Goal: Check status: Check status

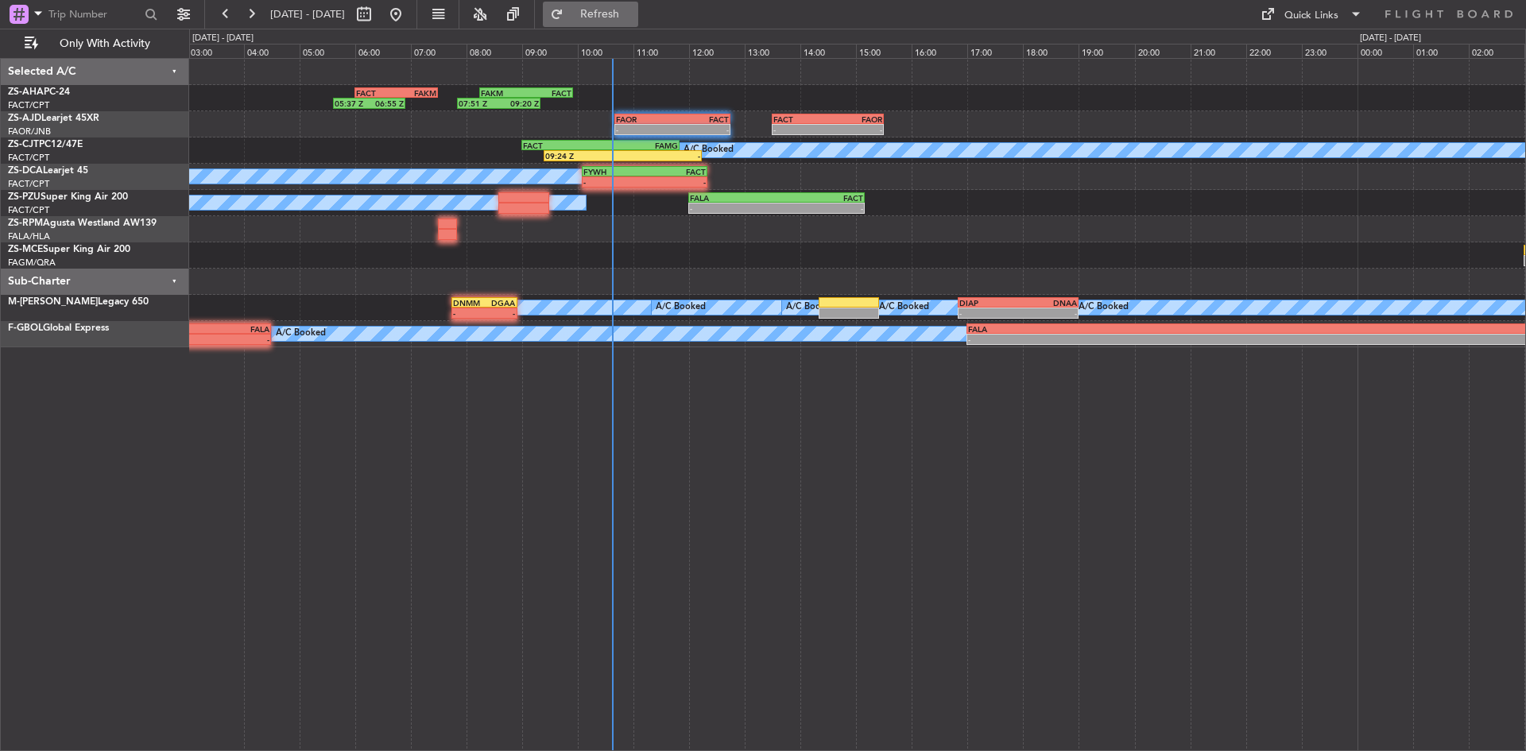
click at [633, 11] on span "Refresh" at bounding box center [600, 14] width 67 height 11
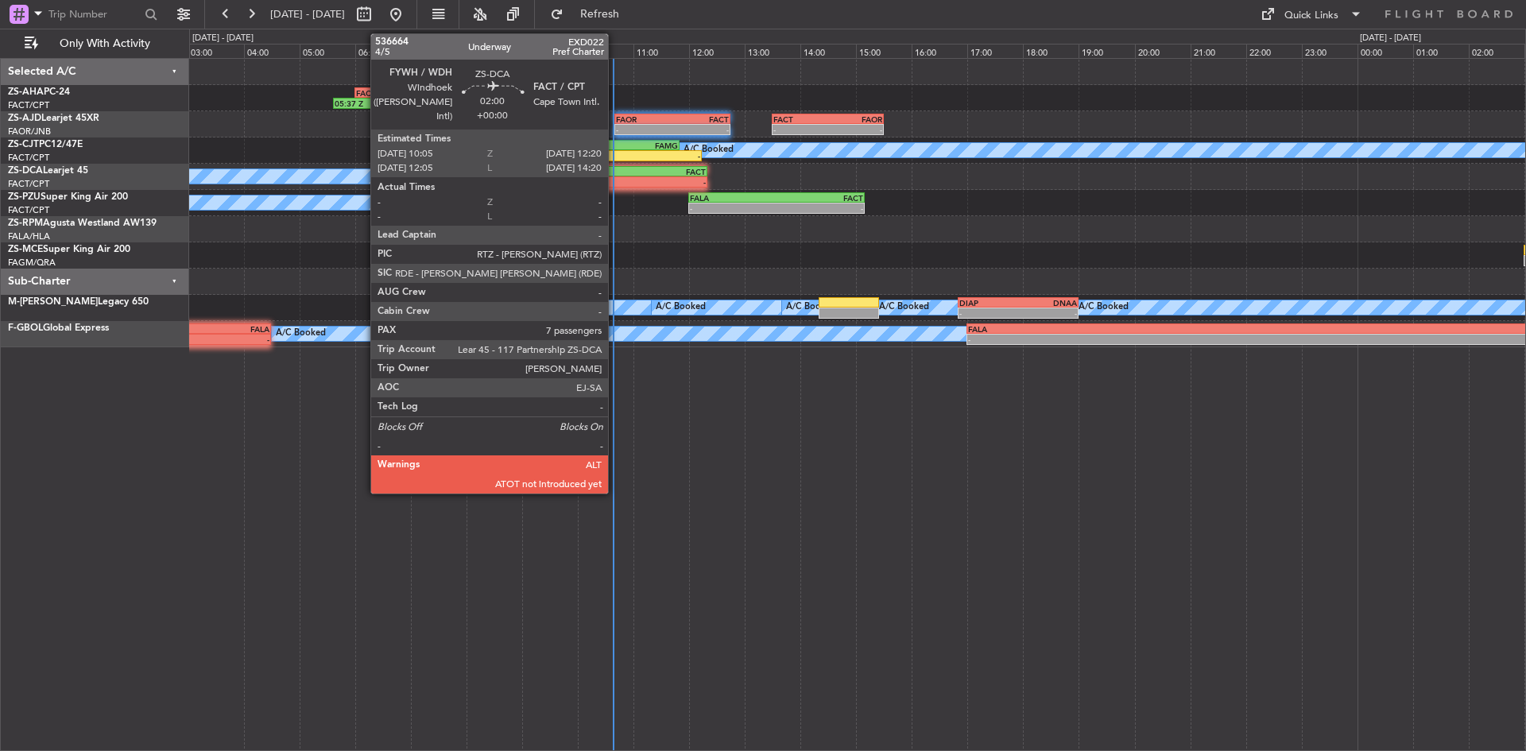
click at [615, 183] on div "-" at bounding box center [613, 182] width 61 height 10
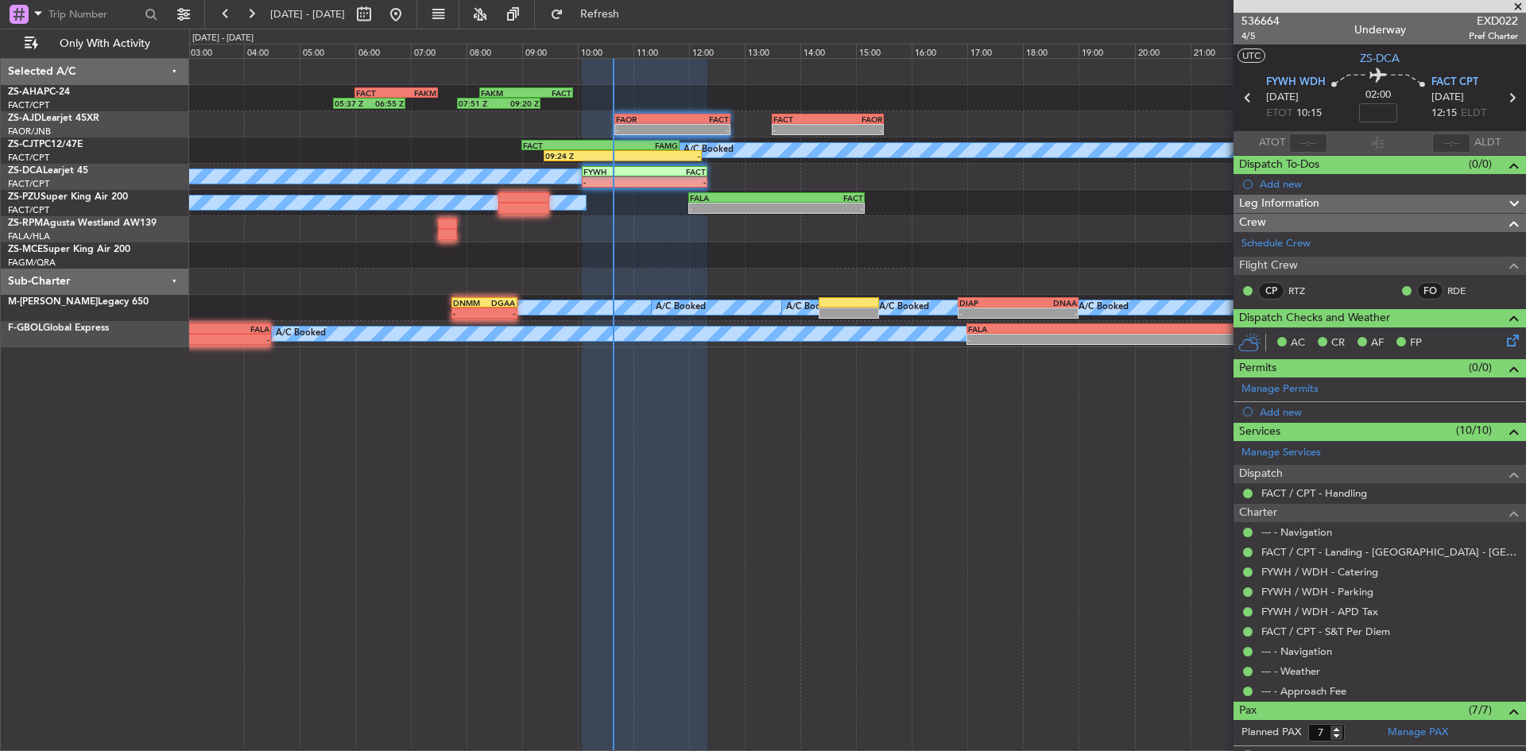
click at [1518, 5] on span at bounding box center [1518, 7] width 16 height 14
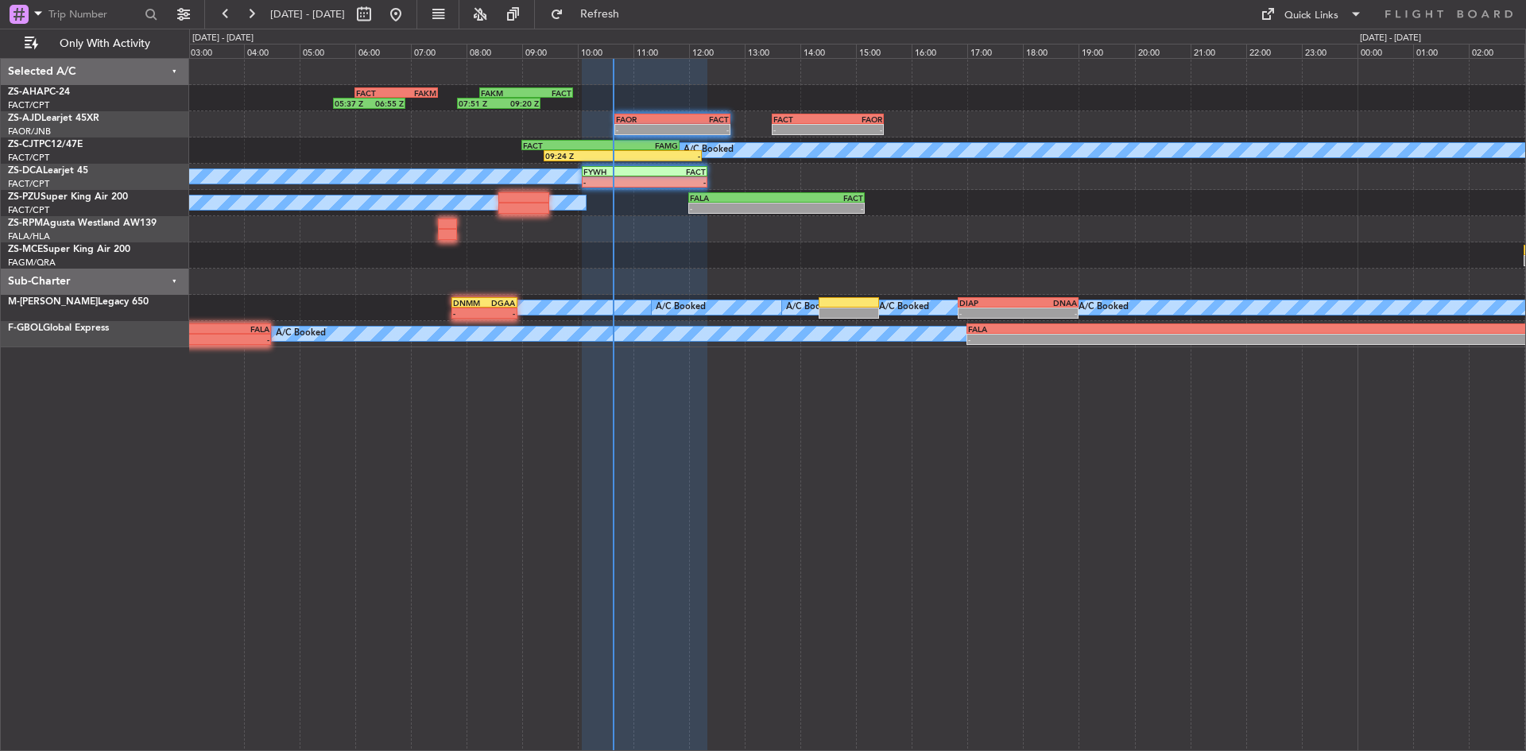
type input "0"
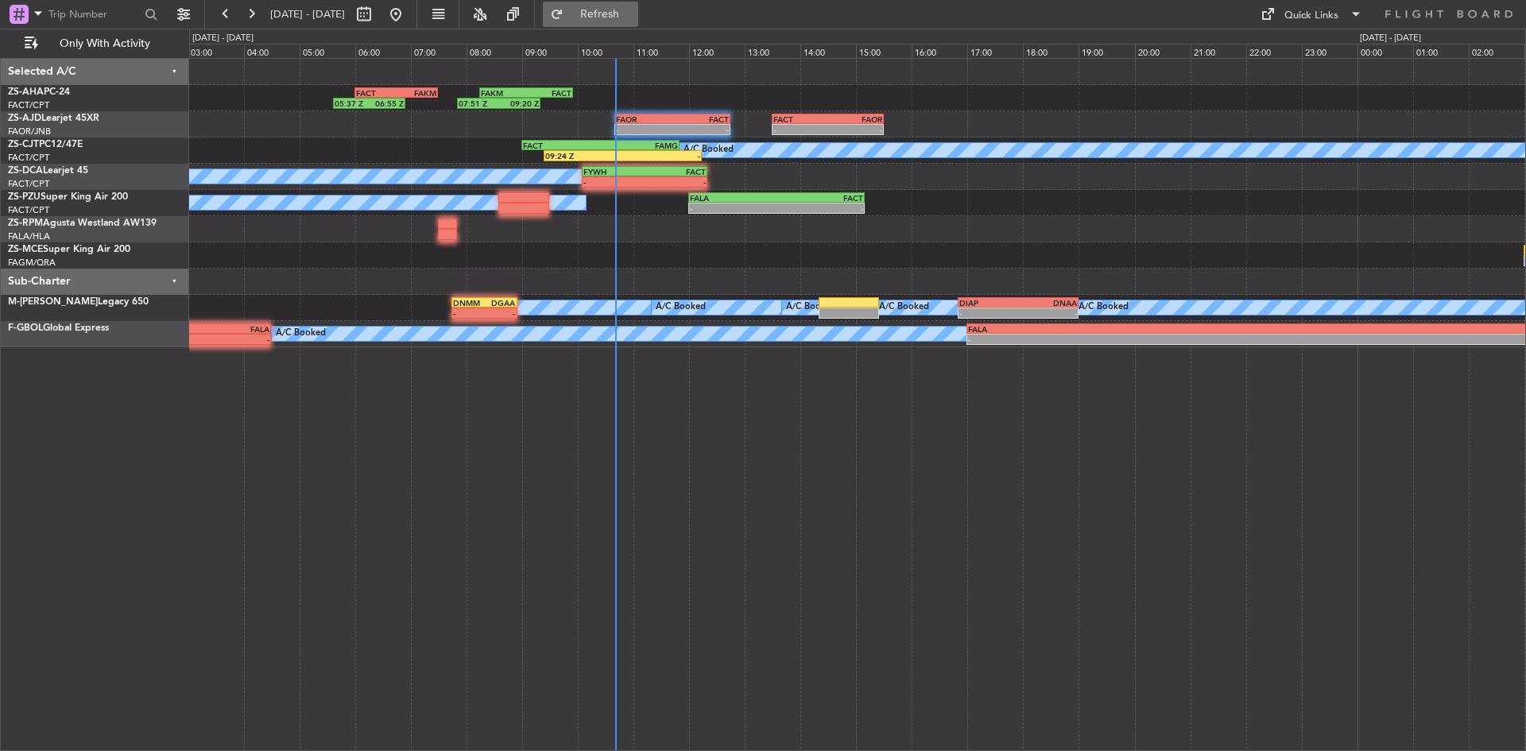
drag, startPoint x: 651, startPoint y: 14, endPoint x: 645, endPoint y: 23, distance: 11.0
click at [633, 14] on span "Refresh" at bounding box center [600, 14] width 67 height 11
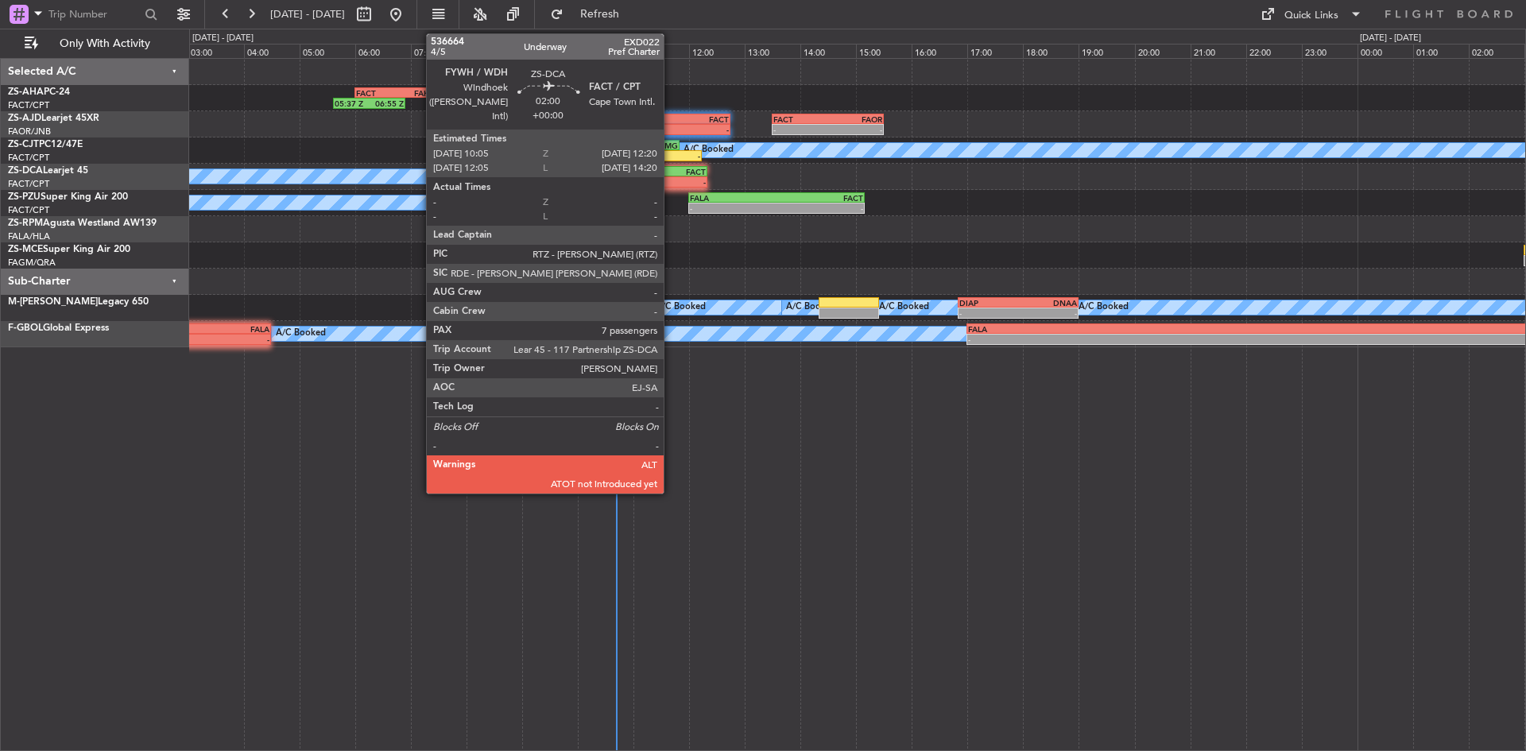
click at [671, 187] on div "- -" at bounding box center [645, 181] width 126 height 11
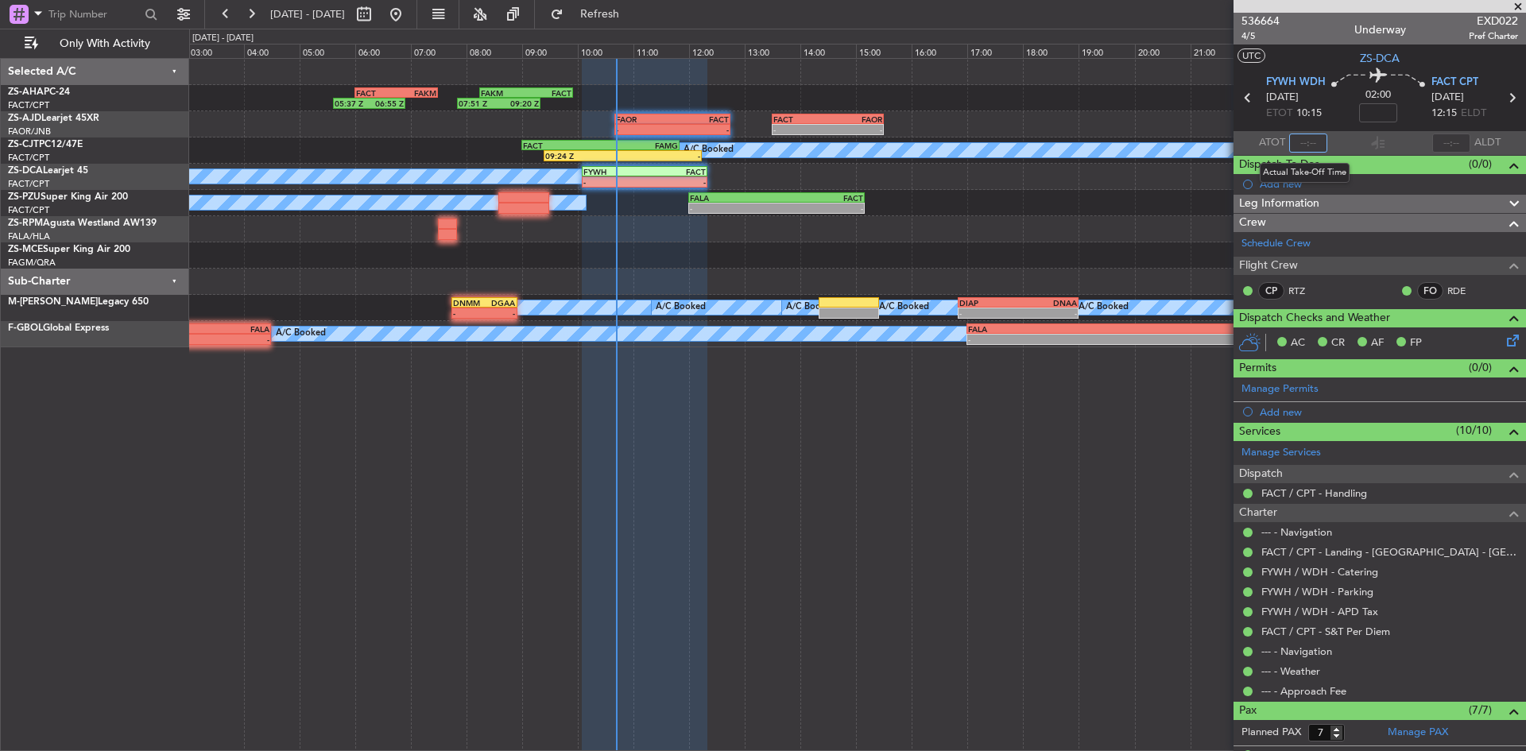
click at [1311, 145] on input "text" at bounding box center [1308, 142] width 38 height 19
click at [1322, 141] on input "0952" at bounding box center [1308, 142] width 38 height 19
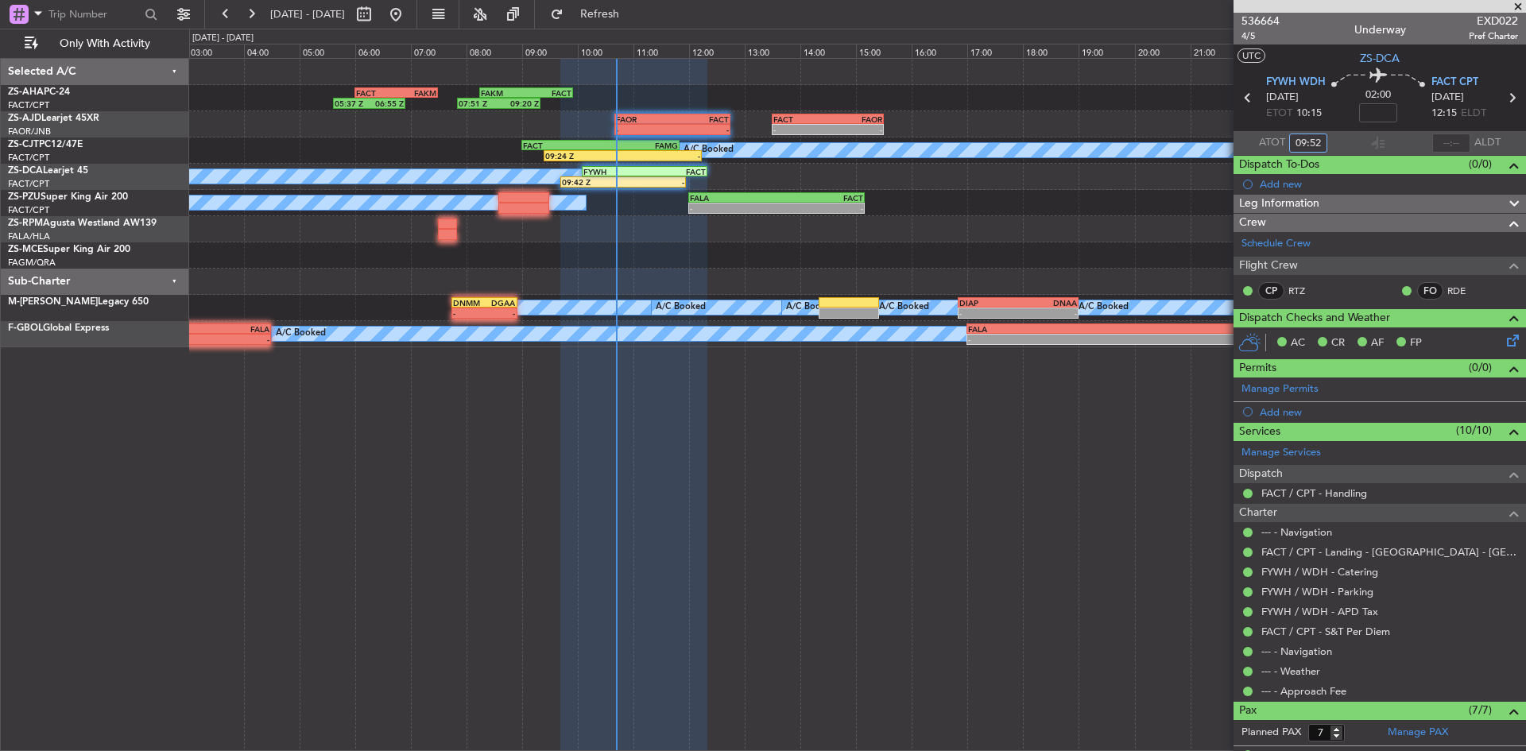
type input "09:52"
click at [1522, 5] on span at bounding box center [1518, 7] width 16 height 14
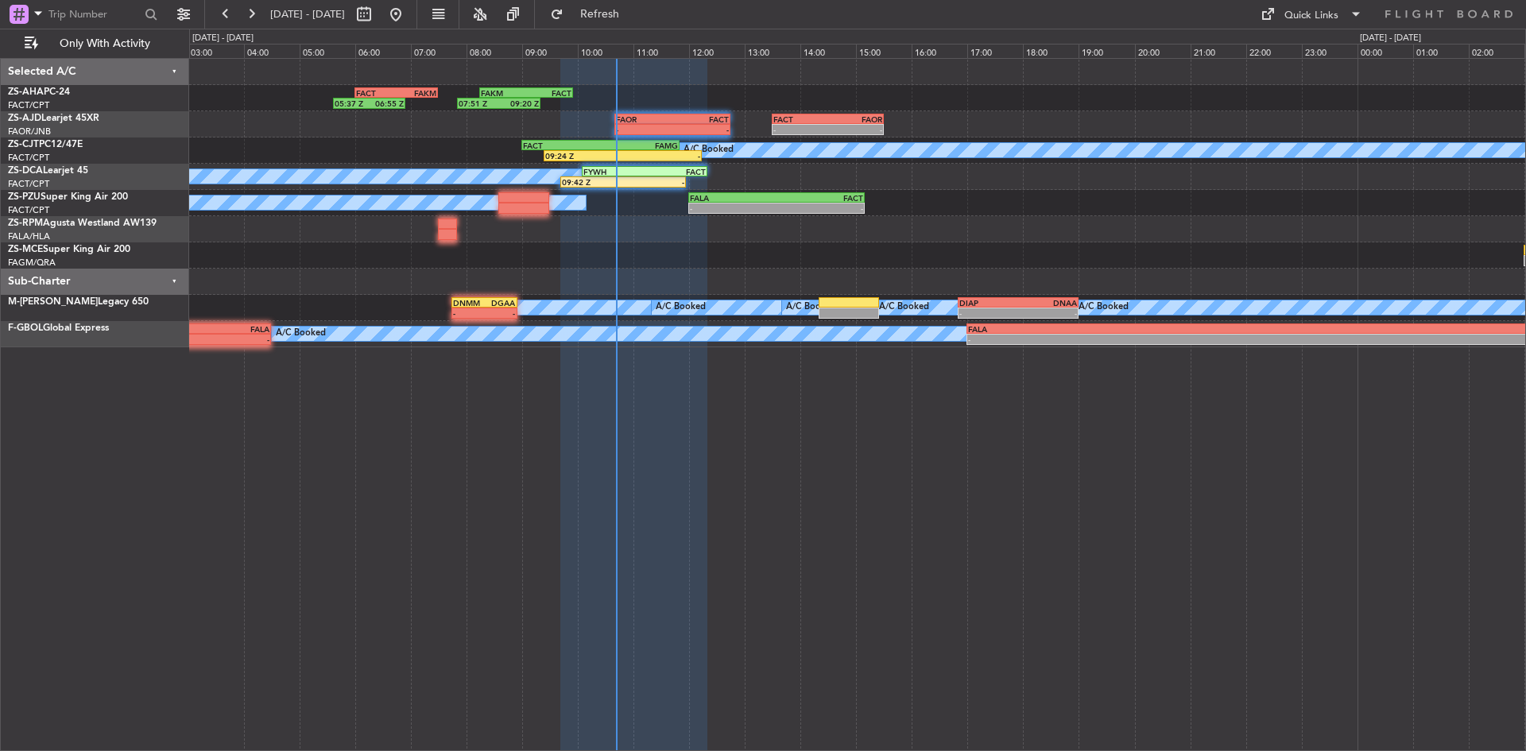
type input "0"
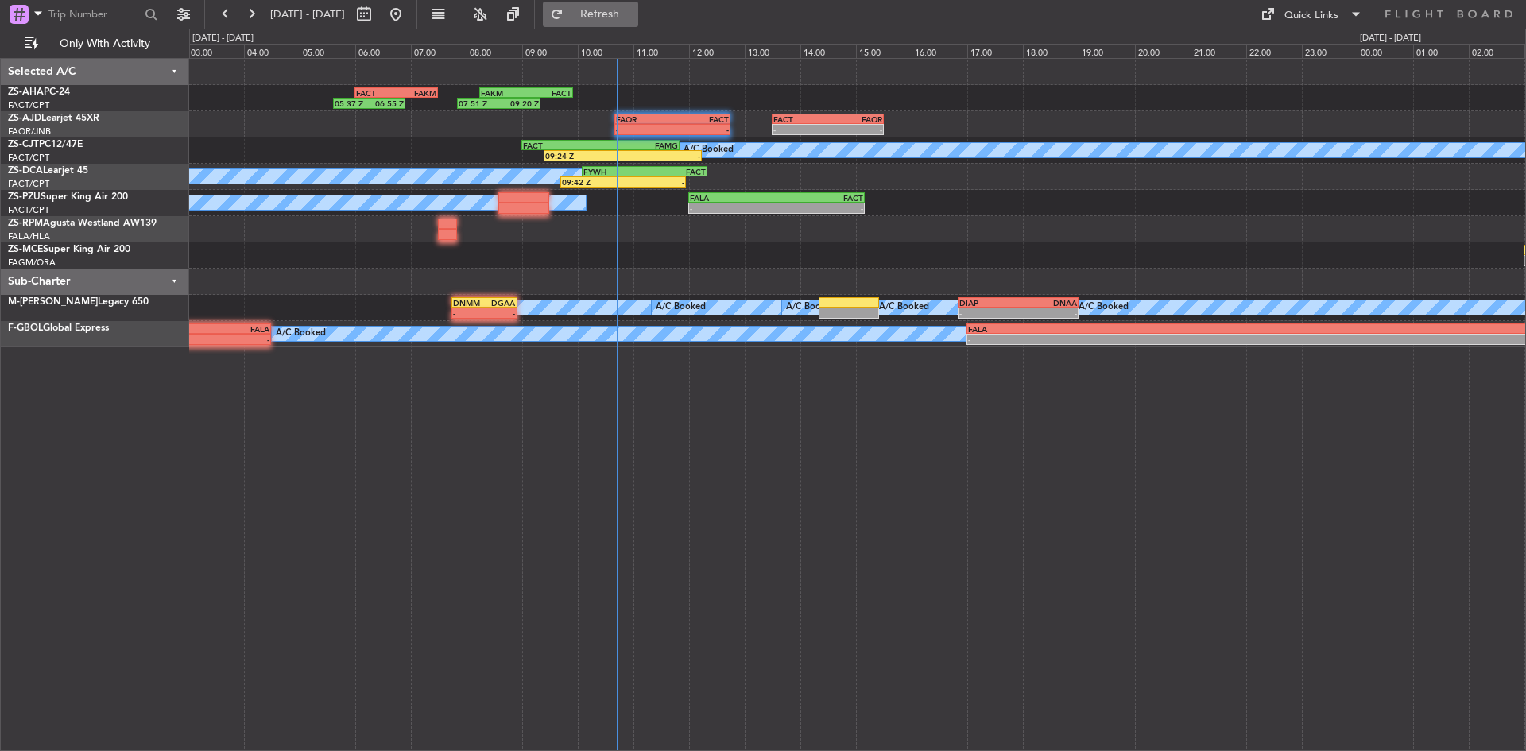
click at [612, 18] on button "Refresh" at bounding box center [590, 14] width 95 height 25
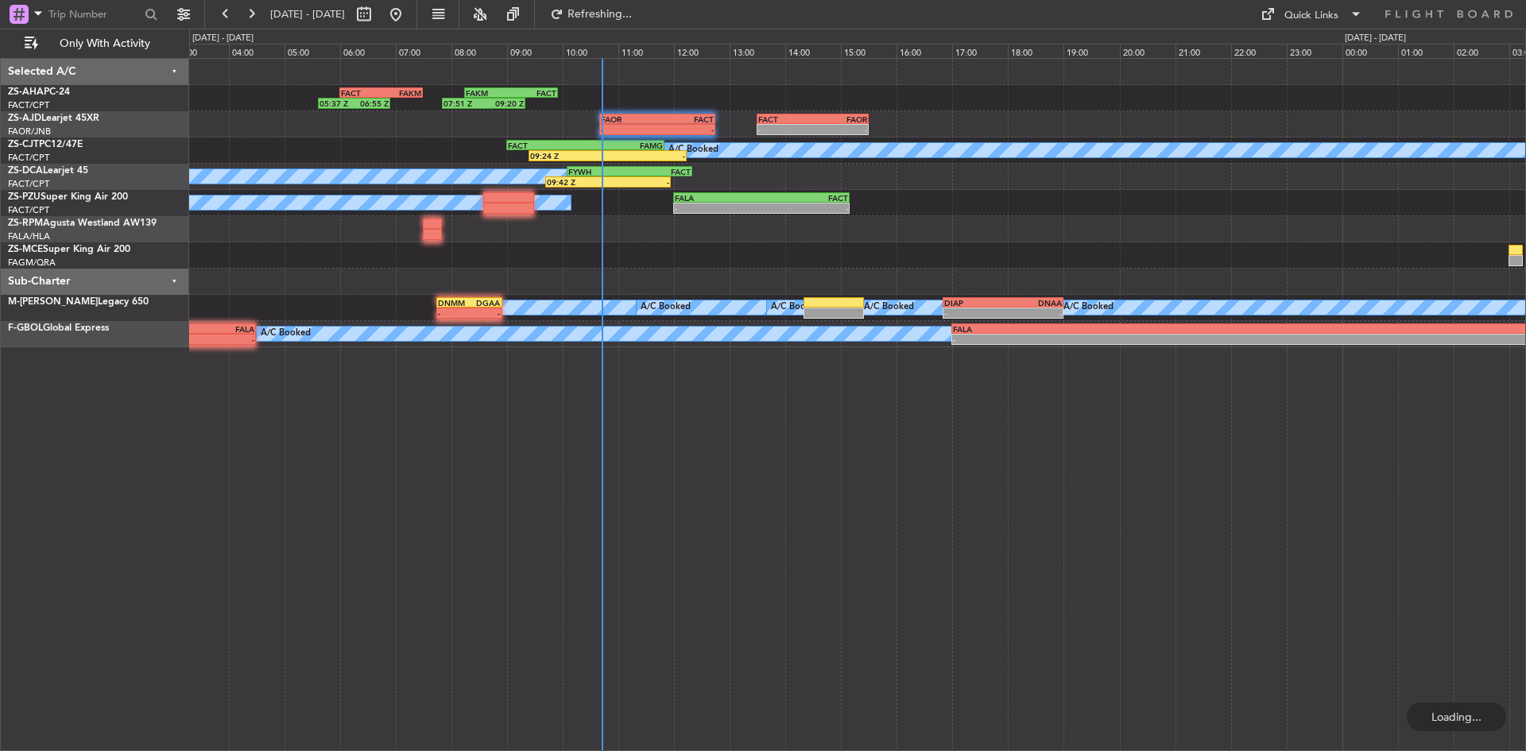
click at [690, 268] on div "- - FALA 04:15 Z SKAK 06:15 Z" at bounding box center [857, 255] width 1336 height 26
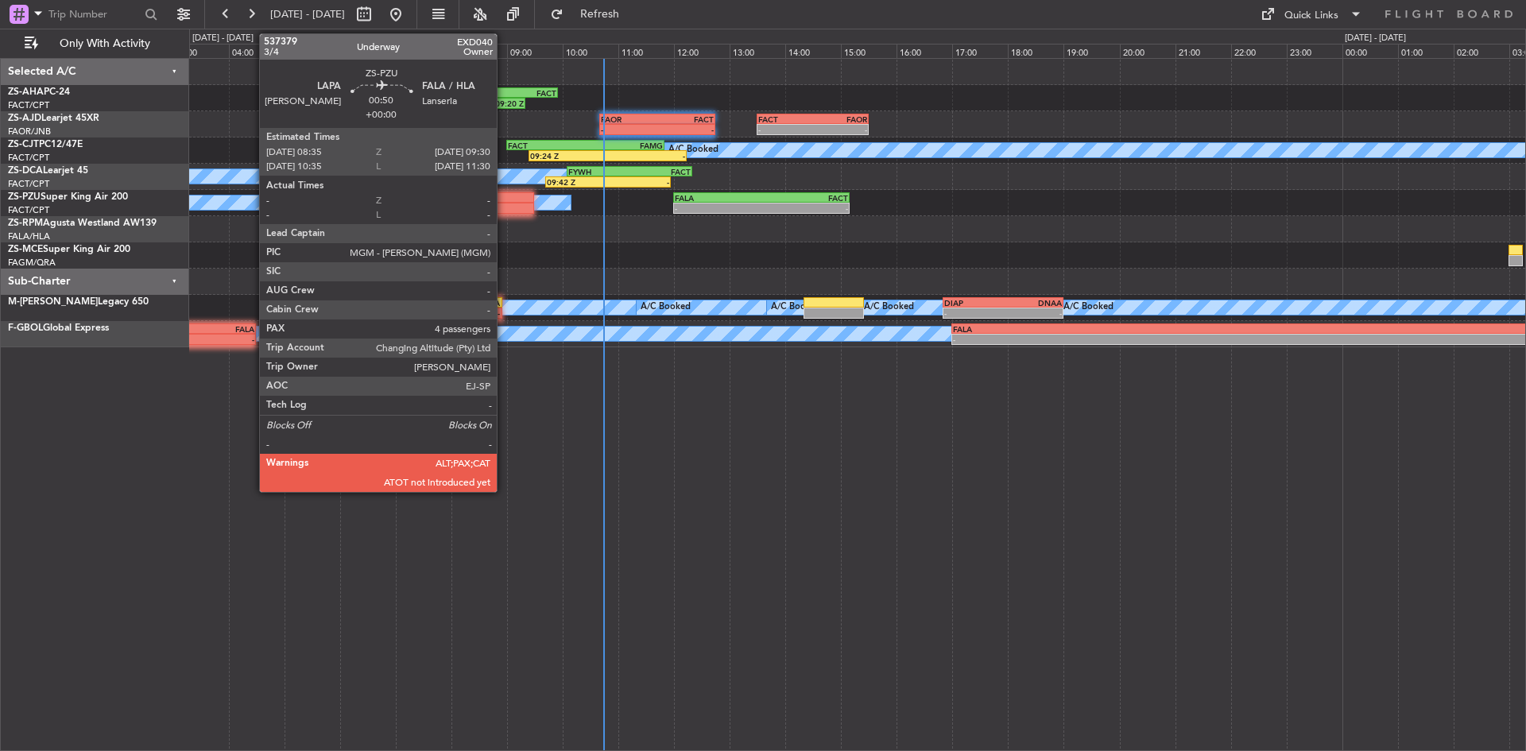
click at [504, 201] on div at bounding box center [509, 197] width 52 height 11
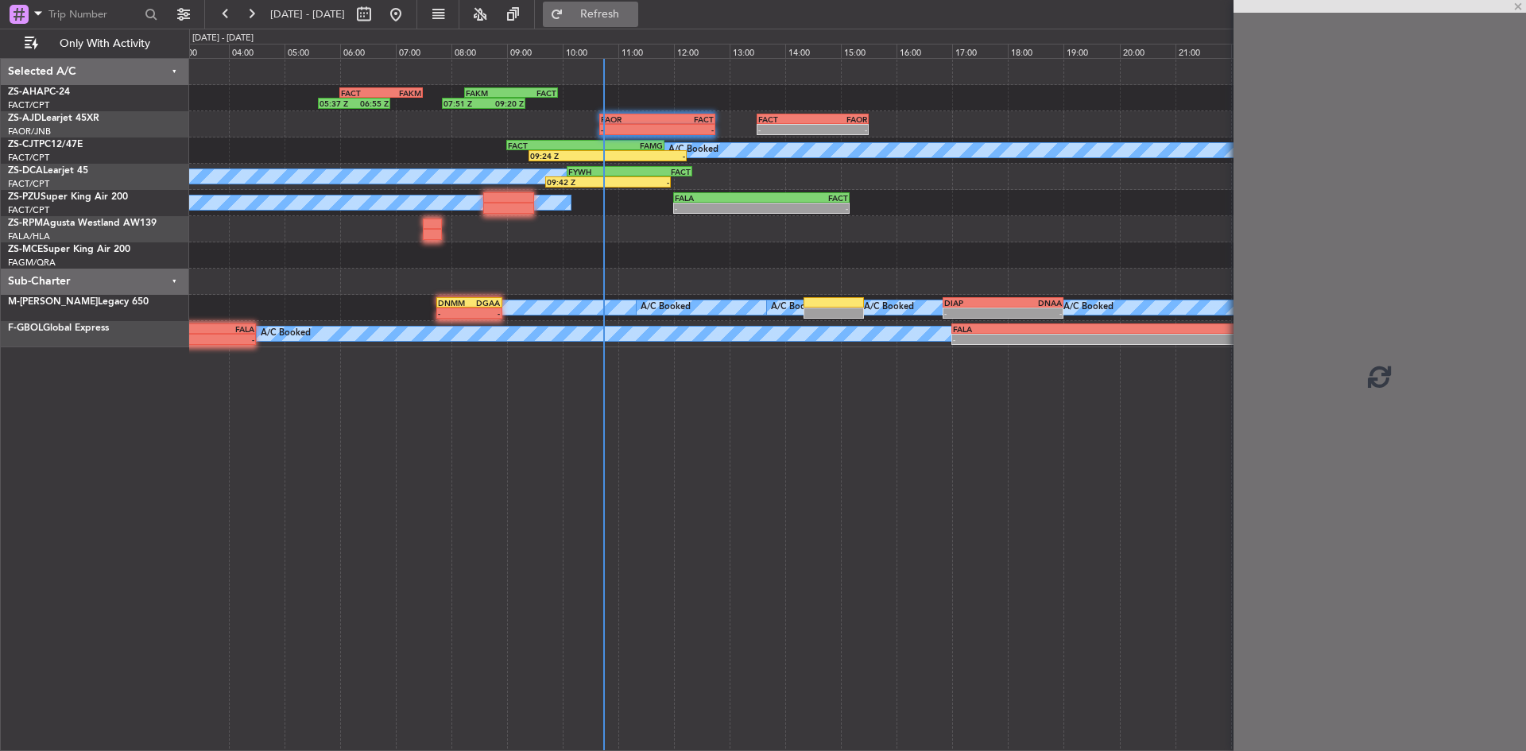
click at [633, 9] on span "Refresh" at bounding box center [600, 14] width 67 height 11
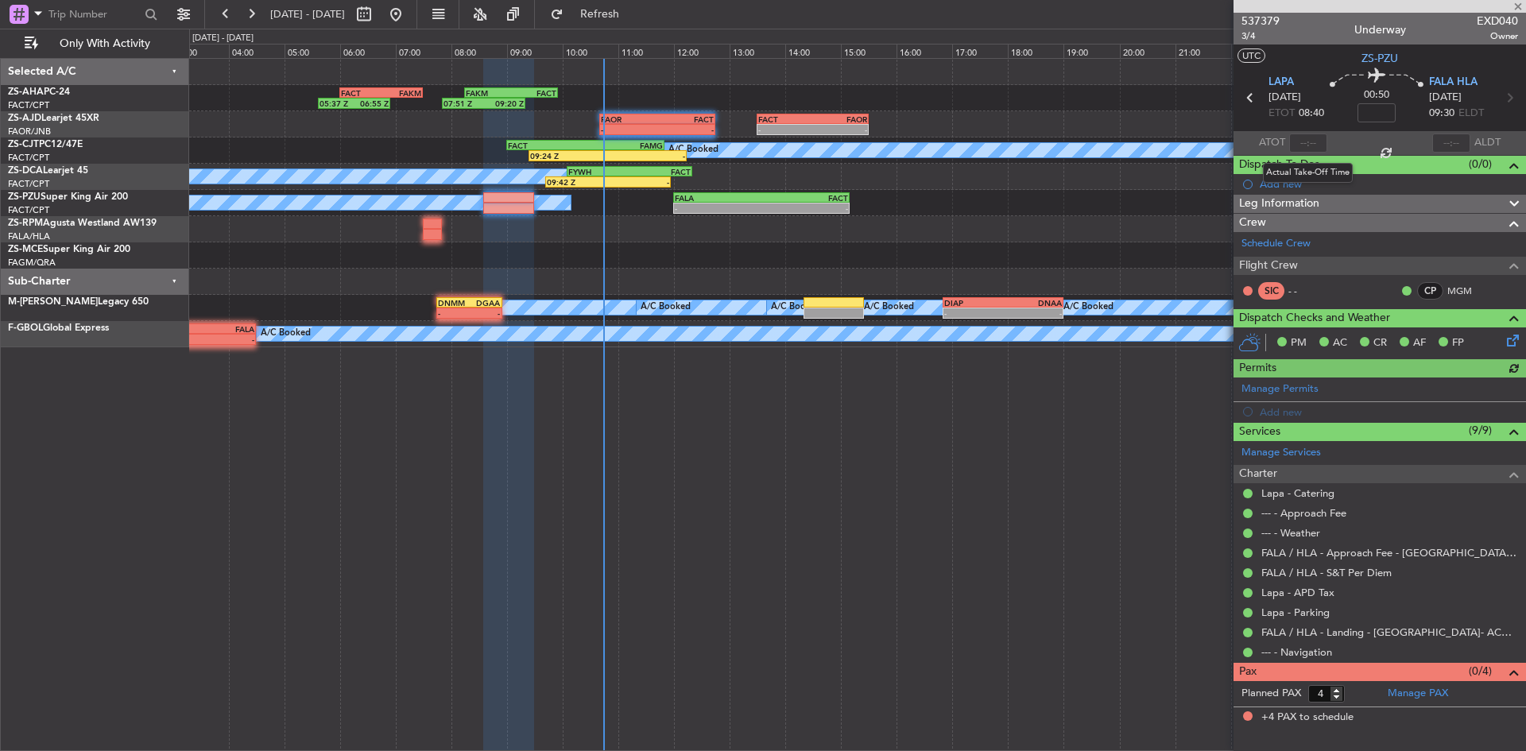
click at [1311, 142] on div at bounding box center [1308, 142] width 38 height 19
click at [1313, 144] on input "text" at bounding box center [1308, 142] width 38 height 19
type input "10:23"
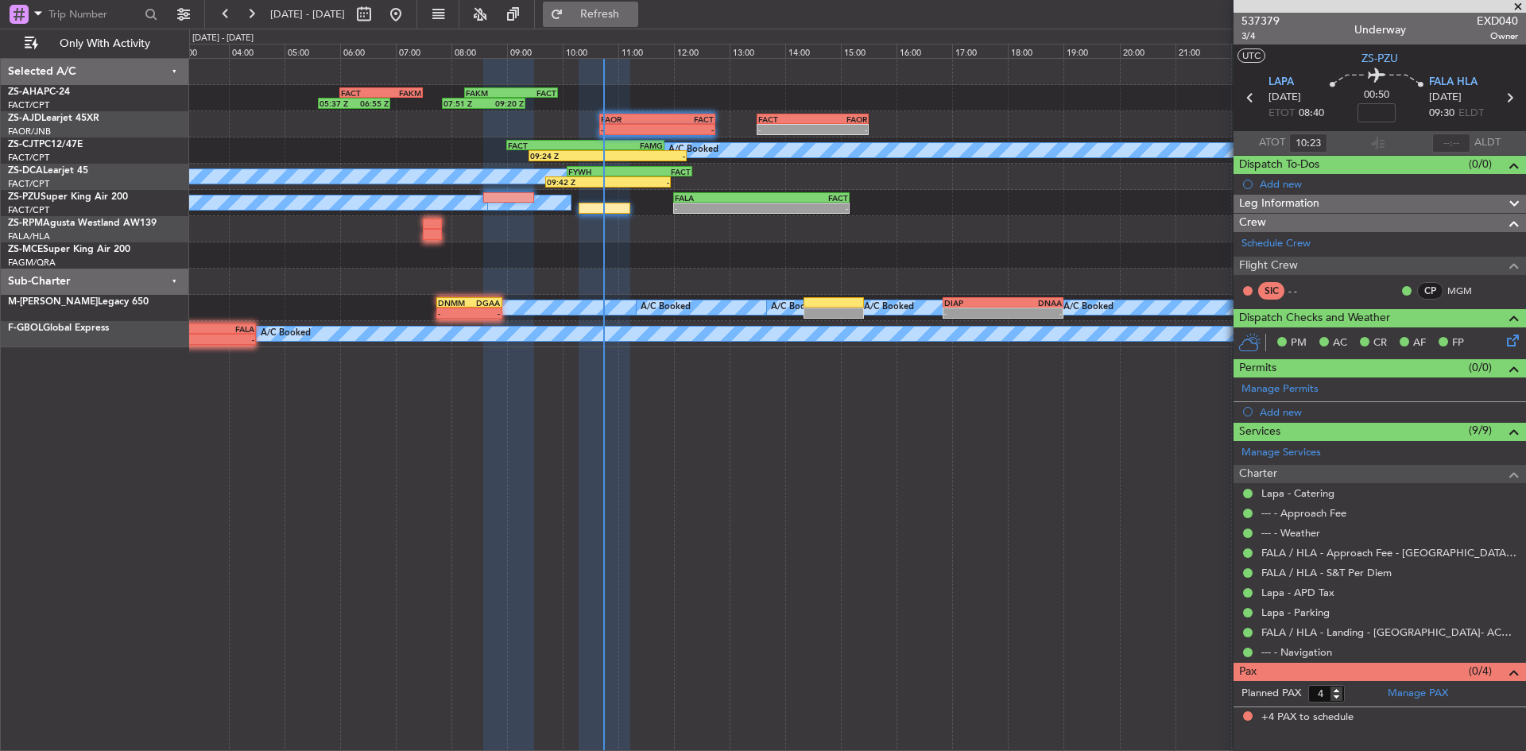
click at [633, 9] on span "Refresh" at bounding box center [600, 14] width 67 height 11
click at [1518, 4] on span at bounding box center [1518, 7] width 16 height 14
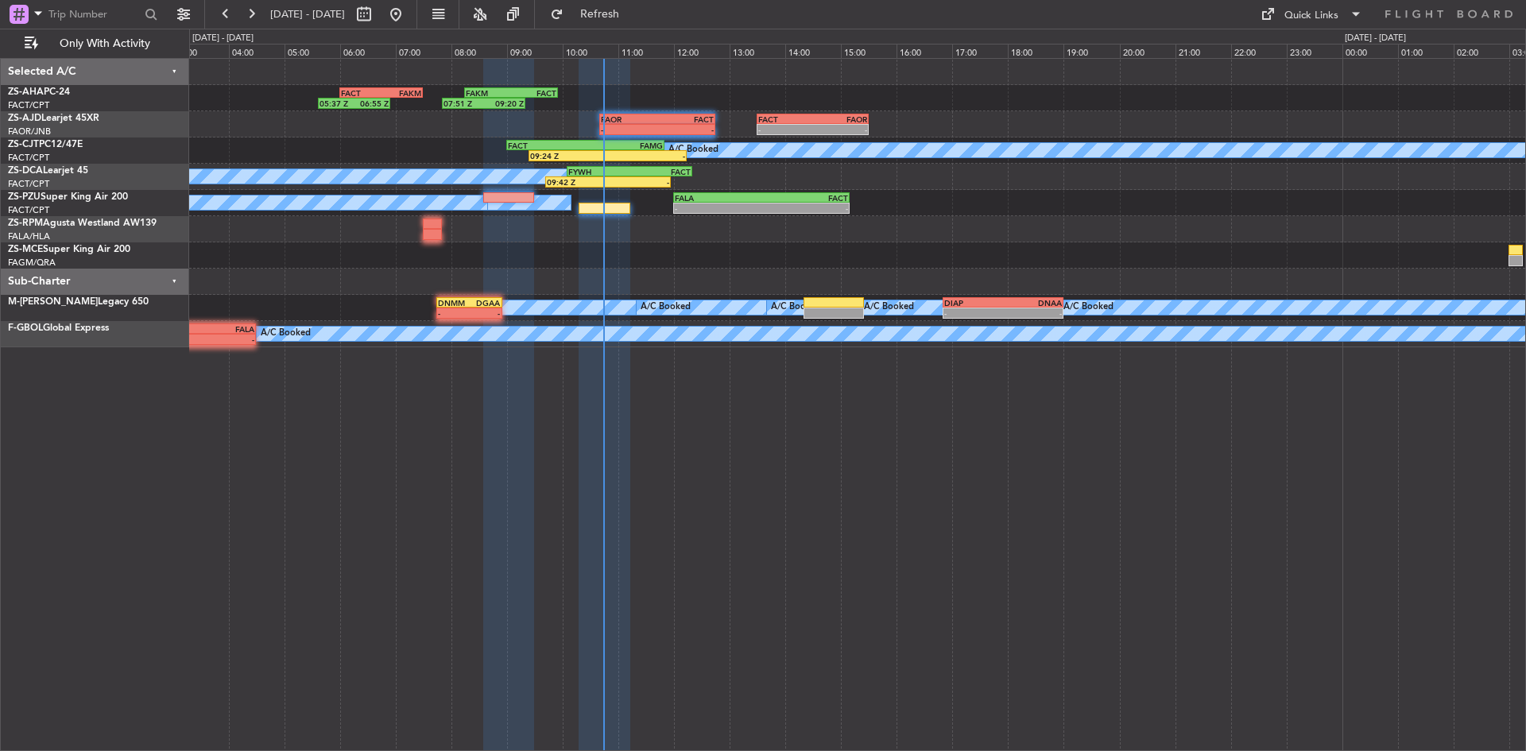
type input "0"
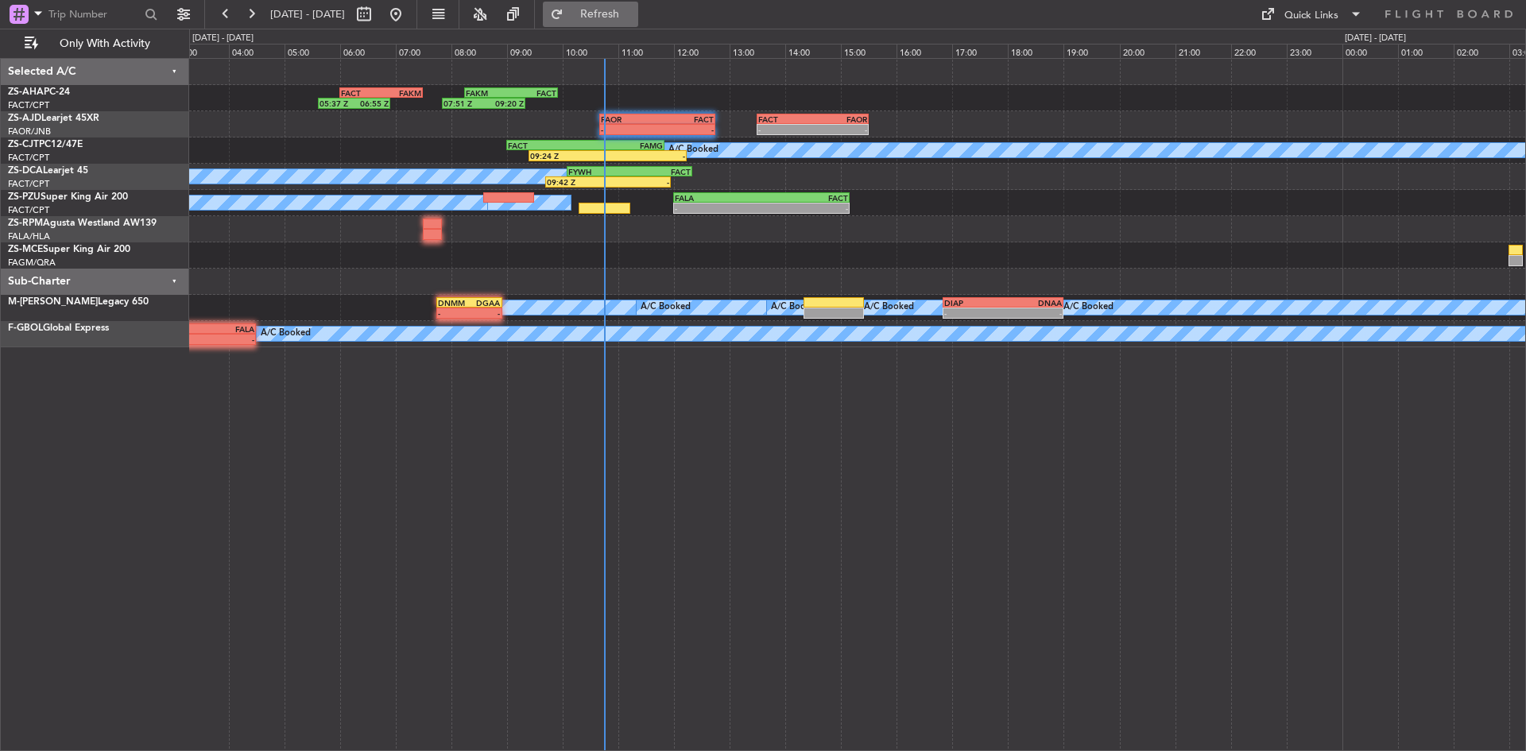
click at [633, 12] on span "Refresh" at bounding box center [600, 14] width 67 height 11
click at [242, 14] on button at bounding box center [250, 14] width 25 height 25
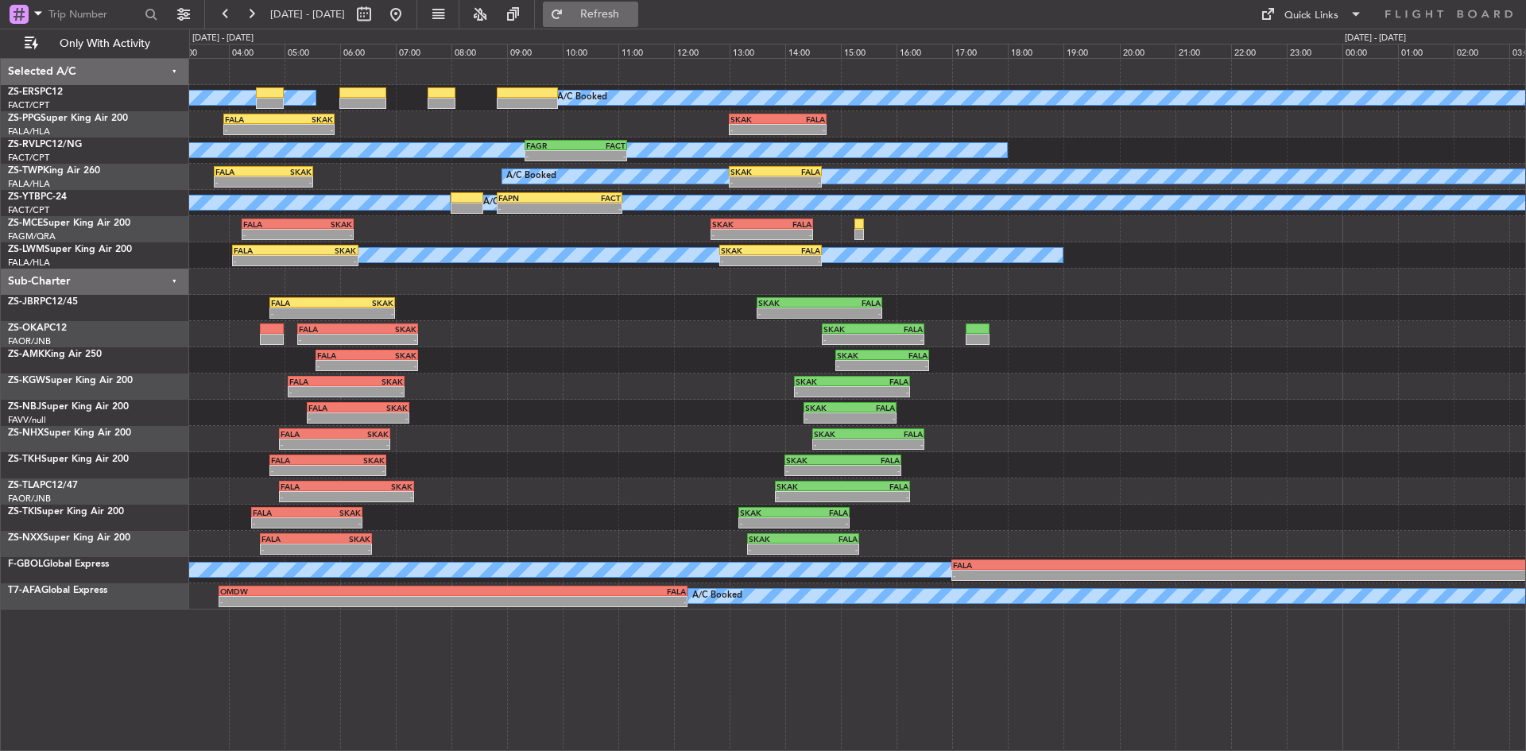
click at [617, 7] on button "Refresh" at bounding box center [590, 14] width 95 height 25
click at [646, 0] on fb-refresh-button "Refreshing..." at bounding box center [590, 14] width 111 height 29
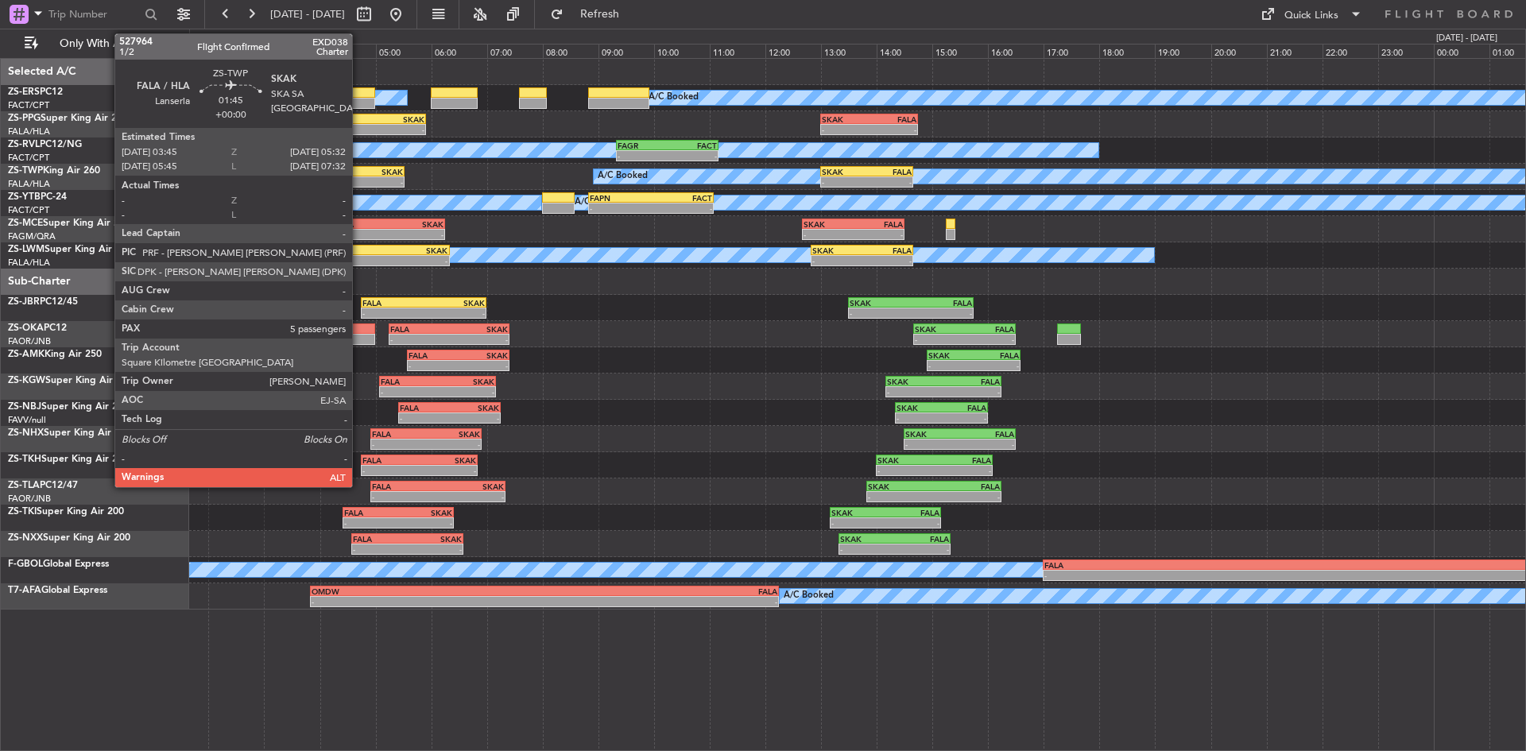
click at [359, 176] on div "FALA 03:45 Z SKAK 05:32 Z" at bounding box center [354, 171] width 99 height 11
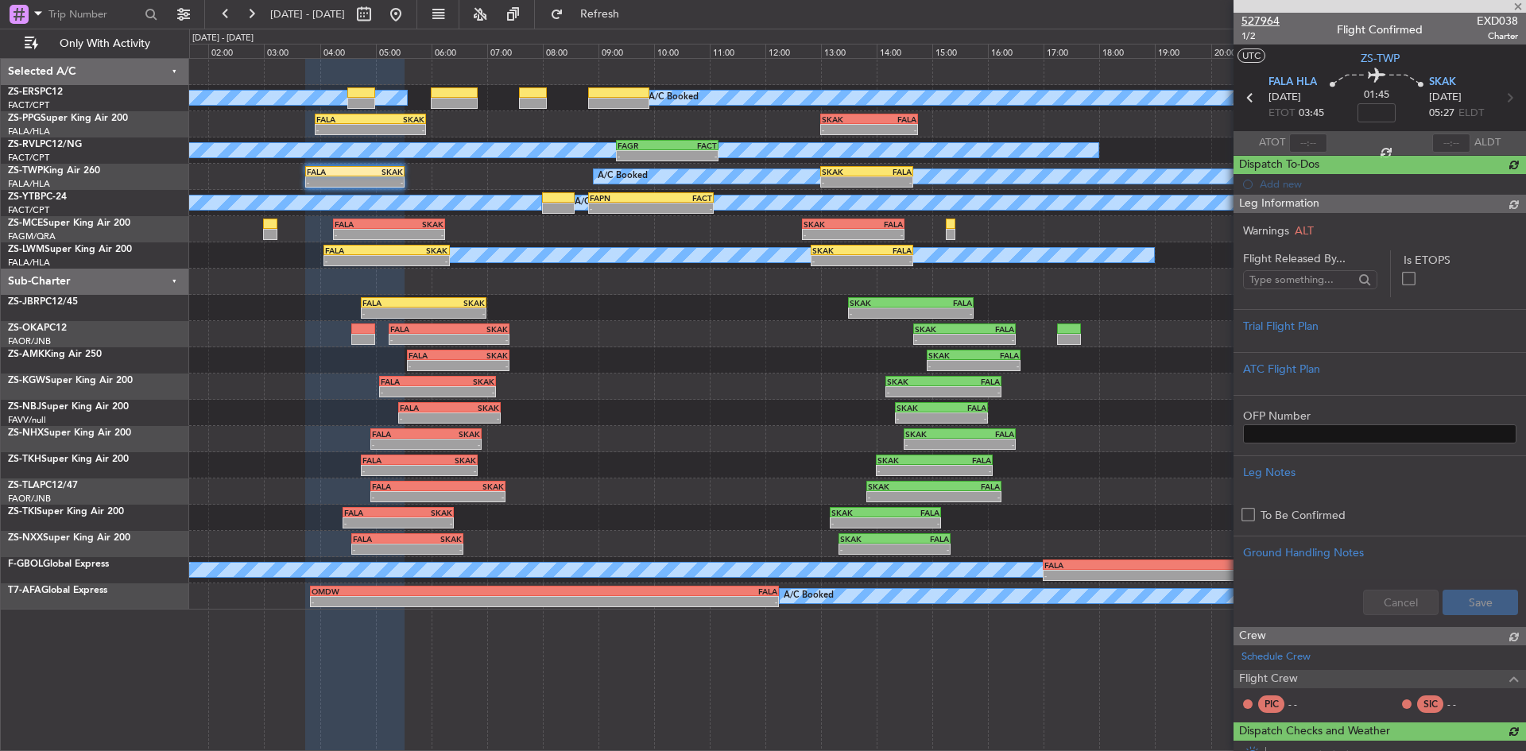
click at [1257, 19] on span "527964" at bounding box center [1260, 21] width 38 height 17
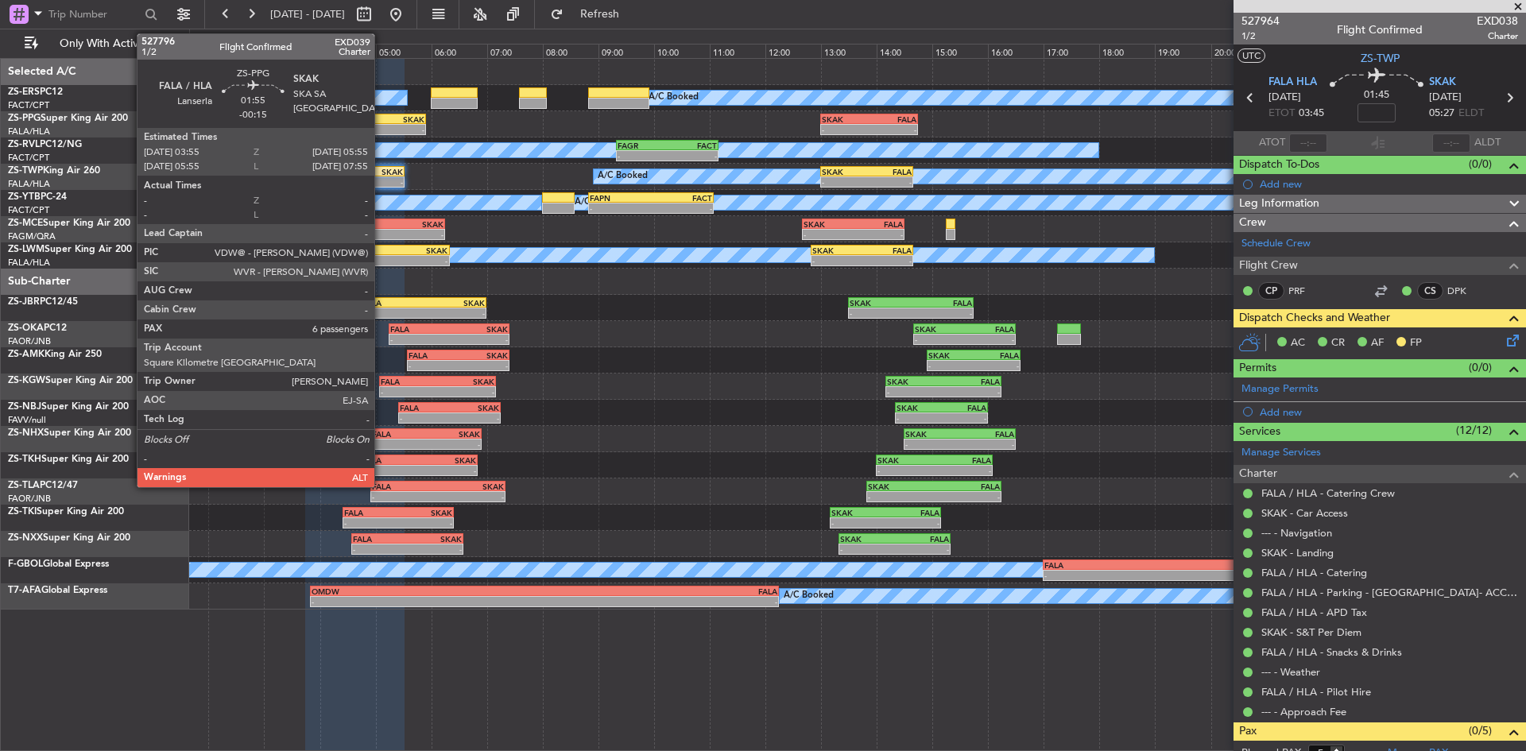
click at [381, 119] on div "SKAK" at bounding box center [397, 119] width 54 height 10
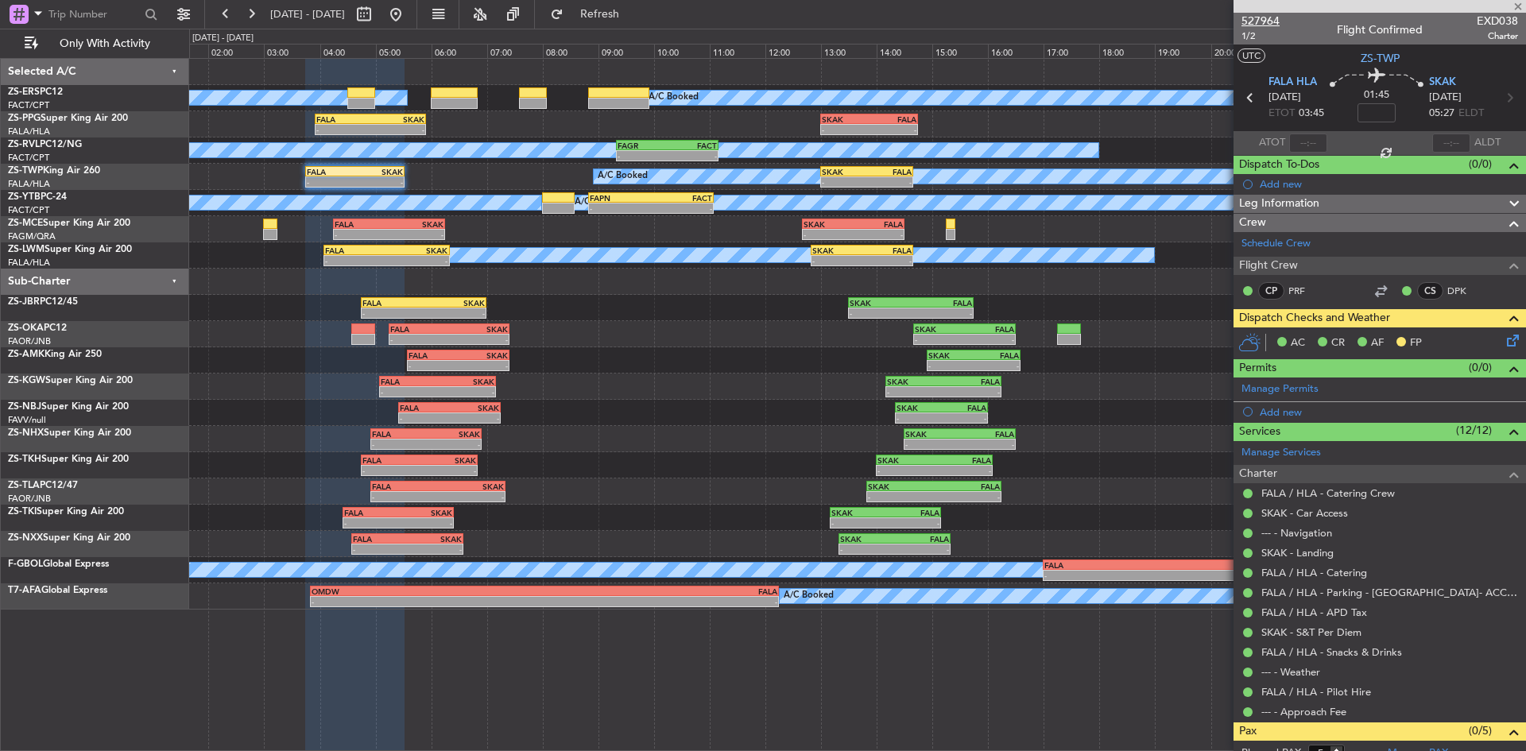
type input "-00:15"
type input "6"
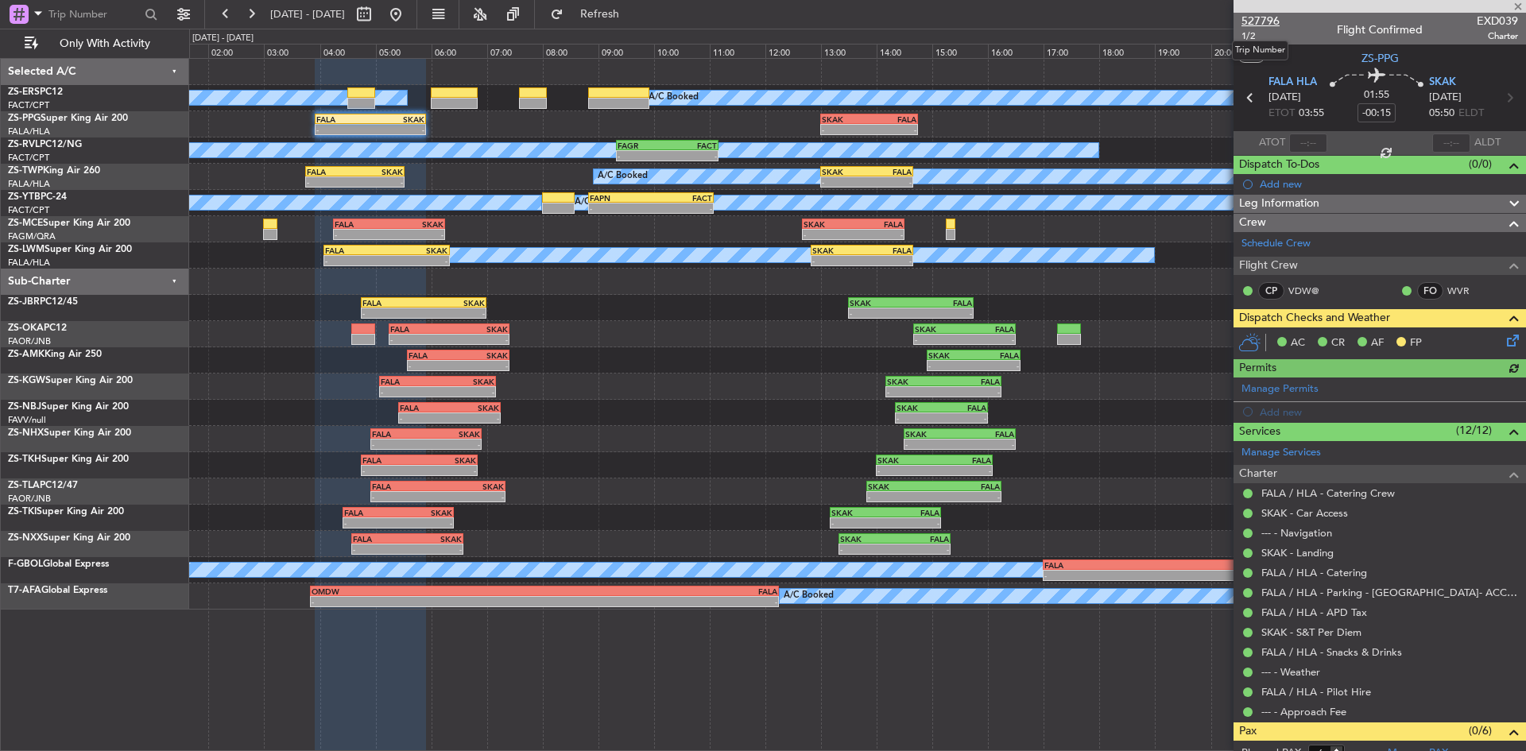
click at [1261, 21] on span "527796" at bounding box center [1260, 21] width 38 height 17
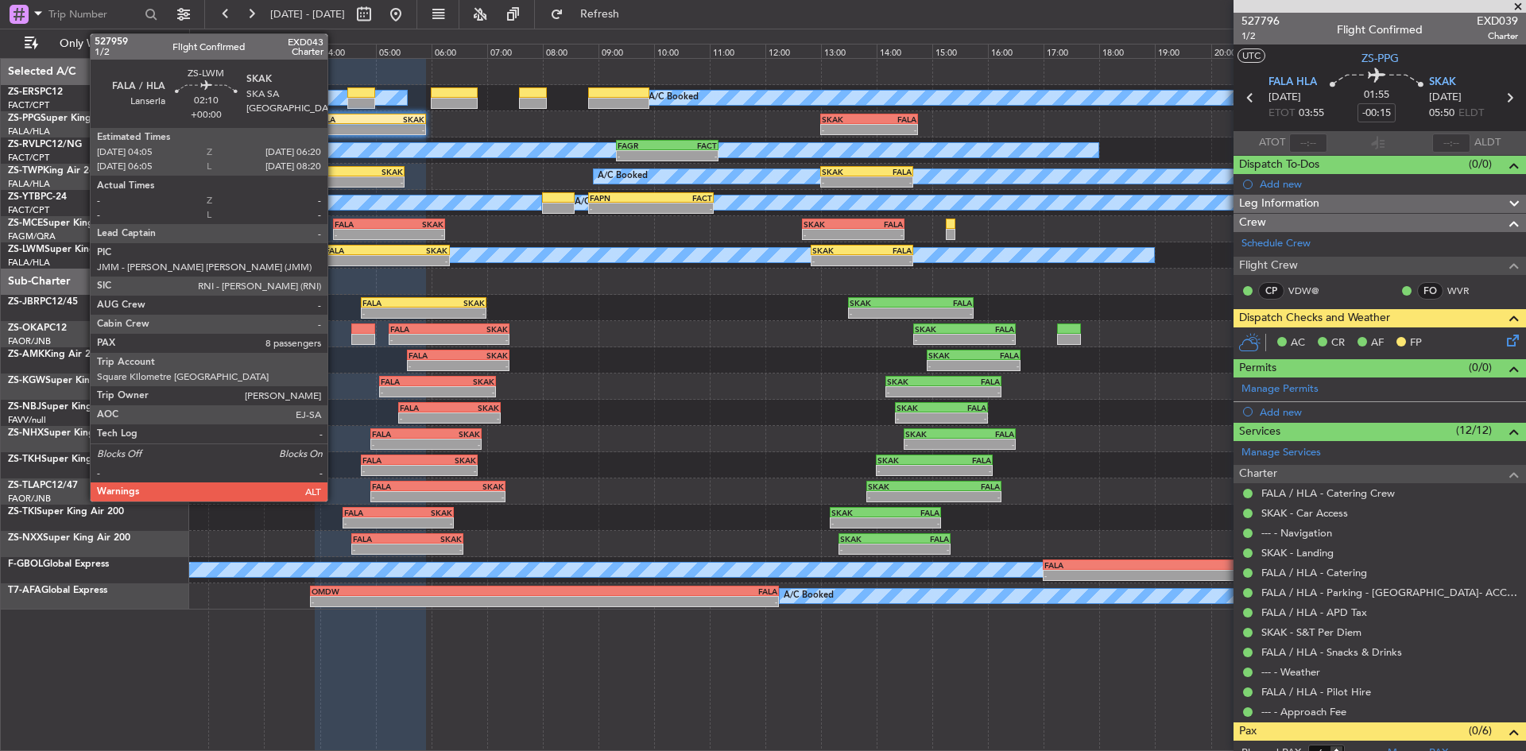
click at [335, 251] on div "FALA" at bounding box center [355, 251] width 61 height 10
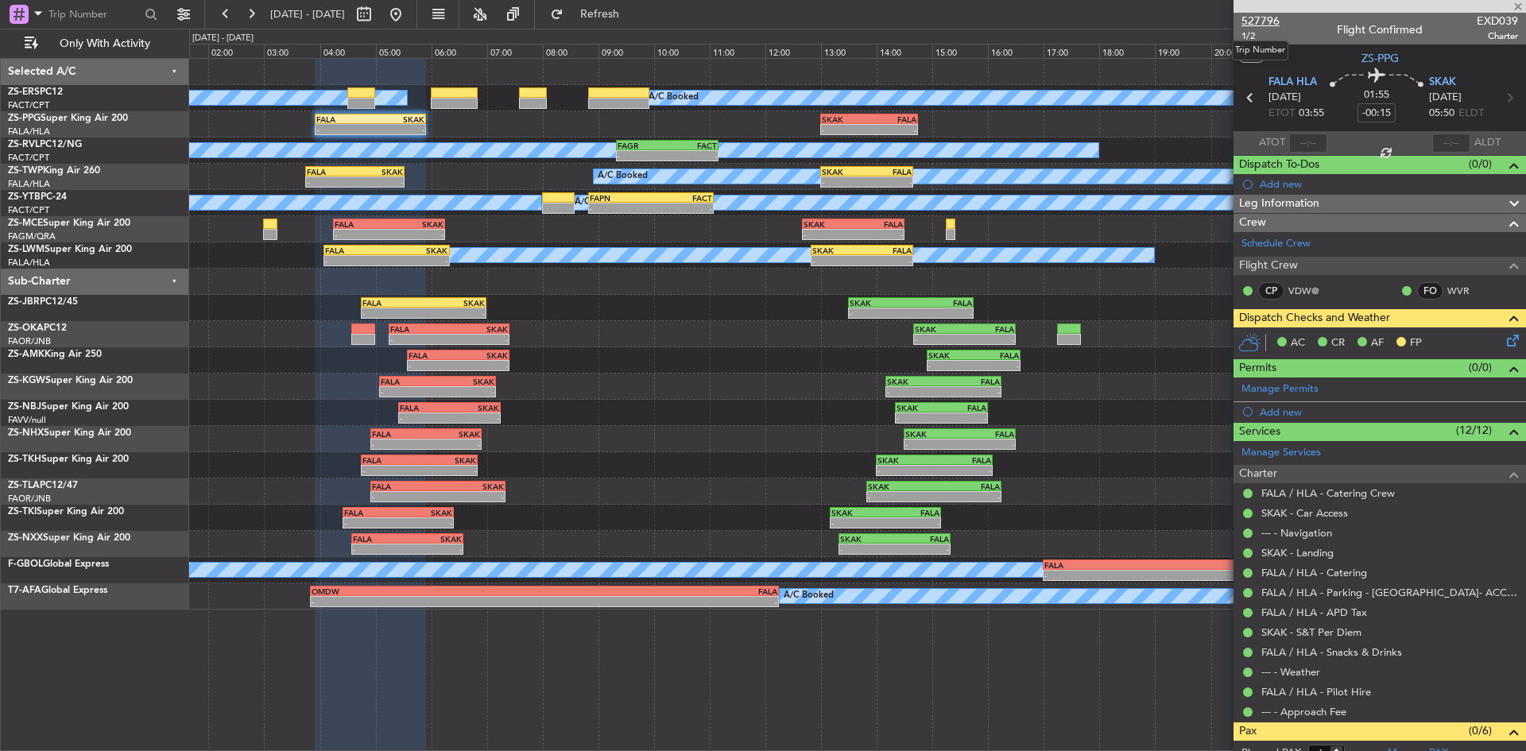
type input "8"
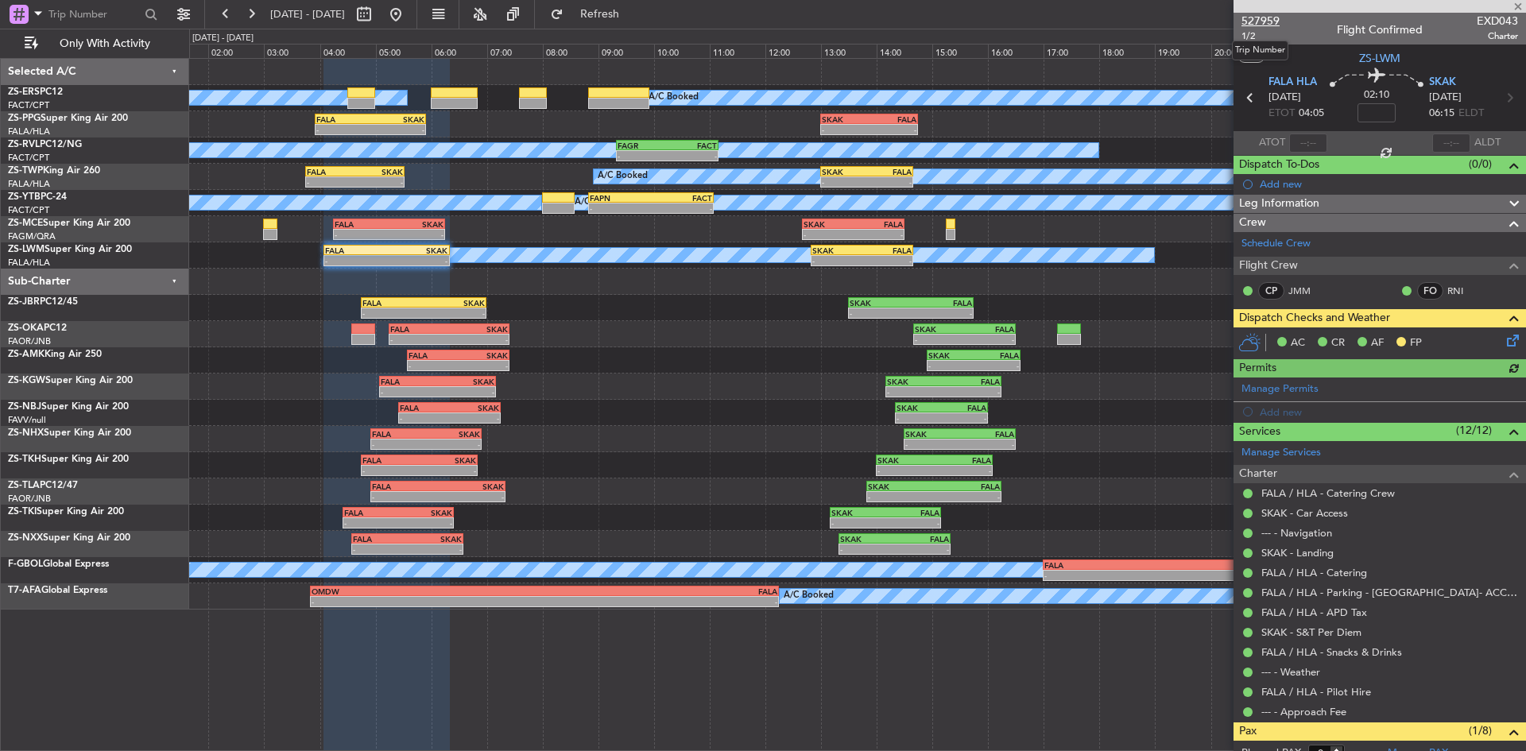
click at [1270, 21] on span "527959" at bounding box center [1260, 21] width 38 height 17
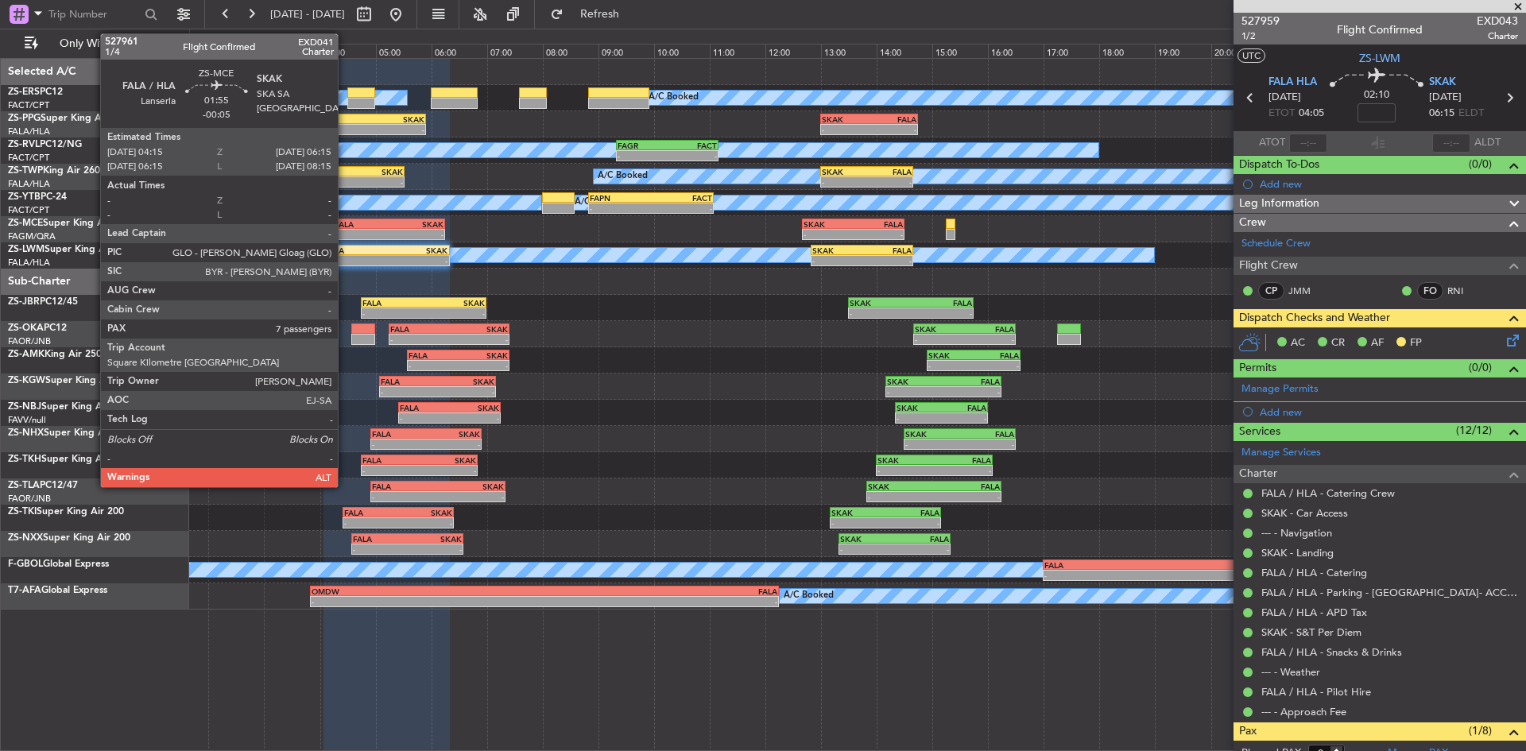
click at [345, 227] on div "FALA" at bounding box center [362, 224] width 54 height 10
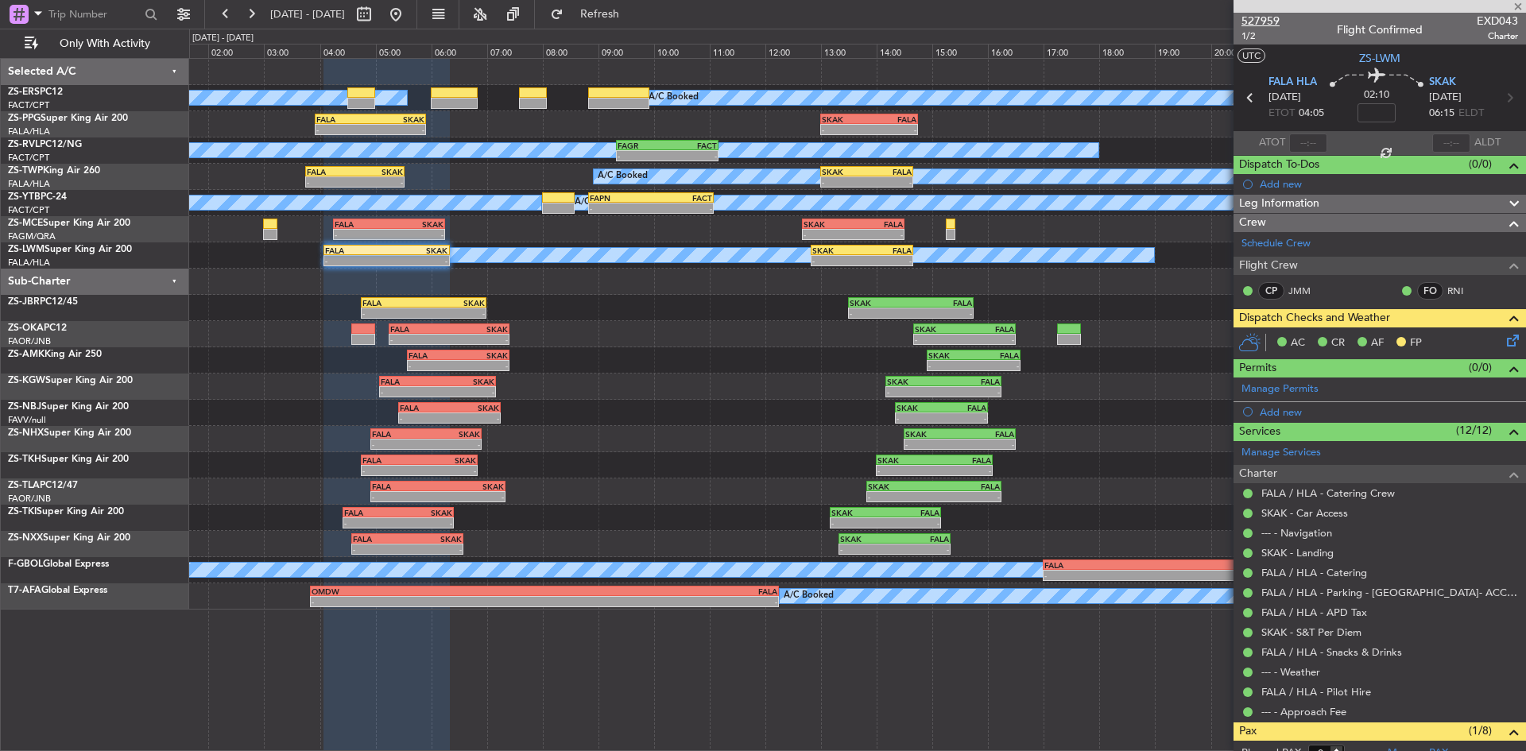
type input "-00:05"
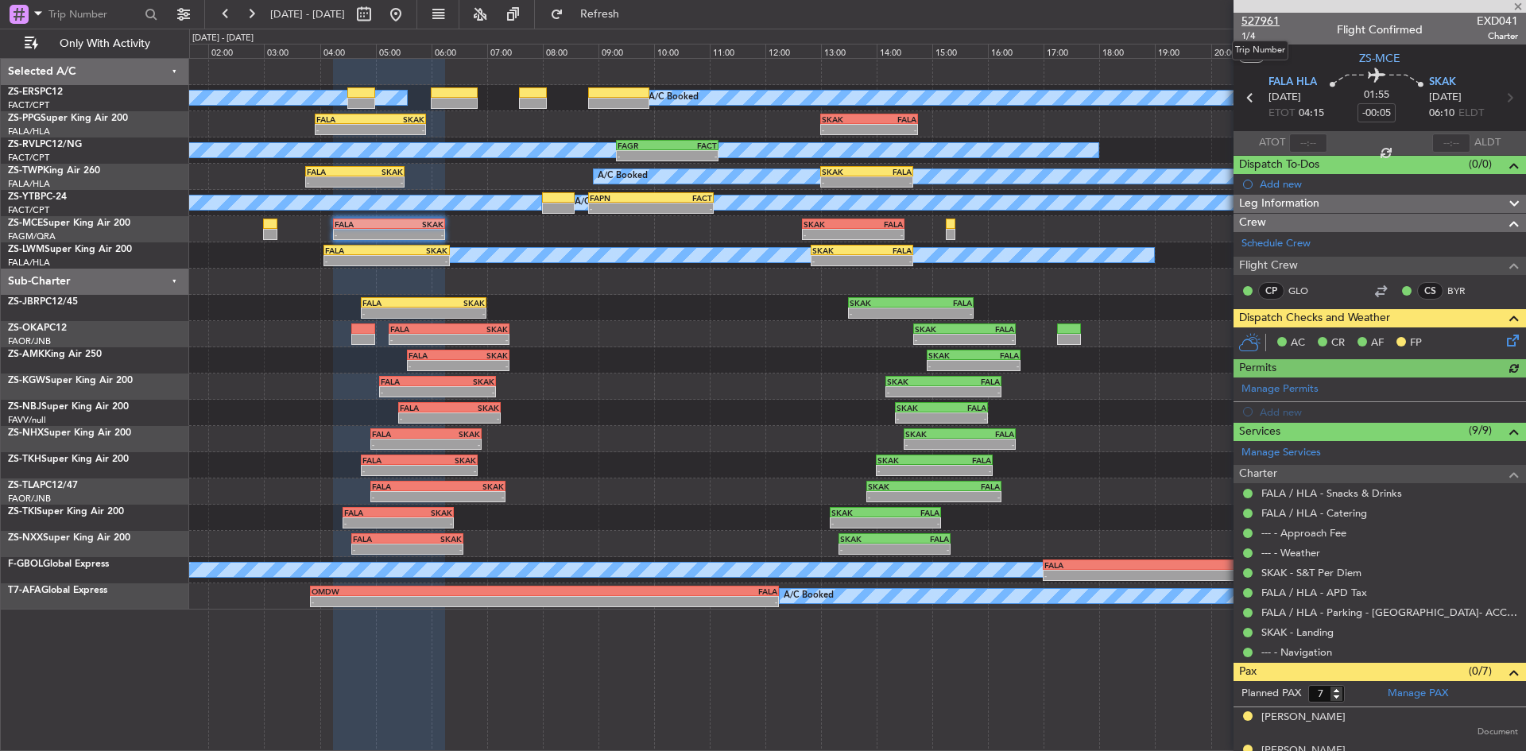
click at [1256, 19] on span "527961" at bounding box center [1260, 21] width 38 height 17
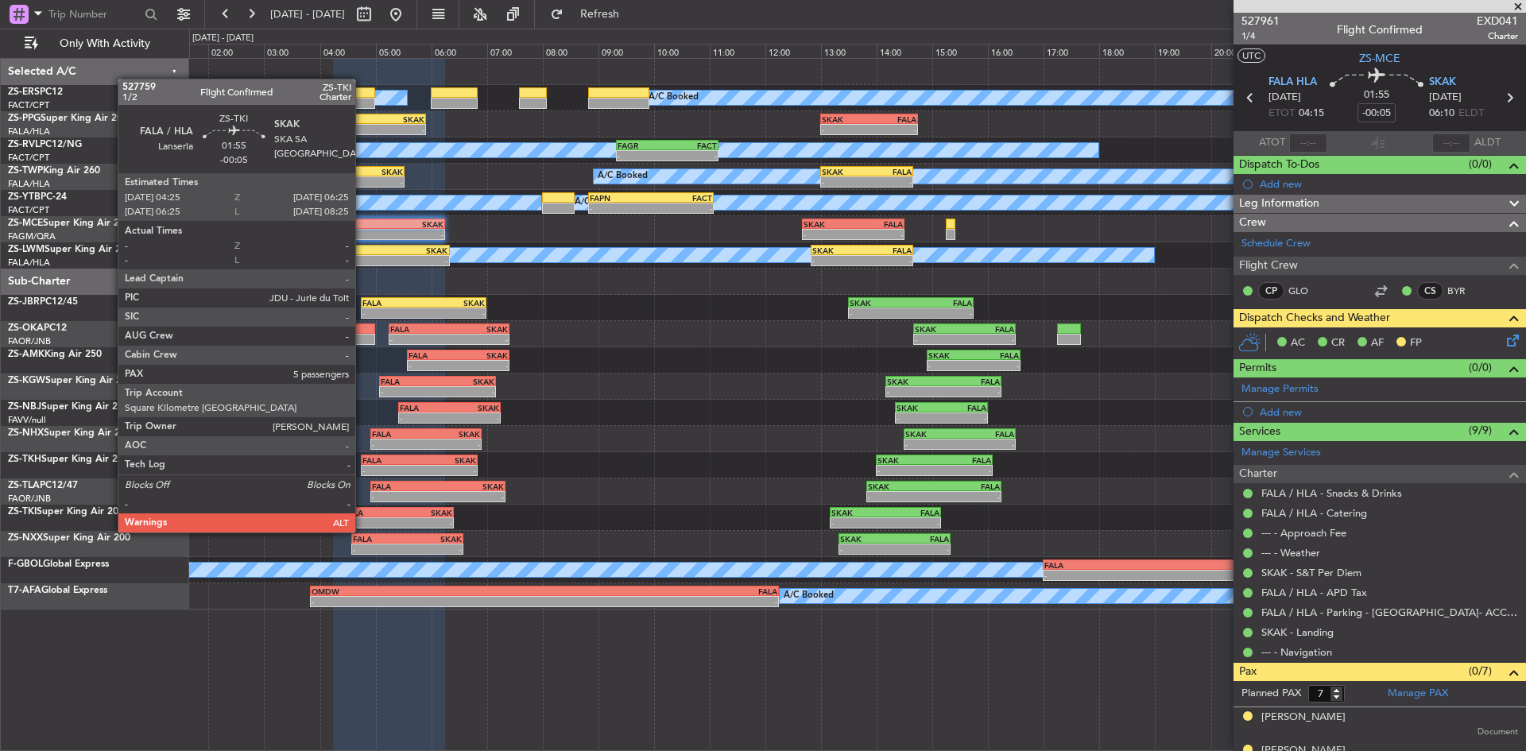
click at [362, 516] on div "FALA 04:25 Z SKAK 06:25 Z" at bounding box center [398, 512] width 112 height 11
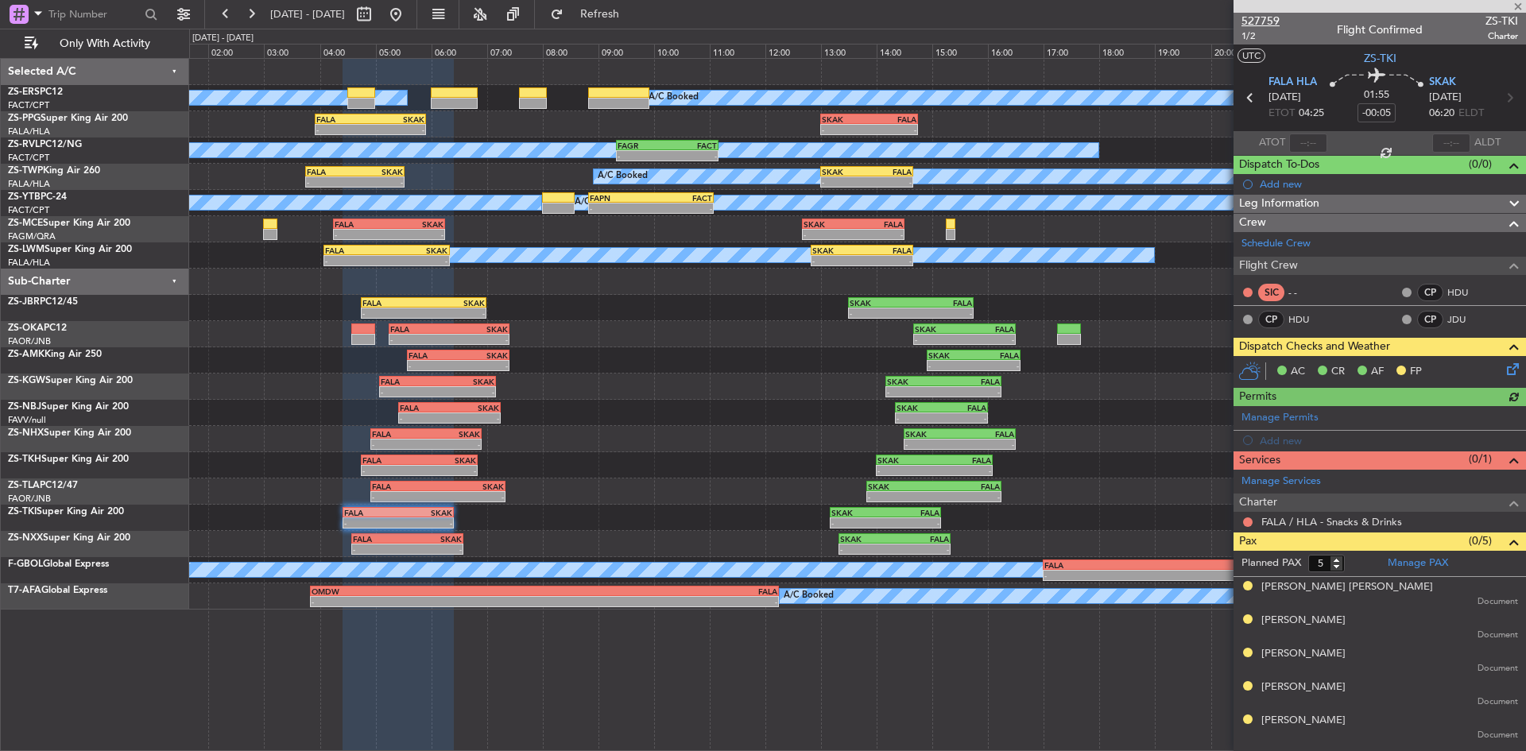
click at [1254, 18] on span "527759" at bounding box center [1260, 21] width 38 height 17
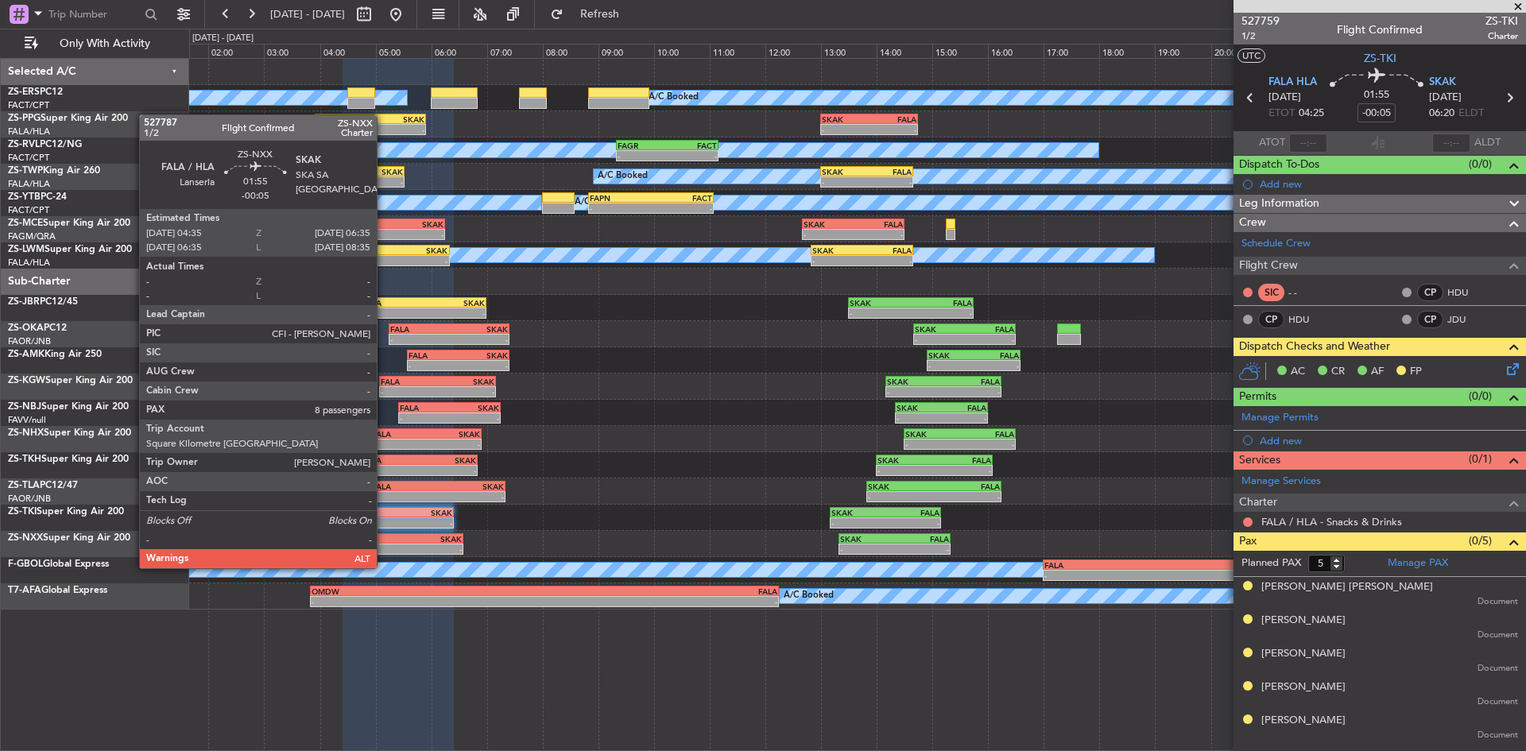
click at [384, 552] on div "-" at bounding box center [380, 549] width 54 height 10
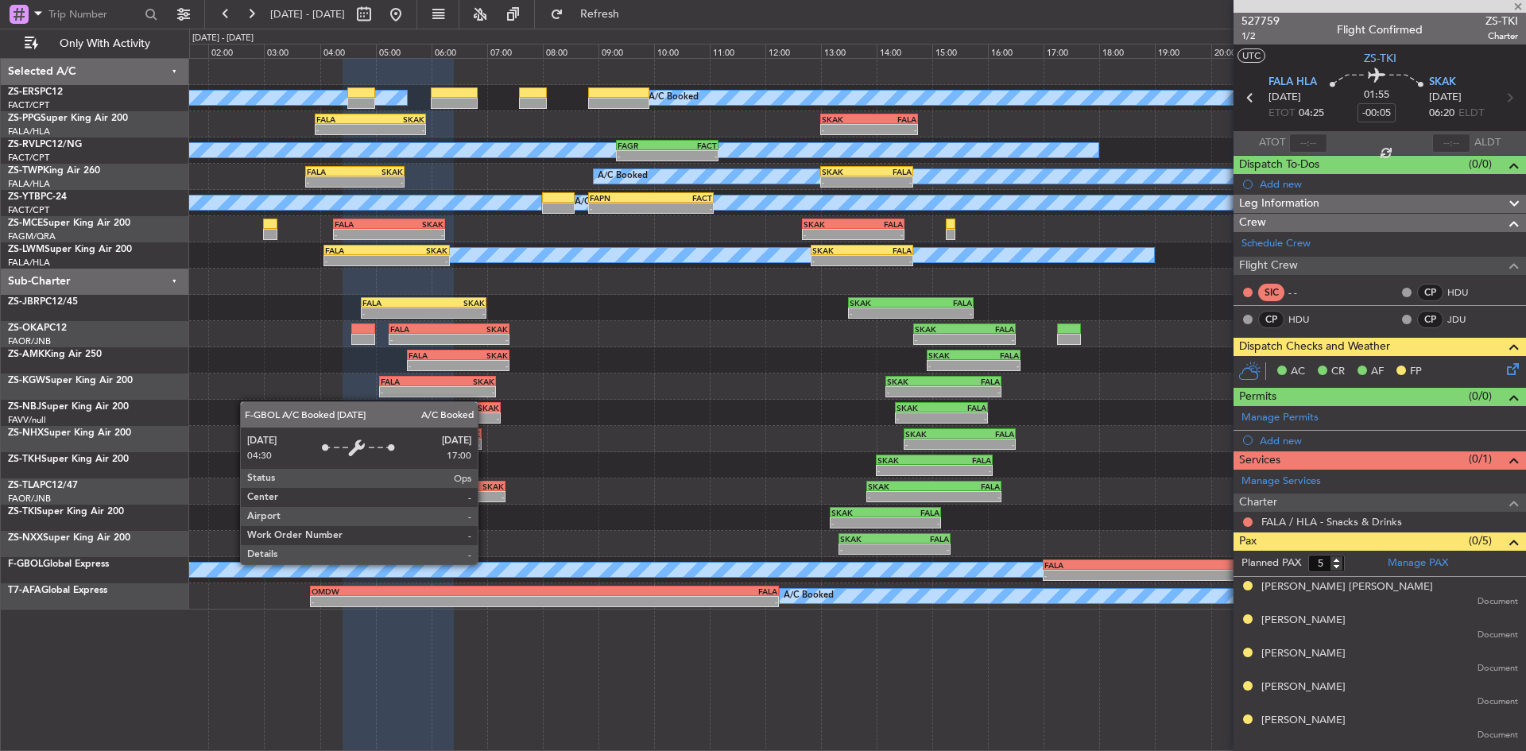
type input "8"
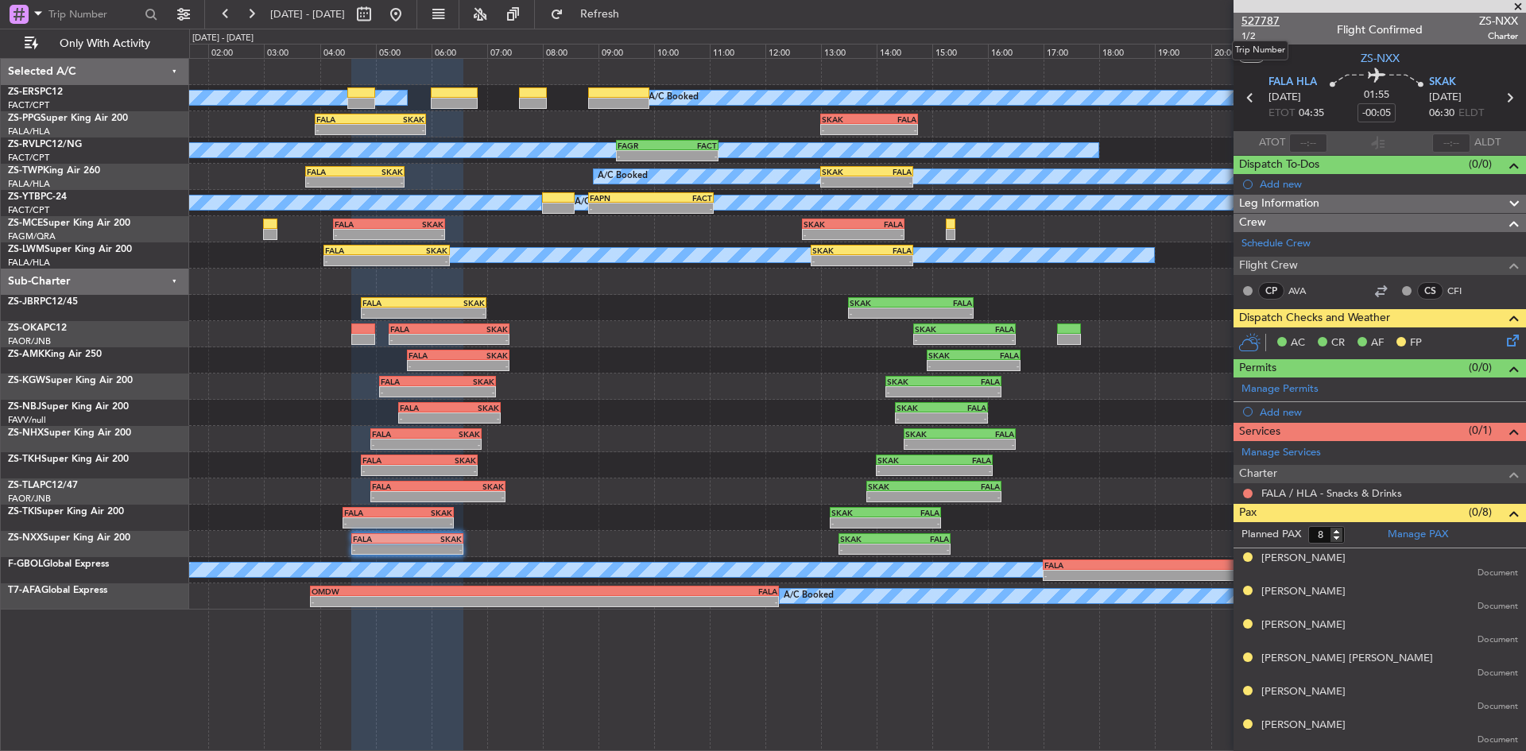
click at [1246, 17] on span "527787" at bounding box center [1260, 21] width 38 height 17
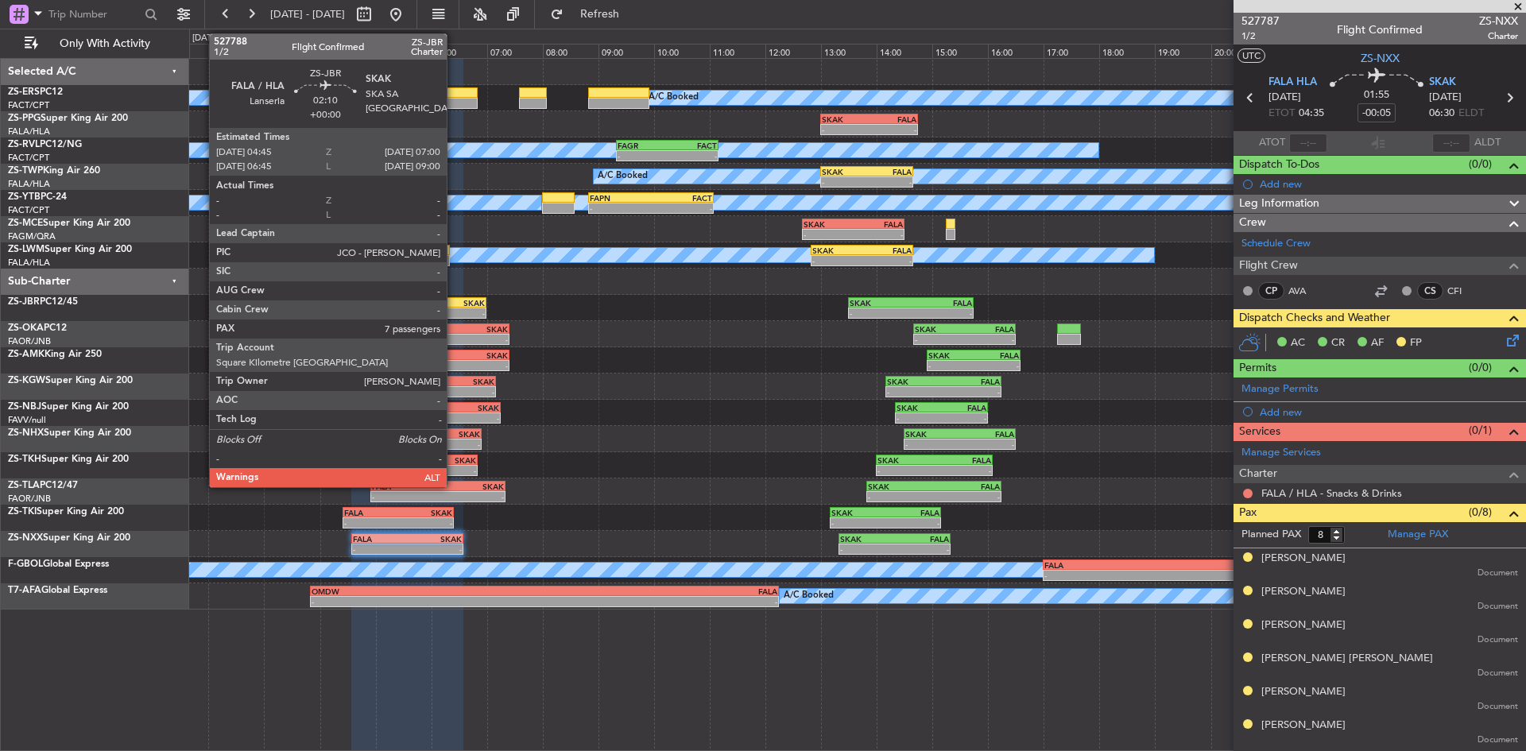
click at [454, 307] on div "FALA 04:45 Z SKAK 07:00 Z" at bounding box center [424, 302] width 126 height 11
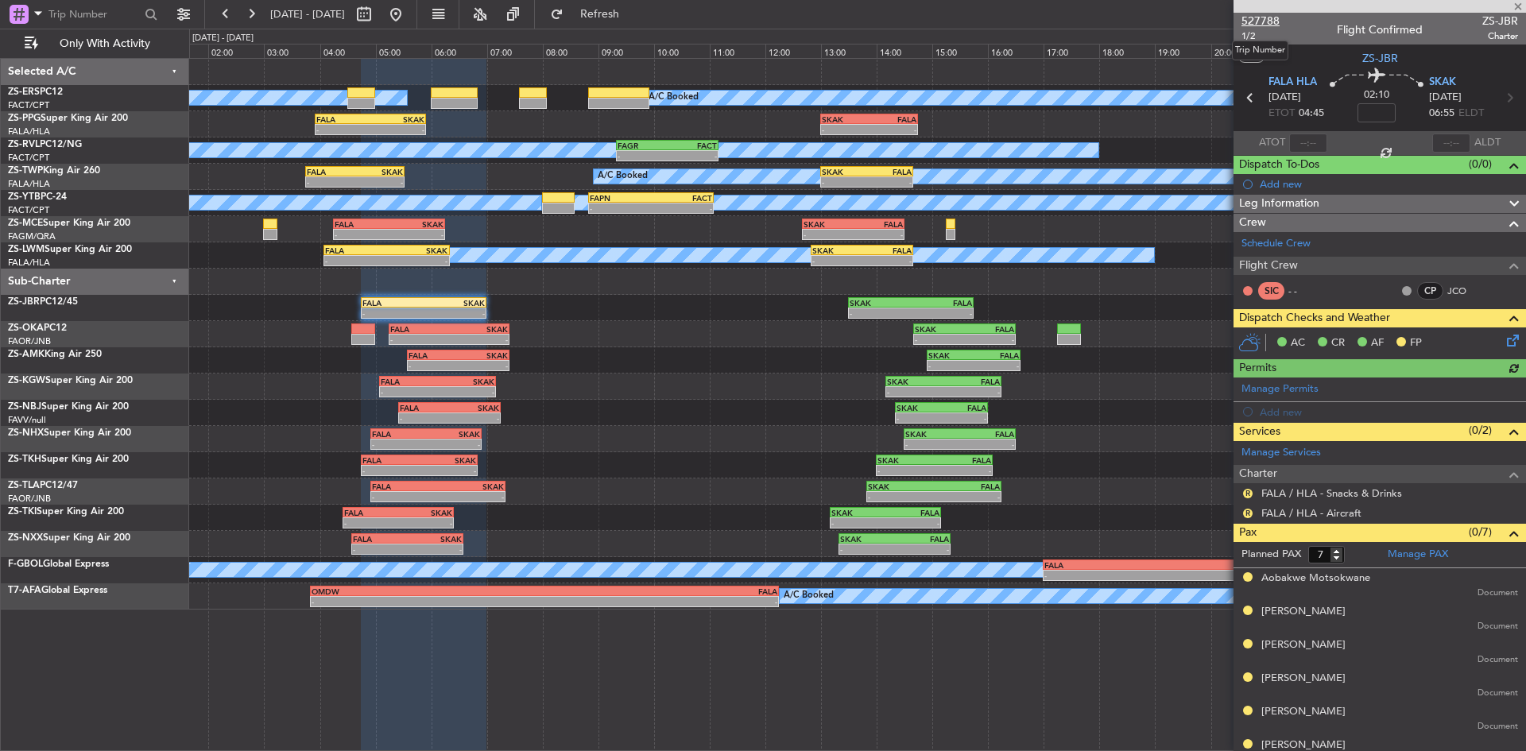
click at [1261, 22] on span "527788" at bounding box center [1260, 21] width 38 height 17
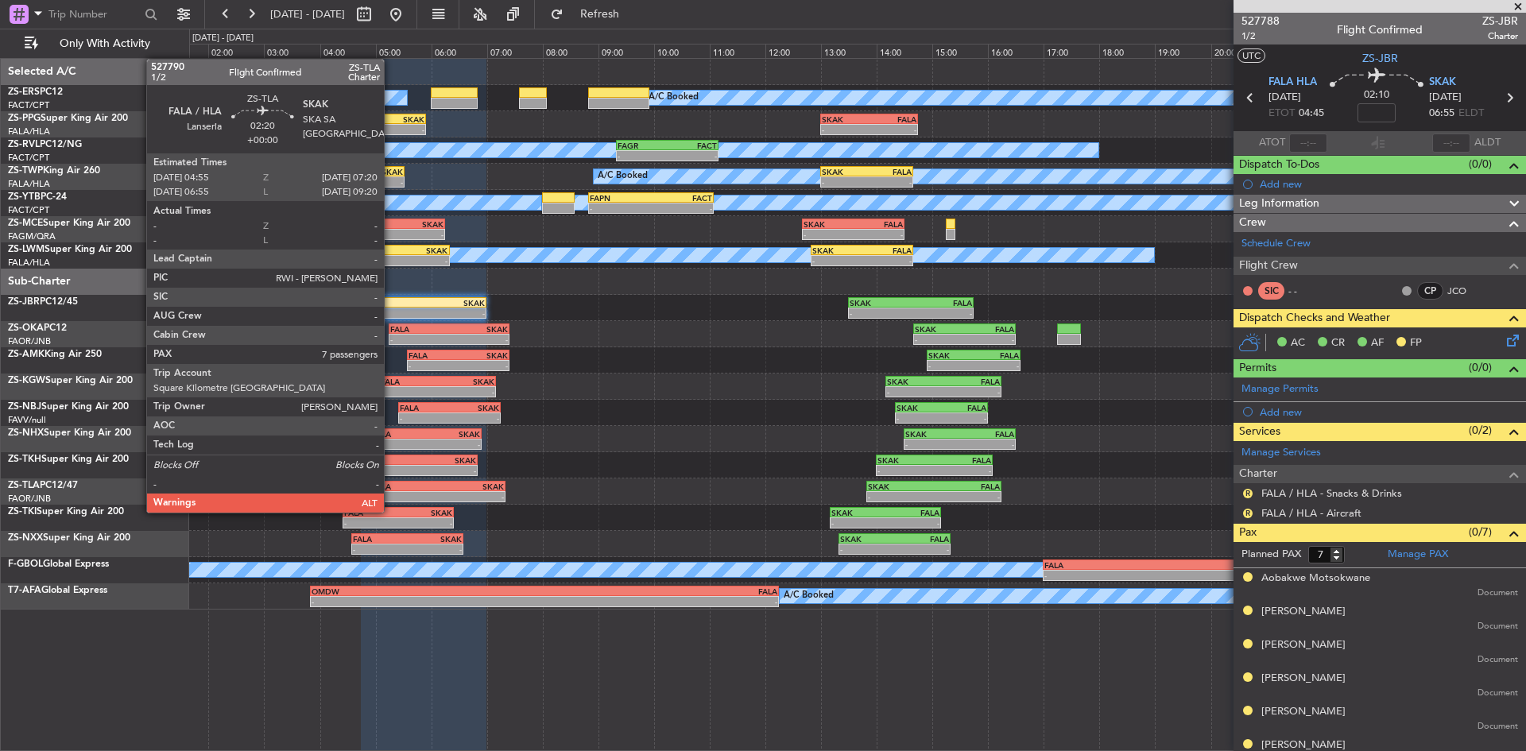
click at [391, 497] on div "-" at bounding box center [405, 497] width 66 height 10
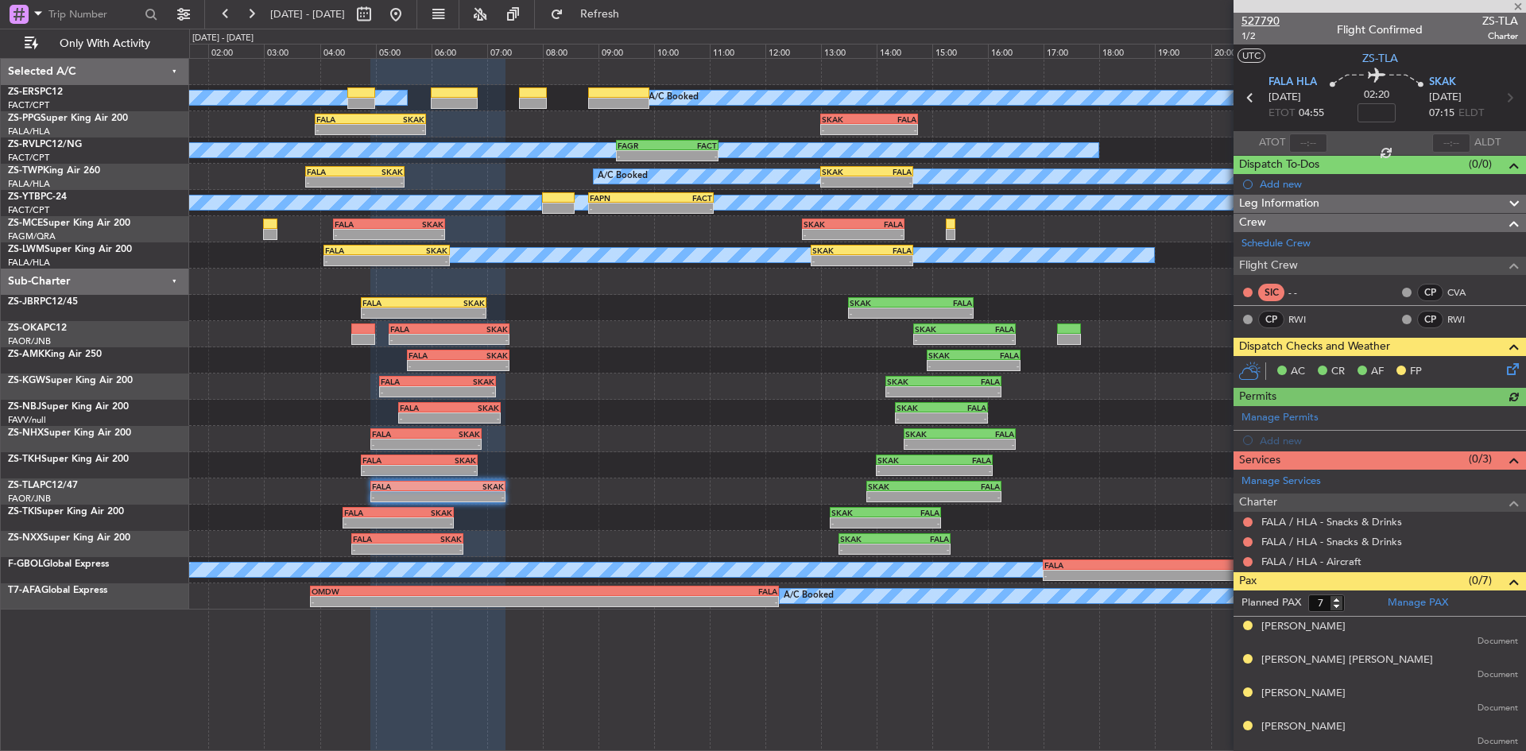
click at [1261, 21] on span "527790" at bounding box center [1260, 21] width 38 height 17
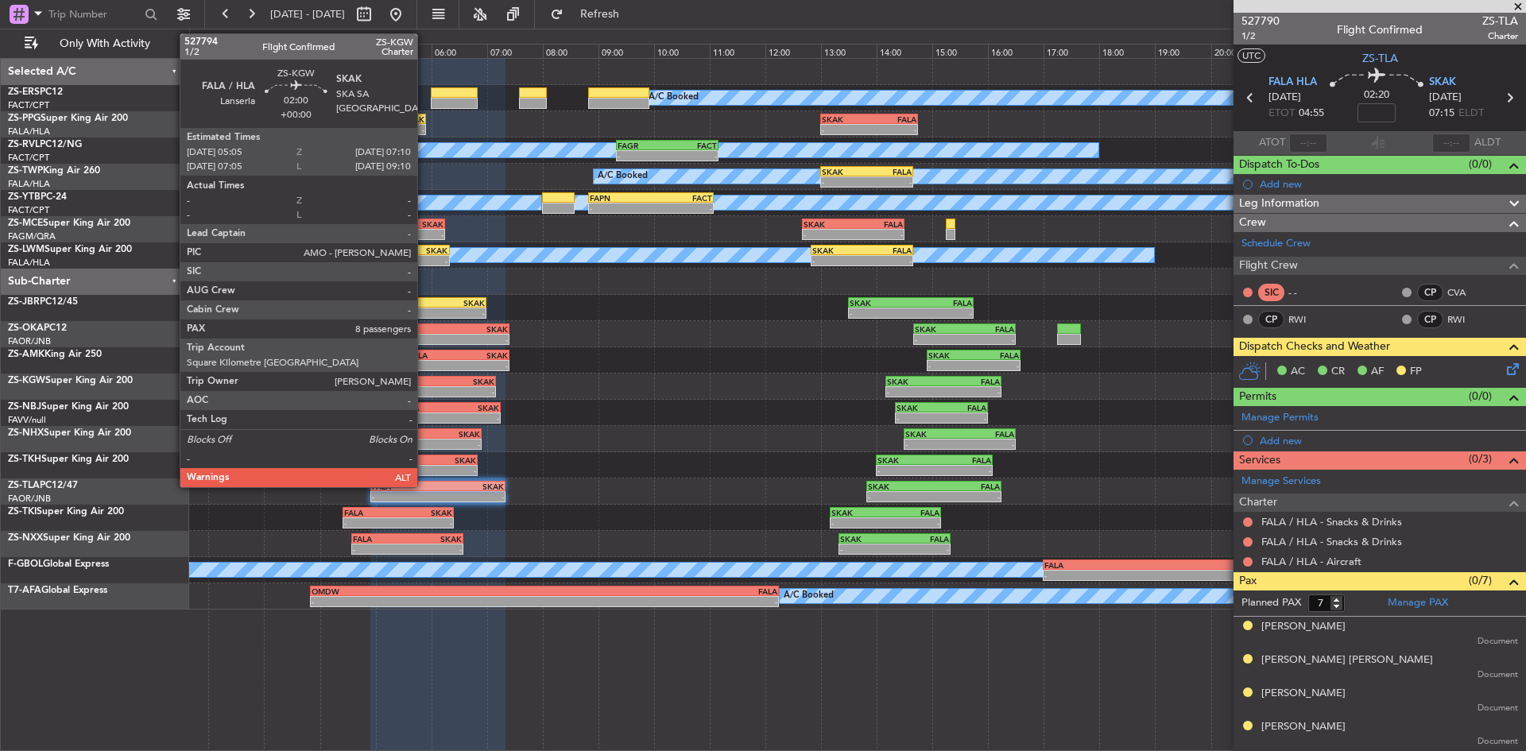
click at [424, 387] on div "-" at bounding box center [409, 392] width 56 height 10
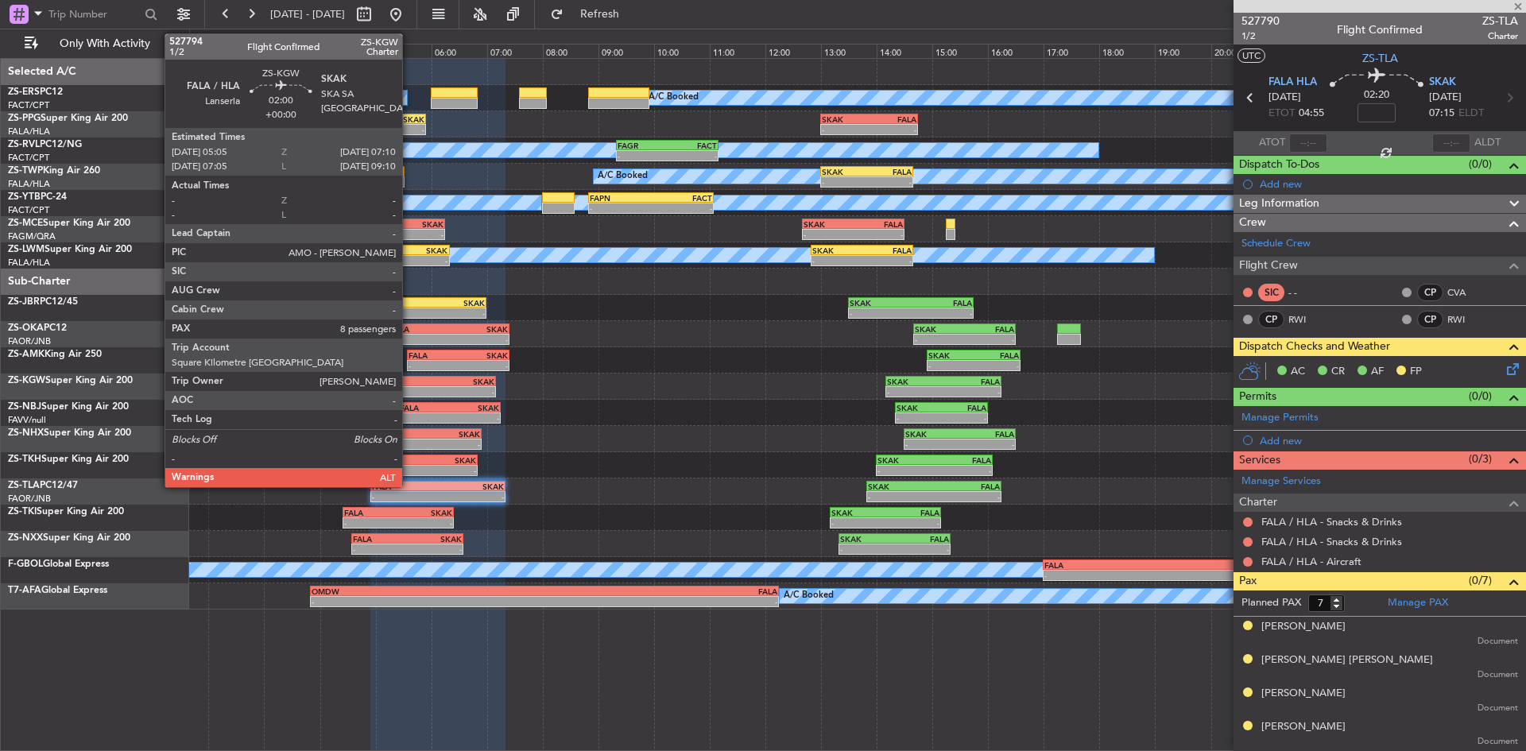
type input "8"
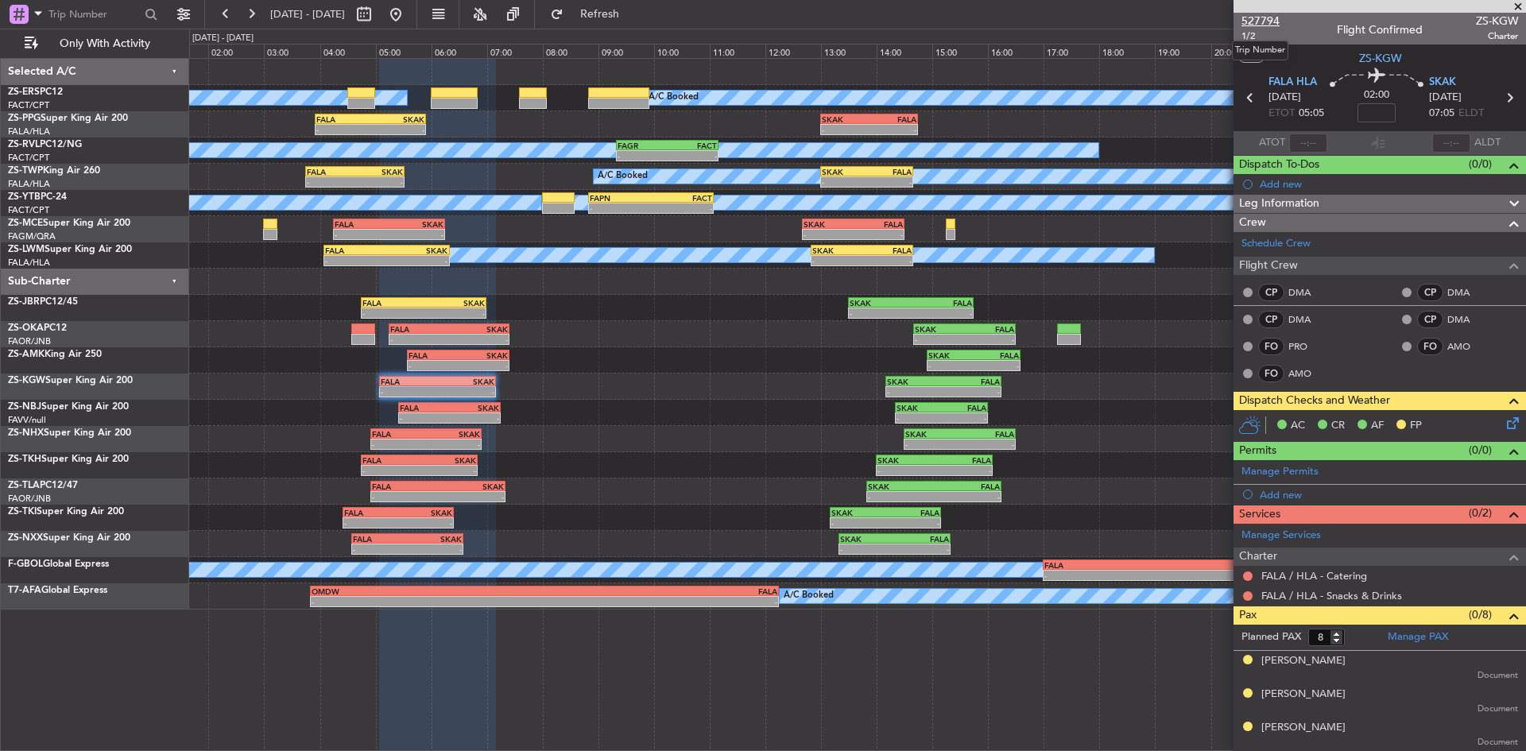
click at [1263, 18] on span "527794" at bounding box center [1260, 21] width 38 height 17
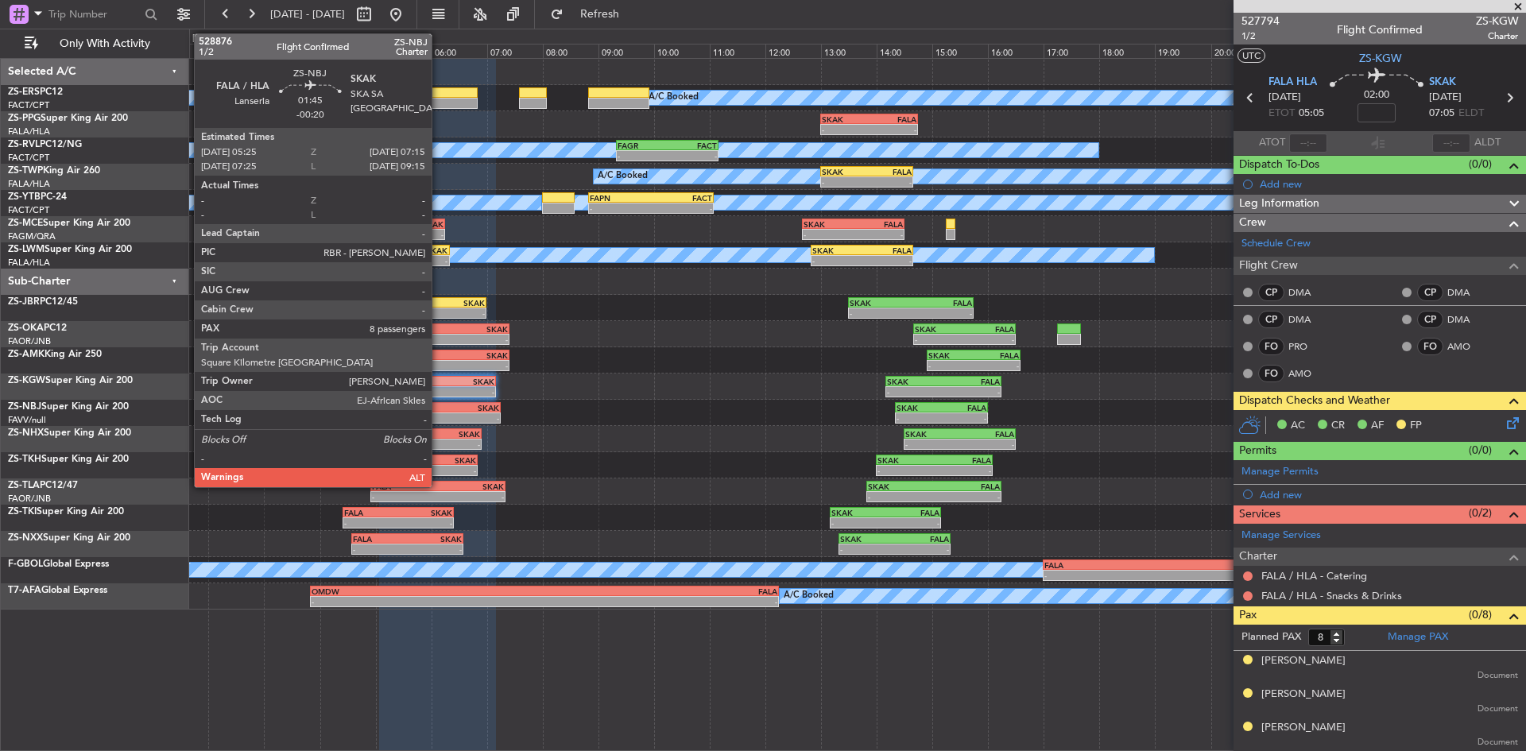
click at [440, 410] on div "FALA" at bounding box center [424, 408] width 49 height 10
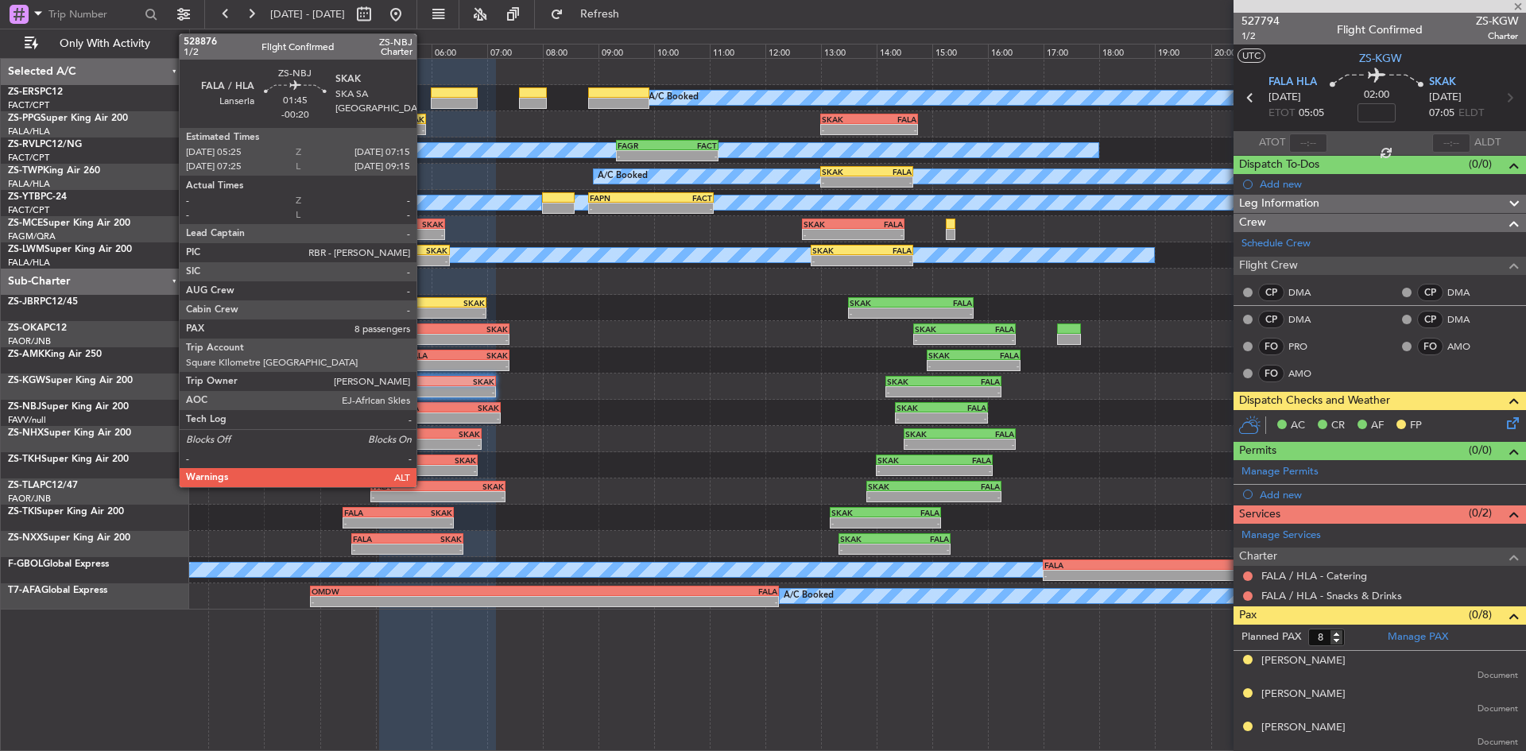
type input "-00:20"
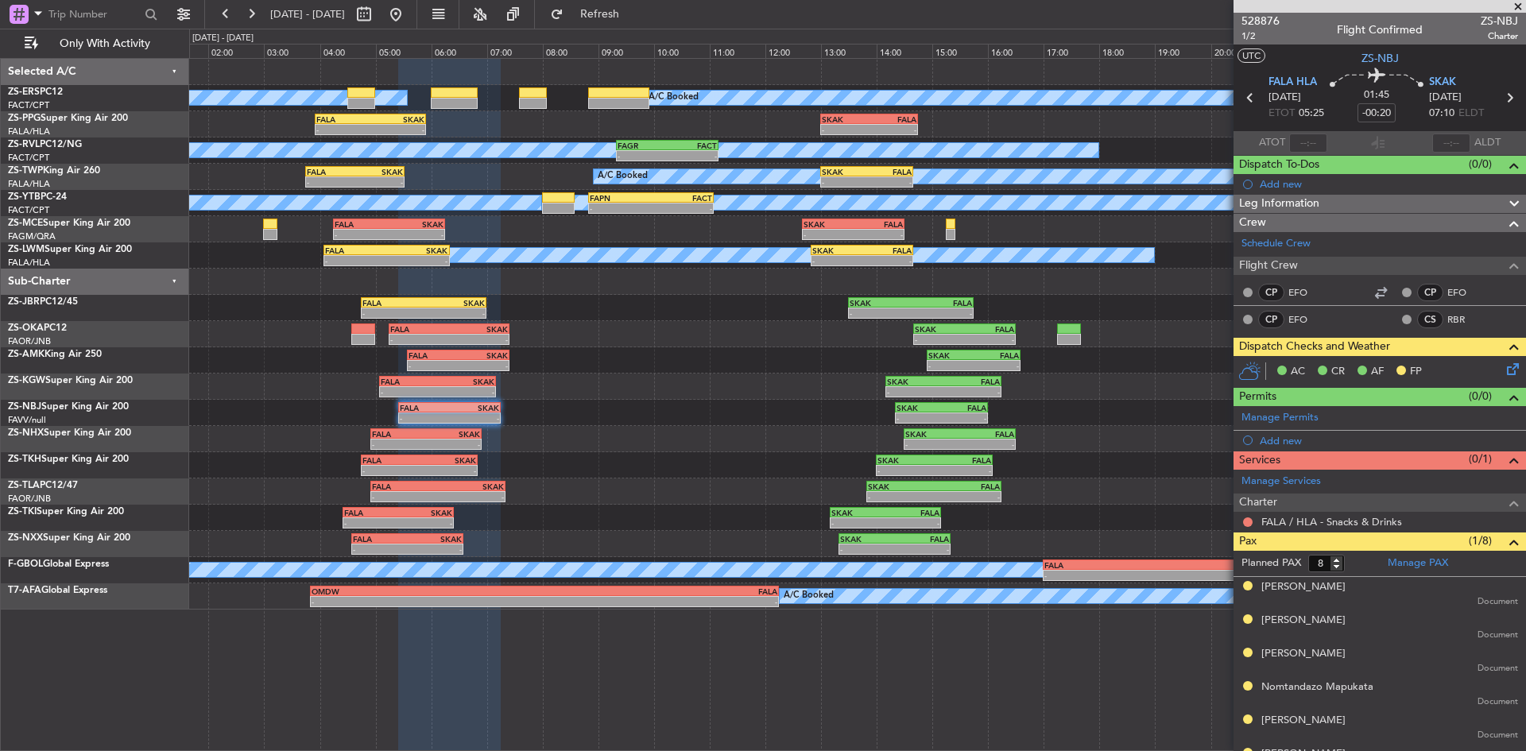
click at [1519, 3] on span at bounding box center [1518, 7] width 16 height 14
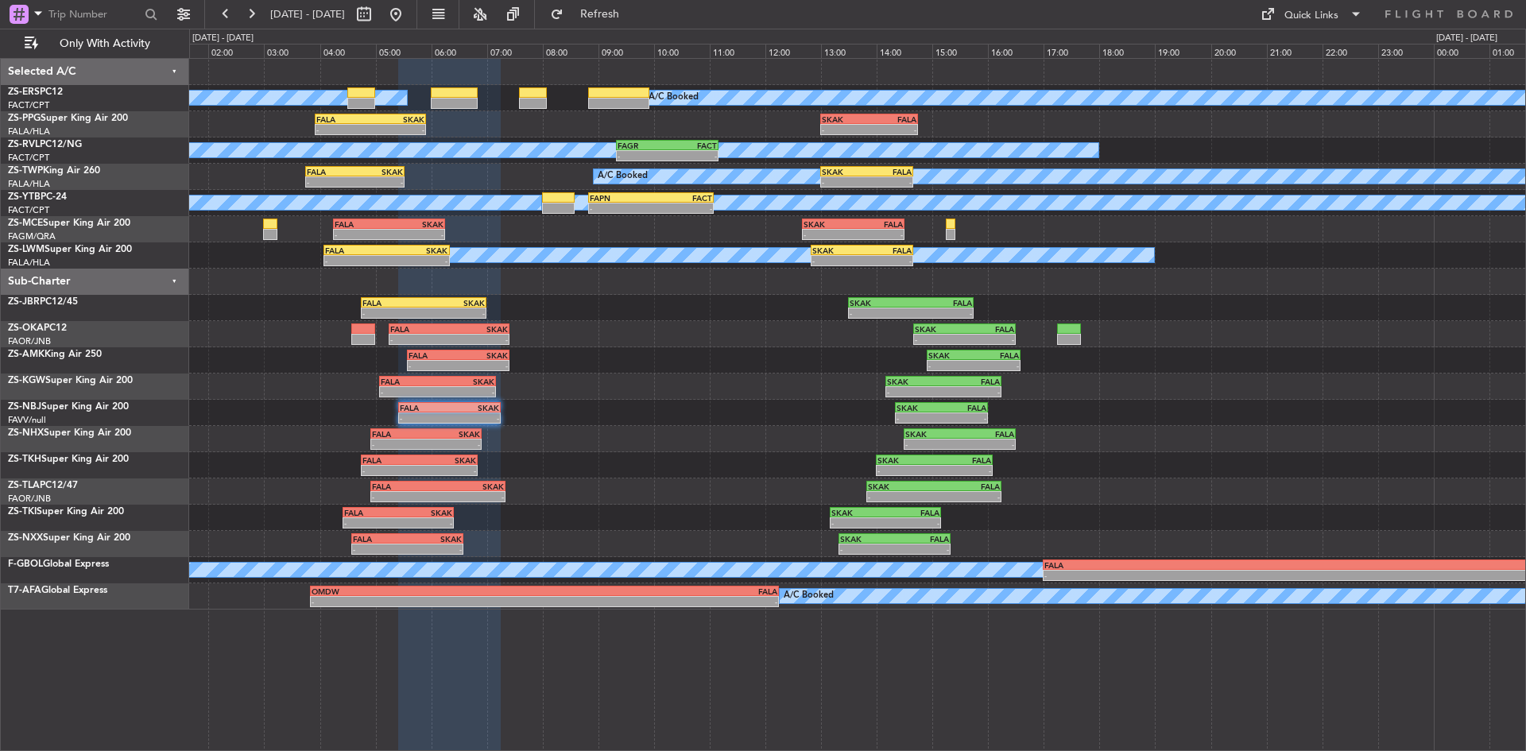
type input "0"
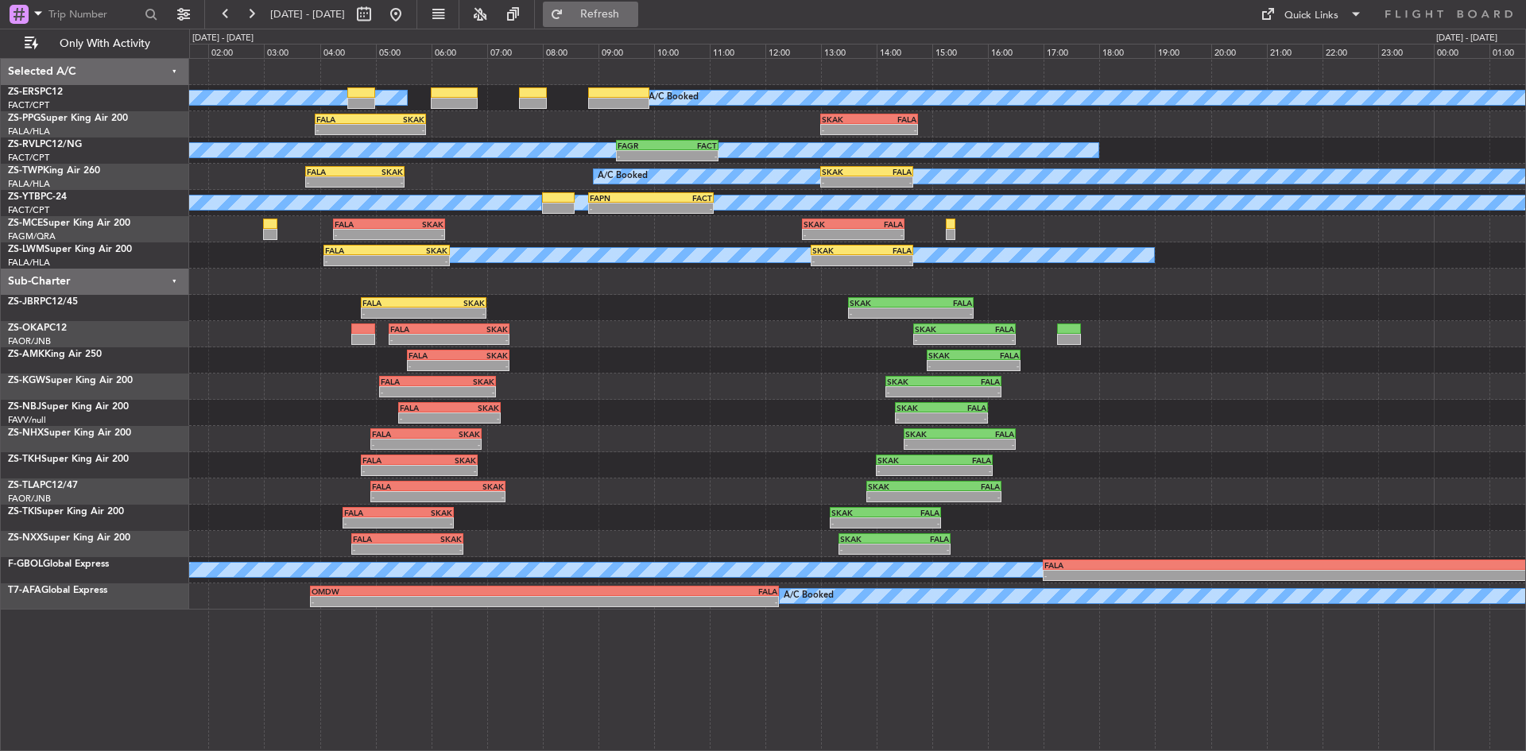
click at [633, 9] on span "Refresh" at bounding box center [600, 14] width 67 height 11
click at [246, 17] on button at bounding box center [250, 14] width 25 height 25
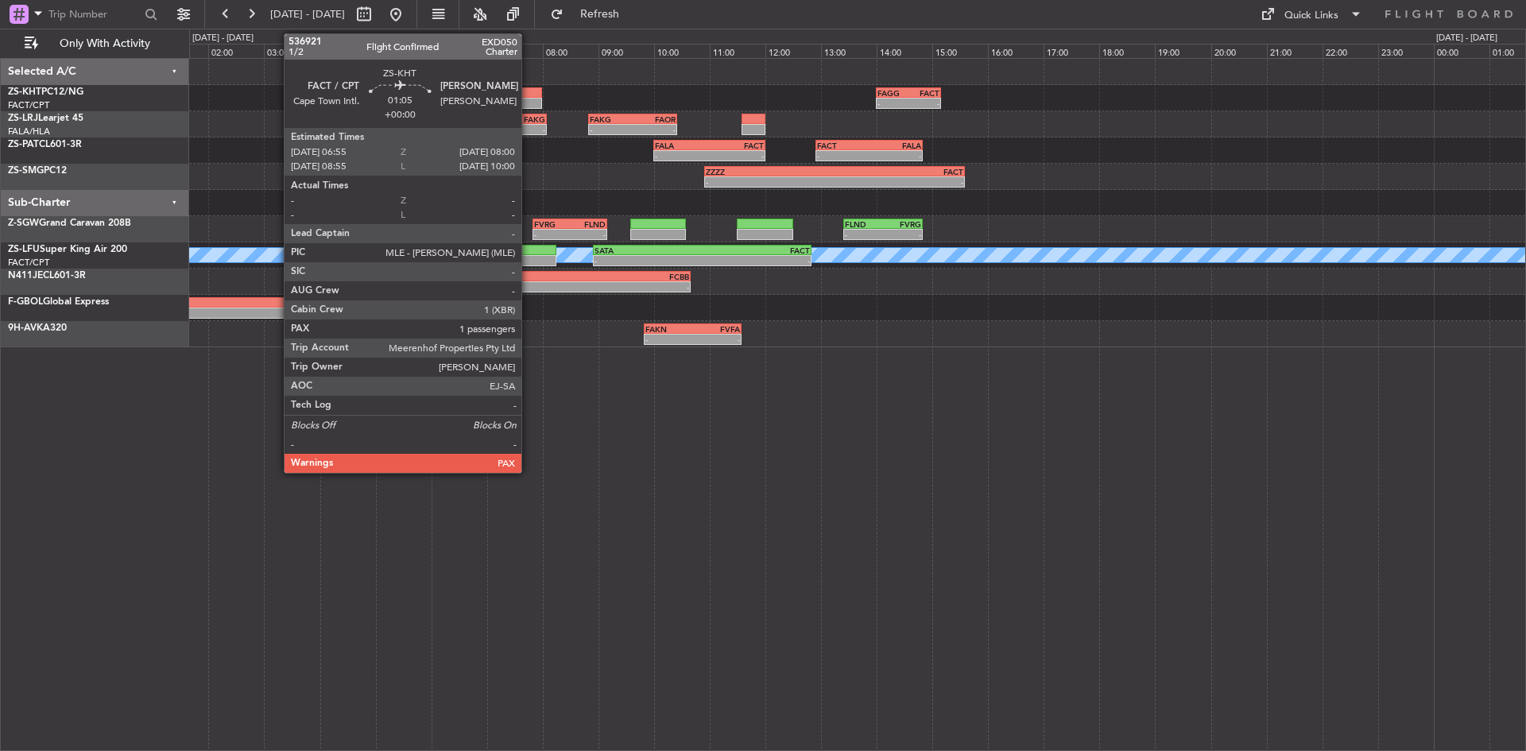
click at [528, 99] on div at bounding box center [511, 103] width 60 height 11
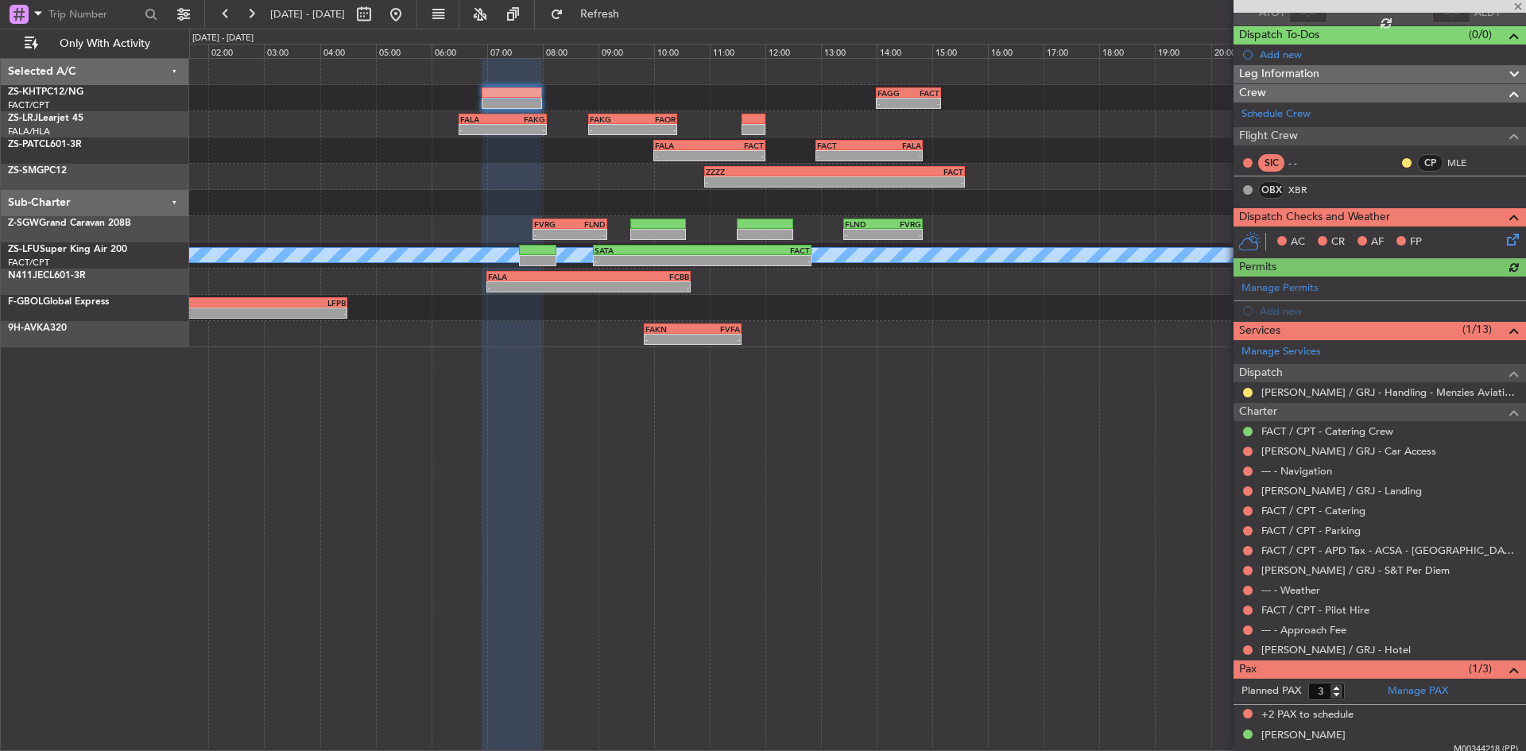
scroll to position [137, 0]
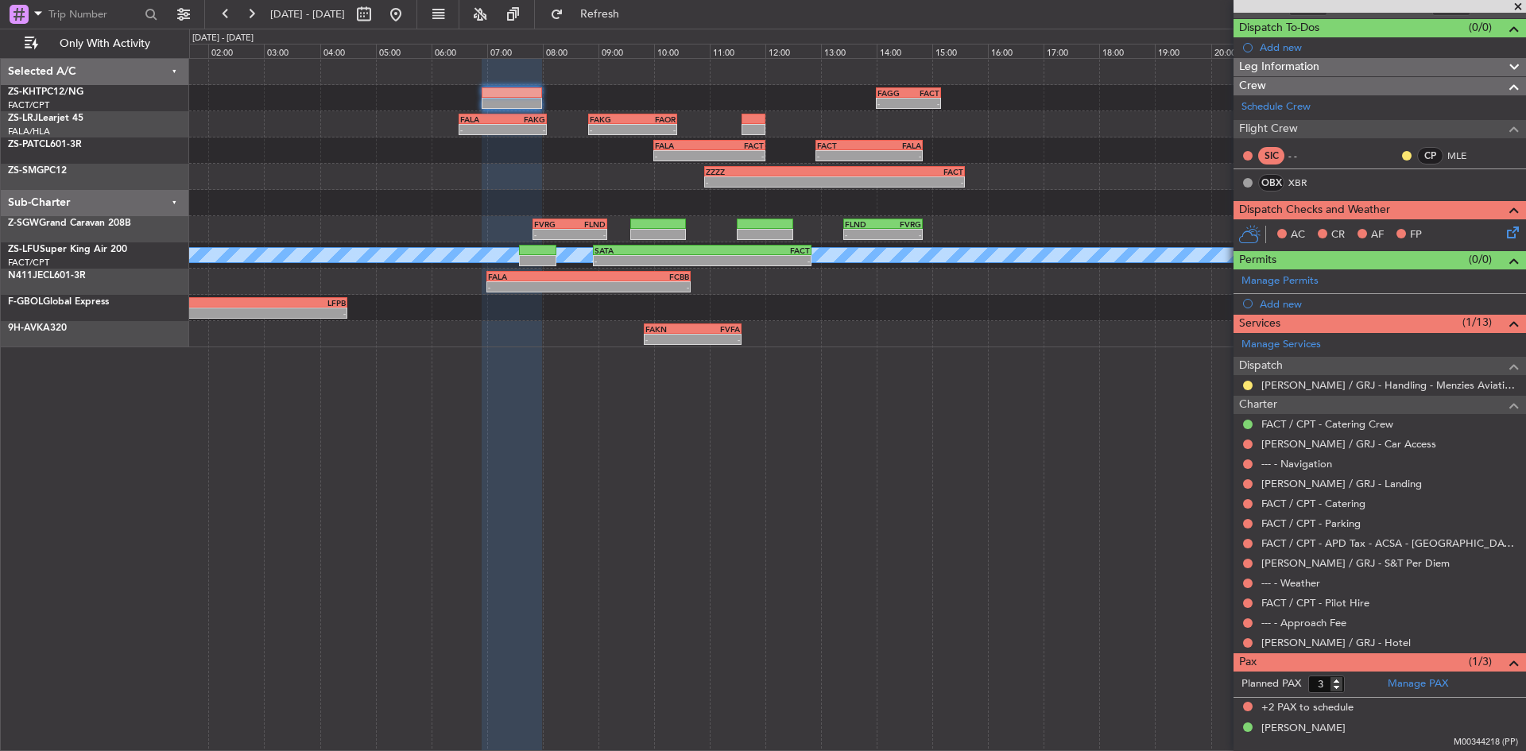
click at [1518, 8] on span at bounding box center [1518, 7] width 16 height 14
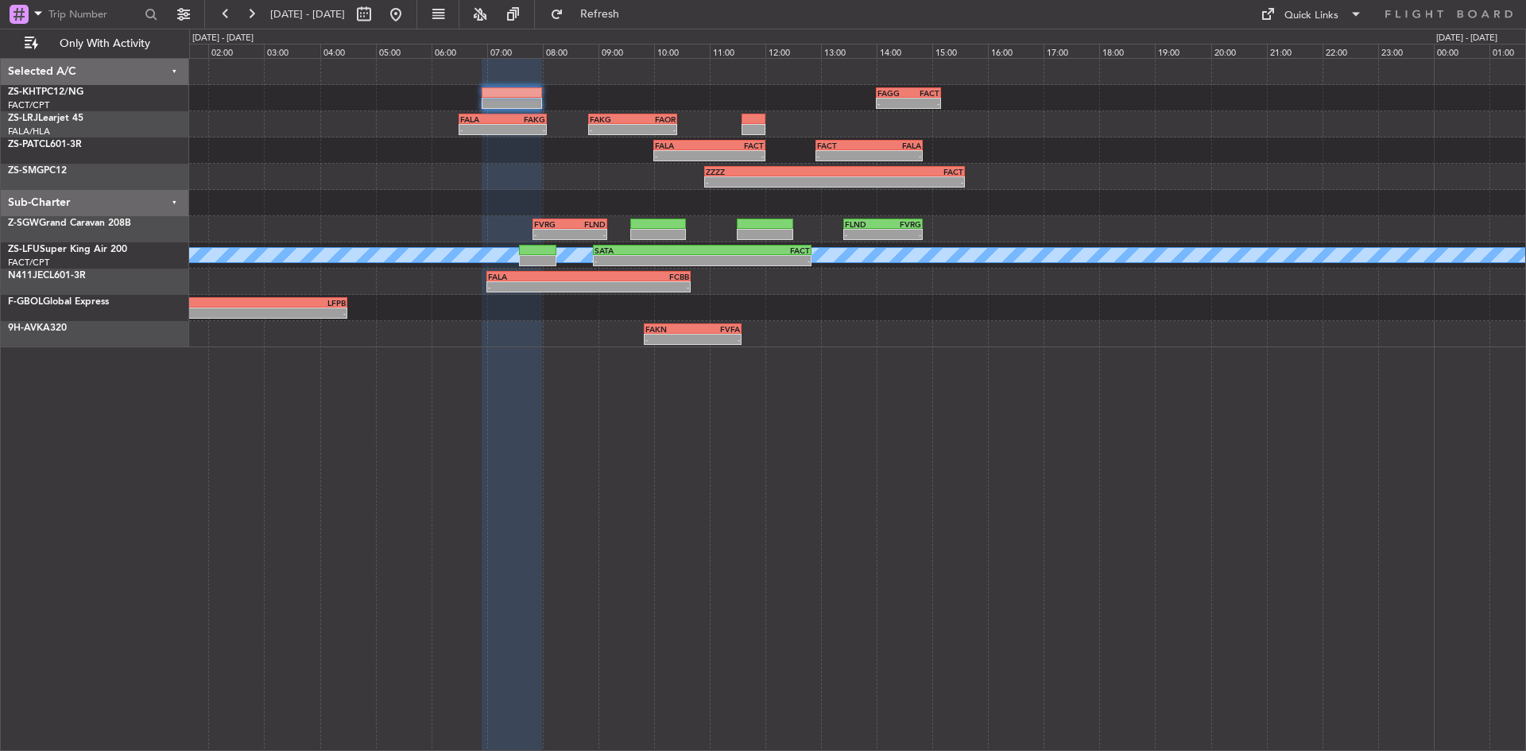
type input "0"
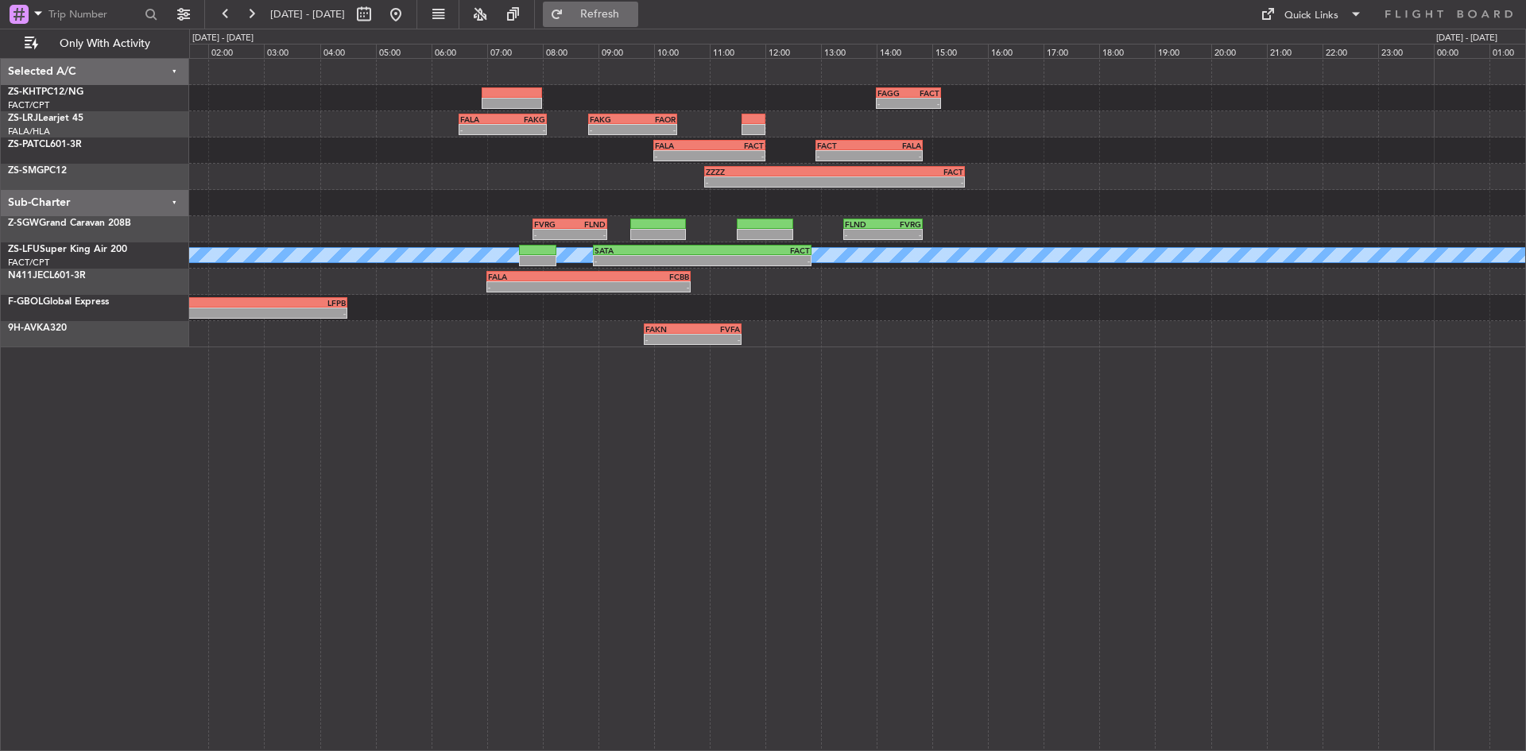
click at [633, 12] on span "Refresh" at bounding box center [600, 14] width 67 height 11
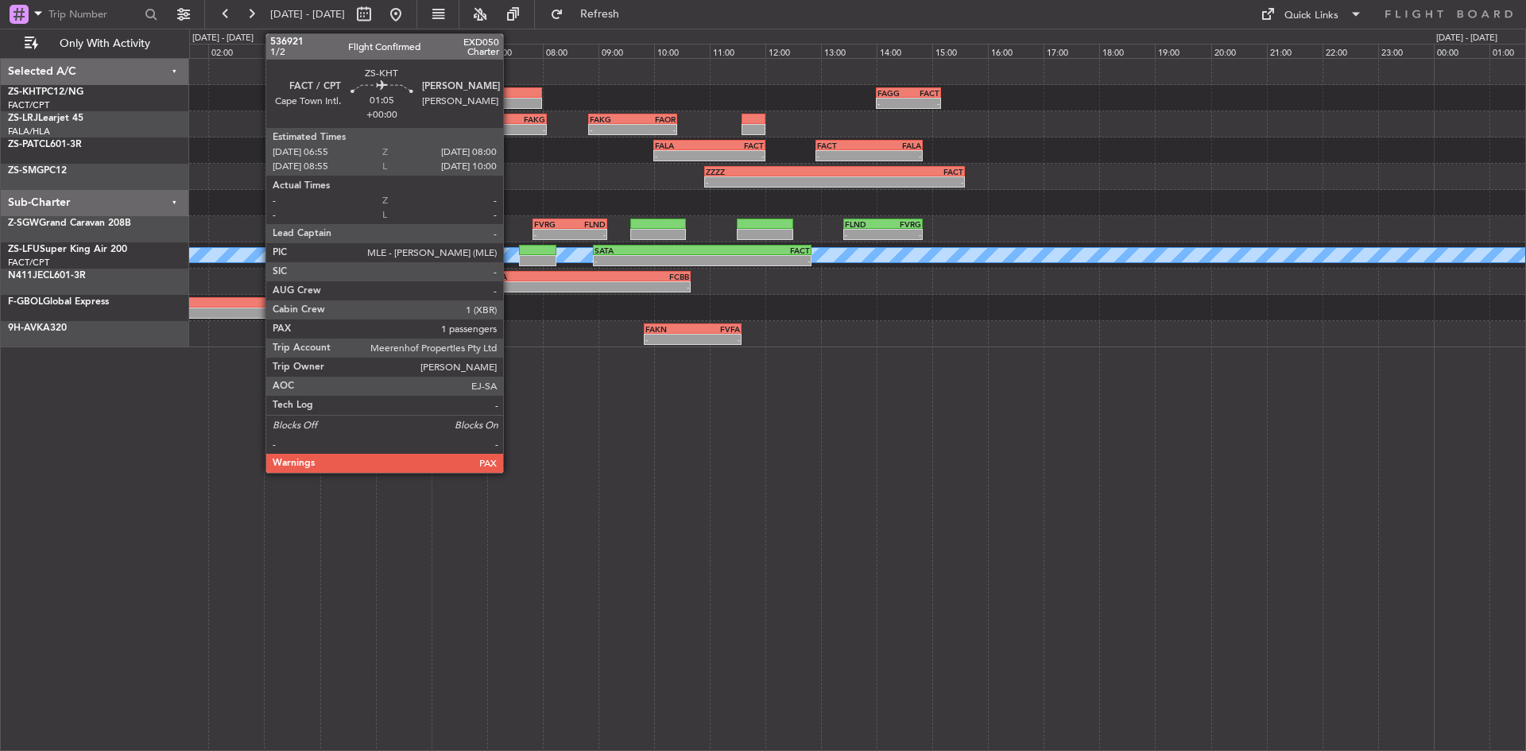
click at [510, 97] on div at bounding box center [511, 92] width 60 height 11
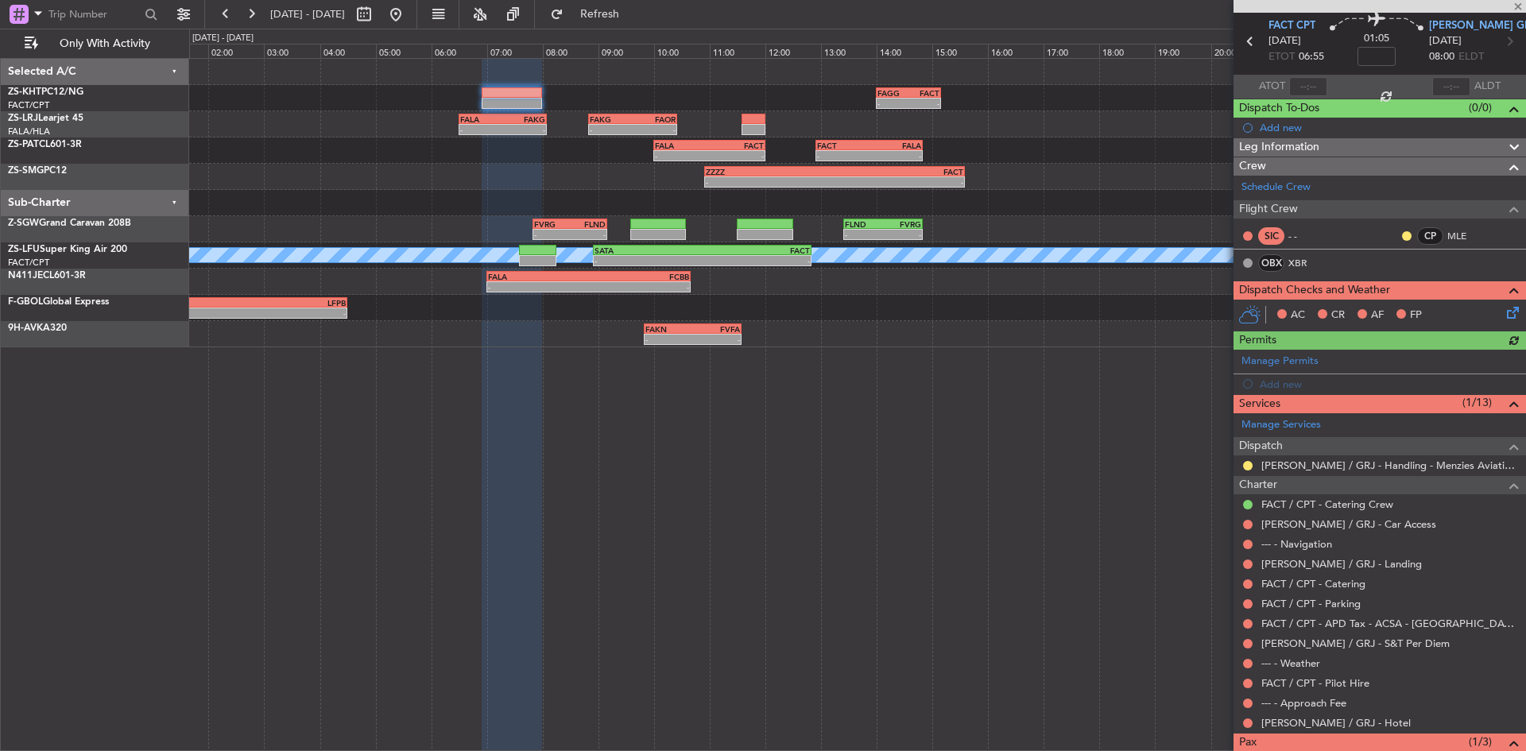
scroll to position [137, 0]
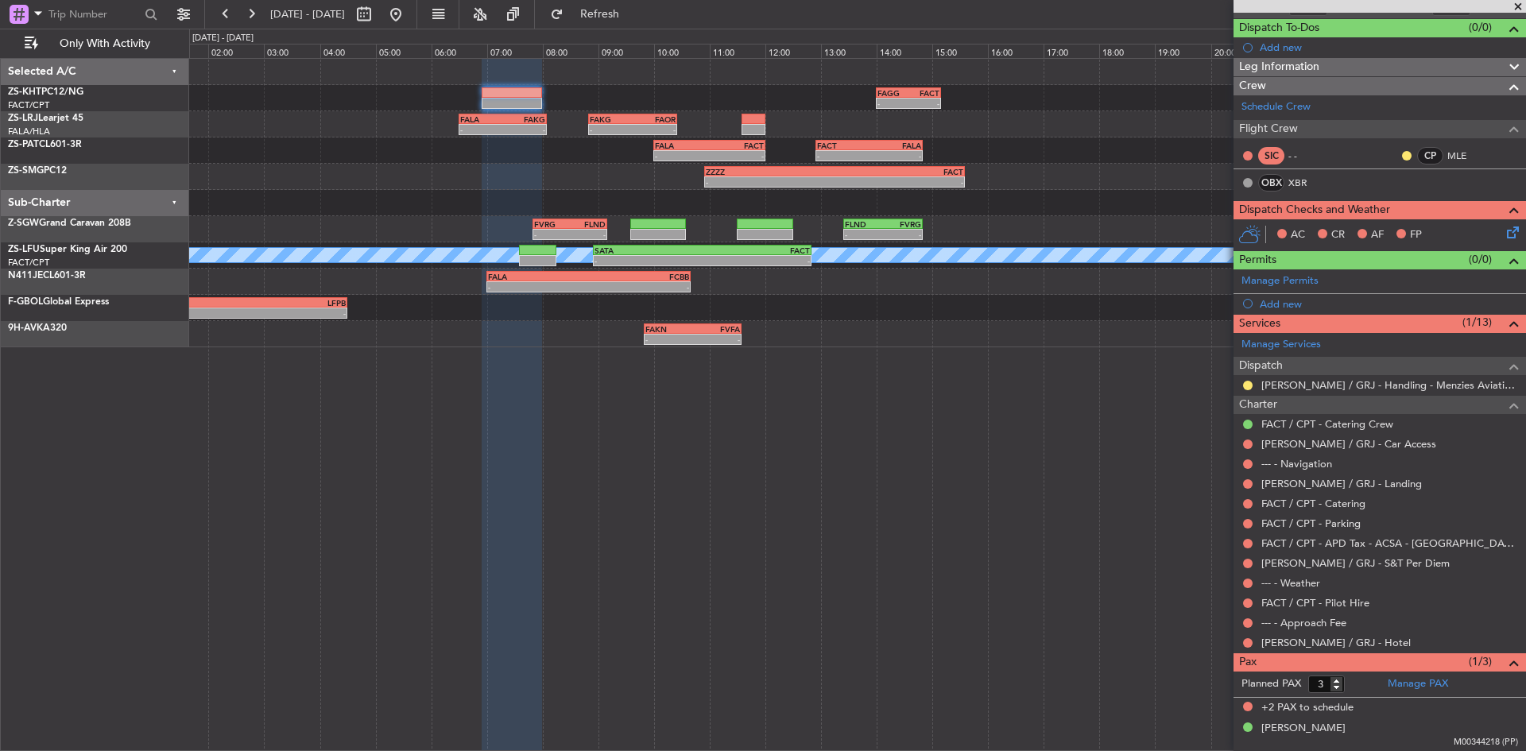
click at [1522, 2] on span at bounding box center [1518, 7] width 16 height 14
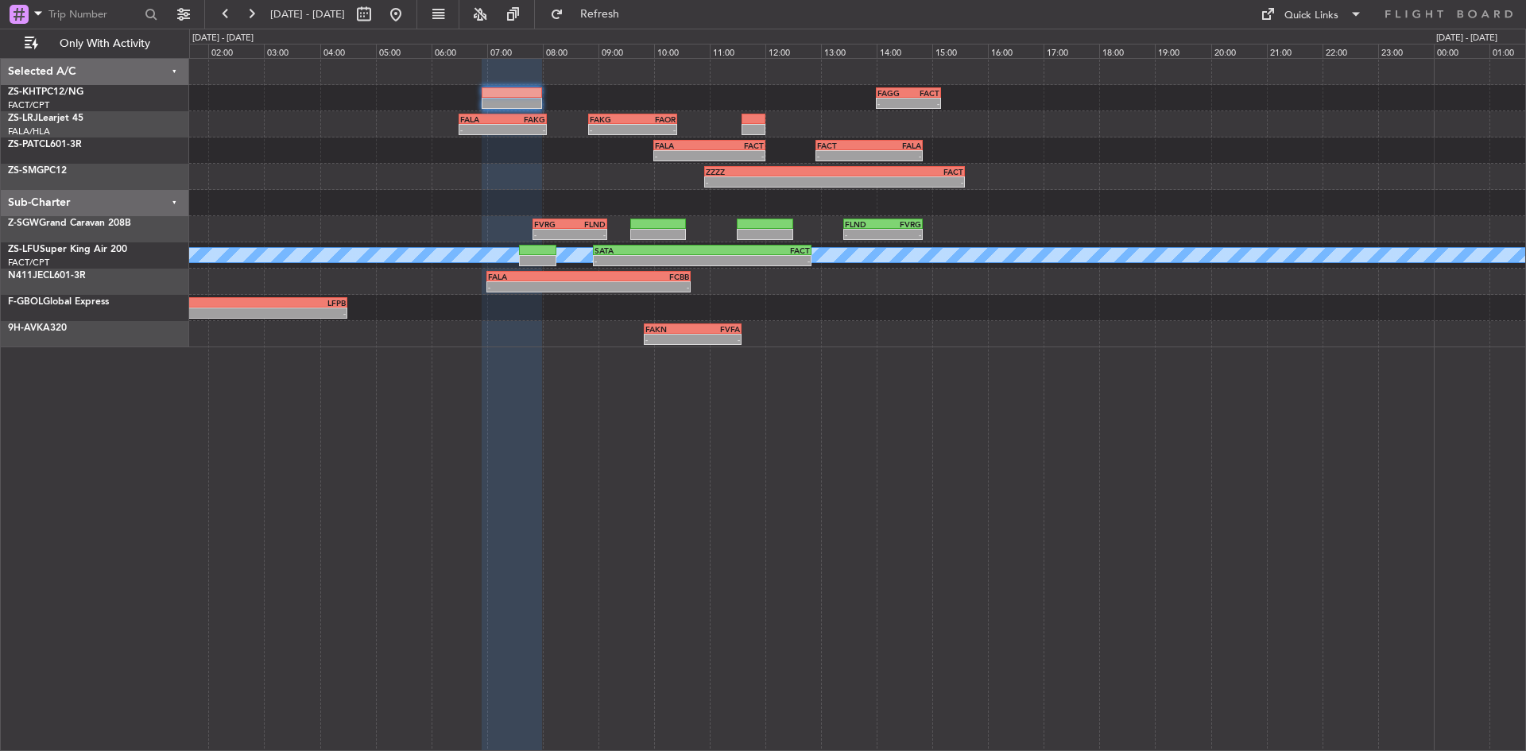
type input "0"
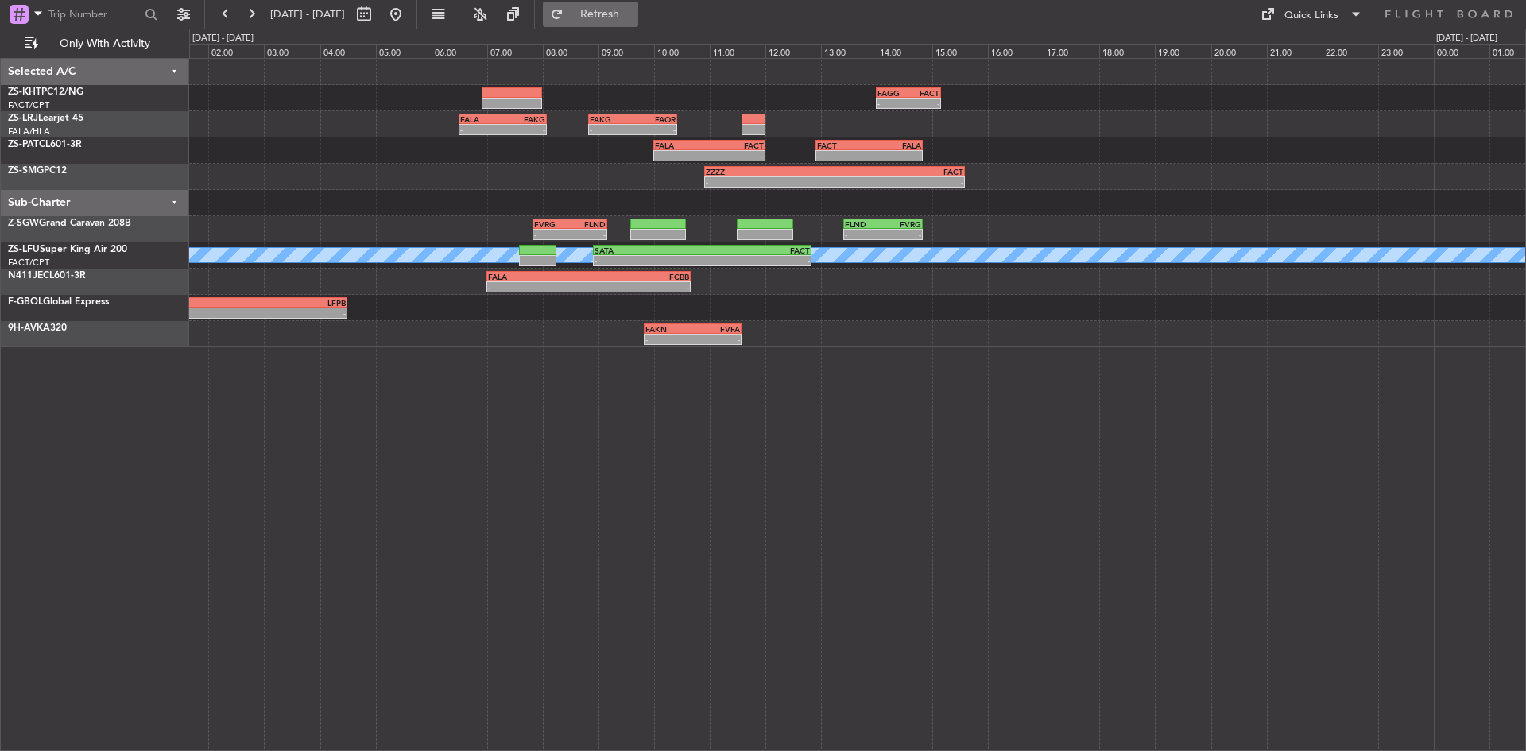
click at [633, 14] on span "Refresh" at bounding box center [600, 14] width 67 height 11
click at [632, 6] on button "Refresh" at bounding box center [590, 14] width 95 height 25
click at [607, 14] on button "Refresh" at bounding box center [590, 14] width 95 height 25
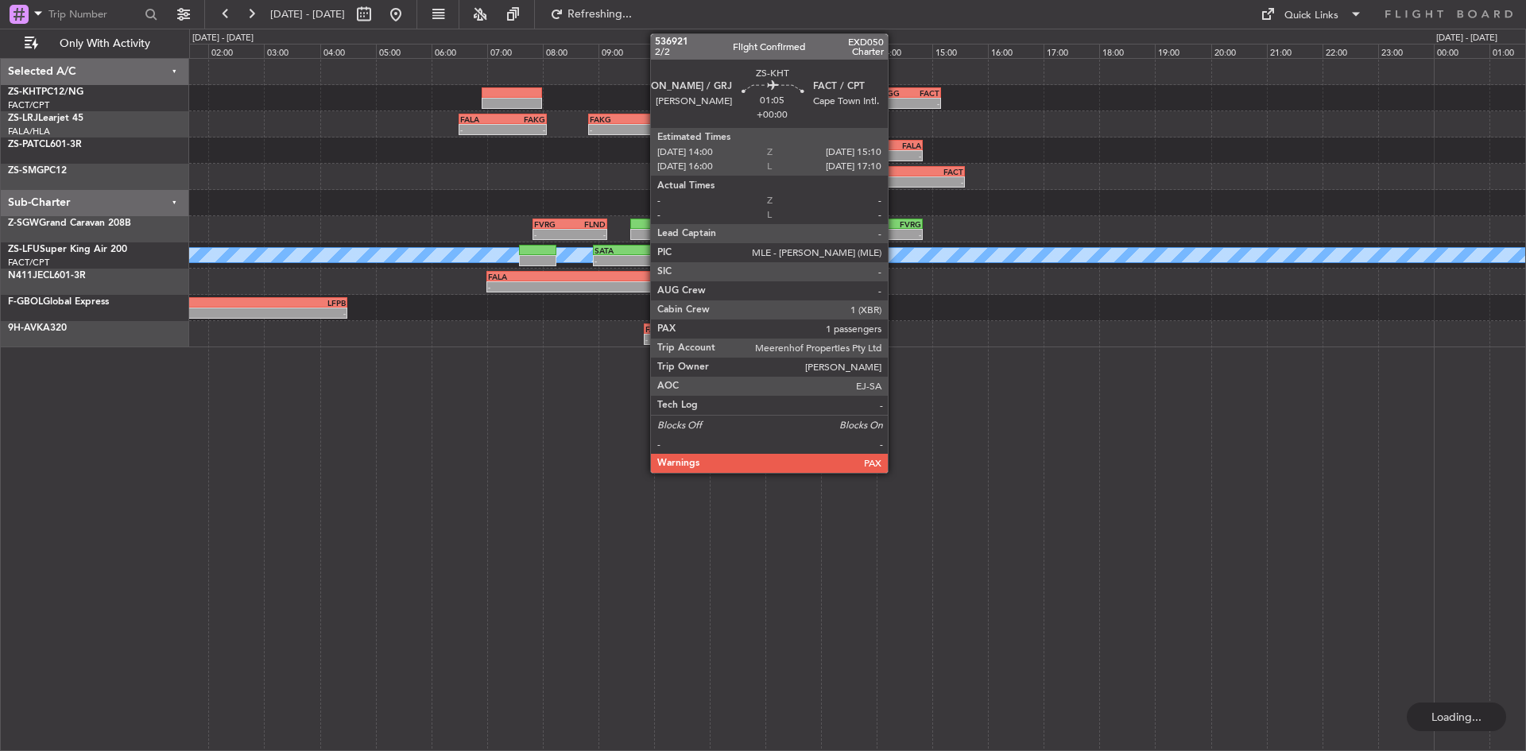
click at [895, 102] on div "-" at bounding box center [892, 104] width 31 height 10
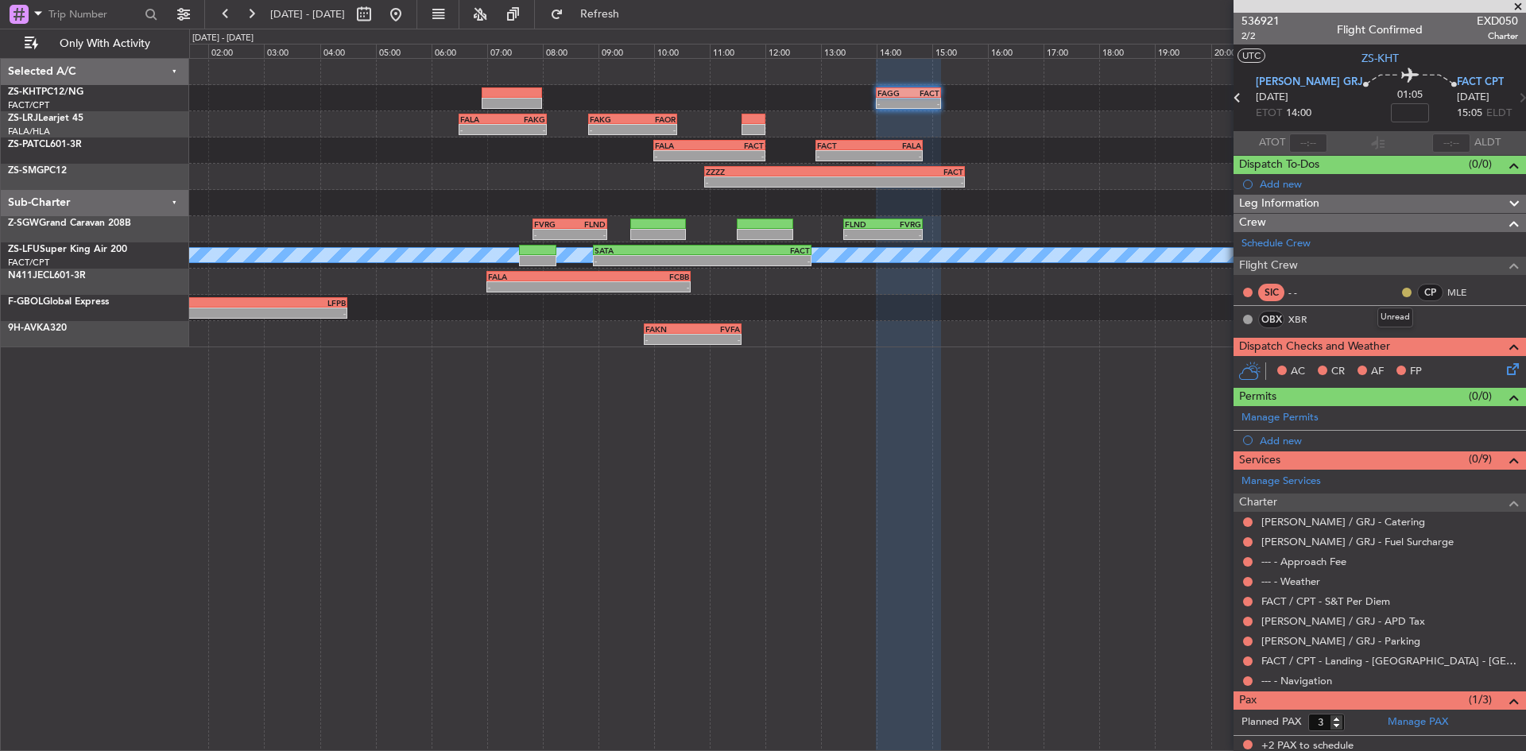
click at [1402, 290] on button at bounding box center [1407, 293] width 10 height 10
click at [1380, 331] on span "Acknowledged" at bounding box center [1398, 339] width 70 height 16
click at [1503, 367] on icon at bounding box center [1509, 366] width 13 height 13
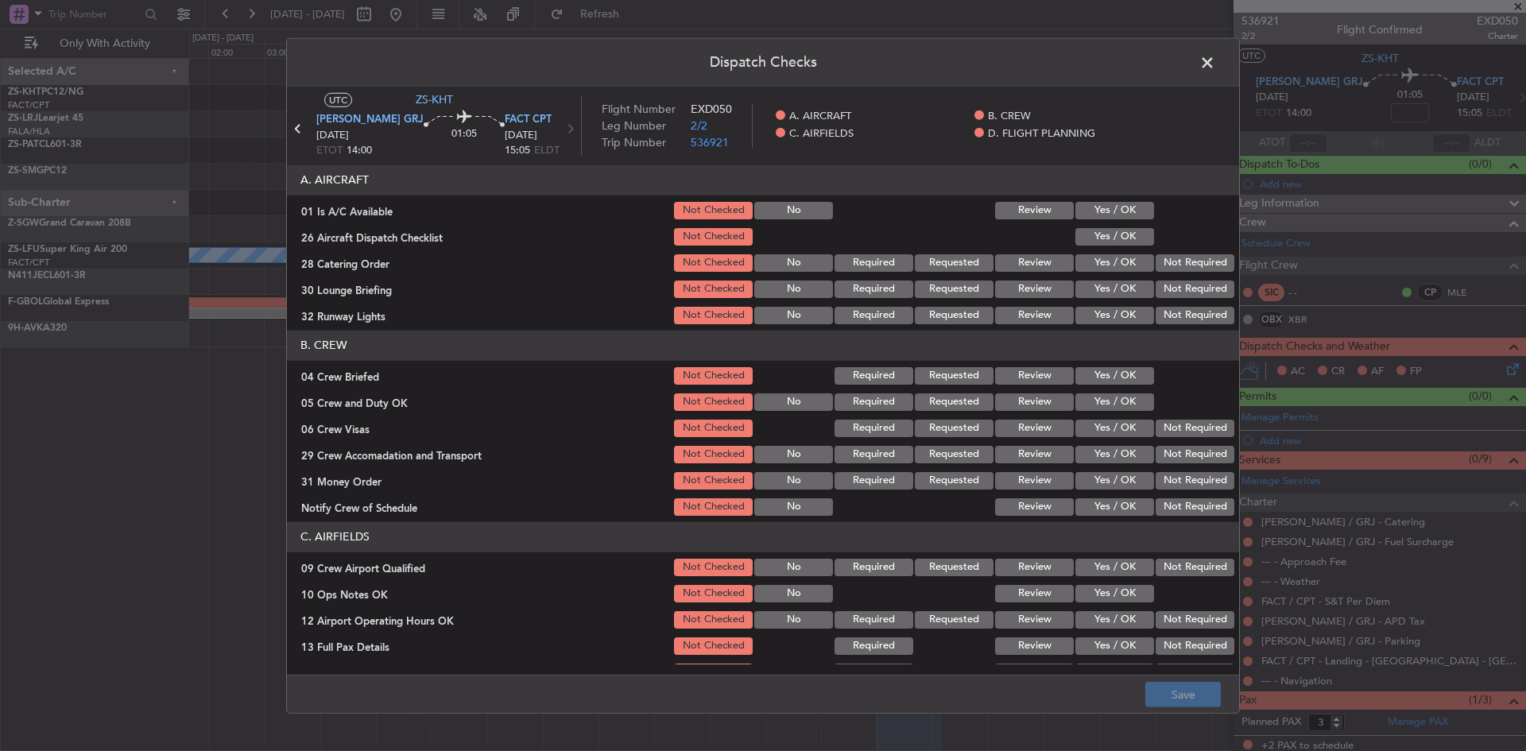
click at [1124, 215] on button "Yes / OK" at bounding box center [1114, 210] width 79 height 17
click at [1123, 247] on div "Yes / OK" at bounding box center [1113, 237] width 80 height 22
click at [1120, 242] on button "Yes / OK" at bounding box center [1114, 236] width 79 height 17
click at [1179, 269] on button "Not Required" at bounding box center [1194, 262] width 79 height 17
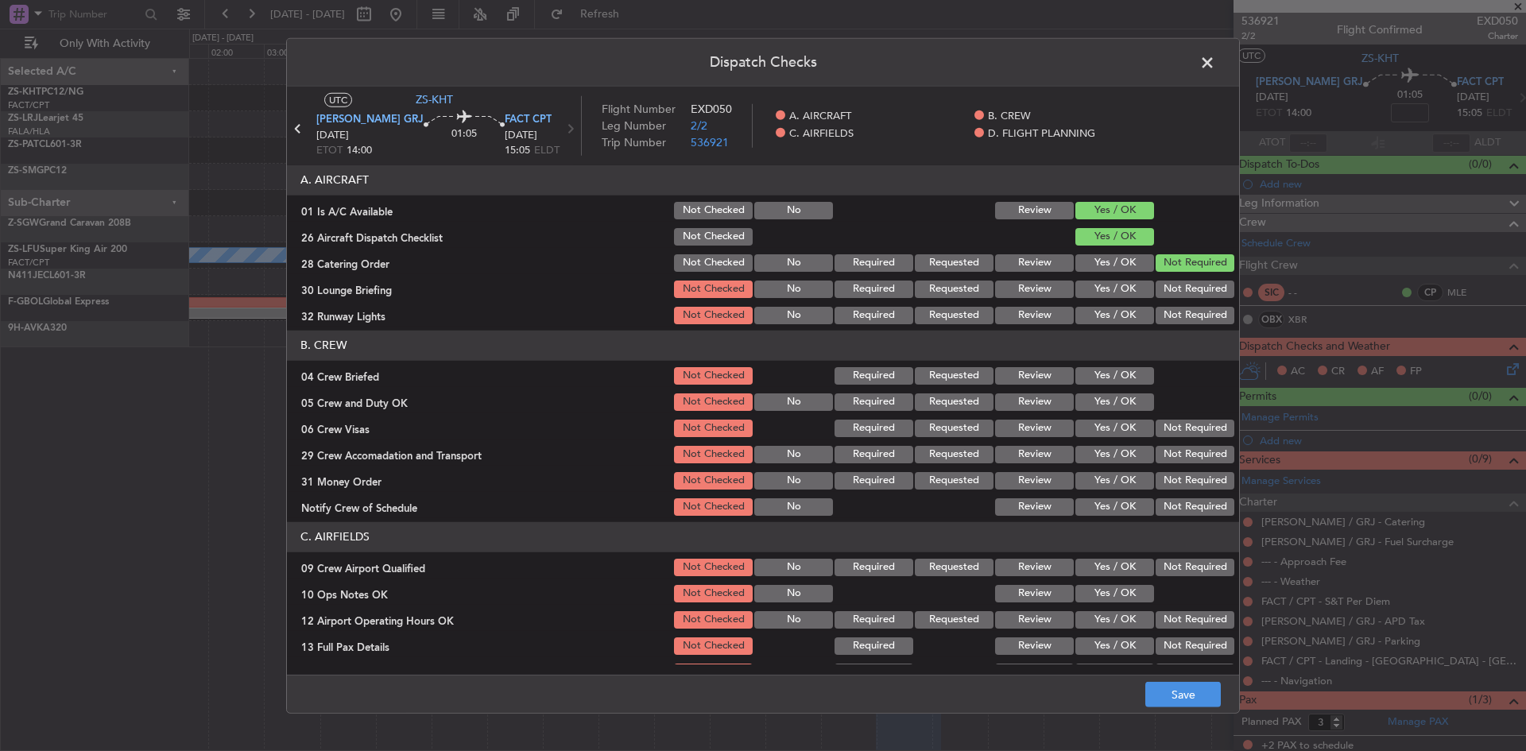
click at [1175, 293] on button "Not Required" at bounding box center [1194, 288] width 79 height 17
click at [1175, 307] on button "Not Required" at bounding box center [1194, 315] width 79 height 17
click at [1115, 376] on button "Yes / OK" at bounding box center [1114, 375] width 79 height 17
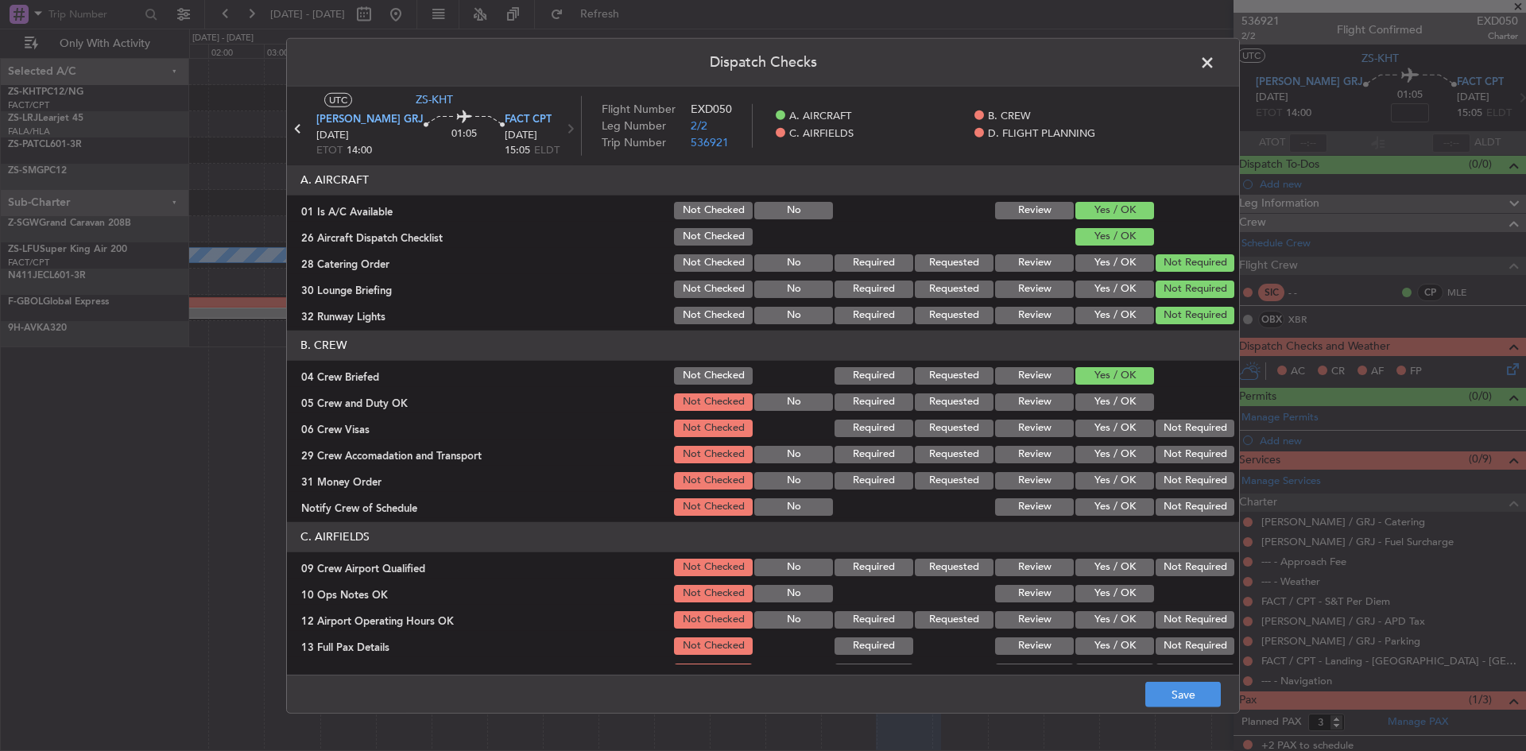
drag, startPoint x: 1113, startPoint y: 394, endPoint x: 1113, endPoint y: 408, distance: 13.5
click at [1113, 405] on button "Yes / OK" at bounding box center [1114, 401] width 79 height 17
drag, startPoint x: 1154, startPoint y: 424, endPoint x: 1162, endPoint y: 453, distance: 29.7
click at [1155, 425] on button "Not Required" at bounding box center [1194, 428] width 79 height 17
click at [1165, 456] on button "Not Required" at bounding box center [1194, 454] width 79 height 17
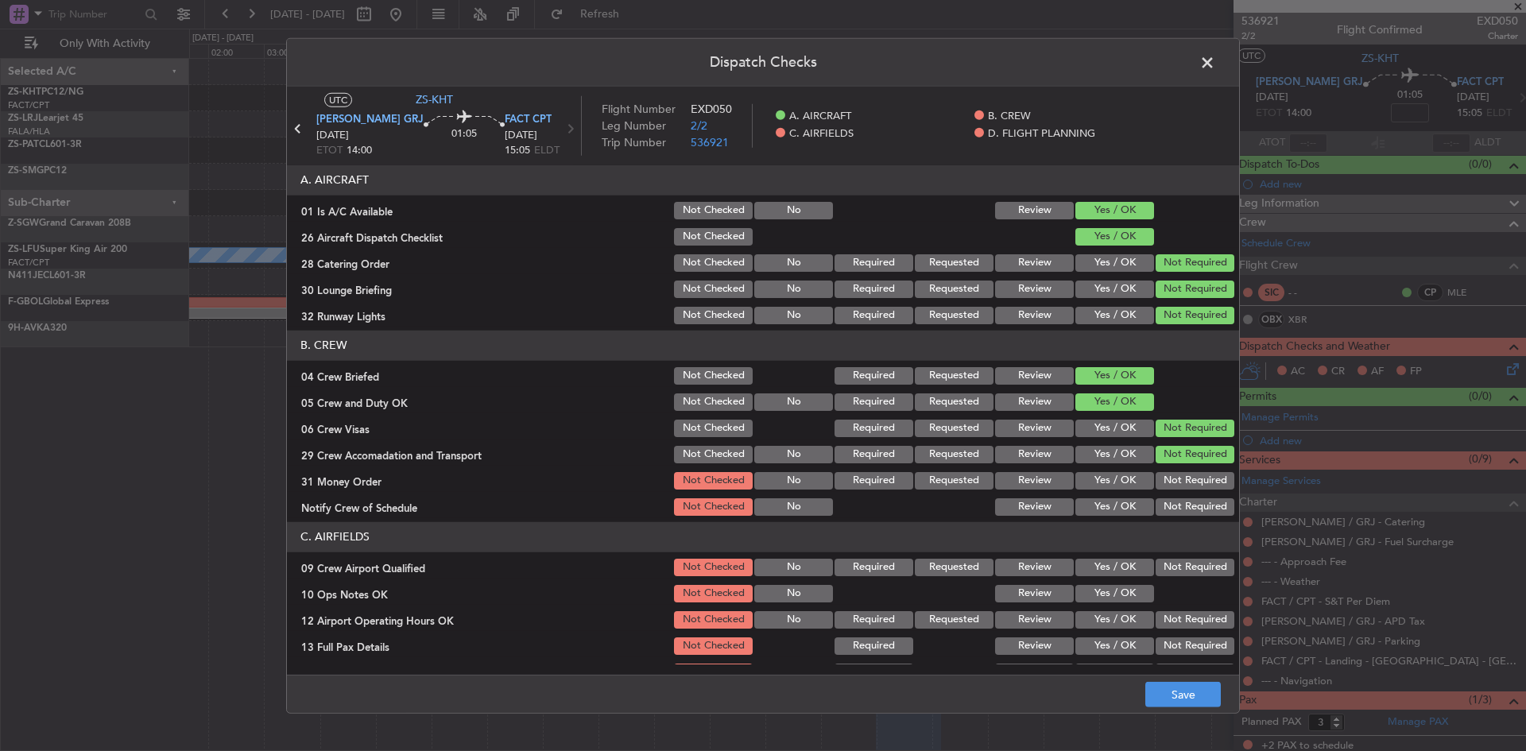
drag, startPoint x: 1162, startPoint y: 470, endPoint x: 1159, endPoint y: 489, distance: 19.3
click at [1162, 471] on div "Not Required" at bounding box center [1193, 481] width 80 height 22
click at [1160, 485] on button "Not Required" at bounding box center [1194, 480] width 79 height 17
drag, startPoint x: 1162, startPoint y: 504, endPoint x: 1155, endPoint y: 537, distance: 34.1
click at [1162, 505] on button "Not Required" at bounding box center [1194, 506] width 79 height 17
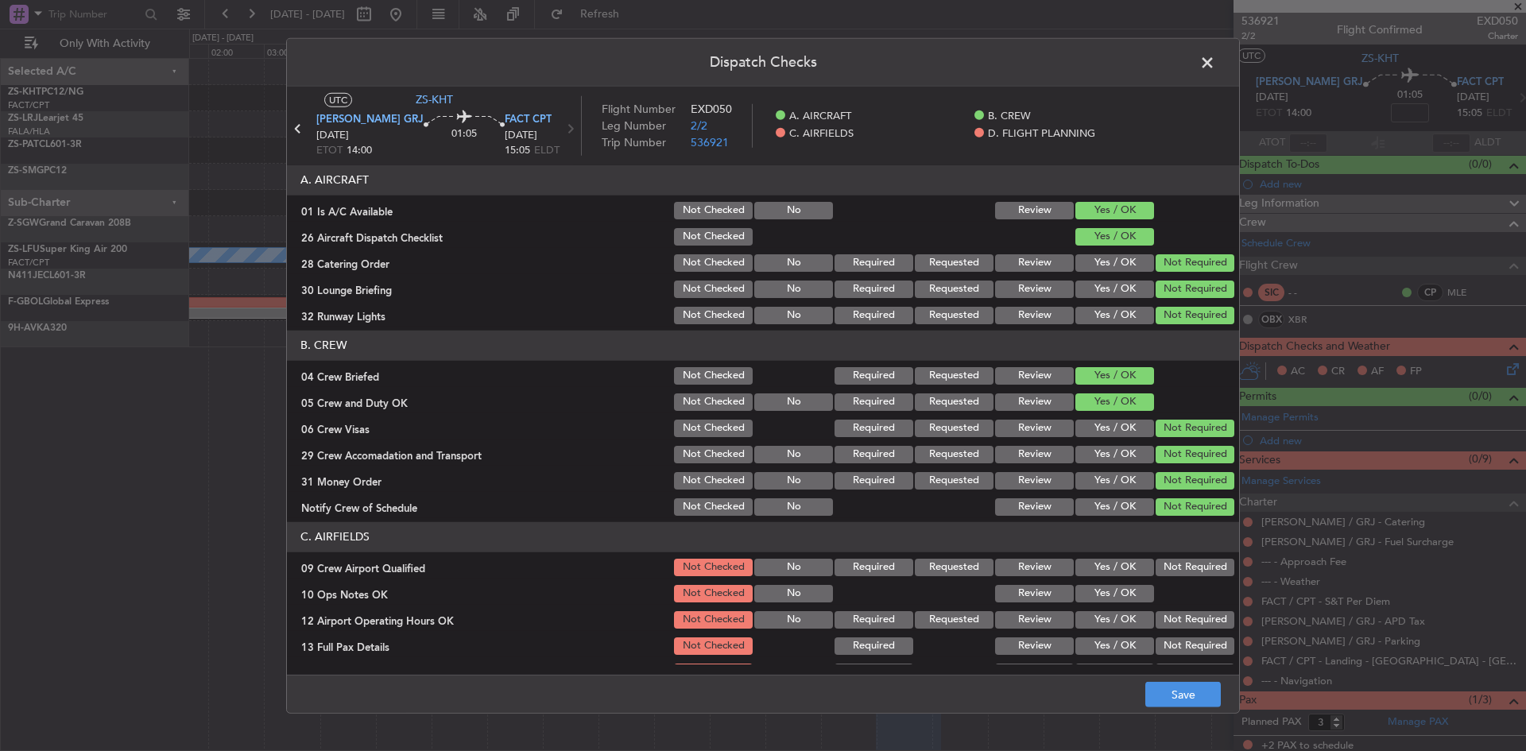
click at [1178, 573] on button "Not Required" at bounding box center [1194, 567] width 79 height 17
click at [1116, 585] on button "Yes / OK" at bounding box center [1114, 593] width 79 height 17
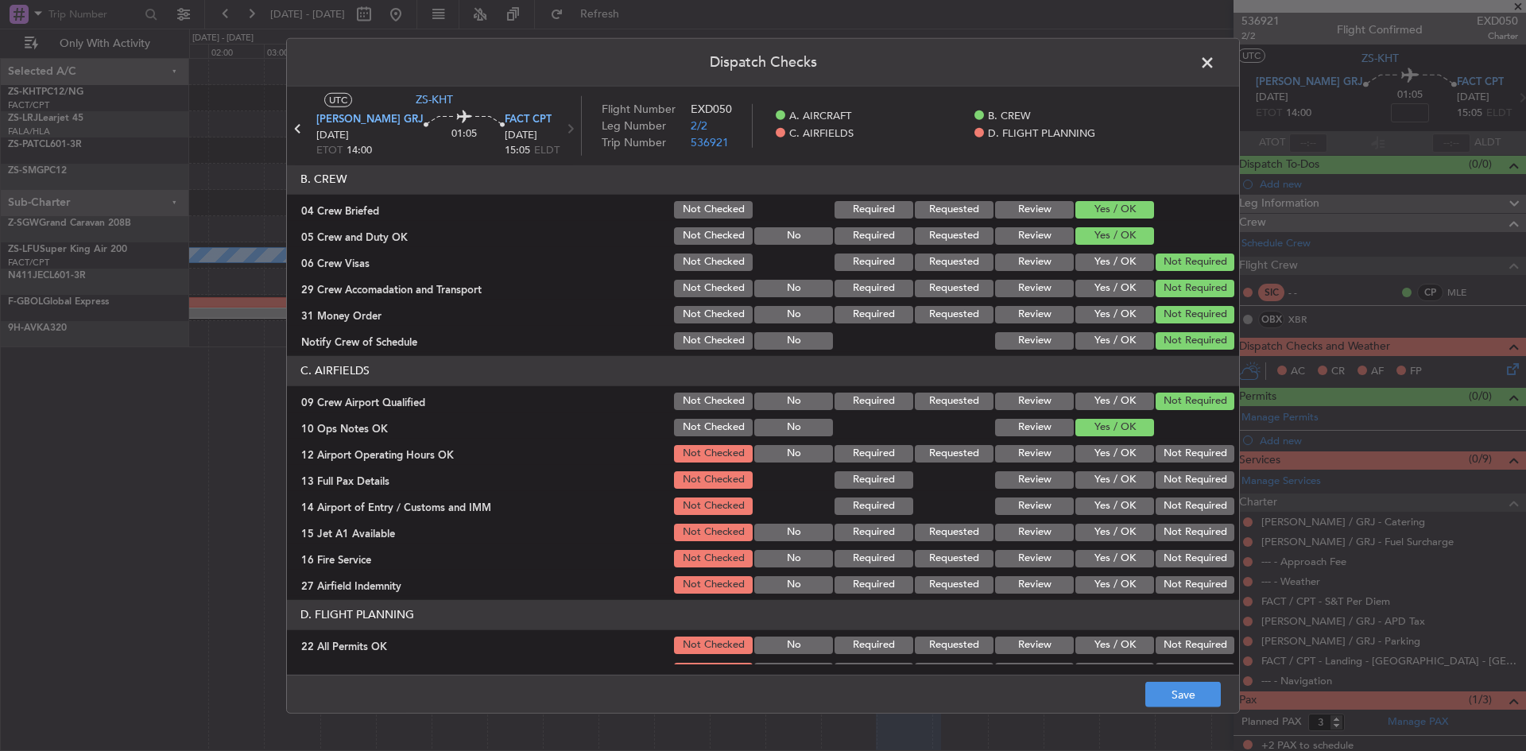
scroll to position [214, 0]
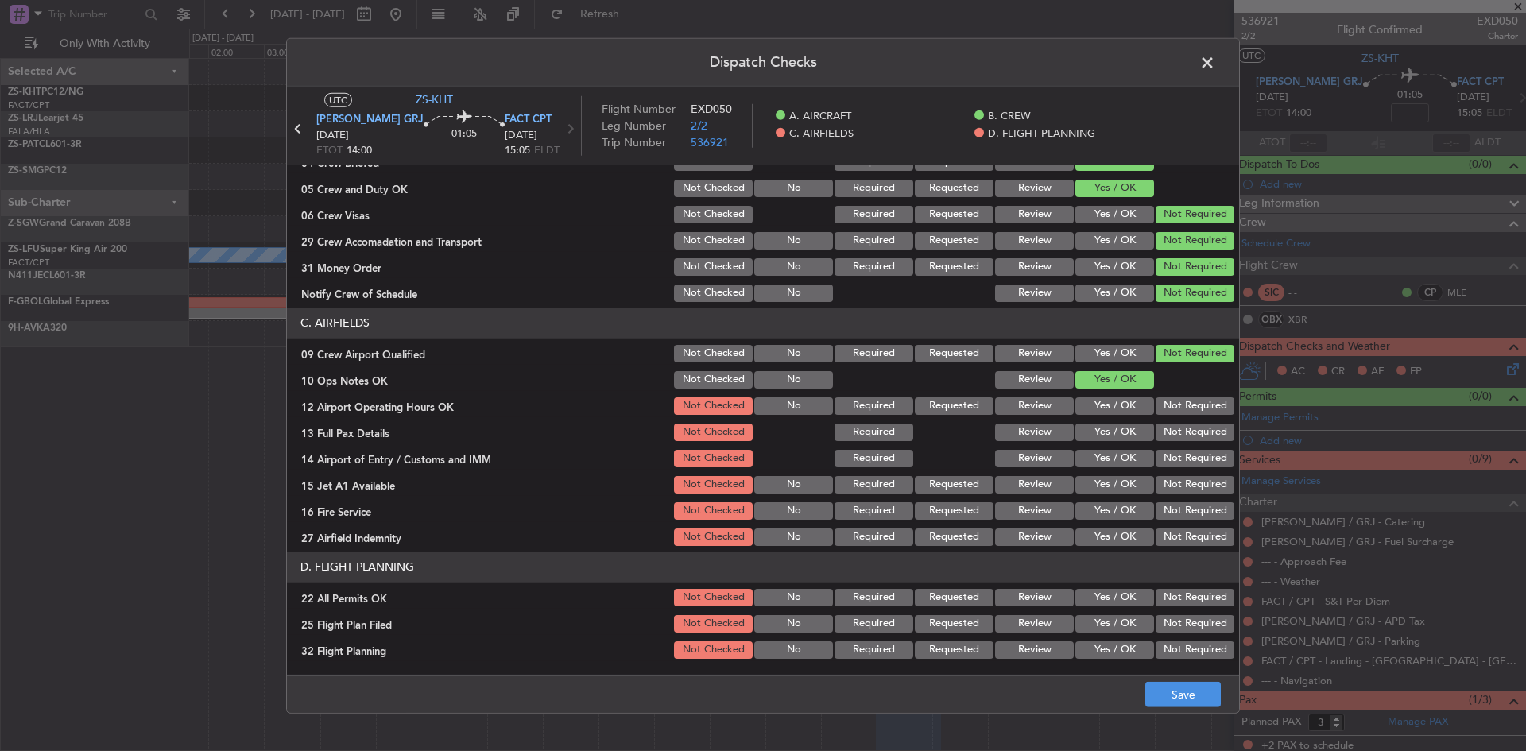
click at [1166, 408] on button "Not Required" at bounding box center [1194, 405] width 79 height 17
drag, startPoint x: 1168, startPoint y: 430, endPoint x: 1168, endPoint y: 443, distance: 12.7
click at [1168, 433] on button "Not Required" at bounding box center [1194, 431] width 79 height 17
click at [1168, 458] on button "Not Required" at bounding box center [1194, 458] width 79 height 17
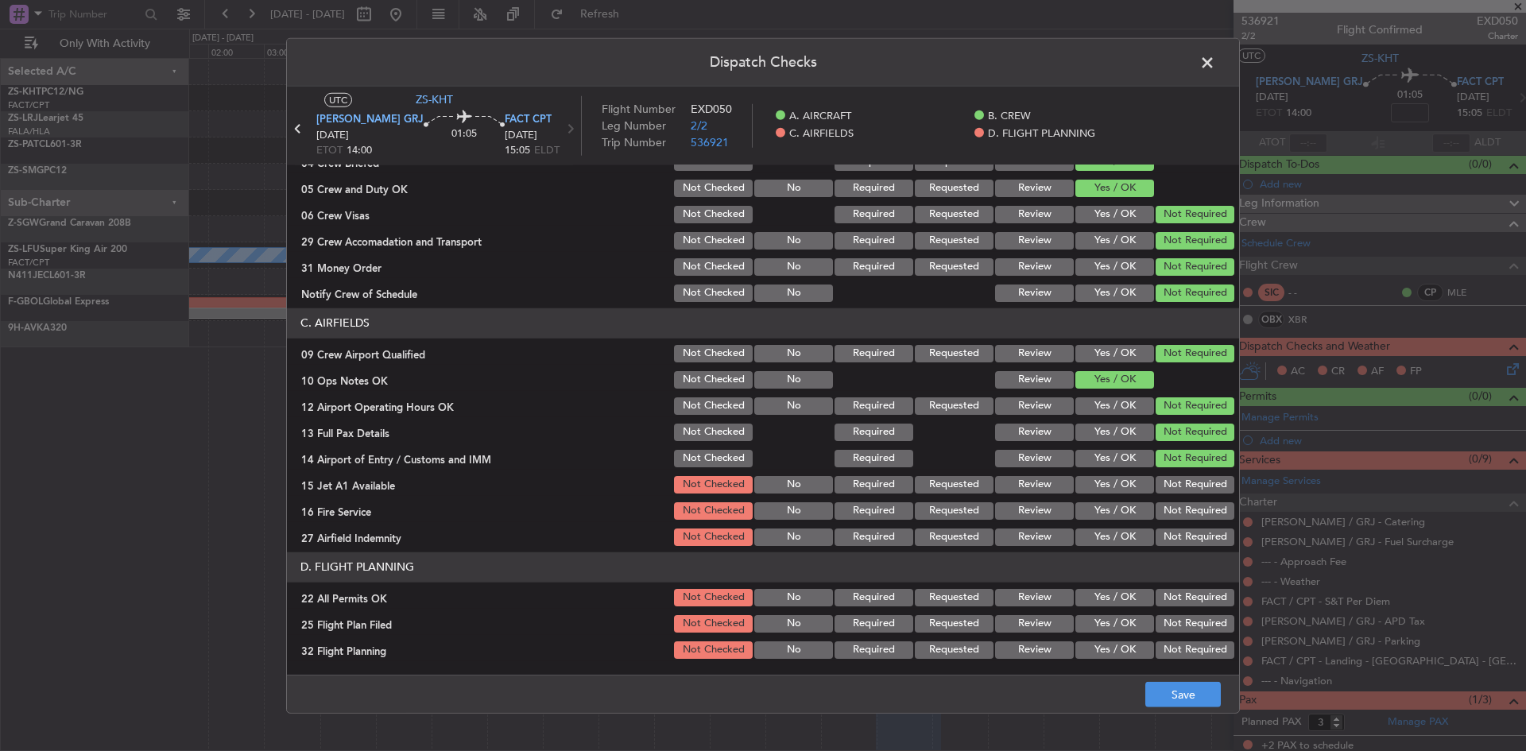
drag, startPoint x: 1164, startPoint y: 474, endPoint x: 1167, endPoint y: 492, distance: 17.8
click at [1165, 475] on div "Not Required" at bounding box center [1193, 485] width 80 height 22
click at [1167, 487] on button "Not Required" at bounding box center [1194, 484] width 79 height 17
click at [1176, 515] on button "Not Required" at bounding box center [1194, 510] width 79 height 17
click at [1176, 530] on button "Not Required" at bounding box center [1194, 536] width 79 height 17
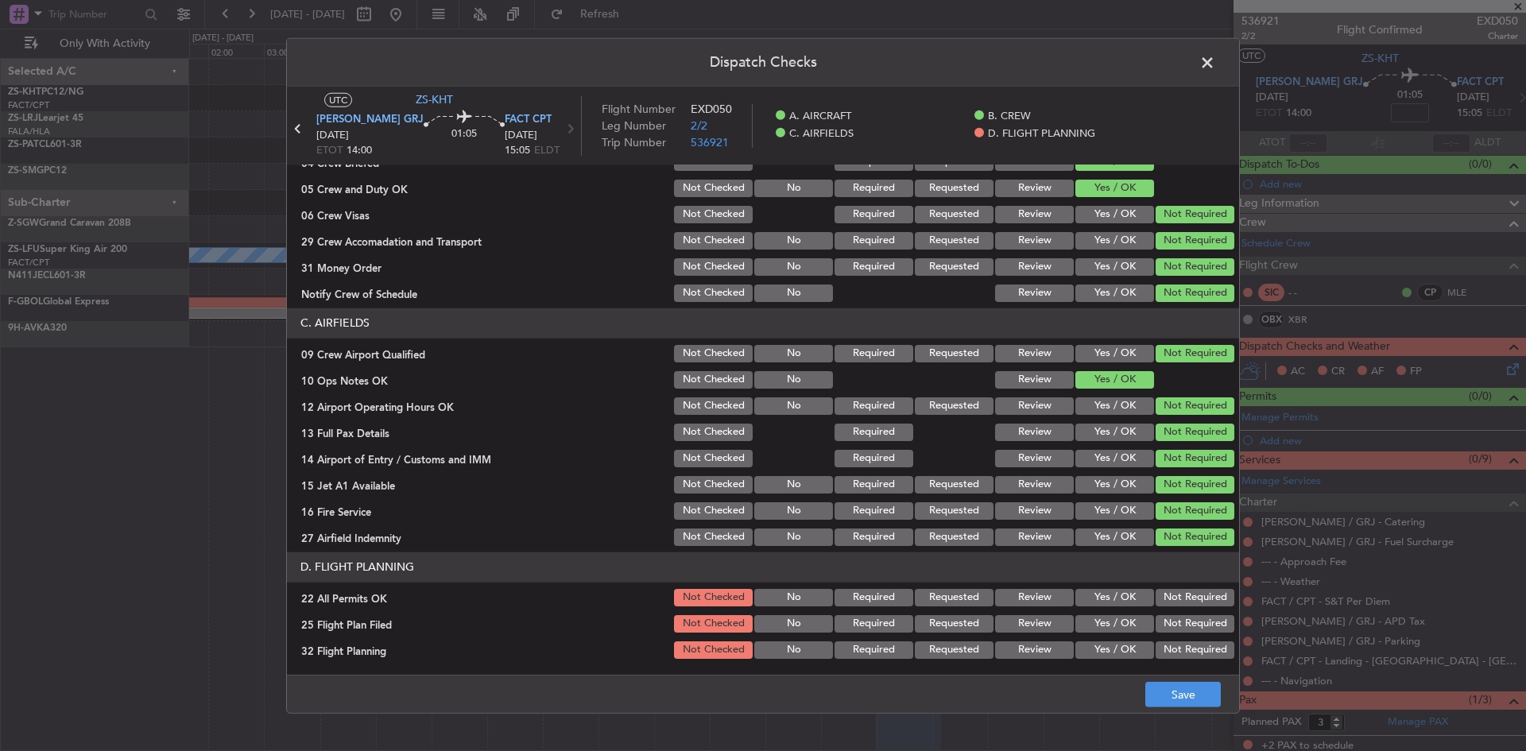
click at [1172, 594] on button "Not Required" at bounding box center [1194, 597] width 79 height 17
click at [1029, 630] on button "Review" at bounding box center [1034, 623] width 79 height 17
click at [1029, 636] on section "D. FLIGHT PLANNING 22 All Permits OK Not Checked No Required Requested Review Y…" at bounding box center [763, 606] width 952 height 109
drag, startPoint x: 1030, startPoint y: 643, endPoint x: 1100, endPoint y: 668, distance: 74.4
click at [1031, 643] on button "Review" at bounding box center [1034, 649] width 79 height 17
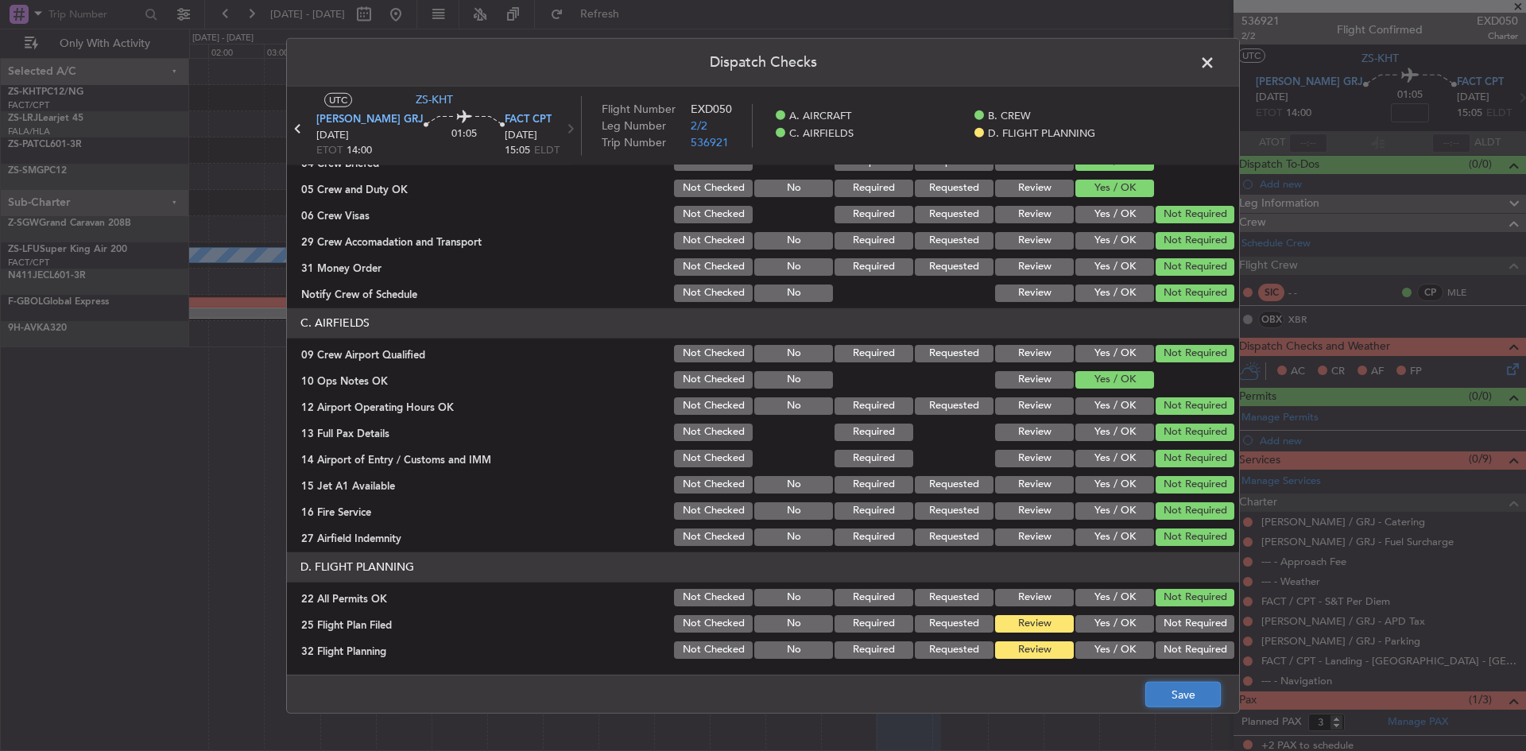
click at [1174, 689] on button "Save" at bounding box center [1182, 694] width 75 height 25
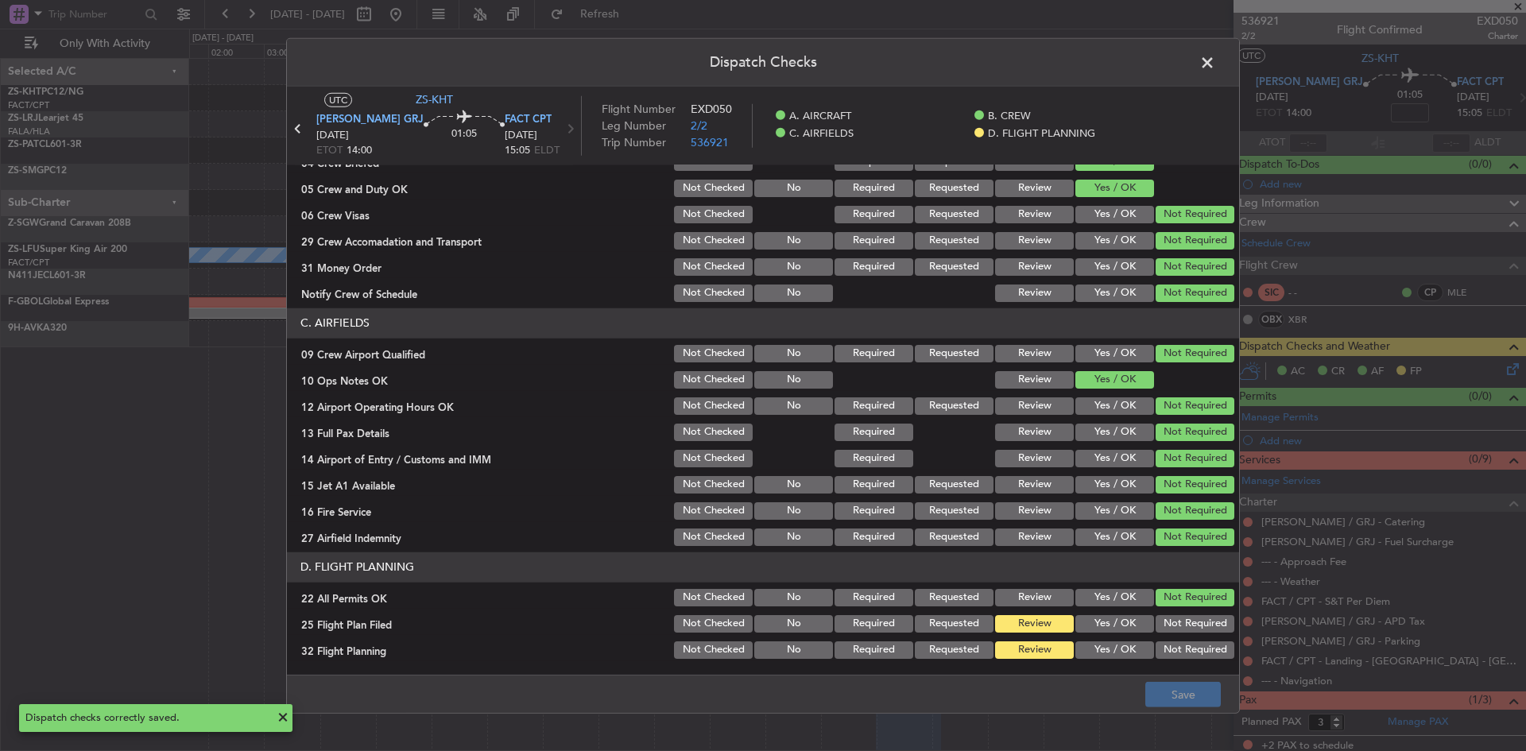
click at [1215, 60] on span at bounding box center [1215, 66] width 0 height 32
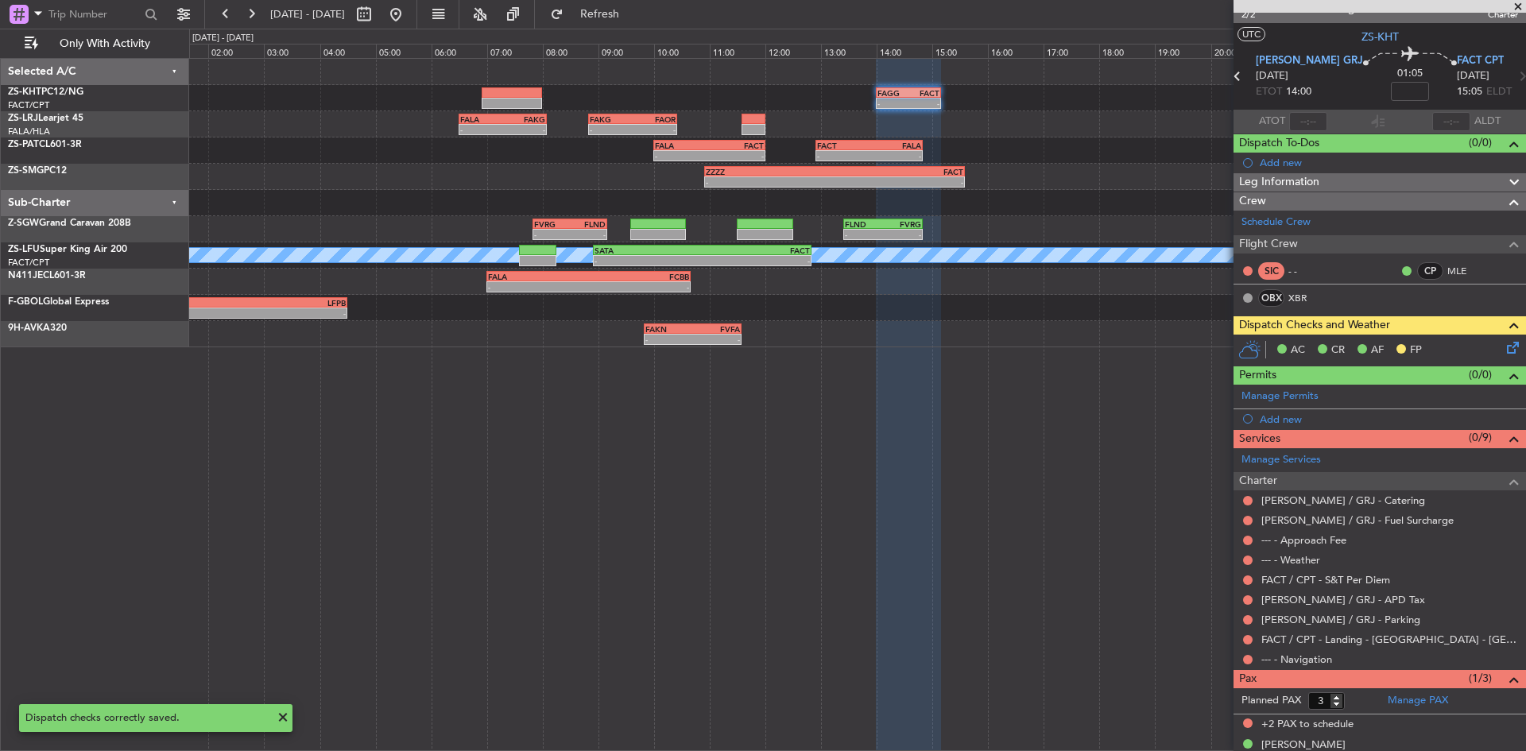
scroll to position [38, 0]
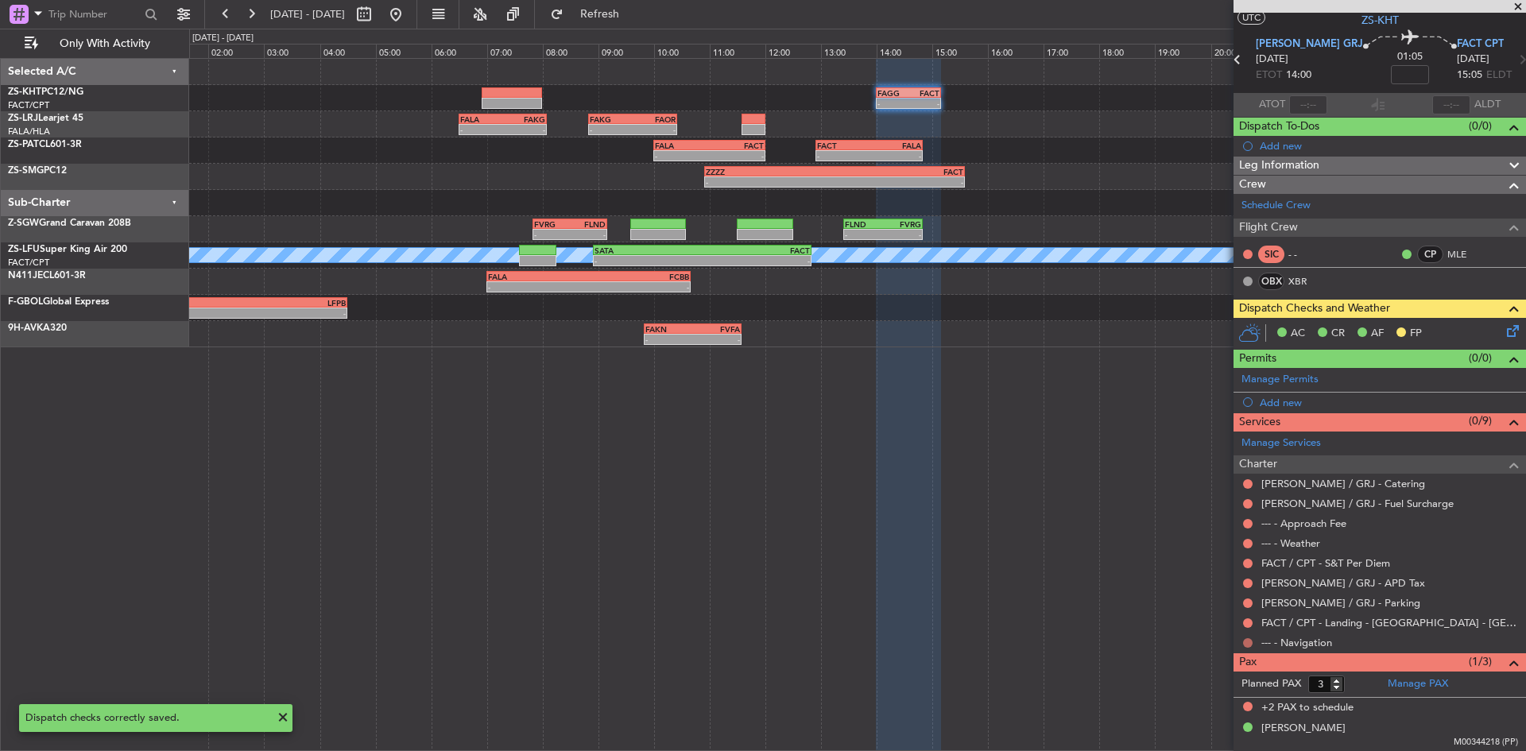
click at [1250, 640] on button at bounding box center [1248, 643] width 10 height 10
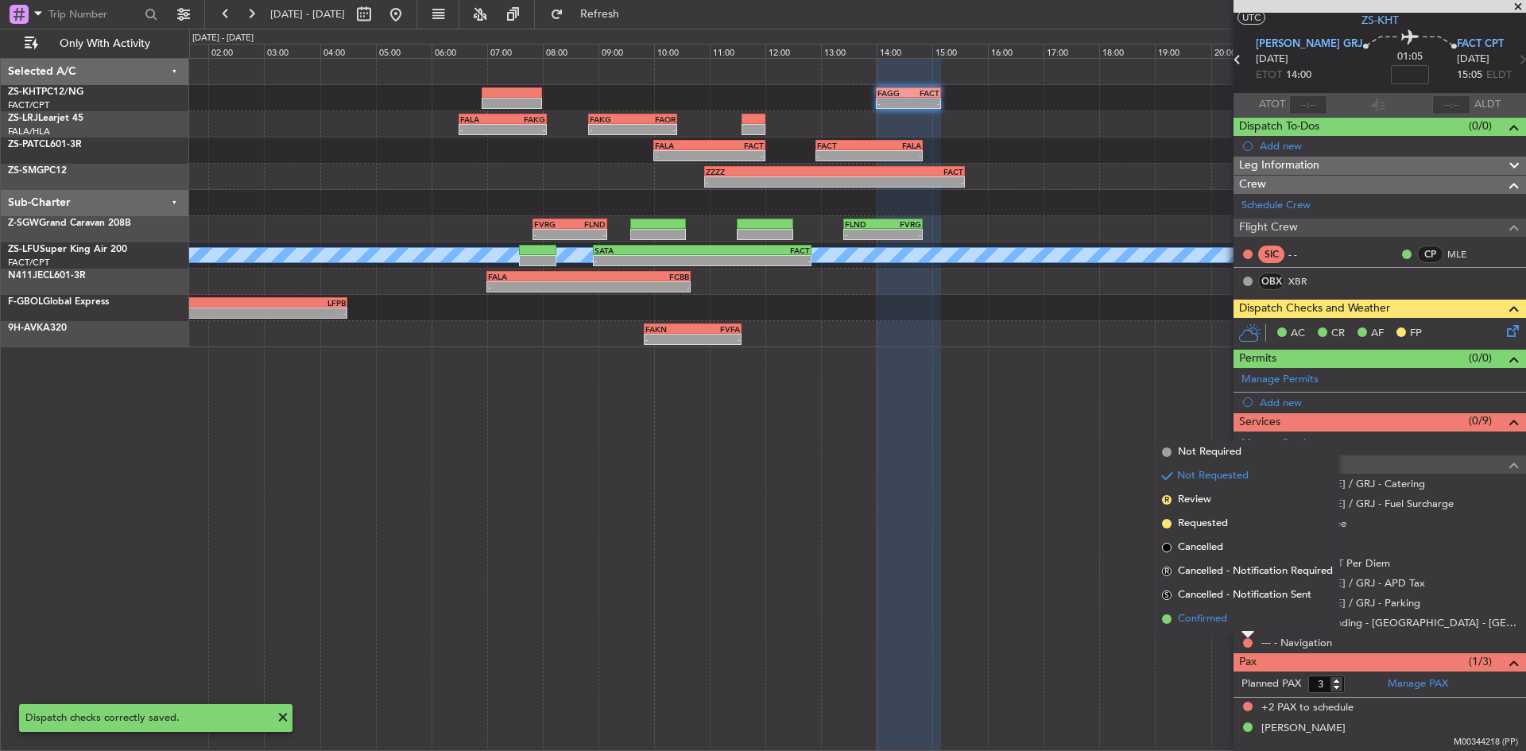
click at [1229, 622] on li "Confirmed" at bounding box center [1247, 619] width 184 height 24
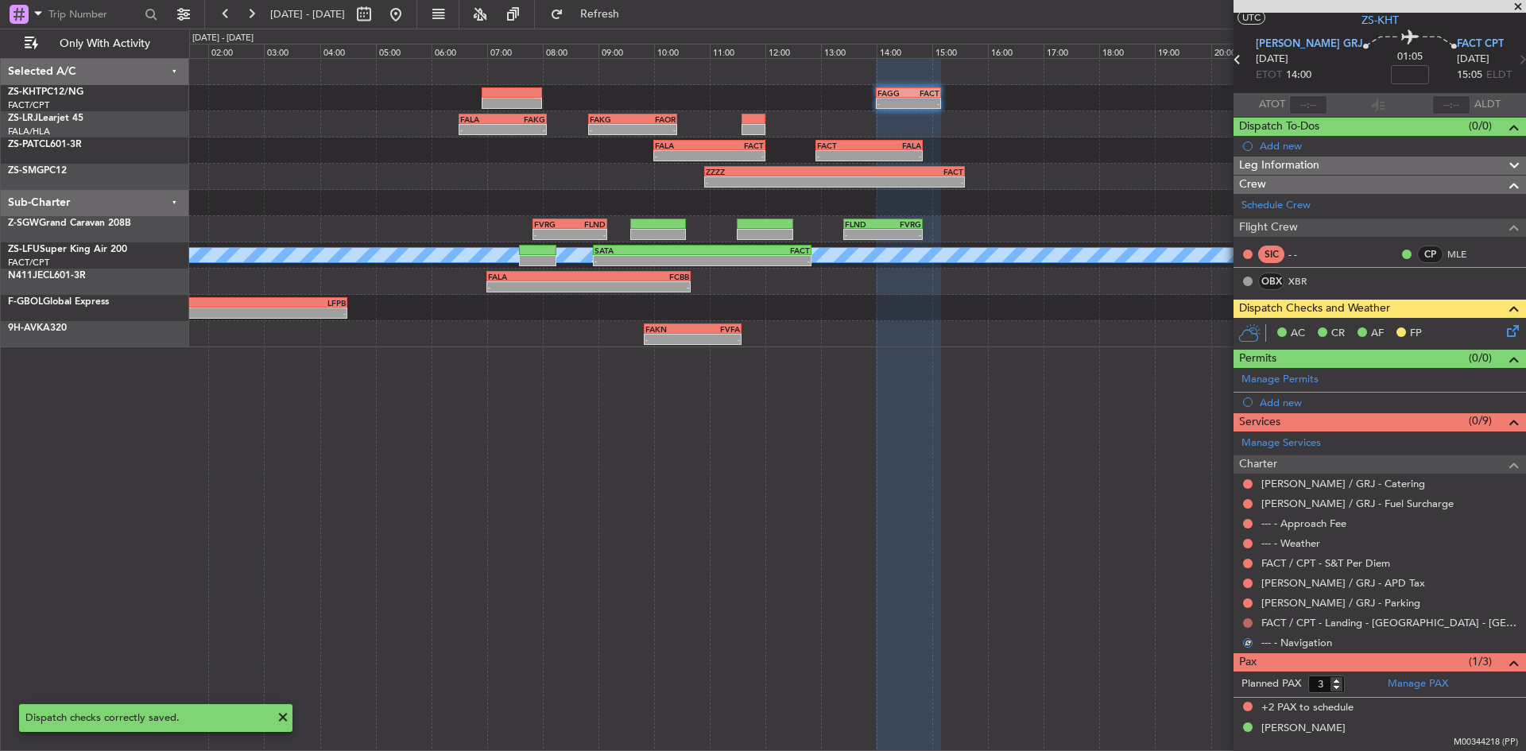
click at [1249, 623] on button at bounding box center [1248, 623] width 10 height 10
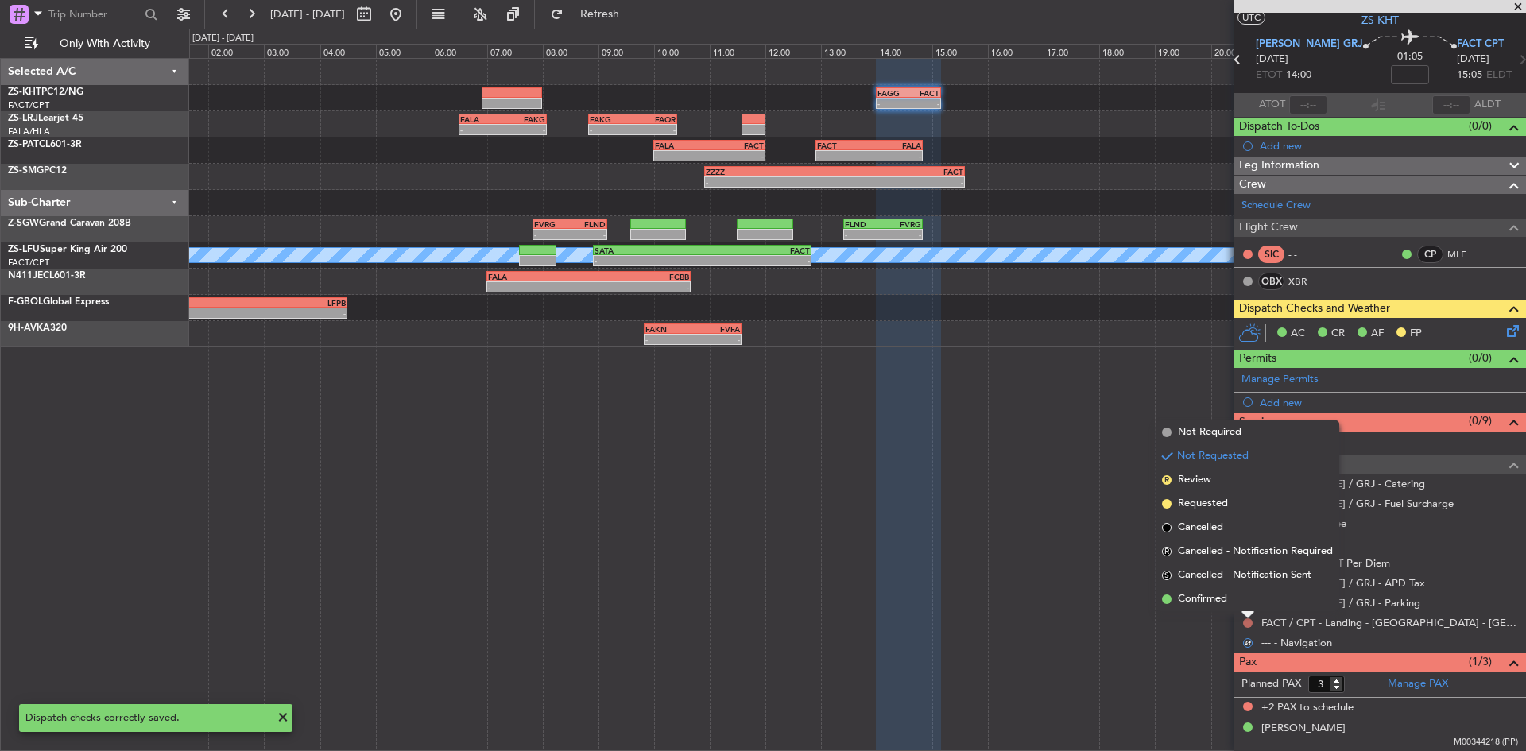
click at [1244, 605] on li "Confirmed" at bounding box center [1247, 599] width 184 height 24
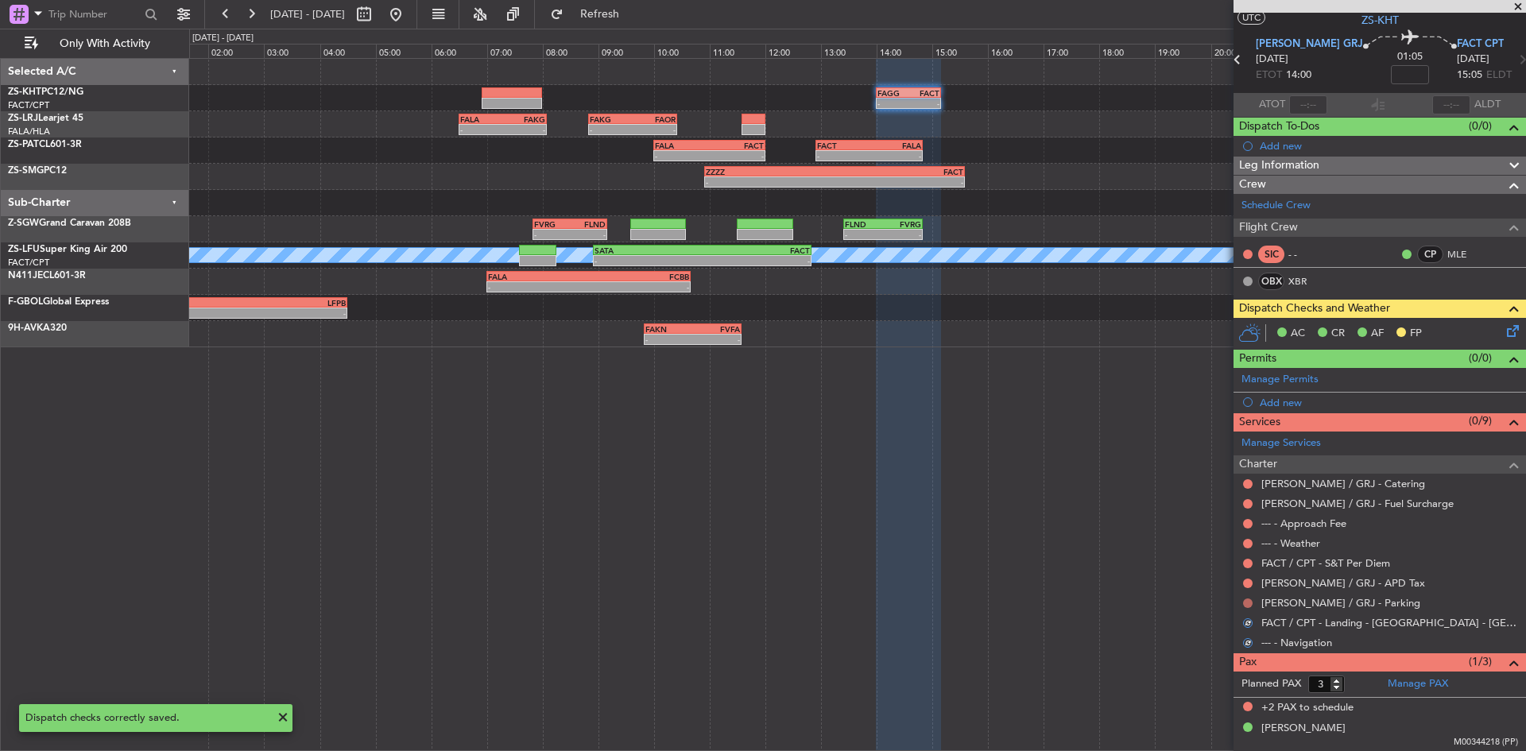
click at [1246, 605] on button at bounding box center [1248, 603] width 10 height 10
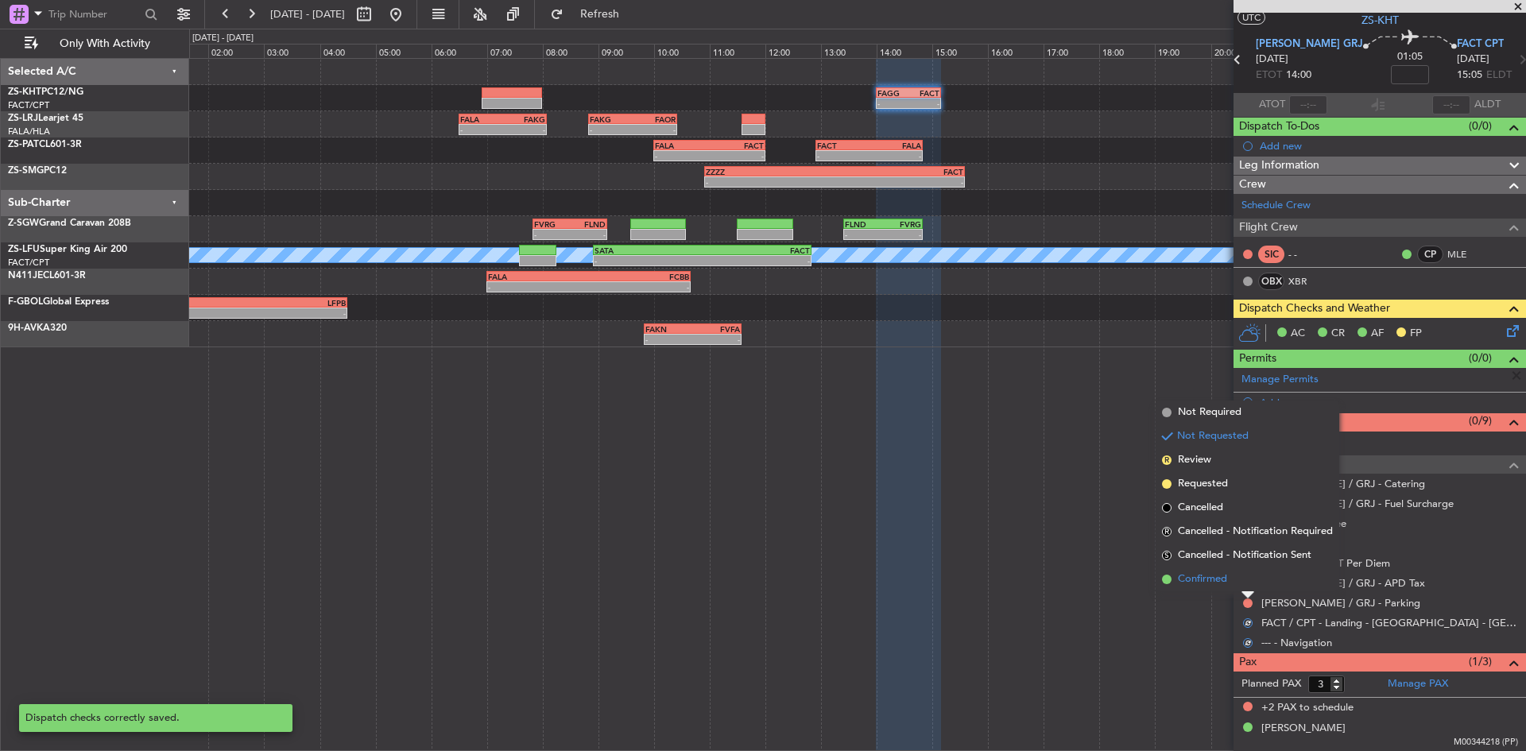
click at [1243, 588] on li "Confirmed" at bounding box center [1247, 579] width 184 height 24
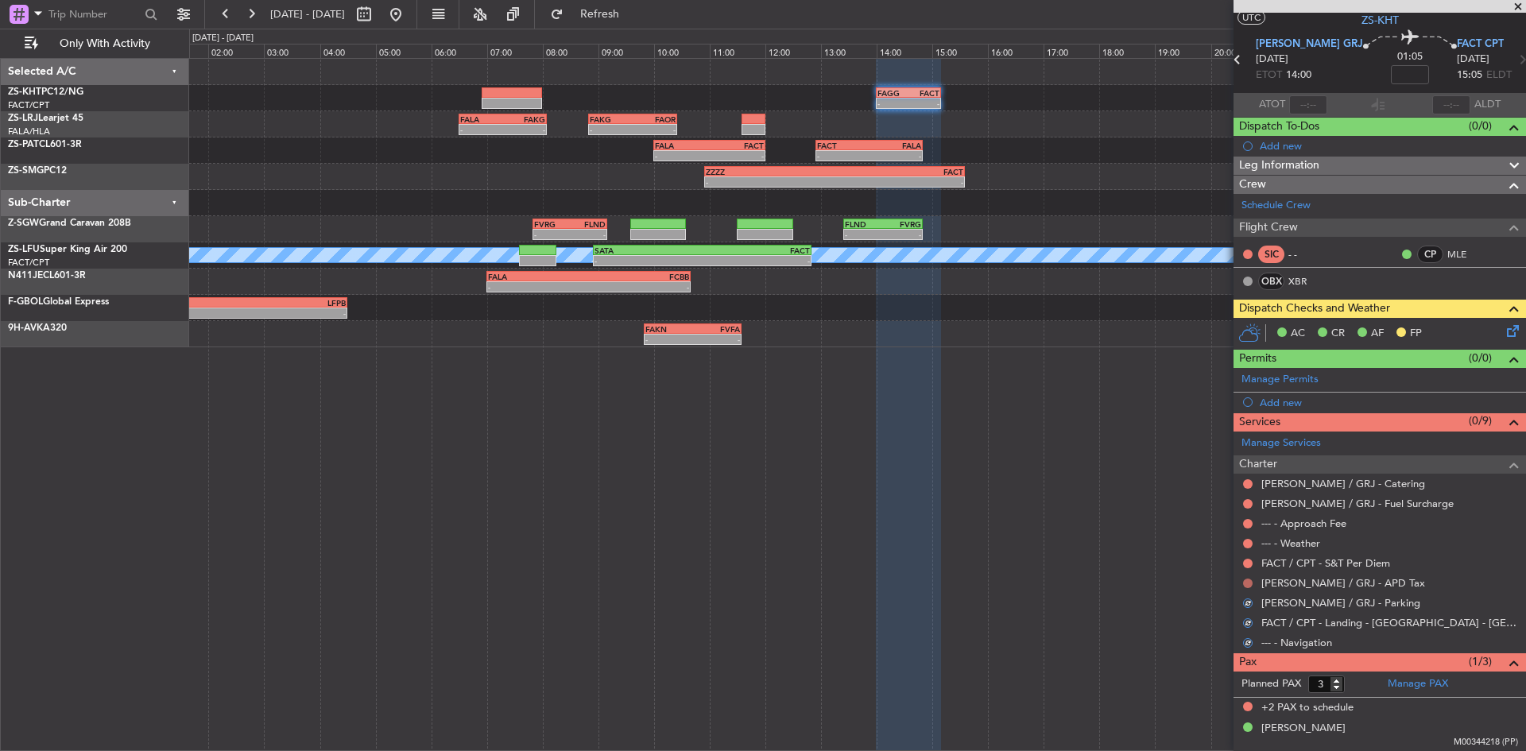
click at [1243, 584] on button at bounding box center [1248, 583] width 10 height 10
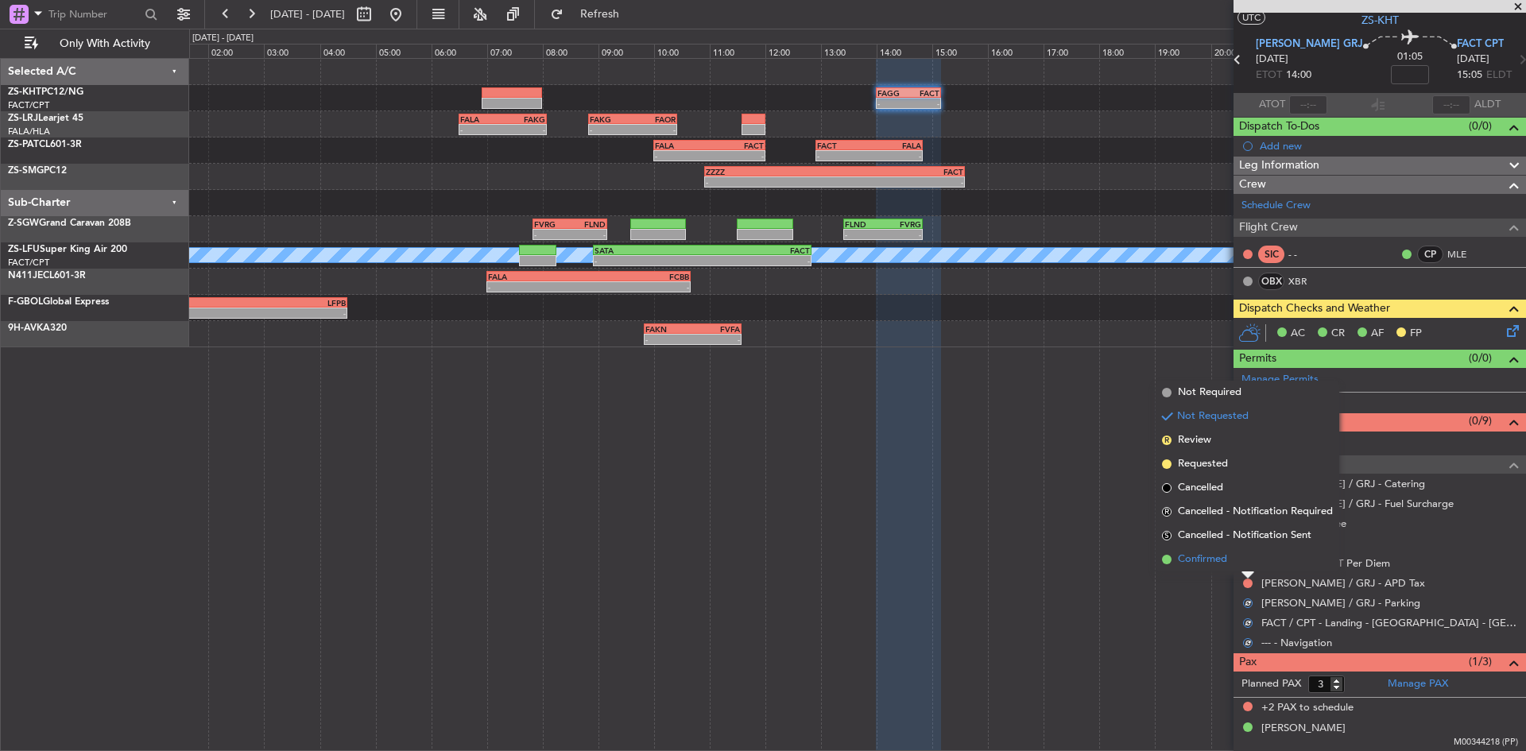
click at [1243, 567] on li "Confirmed" at bounding box center [1247, 559] width 184 height 24
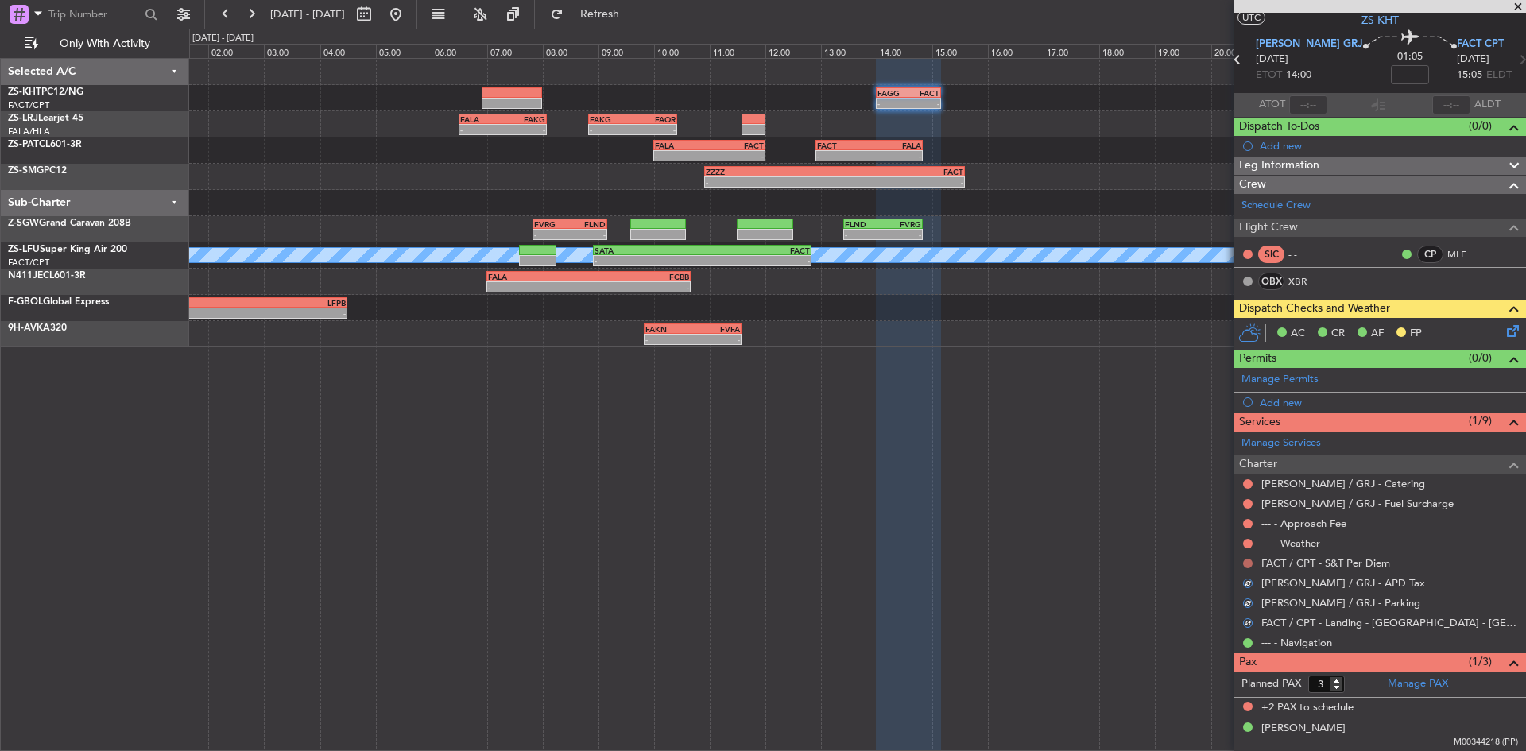
click at [1245, 565] on button at bounding box center [1248, 564] width 10 height 10
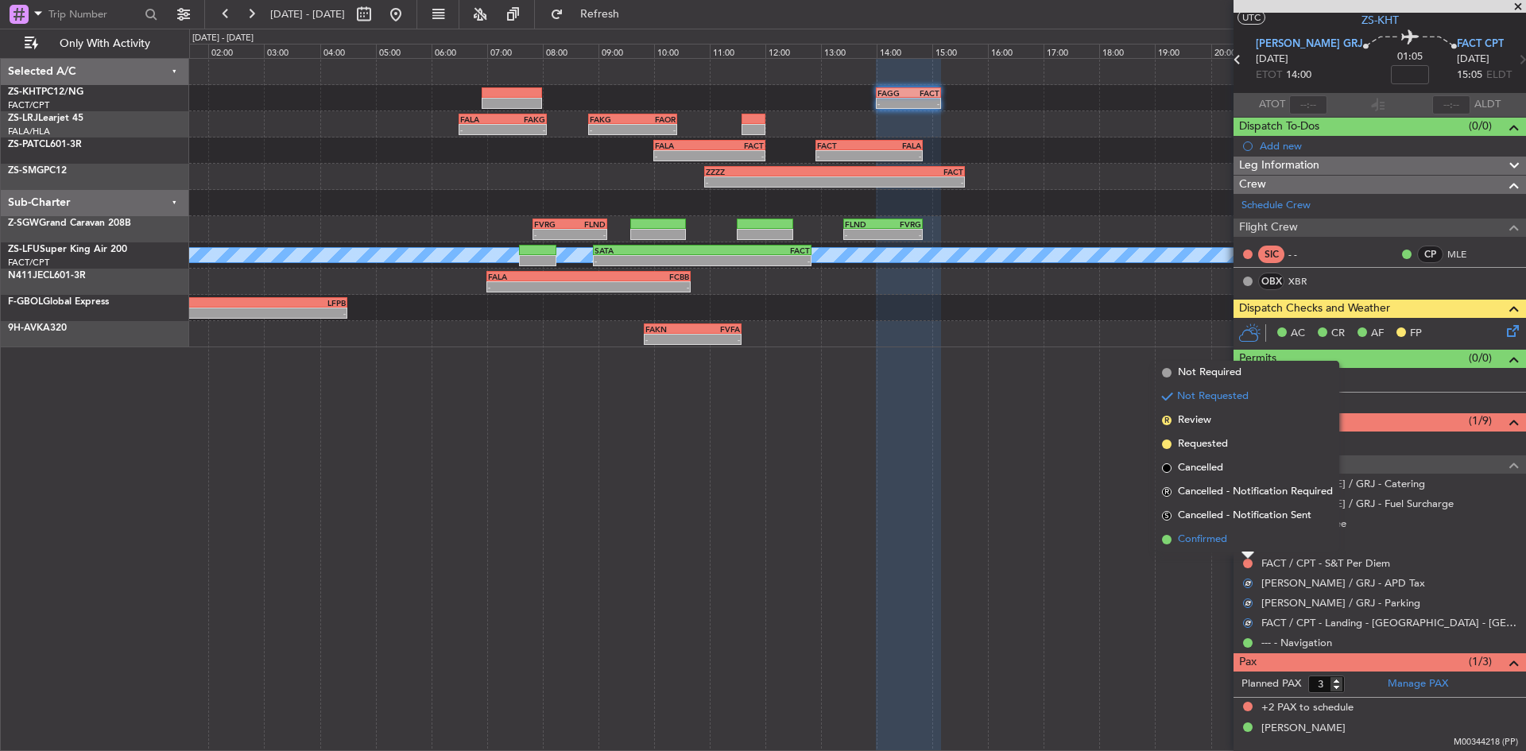
click at [1244, 547] on li "Confirmed" at bounding box center [1247, 540] width 184 height 24
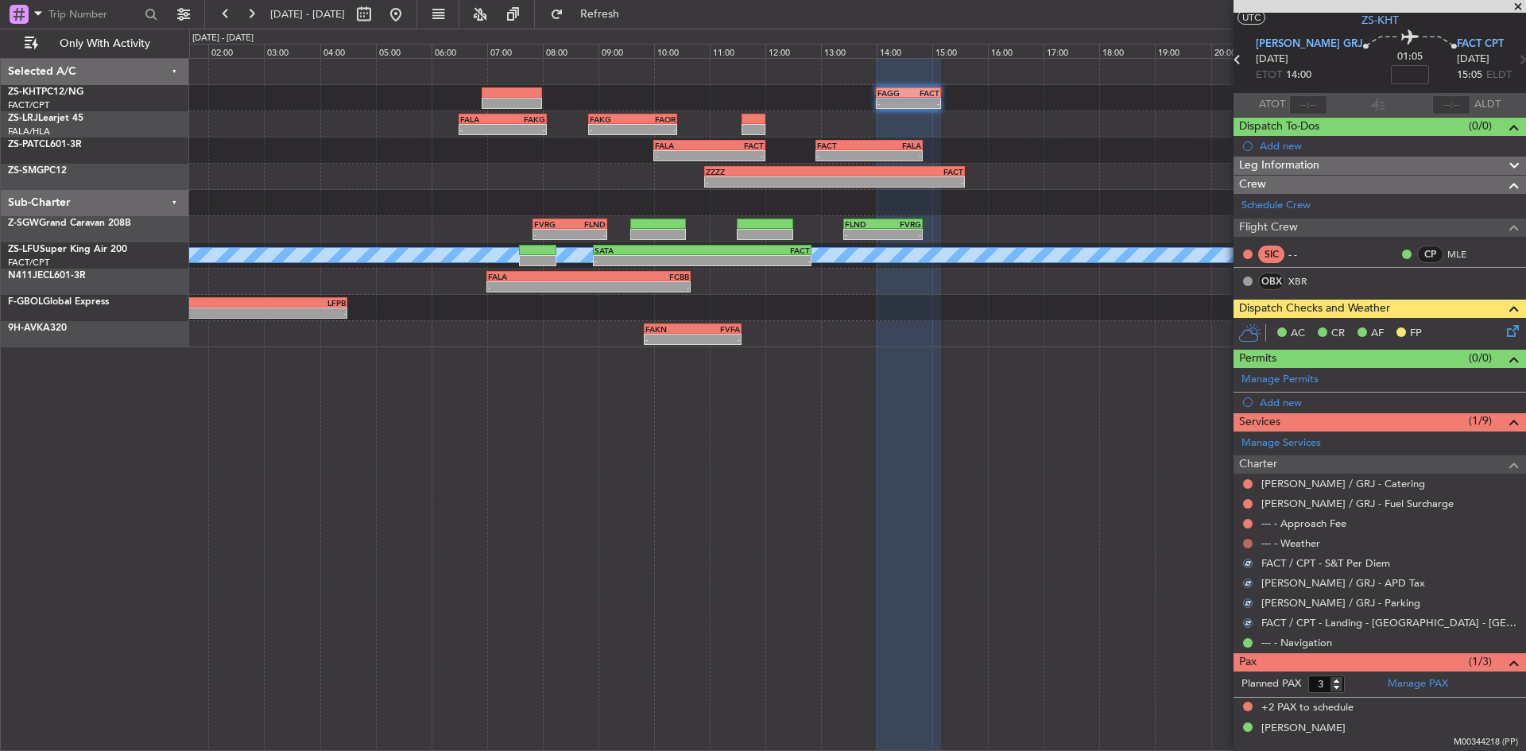
click at [1243, 543] on button at bounding box center [1248, 544] width 10 height 10
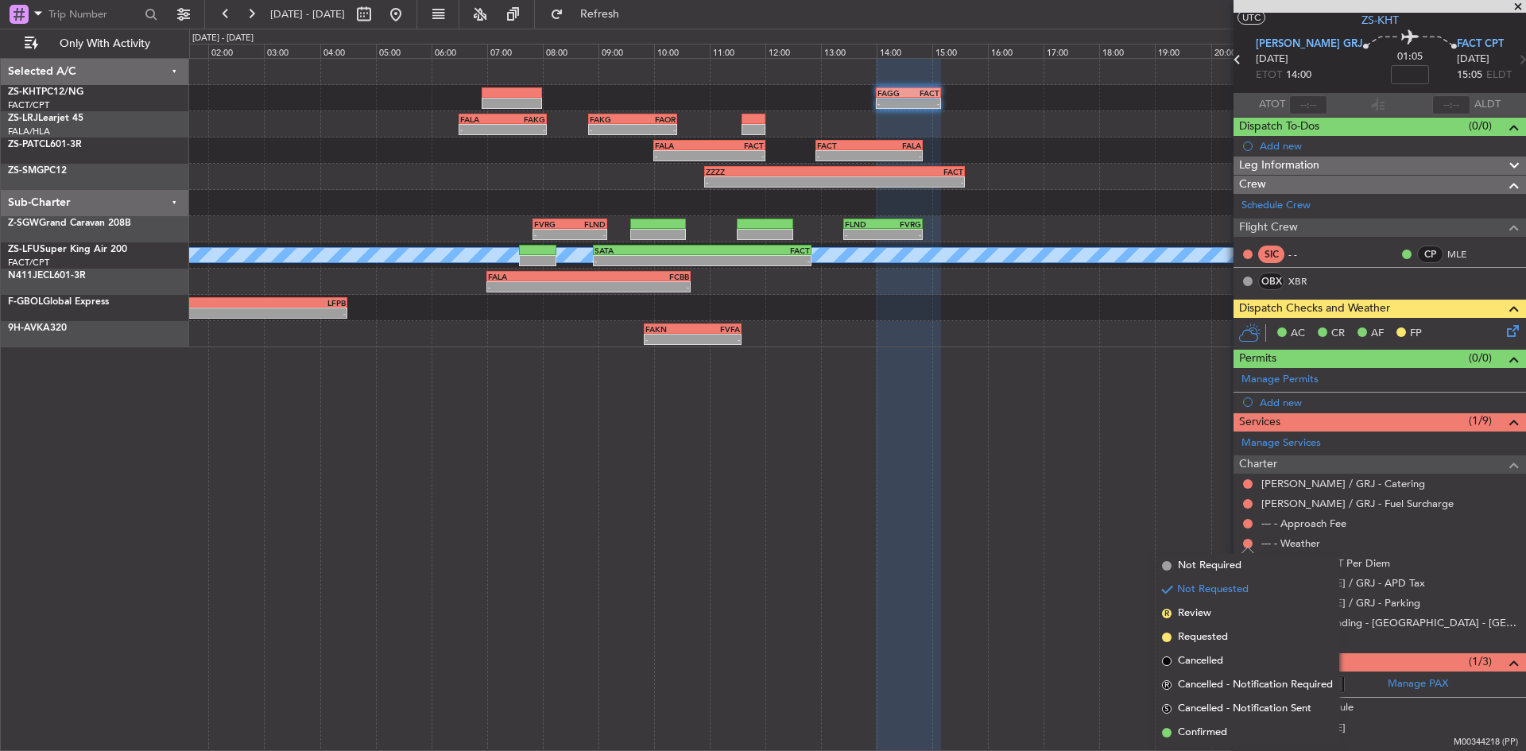
click at [1243, 527] on div at bounding box center [1247, 523] width 13 height 13
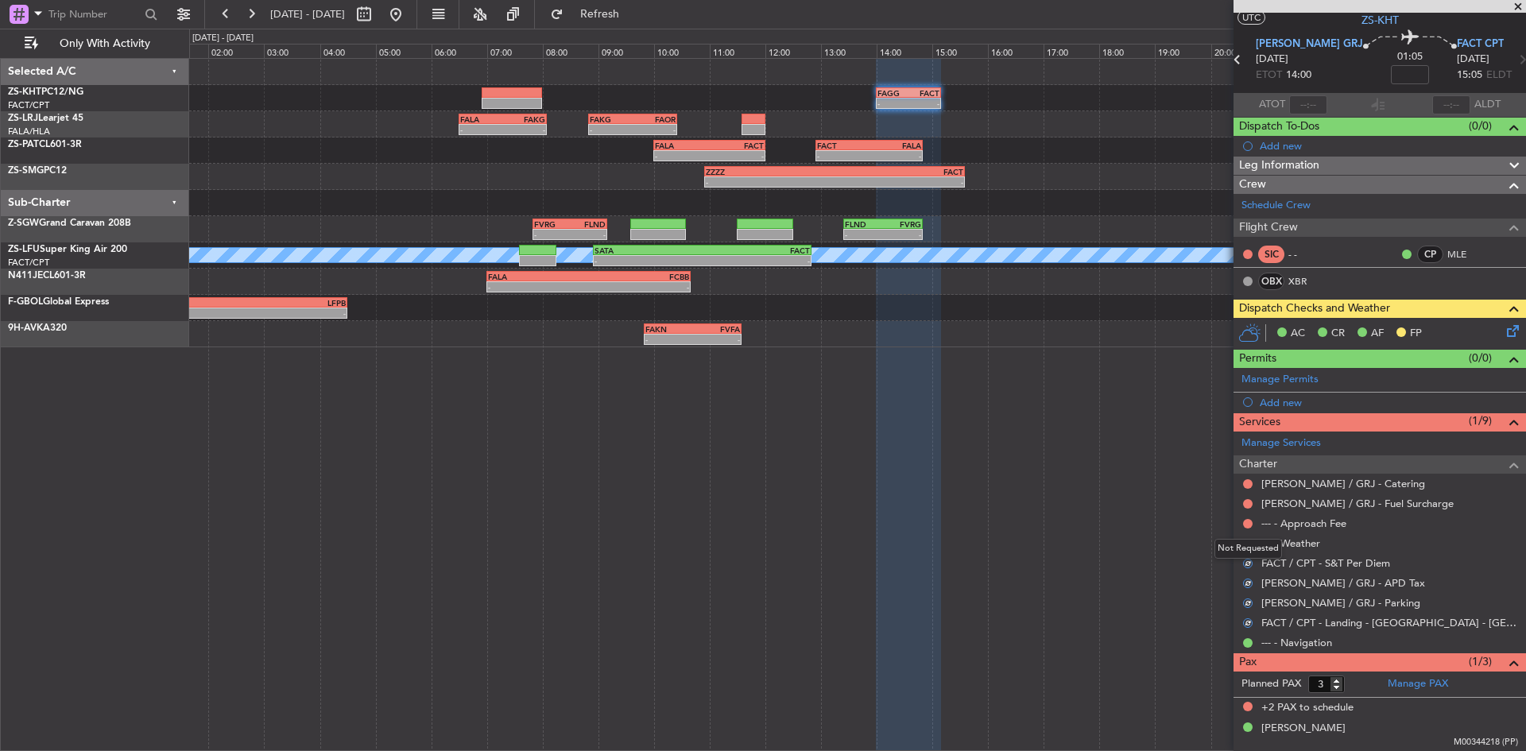
click at [1245, 540] on div "Not Requested" at bounding box center [1248, 549] width 68 height 20
click at [1244, 542] on button at bounding box center [1248, 544] width 10 height 10
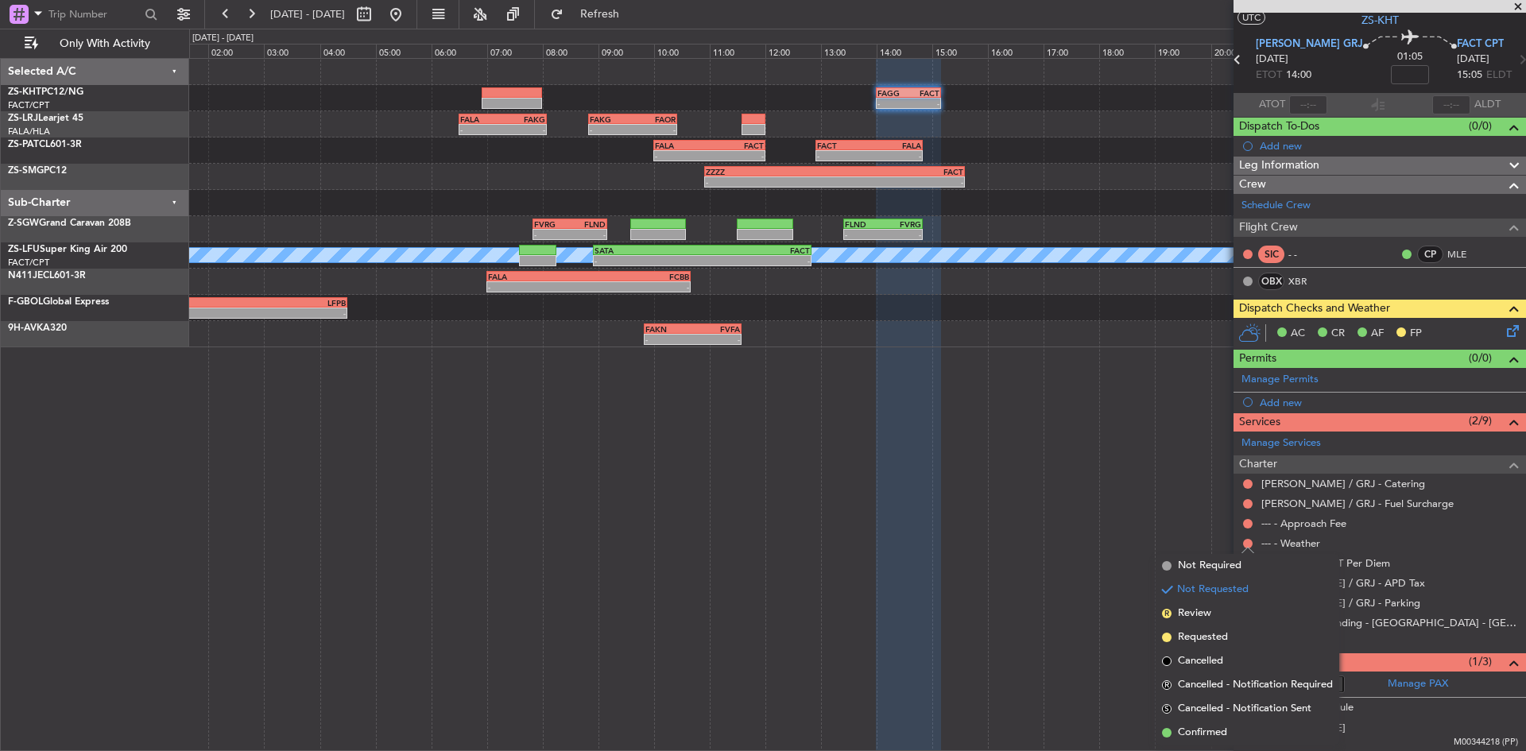
drag, startPoint x: 1199, startPoint y: 729, endPoint x: 1198, endPoint y: 705, distance: 23.8
click at [1199, 726] on span "Confirmed" at bounding box center [1202, 733] width 49 height 16
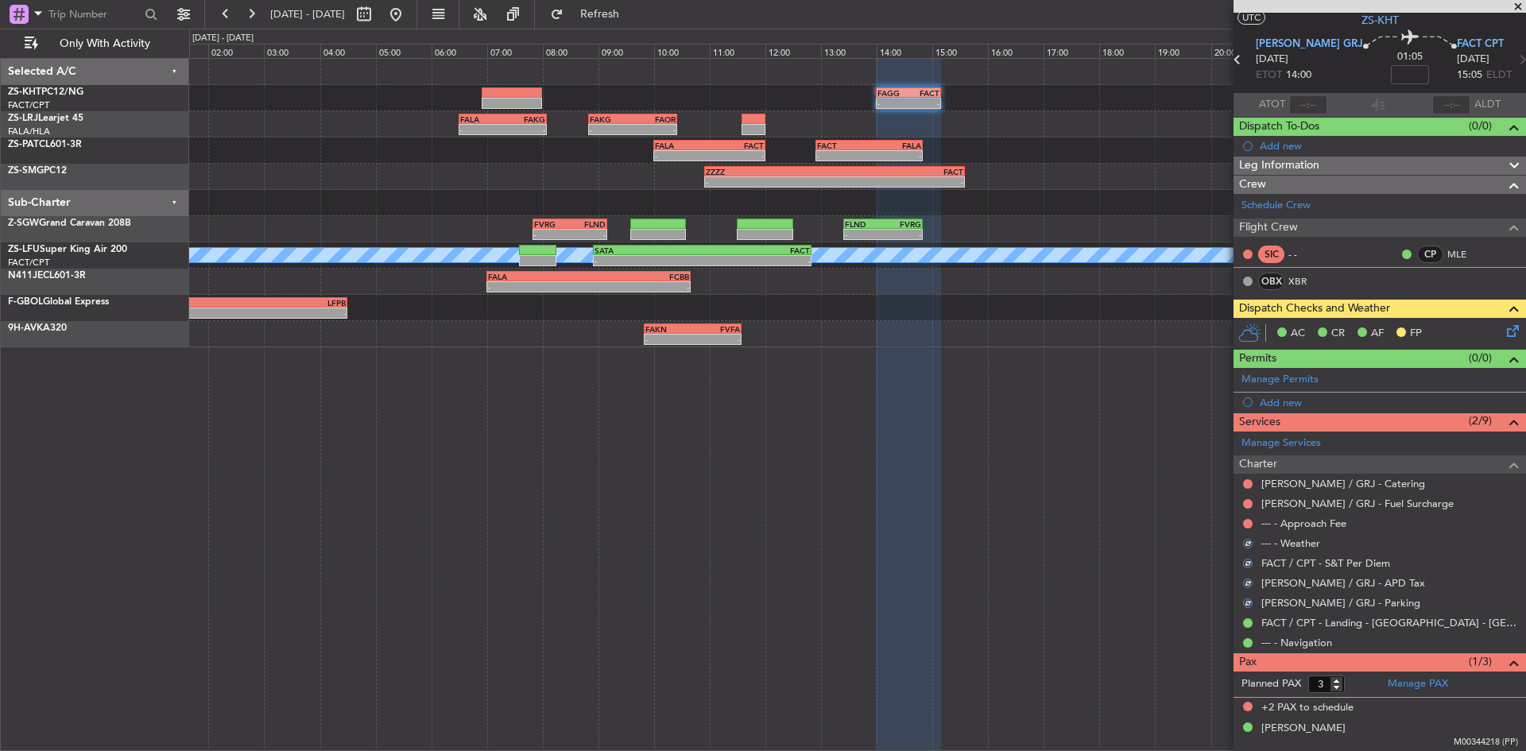
drag, startPoint x: 1247, startPoint y: 524, endPoint x: 1243, endPoint y: 534, distance: 10.8
click at [1246, 524] on button at bounding box center [1248, 524] width 10 height 10
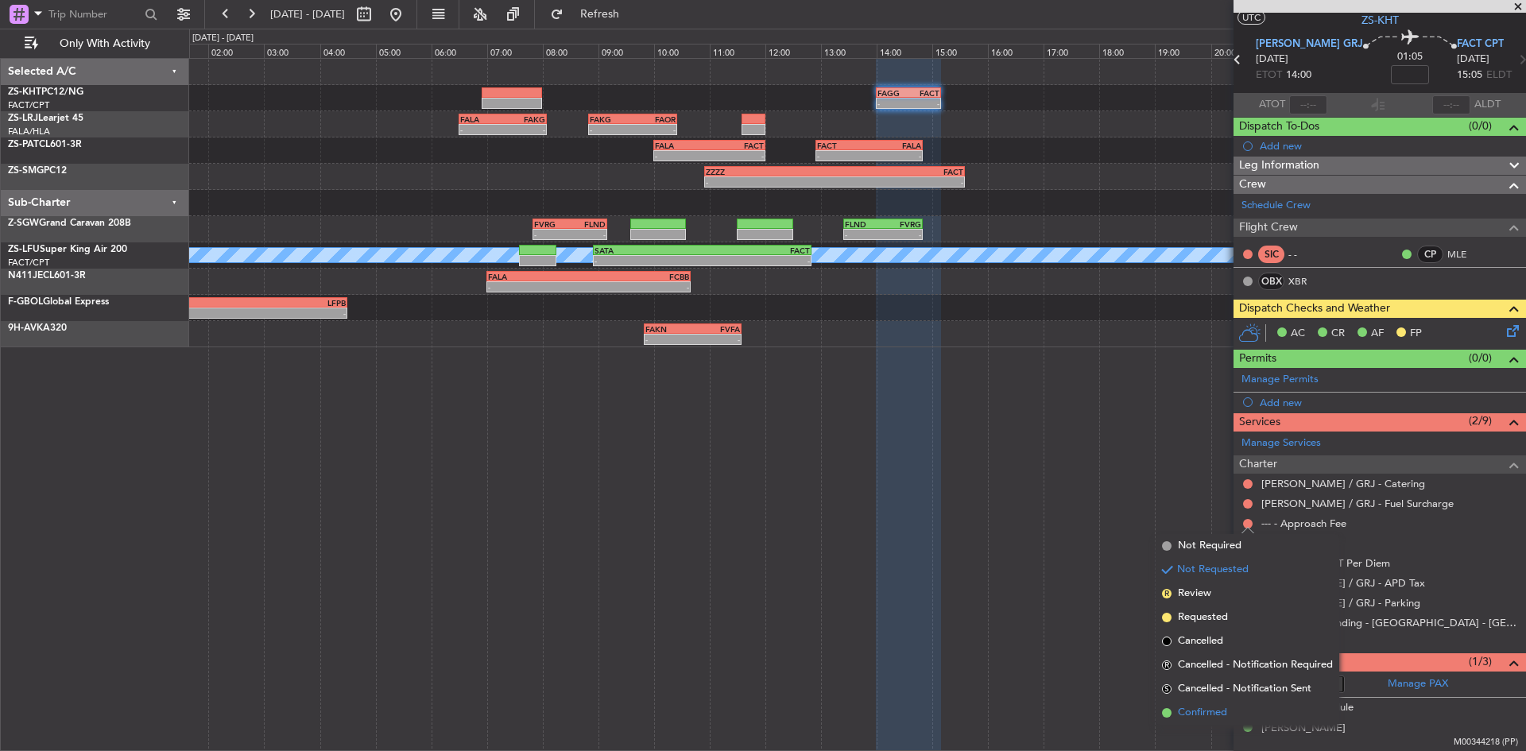
click at [1218, 712] on span "Confirmed" at bounding box center [1202, 713] width 49 height 16
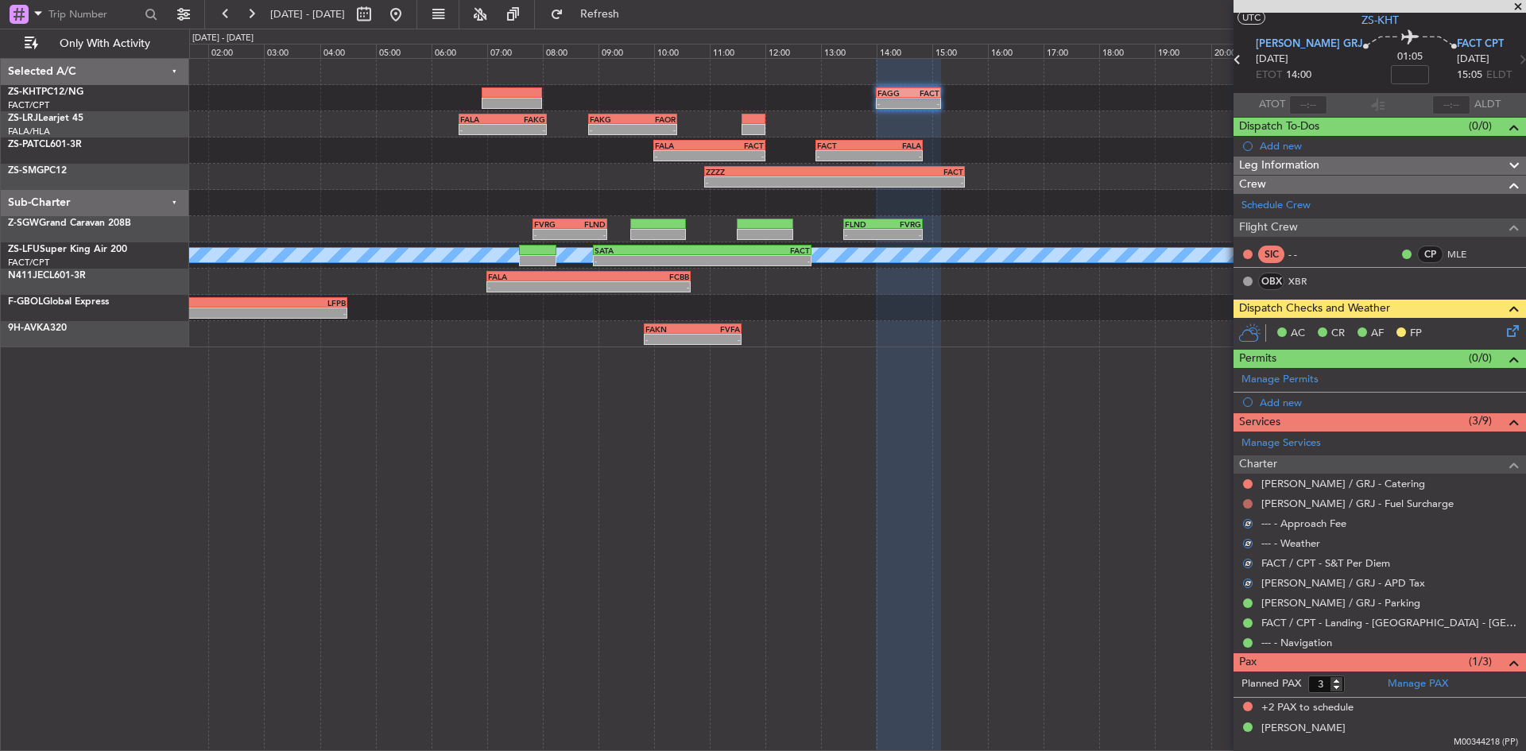
click at [1248, 501] on button at bounding box center [1248, 504] width 10 height 10
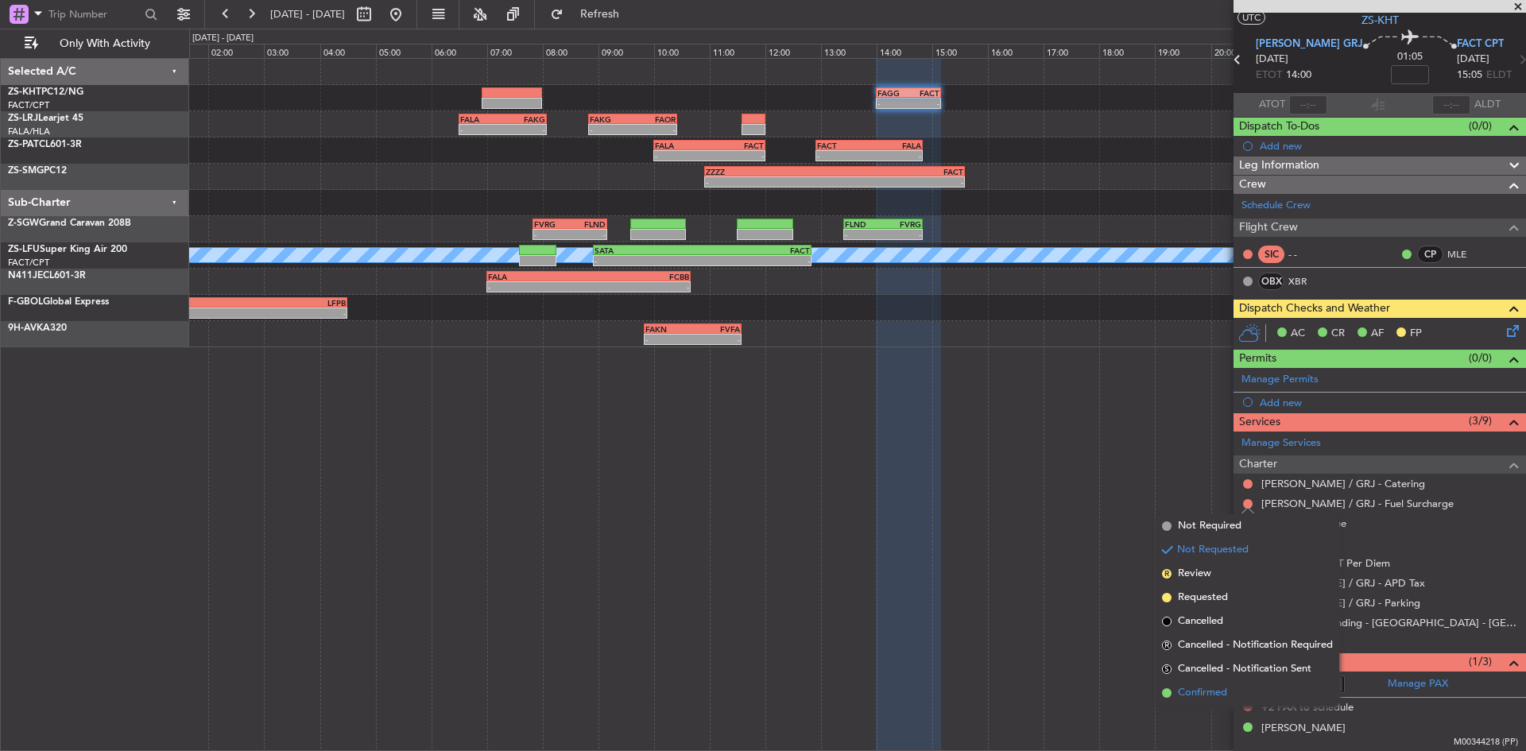
click at [1235, 691] on li "Confirmed" at bounding box center [1247, 693] width 184 height 24
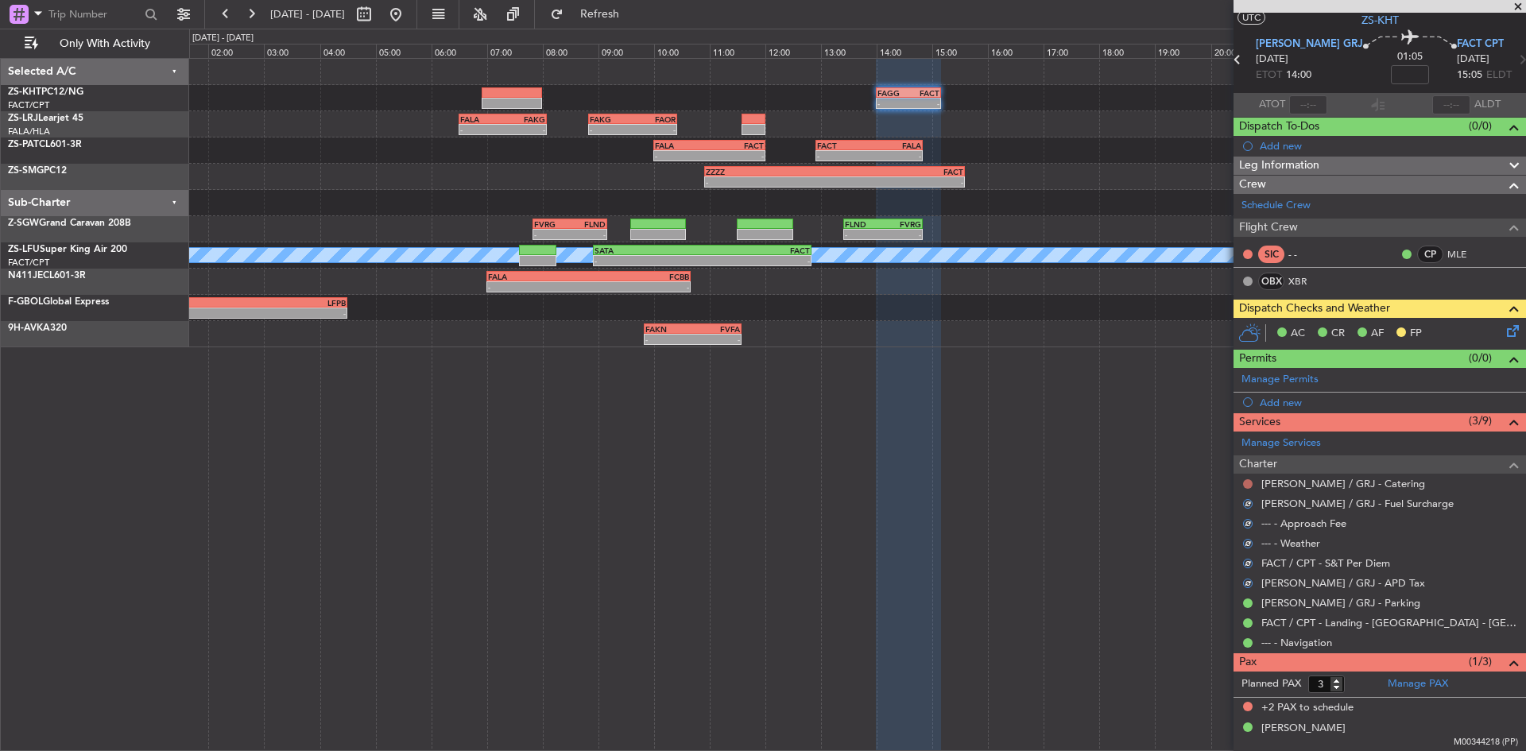
click at [1245, 485] on button at bounding box center [1248, 484] width 10 height 10
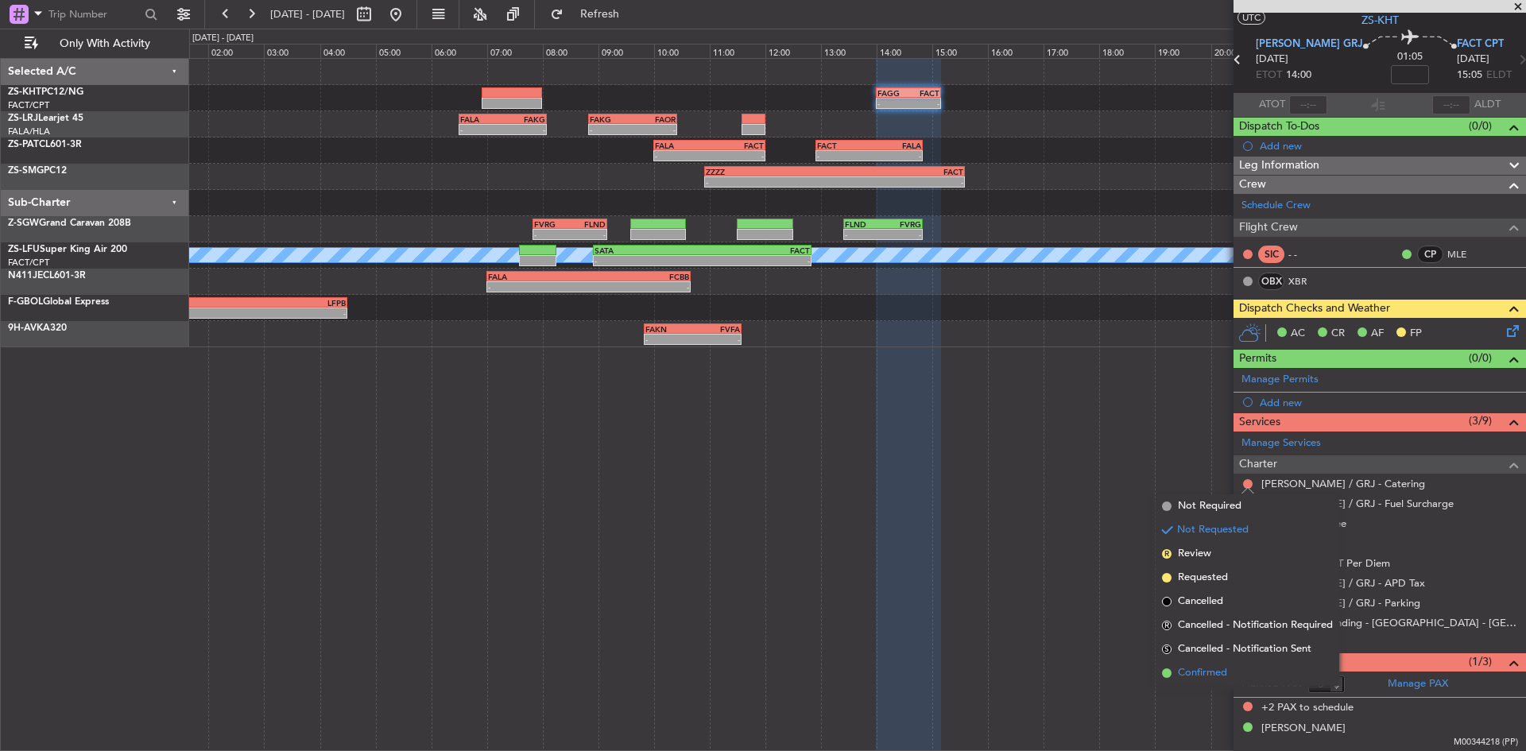
click at [1225, 680] on span "Confirmed" at bounding box center [1202, 673] width 49 height 16
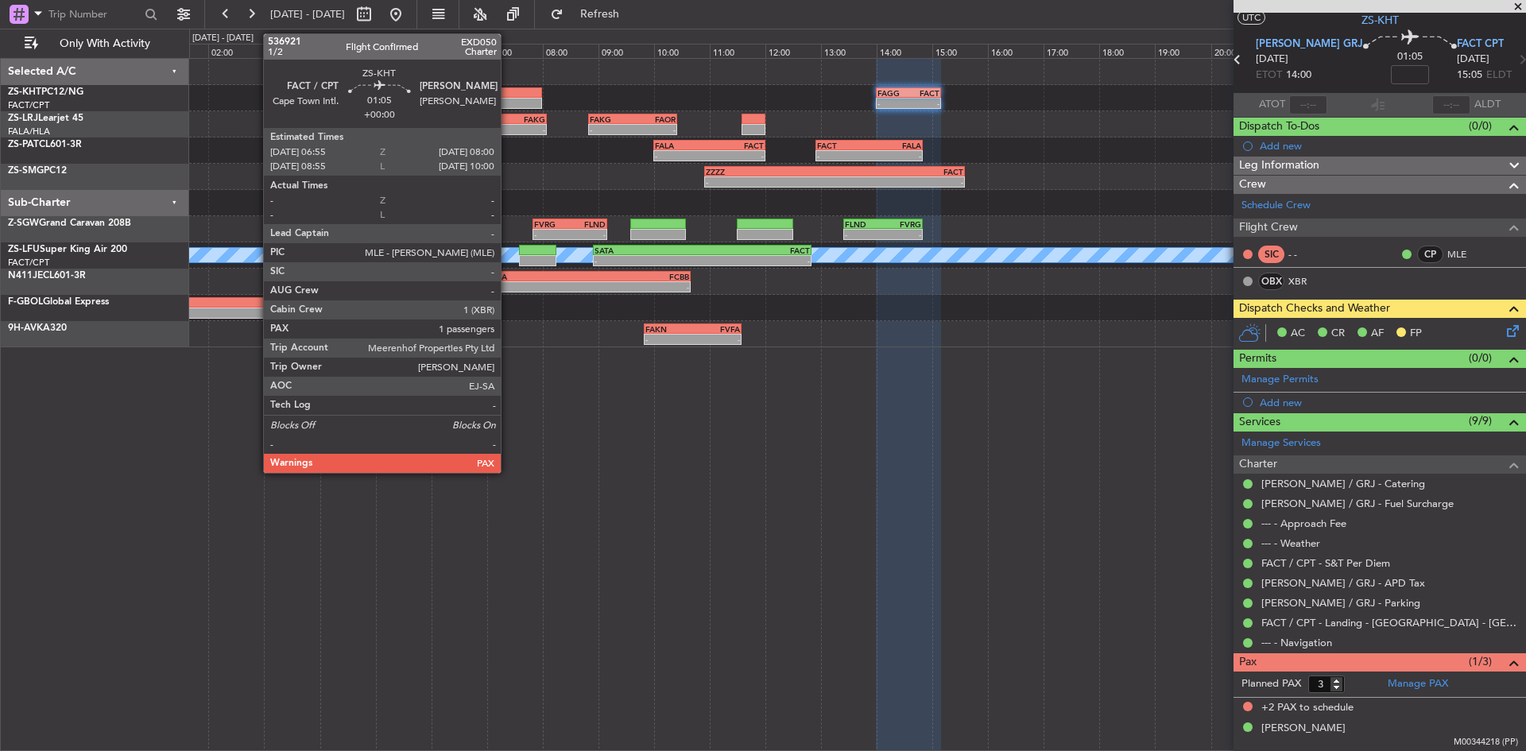
click at [508, 102] on div at bounding box center [511, 103] width 60 height 11
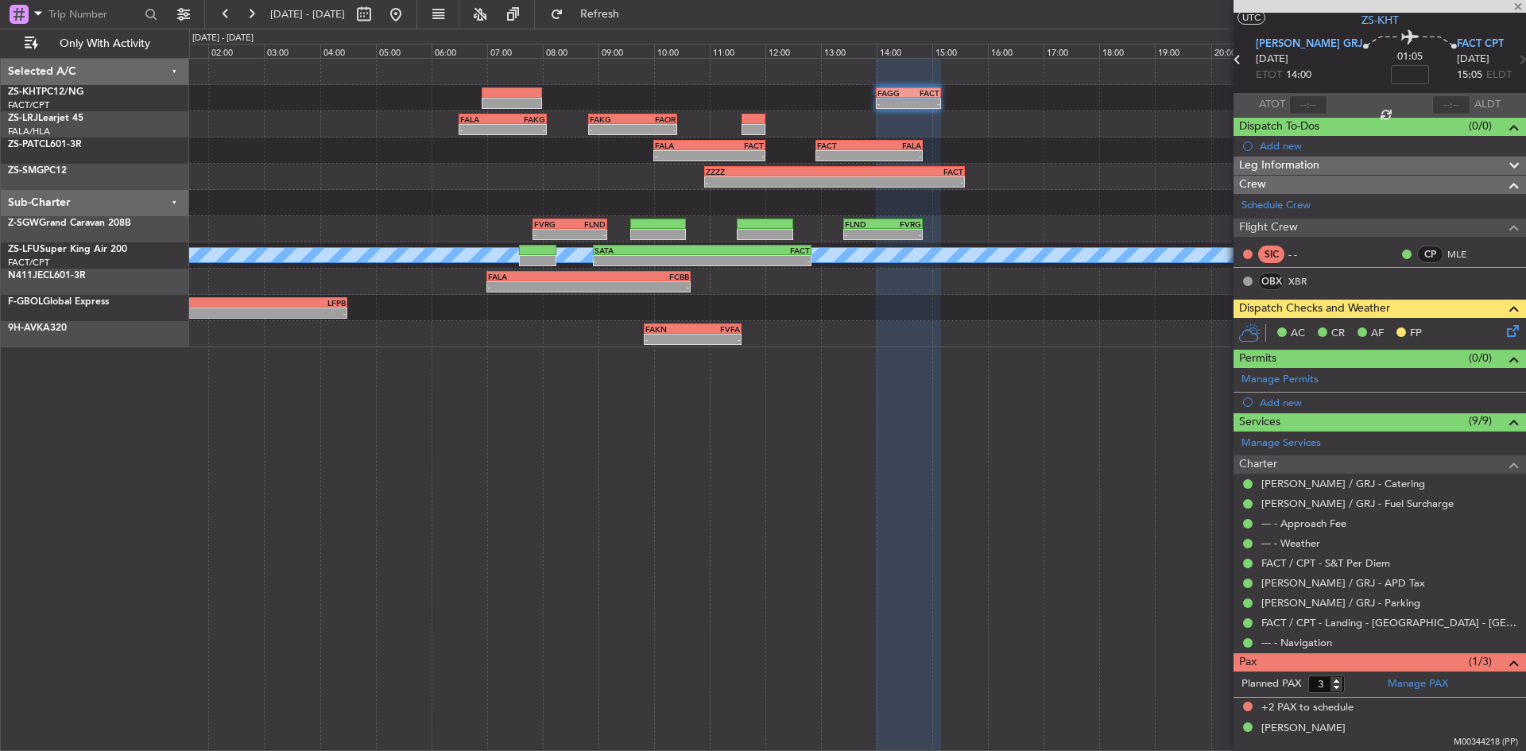
scroll to position [0, 0]
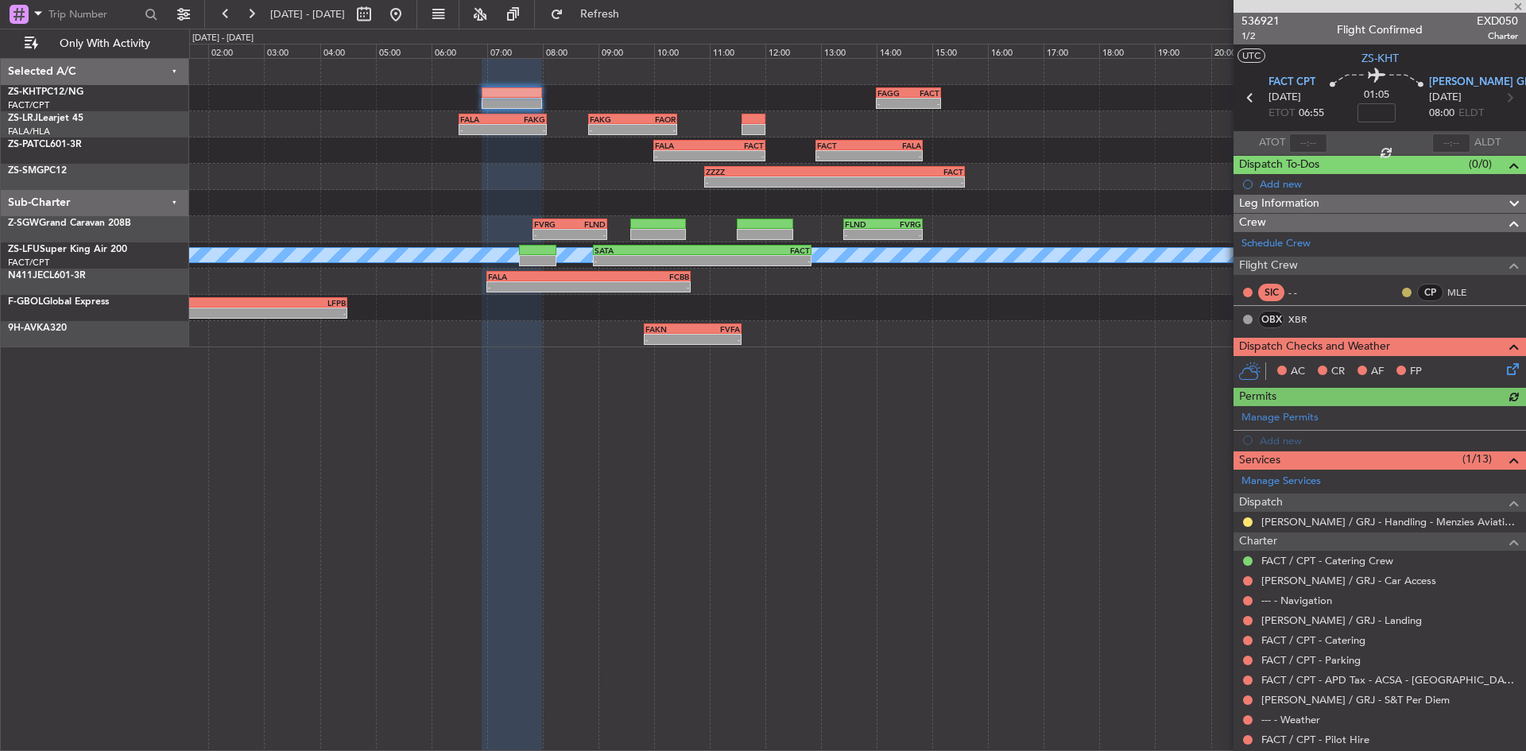
click at [1402, 292] on button at bounding box center [1407, 293] width 10 height 10
click at [1394, 340] on span "Acknowledged" at bounding box center [1398, 339] width 70 height 16
click at [1503, 369] on icon at bounding box center [1509, 366] width 13 height 13
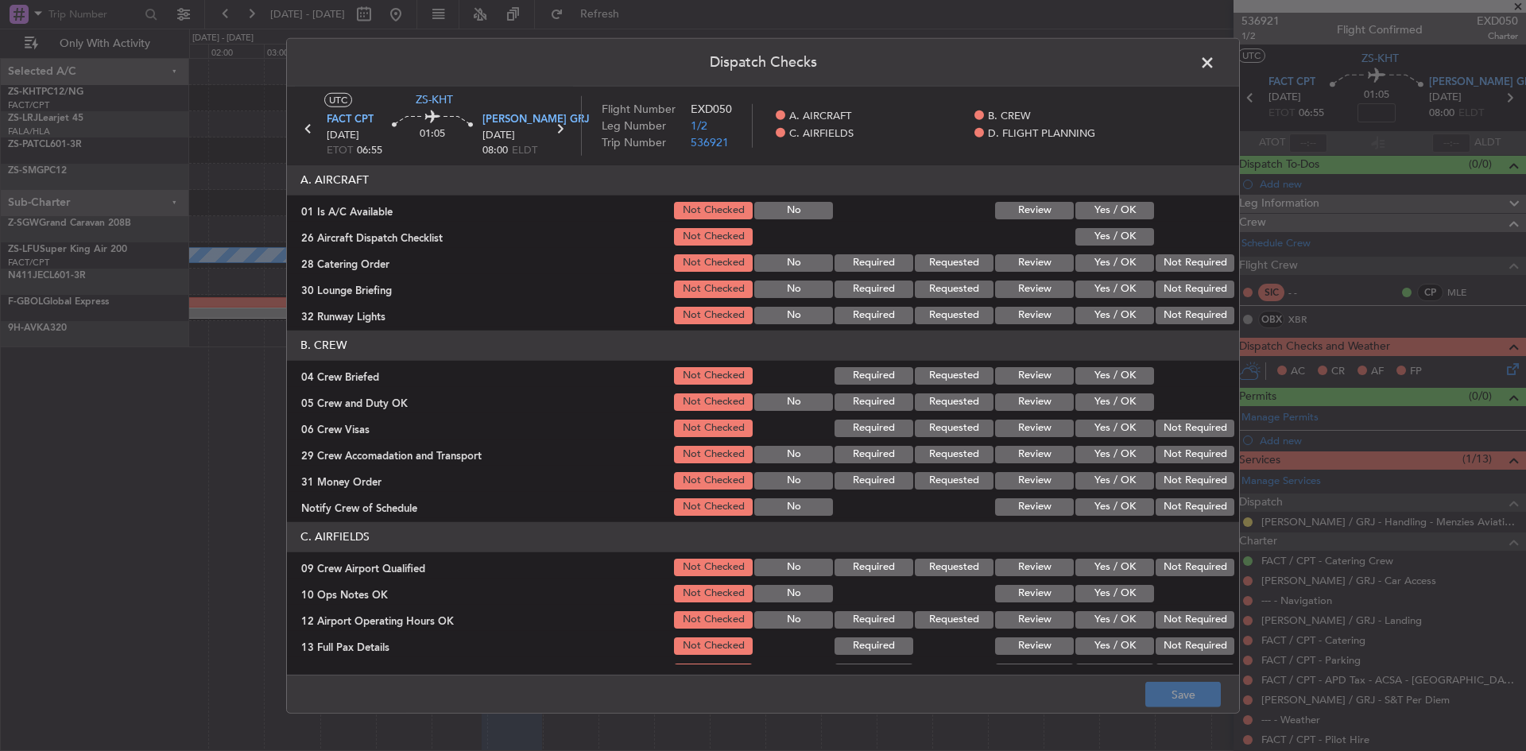
click at [1108, 211] on button "Yes / OK" at bounding box center [1114, 210] width 79 height 17
click at [1100, 242] on button "Yes / OK" at bounding box center [1114, 236] width 79 height 17
click at [1182, 258] on button "Not Required" at bounding box center [1194, 262] width 79 height 17
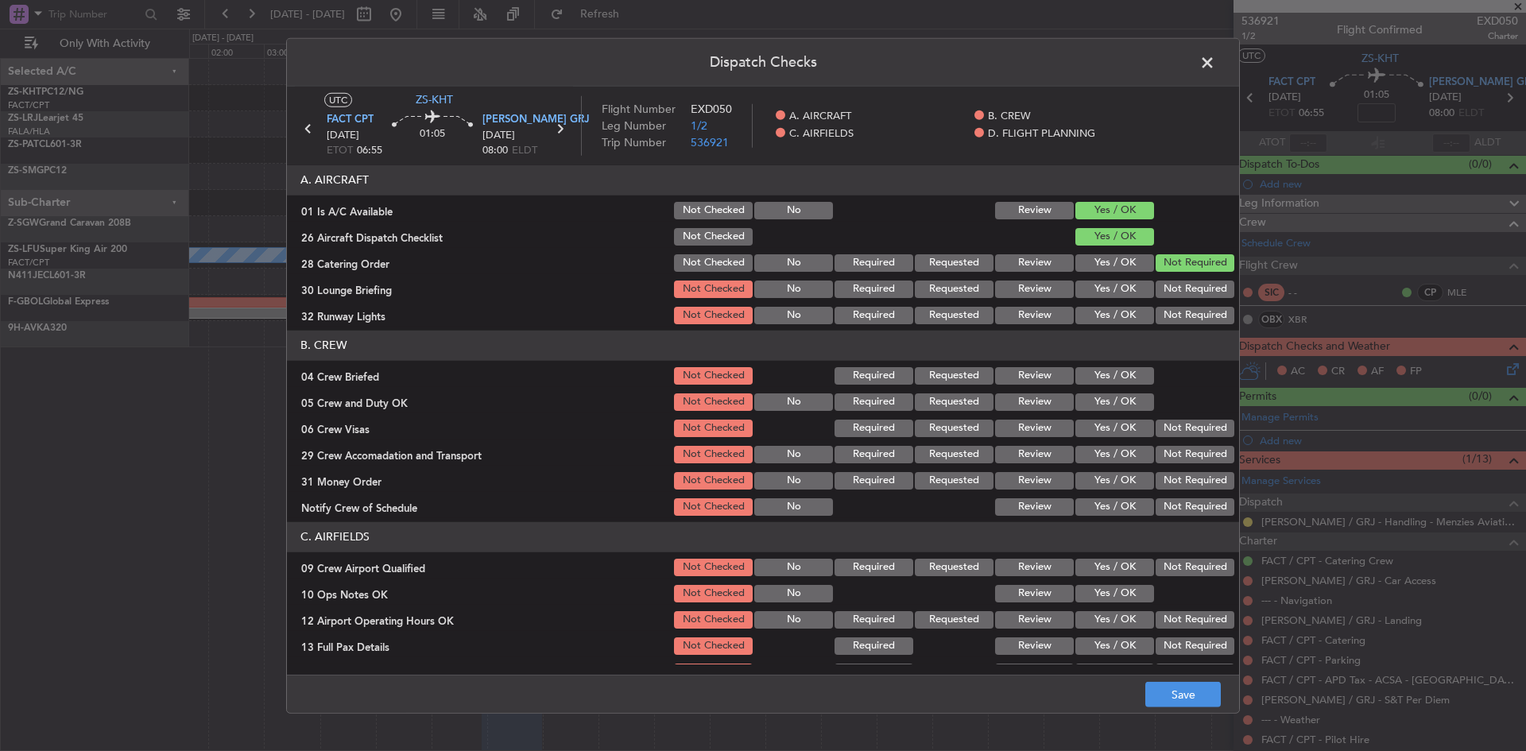
click at [1188, 291] on button "Not Required" at bounding box center [1194, 288] width 79 height 17
drag, startPoint x: 1019, startPoint y: 261, endPoint x: 1019, endPoint y: 246, distance: 14.3
click at [1019, 261] on button "Review" at bounding box center [1034, 262] width 79 height 17
click at [1109, 289] on button "Yes / OK" at bounding box center [1114, 288] width 79 height 17
click at [1091, 311] on button "Yes / OK" at bounding box center [1114, 315] width 79 height 17
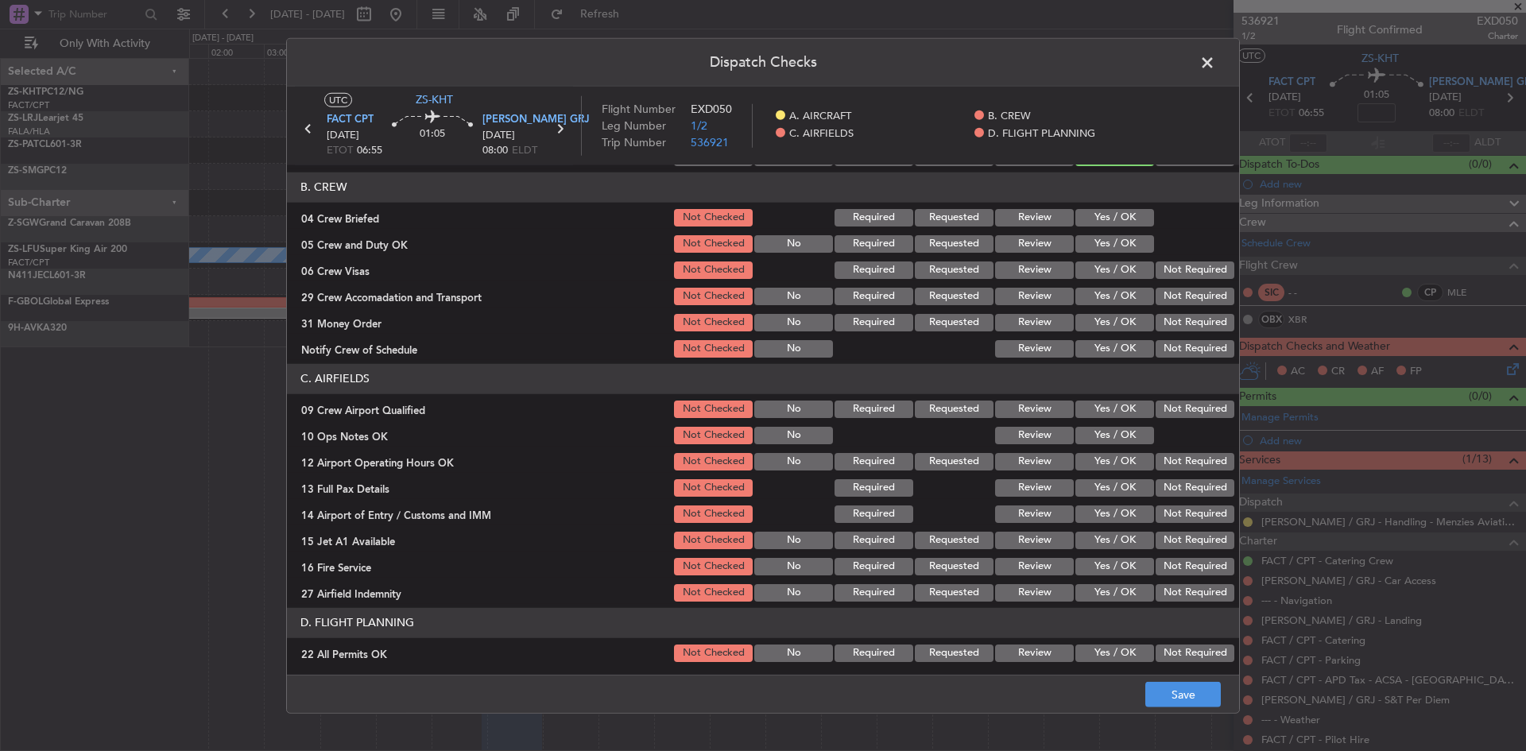
scroll to position [159, 0]
click at [1018, 215] on button "Review" at bounding box center [1034, 216] width 79 height 17
click at [1100, 242] on button "Yes / OK" at bounding box center [1114, 242] width 79 height 17
click at [1179, 273] on button "Not Required" at bounding box center [1194, 269] width 79 height 17
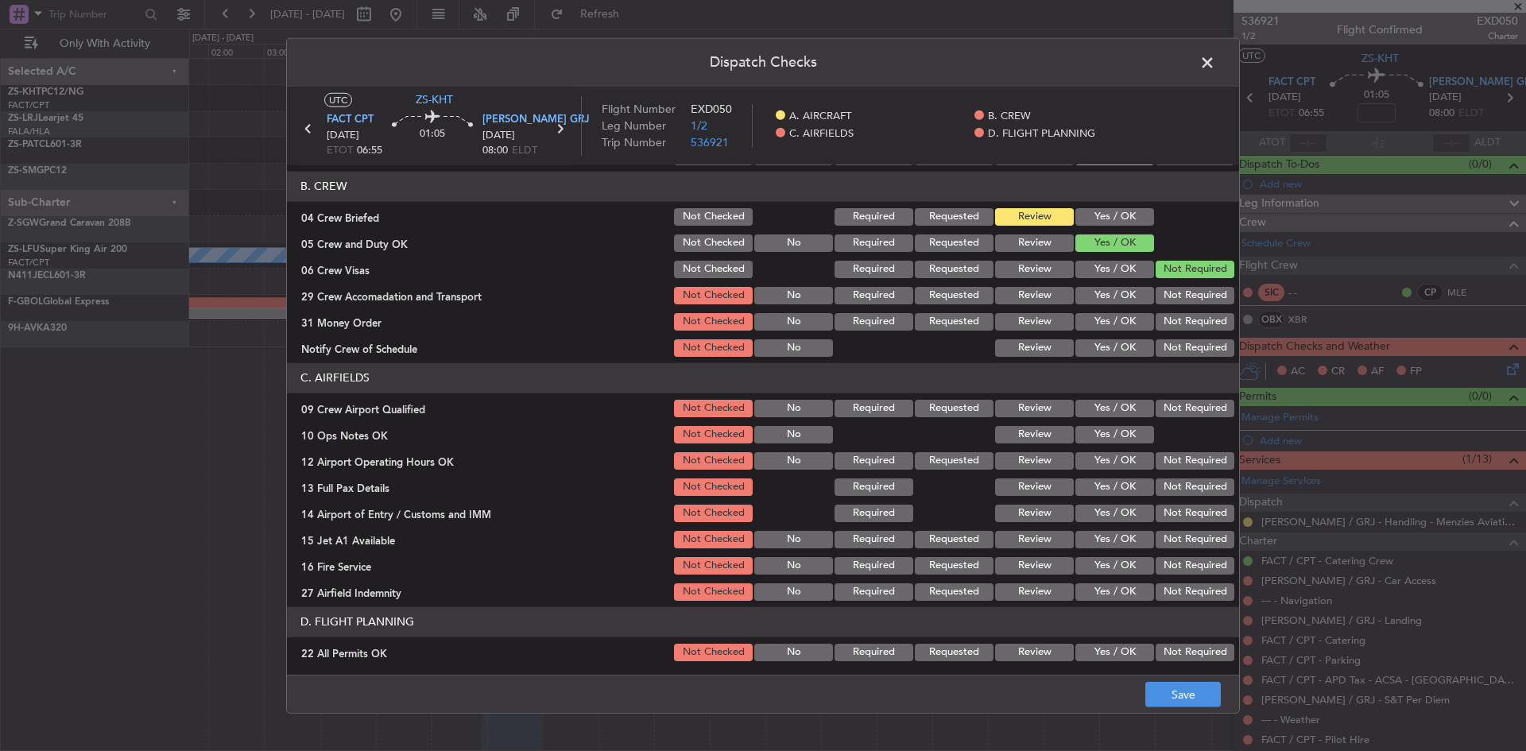
click at [1045, 294] on button "Review" at bounding box center [1034, 295] width 79 height 17
click at [1078, 324] on button "Yes / OK" at bounding box center [1114, 321] width 79 height 17
click at [1042, 346] on button "Review" at bounding box center [1034, 347] width 79 height 17
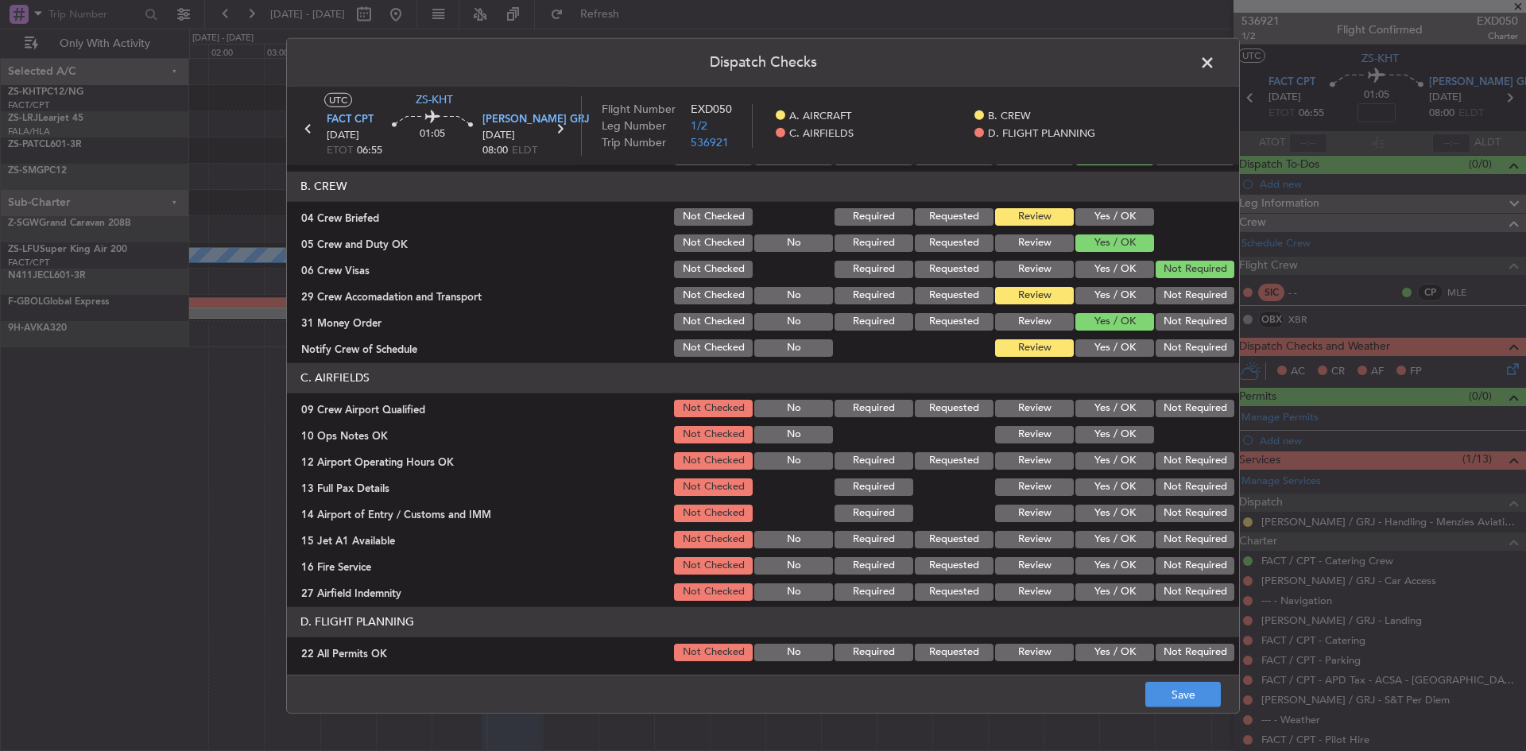
click at [1097, 408] on button "Yes / OK" at bounding box center [1114, 408] width 79 height 17
click at [1100, 436] on button "Yes / OK" at bounding box center [1114, 434] width 79 height 17
click at [1102, 462] on button "Yes / OK" at bounding box center [1114, 460] width 79 height 17
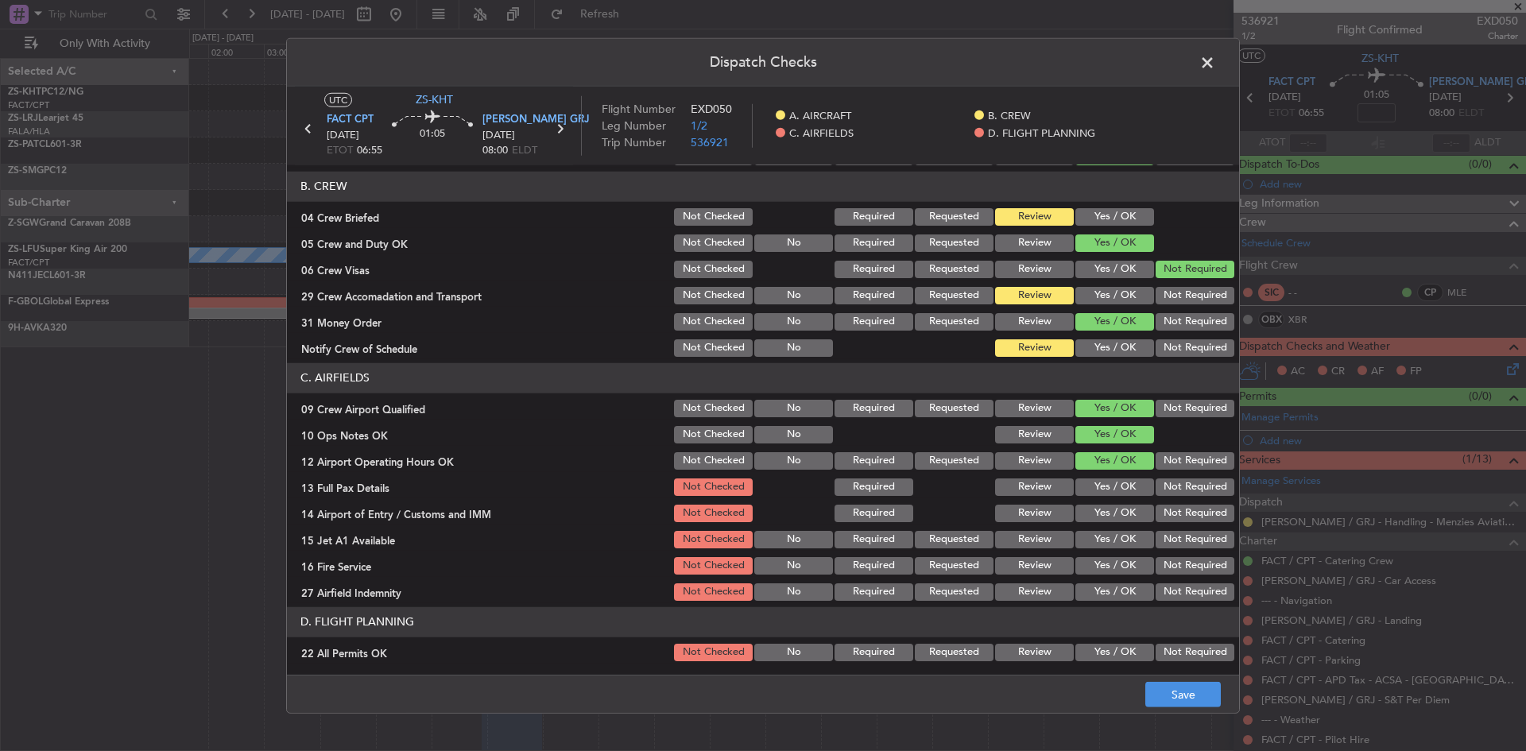
click at [1034, 484] on button "Review" at bounding box center [1034, 486] width 79 height 17
click at [1185, 516] on button "Not Required" at bounding box center [1194, 513] width 79 height 17
drag, startPoint x: 1096, startPoint y: 539, endPoint x: 1100, endPoint y: 516, distance: 22.5
click at [1097, 539] on button "Yes / OK" at bounding box center [1114, 539] width 79 height 17
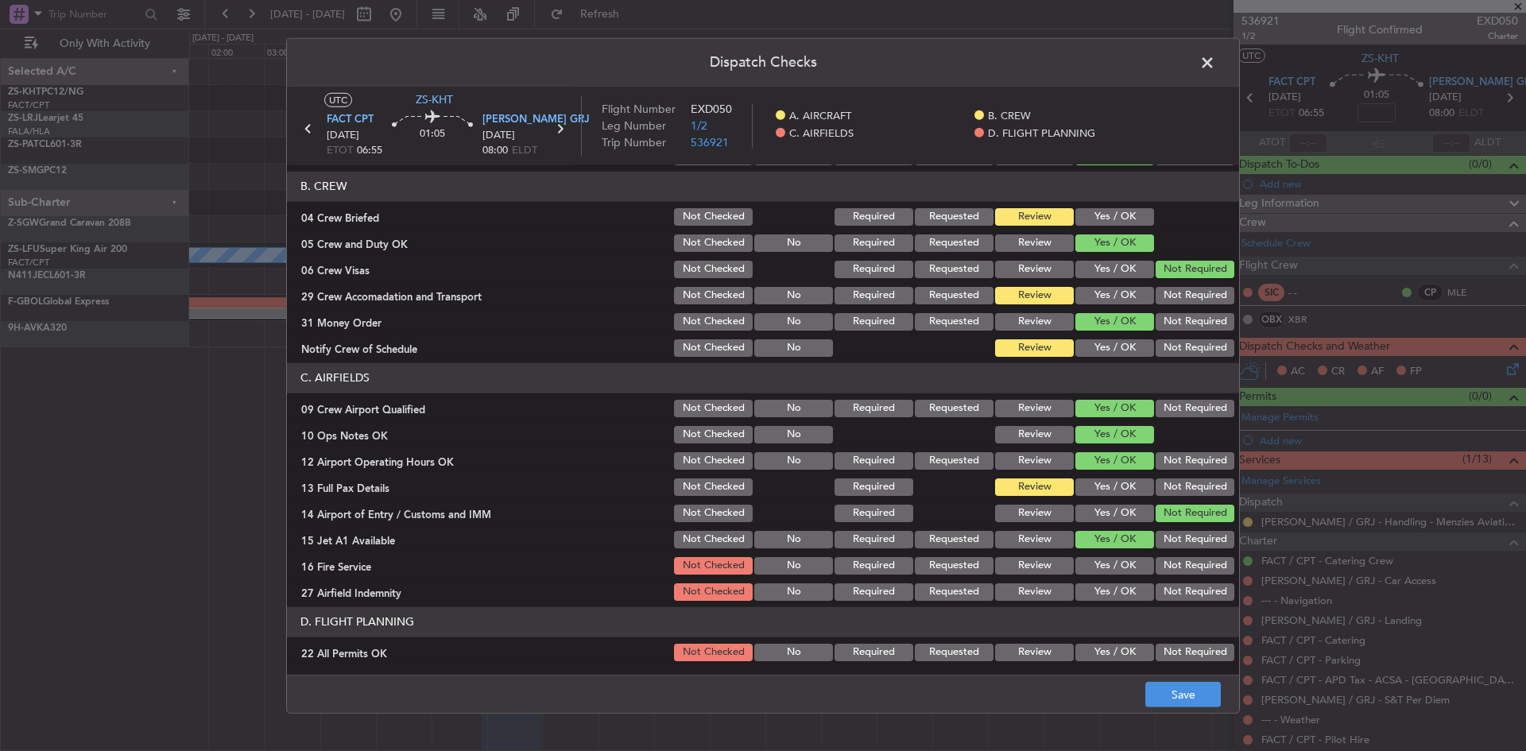
click at [1104, 567] on button "Yes / OK" at bounding box center [1114, 565] width 79 height 17
click at [1099, 592] on button "Yes / OK" at bounding box center [1114, 591] width 79 height 17
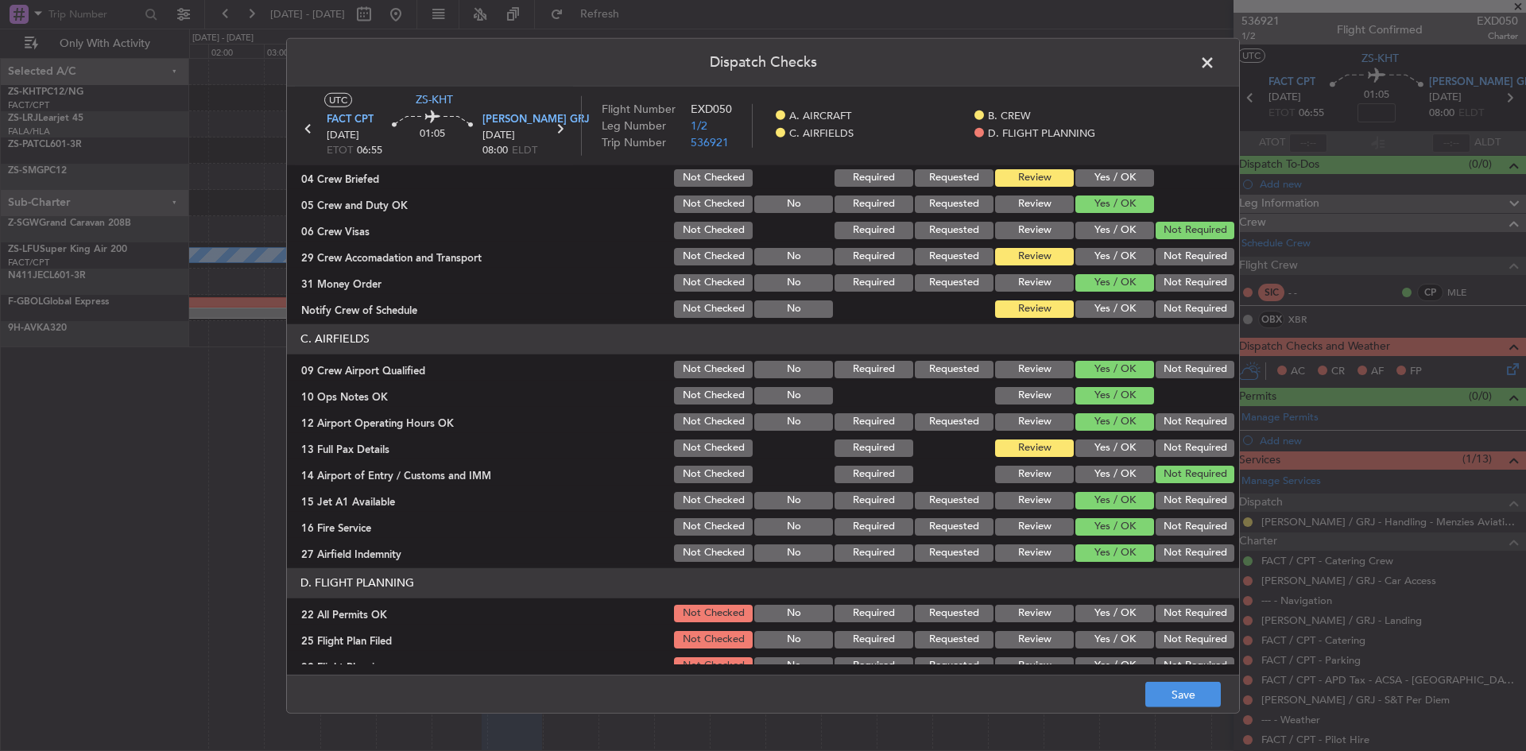
scroll to position [214, 0]
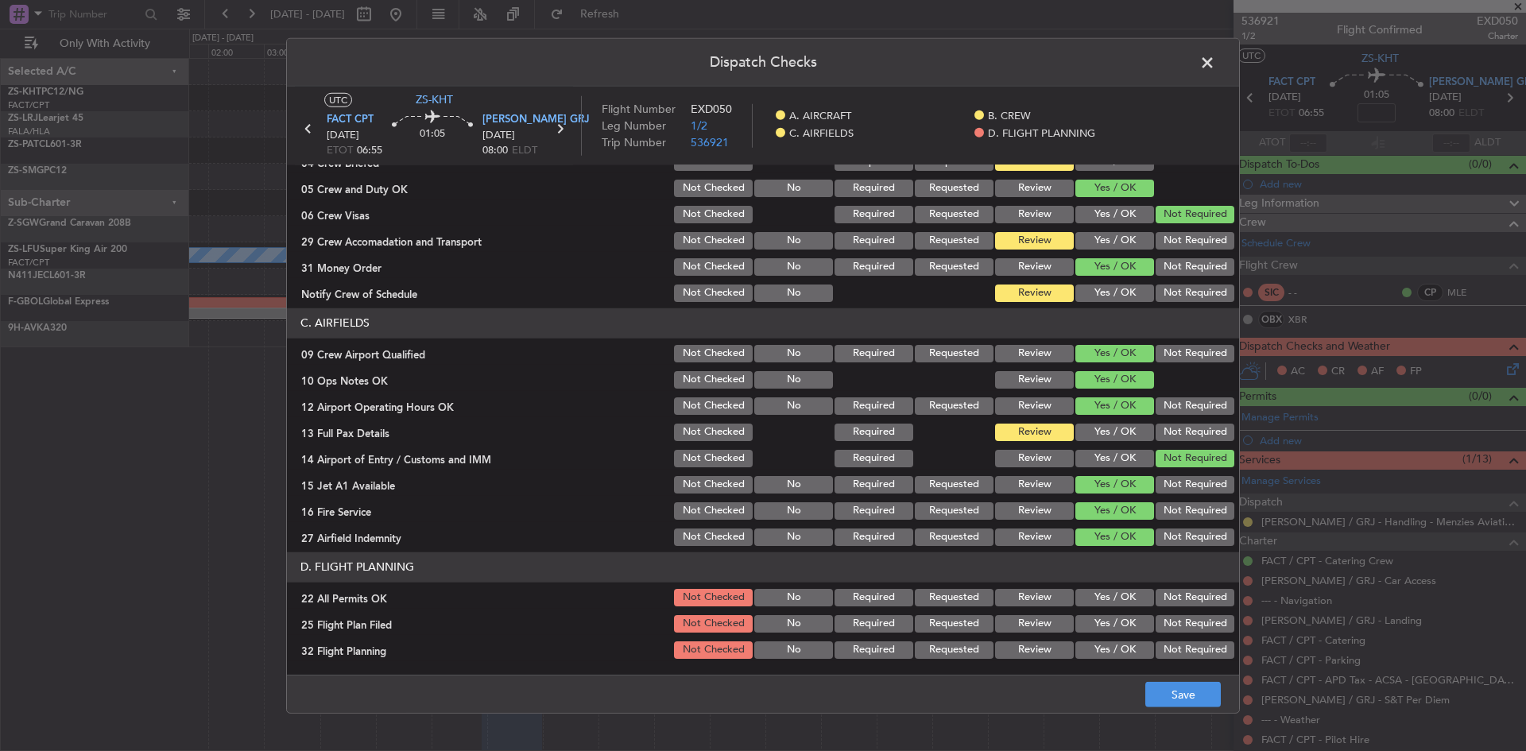
click at [1119, 596] on button "Yes / OK" at bounding box center [1114, 597] width 79 height 17
click at [1173, 596] on button "Not Required" at bounding box center [1194, 597] width 79 height 17
click at [995, 623] on button "Review" at bounding box center [1034, 623] width 79 height 17
drag, startPoint x: 1019, startPoint y: 648, endPoint x: 1114, endPoint y: 667, distance: 97.2
click at [1019, 649] on button "Review" at bounding box center [1034, 649] width 79 height 17
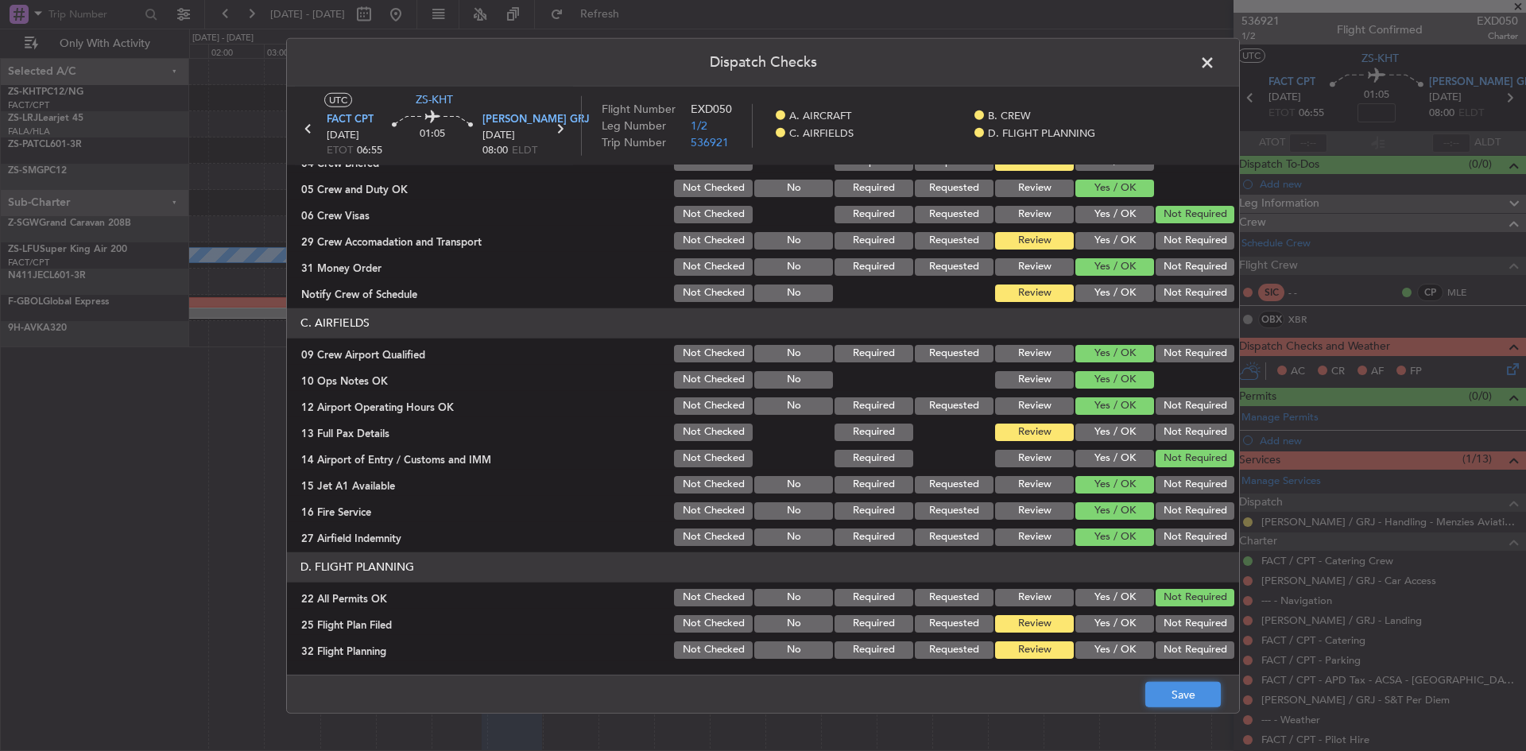
drag, startPoint x: 1181, startPoint y: 693, endPoint x: 1174, endPoint y: 682, distance: 13.7
click at [1181, 693] on button "Save" at bounding box center [1182, 694] width 75 height 25
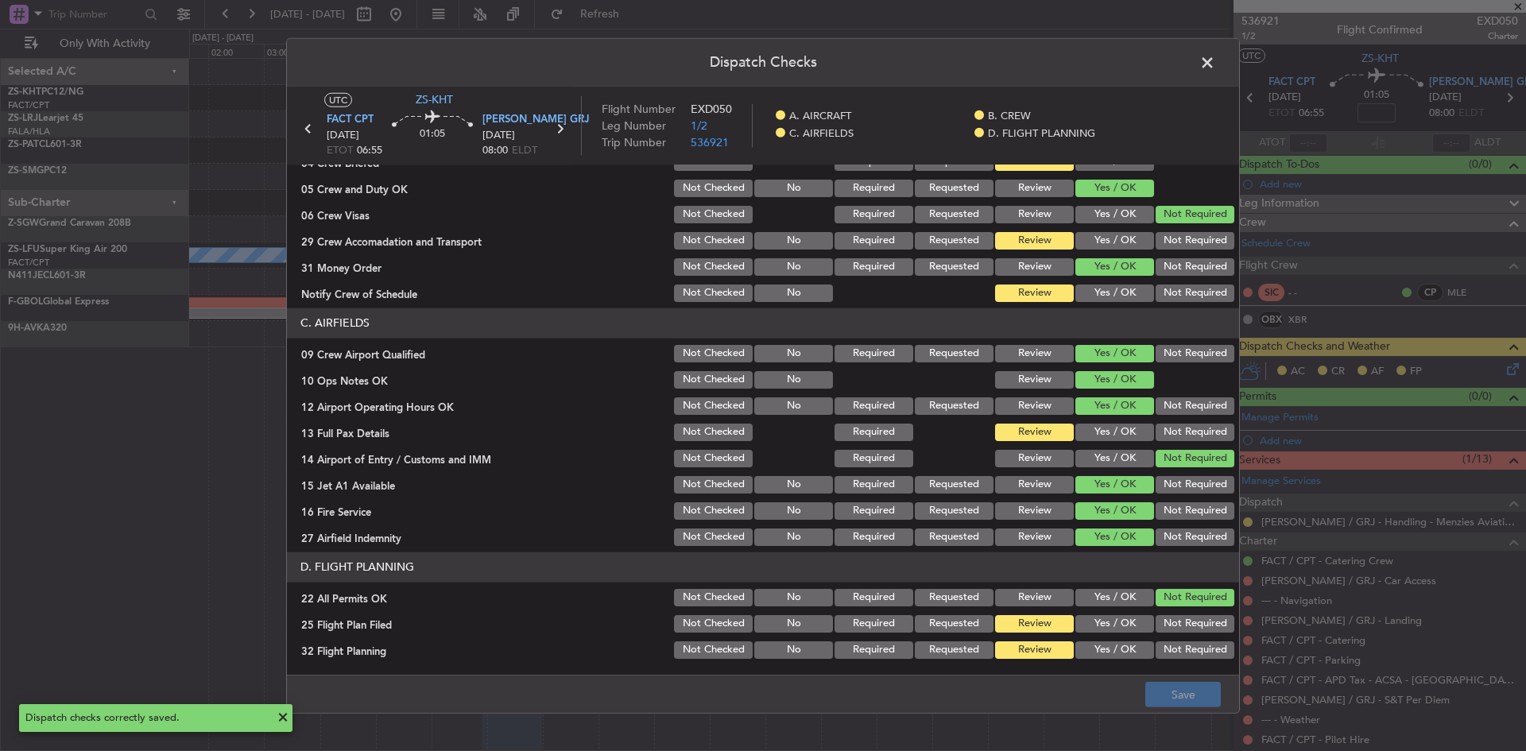
click at [1215, 63] on span at bounding box center [1215, 66] width 0 height 32
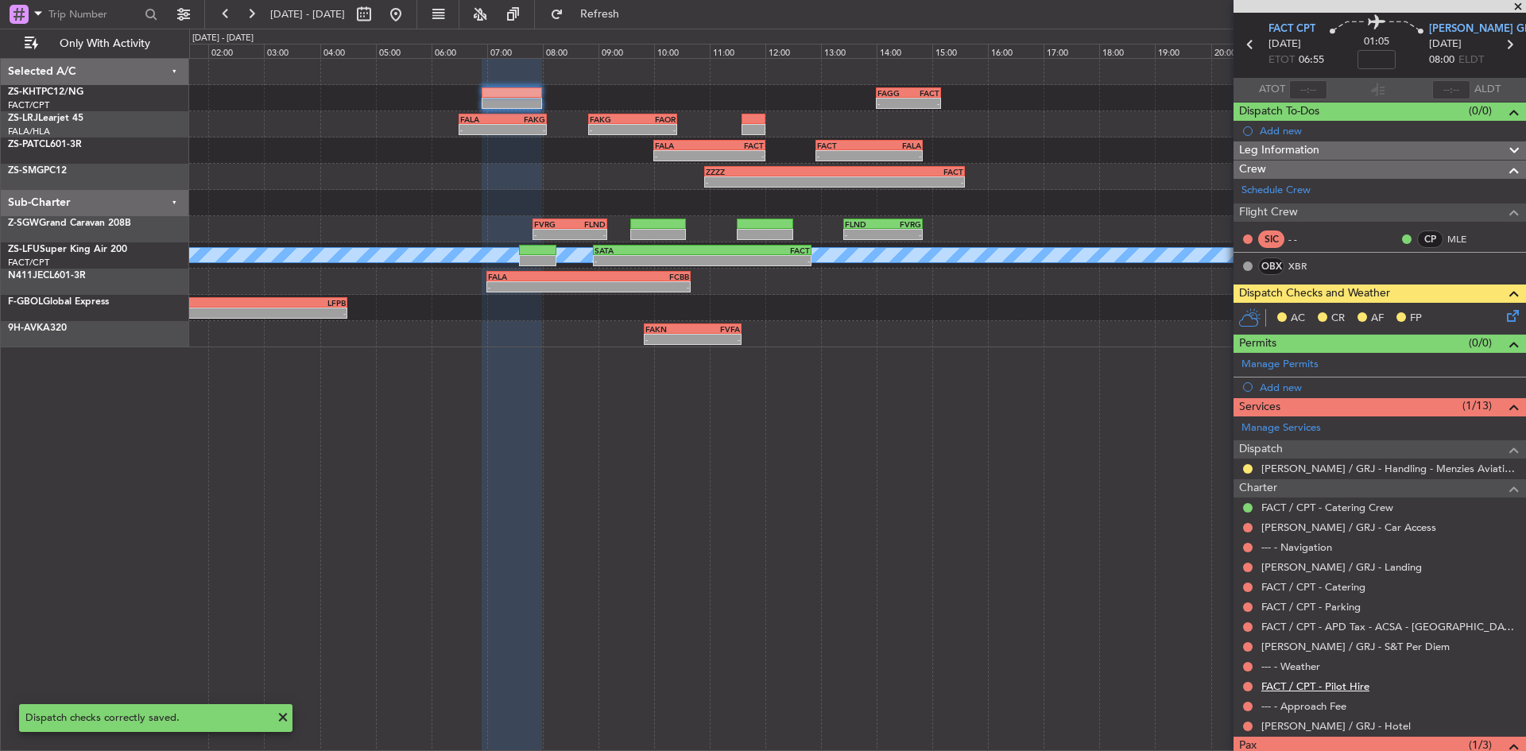
scroll to position [79, 0]
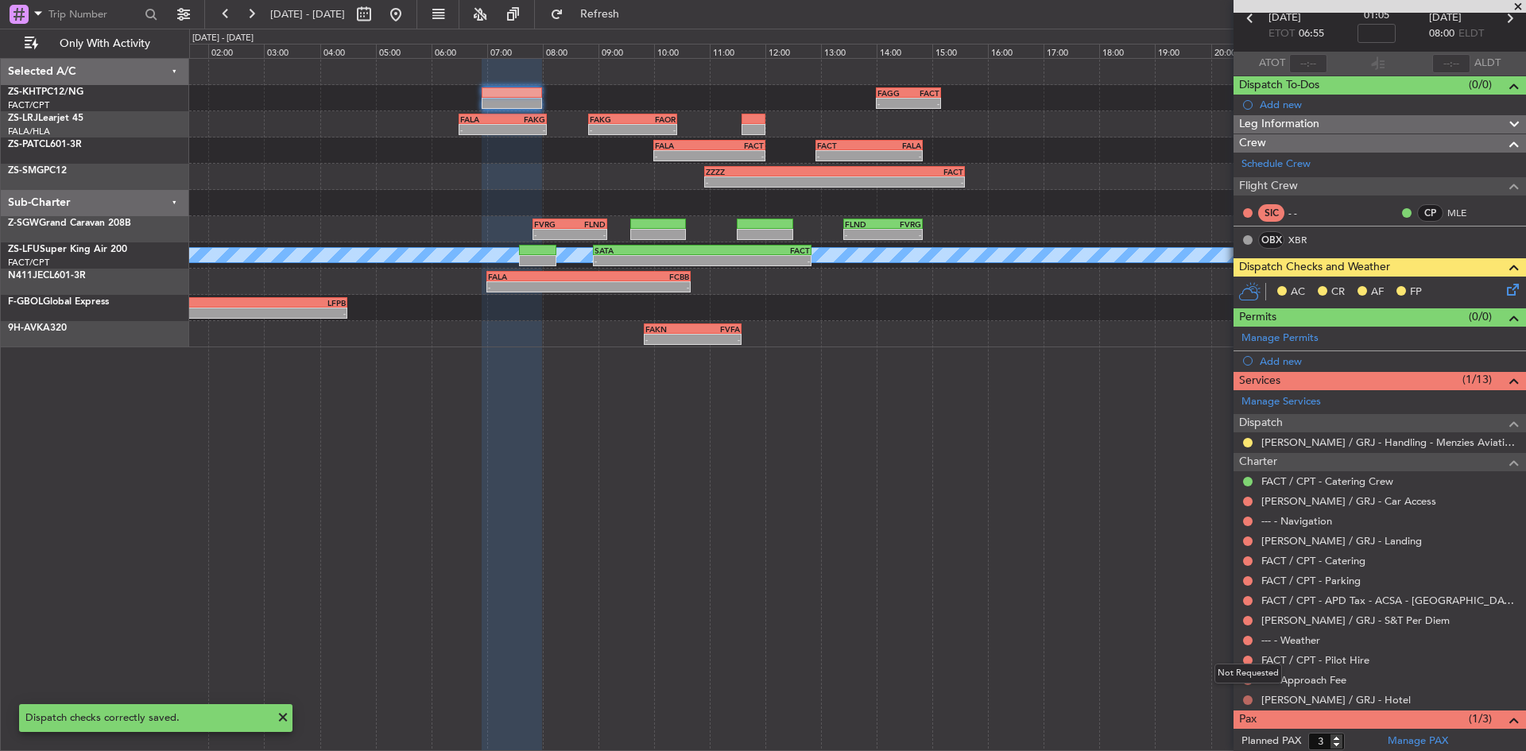
click at [1248, 699] on button at bounding box center [1248, 700] width 10 height 10
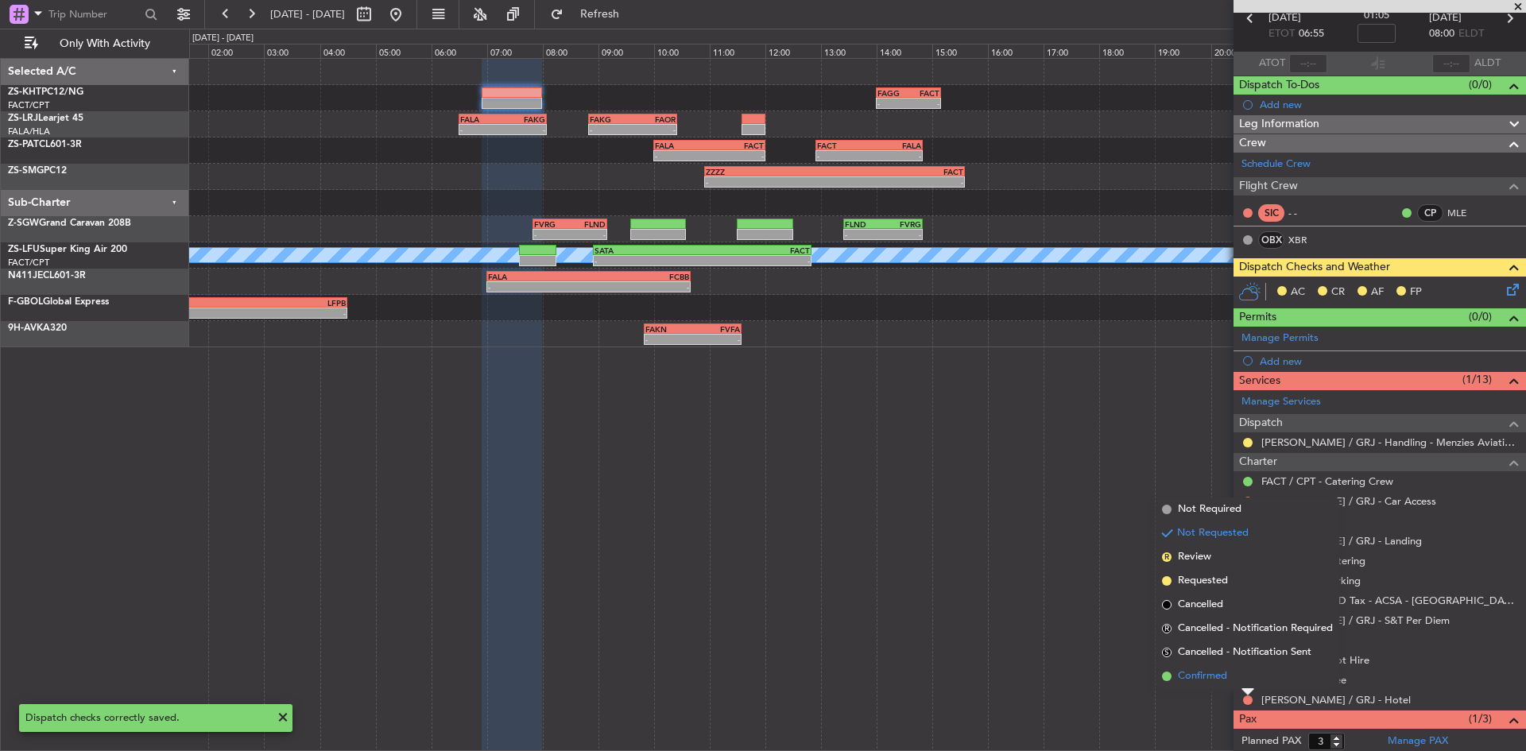
click at [1230, 679] on li "Confirmed" at bounding box center [1247, 676] width 184 height 24
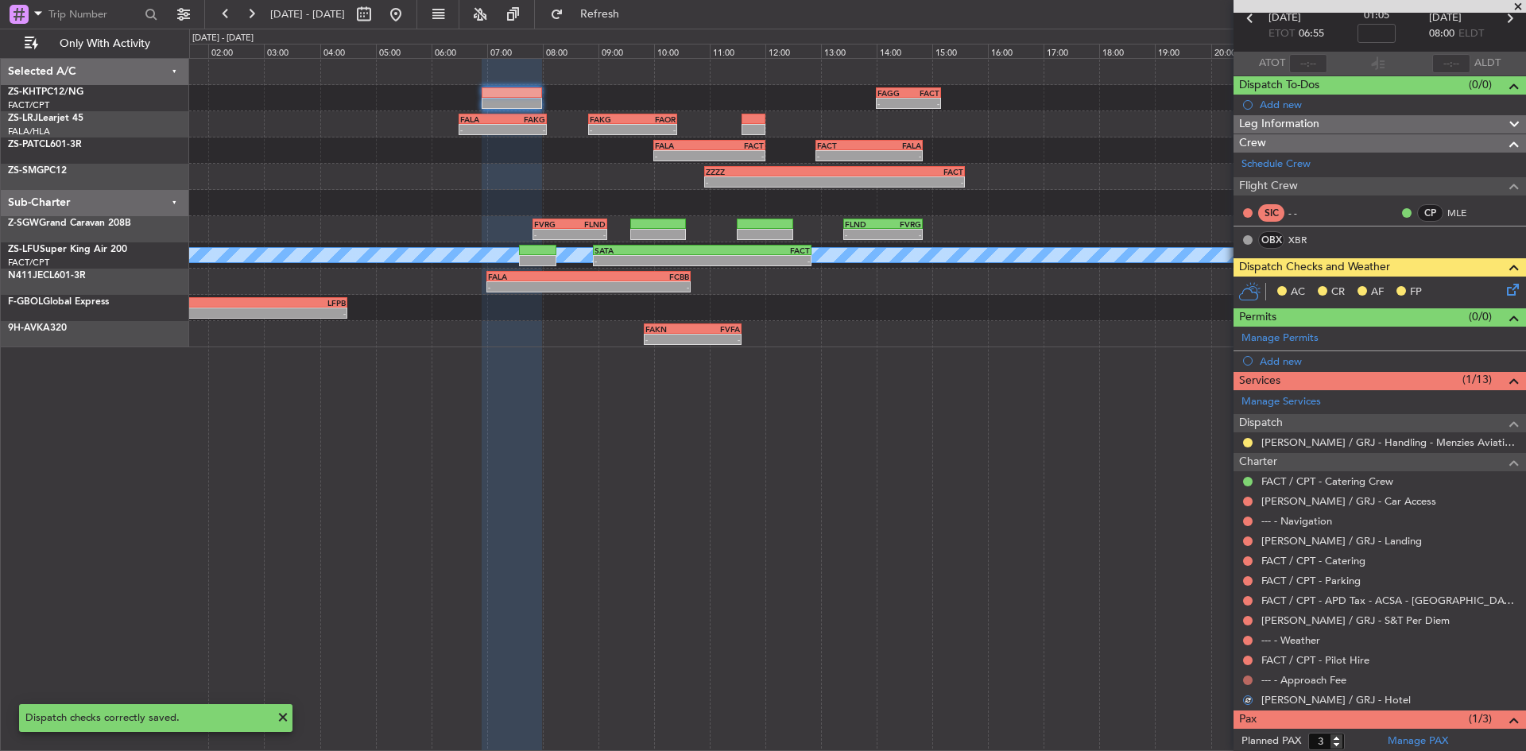
click at [1247, 676] on button at bounding box center [1248, 680] width 10 height 10
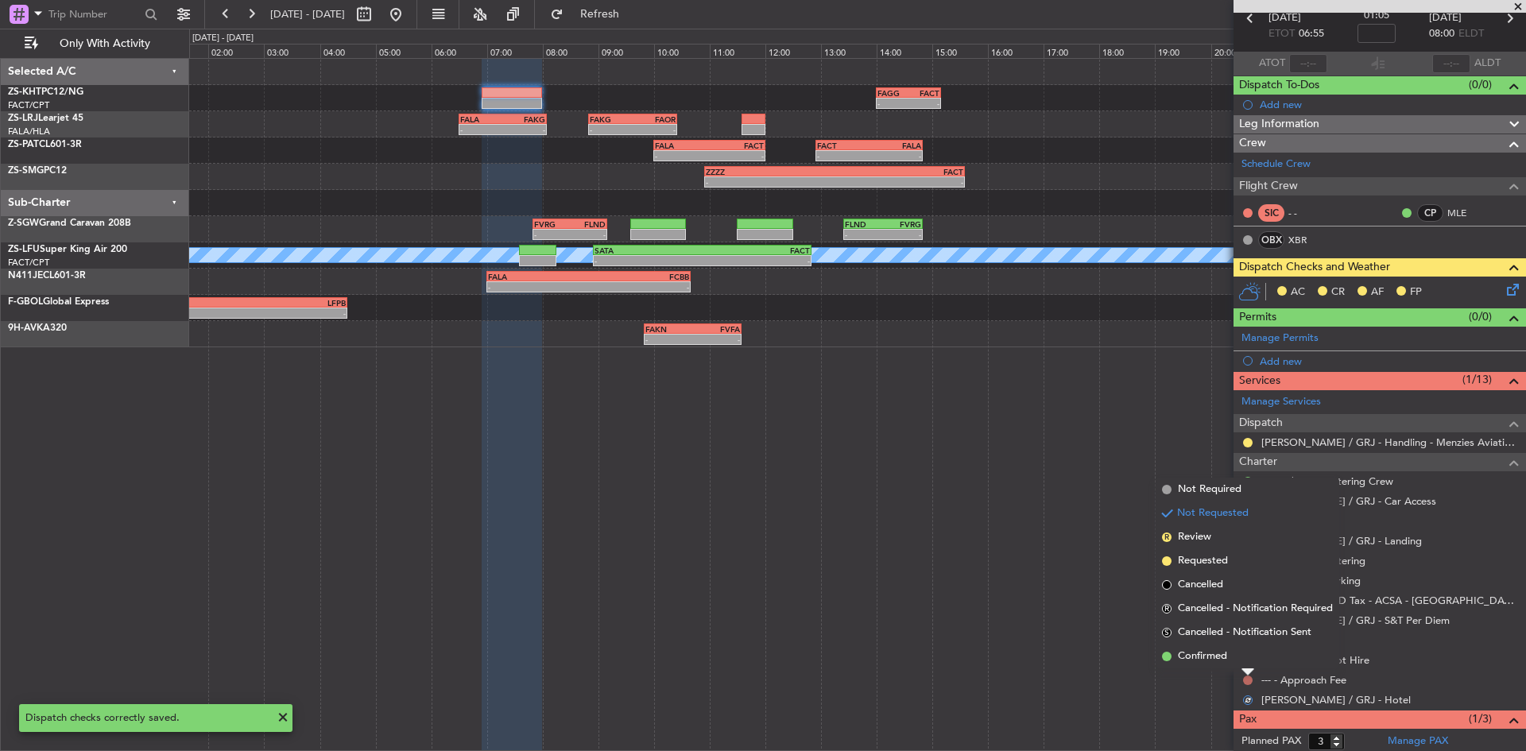
click at [1243, 662] on li "Confirmed" at bounding box center [1247, 656] width 184 height 24
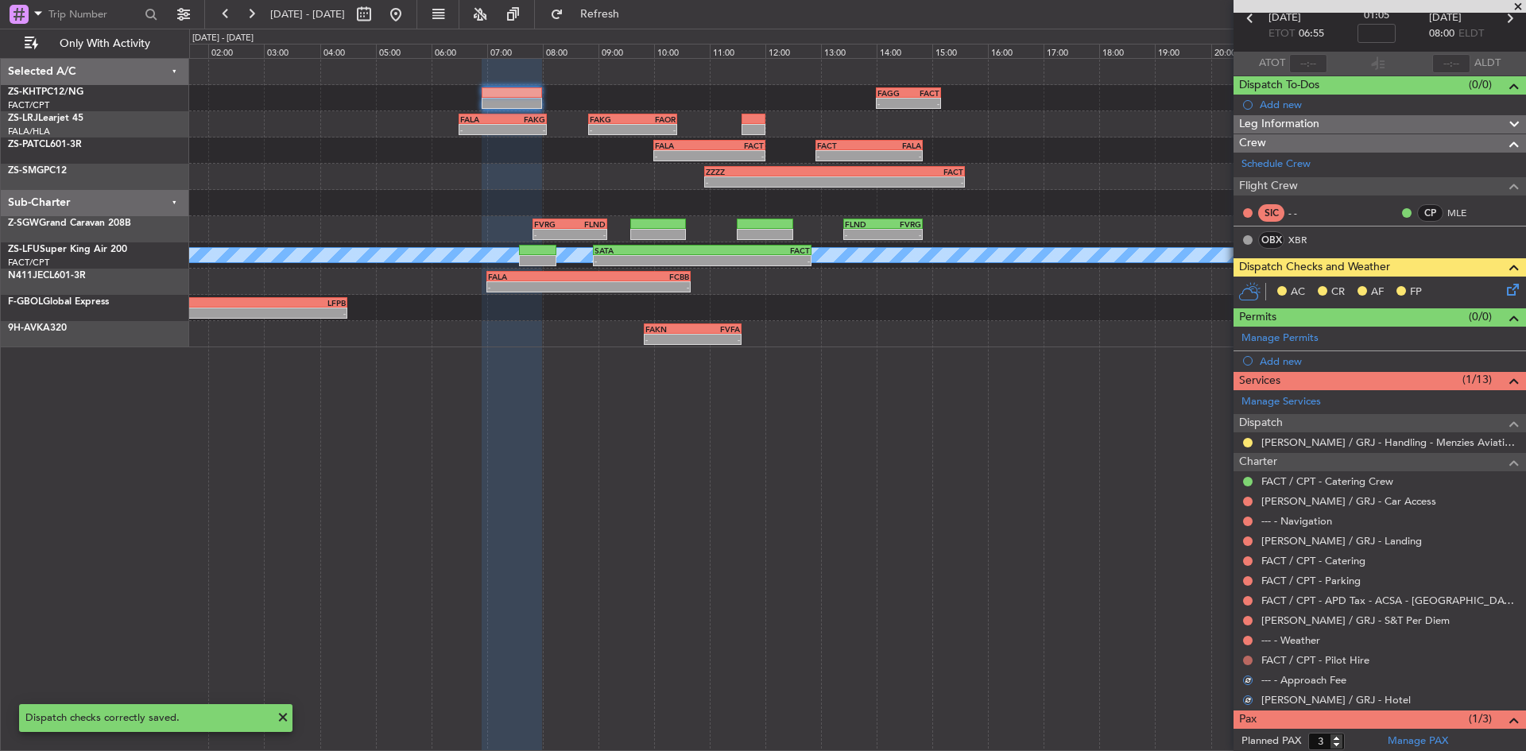
click at [1245, 659] on button at bounding box center [1248, 661] width 10 height 10
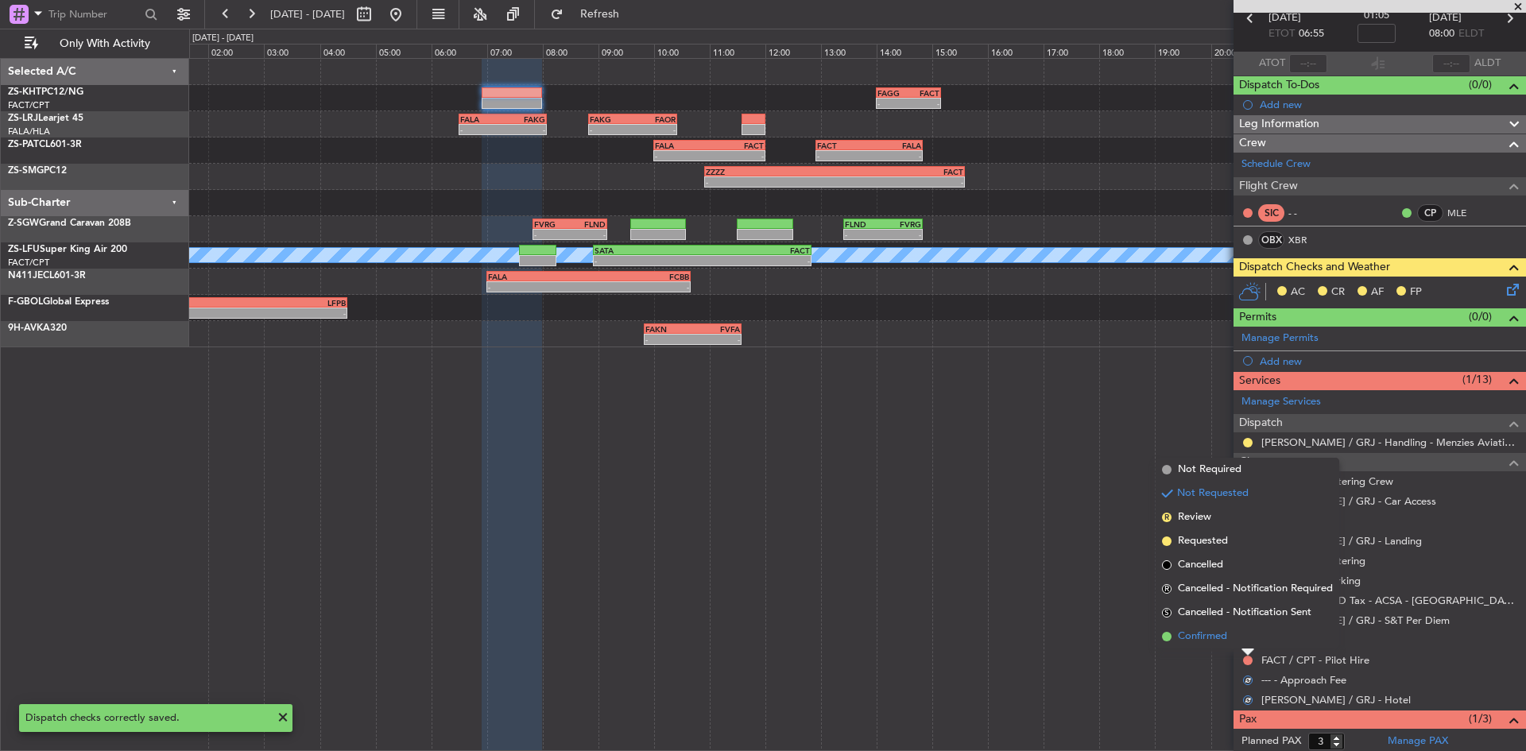
click at [1243, 639] on li "Confirmed" at bounding box center [1247, 637] width 184 height 24
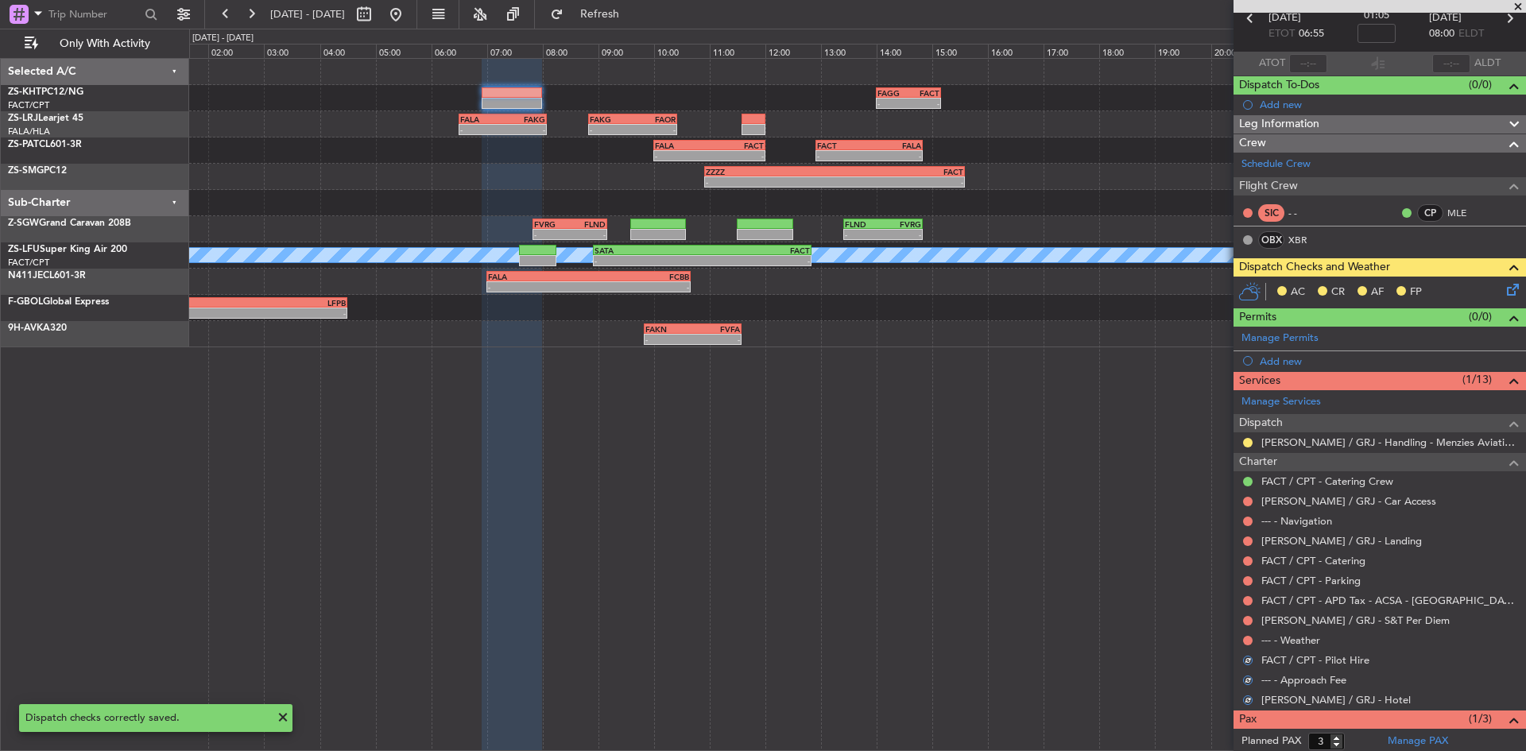
click at [1243, 639] on button at bounding box center [1248, 641] width 10 height 10
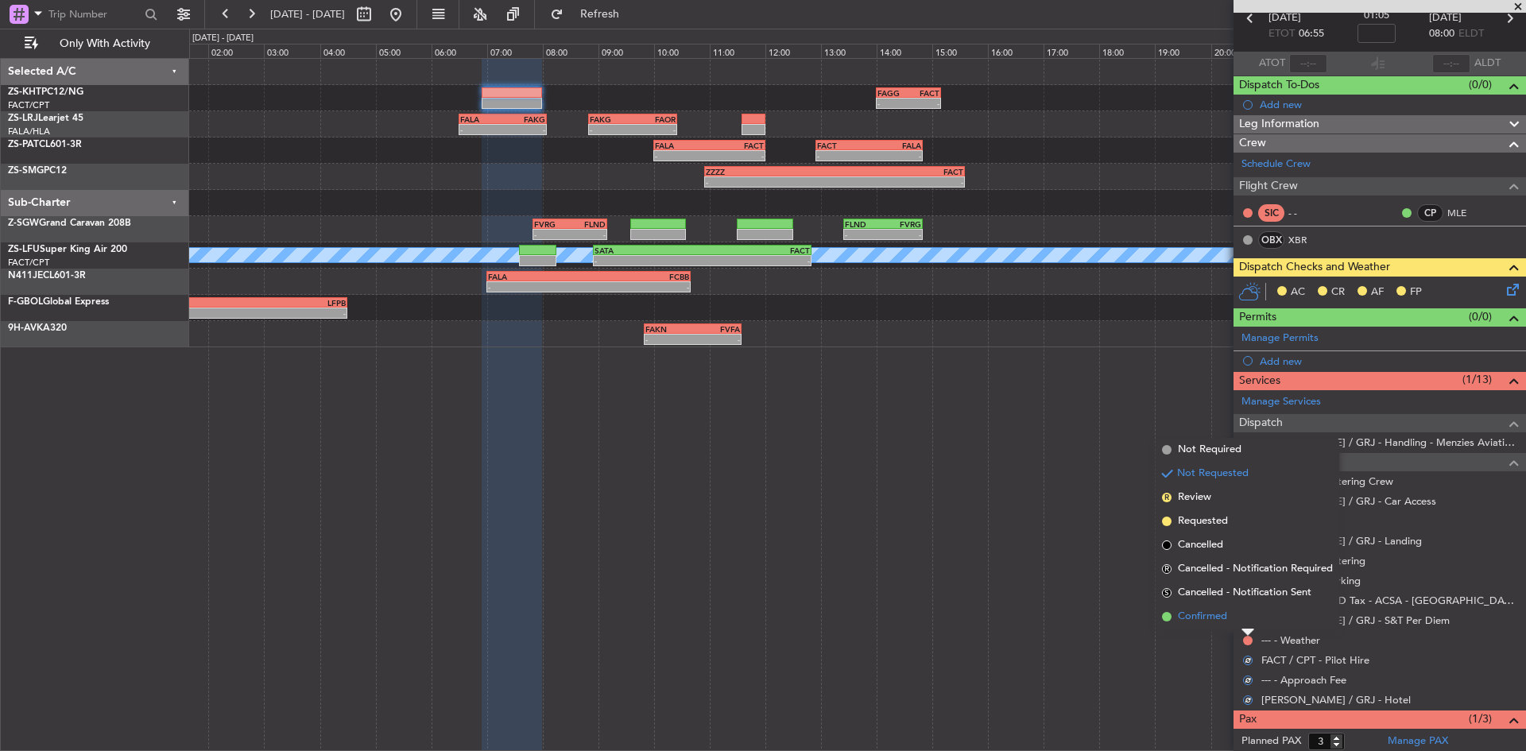
click at [1243, 625] on li "Confirmed" at bounding box center [1247, 617] width 184 height 24
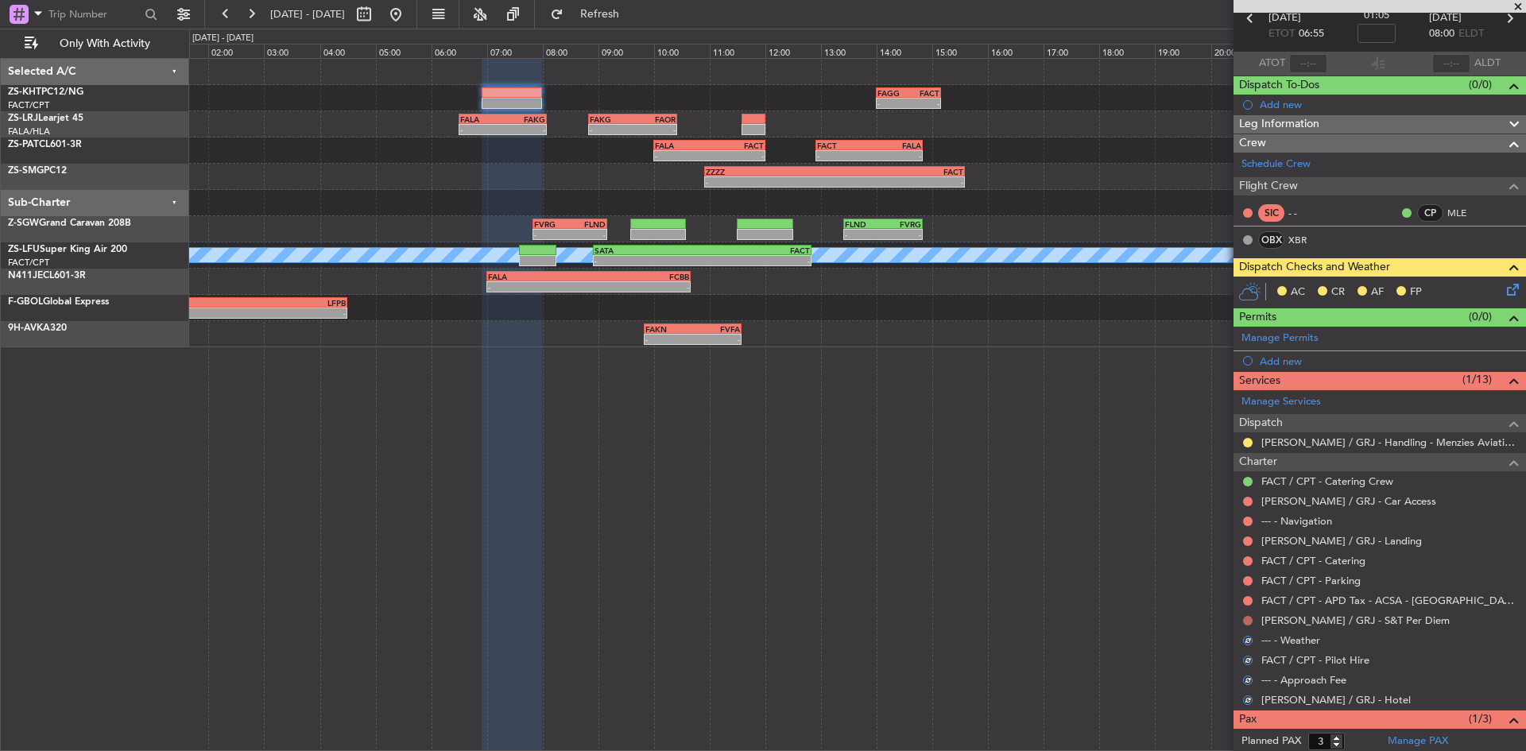
click at [1249, 621] on button at bounding box center [1248, 621] width 10 height 10
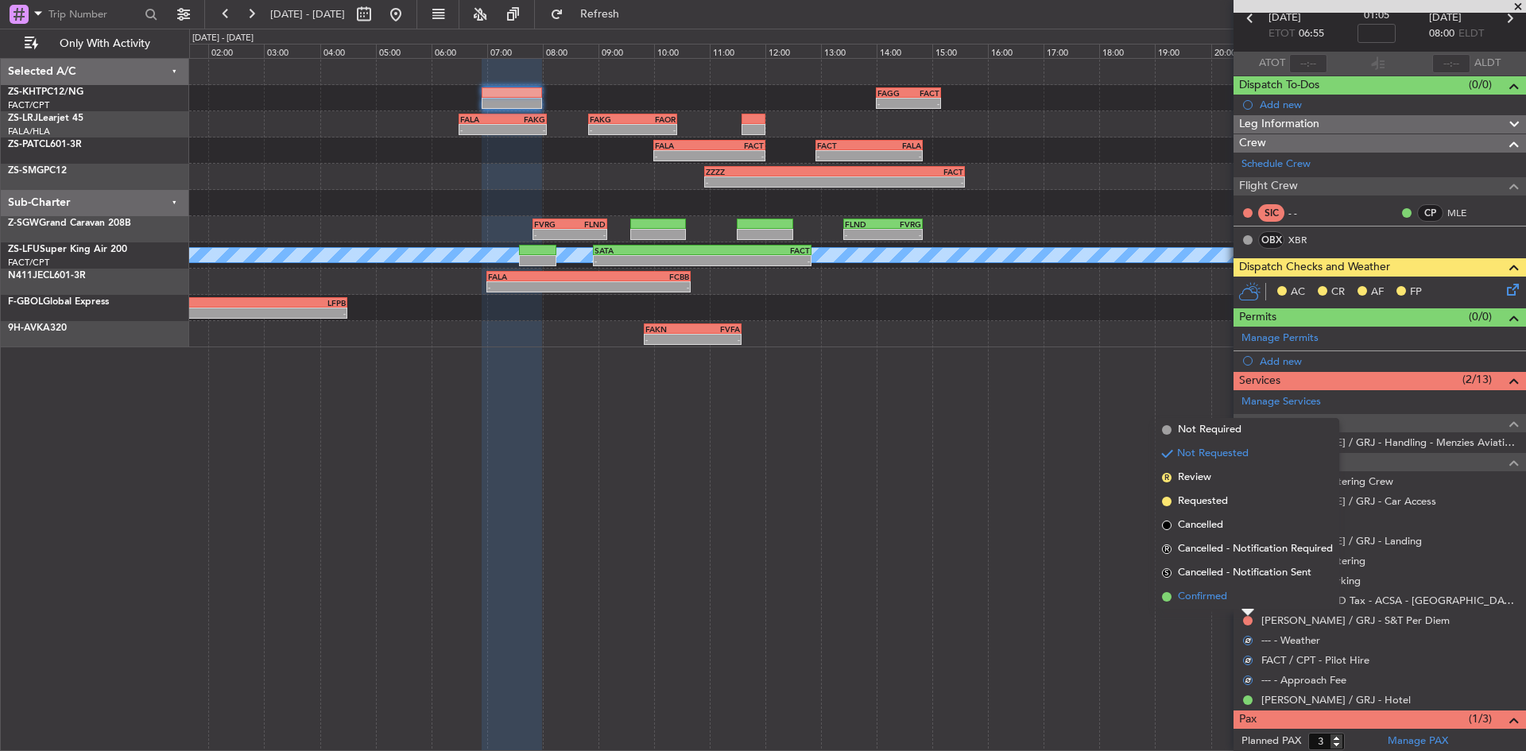
click at [1244, 597] on li "Confirmed" at bounding box center [1247, 597] width 184 height 24
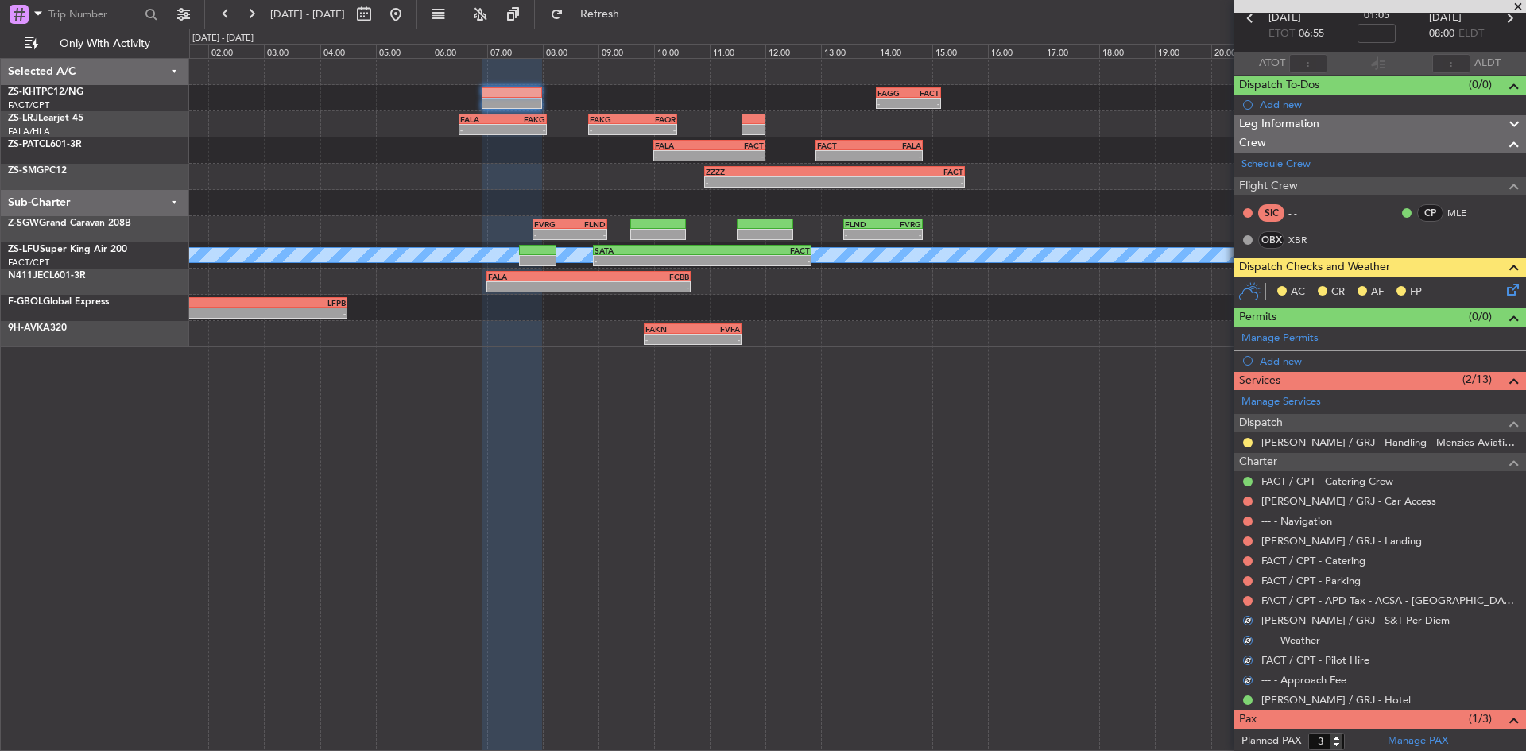
click at [1244, 597] on button at bounding box center [1248, 601] width 10 height 10
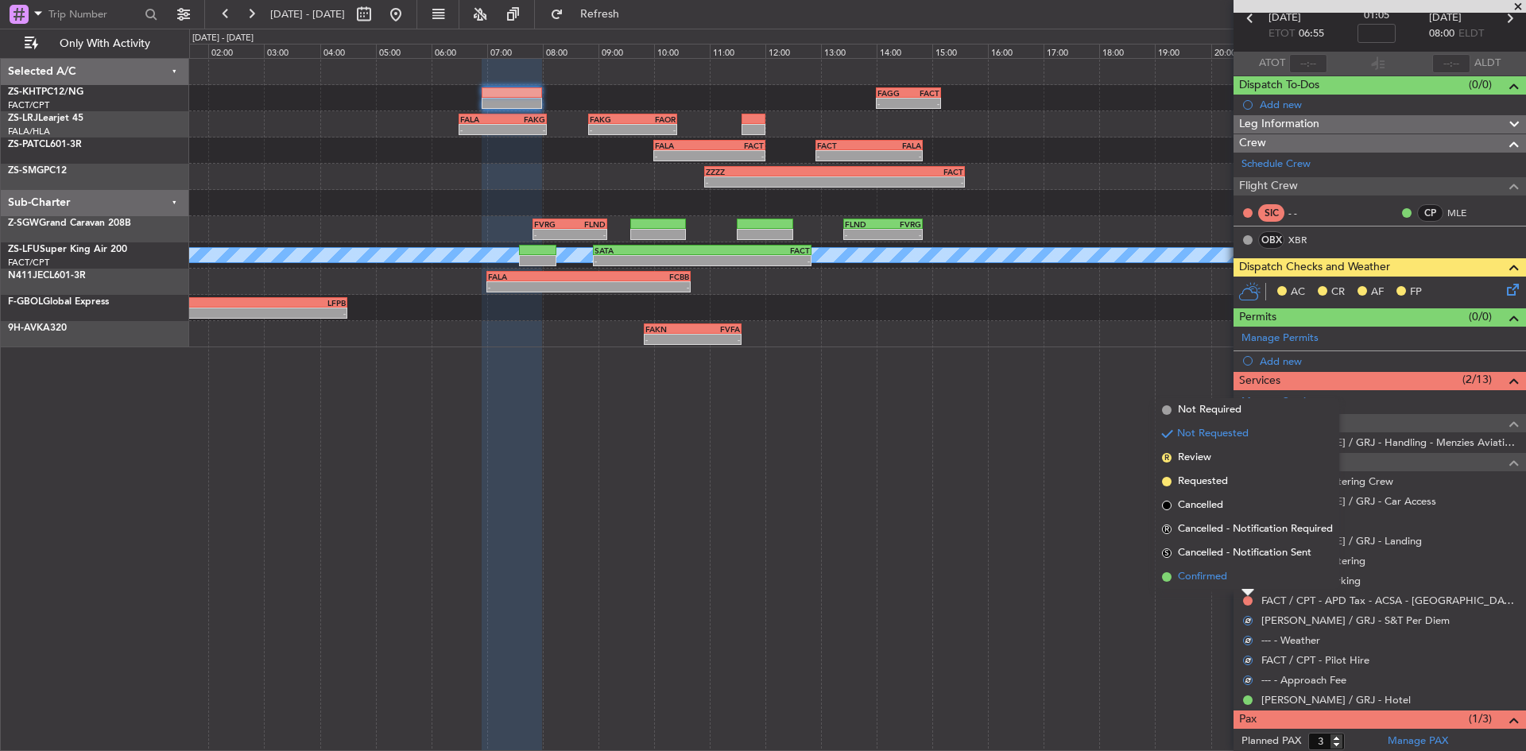
click at [1243, 586] on li "Confirmed" at bounding box center [1247, 577] width 184 height 24
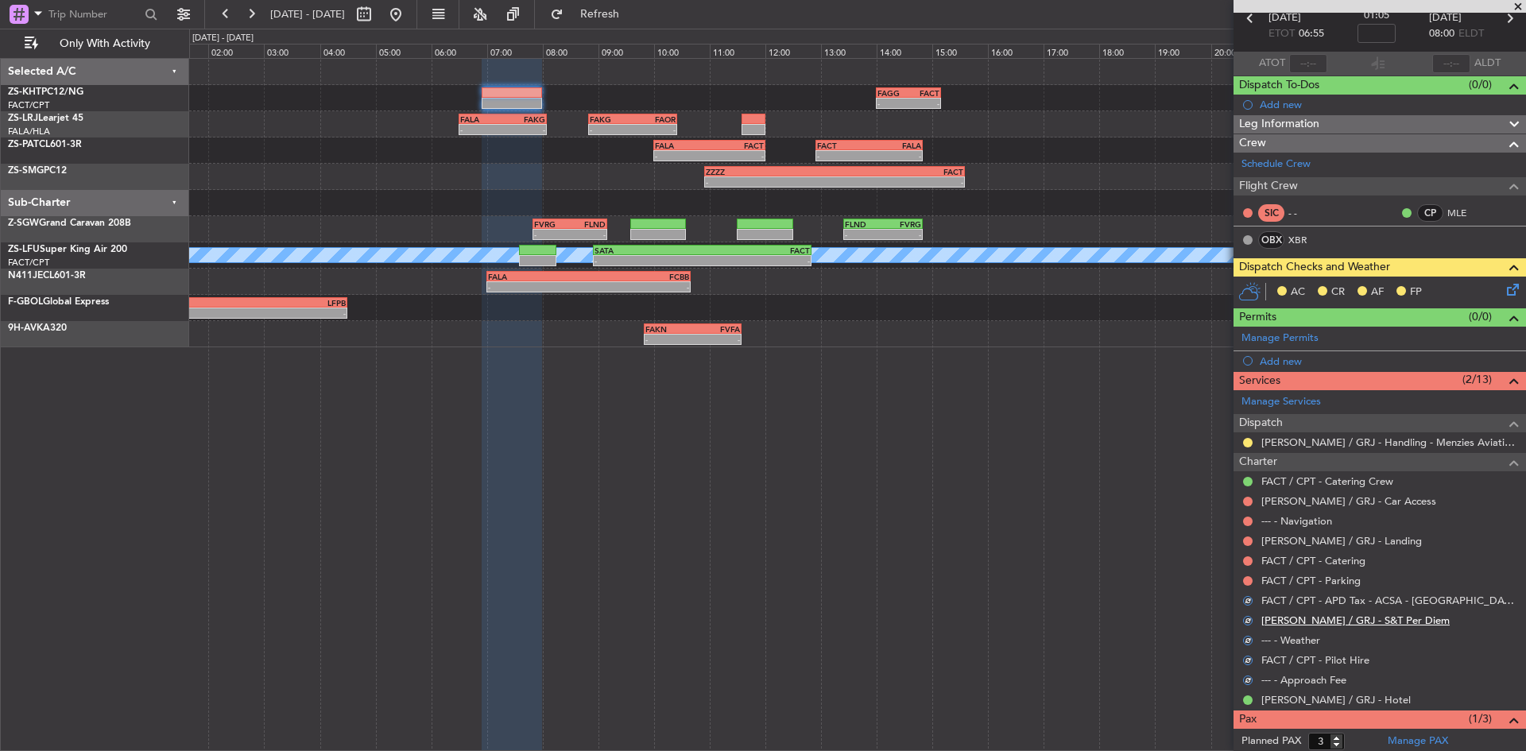
scroll to position [0, 0]
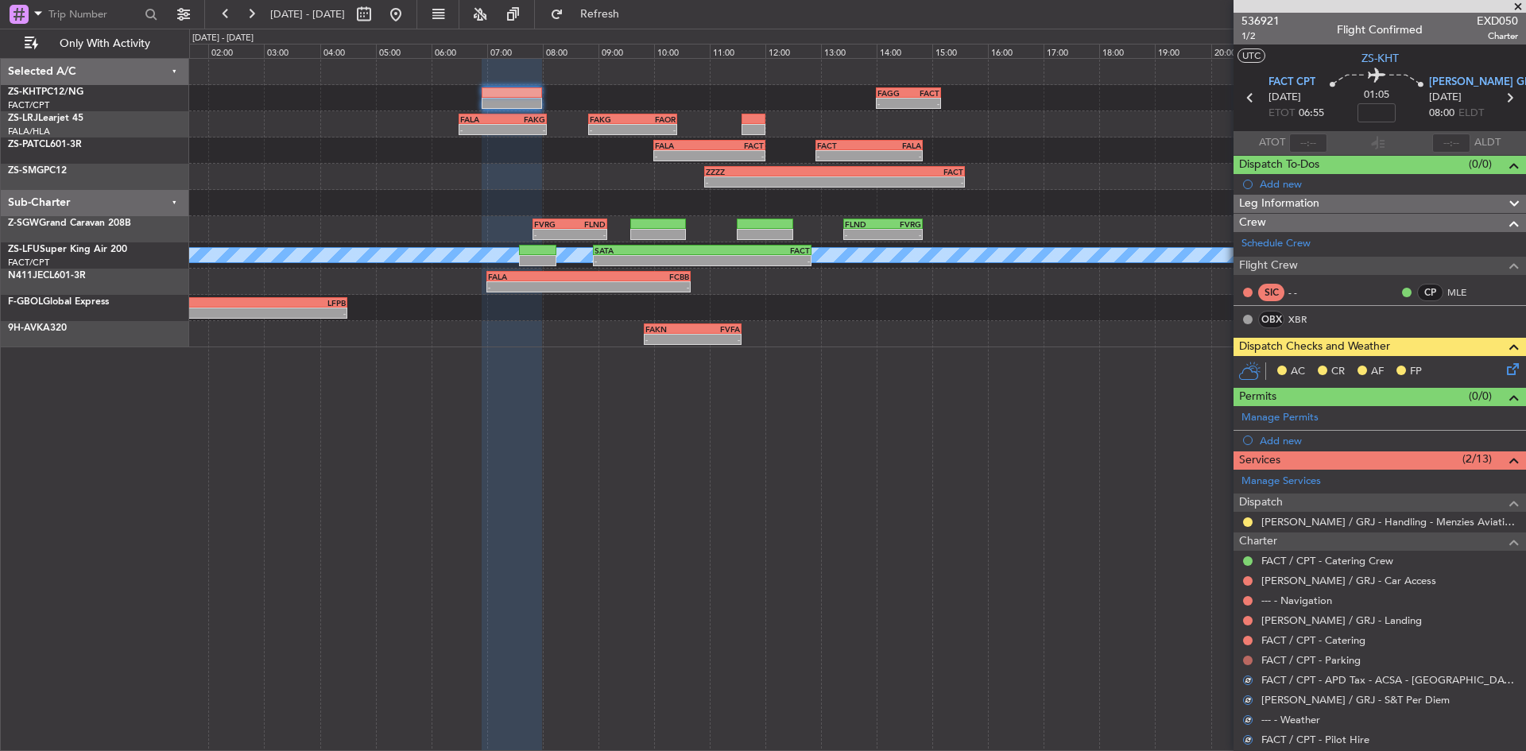
click at [1251, 661] on button at bounding box center [1248, 661] width 10 height 10
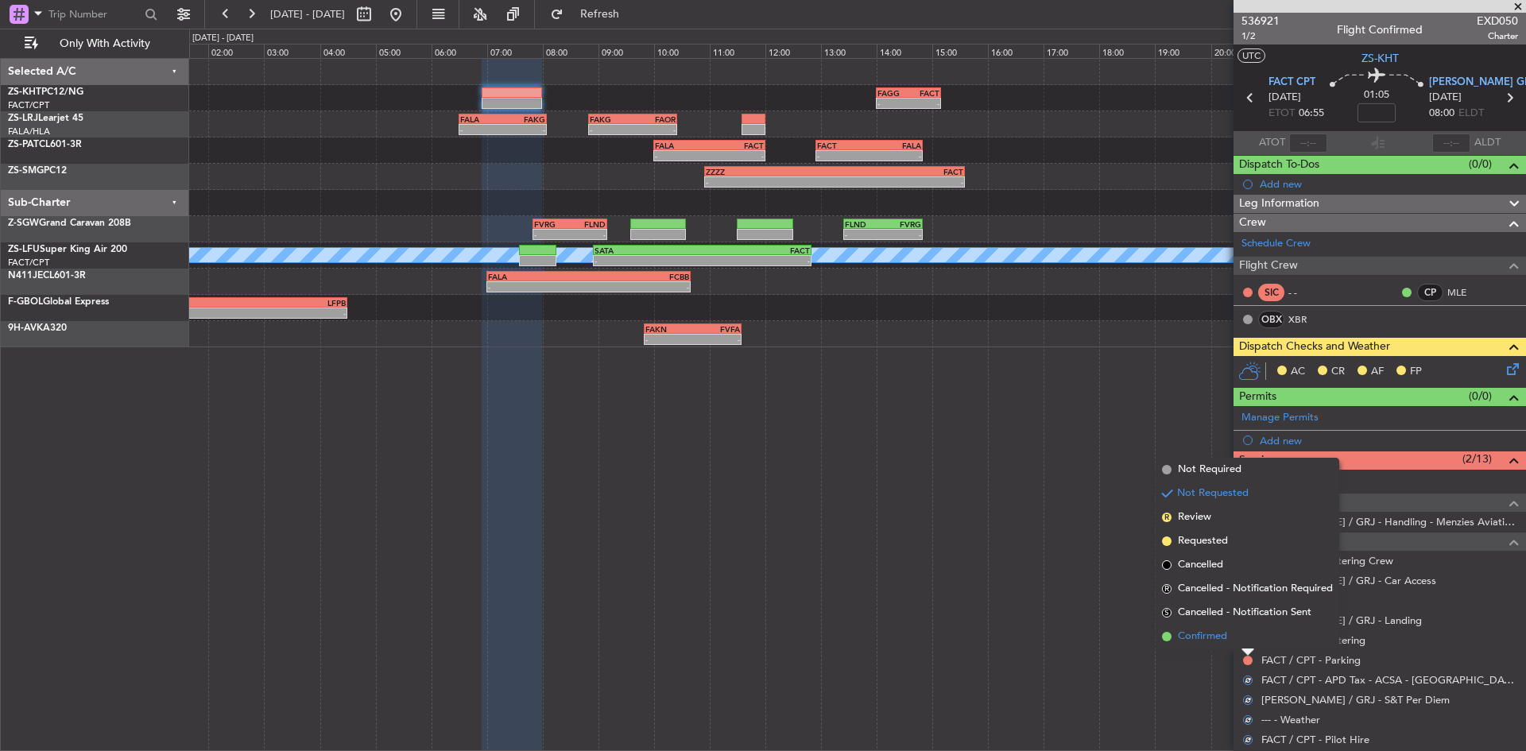
click at [1235, 639] on li "Confirmed" at bounding box center [1247, 637] width 184 height 24
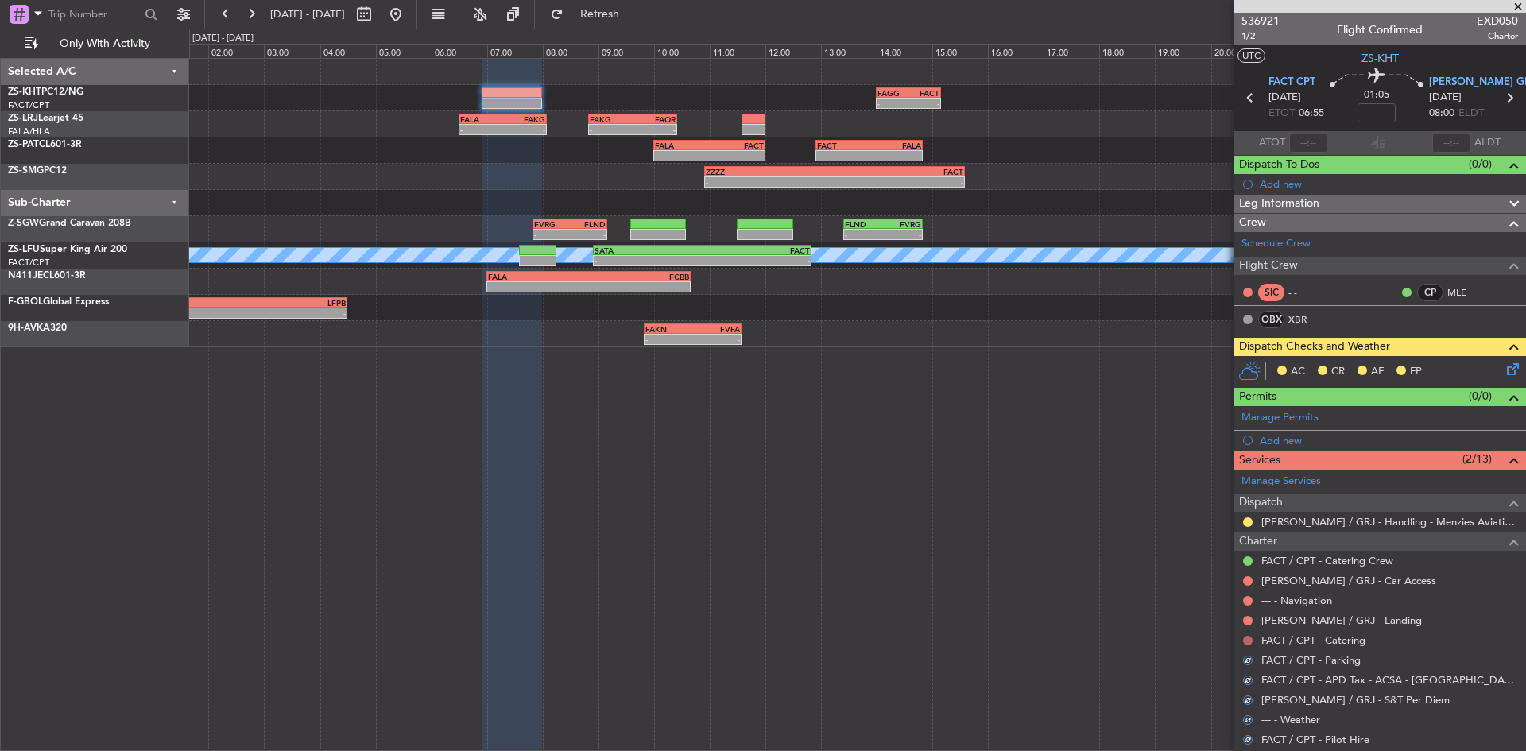
click at [1246, 640] on button at bounding box center [1248, 641] width 10 height 10
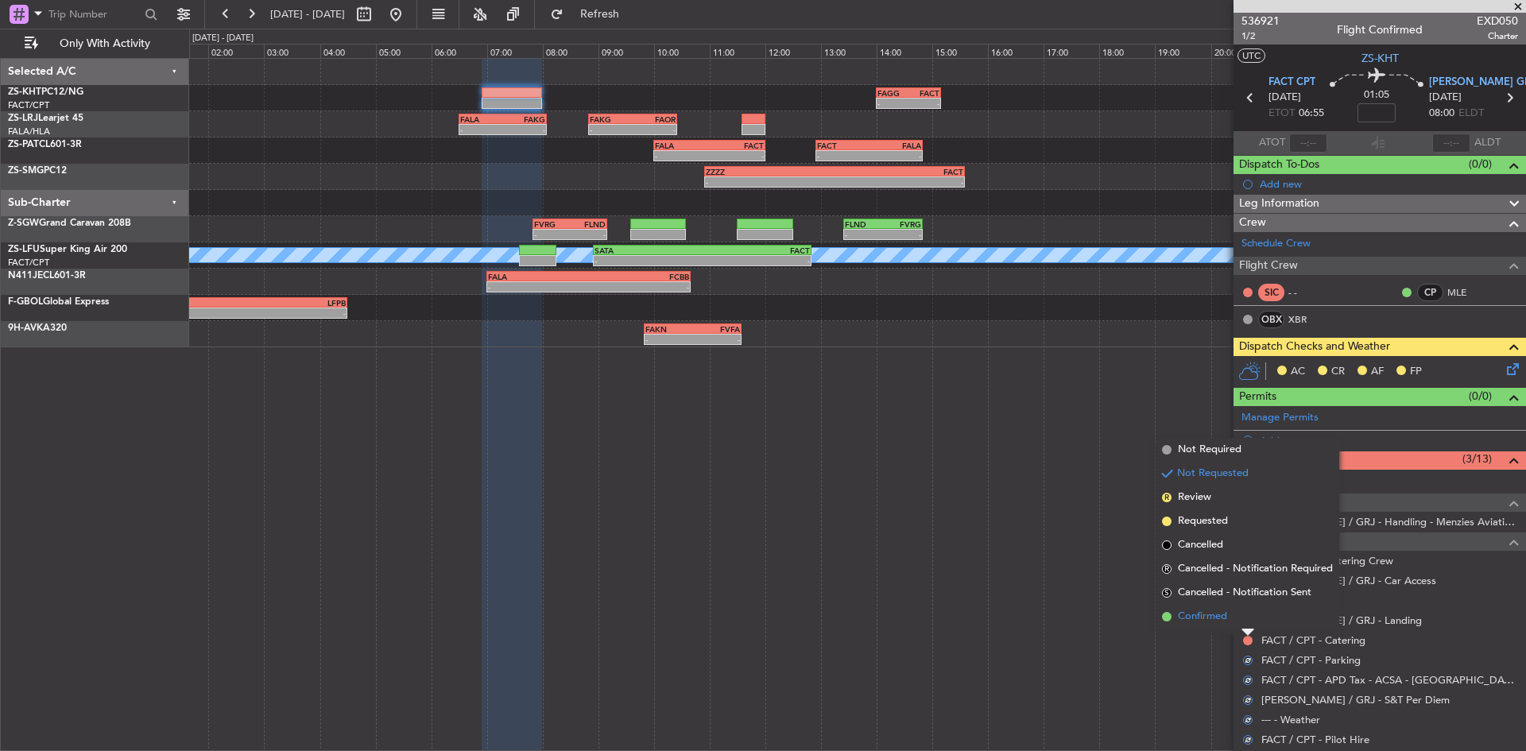
click at [1240, 624] on li "Confirmed" at bounding box center [1247, 617] width 184 height 24
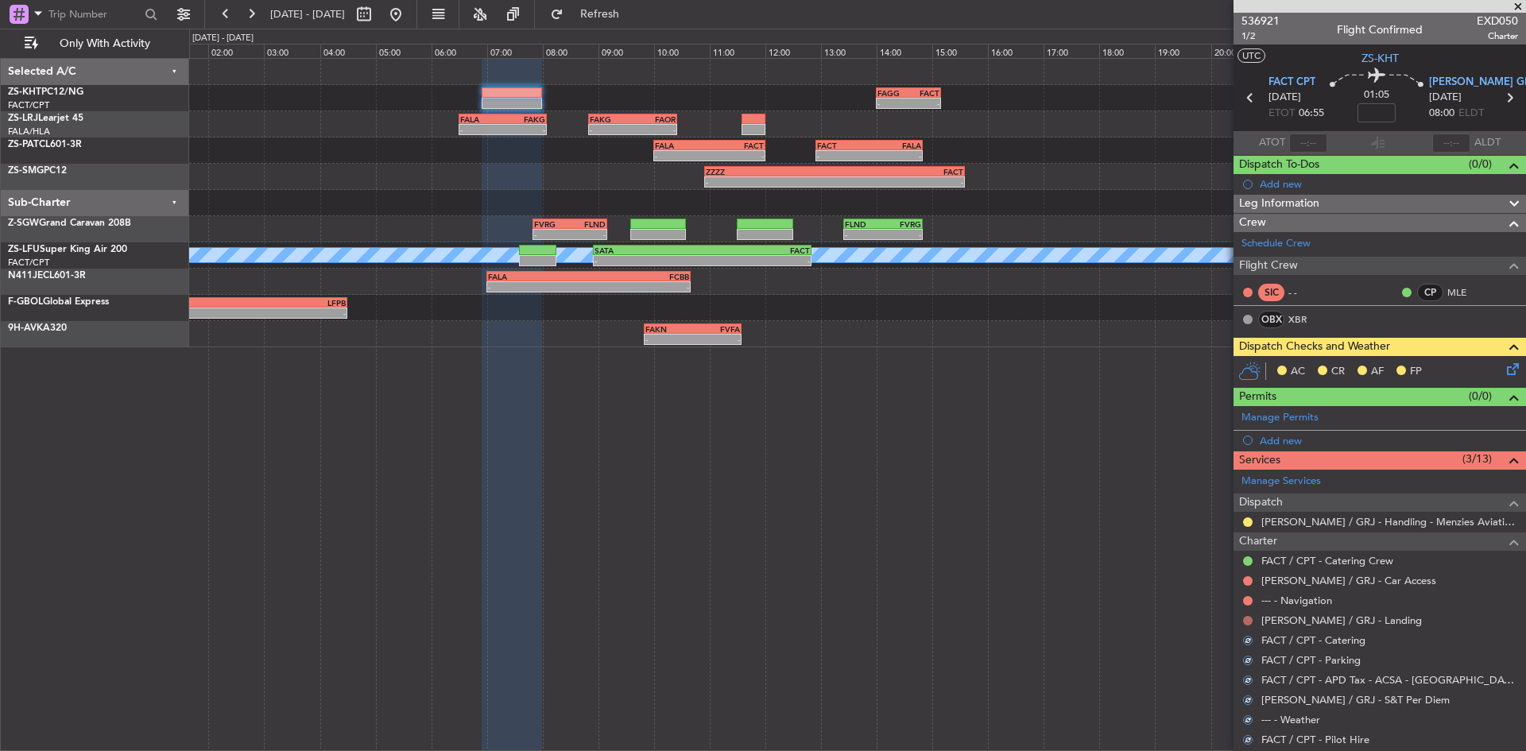
click at [1248, 619] on button at bounding box center [1248, 621] width 10 height 10
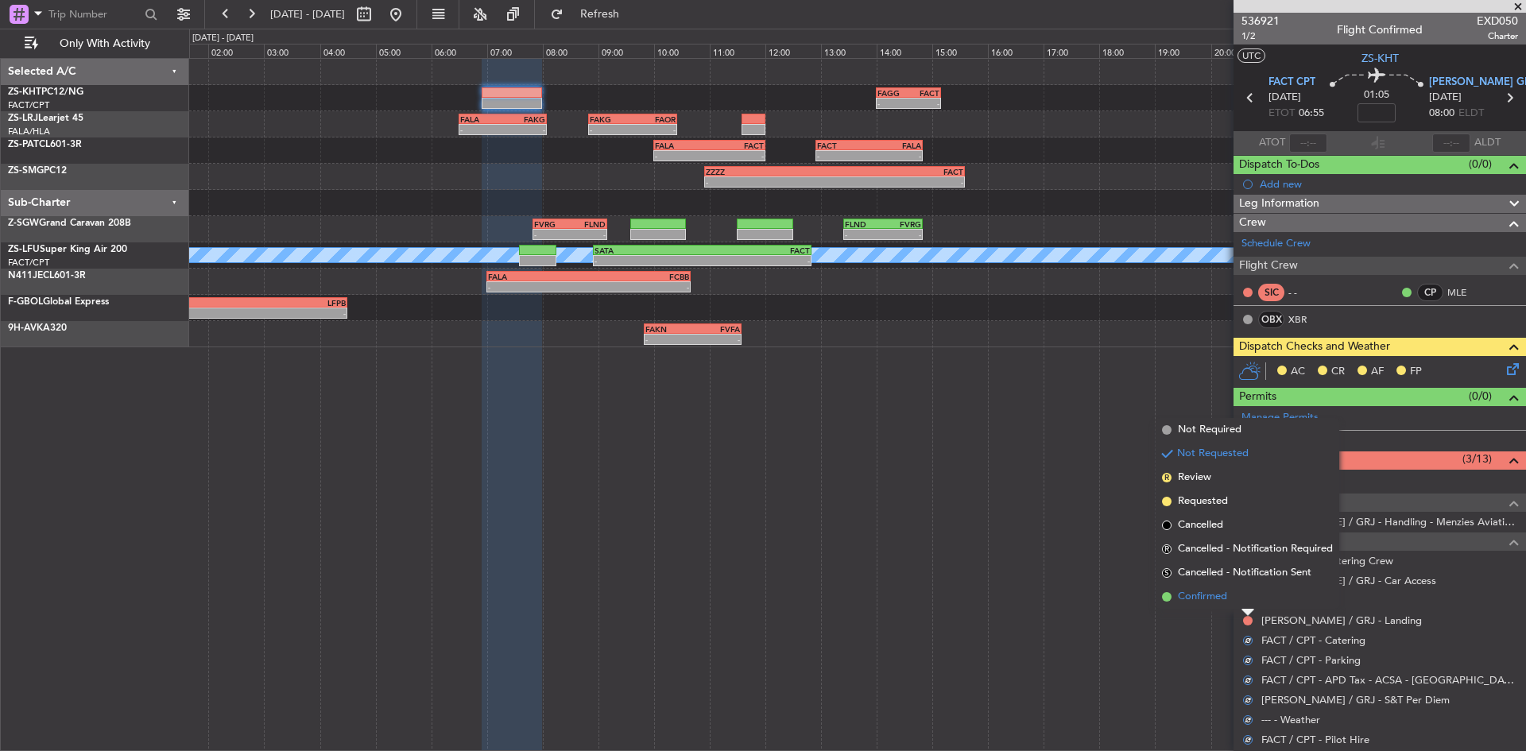
click at [1243, 605] on li "Confirmed" at bounding box center [1247, 597] width 184 height 24
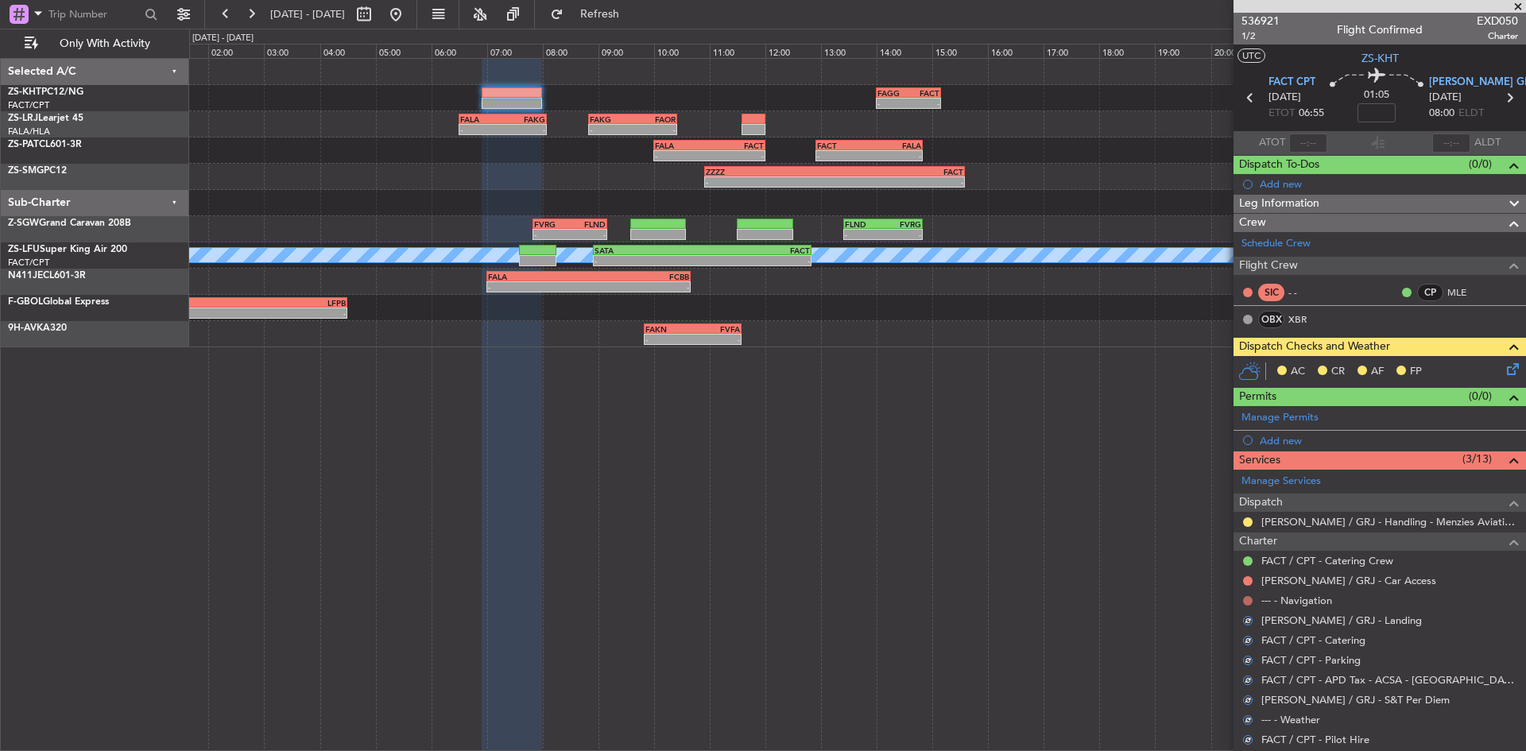
click at [1246, 602] on button at bounding box center [1248, 601] width 10 height 10
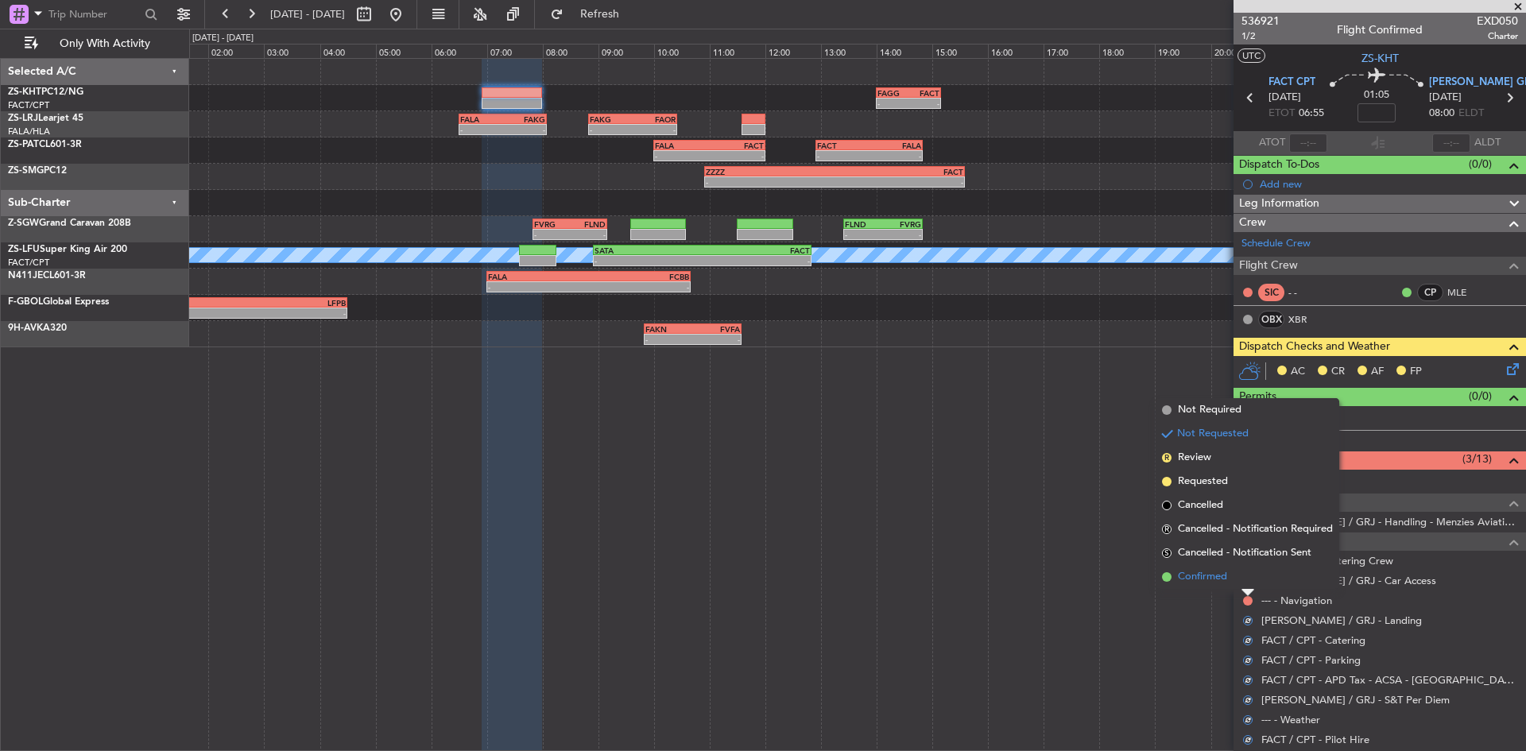
click at [1242, 586] on li "Confirmed" at bounding box center [1247, 577] width 184 height 24
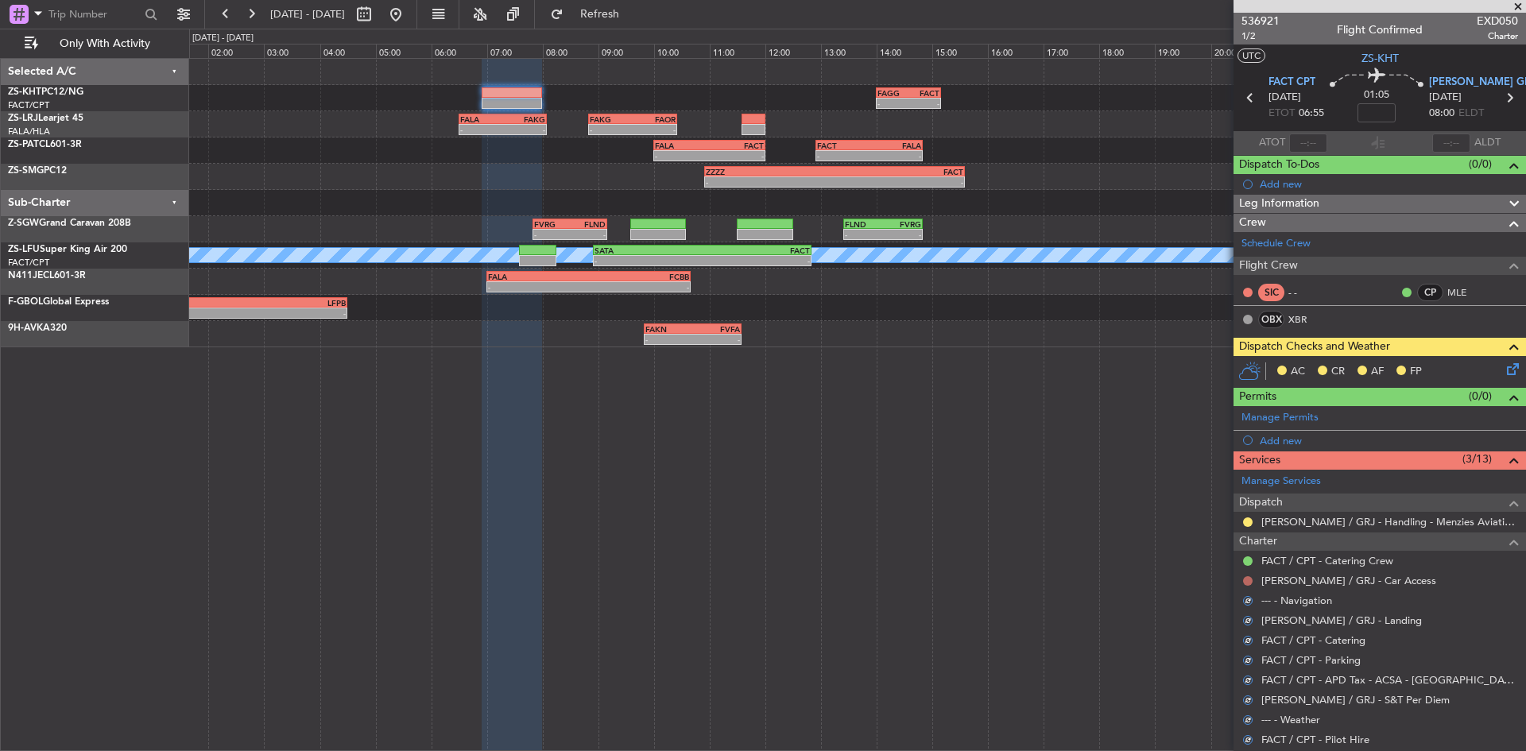
click at [1243, 580] on button at bounding box center [1248, 581] width 10 height 10
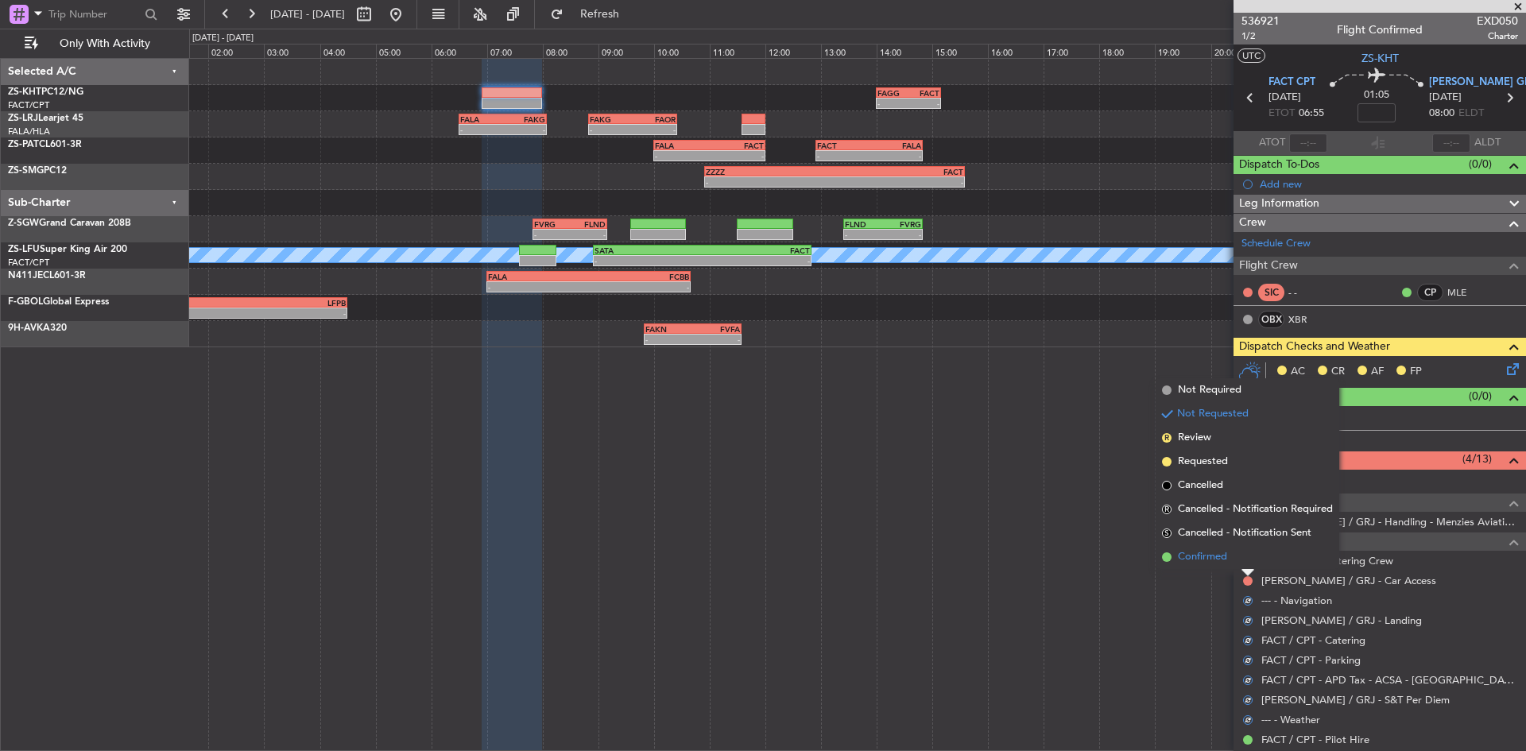
click at [1240, 563] on li "Confirmed" at bounding box center [1247, 557] width 184 height 24
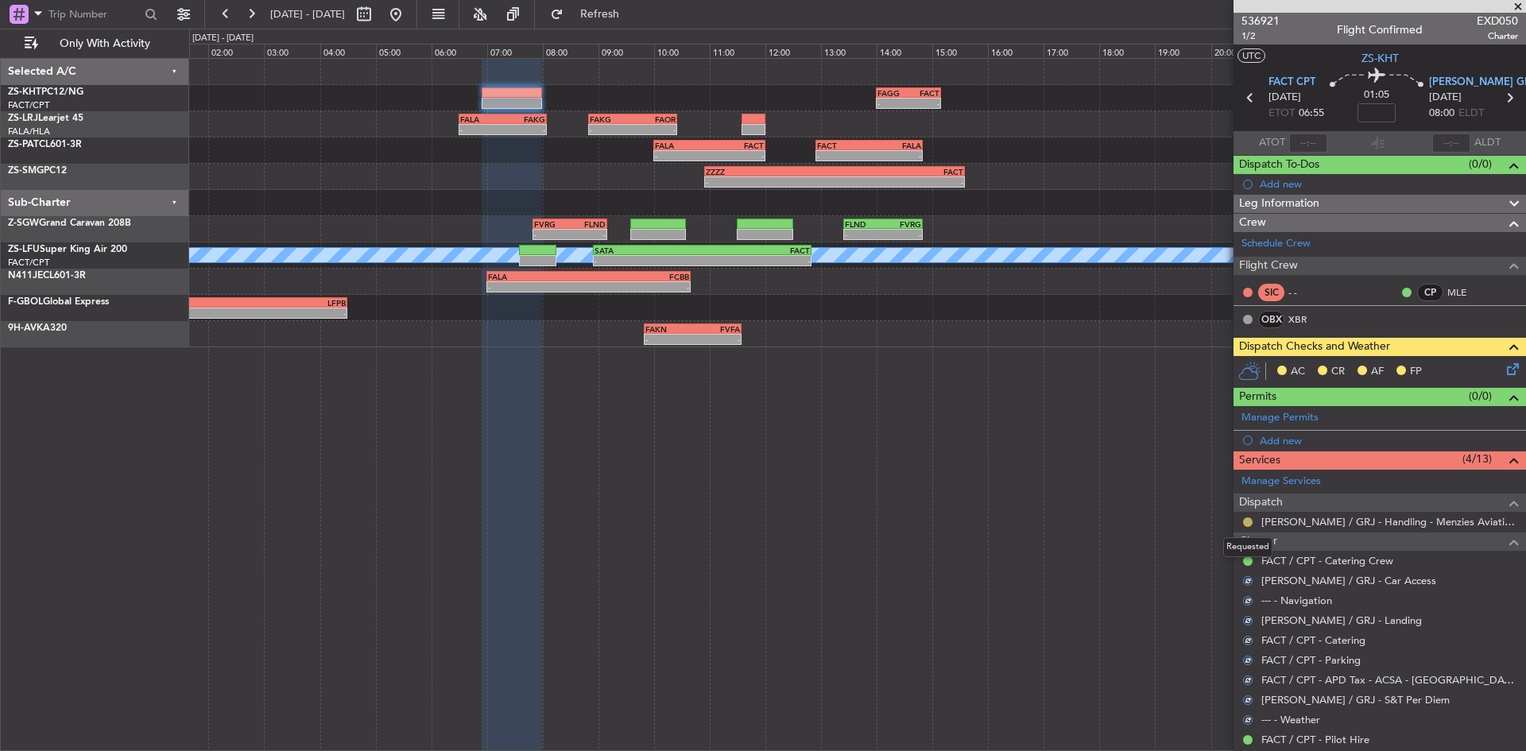
click at [1248, 521] on button at bounding box center [1248, 522] width 10 height 10
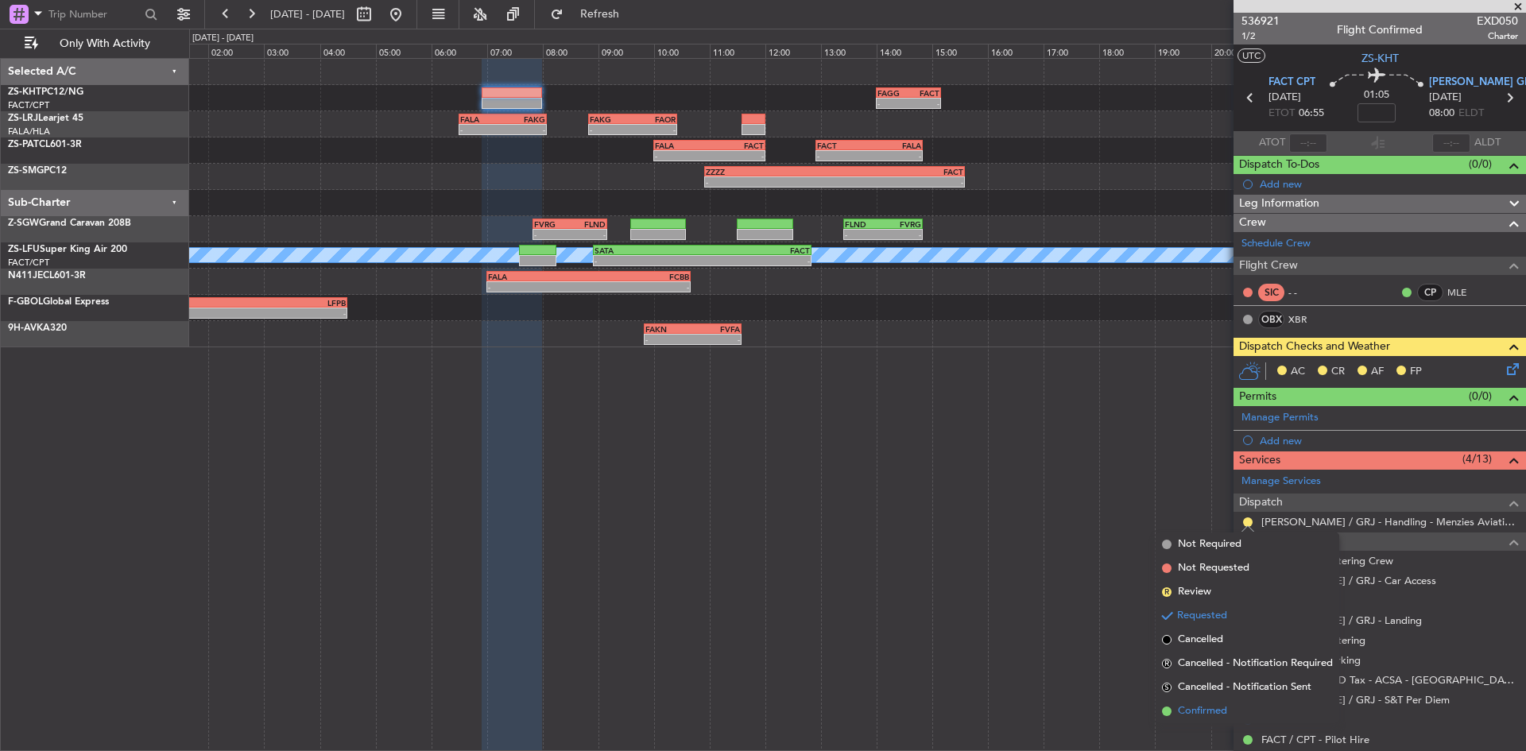
click at [1205, 711] on span "Confirmed" at bounding box center [1202, 711] width 49 height 16
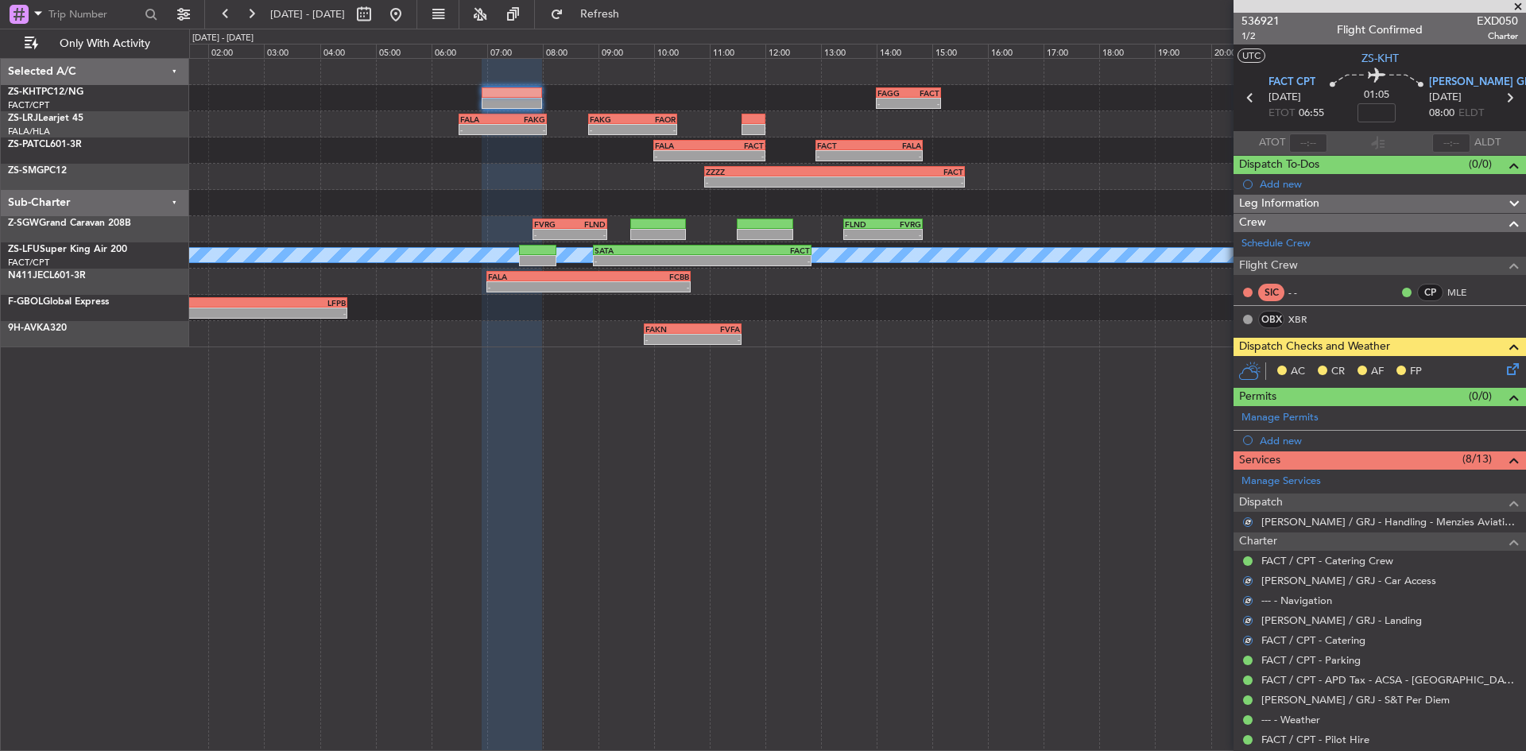
click at [1503, 366] on icon at bounding box center [1509, 366] width 13 height 13
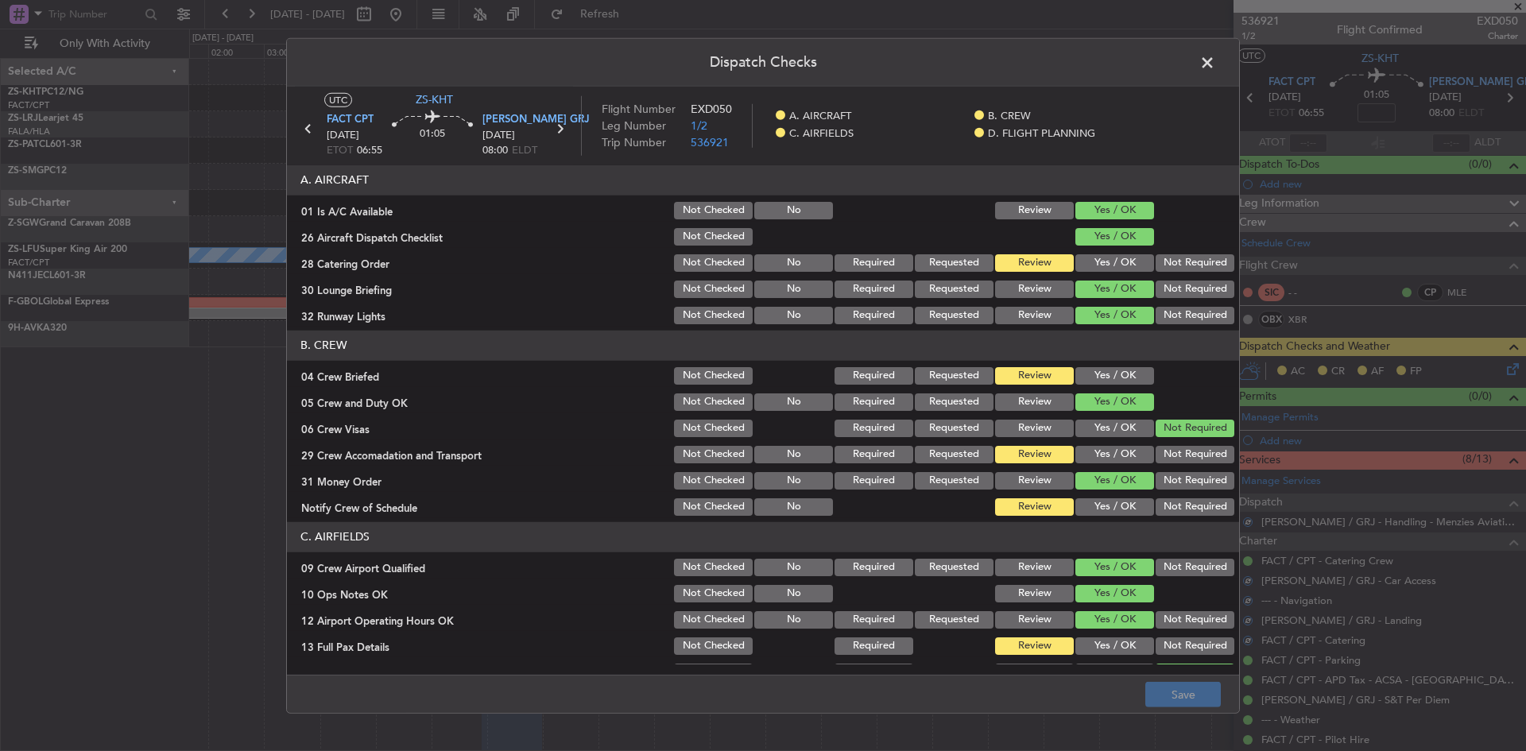
click at [1107, 259] on button "Yes / OK" at bounding box center [1114, 262] width 79 height 17
click at [1181, 695] on button "Save" at bounding box center [1182, 694] width 75 height 25
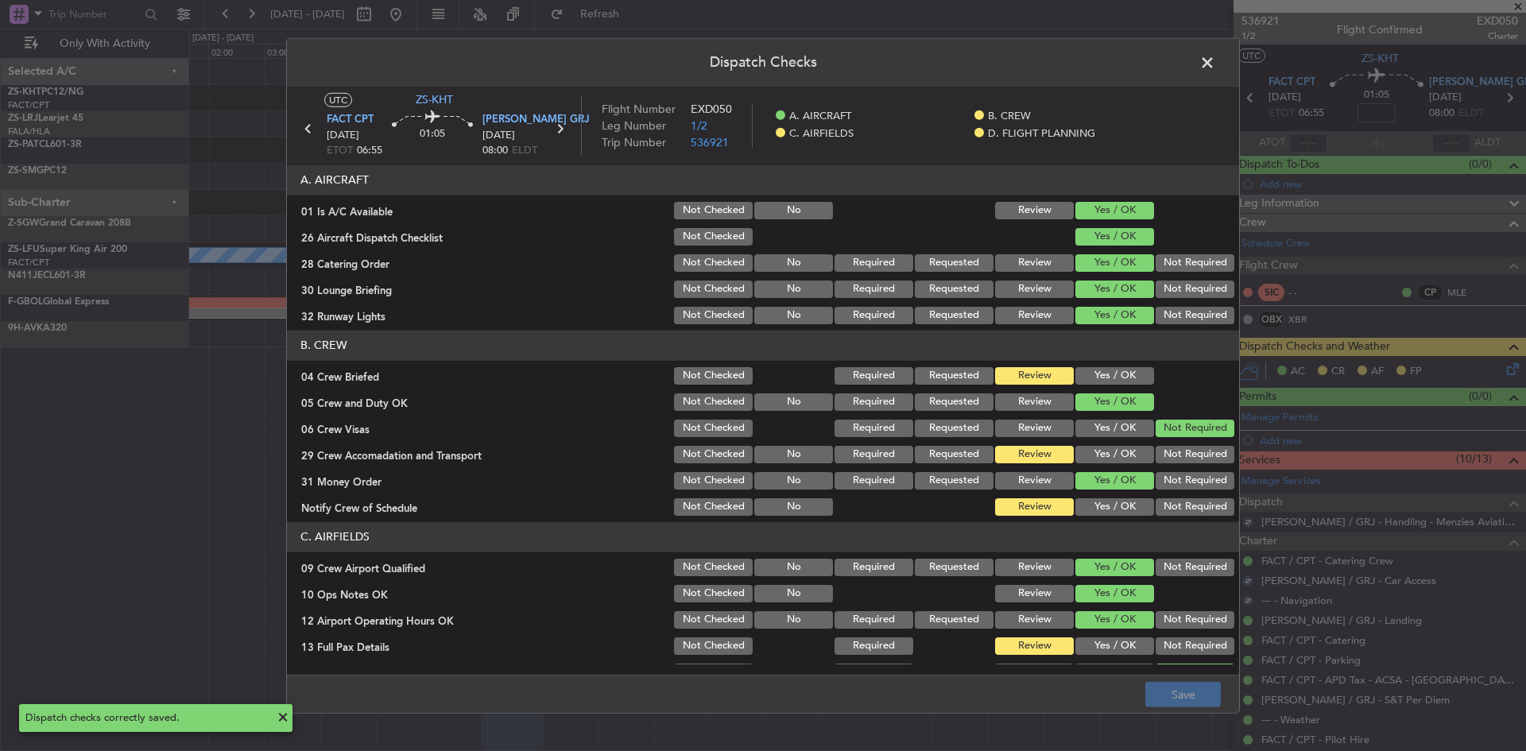
click at [1215, 64] on span at bounding box center [1215, 66] width 0 height 32
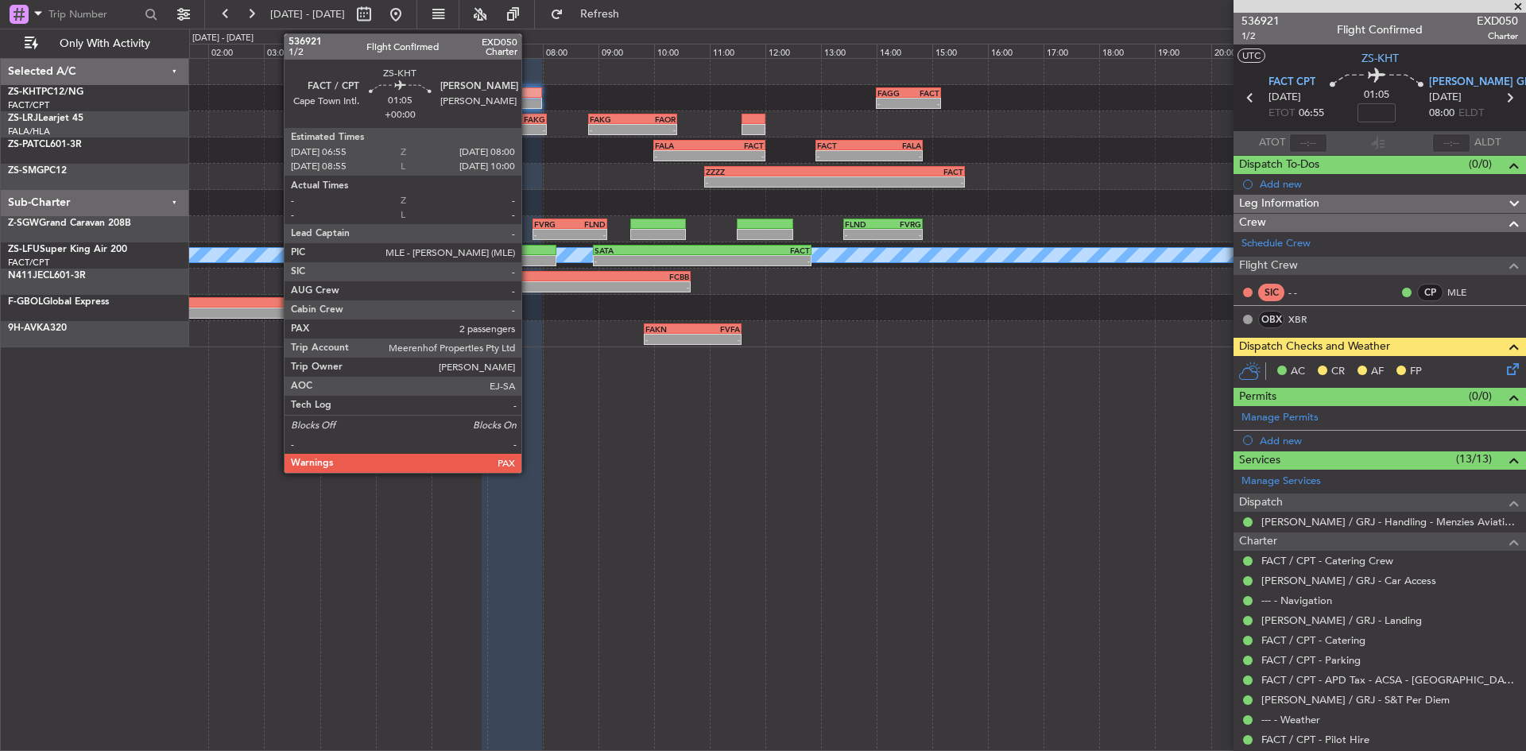
click at [528, 102] on div at bounding box center [511, 103] width 60 height 11
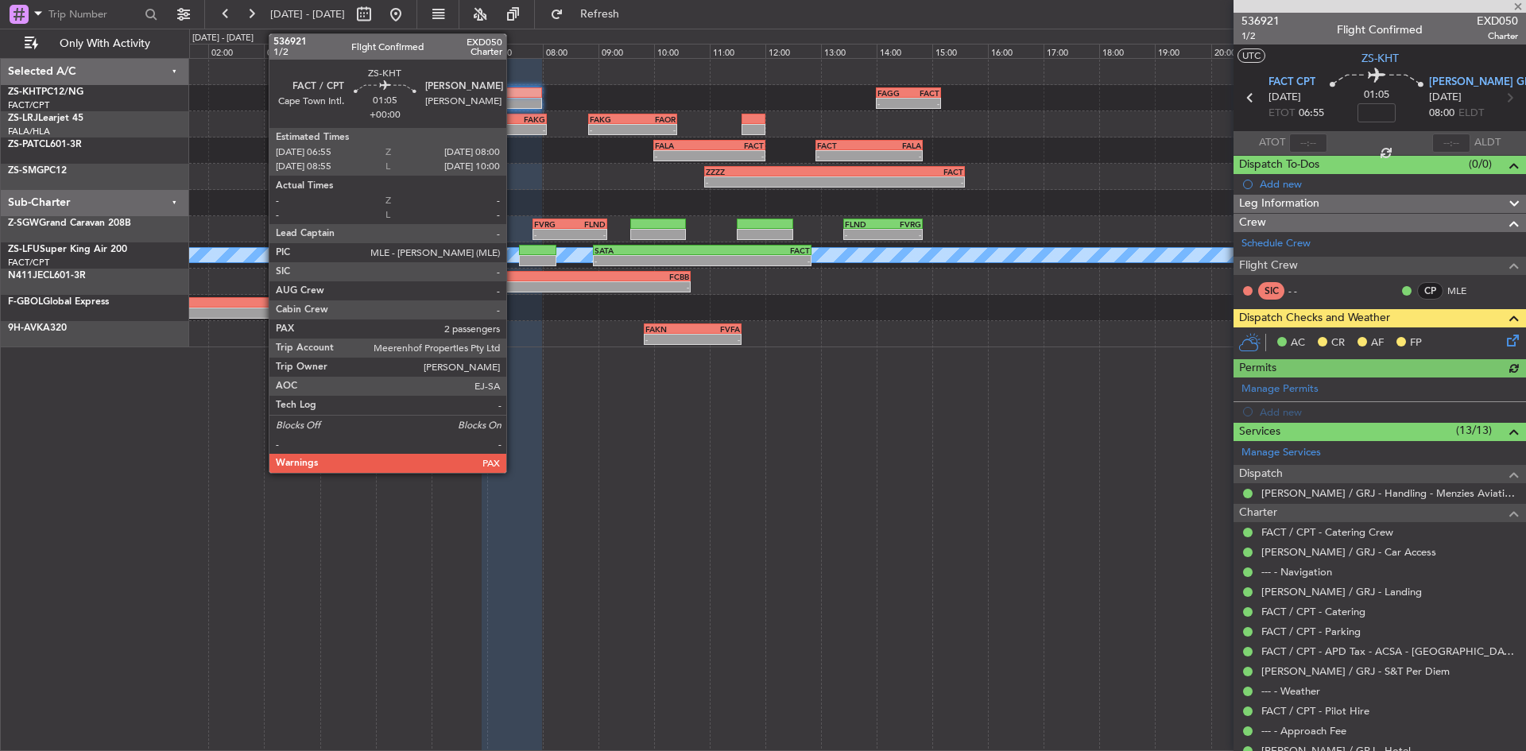
click at [513, 95] on div at bounding box center [511, 92] width 60 height 11
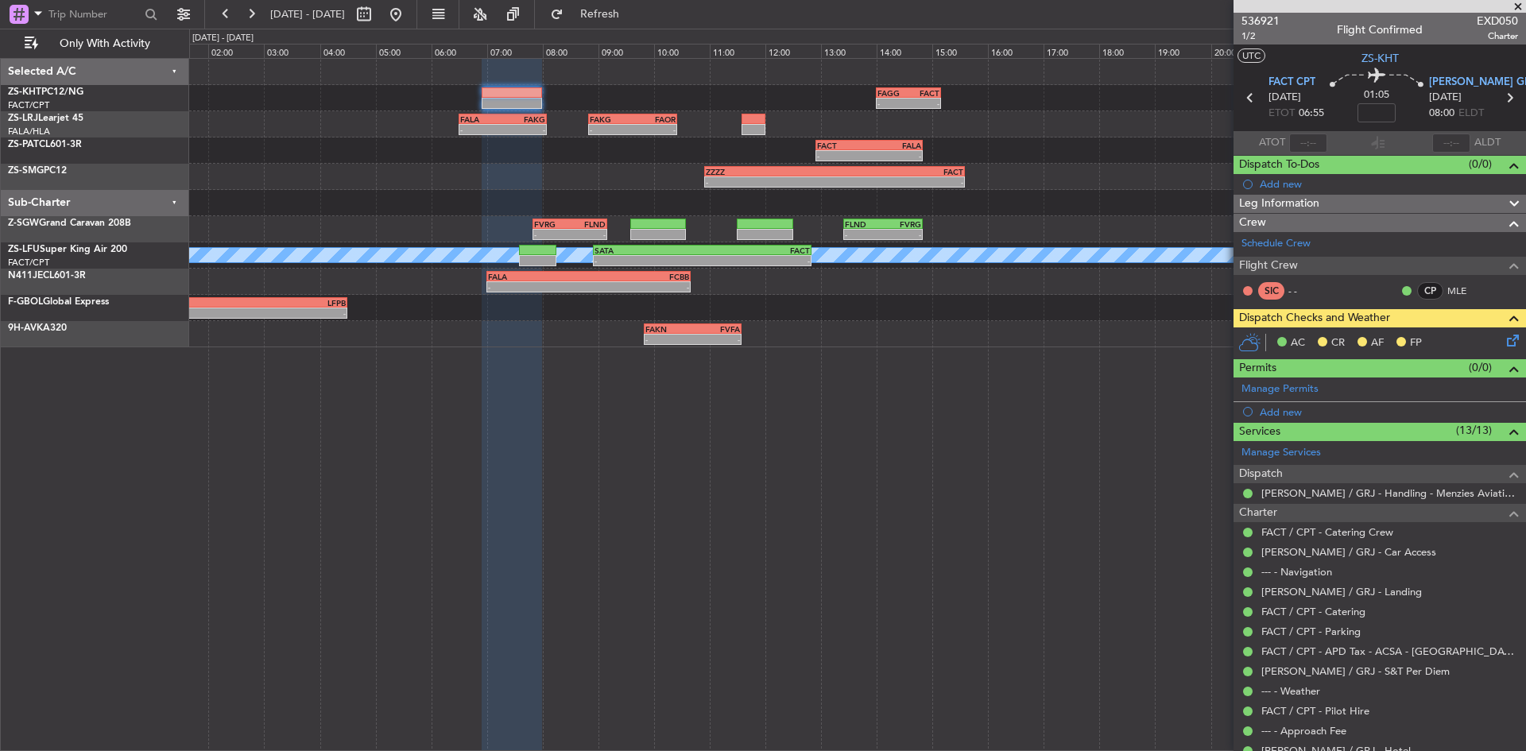
click at [1504, 341] on icon at bounding box center [1509, 337] width 13 height 13
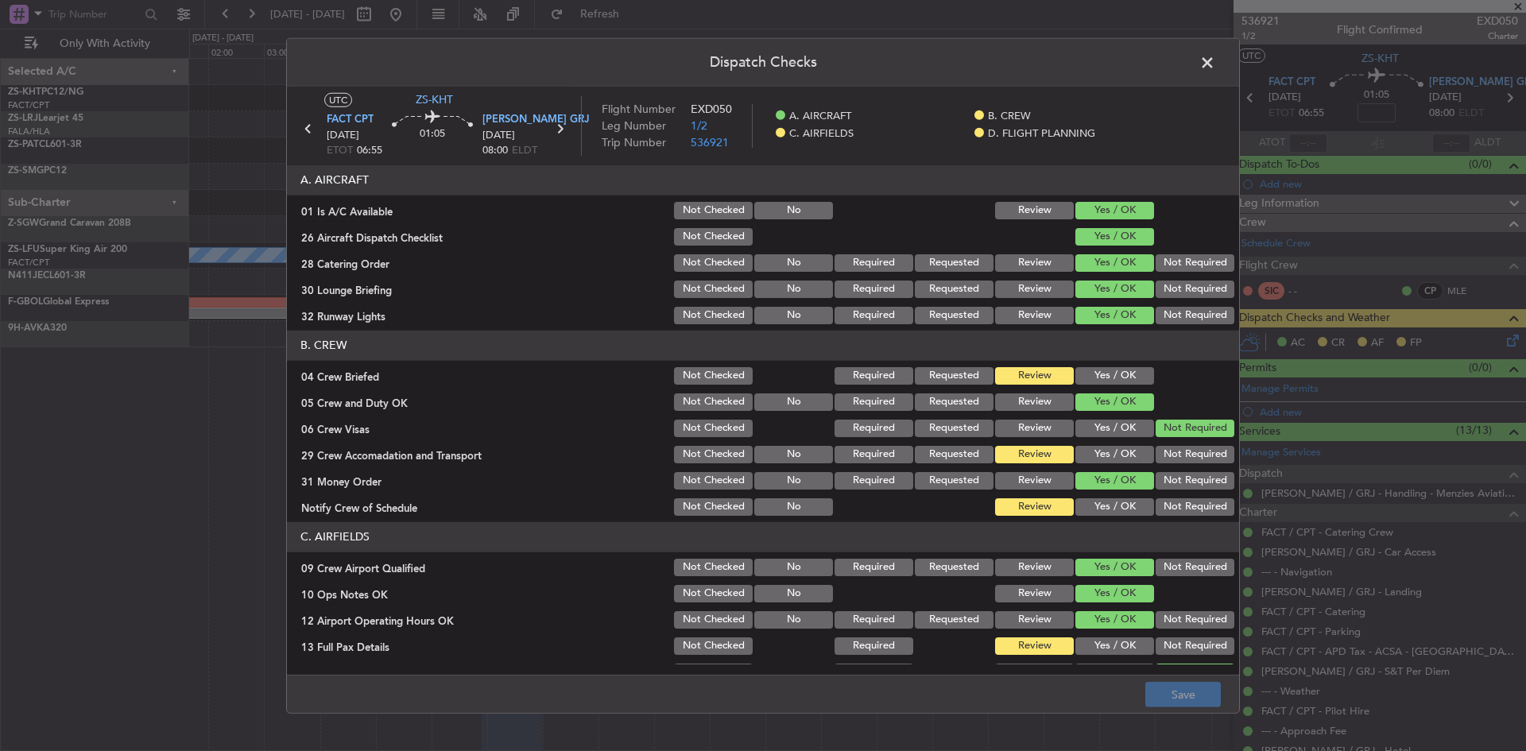
click at [1116, 374] on button "Yes / OK" at bounding box center [1114, 375] width 79 height 17
click at [1093, 504] on button "Yes / OK" at bounding box center [1114, 506] width 79 height 17
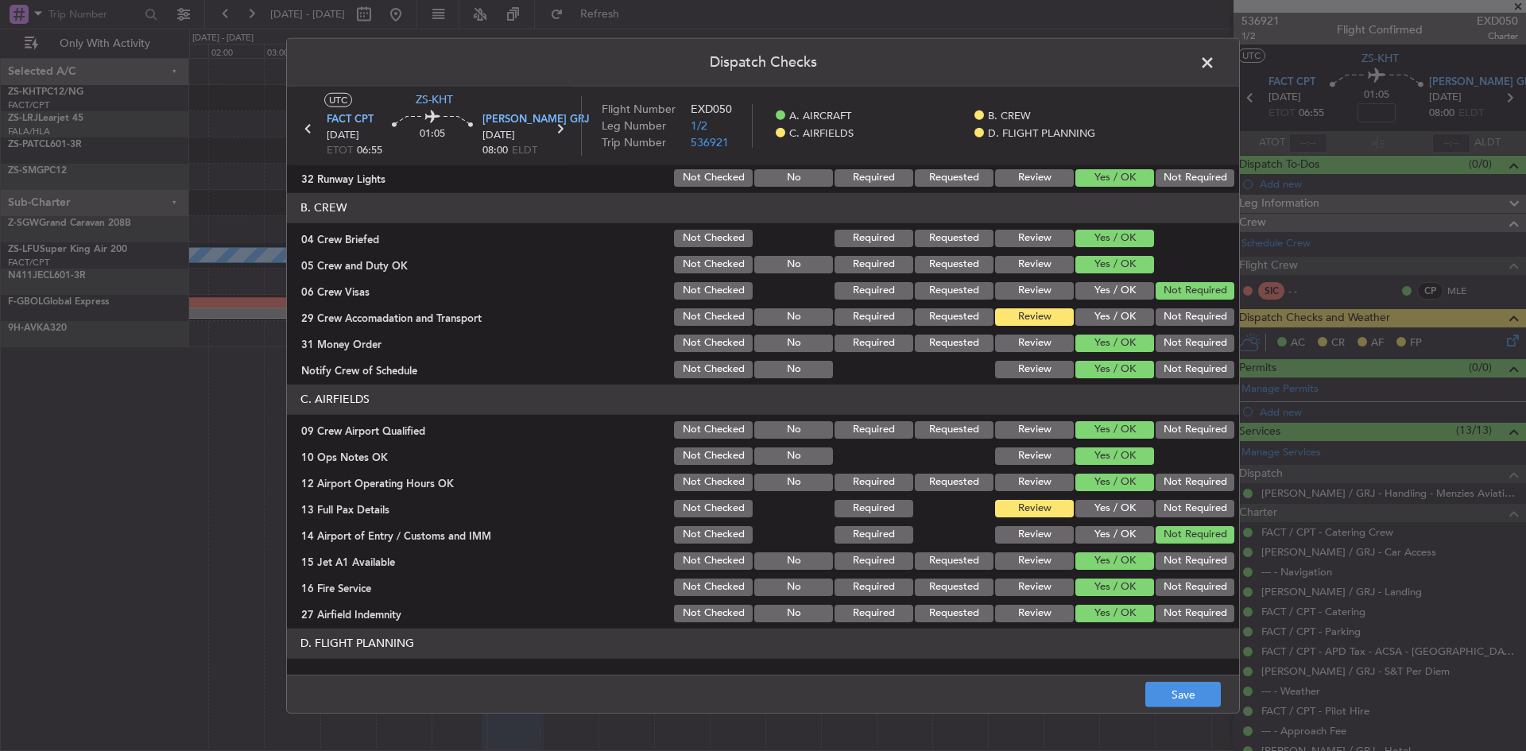
scroll to position [214, 0]
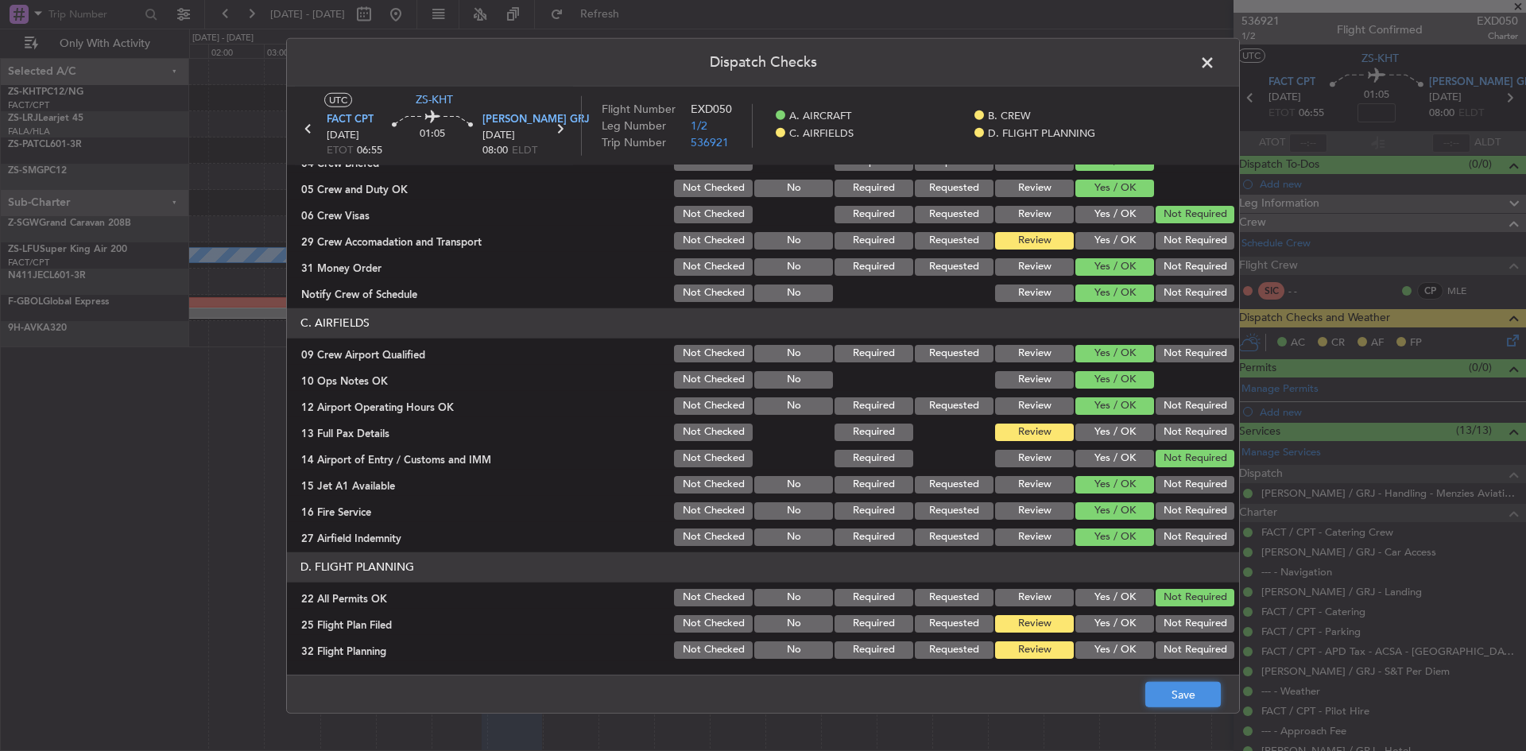
click at [1183, 685] on button "Save" at bounding box center [1182, 694] width 75 height 25
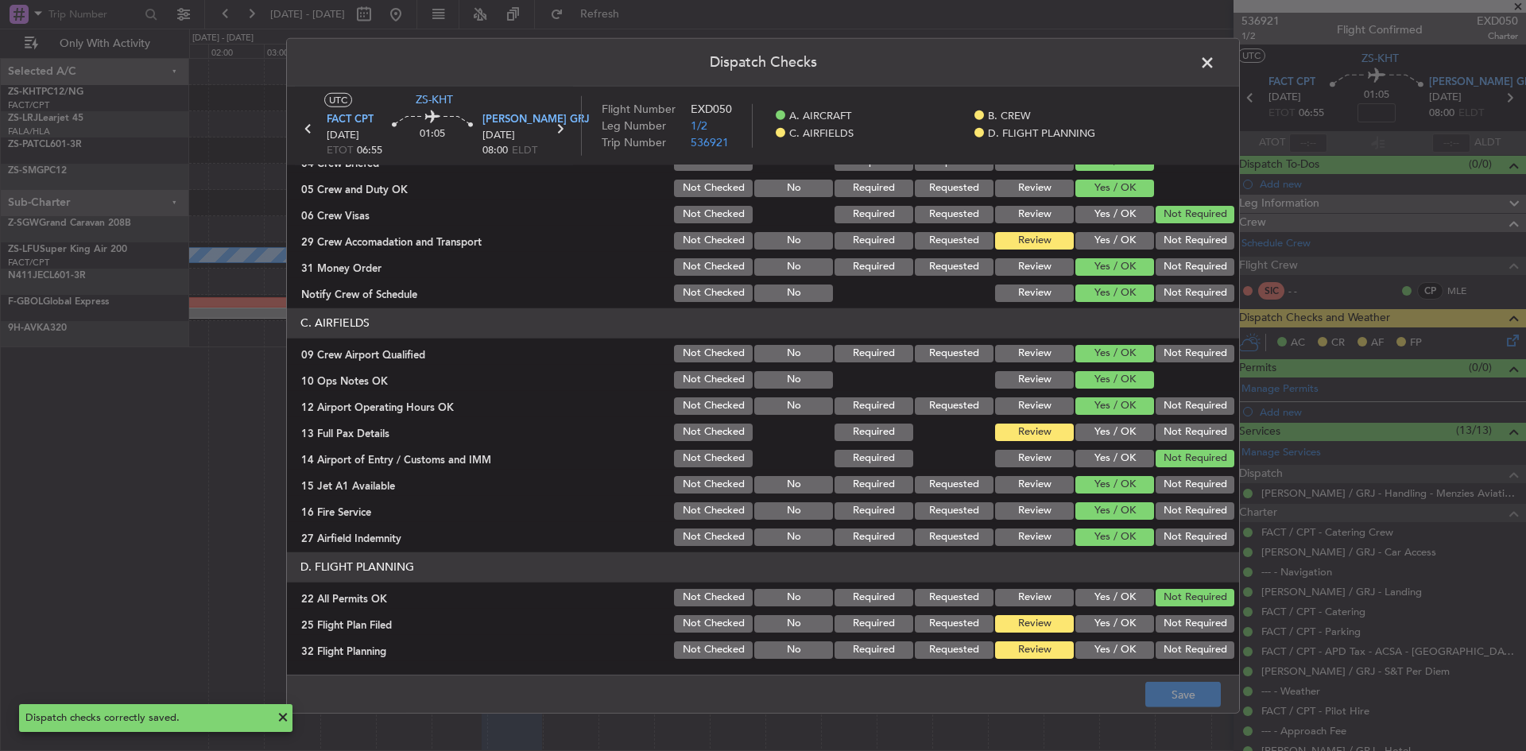
click at [1215, 62] on span at bounding box center [1215, 66] width 0 height 32
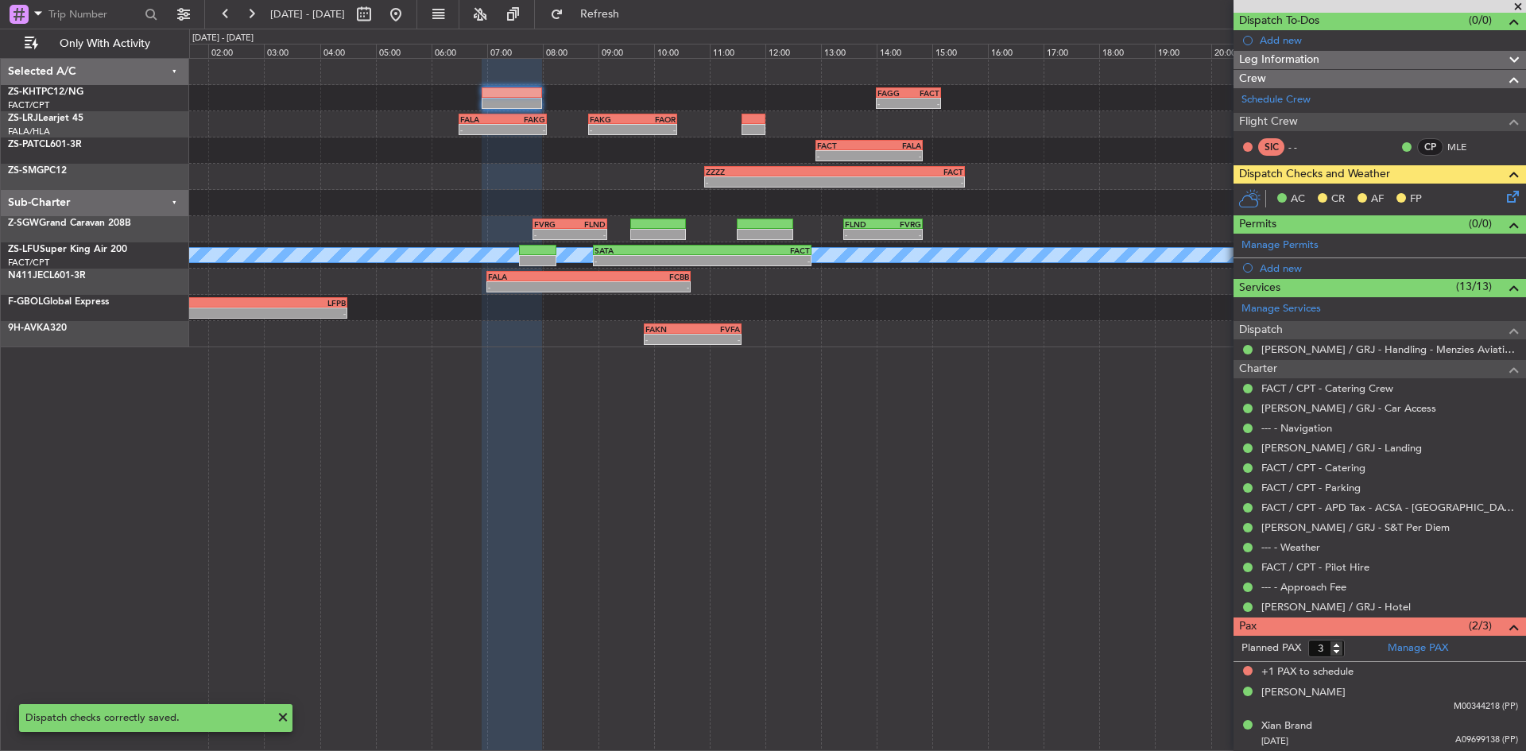
scroll to position [0, 0]
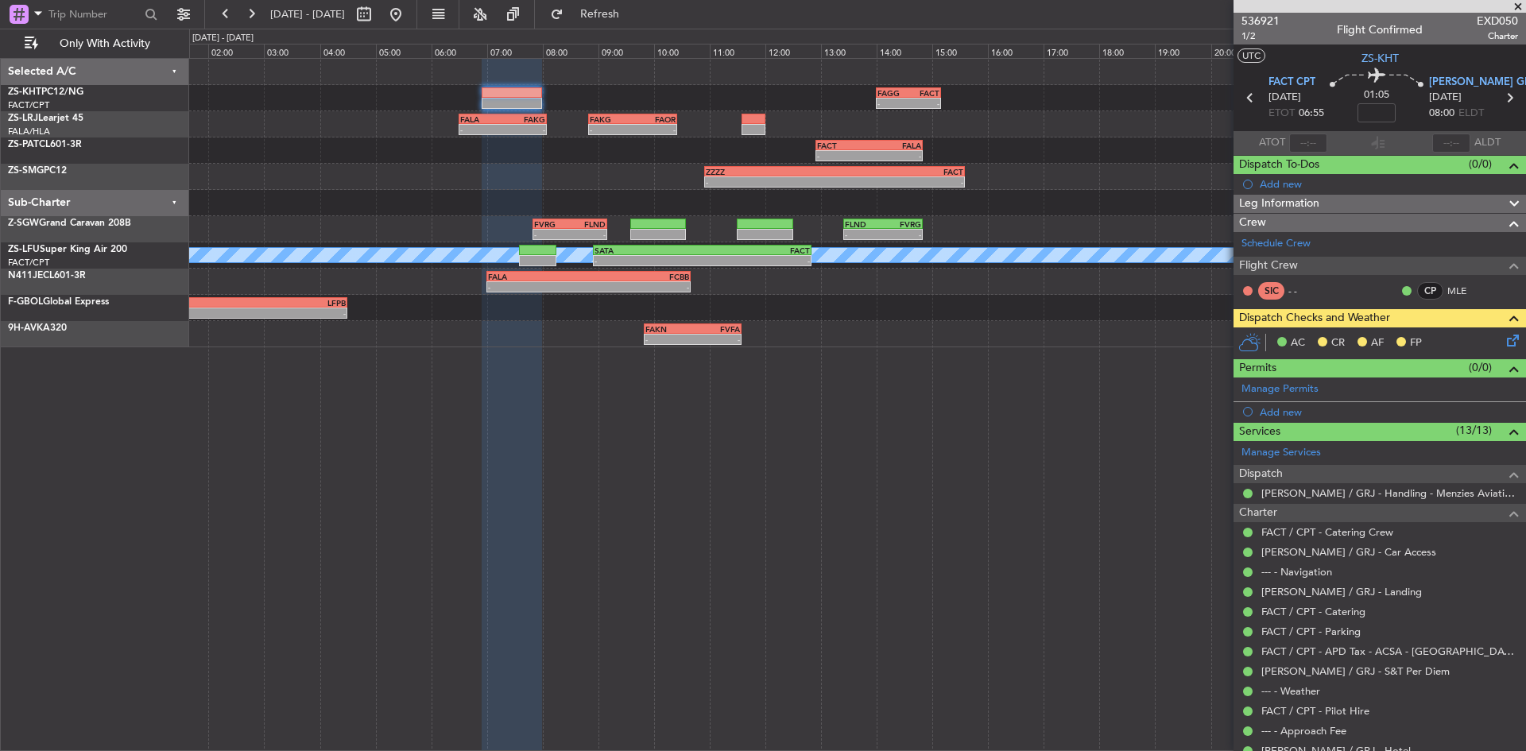
click at [1518, 8] on span at bounding box center [1518, 7] width 16 height 14
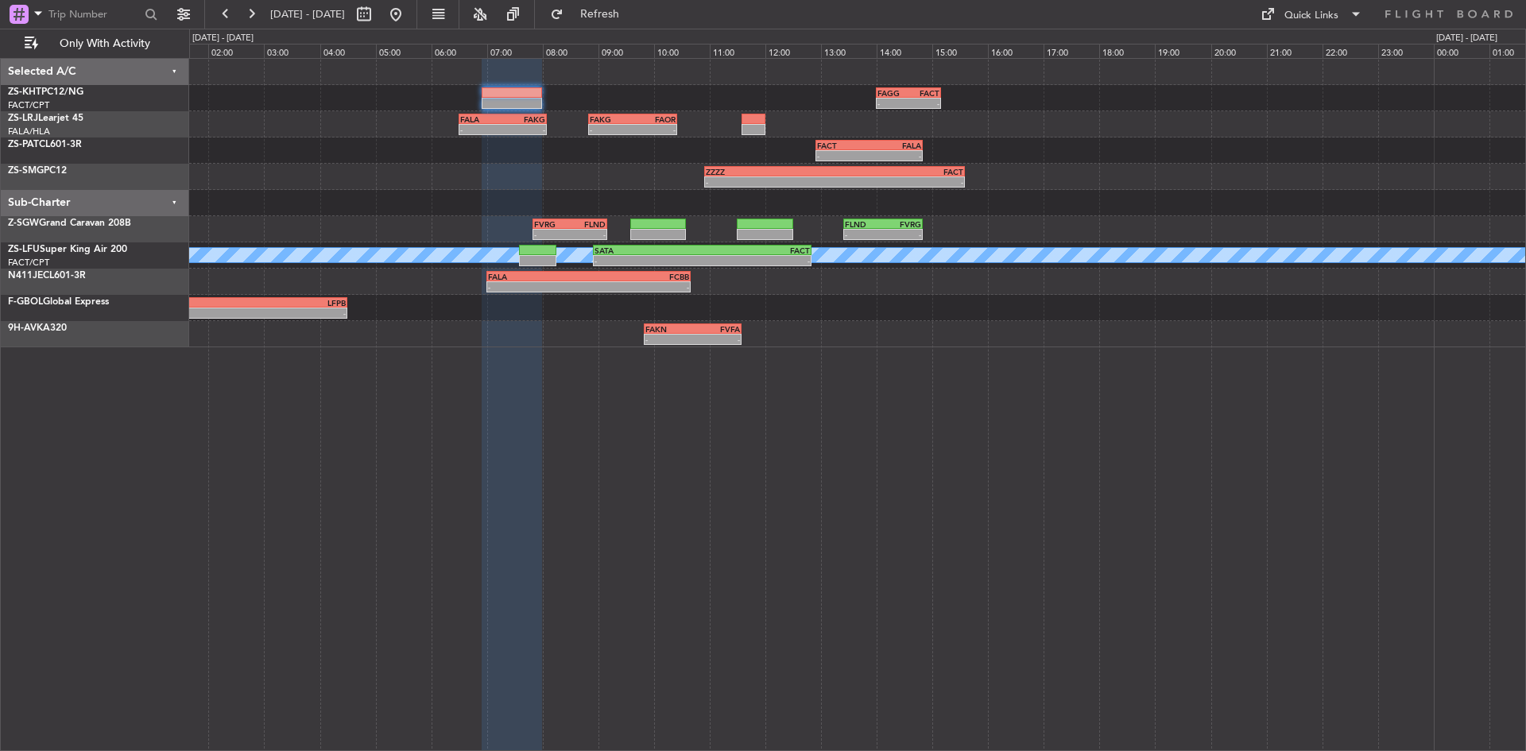
type input "0"
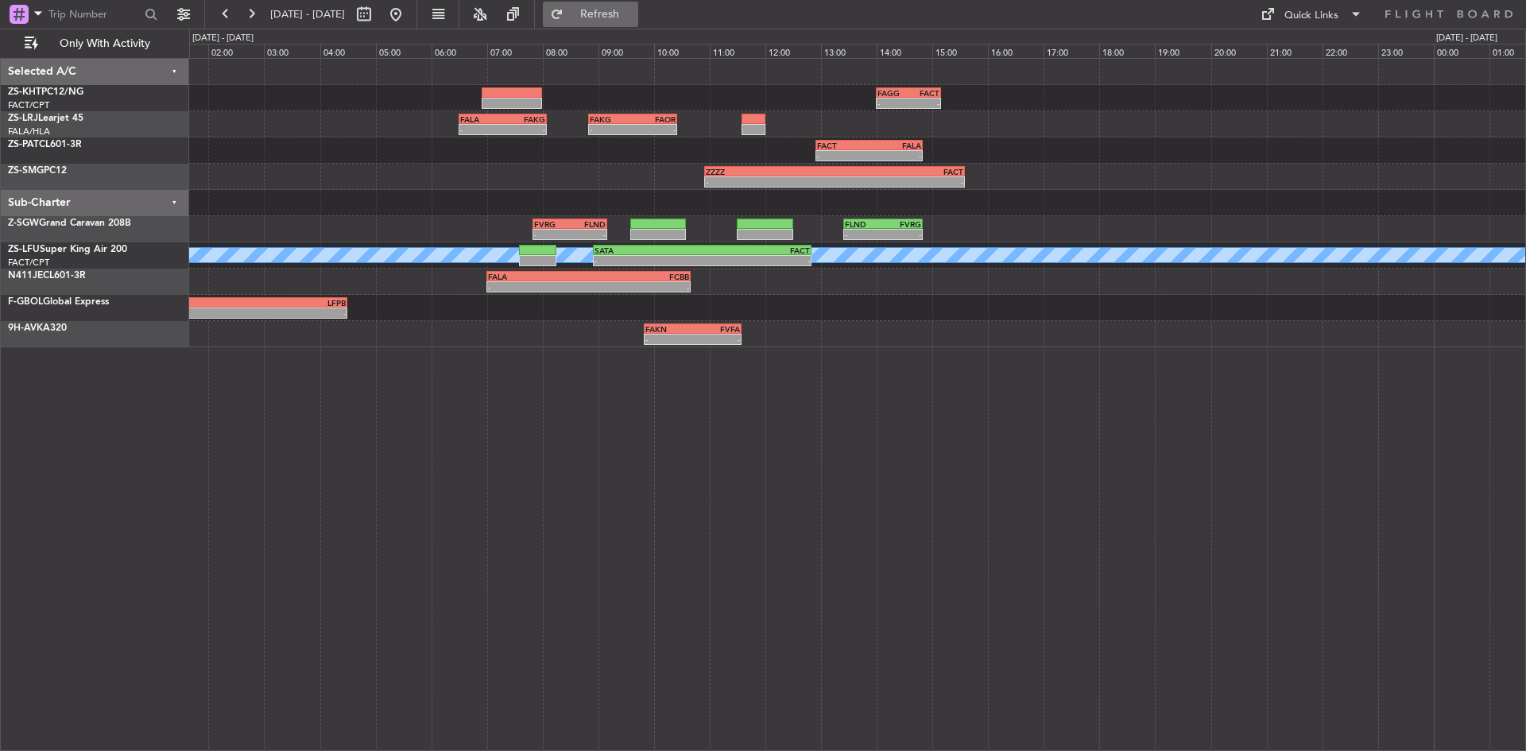
click at [609, 14] on button "Refresh" at bounding box center [590, 14] width 95 height 25
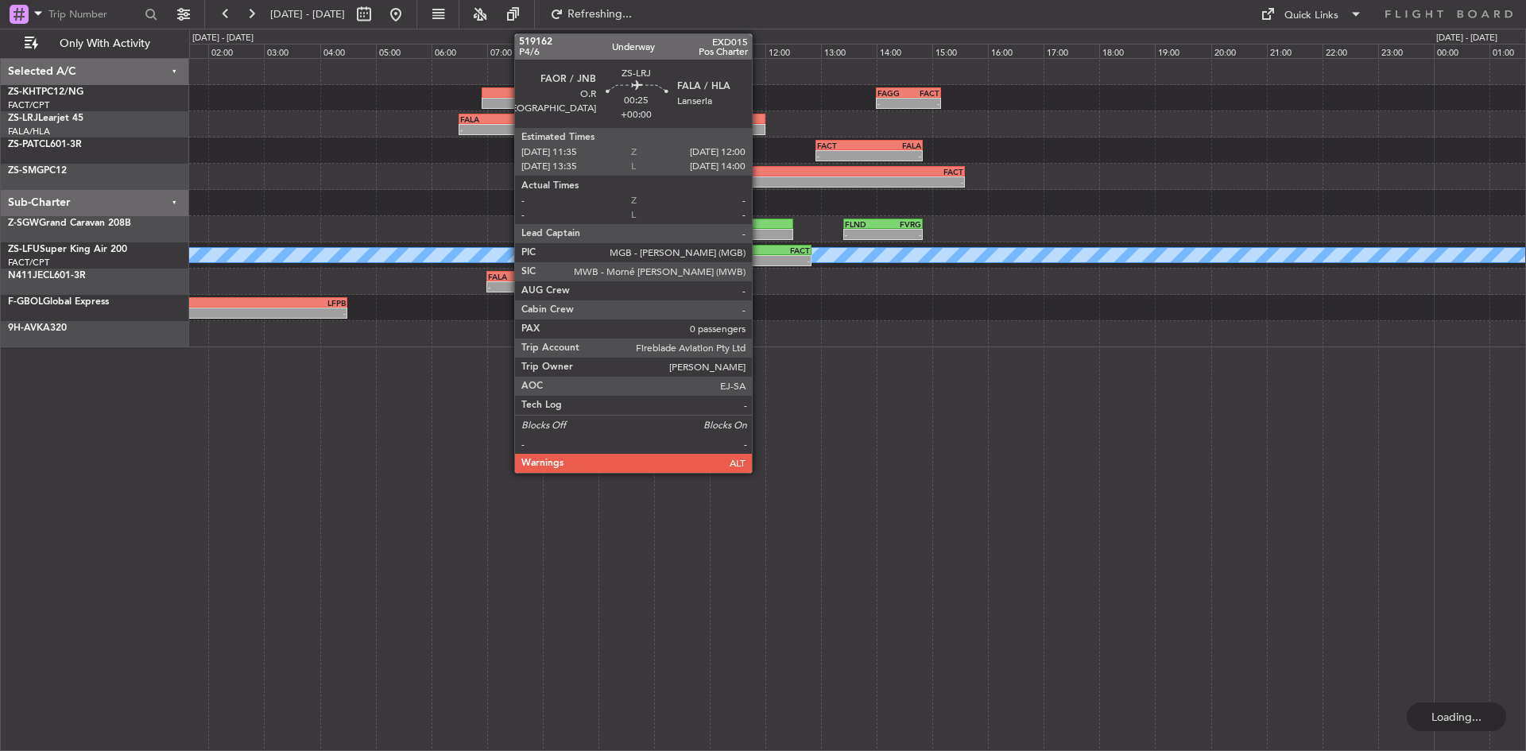
click at [759, 126] on div at bounding box center [753, 129] width 24 height 11
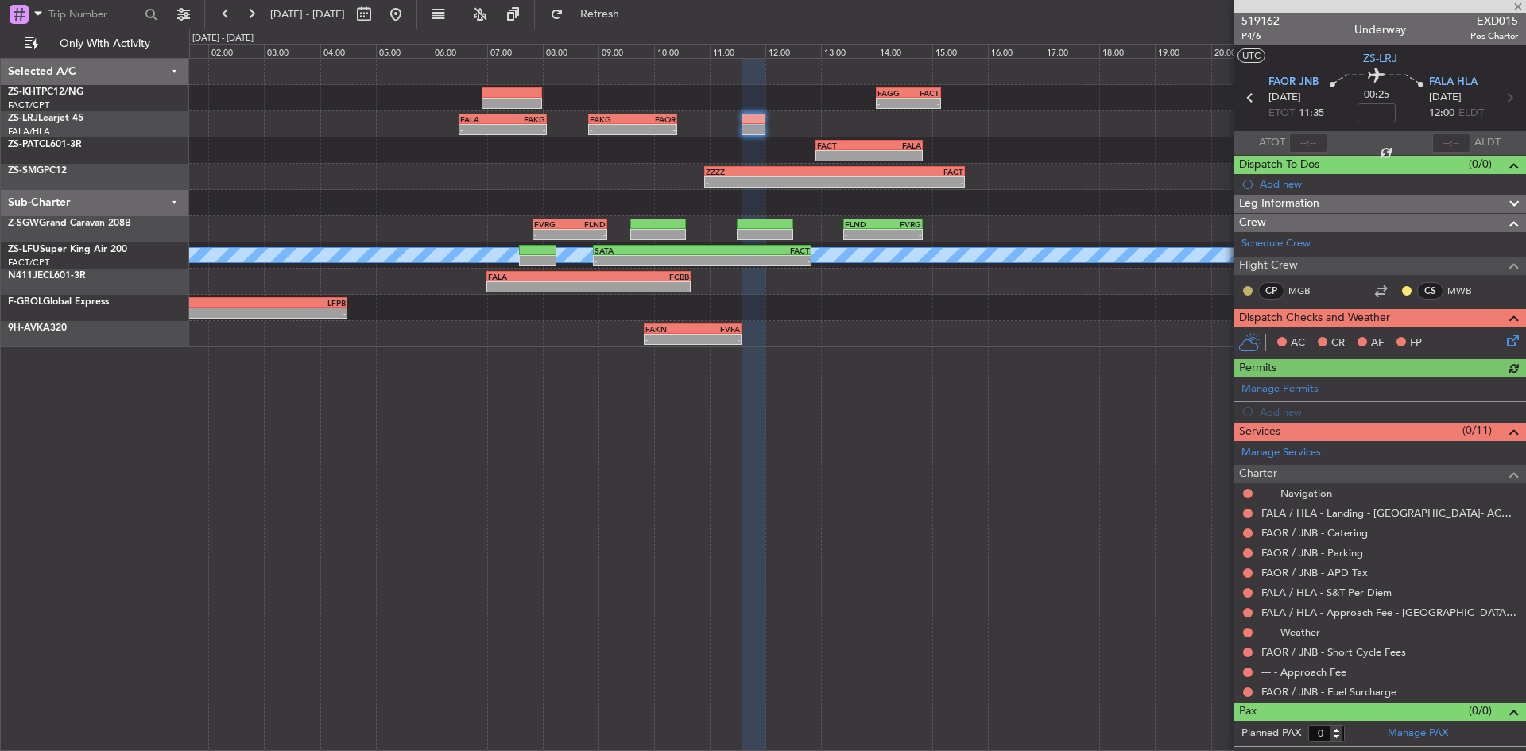
click at [1244, 288] on button at bounding box center [1248, 291] width 10 height 10
click at [1255, 340] on span "Acknowledged" at bounding box center [1251, 337] width 70 height 16
click at [1408, 290] on button at bounding box center [1407, 291] width 10 height 10
click at [1427, 335] on span "Acknowledged" at bounding box center [1410, 337] width 70 height 16
click at [1514, 339] on icon at bounding box center [1509, 337] width 13 height 13
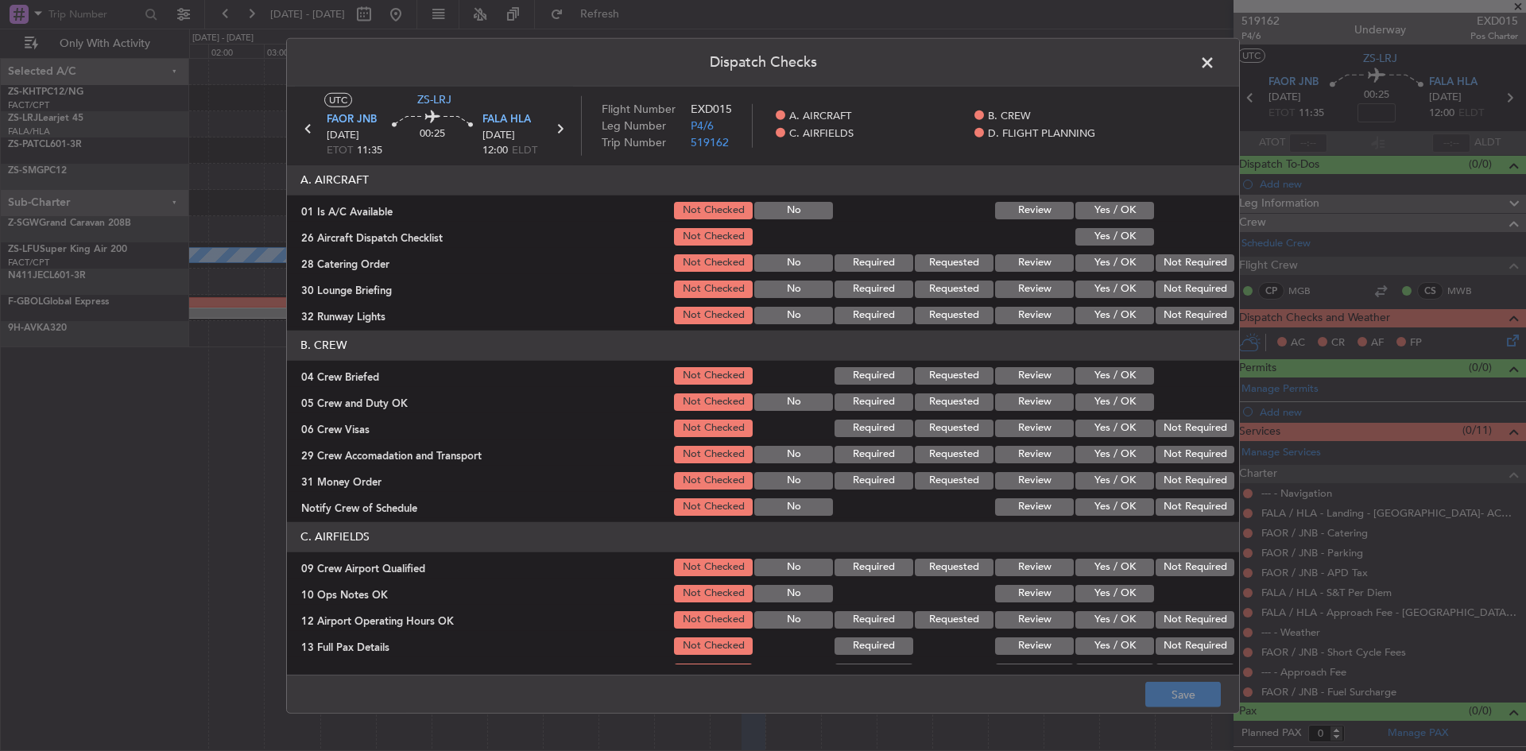
drag, startPoint x: 1112, startPoint y: 215, endPoint x: 1108, endPoint y: 245, distance: 30.6
click at [1110, 215] on button "Yes / OK" at bounding box center [1114, 210] width 79 height 17
click at [1108, 245] on button "Yes / OK" at bounding box center [1114, 236] width 79 height 17
click at [1194, 265] on button "Not Required" at bounding box center [1194, 262] width 79 height 17
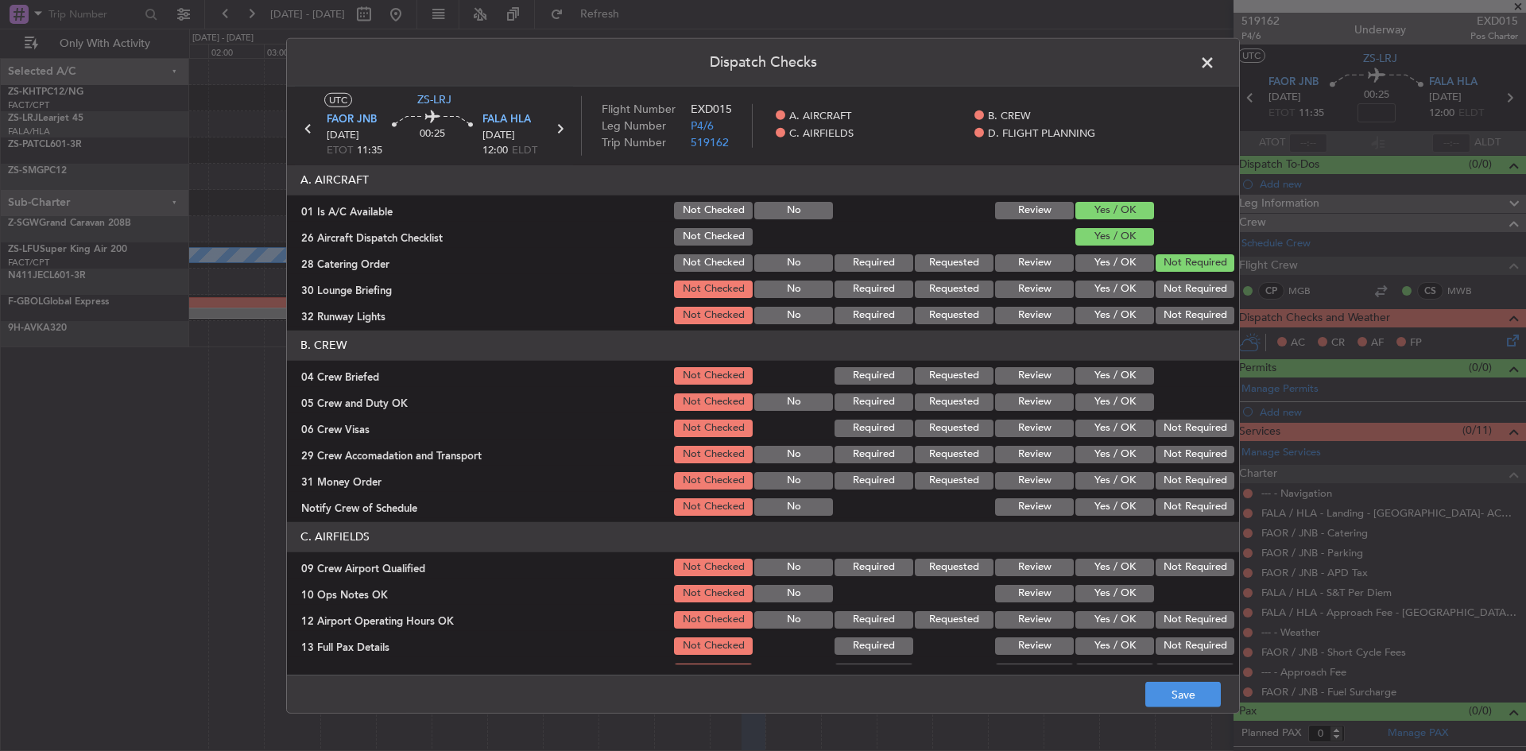
click at [1190, 282] on button "Not Required" at bounding box center [1194, 288] width 79 height 17
drag, startPoint x: 1181, startPoint y: 310, endPoint x: 1132, endPoint y: 357, distance: 68.0
click at [1181, 310] on button "Not Required" at bounding box center [1194, 315] width 79 height 17
click at [1112, 369] on button "Yes / OK" at bounding box center [1114, 375] width 79 height 17
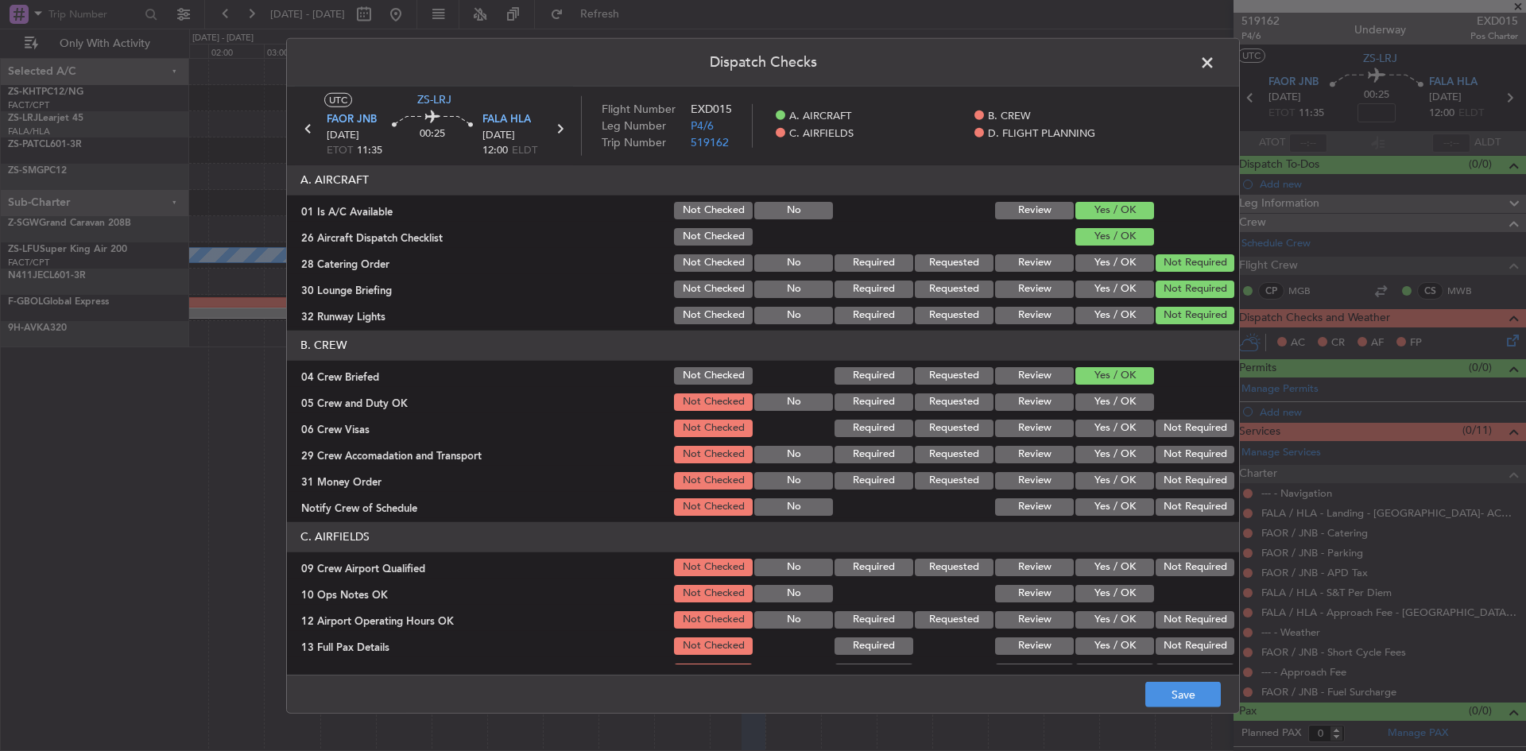
drag, startPoint x: 1112, startPoint y: 384, endPoint x: 1108, endPoint y: 394, distance: 10.8
click at [1108, 394] on section "B. CREW 04 Crew Briefed Not Checked Required Requested Review Yes / OK 05 Crew …" at bounding box center [763, 425] width 952 height 188
drag, startPoint x: 1108, startPoint y: 394, endPoint x: 1137, endPoint y: 408, distance: 32.0
click at [1108, 397] on button "Yes / OK" at bounding box center [1114, 401] width 79 height 17
click at [1166, 427] on button "Not Required" at bounding box center [1194, 428] width 79 height 17
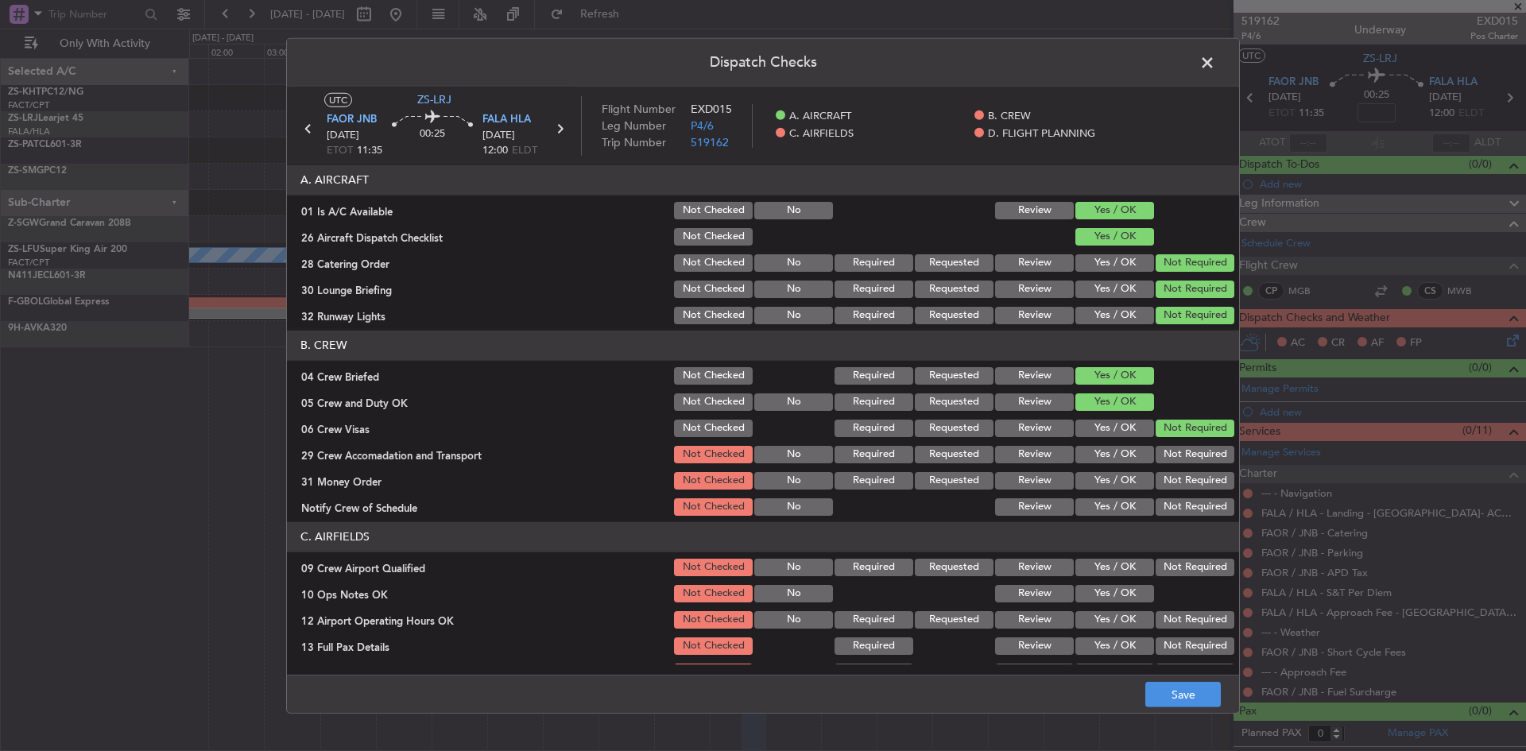
click at [1164, 447] on button "Not Required" at bounding box center [1194, 454] width 79 height 17
click at [1169, 483] on button "Not Required" at bounding box center [1194, 480] width 79 height 17
click at [1165, 514] on button "Not Required" at bounding box center [1194, 506] width 79 height 17
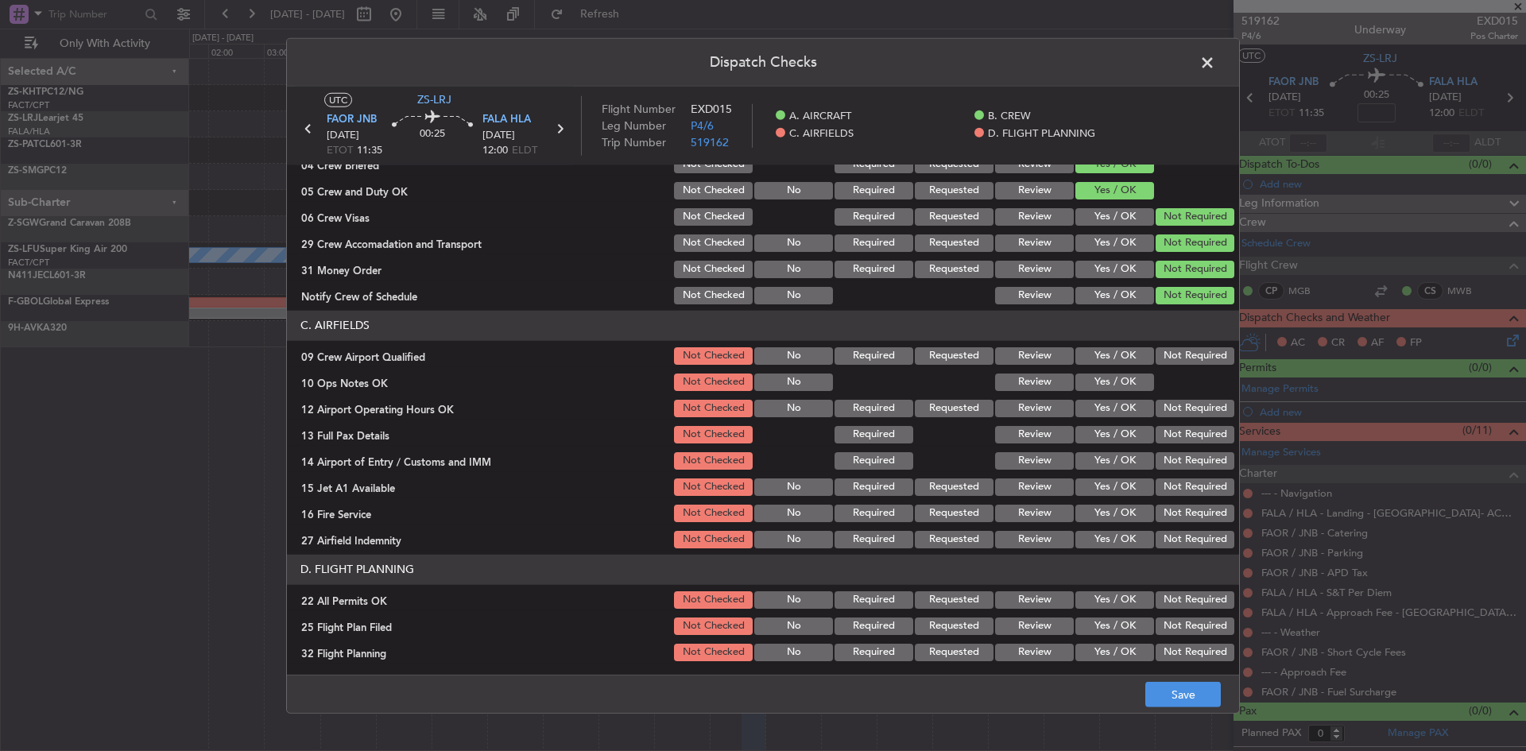
scroll to position [214, 0]
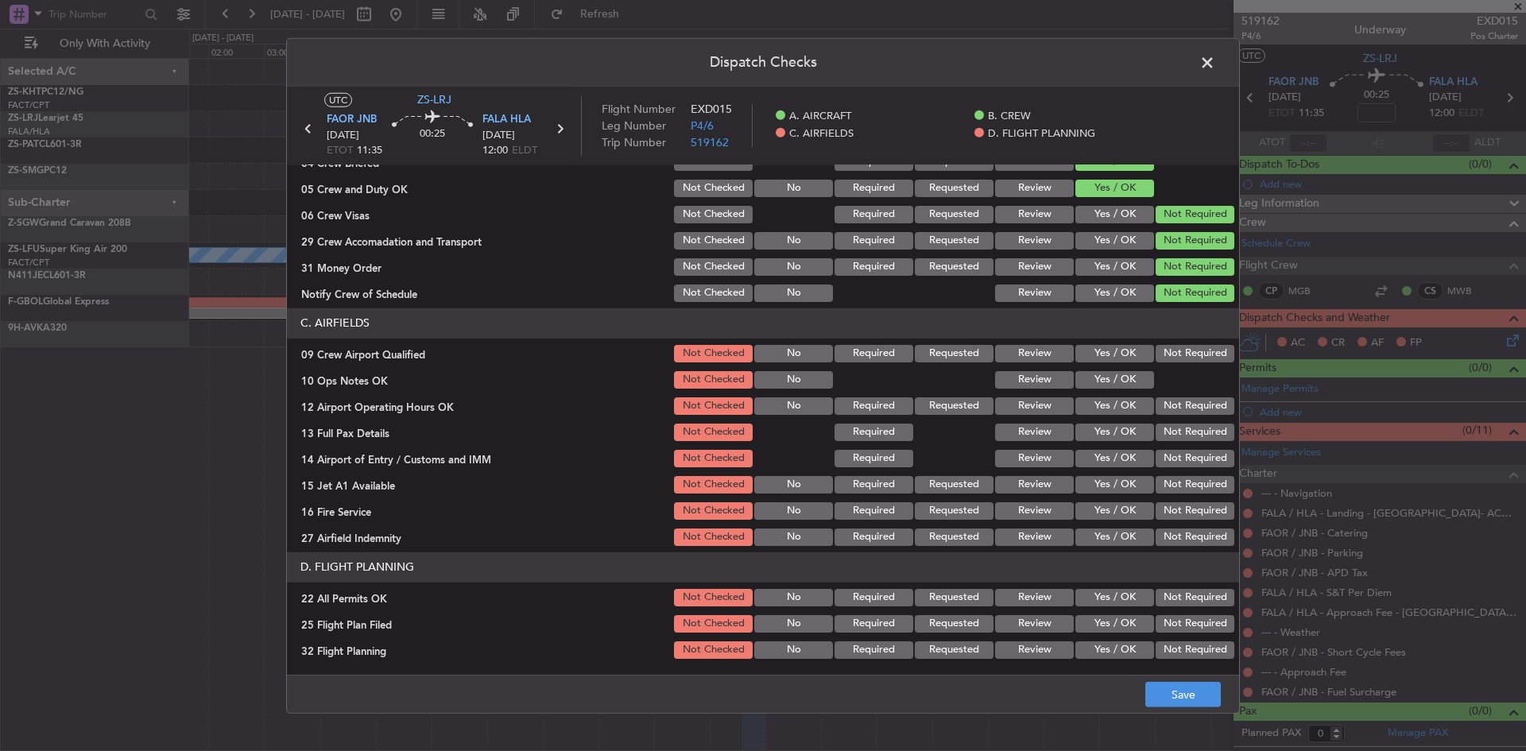
drag, startPoint x: 1162, startPoint y: 353, endPoint x: 1126, endPoint y: 375, distance: 42.1
click at [1159, 353] on button "Not Required" at bounding box center [1194, 353] width 79 height 17
click at [1114, 381] on button "Yes / OK" at bounding box center [1114, 379] width 79 height 17
click at [1179, 408] on button "Not Required" at bounding box center [1194, 405] width 79 height 17
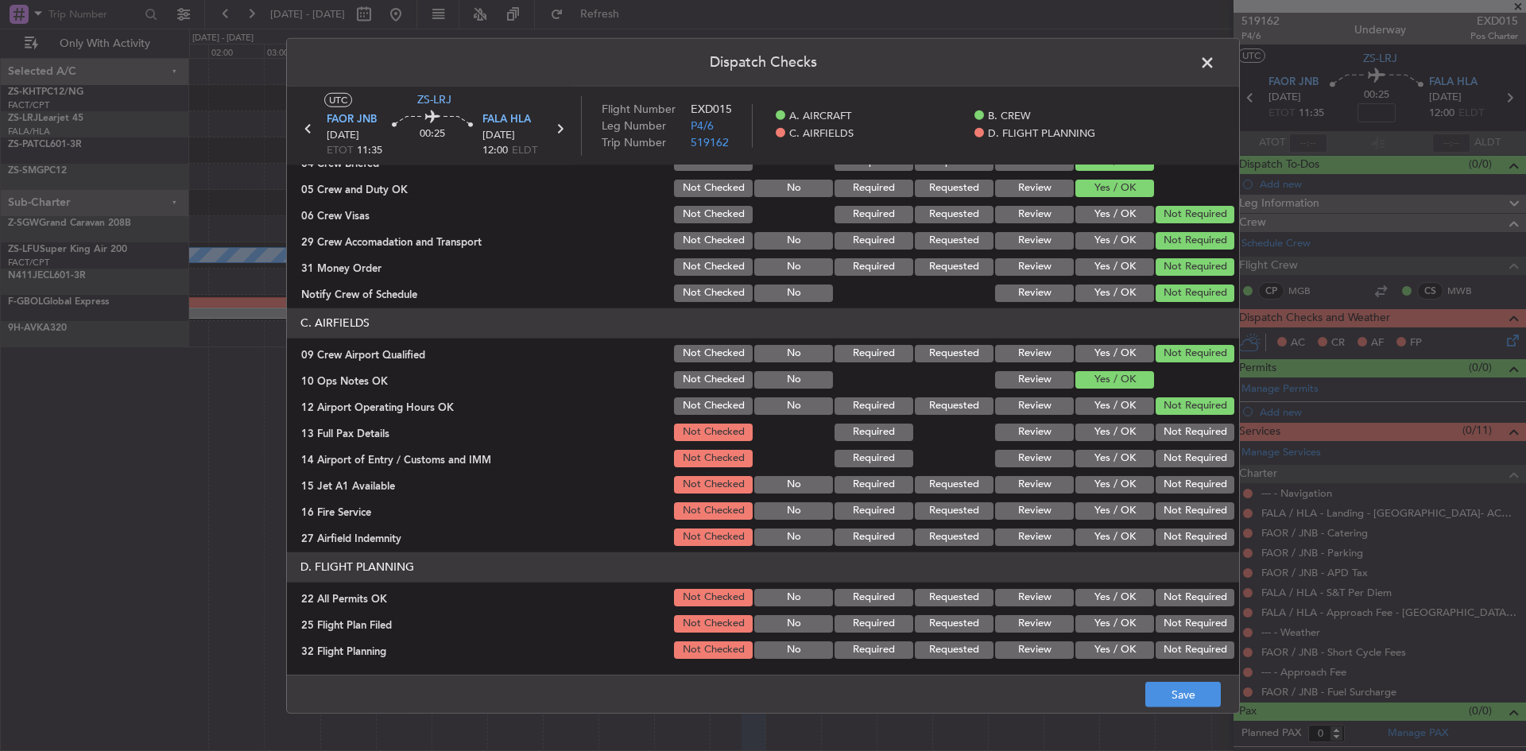
click at [1172, 437] on button "Not Required" at bounding box center [1194, 431] width 79 height 17
click at [1171, 464] on button "Not Required" at bounding box center [1194, 458] width 79 height 17
drag, startPoint x: 1170, startPoint y: 478, endPoint x: 1170, endPoint y: 491, distance: 12.7
click at [1170, 479] on button "Not Required" at bounding box center [1194, 484] width 79 height 17
drag, startPoint x: 1170, startPoint y: 504, endPoint x: 1170, endPoint y: 524, distance: 20.7
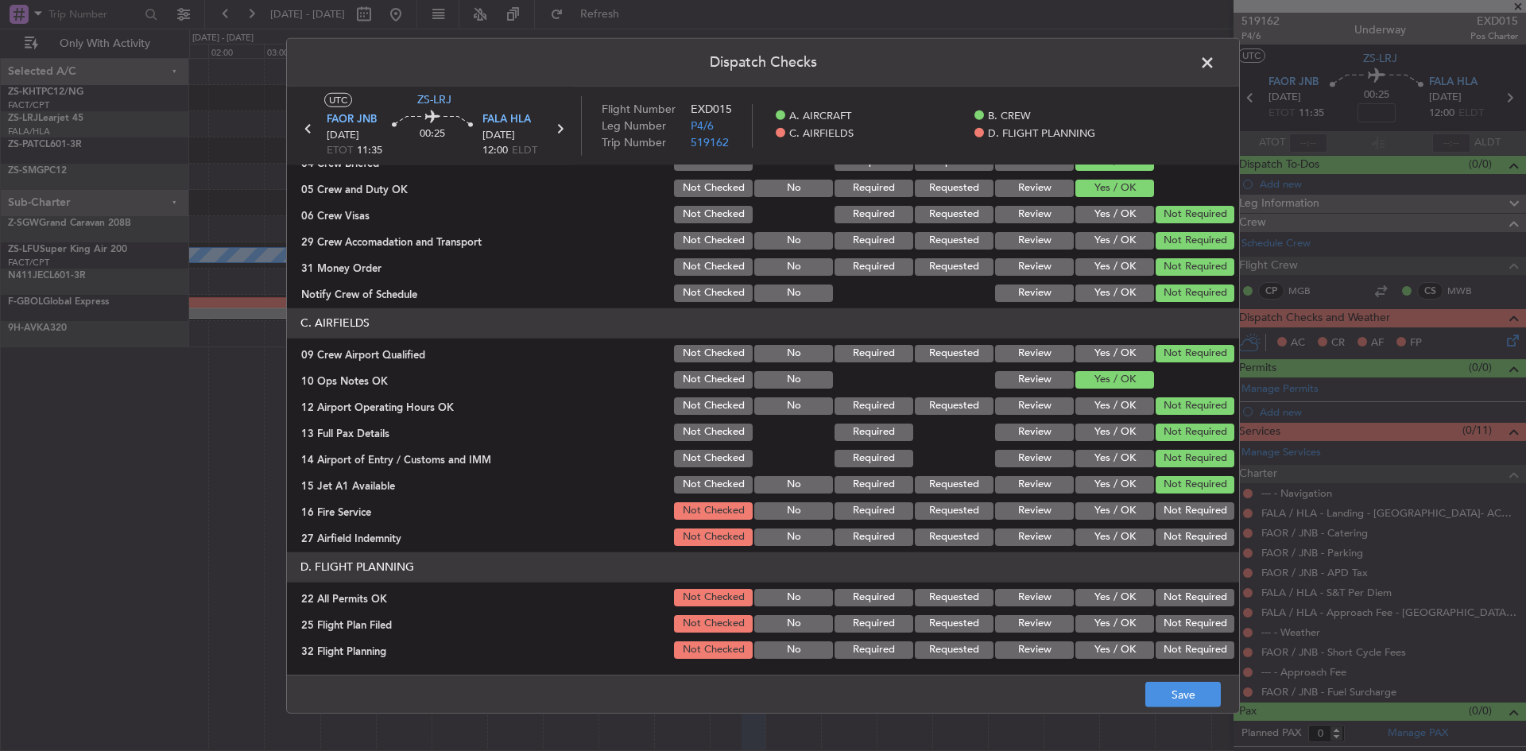
click at [1170, 506] on button "Not Required" at bounding box center [1194, 510] width 79 height 17
click at [1166, 543] on button "Not Required" at bounding box center [1194, 536] width 79 height 17
click at [1170, 597] on button "Not Required" at bounding box center [1194, 597] width 79 height 17
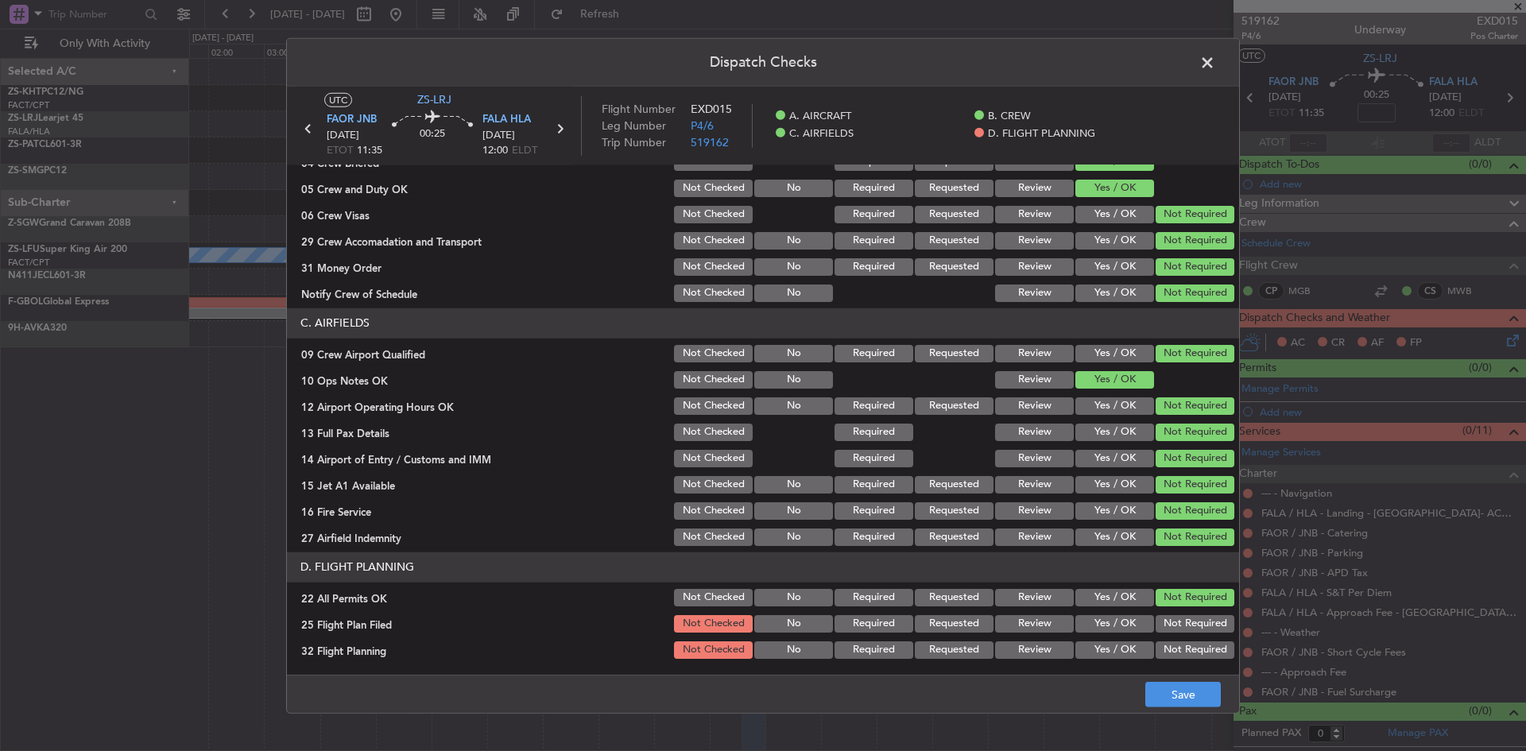
drag, startPoint x: 1012, startPoint y: 621, endPoint x: 1012, endPoint y: 639, distance: 17.5
click at [1012, 629] on button "Review" at bounding box center [1034, 623] width 79 height 17
click at [1012, 639] on div "Review" at bounding box center [1032, 650] width 80 height 22
click at [1038, 645] on button "Review" at bounding box center [1034, 649] width 79 height 17
click at [1201, 685] on button "Save" at bounding box center [1182, 694] width 75 height 25
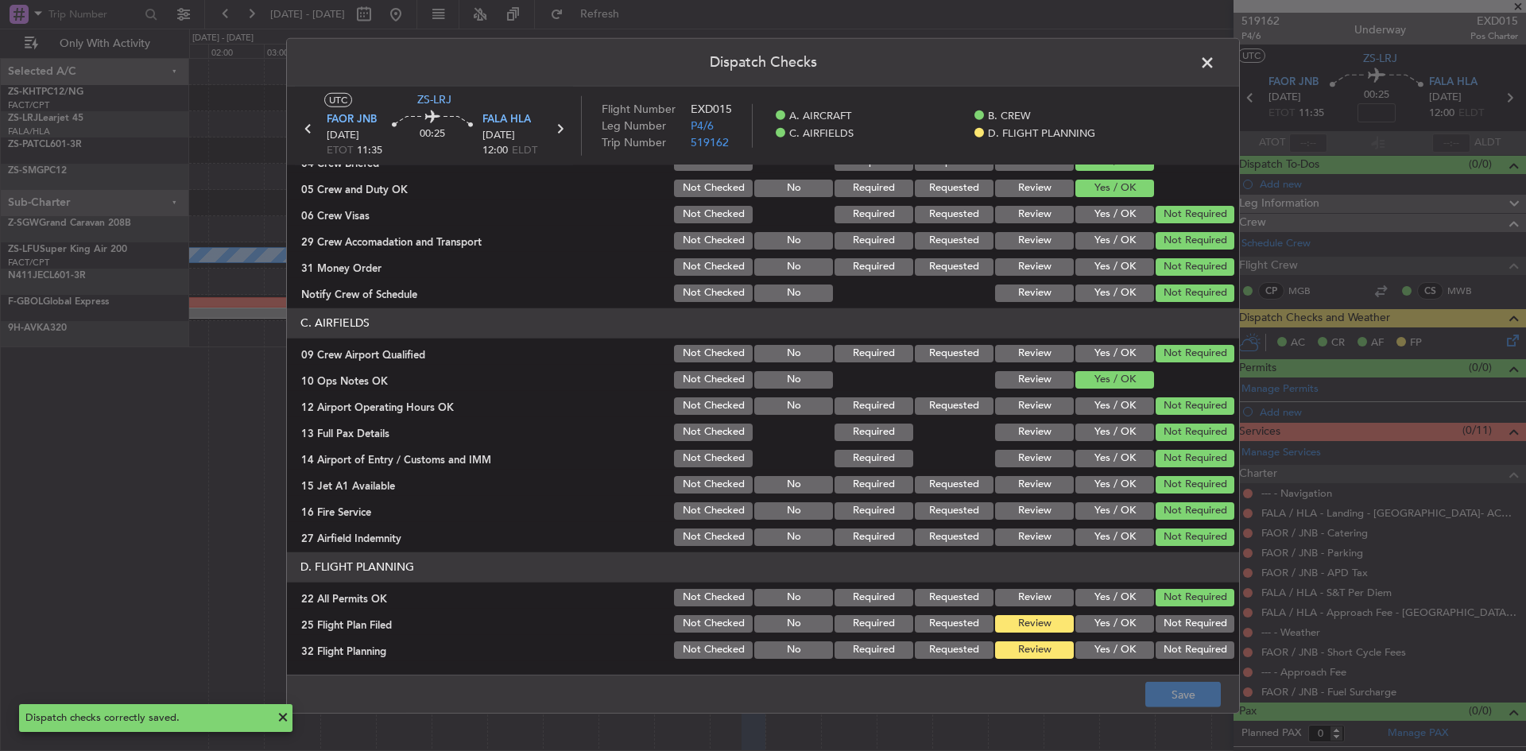
click at [1215, 64] on span at bounding box center [1215, 66] width 0 height 32
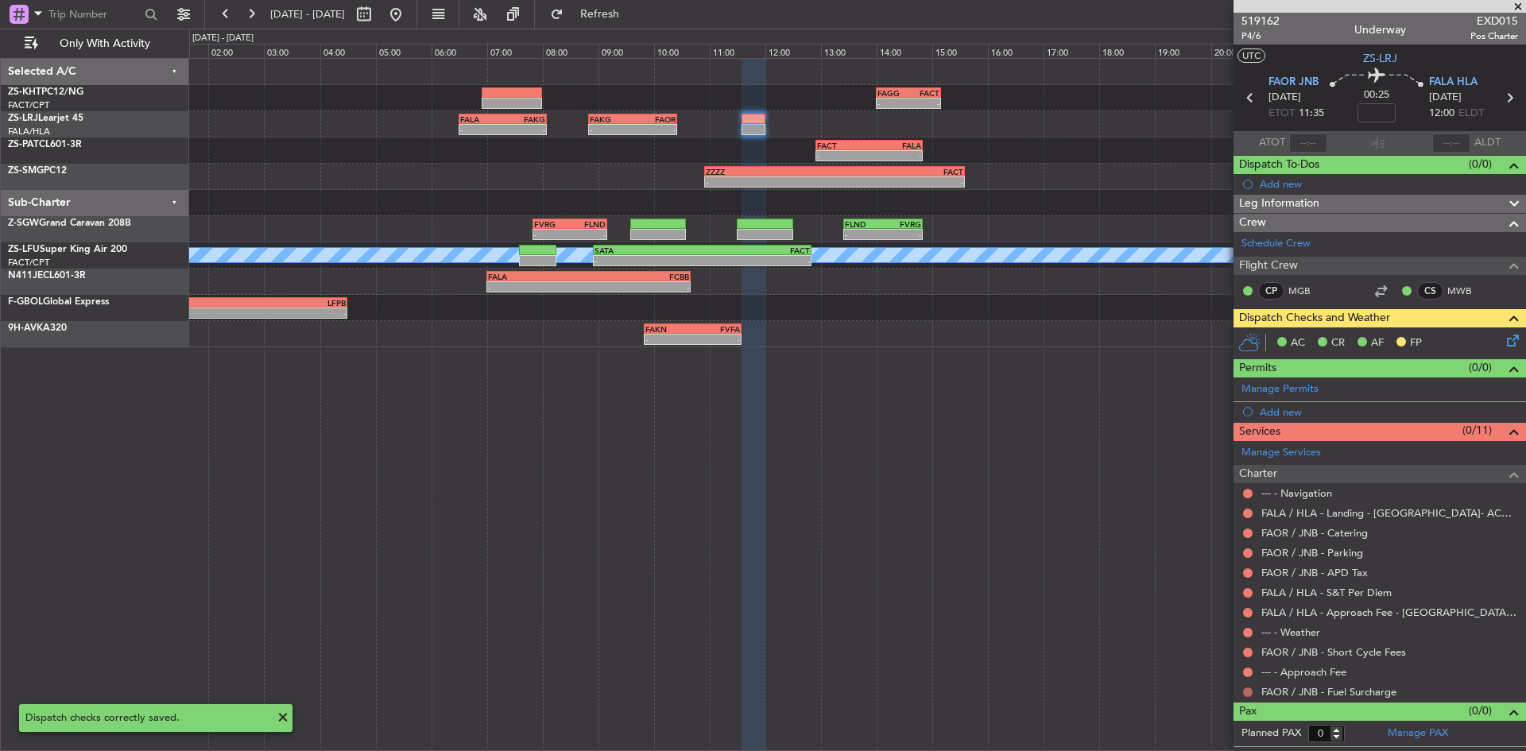
click at [1247, 690] on button at bounding box center [1248, 692] width 10 height 10
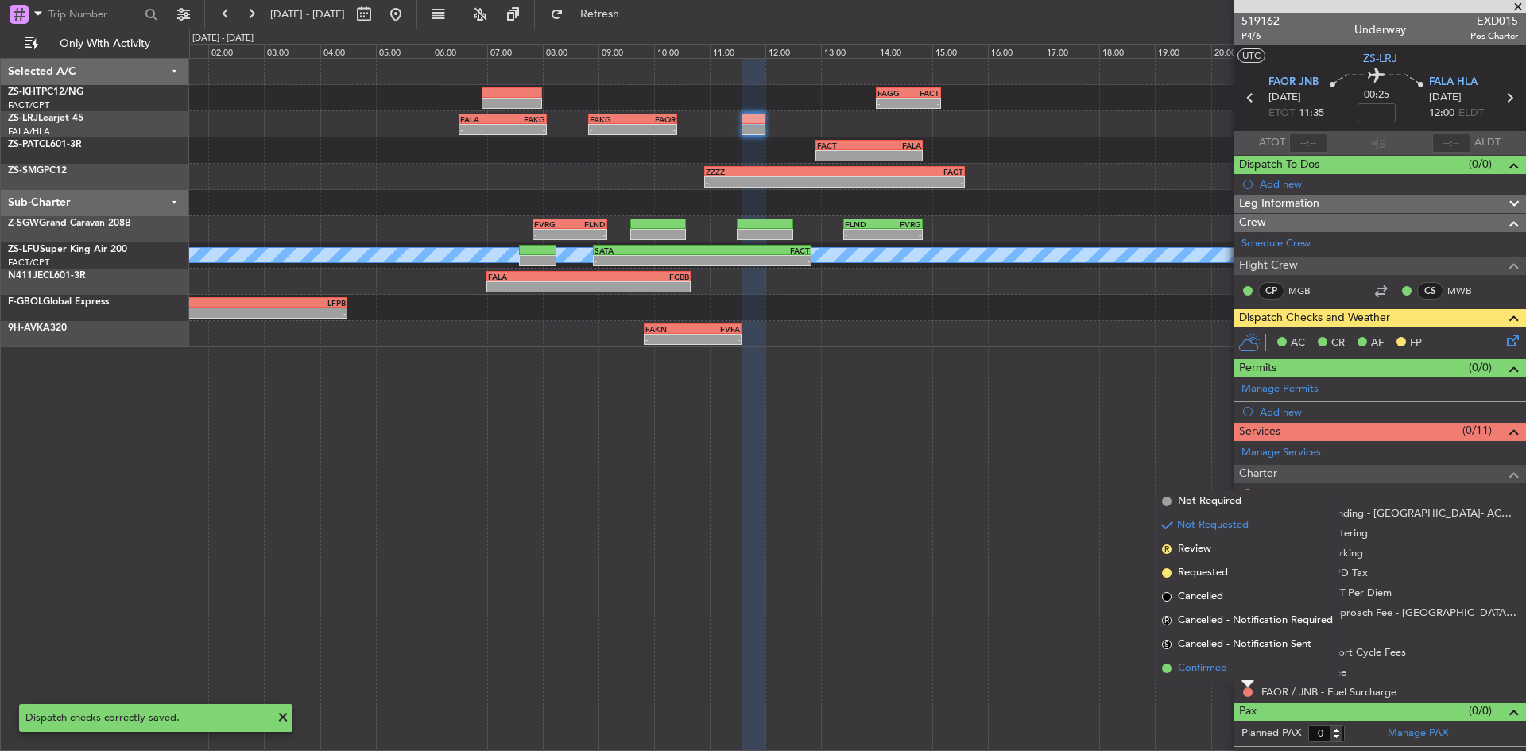
click at [1242, 675] on li "Confirmed" at bounding box center [1247, 668] width 184 height 24
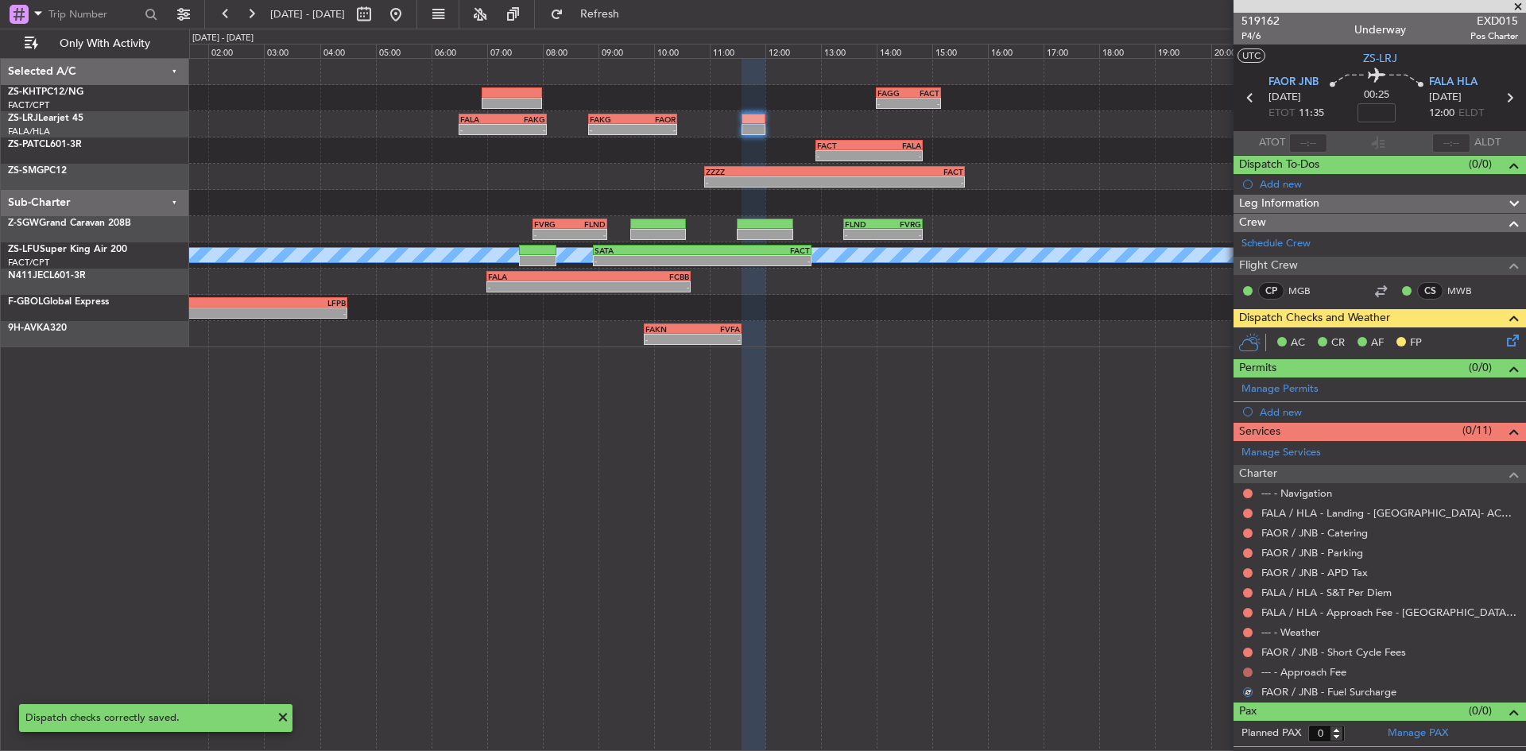
click at [1243, 671] on button at bounding box center [1248, 672] width 10 height 10
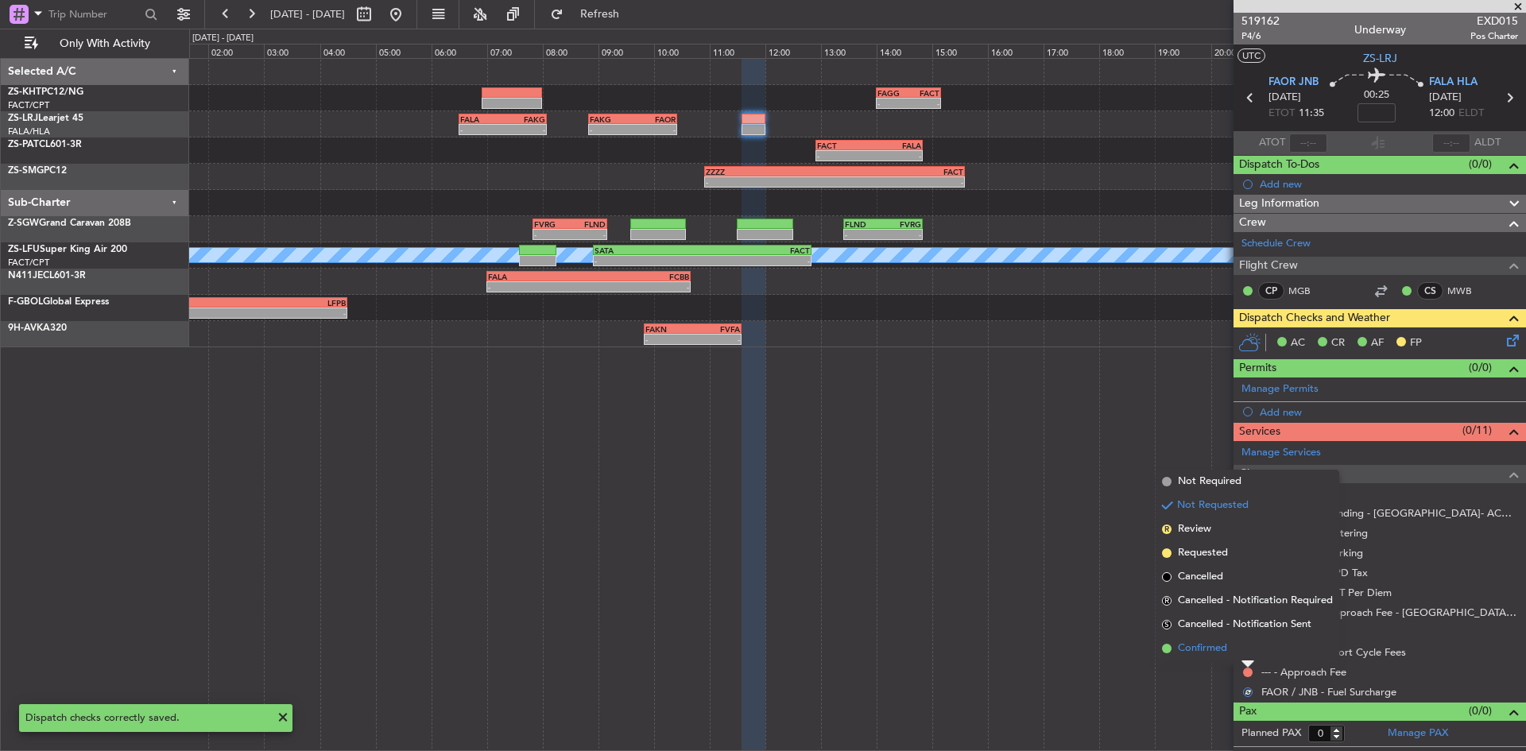
click at [1237, 657] on li "Confirmed" at bounding box center [1247, 648] width 184 height 24
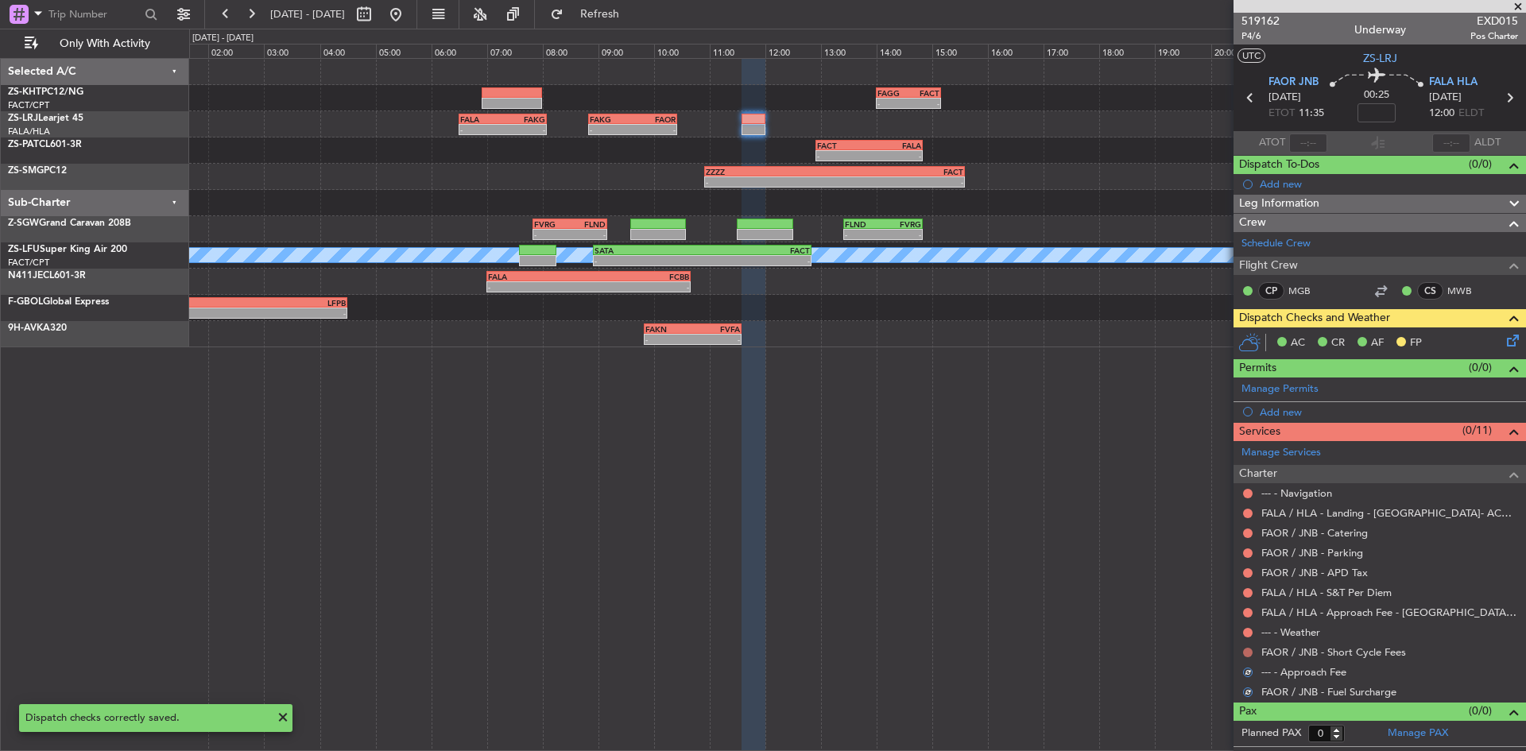
click at [1245, 652] on button at bounding box center [1248, 653] width 10 height 10
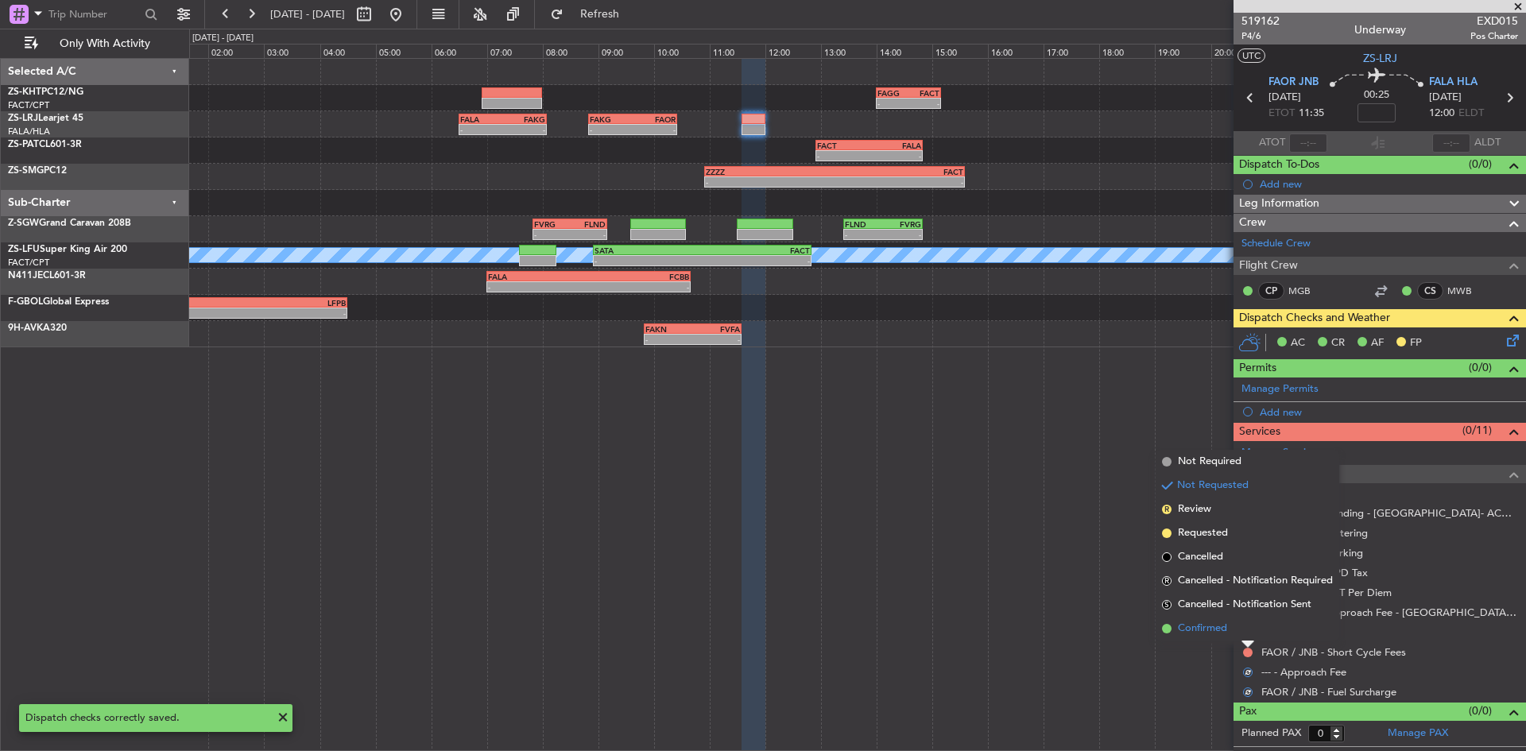
click at [1240, 635] on li "Confirmed" at bounding box center [1247, 629] width 184 height 24
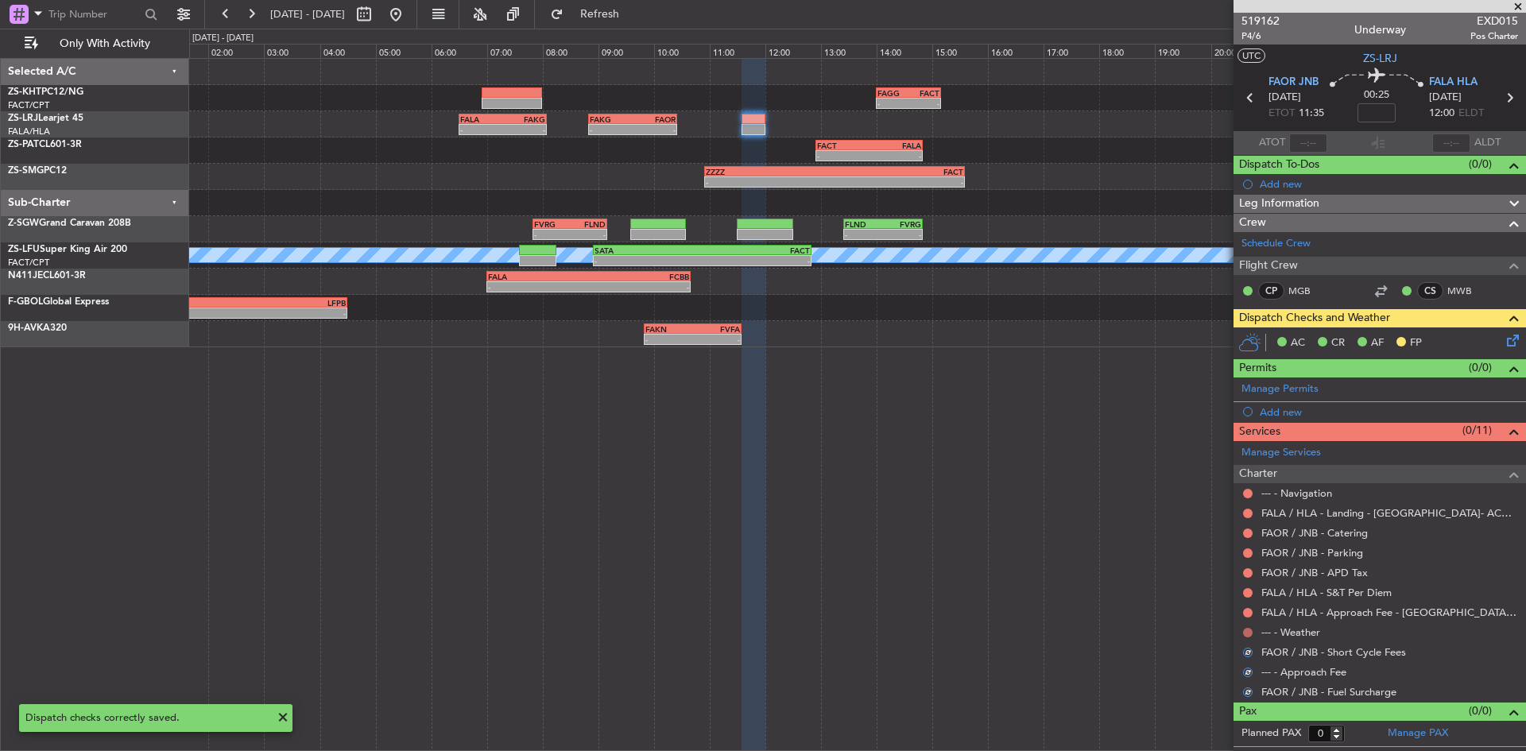
click at [1247, 632] on button at bounding box center [1248, 633] width 10 height 10
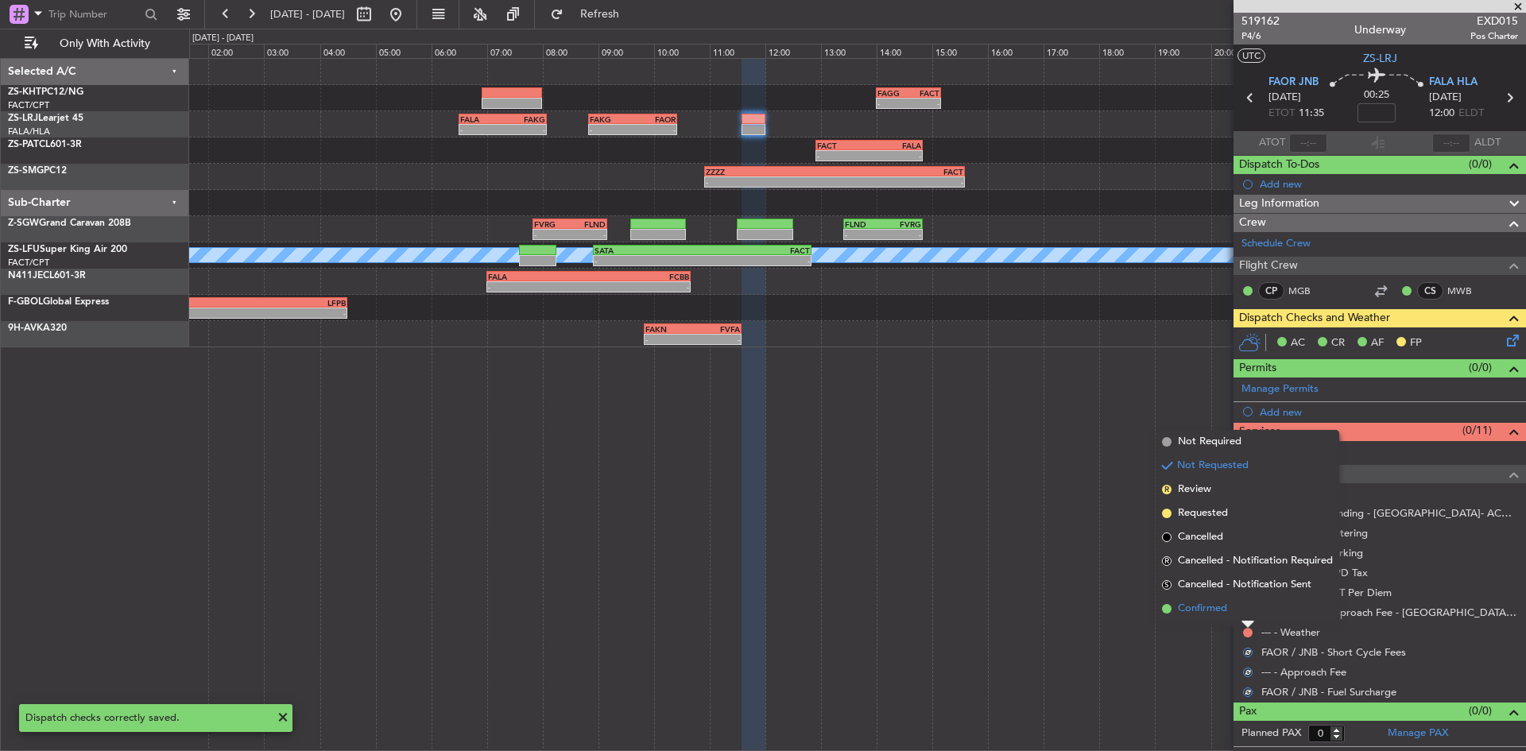
click at [1243, 613] on li "Confirmed" at bounding box center [1247, 609] width 184 height 24
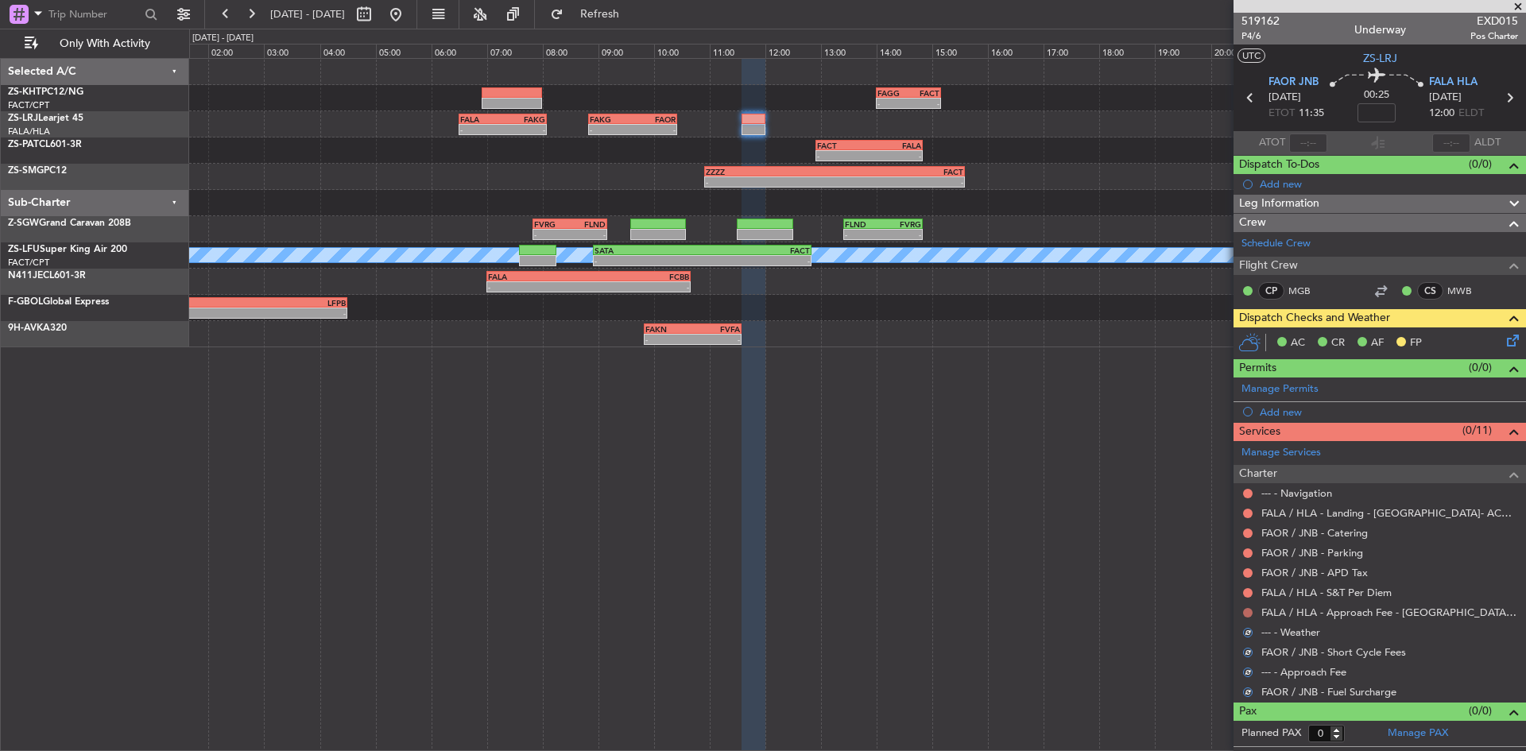
click at [1245, 609] on button at bounding box center [1248, 613] width 10 height 10
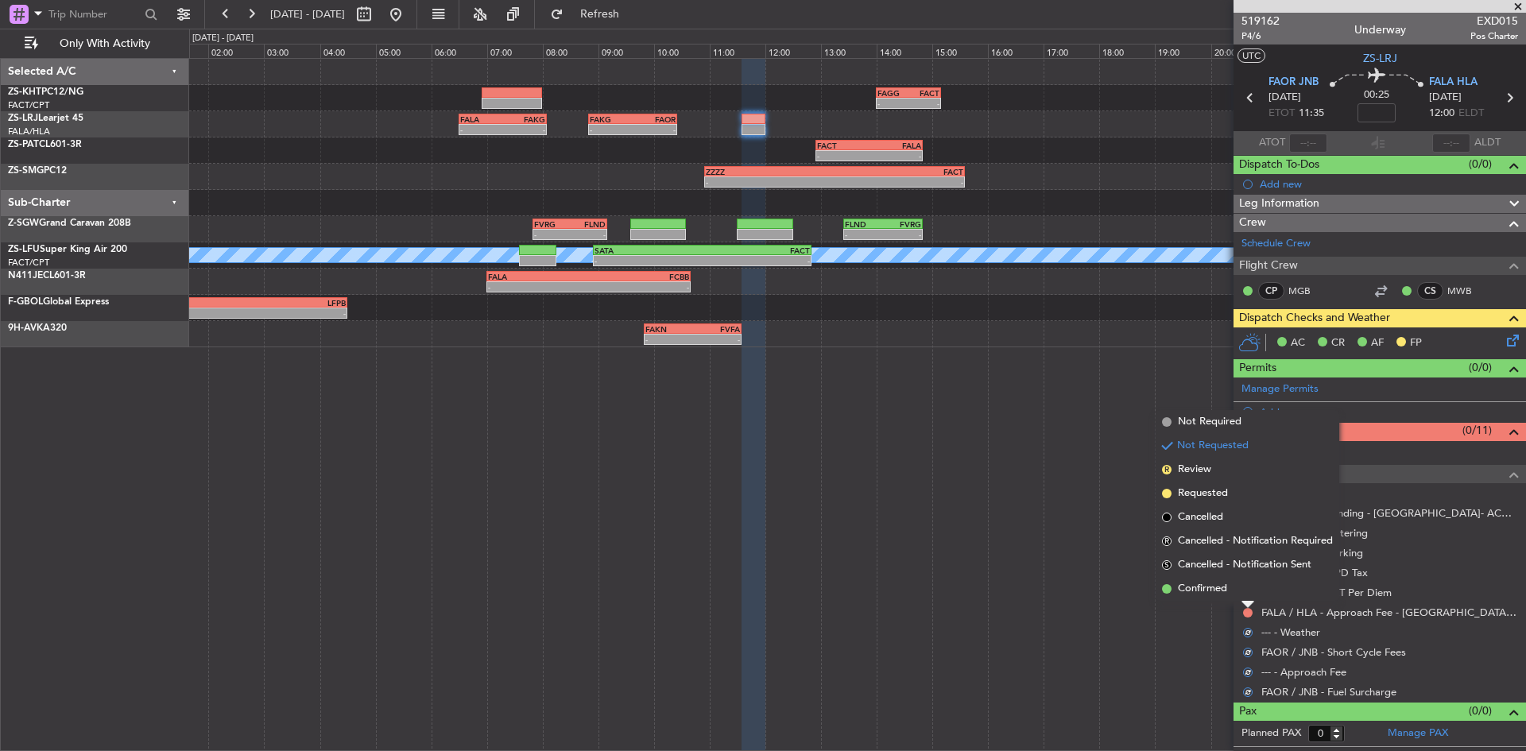
click at [1244, 596] on li "Confirmed" at bounding box center [1247, 589] width 184 height 24
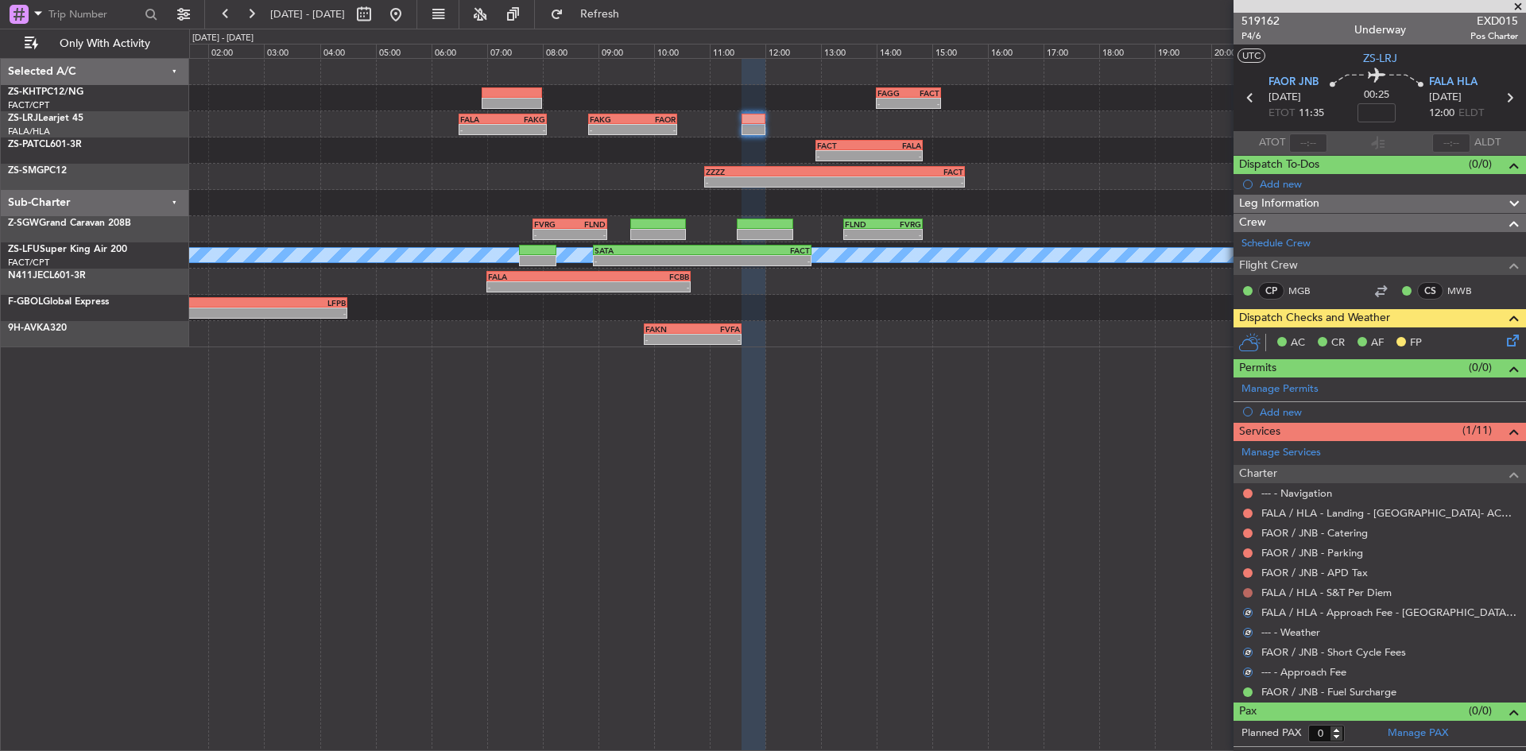
click at [1245, 594] on button at bounding box center [1248, 593] width 10 height 10
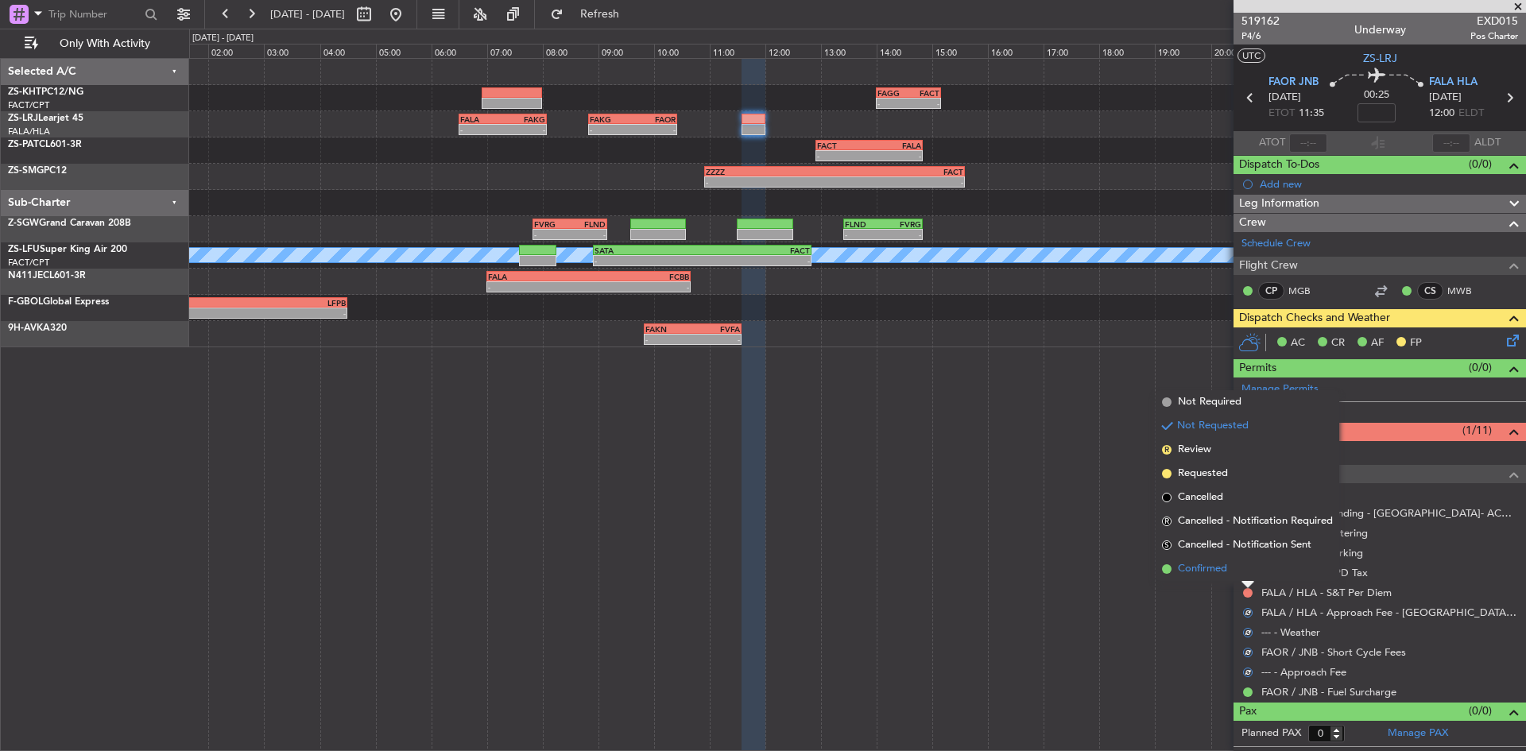
click at [1244, 576] on li "Confirmed" at bounding box center [1247, 569] width 184 height 24
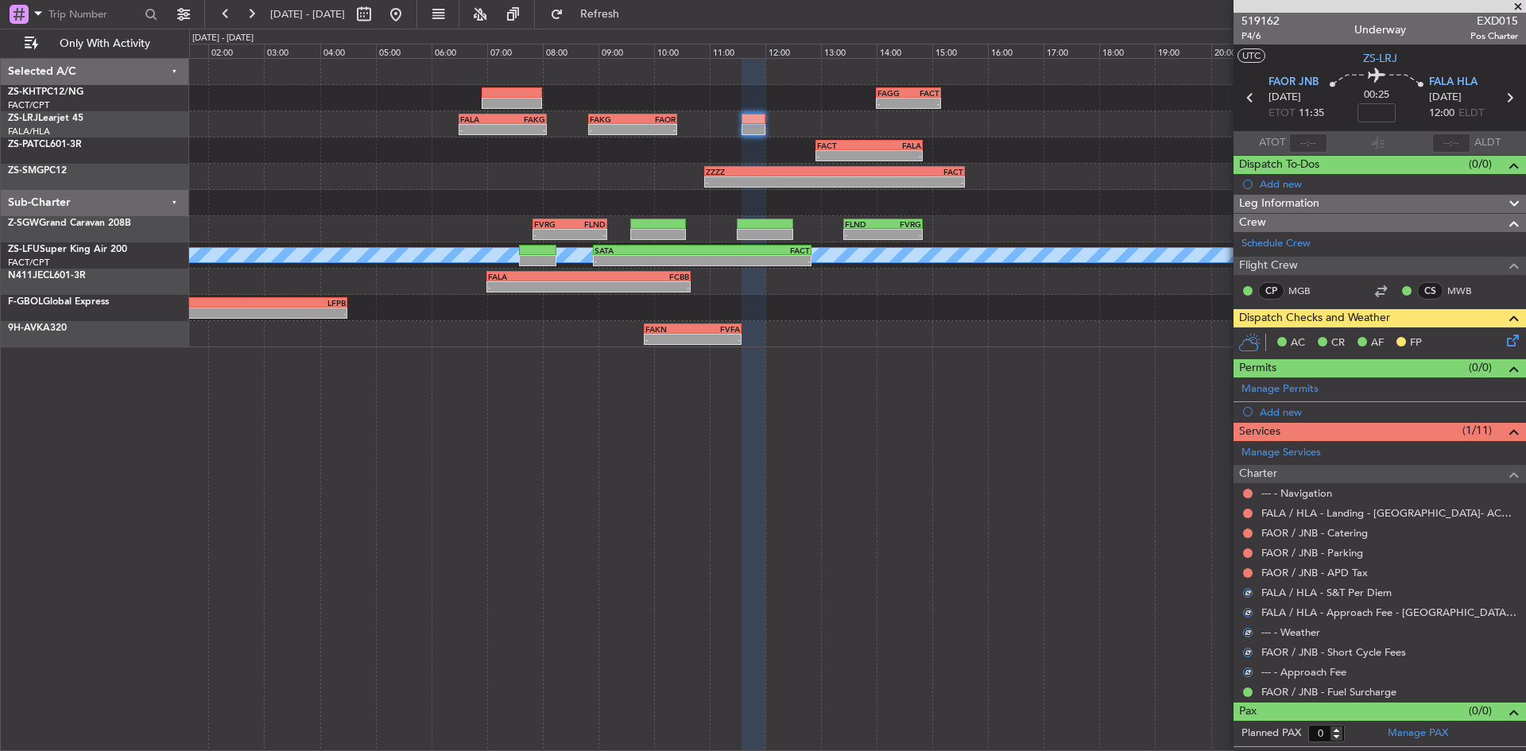
click at [1244, 577] on mat-tooltip-component "Not Requested" at bounding box center [1248, 598] width 90 height 42
click at [1243, 574] on button at bounding box center [1248, 573] width 10 height 10
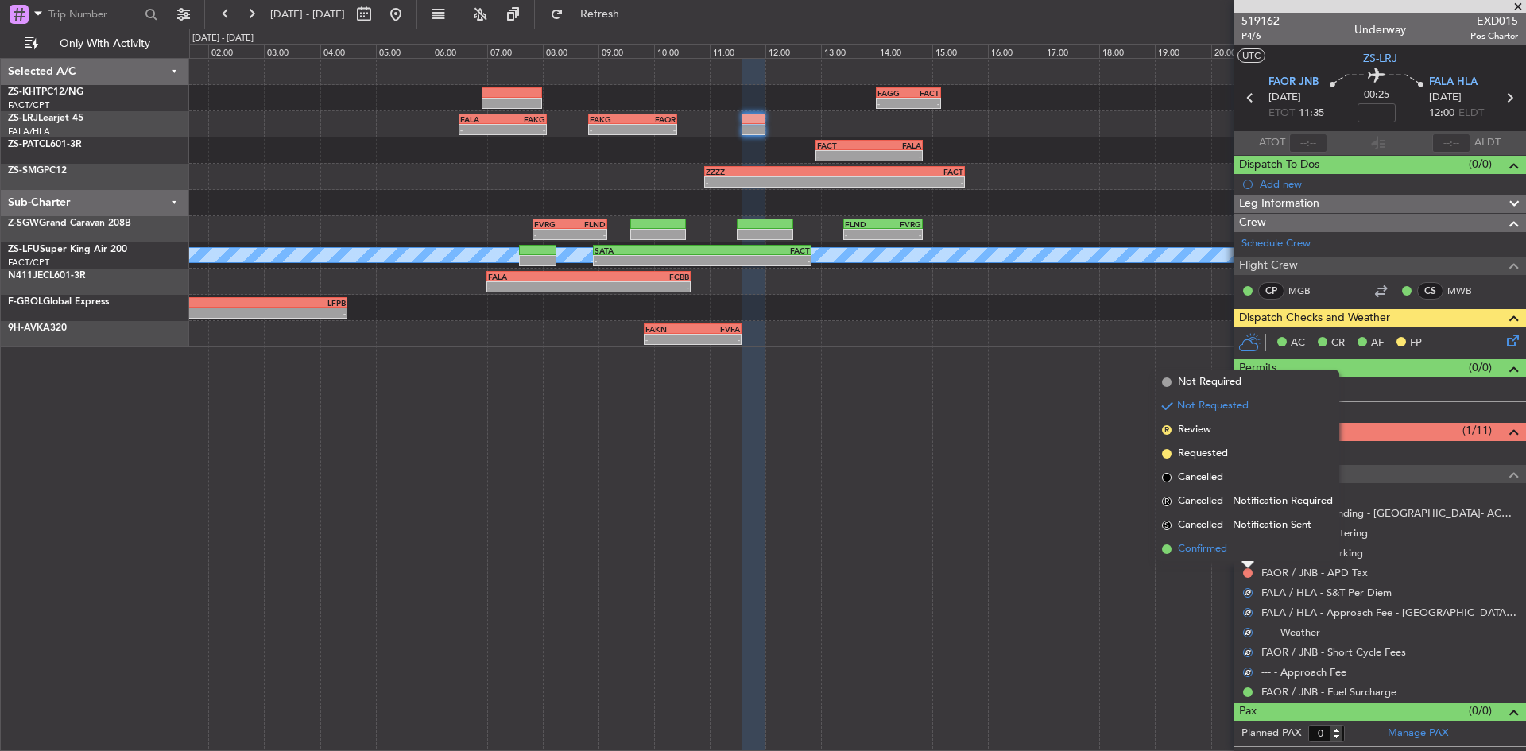
click at [1243, 552] on li "Confirmed" at bounding box center [1247, 549] width 184 height 24
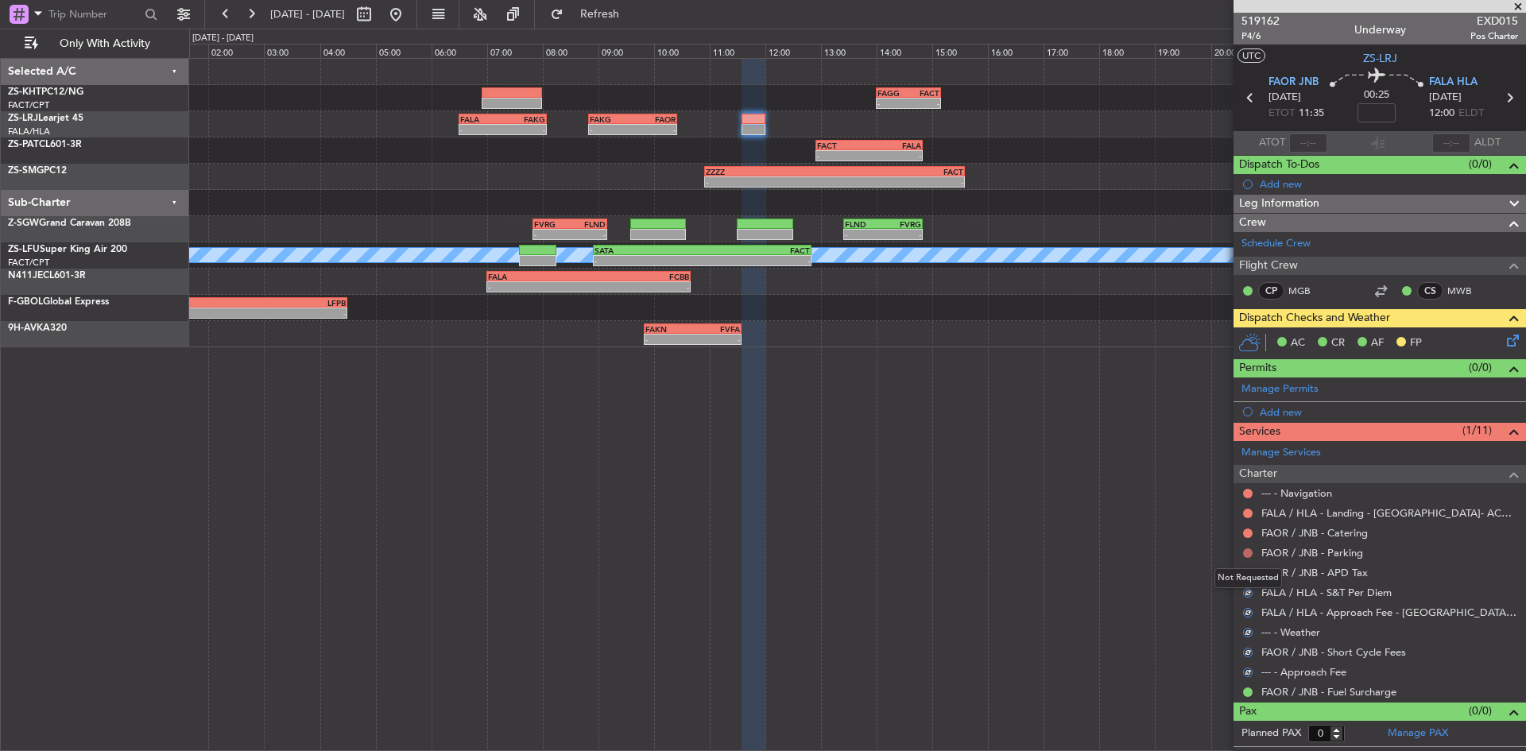
click at [1245, 553] on button at bounding box center [1248, 553] width 10 height 10
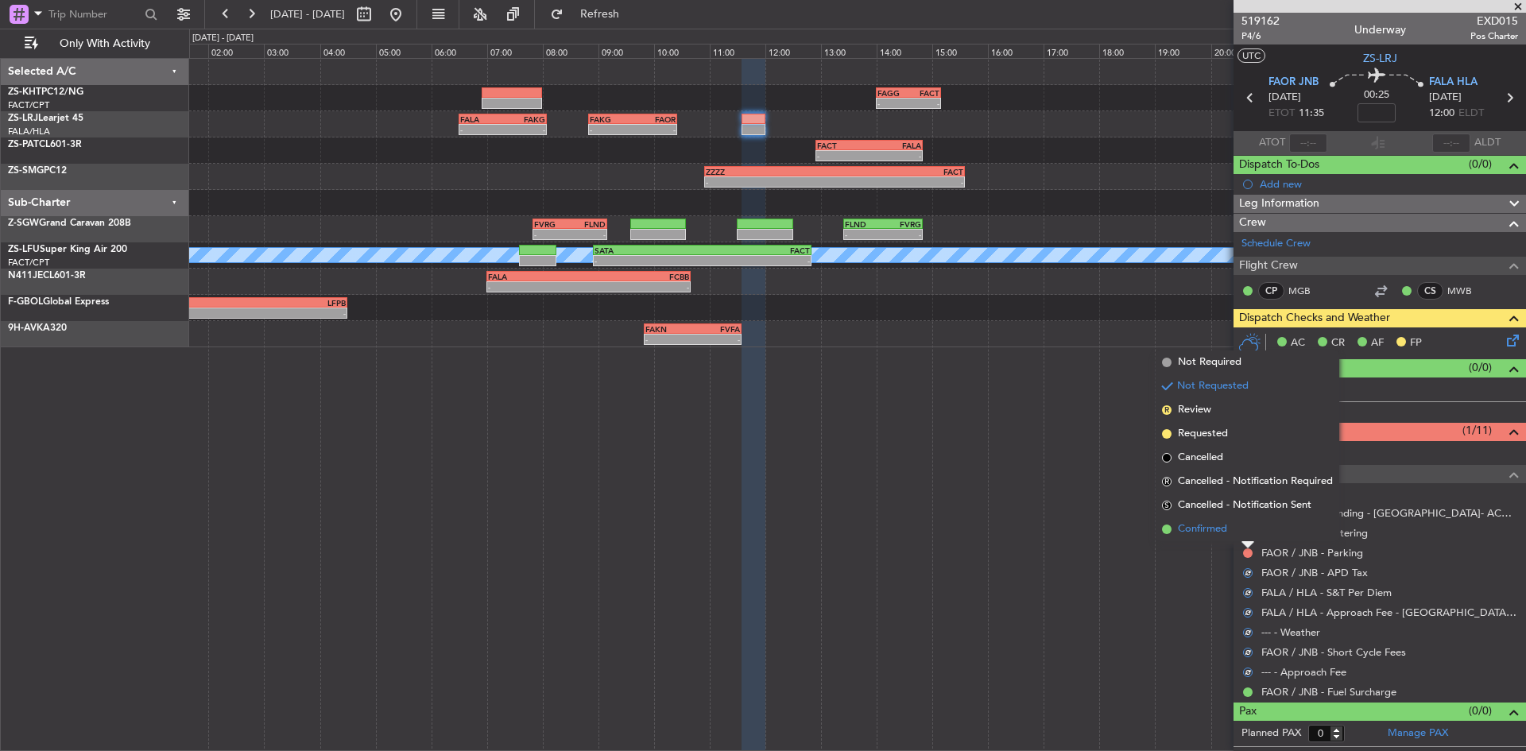
click at [1241, 535] on li "Confirmed" at bounding box center [1247, 529] width 184 height 24
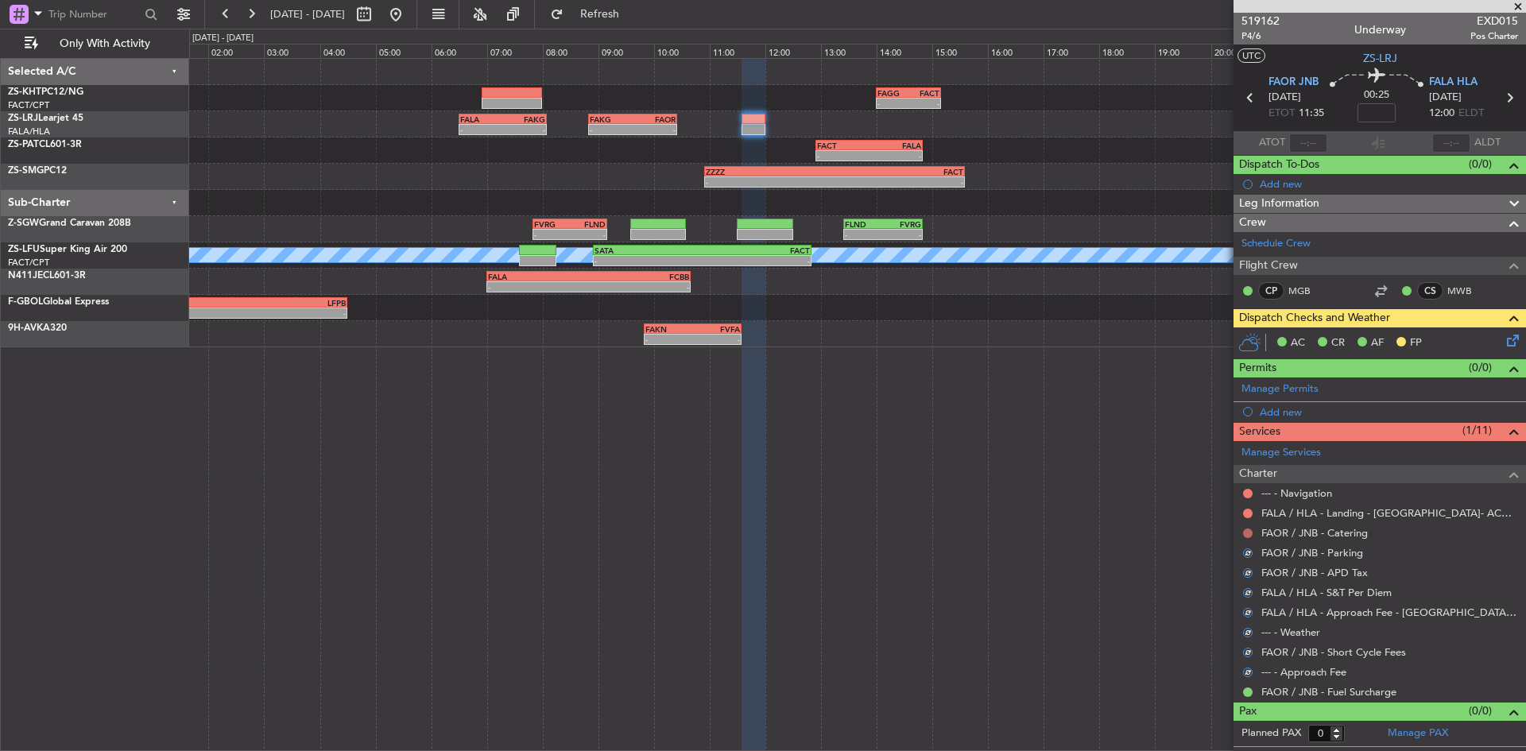
click at [1243, 535] on button at bounding box center [1248, 533] width 10 height 10
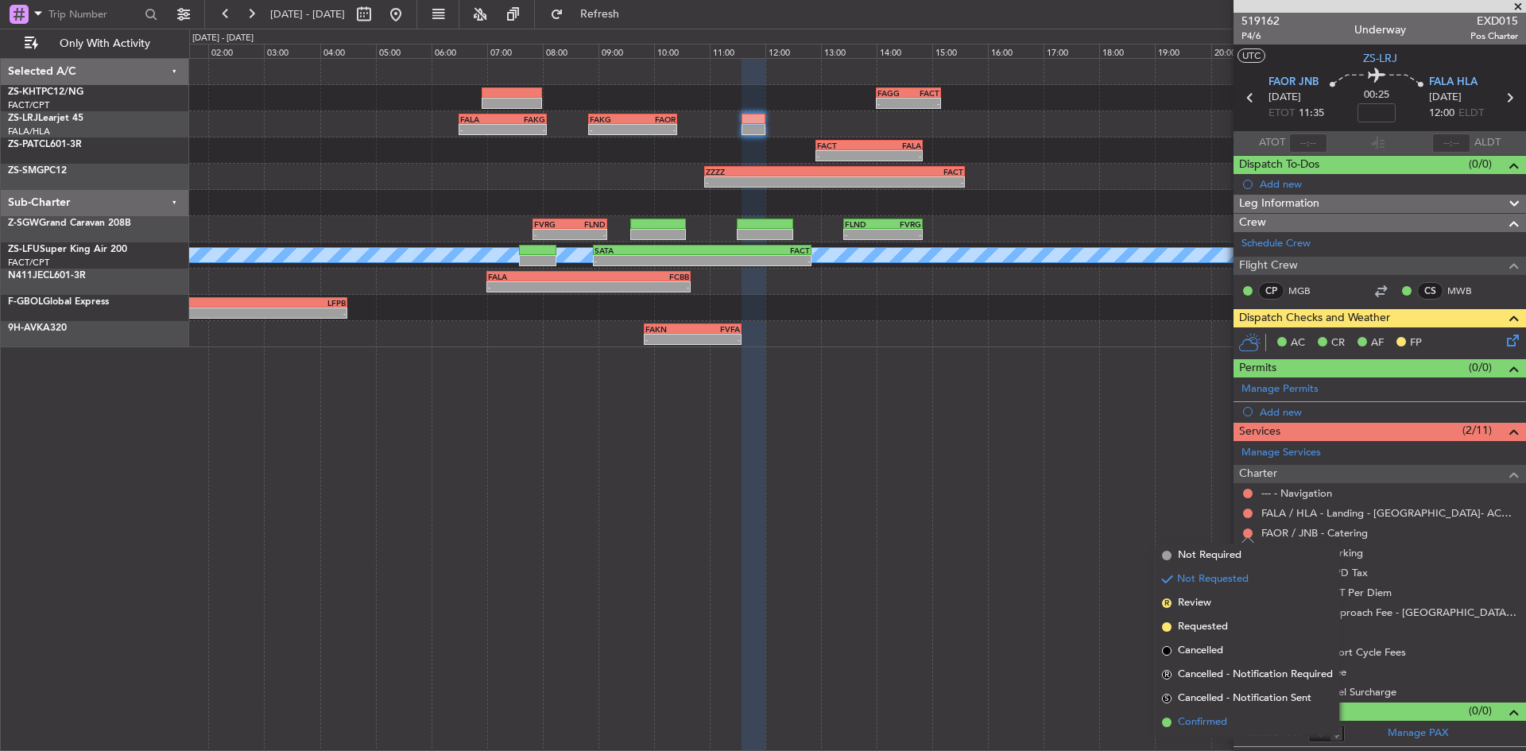
click at [1249, 716] on li "Confirmed" at bounding box center [1247, 722] width 184 height 24
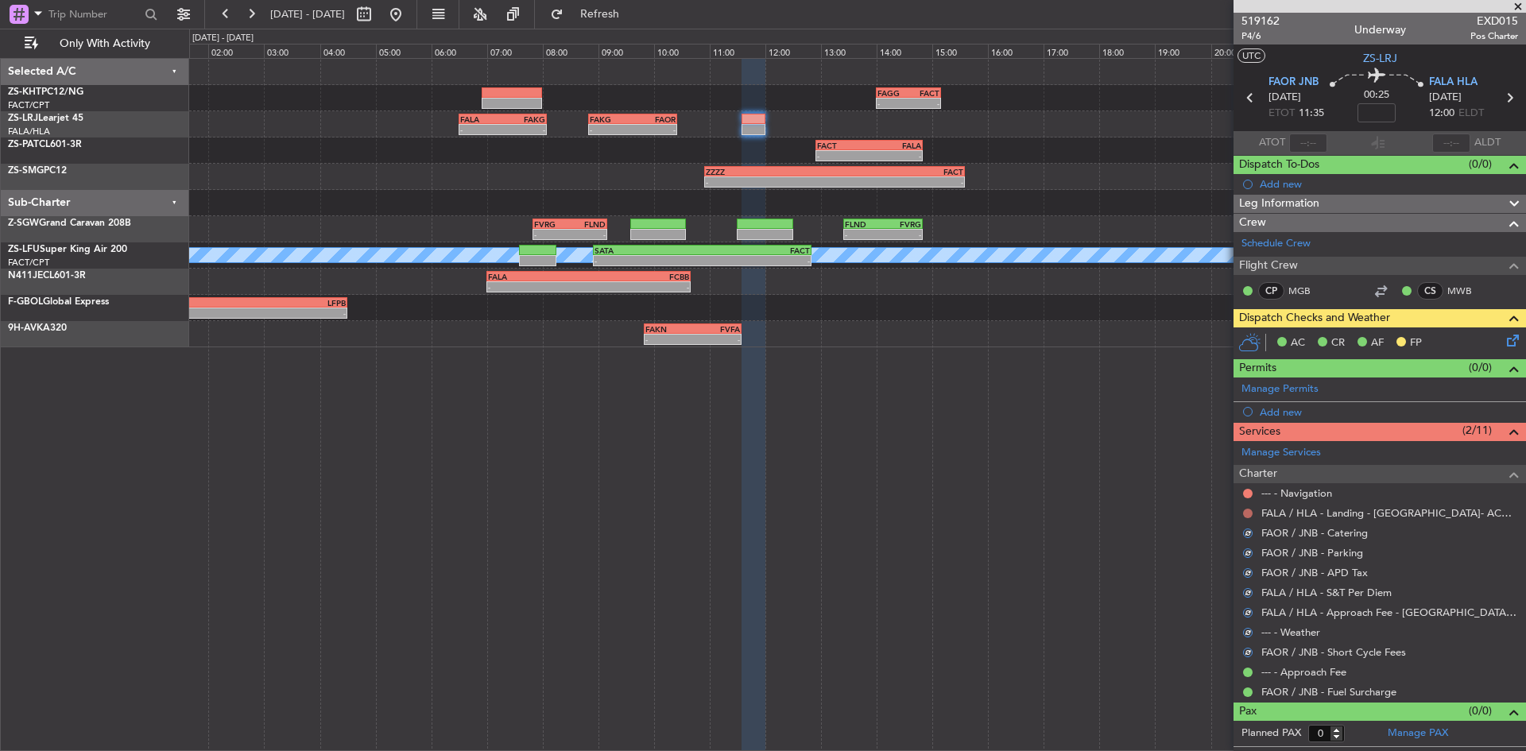
click at [1246, 516] on button at bounding box center [1248, 514] width 10 height 10
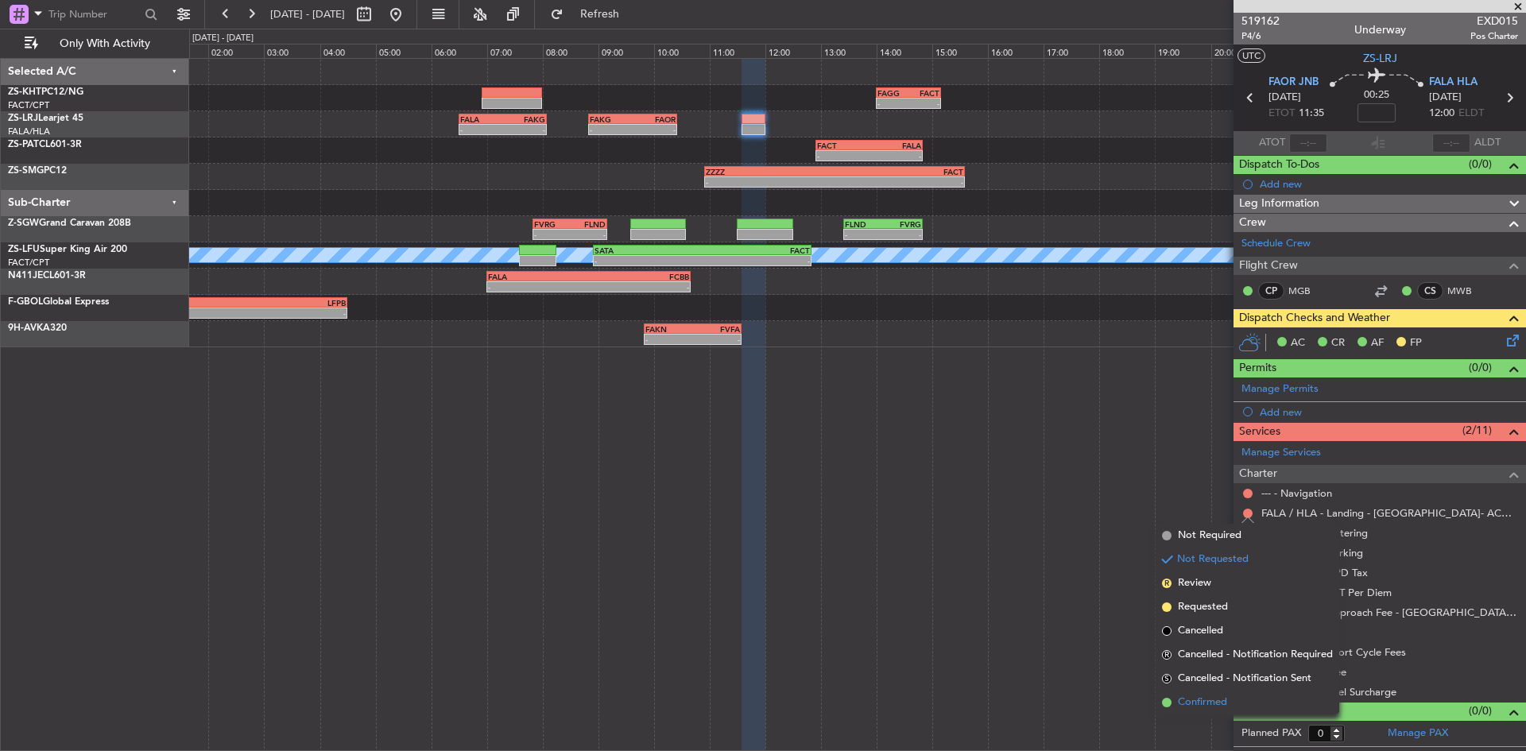
click at [1219, 704] on span "Confirmed" at bounding box center [1202, 702] width 49 height 16
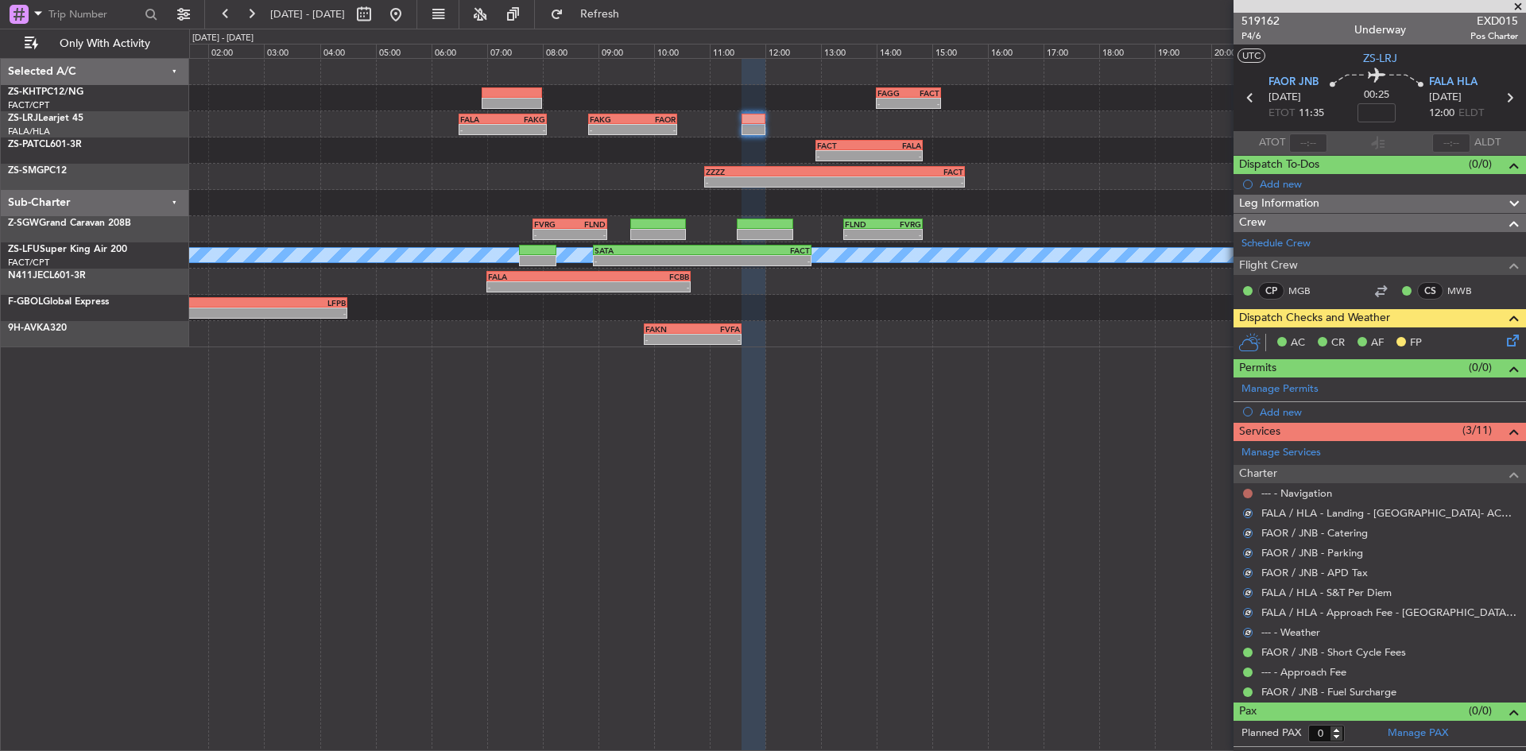
click at [1248, 489] on button at bounding box center [1248, 494] width 10 height 10
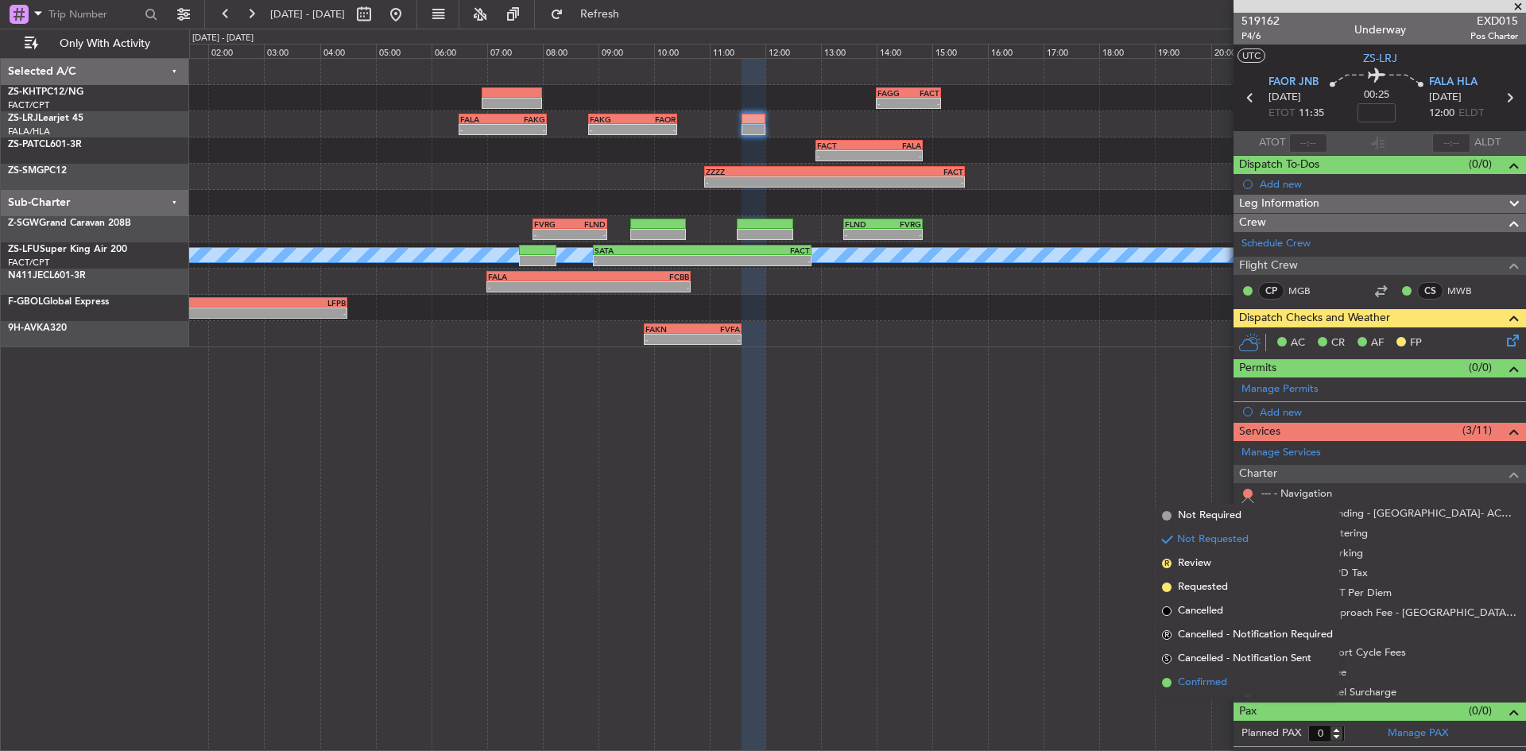
click at [1209, 685] on span "Confirmed" at bounding box center [1202, 683] width 49 height 16
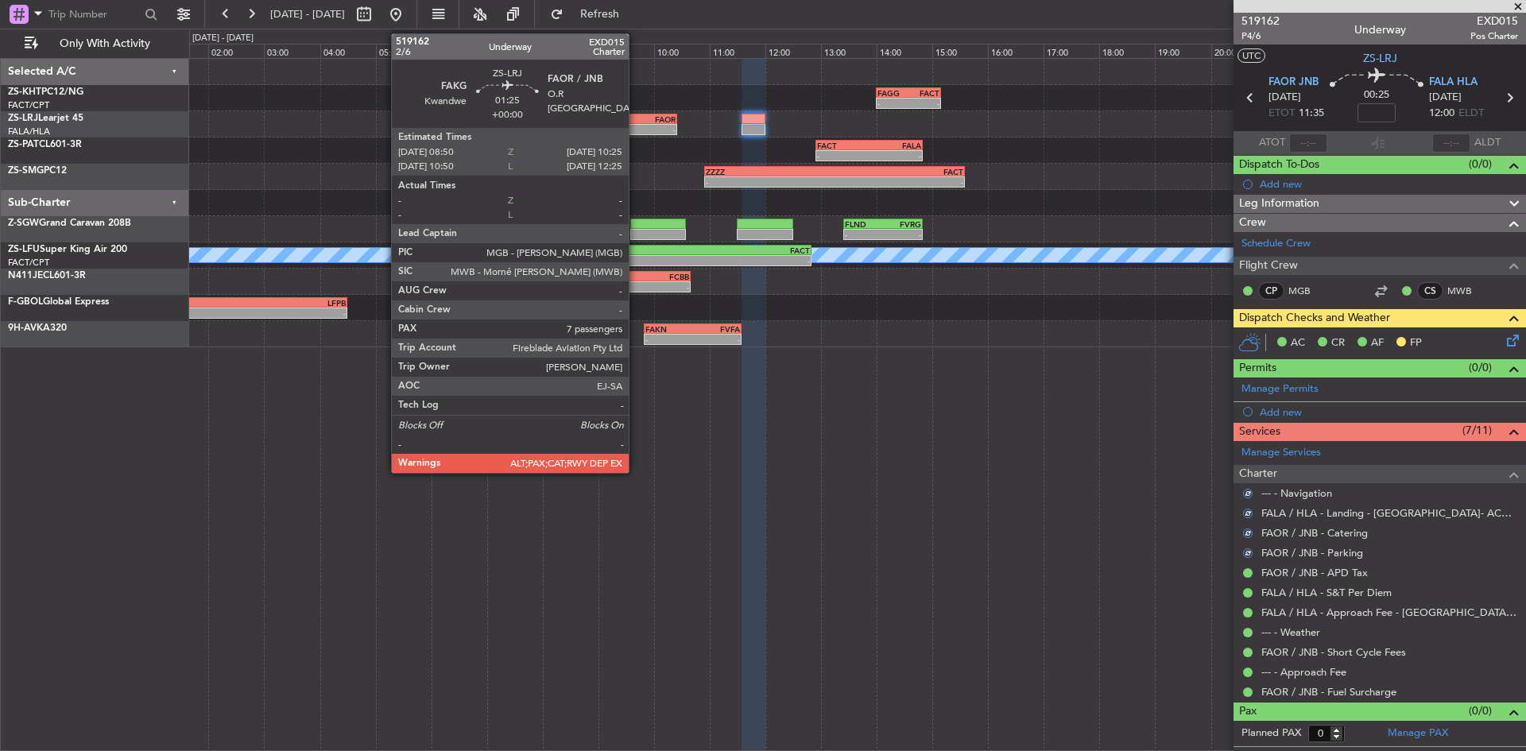
click at [636, 129] on div "-" at bounding box center [653, 130] width 43 height 10
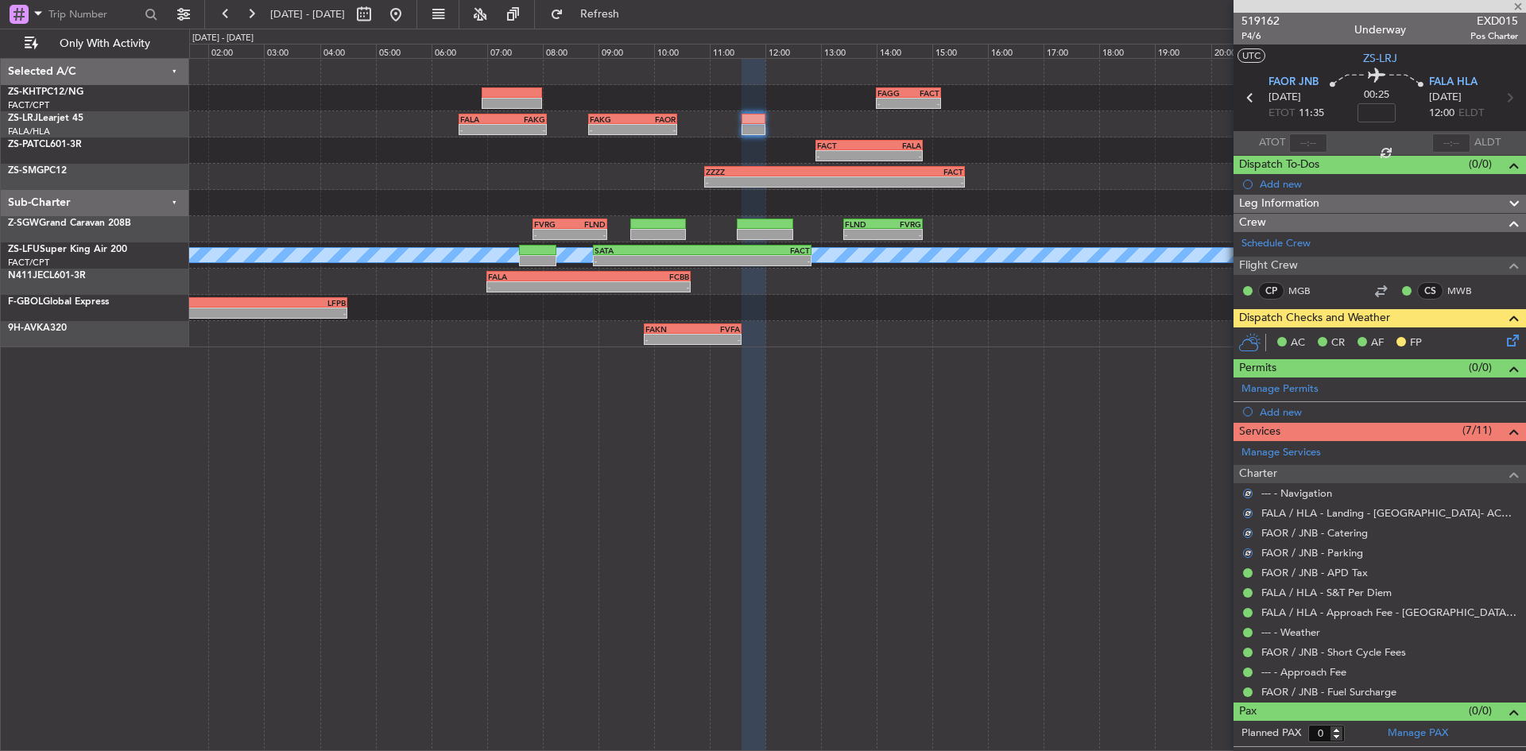
type input "8"
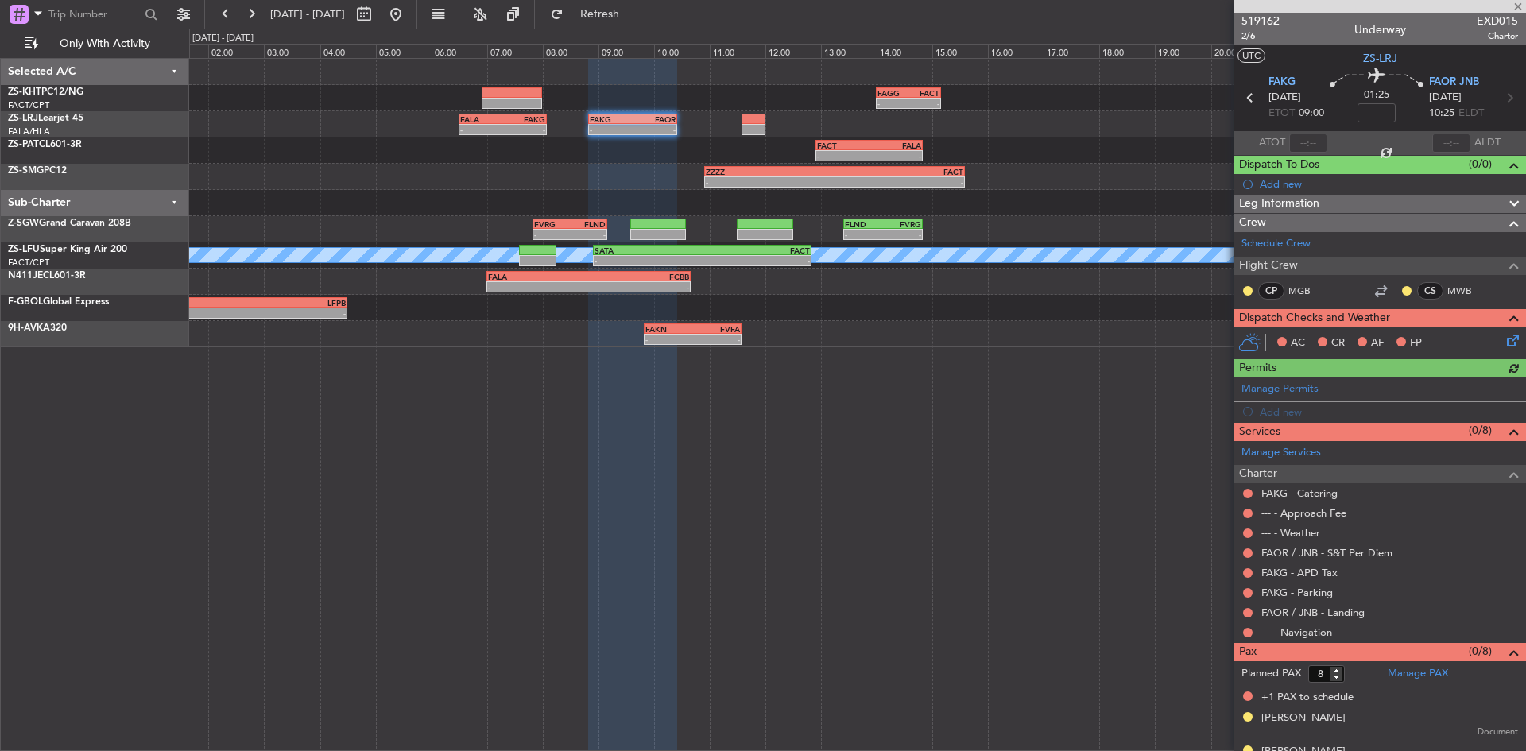
drag, startPoint x: 1247, startPoint y: 292, endPoint x: 1258, endPoint y: 324, distance: 33.4
click at [1247, 292] on button at bounding box center [1248, 291] width 10 height 10
click at [1265, 339] on span "Acknowledged" at bounding box center [1251, 337] width 70 height 16
click at [1402, 289] on button at bounding box center [1407, 291] width 10 height 10
click at [1406, 336] on span "Acknowledged" at bounding box center [1398, 337] width 70 height 16
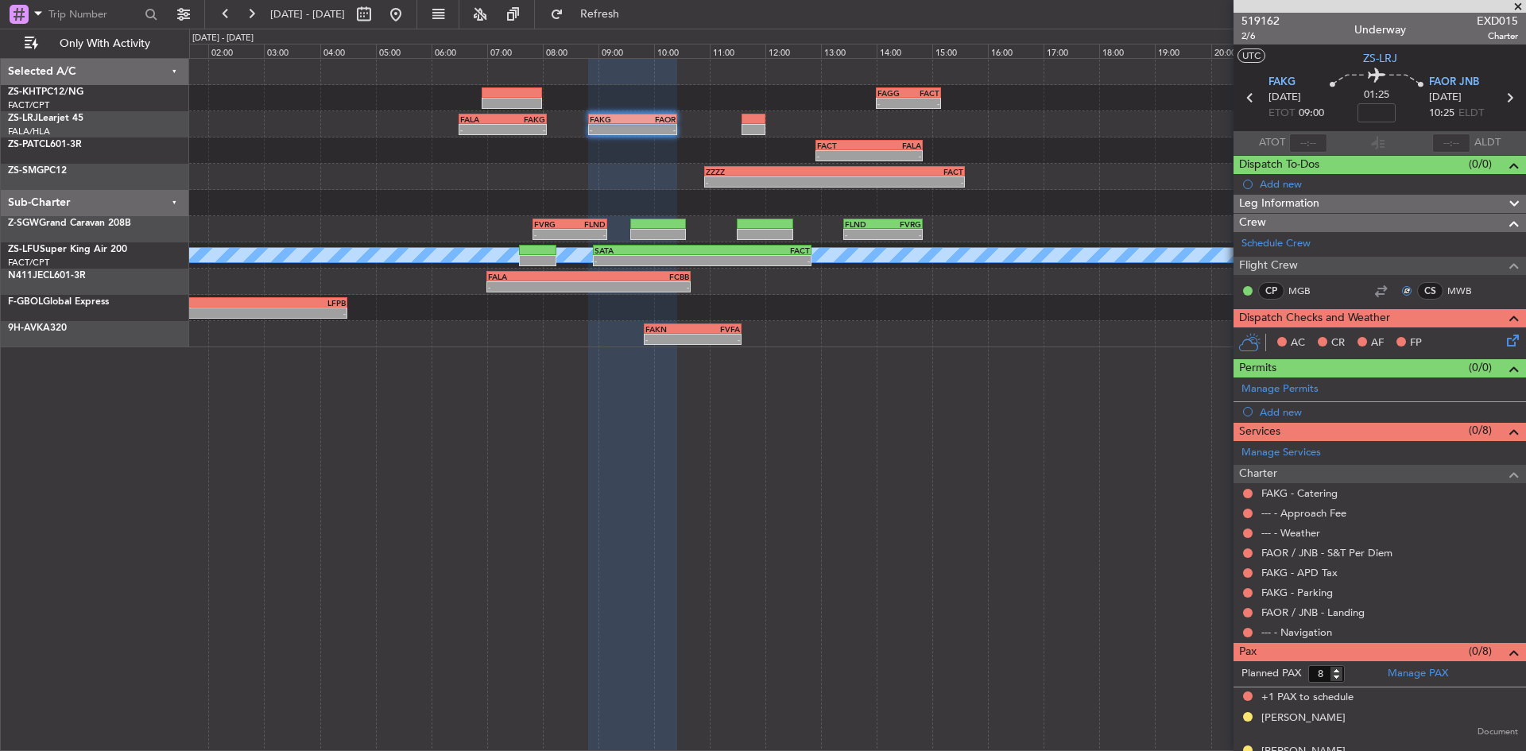
click at [1503, 342] on icon at bounding box center [1509, 337] width 13 height 13
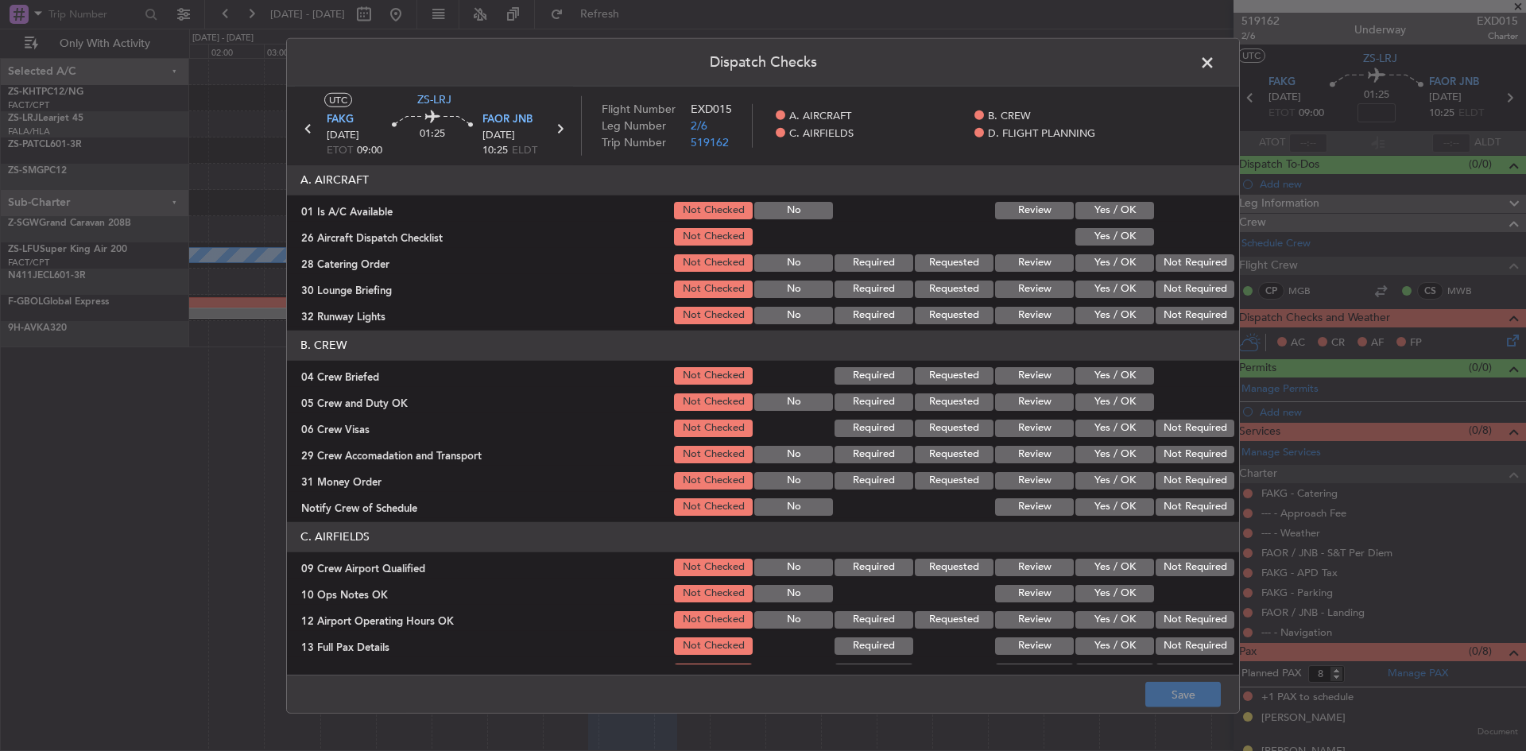
click at [1123, 206] on button "Yes / OK" at bounding box center [1114, 210] width 79 height 17
click at [1123, 240] on button "Yes / OK" at bounding box center [1114, 236] width 79 height 17
drag, startPoint x: 1194, startPoint y: 259, endPoint x: 1182, endPoint y: 294, distance: 36.9
click at [1193, 259] on button "Not Required" at bounding box center [1194, 262] width 79 height 17
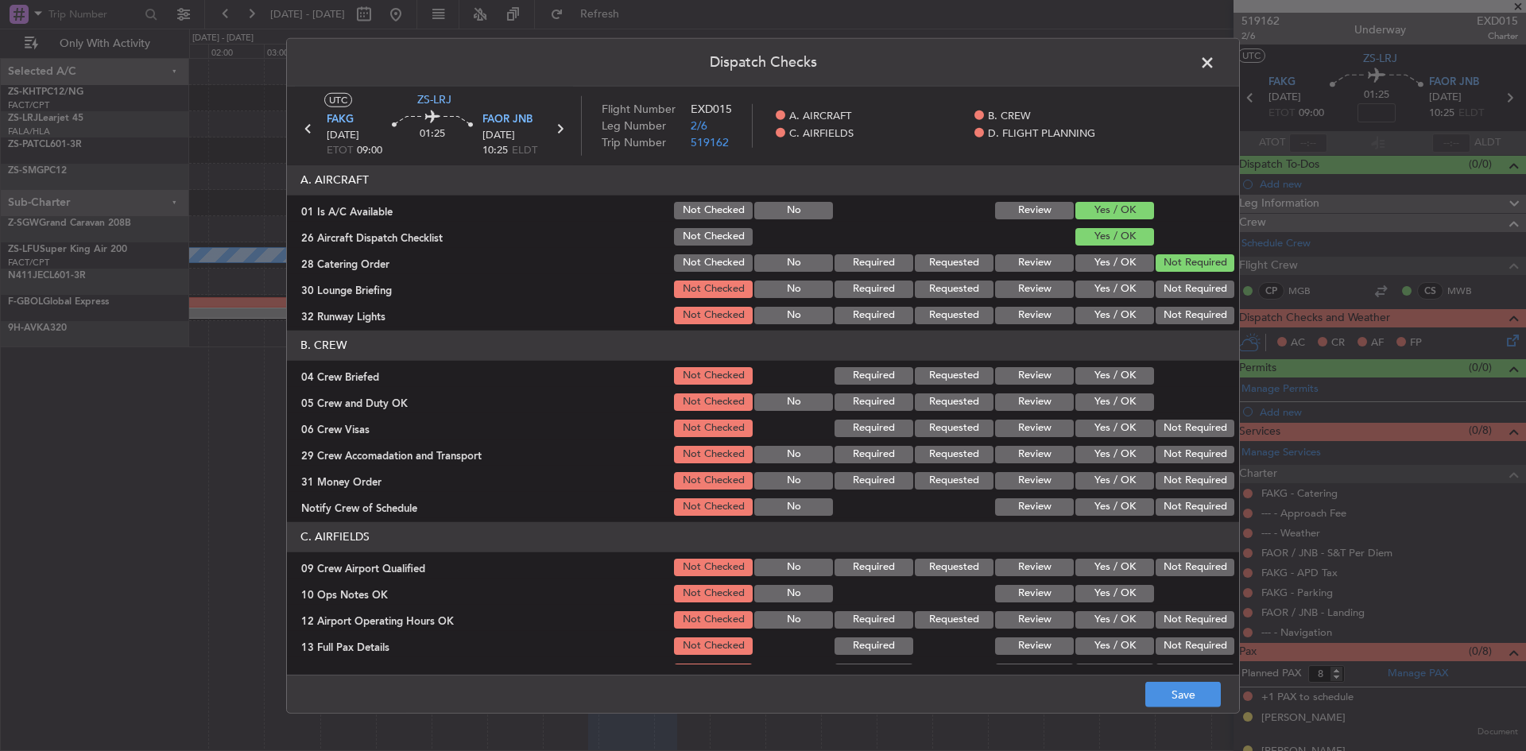
click at [1181, 297] on button "Not Required" at bounding box center [1194, 288] width 79 height 17
drag, startPoint x: 1180, startPoint y: 315, endPoint x: 1161, endPoint y: 356, distance: 44.8
click at [1178, 319] on button "Not Required" at bounding box center [1194, 315] width 79 height 17
click at [1109, 376] on button "Yes / OK" at bounding box center [1114, 375] width 79 height 17
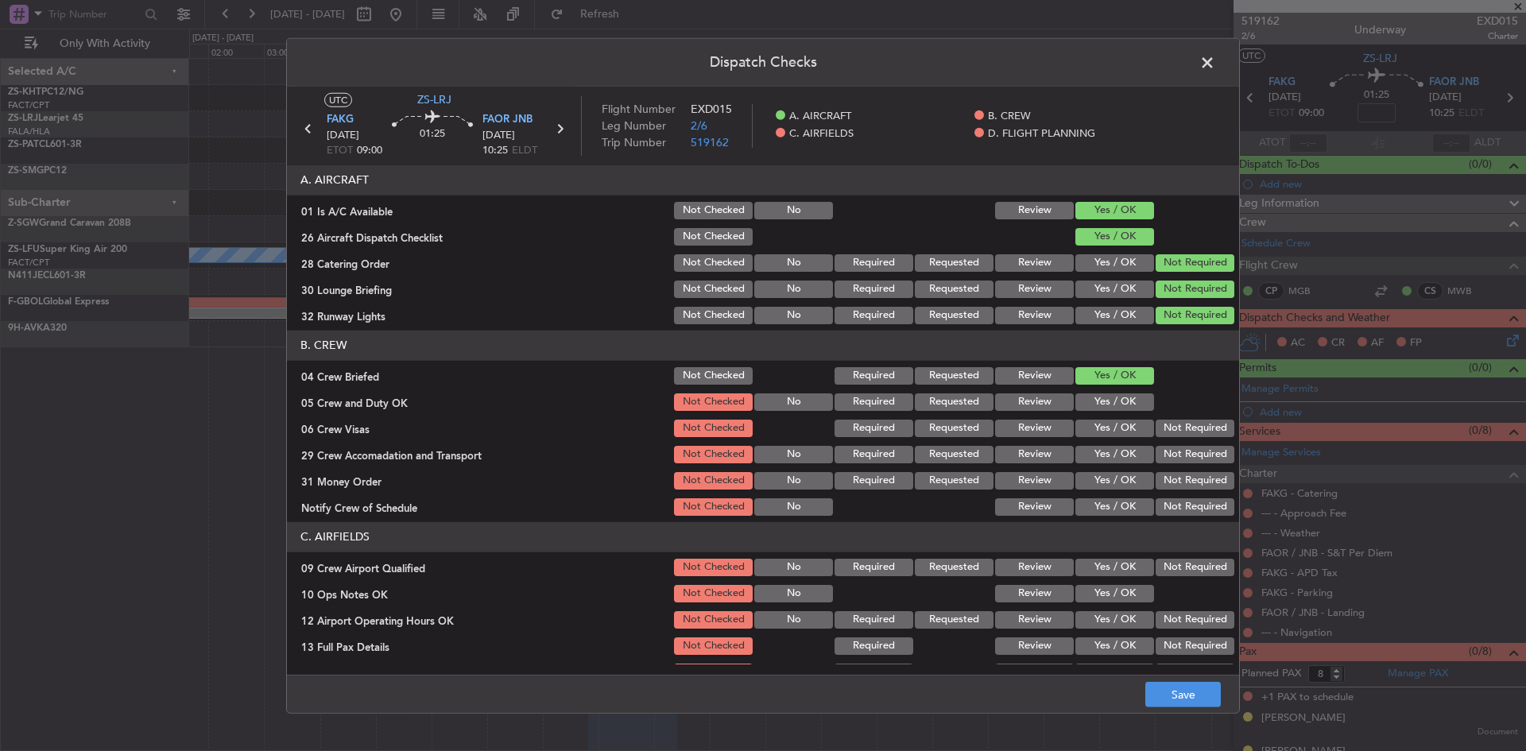
click at [1107, 403] on button "Yes / OK" at bounding box center [1114, 401] width 79 height 17
click at [1165, 430] on button "Not Required" at bounding box center [1194, 428] width 79 height 17
drag, startPoint x: 1169, startPoint y: 451, endPoint x: 1167, endPoint y: 481, distance: 30.2
click at [1169, 452] on button "Not Required" at bounding box center [1194, 454] width 79 height 17
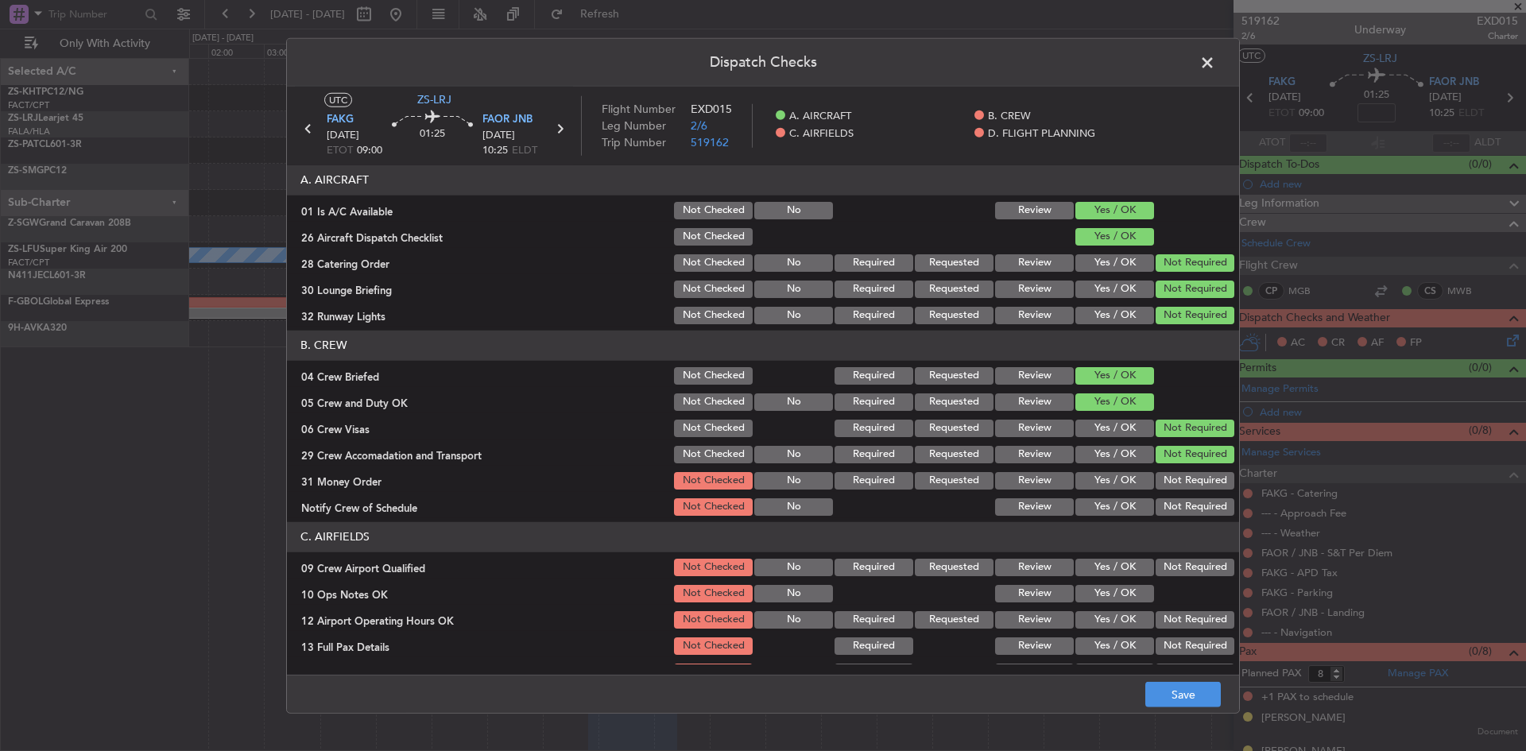
click at [1167, 481] on button "Not Required" at bounding box center [1194, 480] width 79 height 17
click at [1175, 520] on article "A. AIRCRAFT 01 Is A/C Available Not Checked No Review Yes / OK 26 Aircraft Disp…" at bounding box center [763, 415] width 952 height 500
click at [1172, 508] on button "Not Required" at bounding box center [1194, 506] width 79 height 17
click at [1174, 567] on button "Not Required" at bounding box center [1194, 567] width 79 height 17
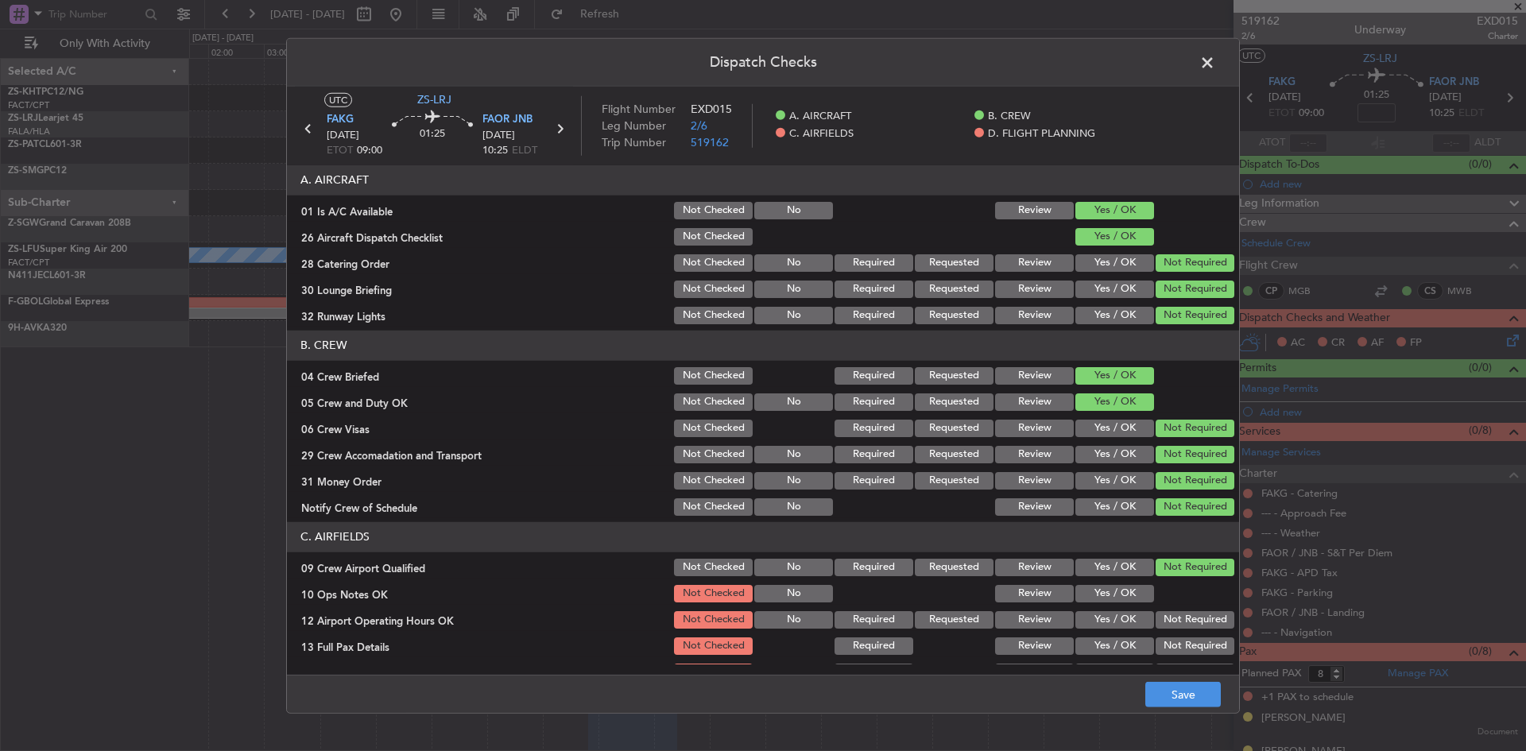
drag, startPoint x: 1107, startPoint y: 598, endPoint x: 1135, endPoint y: 531, distance: 73.3
click at [1107, 594] on button "Yes / OK" at bounding box center [1114, 593] width 79 height 17
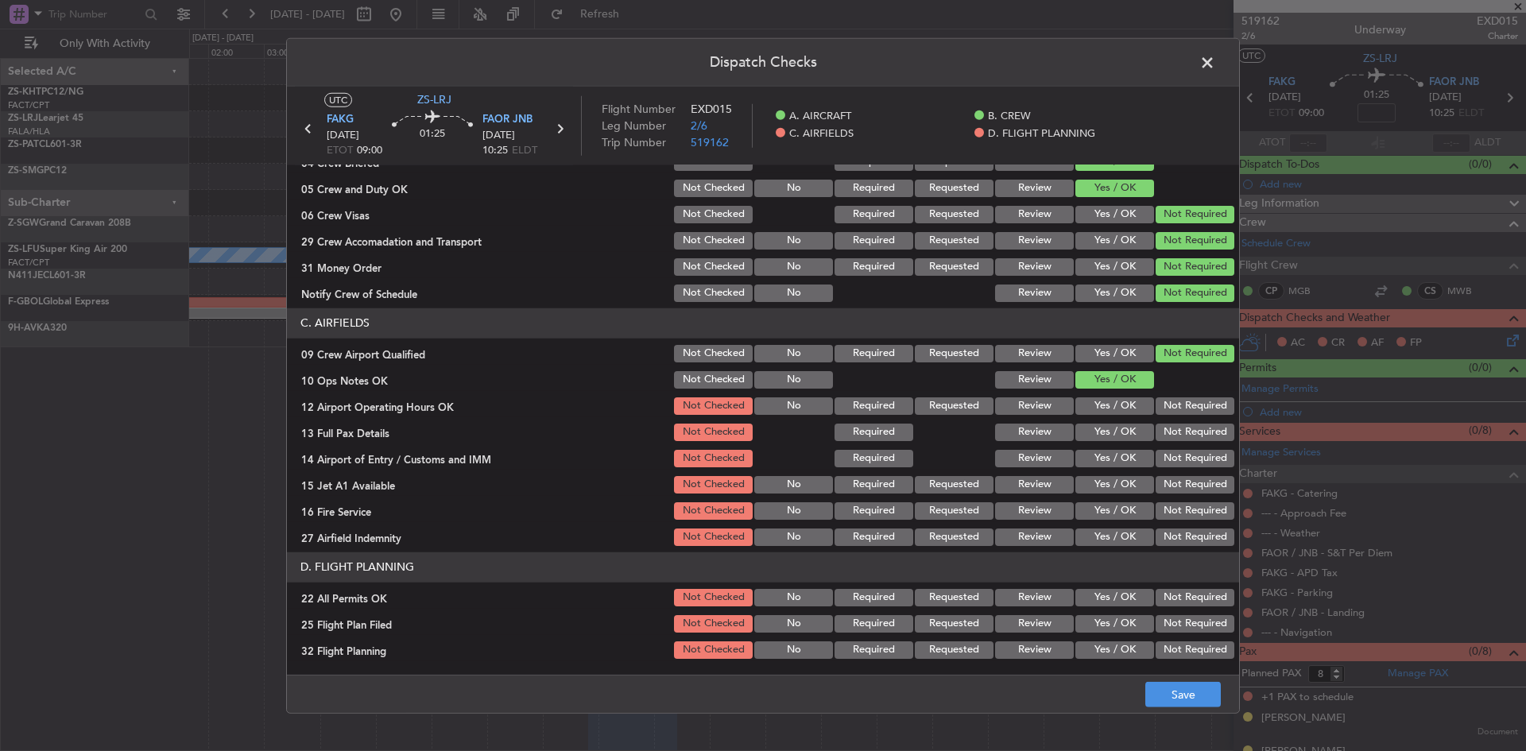
click at [1158, 392] on section "C. AIRFIELDS 09 Crew Airport Qualified Not Checked No Required Requested Review…" at bounding box center [763, 428] width 952 height 240
click at [1160, 410] on button "Not Required" at bounding box center [1194, 405] width 79 height 17
click at [1160, 437] on button "Not Required" at bounding box center [1194, 431] width 79 height 17
drag, startPoint x: 1162, startPoint y: 449, endPoint x: 1162, endPoint y: 459, distance: 10.4
click at [1162, 453] on button "Not Required" at bounding box center [1194, 458] width 79 height 17
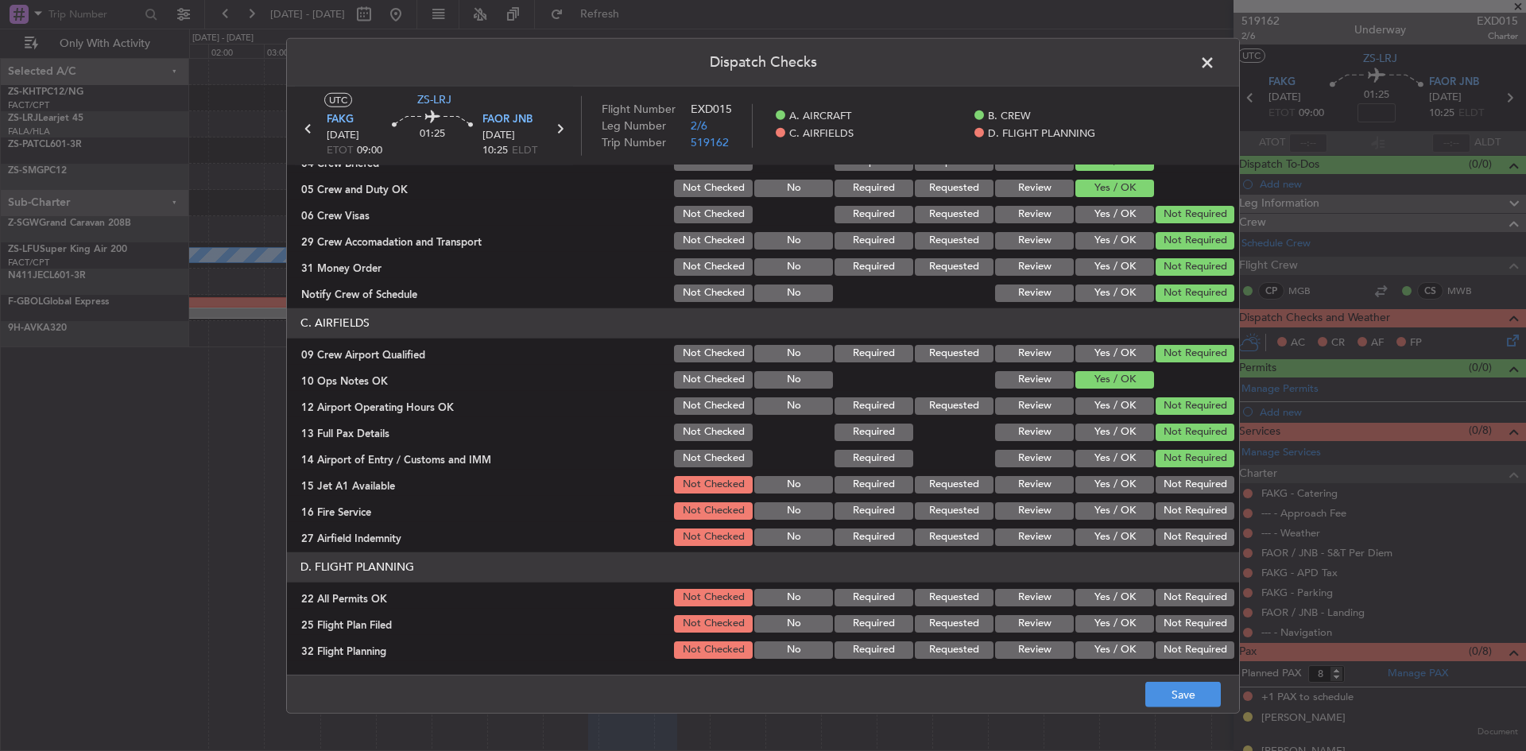
click at [1168, 485] on button "Not Required" at bounding box center [1194, 484] width 79 height 17
drag, startPoint x: 1174, startPoint y: 506, endPoint x: 1176, endPoint y: 532, distance: 26.3
click at [1174, 512] on button "Not Required" at bounding box center [1194, 510] width 79 height 17
click at [1176, 532] on button "Not Required" at bounding box center [1194, 536] width 79 height 17
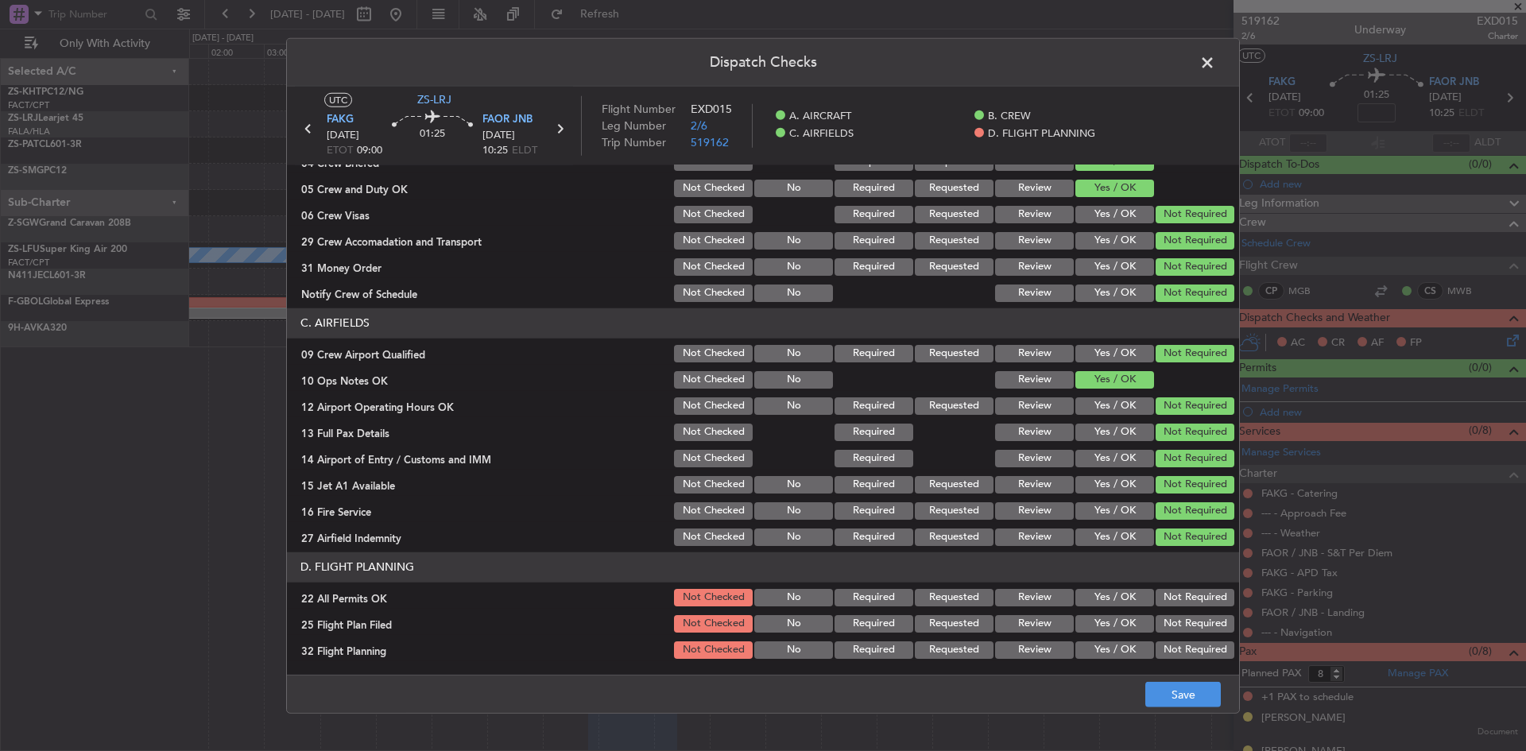
click at [1178, 604] on button "Not Required" at bounding box center [1194, 597] width 79 height 17
click at [1027, 625] on button "Review" at bounding box center [1034, 623] width 79 height 17
drag, startPoint x: 1028, startPoint y: 638, endPoint x: 1191, endPoint y: 671, distance: 166.1
click at [1029, 637] on section "D. FLIGHT PLANNING 22 All Permits OK Not Checked No Required Requested Review Y…" at bounding box center [763, 606] width 952 height 109
click at [1031, 651] on button "Review" at bounding box center [1034, 649] width 79 height 17
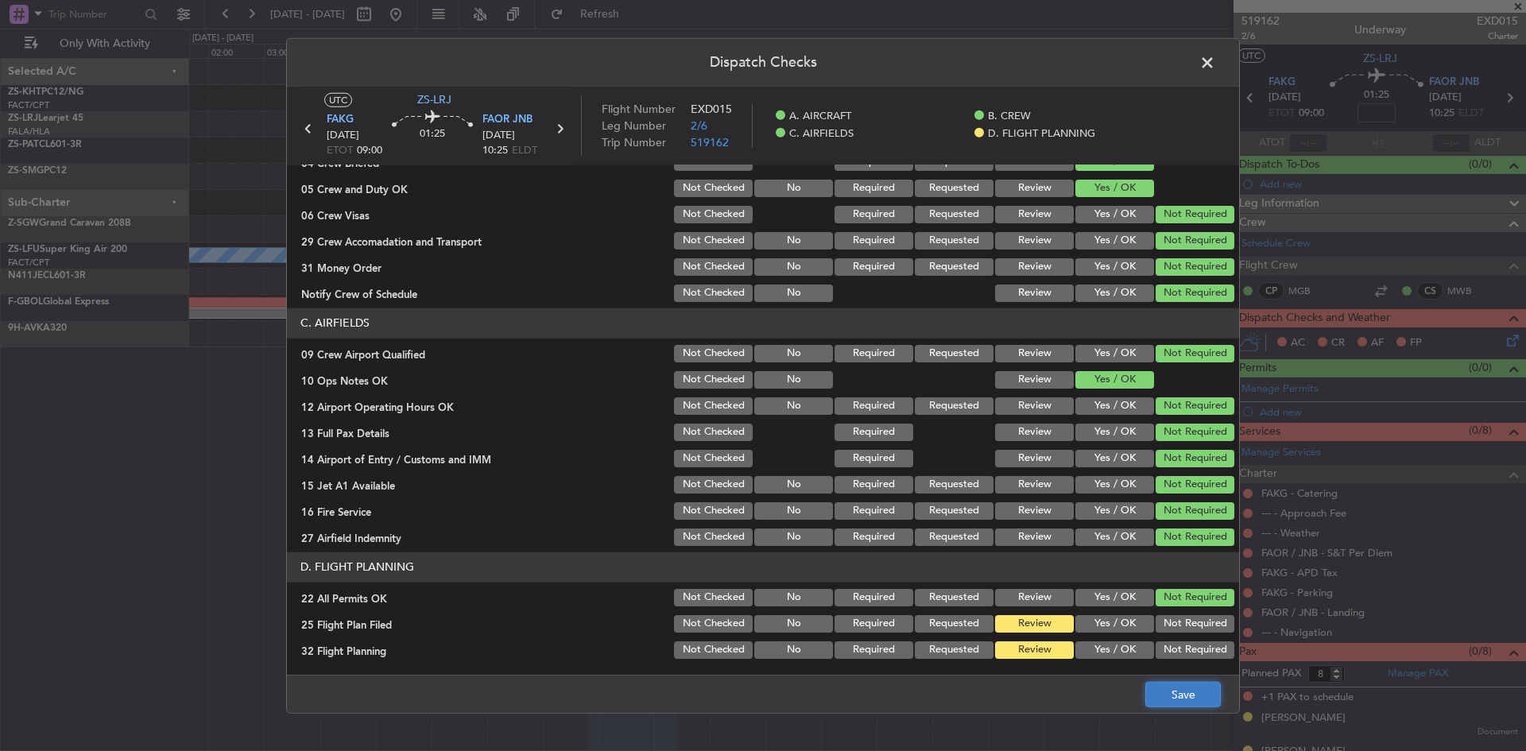
click at [1176, 688] on button "Save" at bounding box center [1182, 694] width 75 height 25
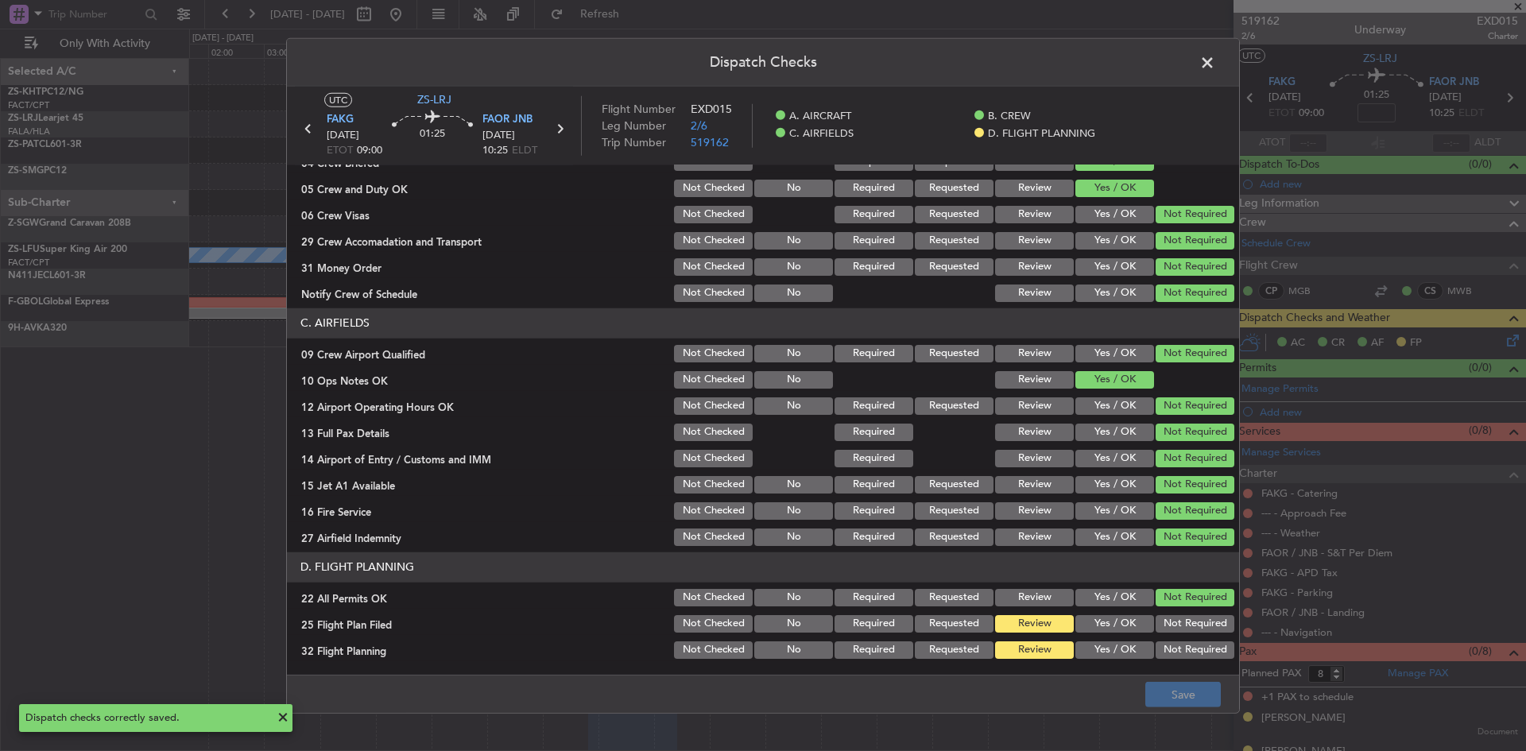
click at [1215, 64] on span at bounding box center [1215, 66] width 0 height 32
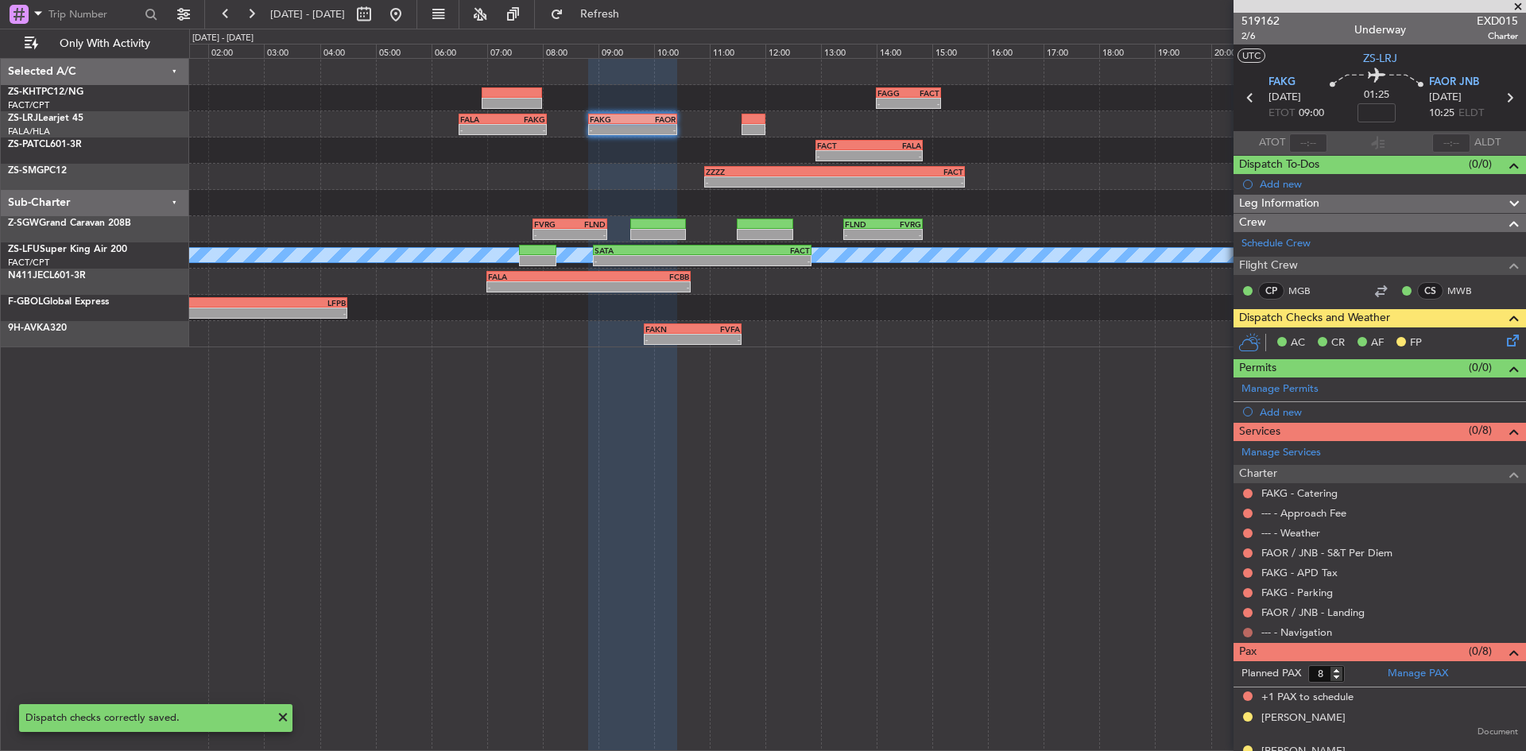
click at [1247, 629] on button at bounding box center [1248, 633] width 10 height 10
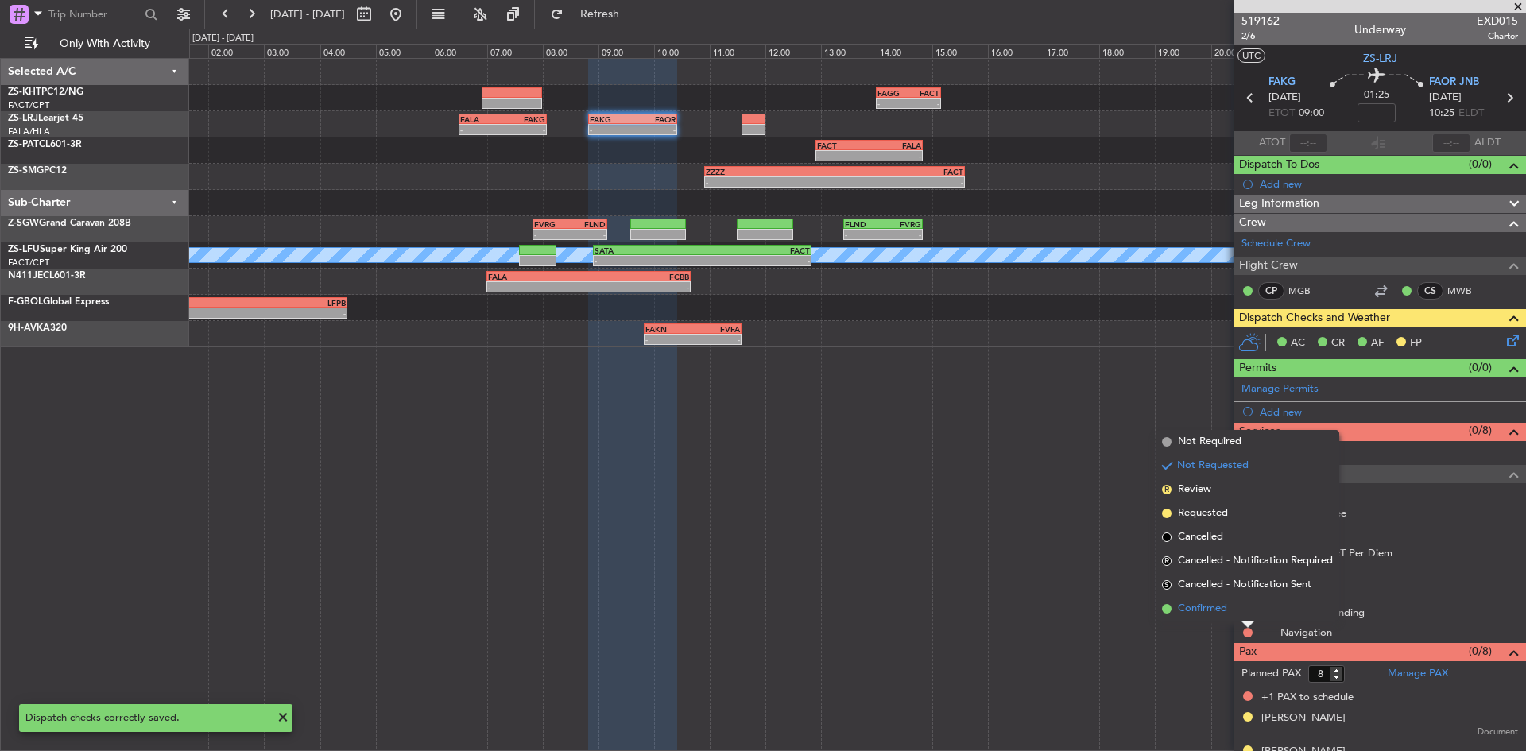
click at [1232, 612] on li "Confirmed" at bounding box center [1247, 609] width 184 height 24
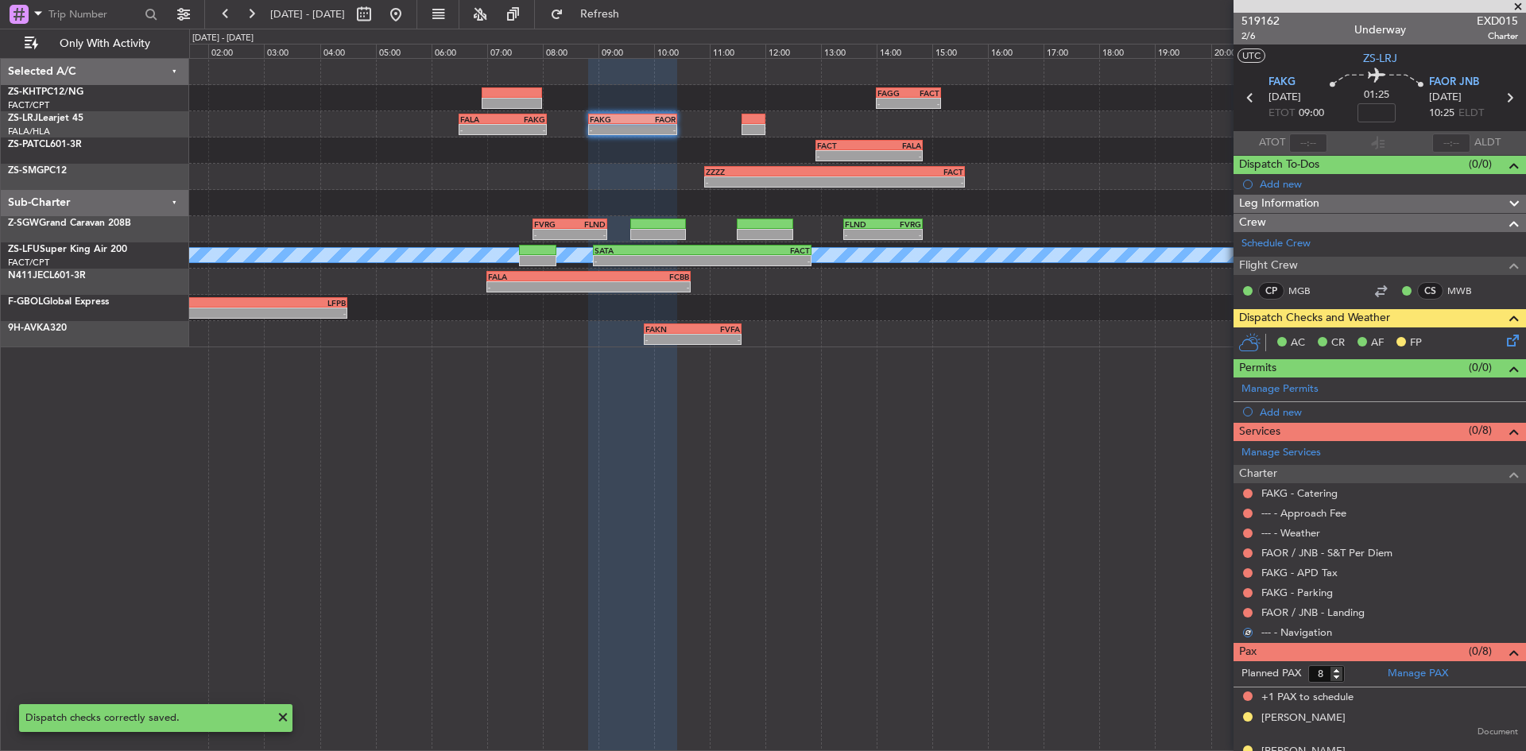
click at [1241, 612] on div at bounding box center [1247, 612] width 13 height 13
click at [1243, 611] on div at bounding box center [1247, 612] width 13 height 13
click at [1247, 609] on button at bounding box center [1248, 613] width 10 height 10
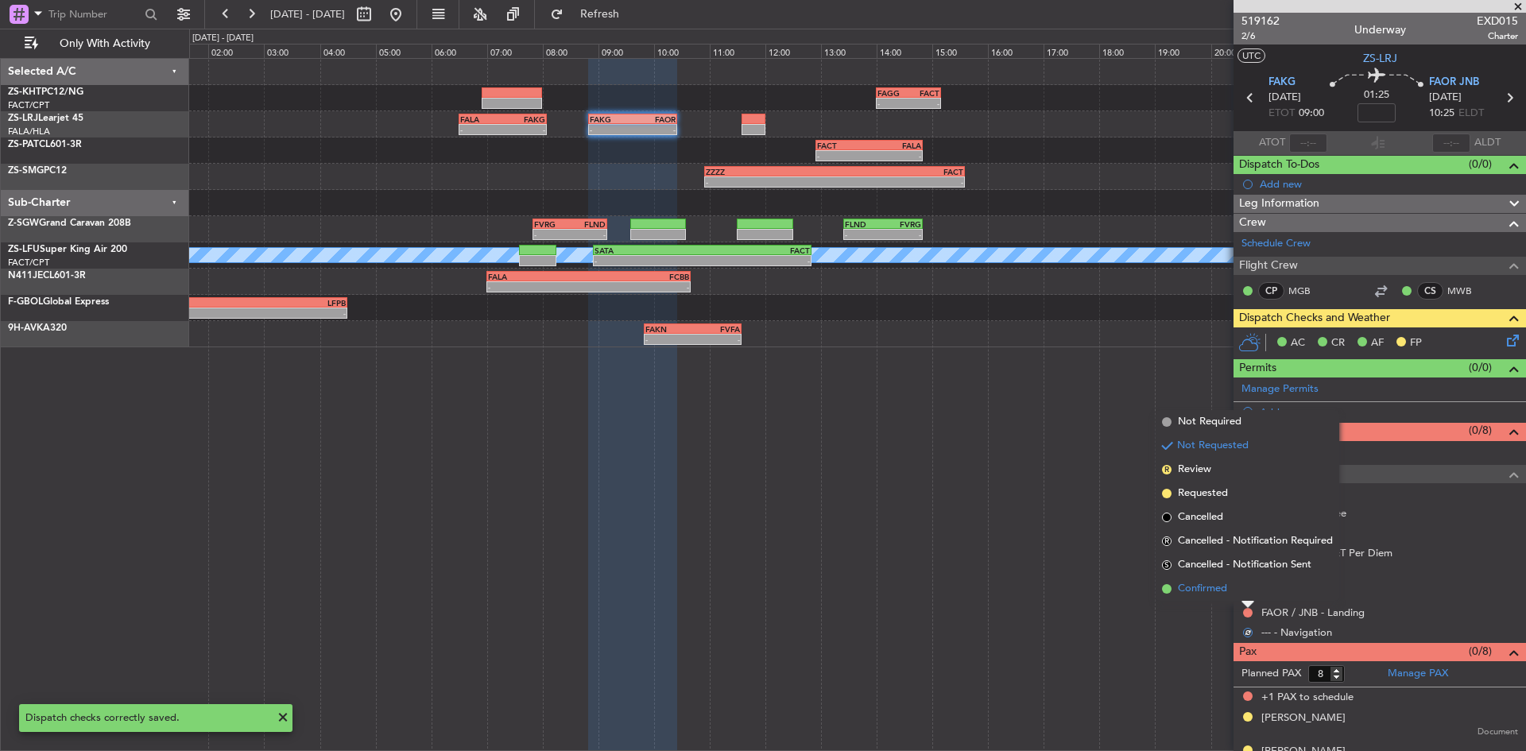
click at [1243, 593] on li "Confirmed" at bounding box center [1247, 589] width 184 height 24
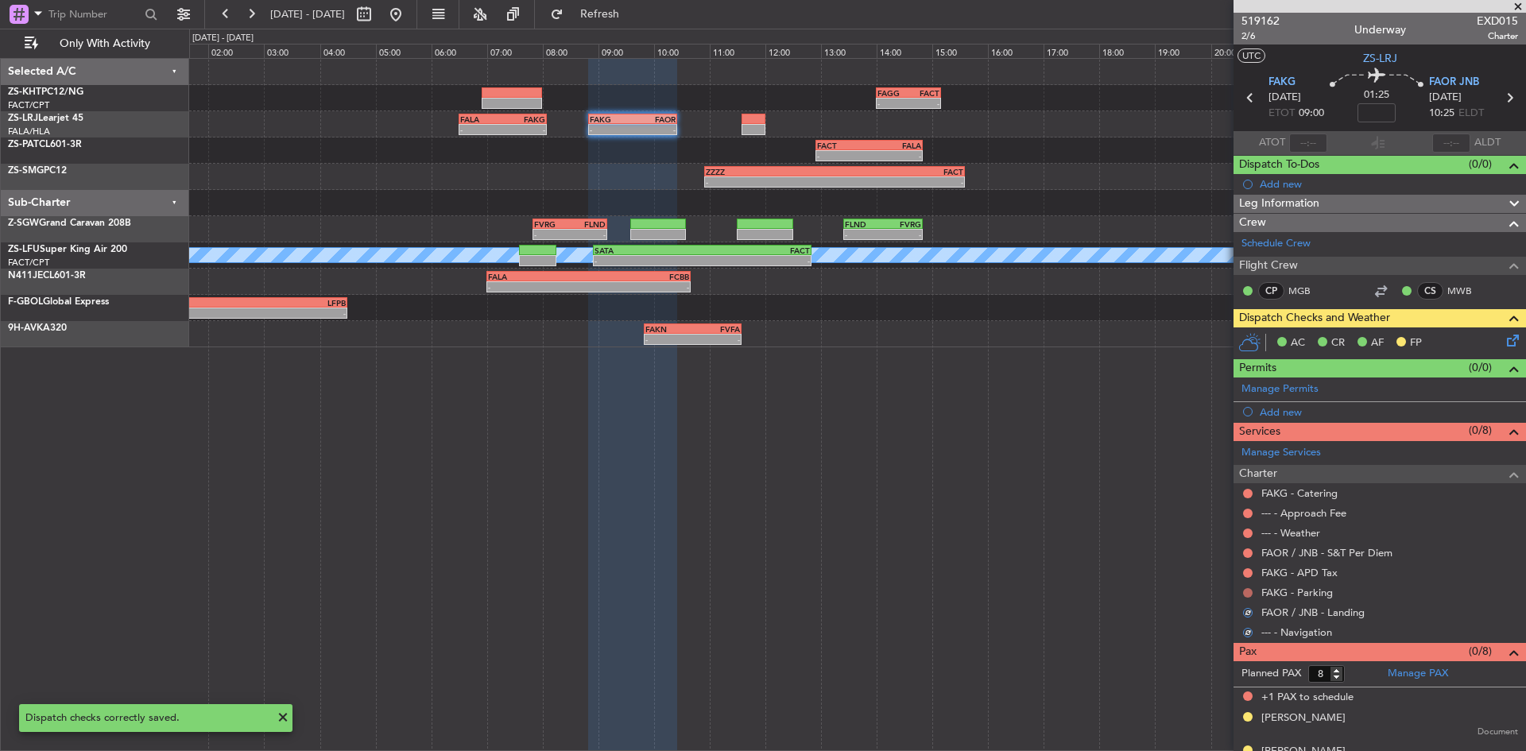
click at [1251, 593] on button at bounding box center [1248, 593] width 10 height 10
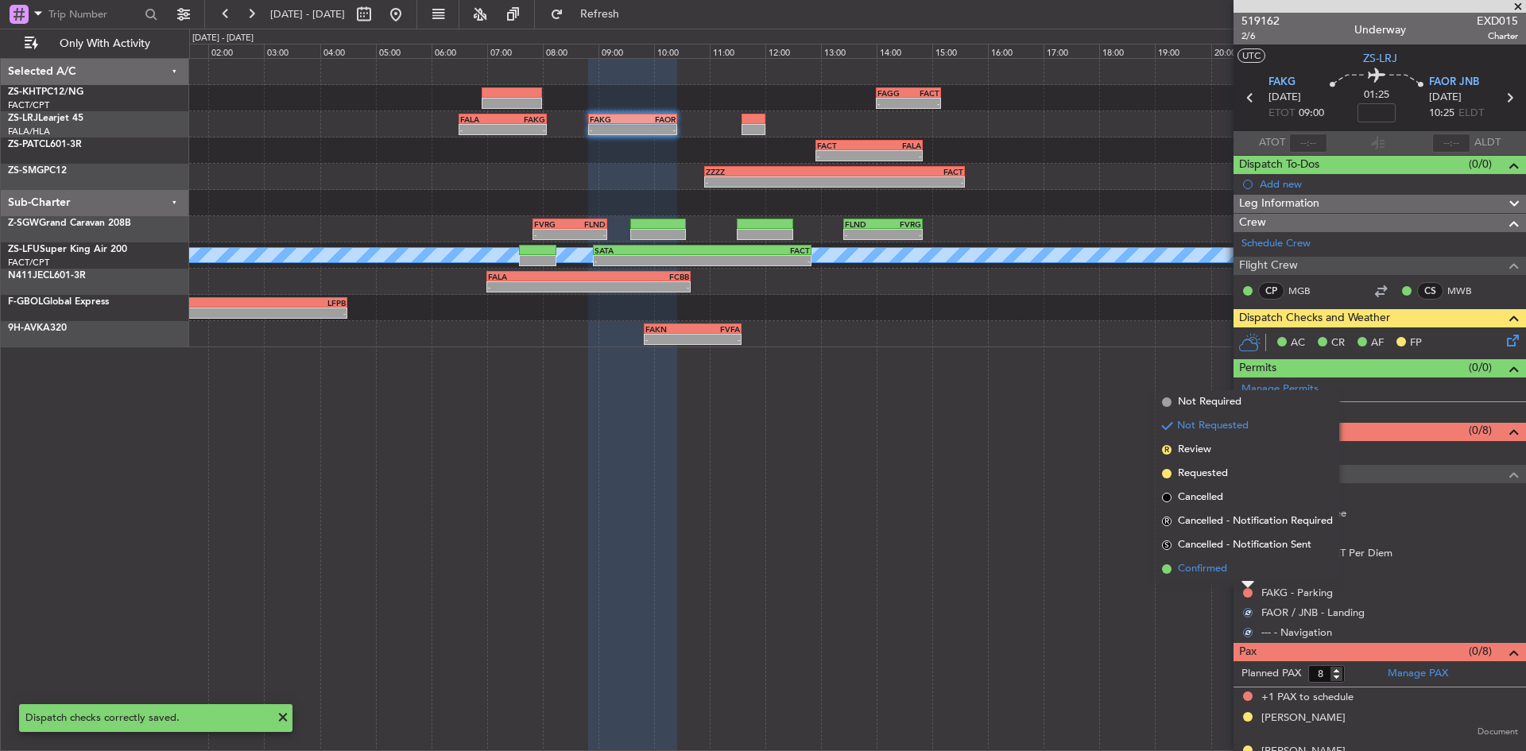
click at [1242, 574] on li "Confirmed" at bounding box center [1247, 569] width 184 height 24
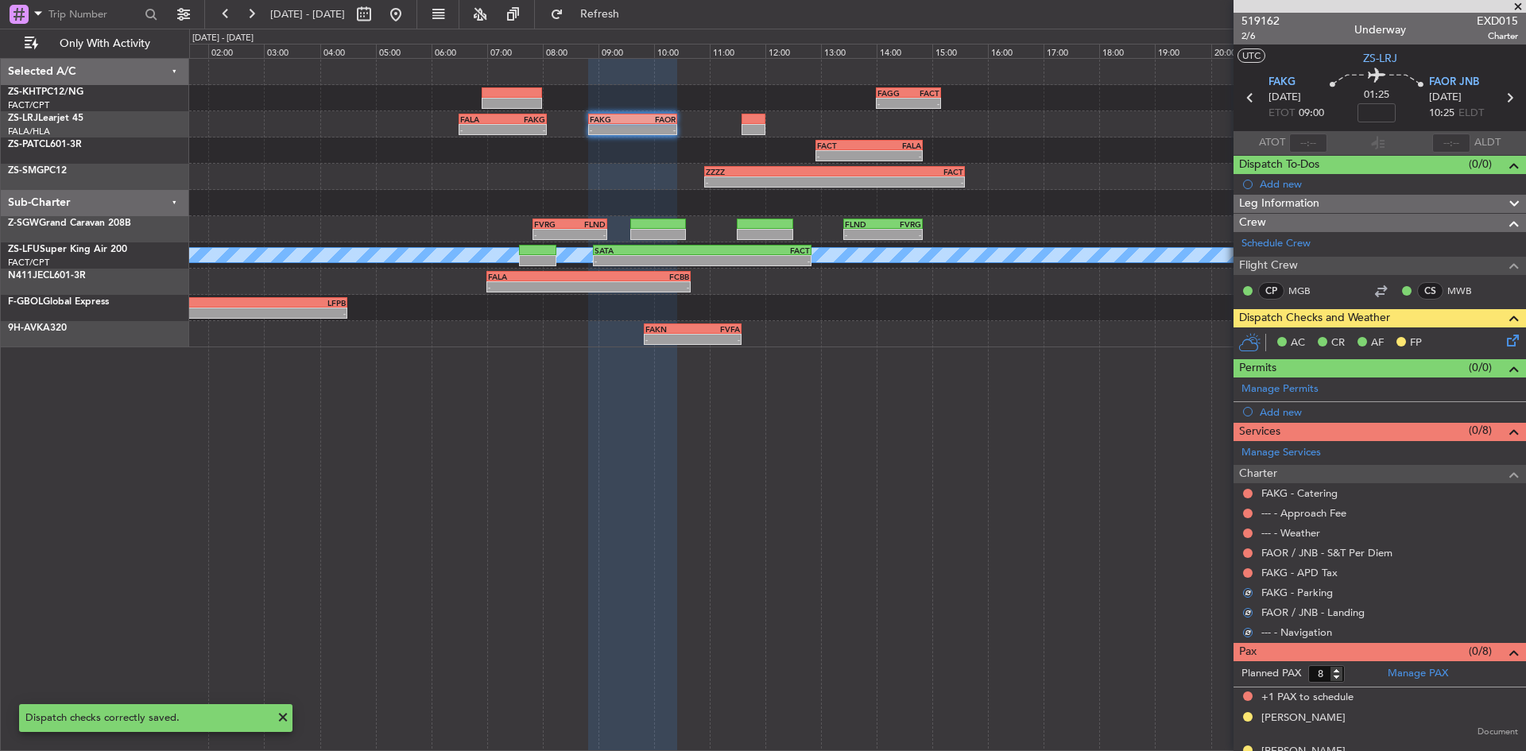
click at [1242, 573] on div at bounding box center [1247, 573] width 13 height 13
click at [1251, 573] on button at bounding box center [1248, 573] width 10 height 10
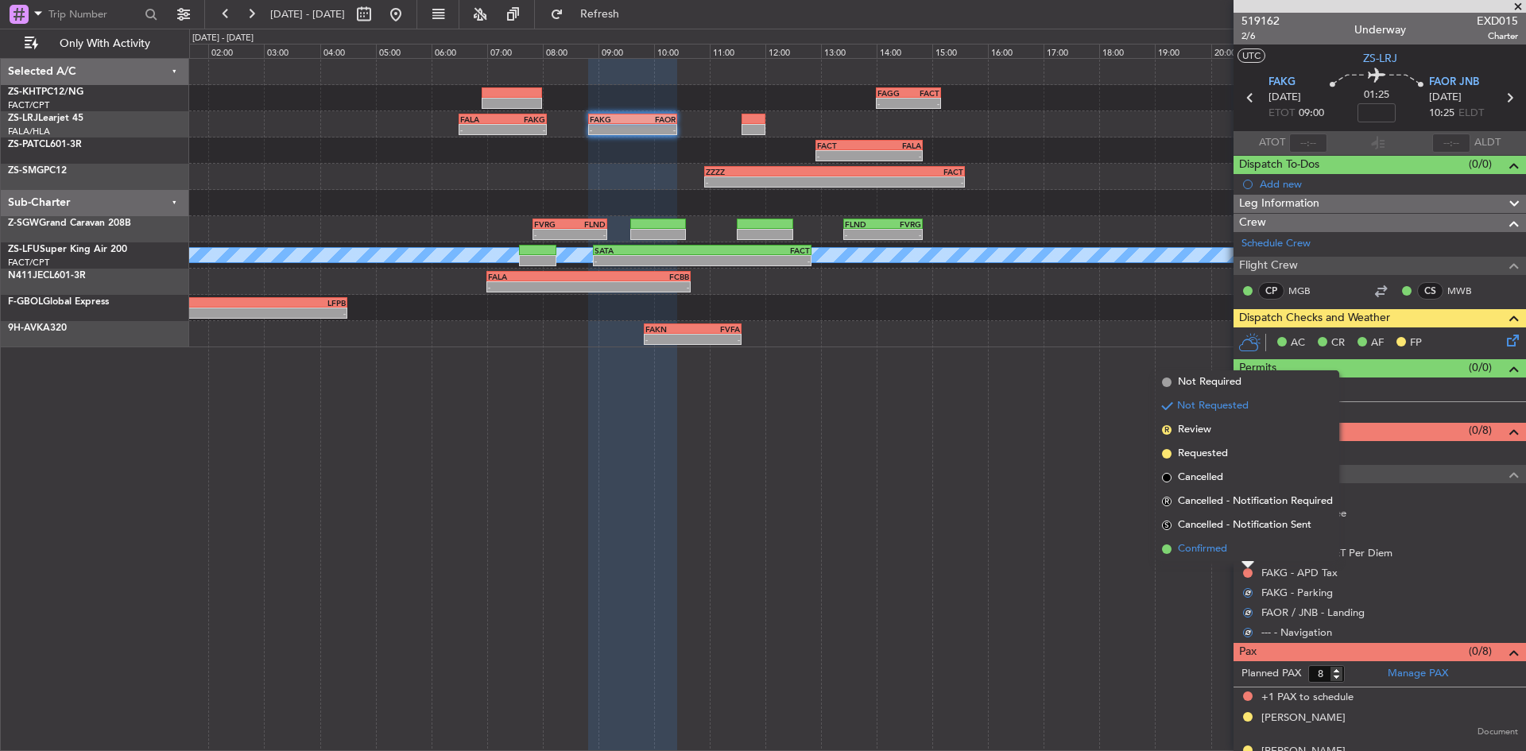
click at [1244, 551] on li "Confirmed" at bounding box center [1247, 549] width 184 height 24
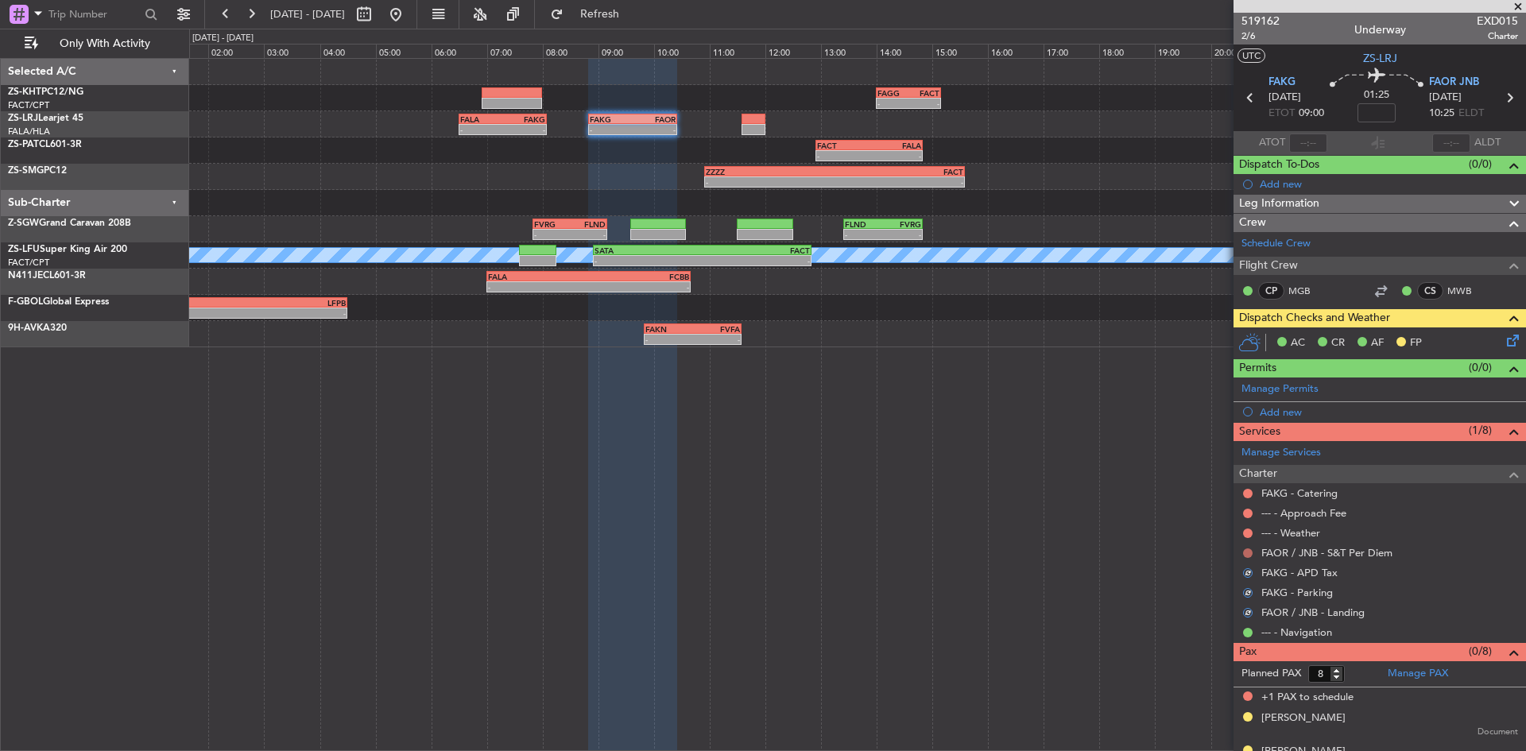
click at [1246, 554] on button at bounding box center [1248, 553] width 10 height 10
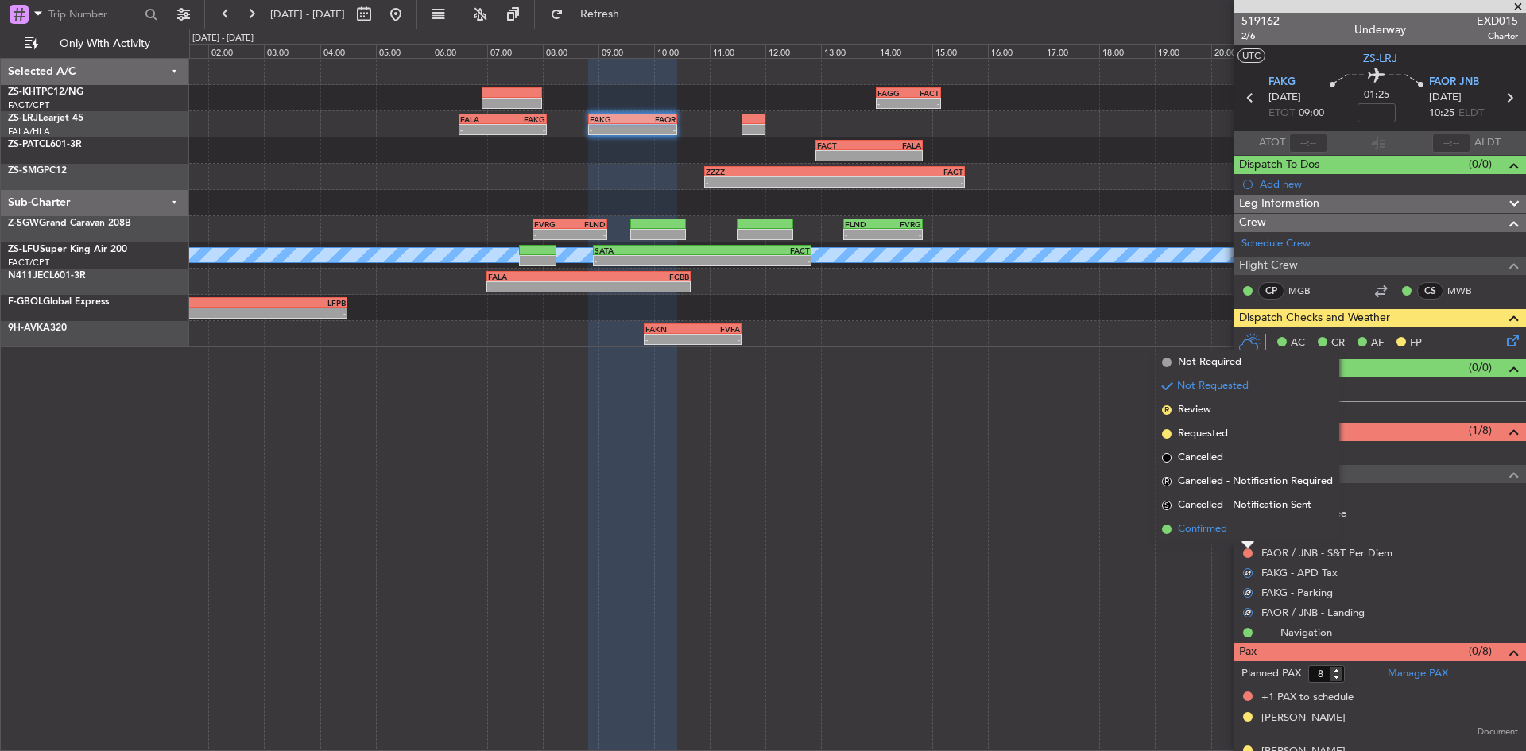
click at [1239, 528] on li "Confirmed" at bounding box center [1247, 529] width 184 height 24
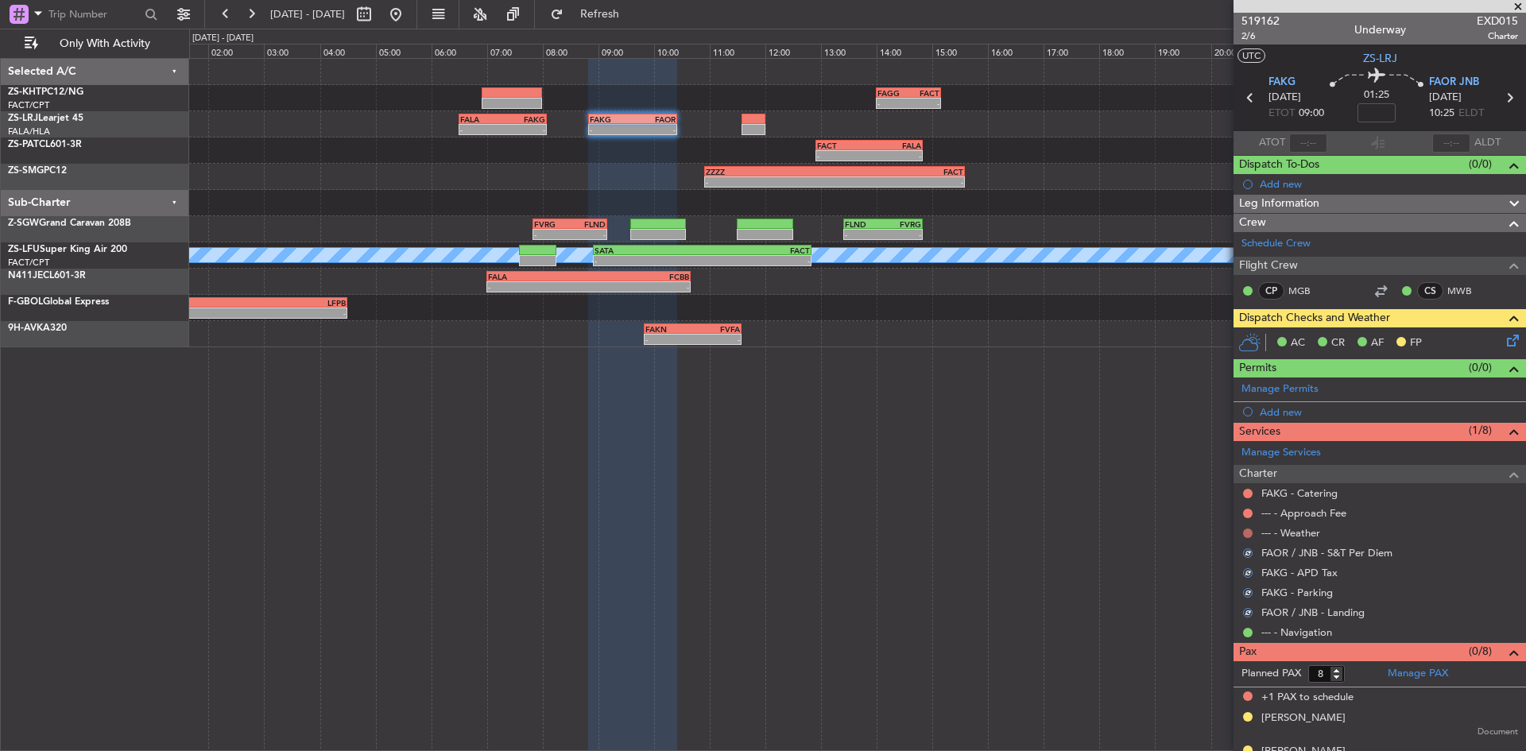
click at [1251, 528] on button at bounding box center [1248, 533] width 10 height 10
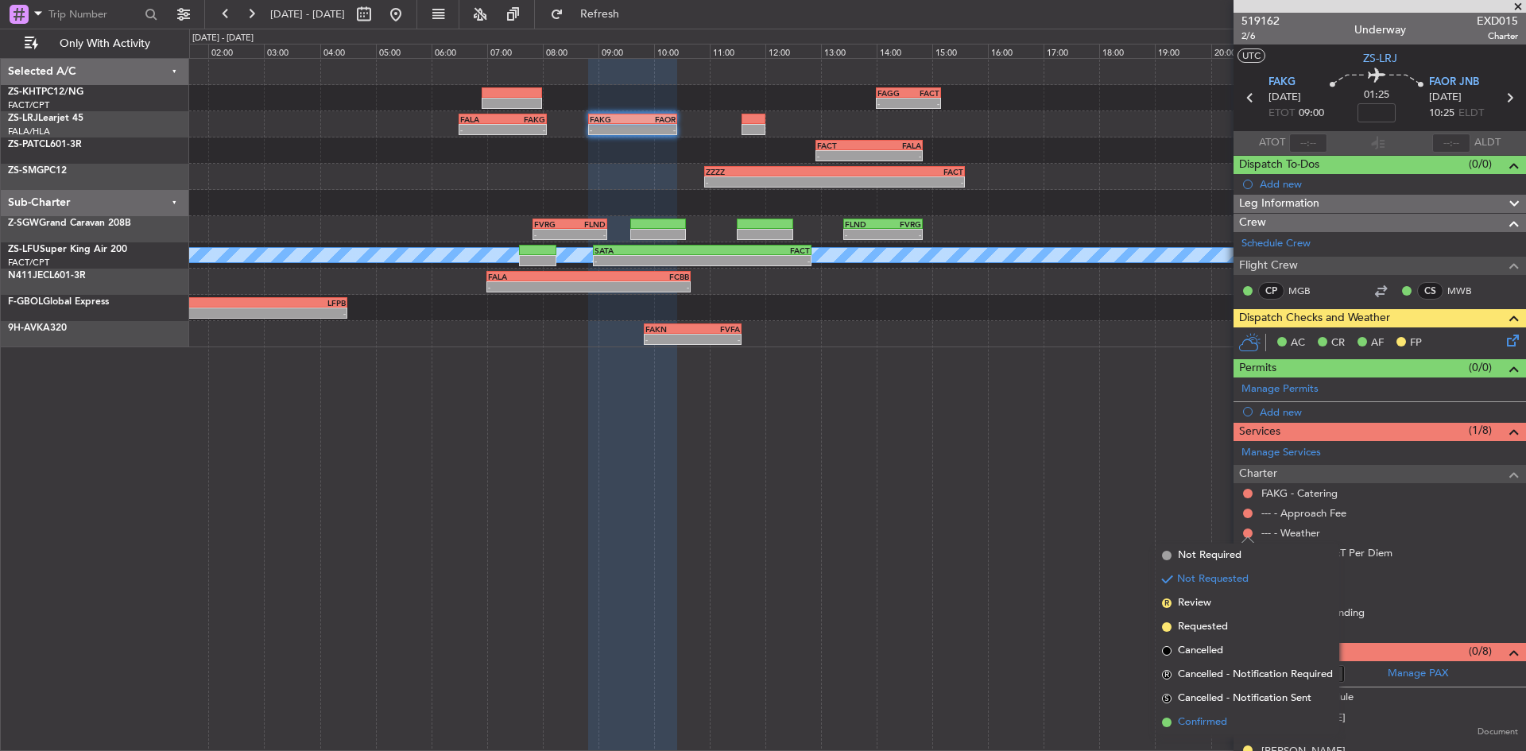
click at [1201, 721] on span "Confirmed" at bounding box center [1202, 722] width 49 height 16
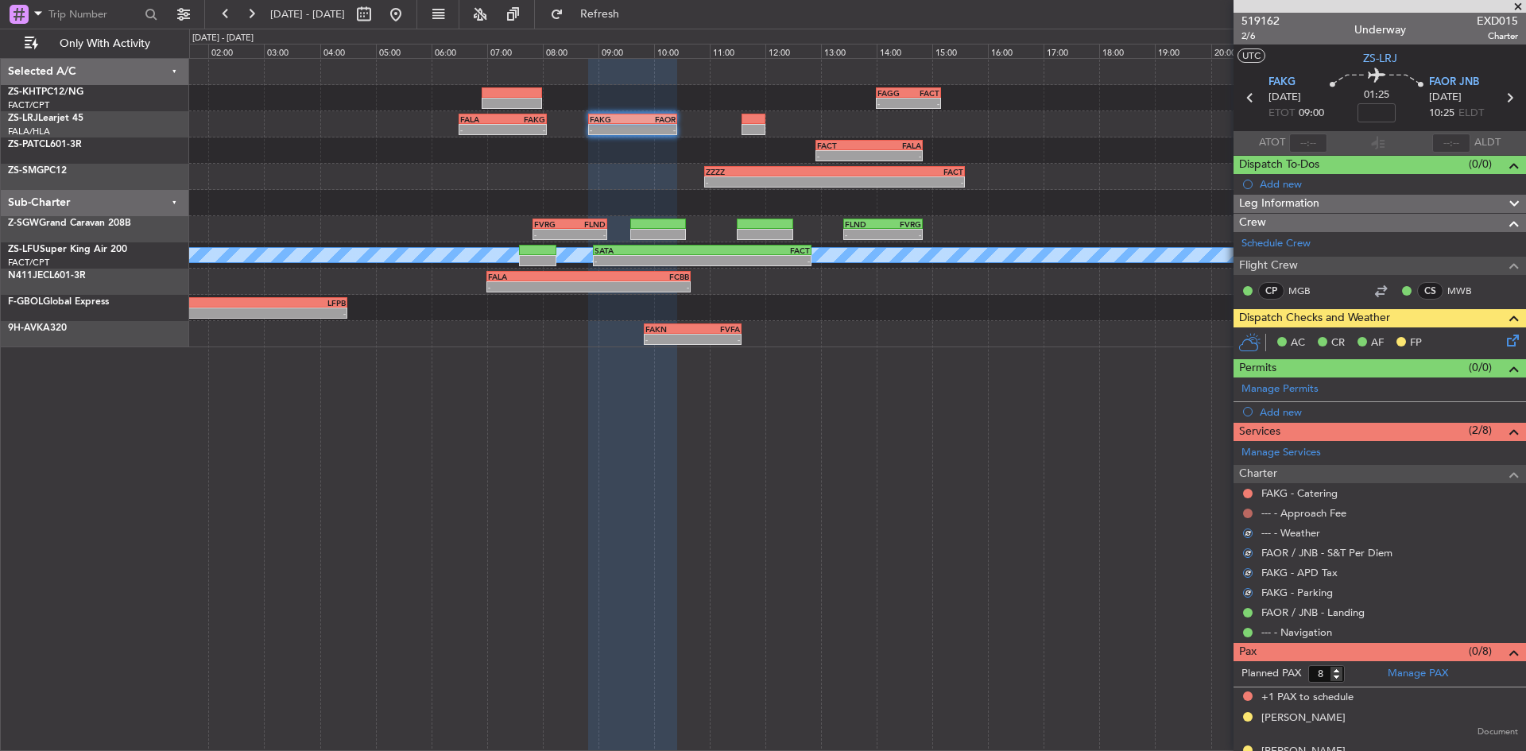
click at [1245, 511] on button at bounding box center [1248, 514] width 10 height 10
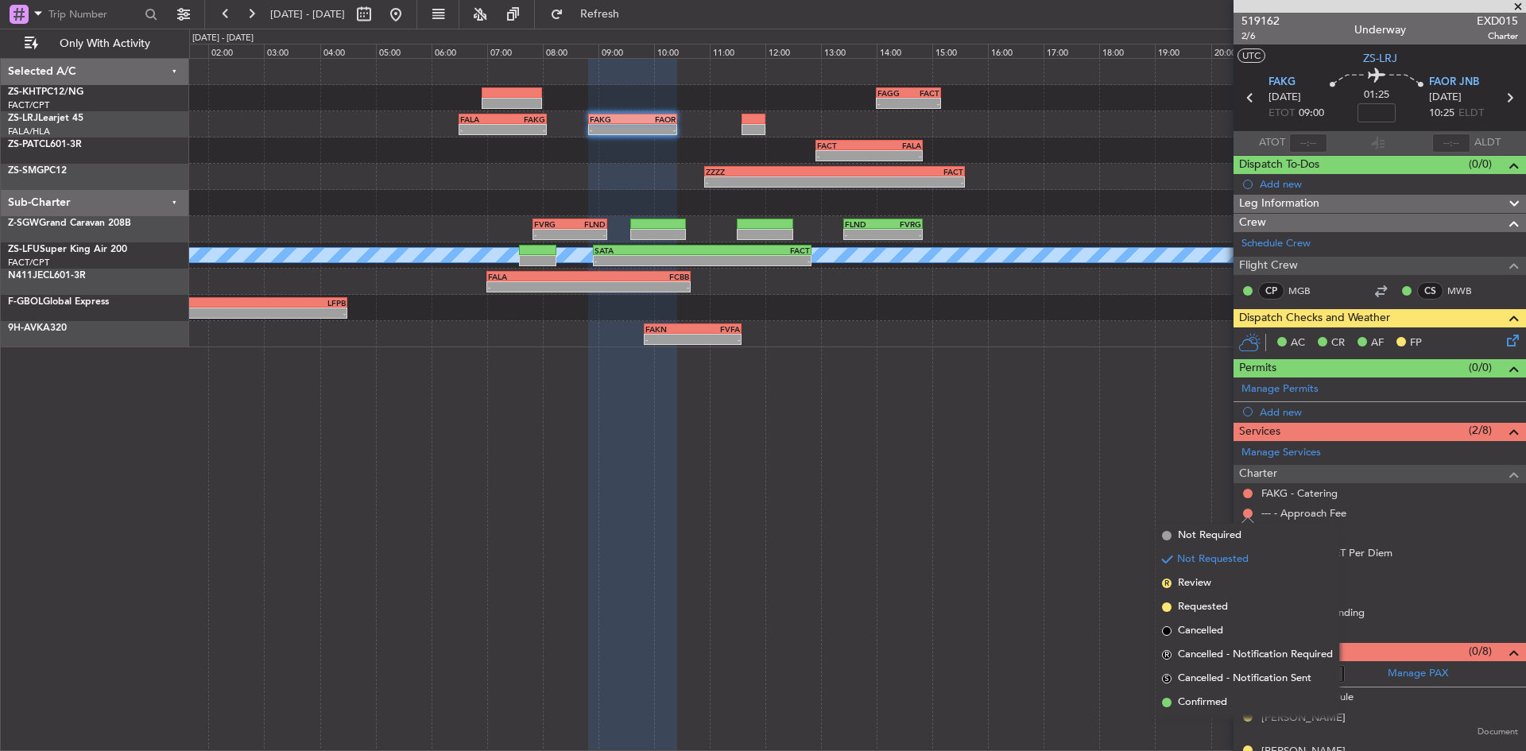
drag, startPoint x: 1205, startPoint y: 702, endPoint x: 1240, endPoint y: 643, distance: 68.8
click at [1205, 702] on span "Confirmed" at bounding box center [1202, 702] width 49 height 16
drag, startPoint x: 1201, startPoint y: 686, endPoint x: 1205, endPoint y: 652, distance: 35.3
click at [1201, 686] on span "Confirmed" at bounding box center [1202, 683] width 49 height 16
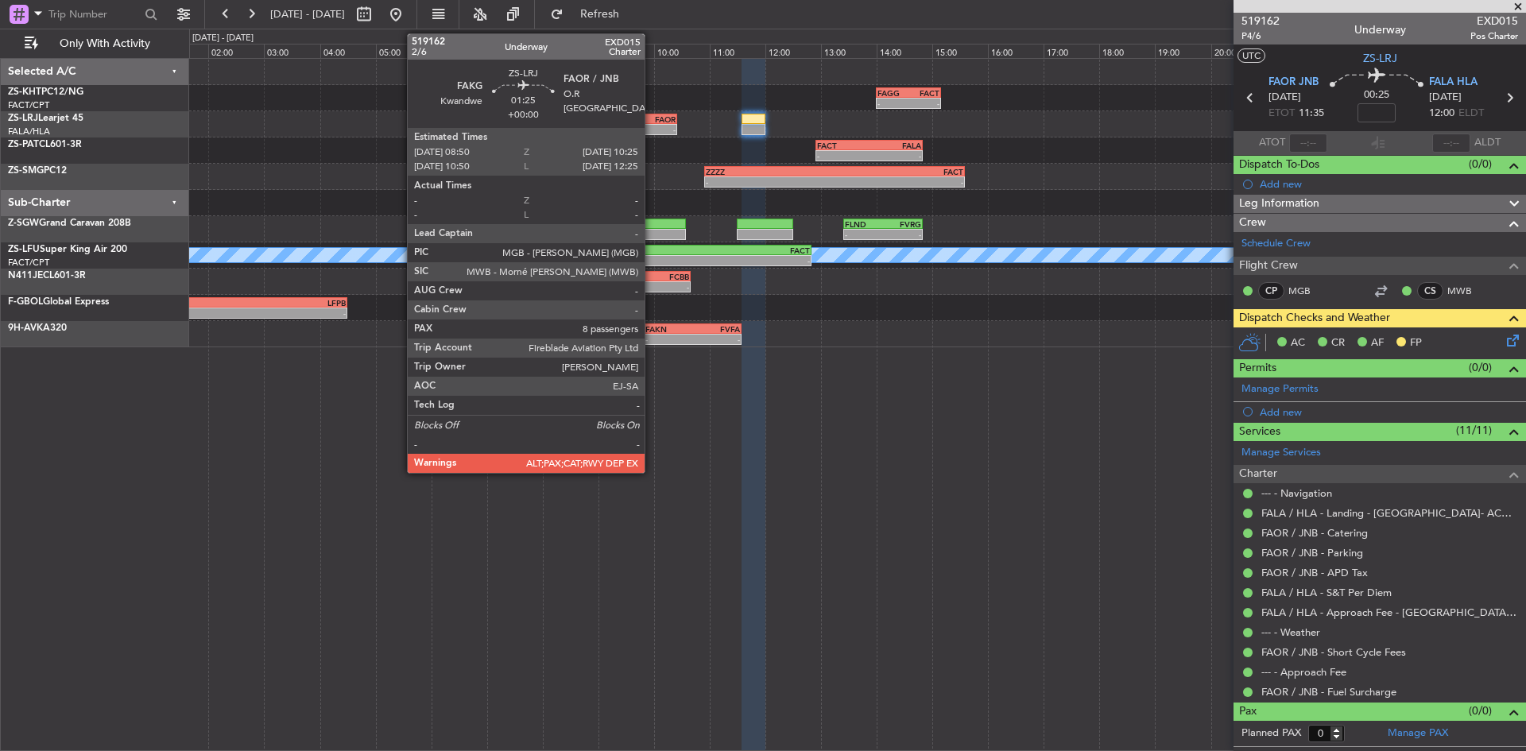
click at [652, 126] on div "-" at bounding box center [653, 130] width 43 height 10
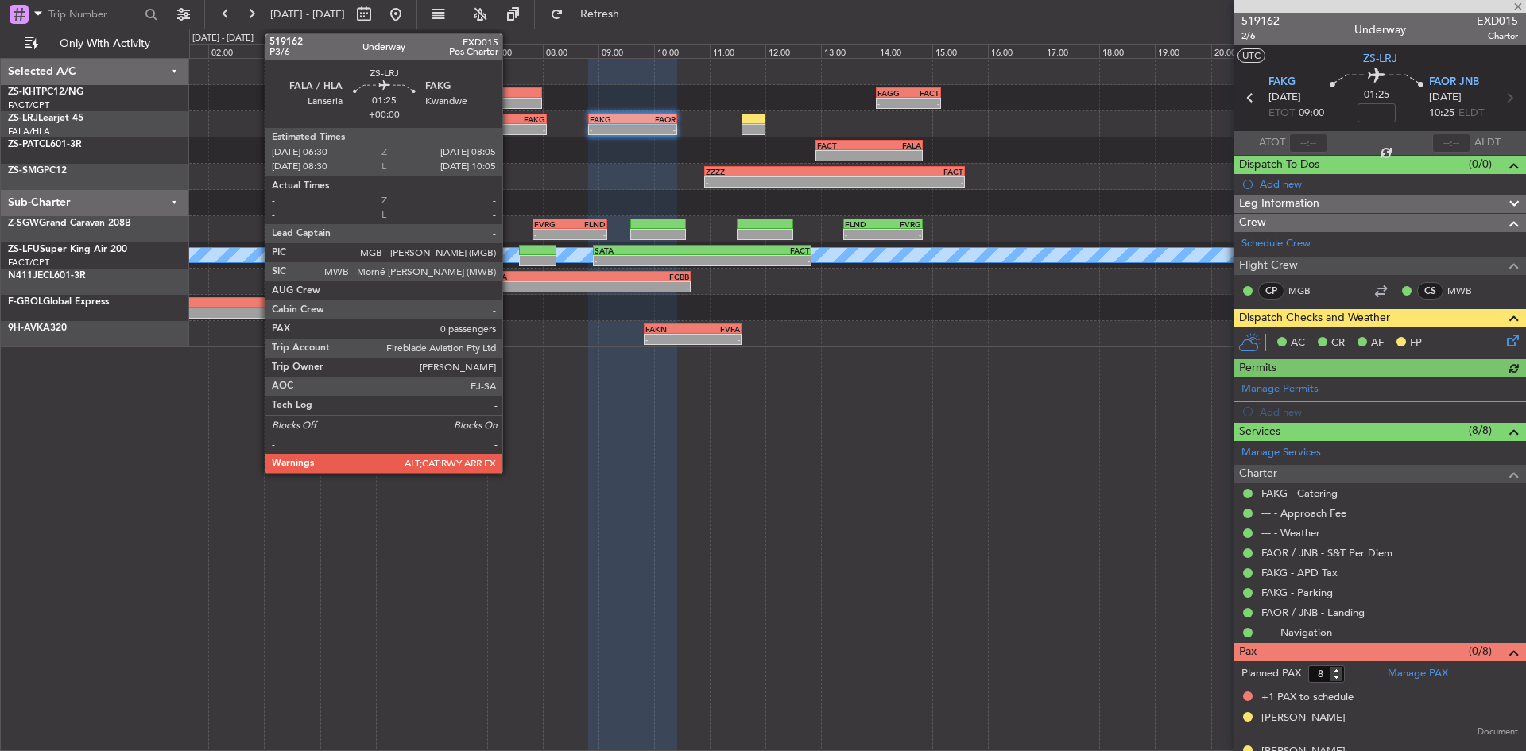
click at [509, 122] on div "FAKG" at bounding box center [523, 119] width 43 height 10
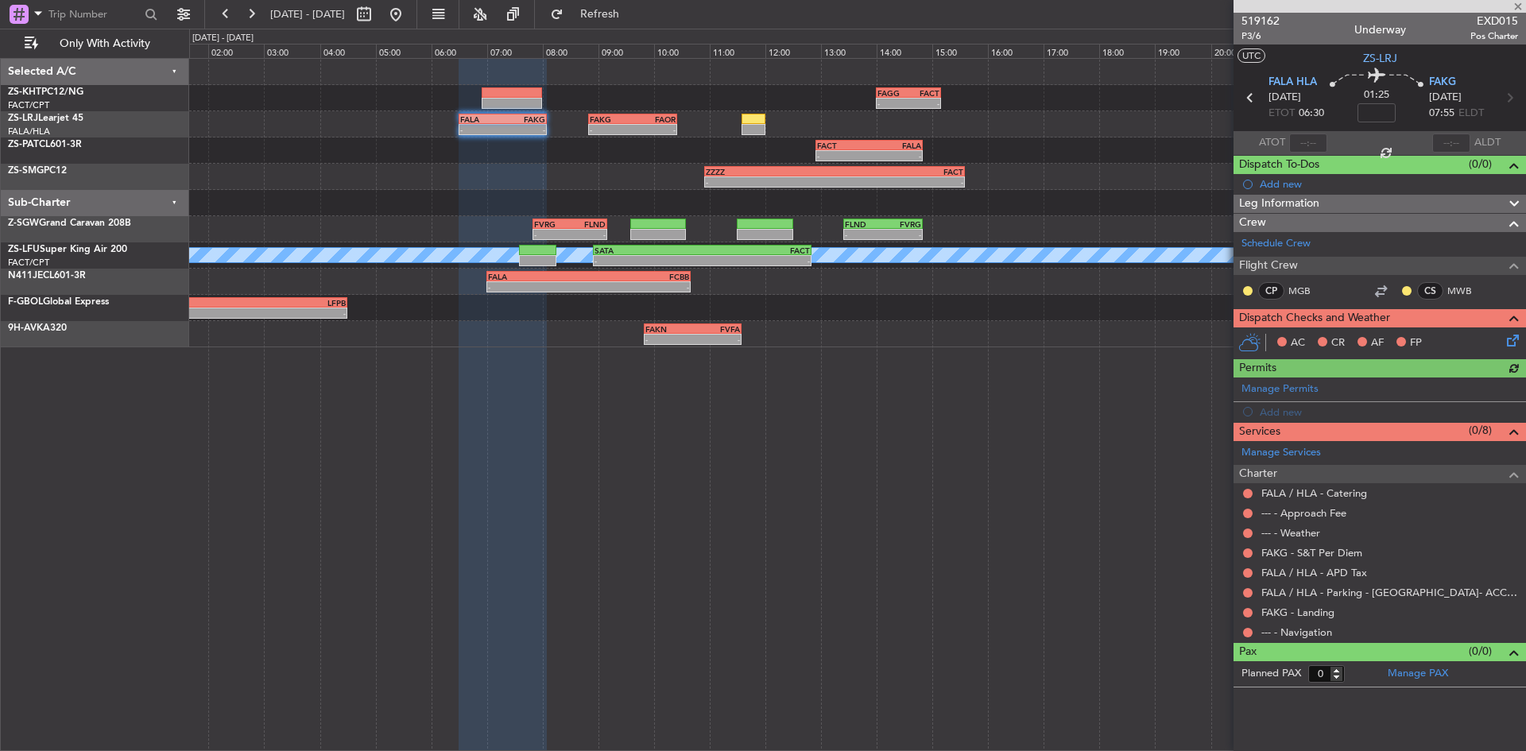
click at [1242, 288] on div at bounding box center [1247, 290] width 13 height 13
click at [1248, 286] on button at bounding box center [1248, 291] width 10 height 10
click at [1255, 338] on span "Acknowledged" at bounding box center [1251, 337] width 70 height 16
click at [1410, 287] on button at bounding box center [1407, 291] width 10 height 10
click at [1407, 340] on span "Acknowledged" at bounding box center [1410, 337] width 70 height 16
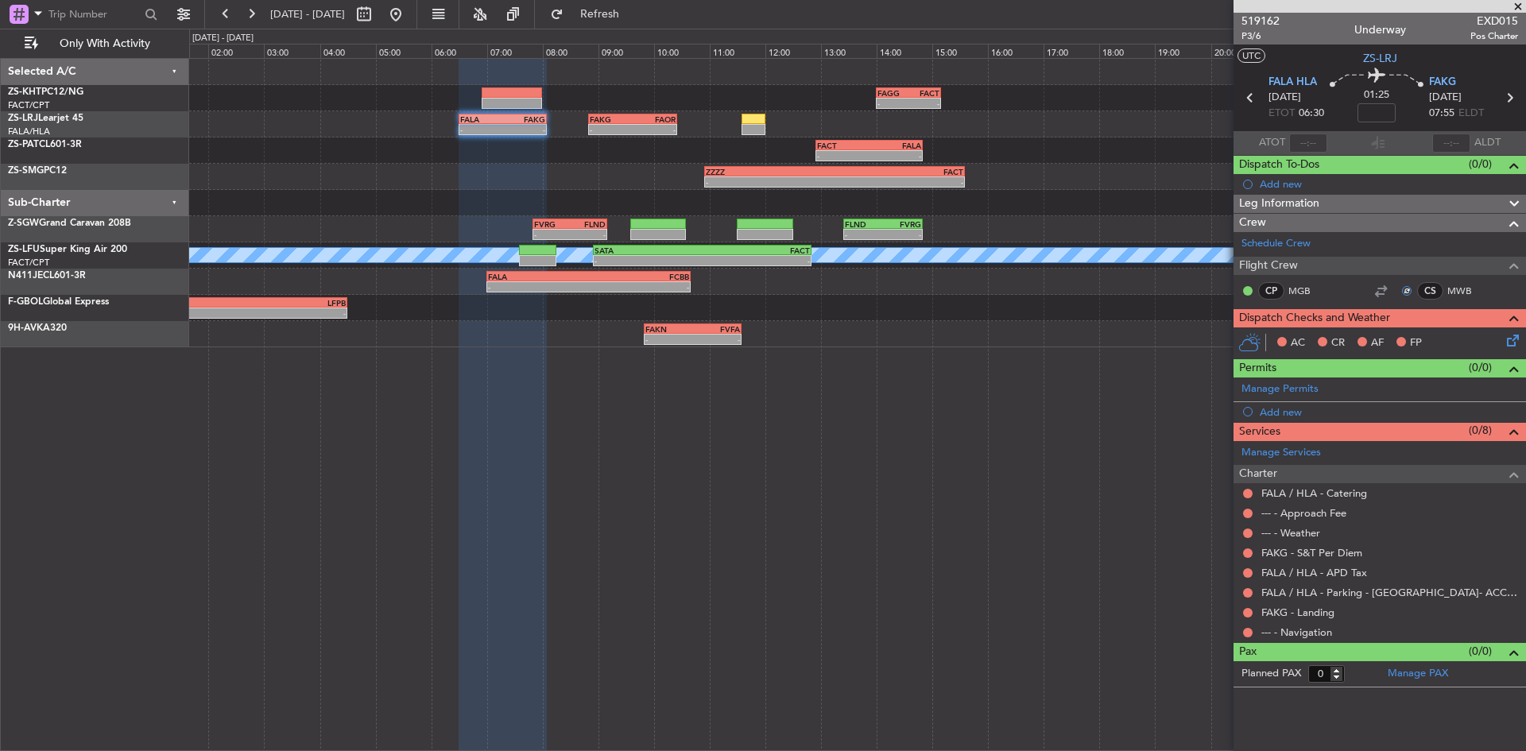
drag, startPoint x: 1525, startPoint y: 343, endPoint x: 1512, endPoint y: 341, distance: 12.9
click at [1520, 343] on div "AC CR AF FP" at bounding box center [1379, 343] width 292 height 32
click at [1505, 338] on icon at bounding box center [1509, 337] width 13 height 13
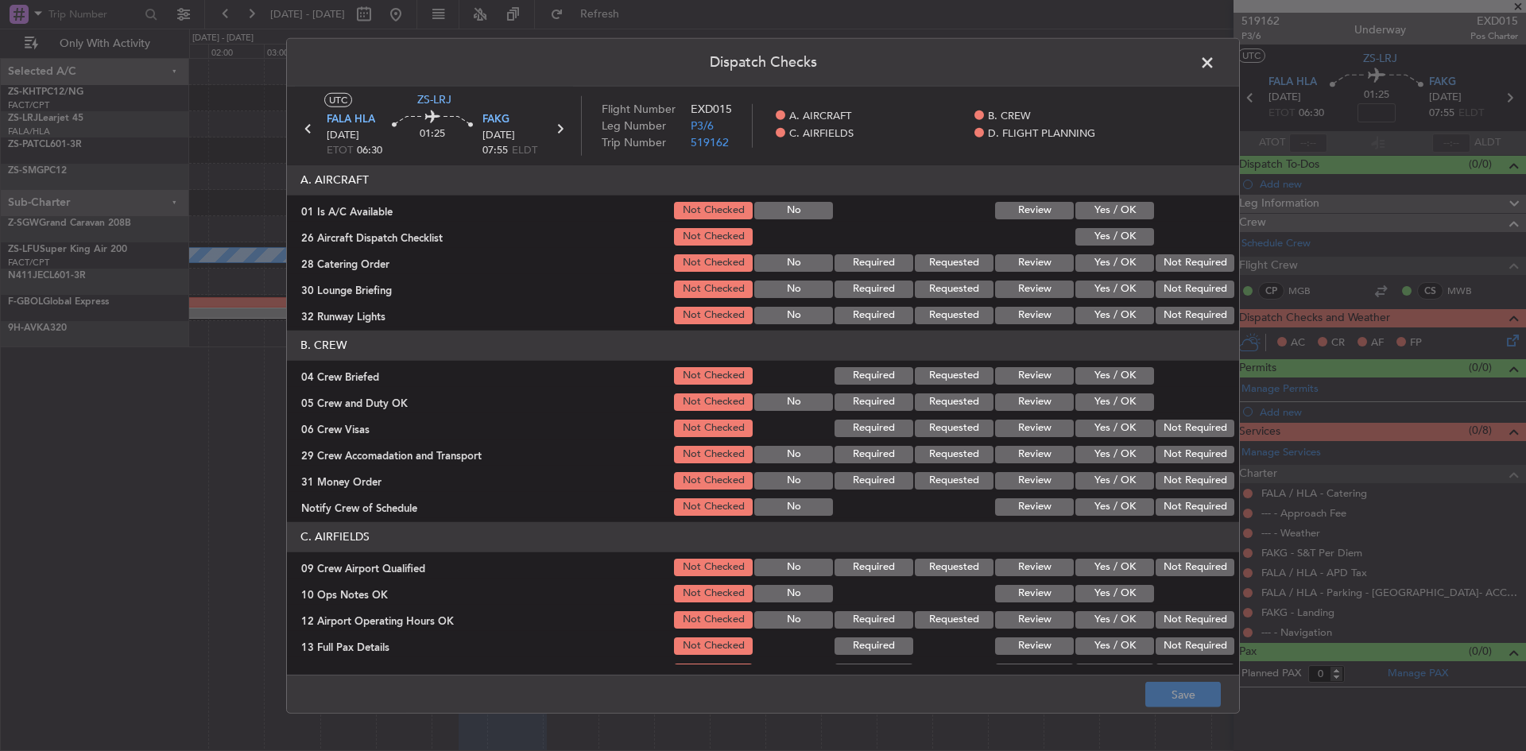
click at [1104, 208] on button "Yes / OK" at bounding box center [1114, 210] width 79 height 17
click at [1105, 238] on button "Yes / OK" at bounding box center [1114, 236] width 79 height 17
click at [1011, 269] on button "Review" at bounding box center [1034, 262] width 79 height 17
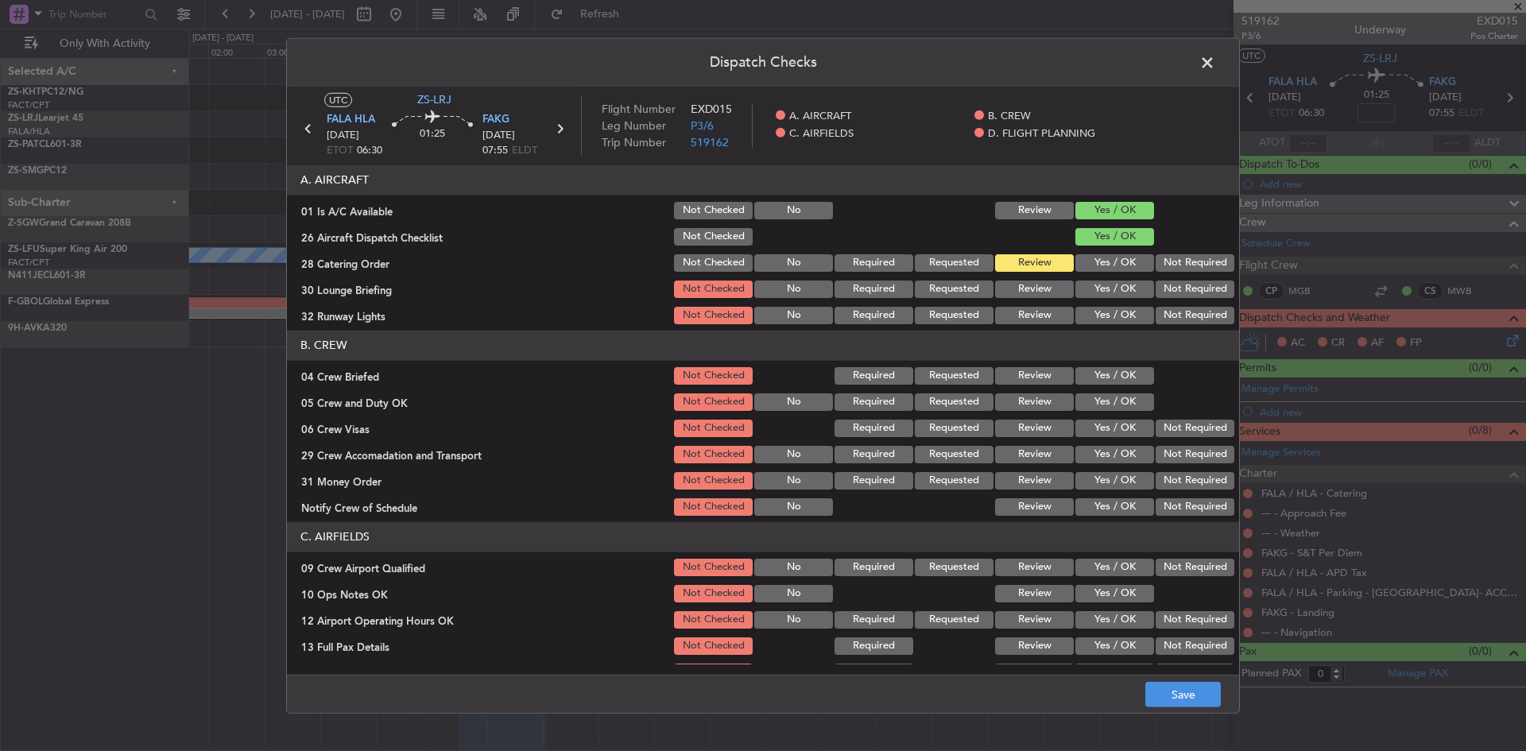
click at [1174, 282] on button "Not Required" at bounding box center [1194, 288] width 79 height 17
click at [1108, 312] on button "Yes / OK" at bounding box center [1114, 315] width 79 height 17
click at [1032, 373] on button "Review" at bounding box center [1034, 375] width 79 height 17
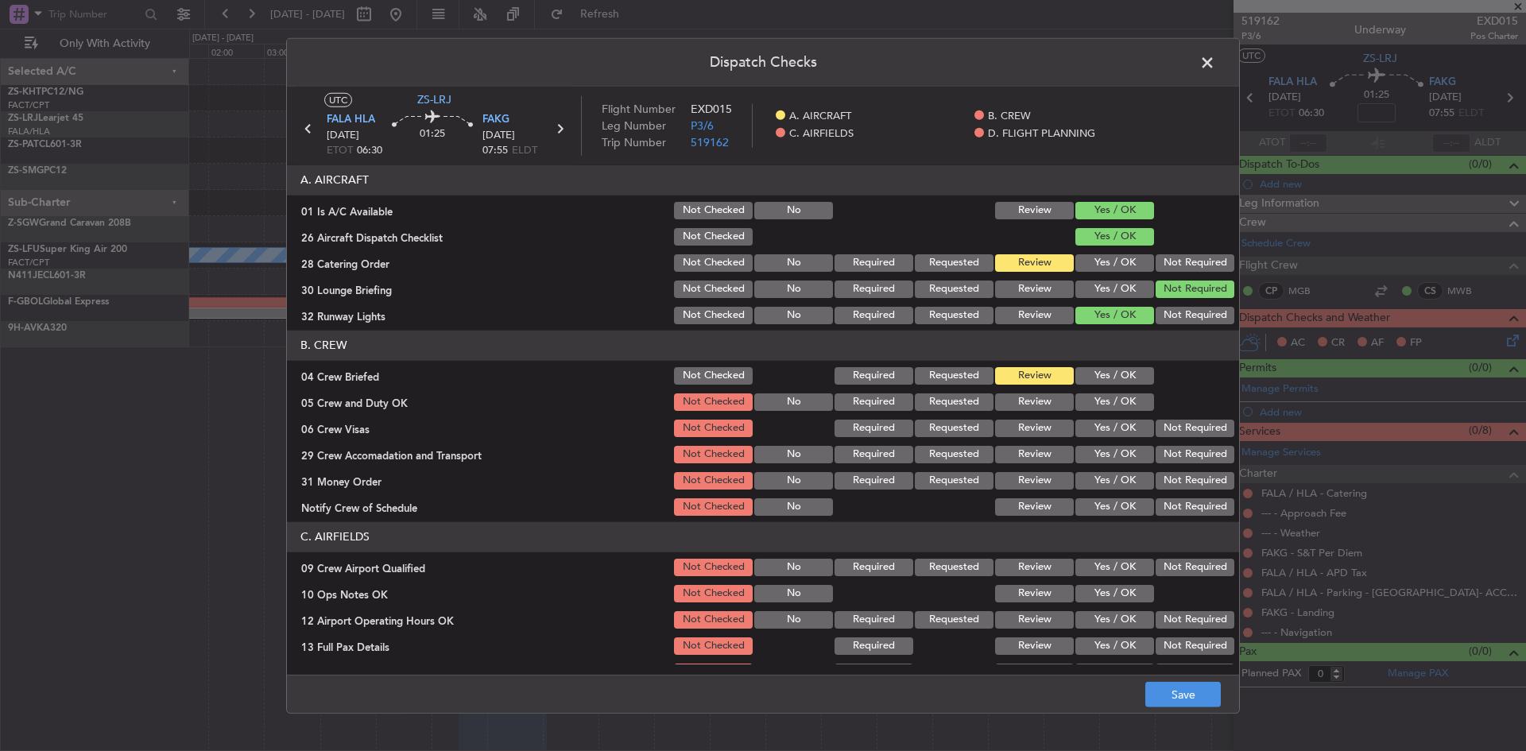
click at [1096, 406] on button "Yes / OK" at bounding box center [1114, 401] width 79 height 17
click at [1172, 423] on button "Not Required" at bounding box center [1194, 428] width 79 height 17
click at [1156, 460] on button "Not Required" at bounding box center [1194, 454] width 79 height 17
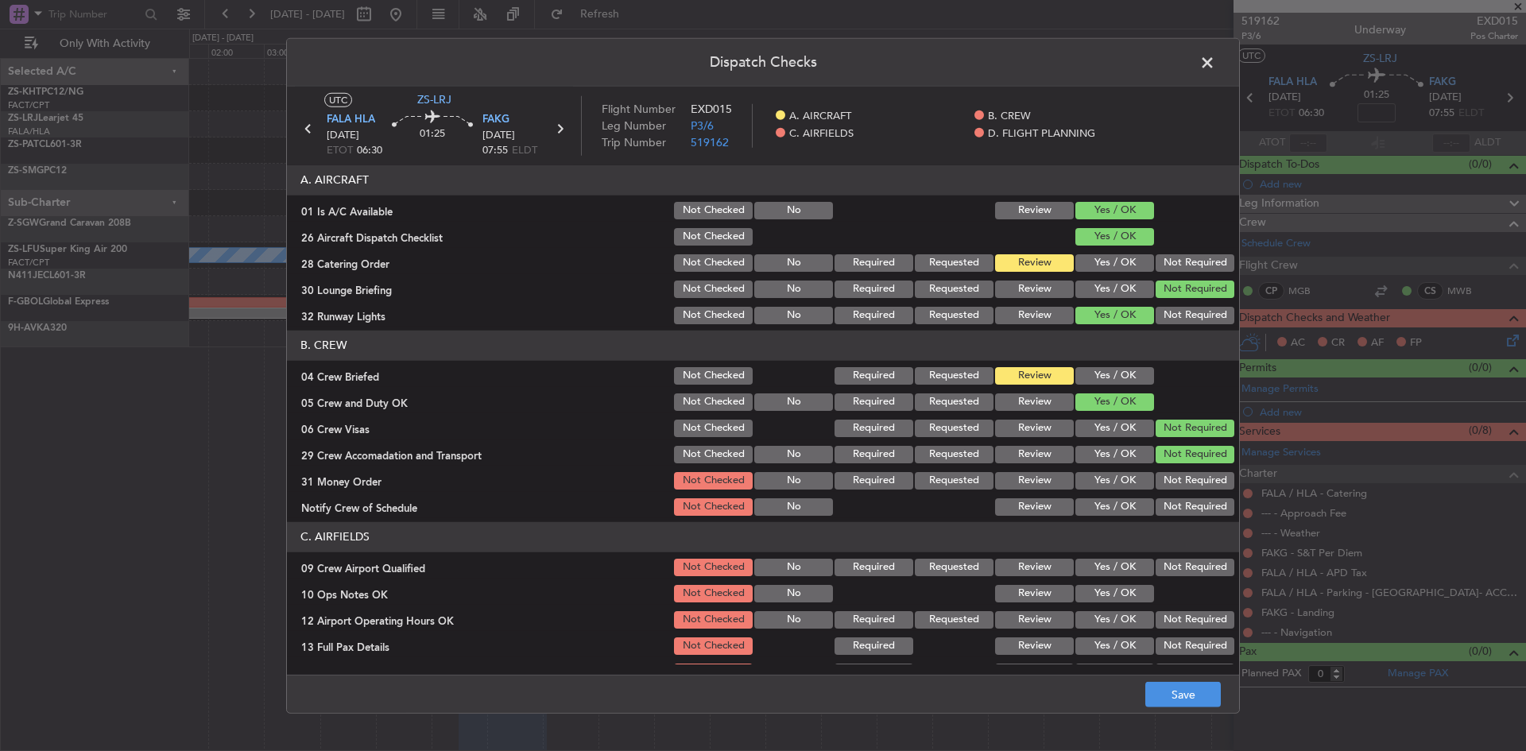
click at [1028, 478] on button "Review" at bounding box center [1034, 480] width 79 height 17
click at [1017, 509] on button "Review" at bounding box center [1034, 506] width 79 height 17
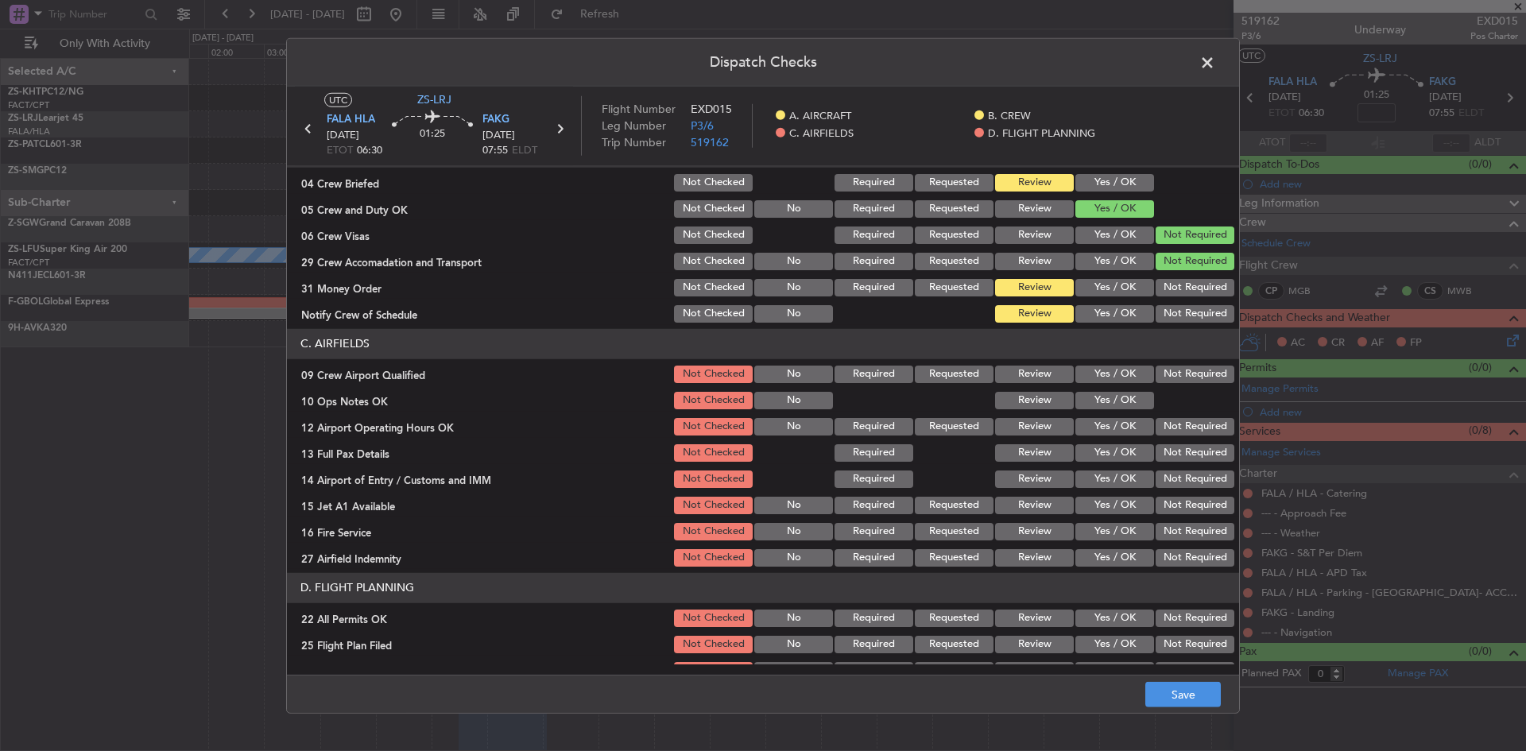
scroll to position [214, 0]
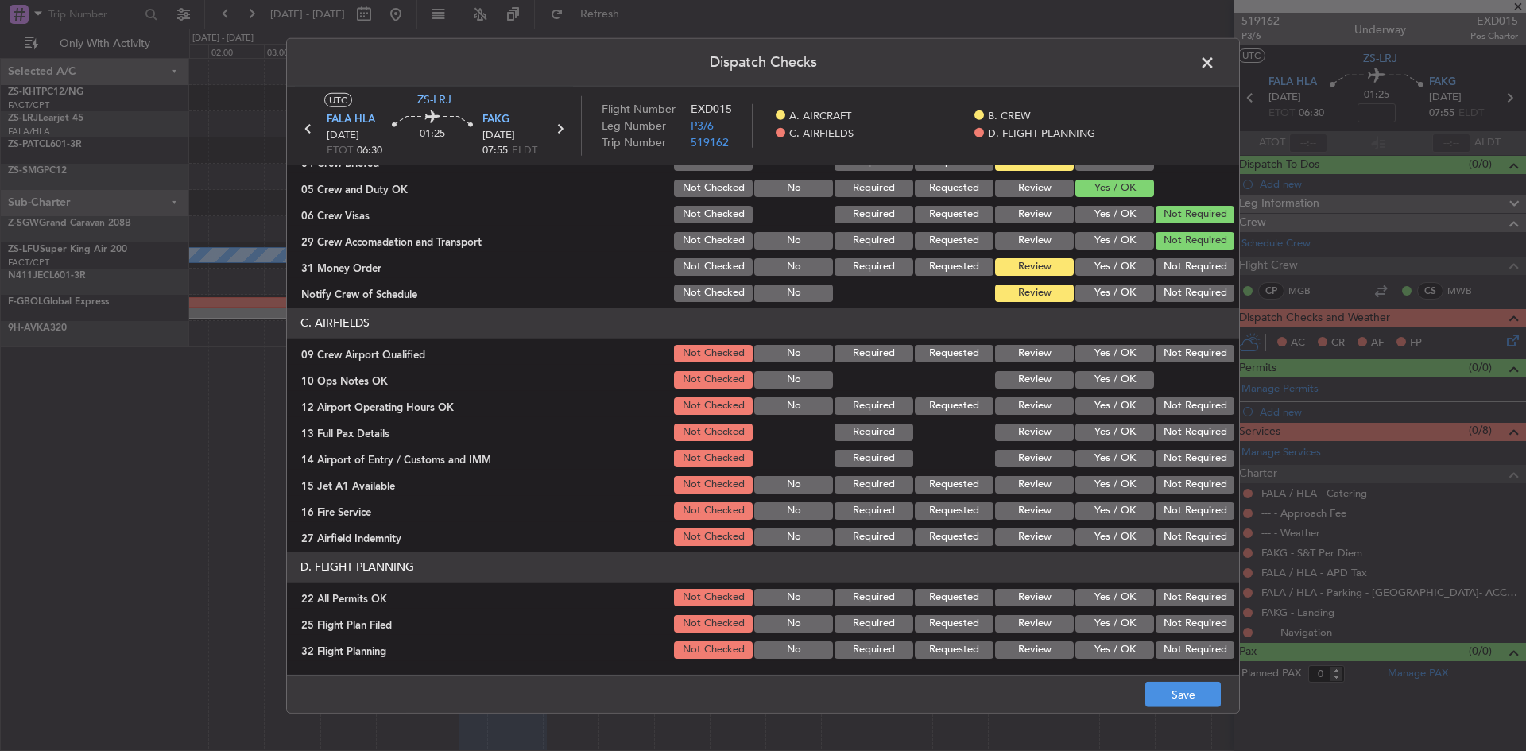
click at [1086, 356] on button "Yes / OK" at bounding box center [1114, 353] width 79 height 17
click at [1080, 382] on button "Yes / OK" at bounding box center [1114, 379] width 79 height 17
click at [1085, 412] on button "Yes / OK" at bounding box center [1114, 405] width 79 height 17
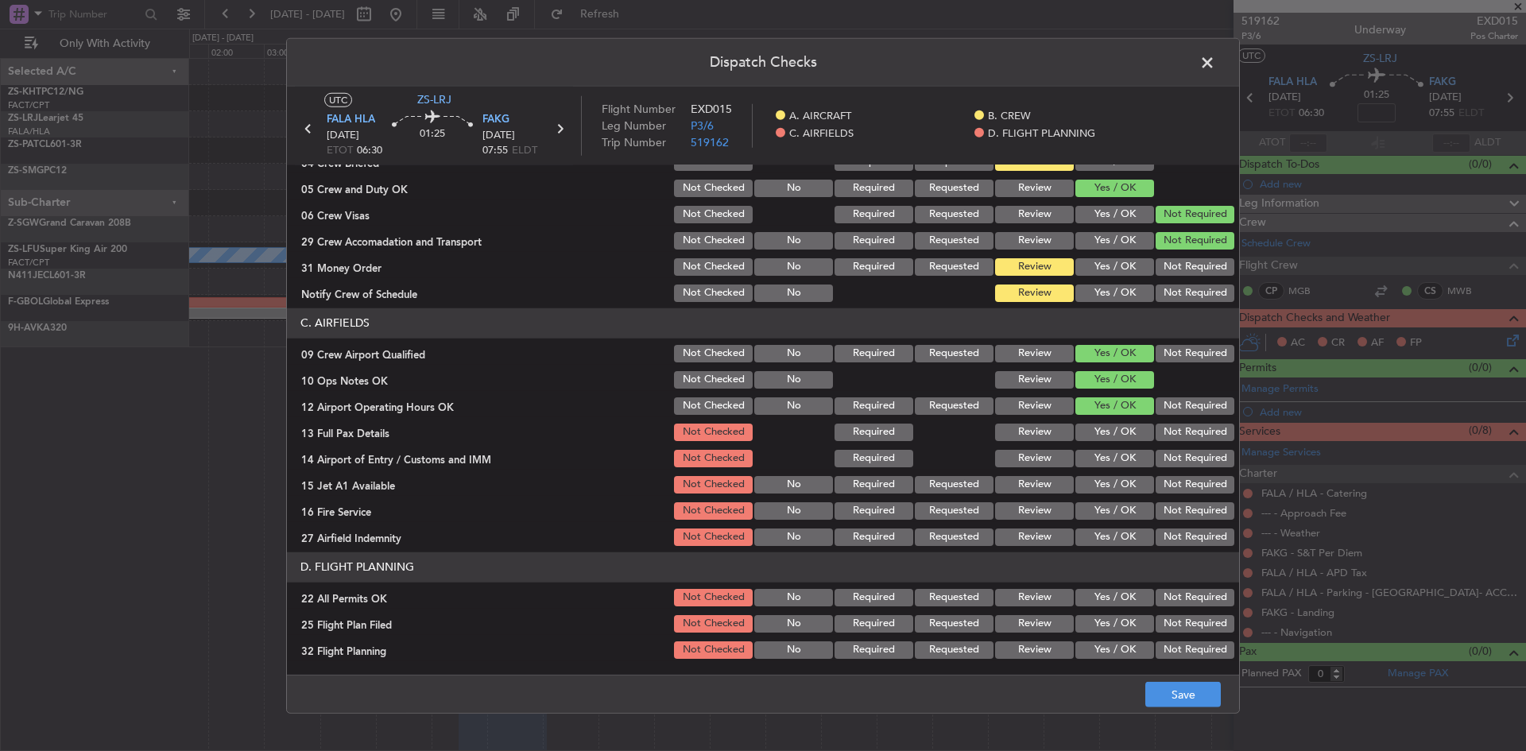
click at [1023, 434] on button "Review" at bounding box center [1034, 431] width 79 height 17
click at [1159, 460] on button "Not Required" at bounding box center [1194, 458] width 79 height 17
click at [1126, 486] on button "Yes / OK" at bounding box center [1114, 484] width 79 height 17
click at [1088, 513] on button "Yes / OK" at bounding box center [1114, 510] width 79 height 17
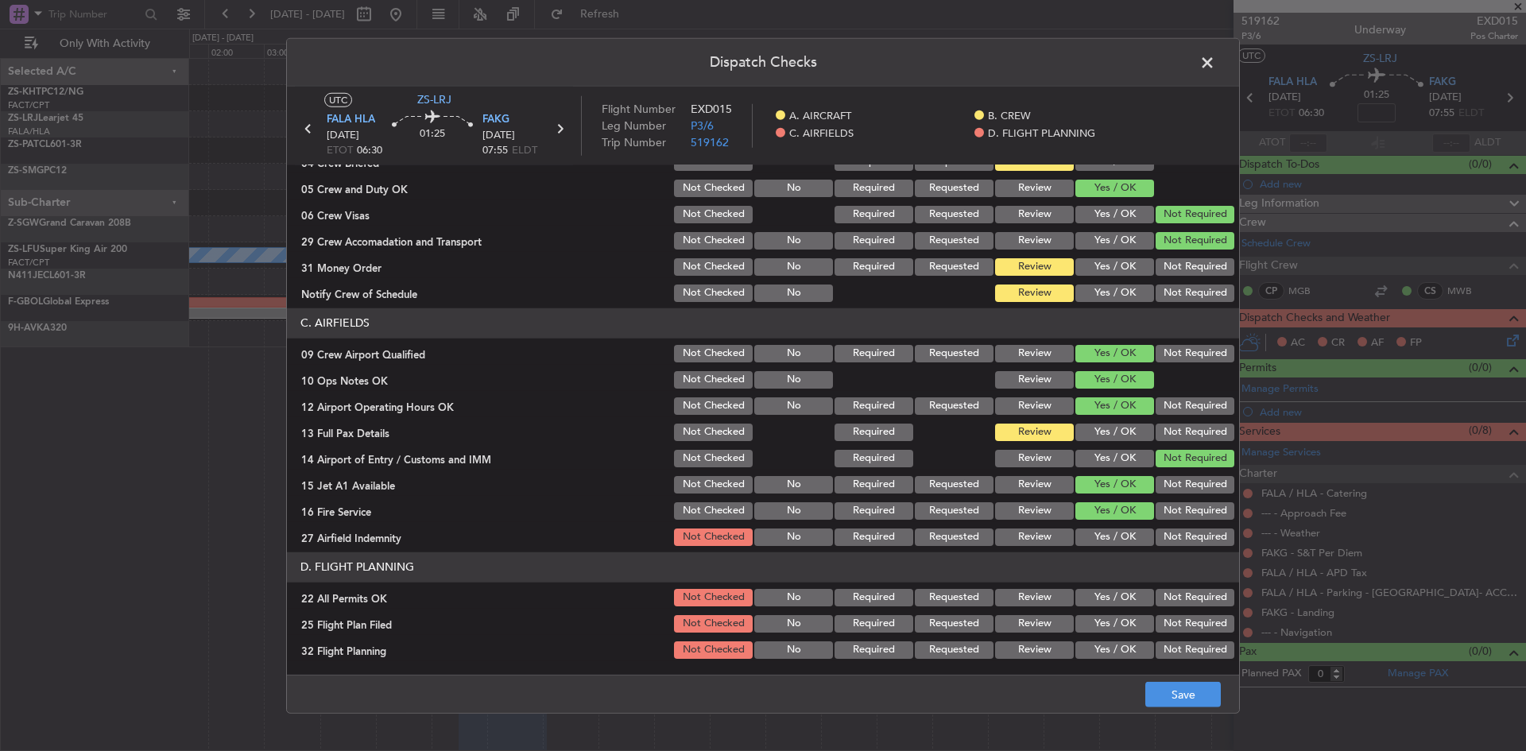
click at [1036, 539] on button "Review" at bounding box center [1034, 536] width 79 height 17
drag, startPoint x: 1197, startPoint y: 595, endPoint x: 1149, endPoint y: 605, distance: 48.8
click at [1190, 595] on button "Not Required" at bounding box center [1194, 597] width 79 height 17
click at [1000, 625] on button "Review" at bounding box center [1034, 623] width 79 height 17
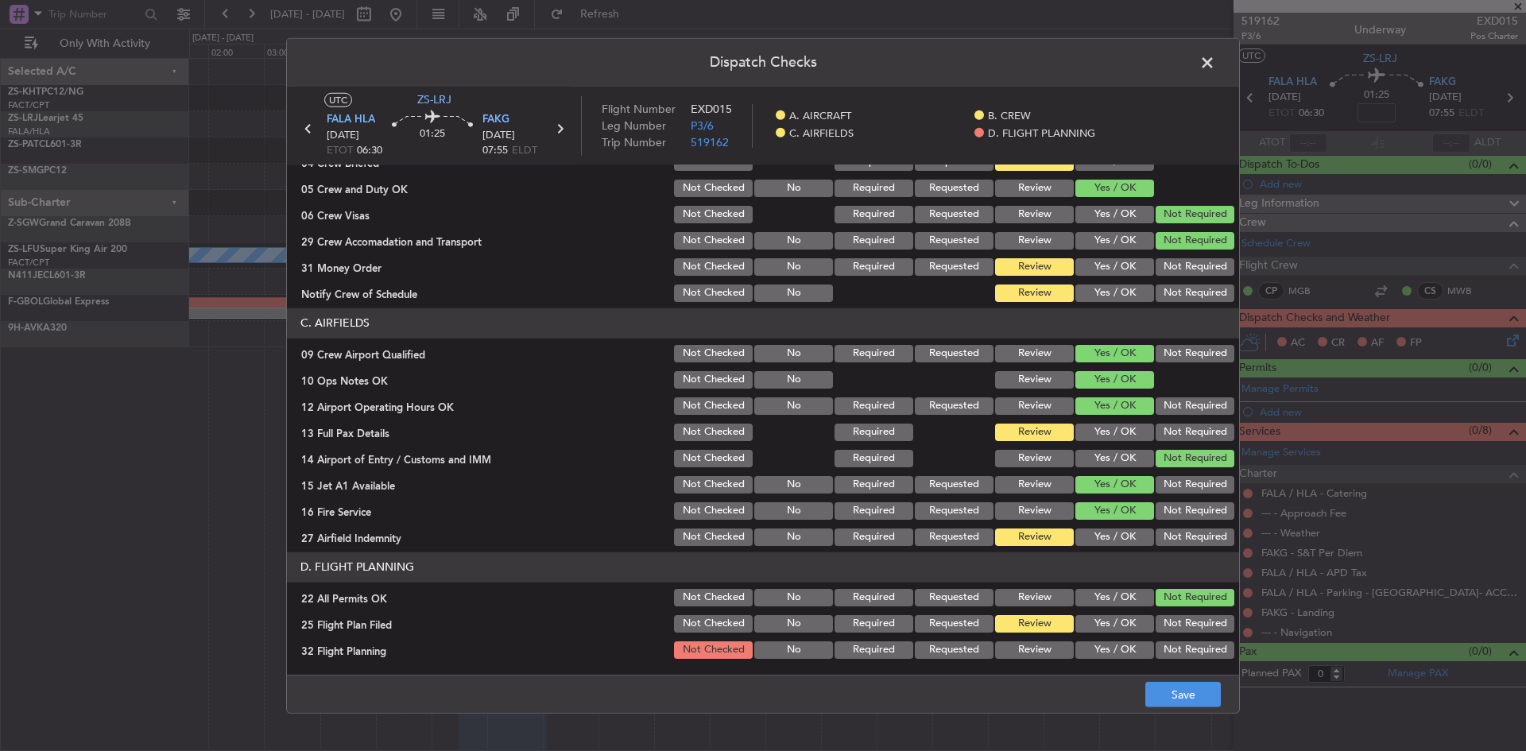
click at [1007, 650] on button "Review" at bounding box center [1034, 649] width 79 height 17
click at [1189, 688] on button "Save" at bounding box center [1182, 694] width 75 height 25
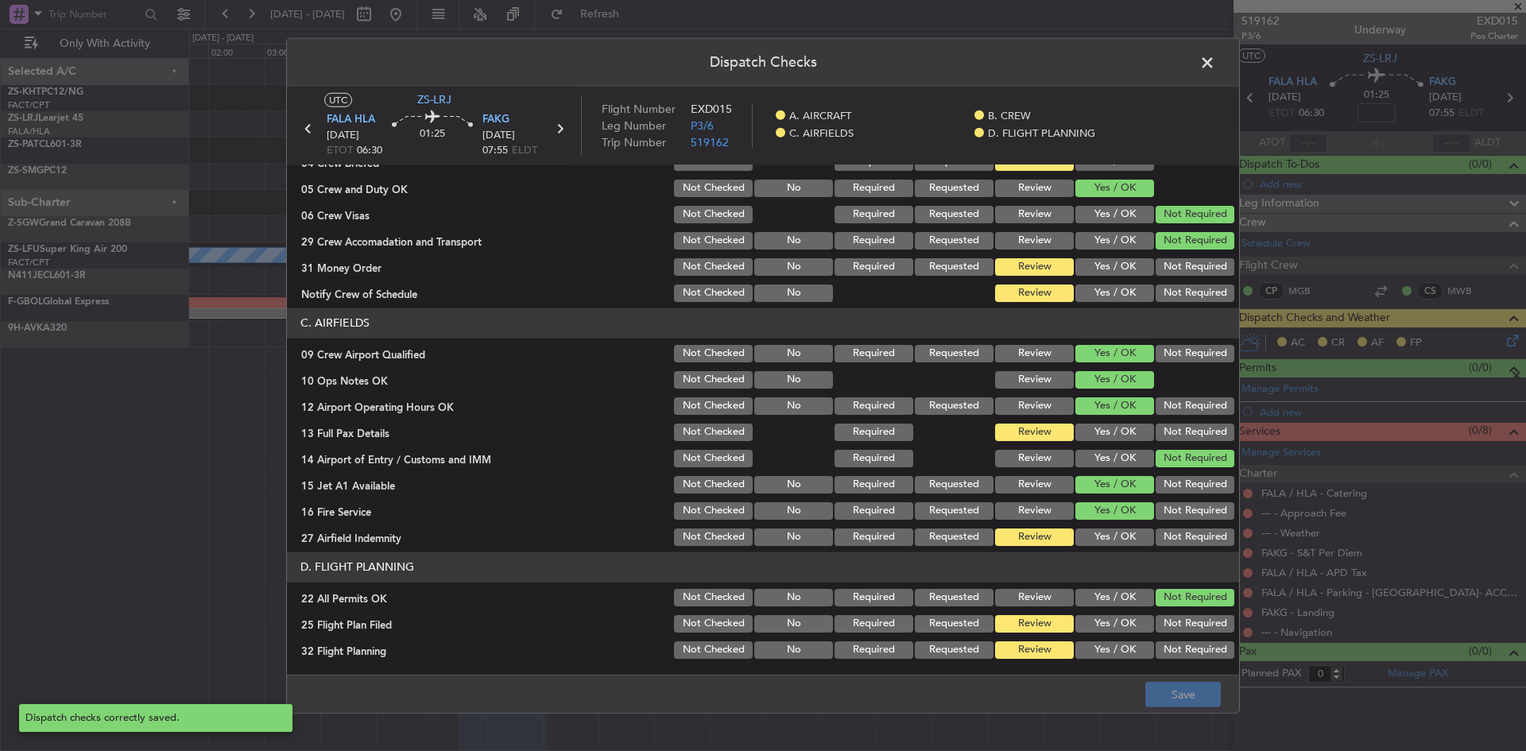
click at [1215, 64] on span at bounding box center [1215, 66] width 0 height 32
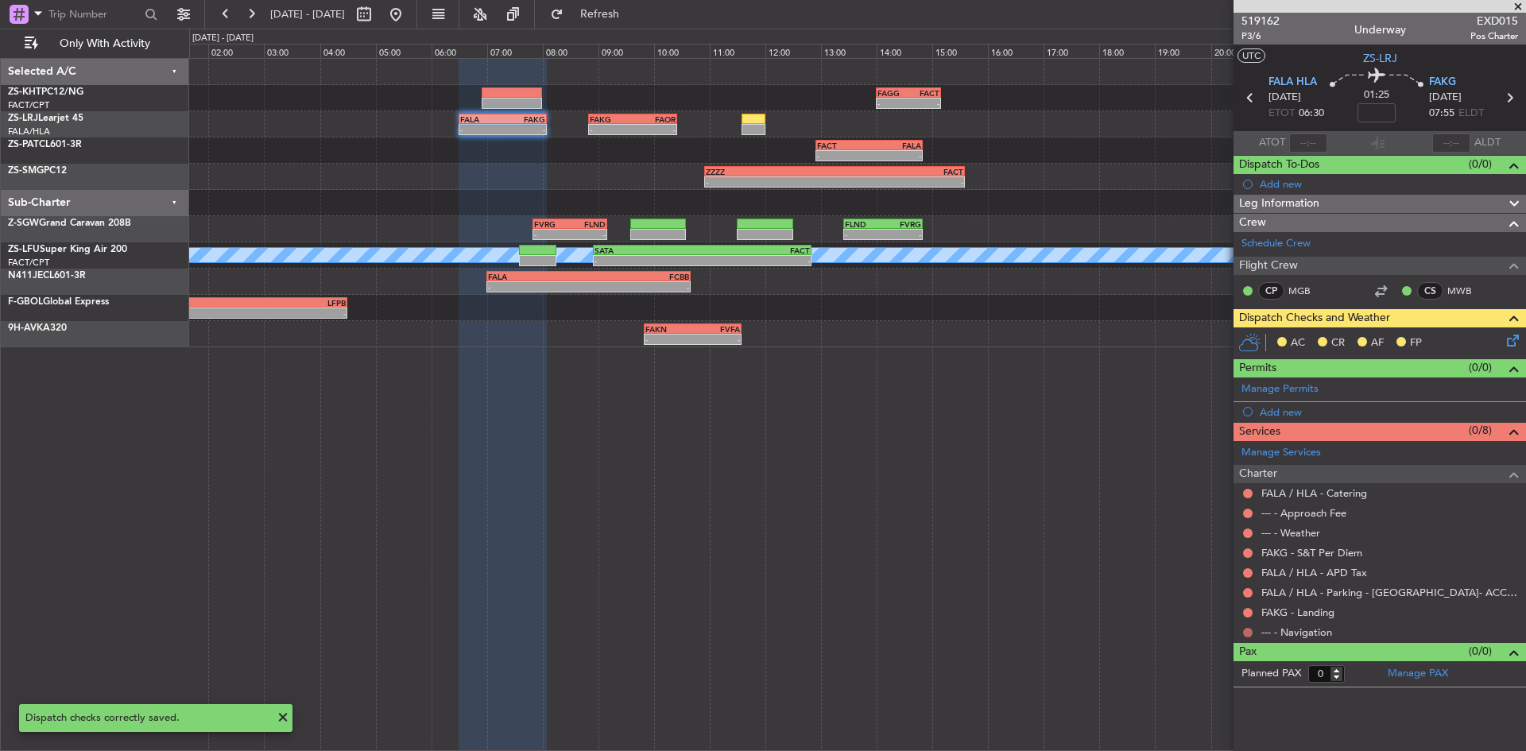
click at [1247, 631] on button at bounding box center [1248, 633] width 10 height 10
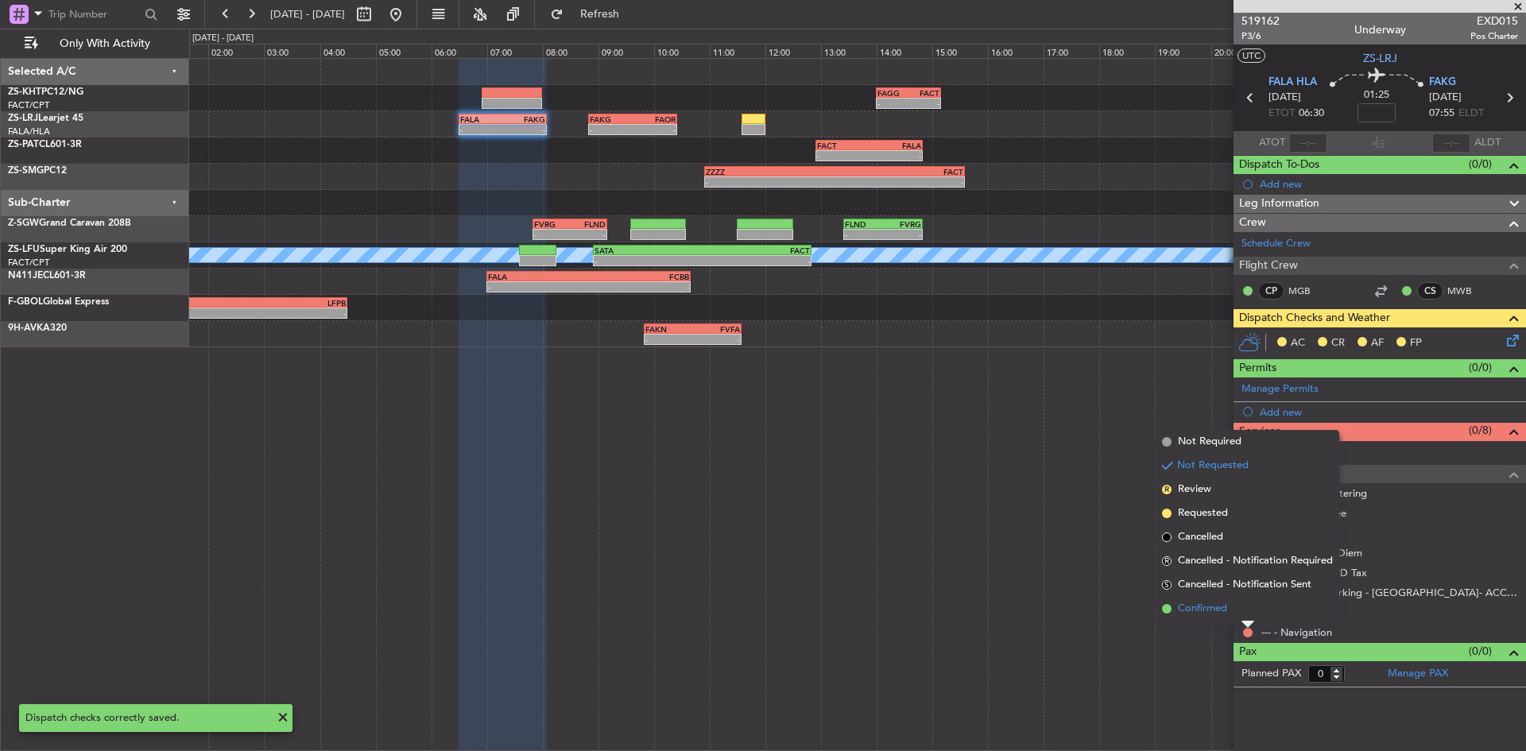
click at [1218, 609] on span "Confirmed" at bounding box center [1202, 609] width 49 height 16
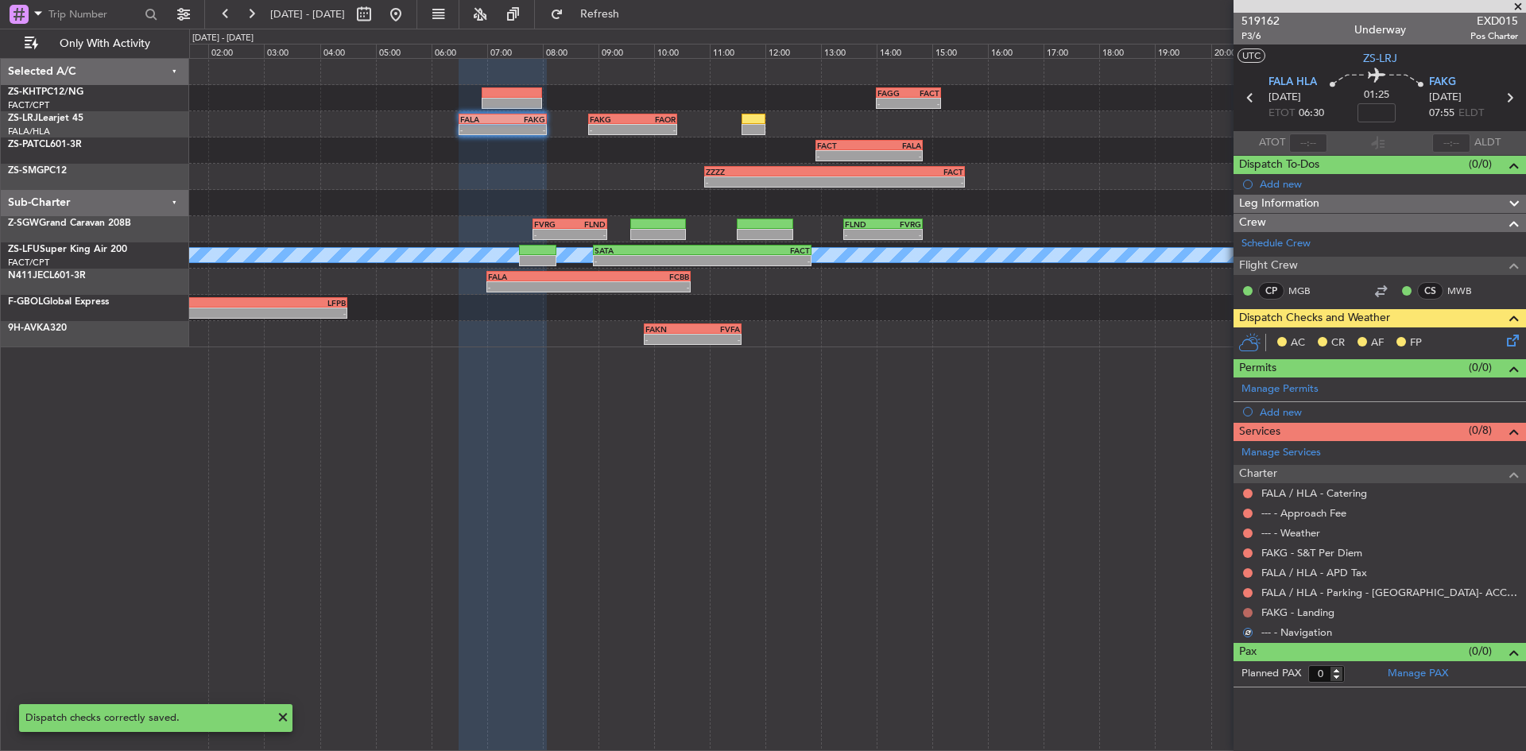
click at [1247, 613] on button at bounding box center [1248, 613] width 10 height 10
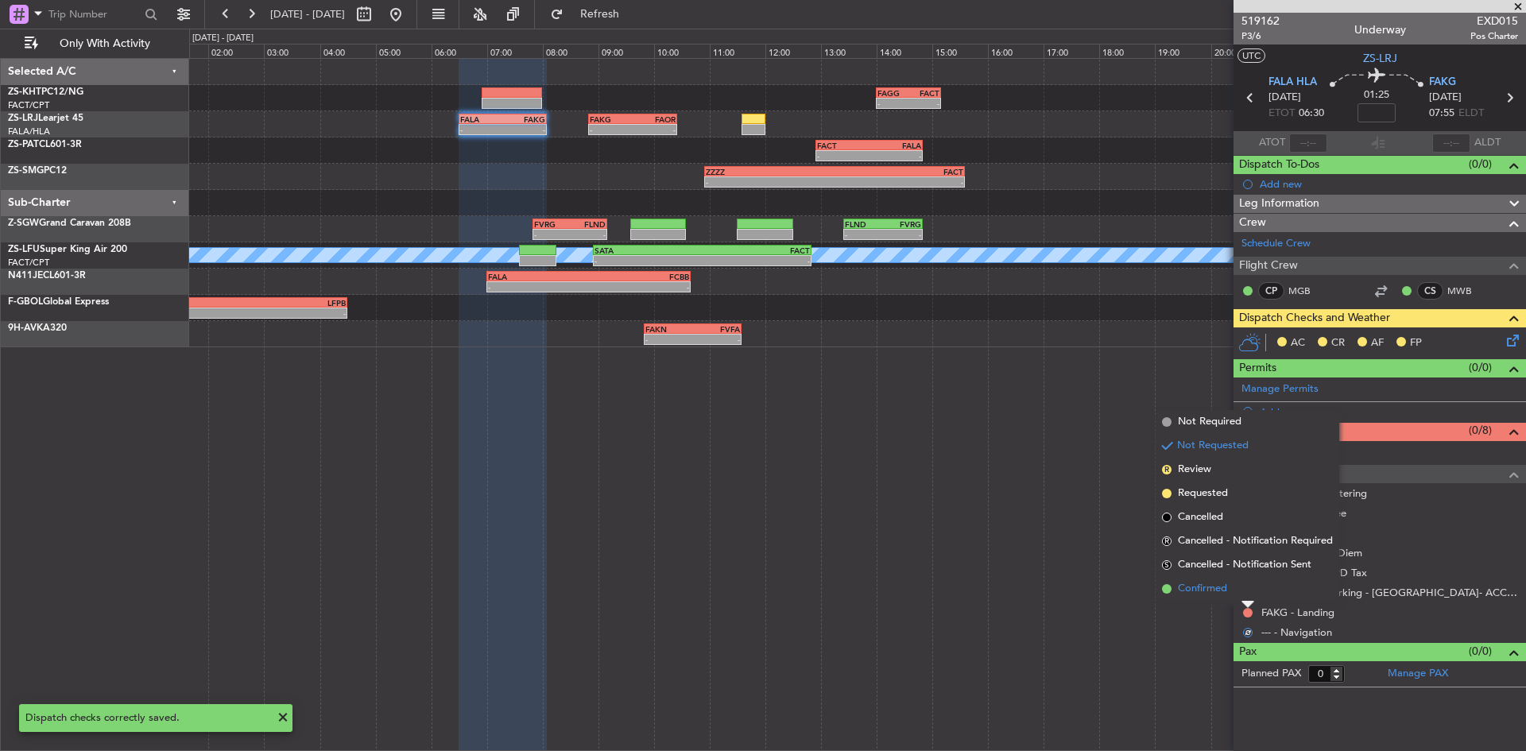
click at [1238, 596] on li "Confirmed" at bounding box center [1247, 589] width 184 height 24
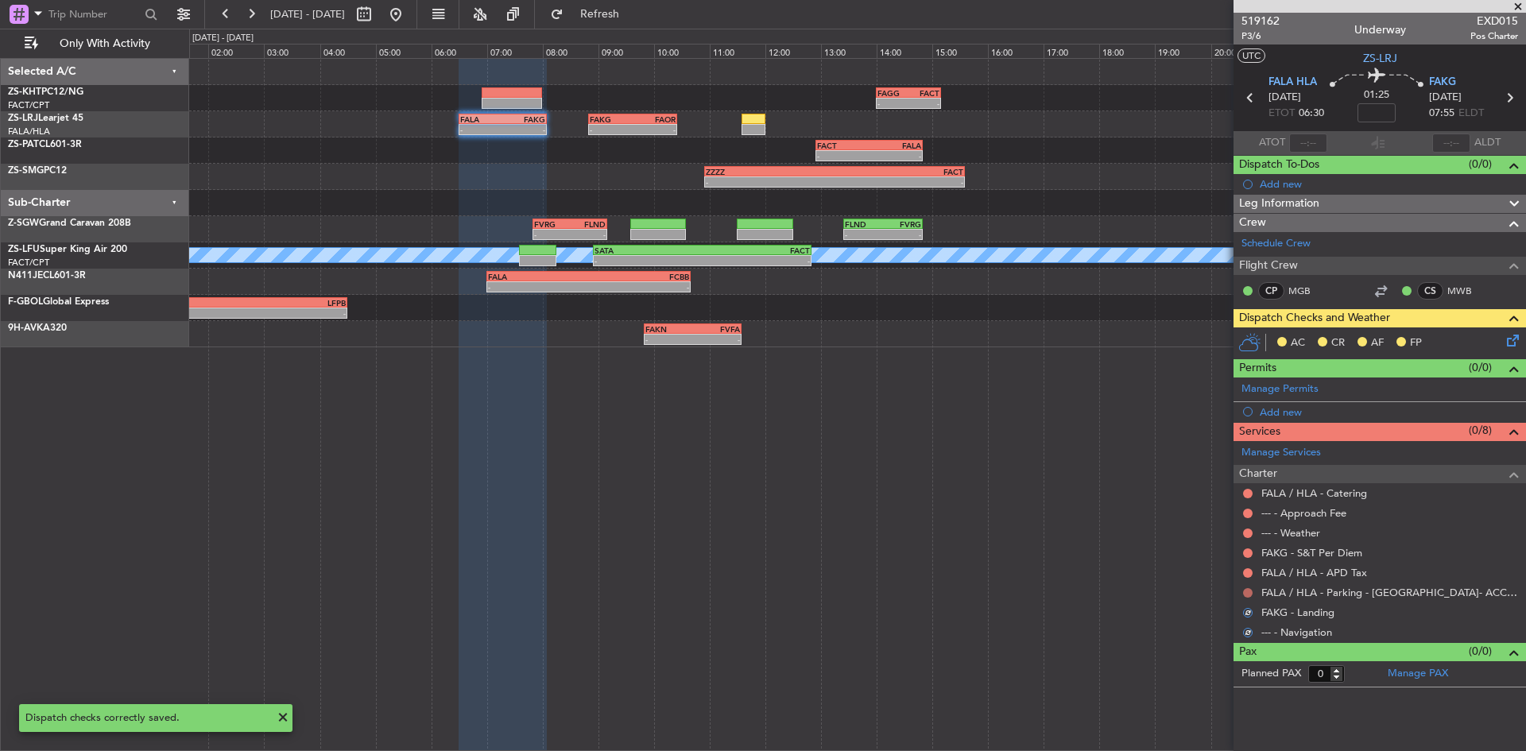
click at [1245, 591] on button at bounding box center [1248, 593] width 10 height 10
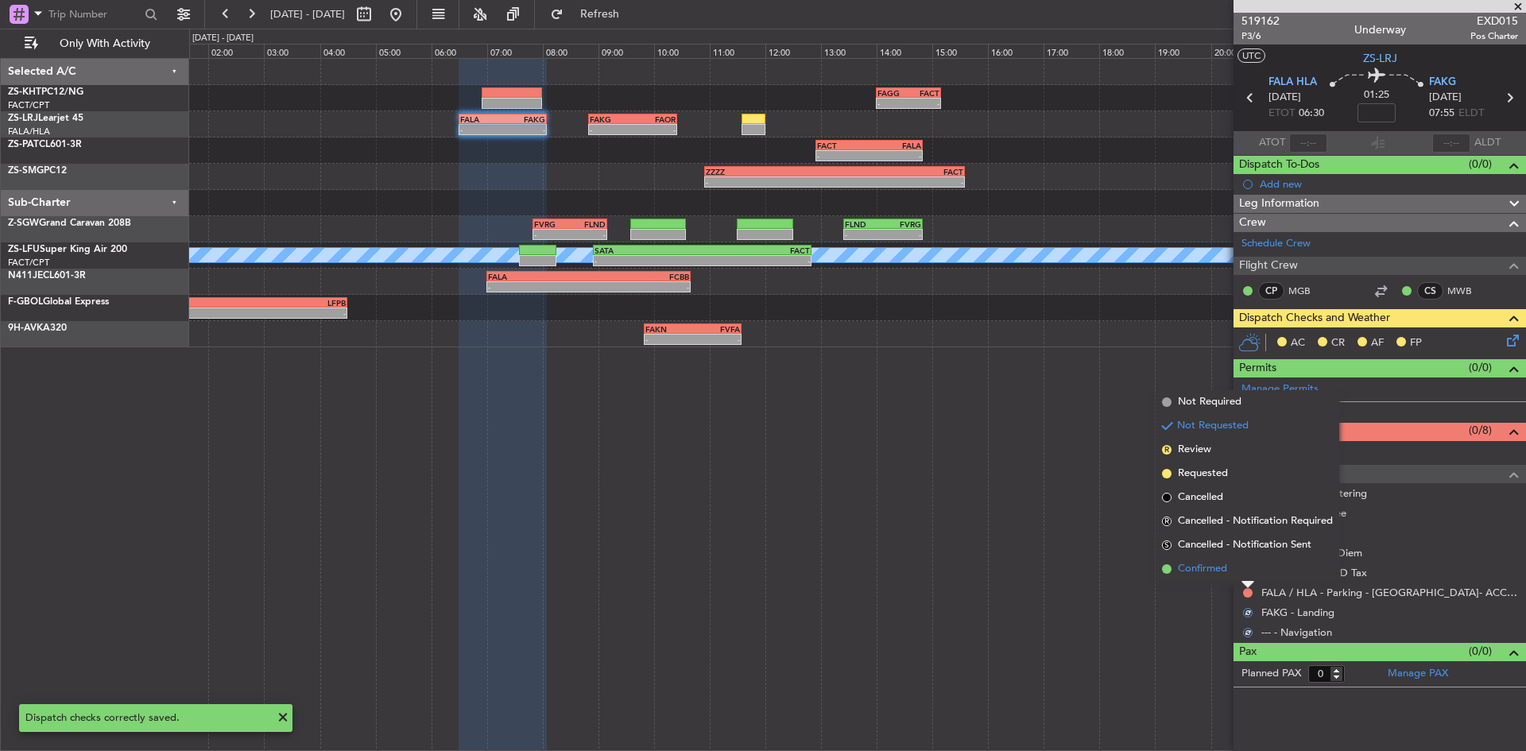
click at [1245, 577] on li "Confirmed" at bounding box center [1247, 569] width 184 height 24
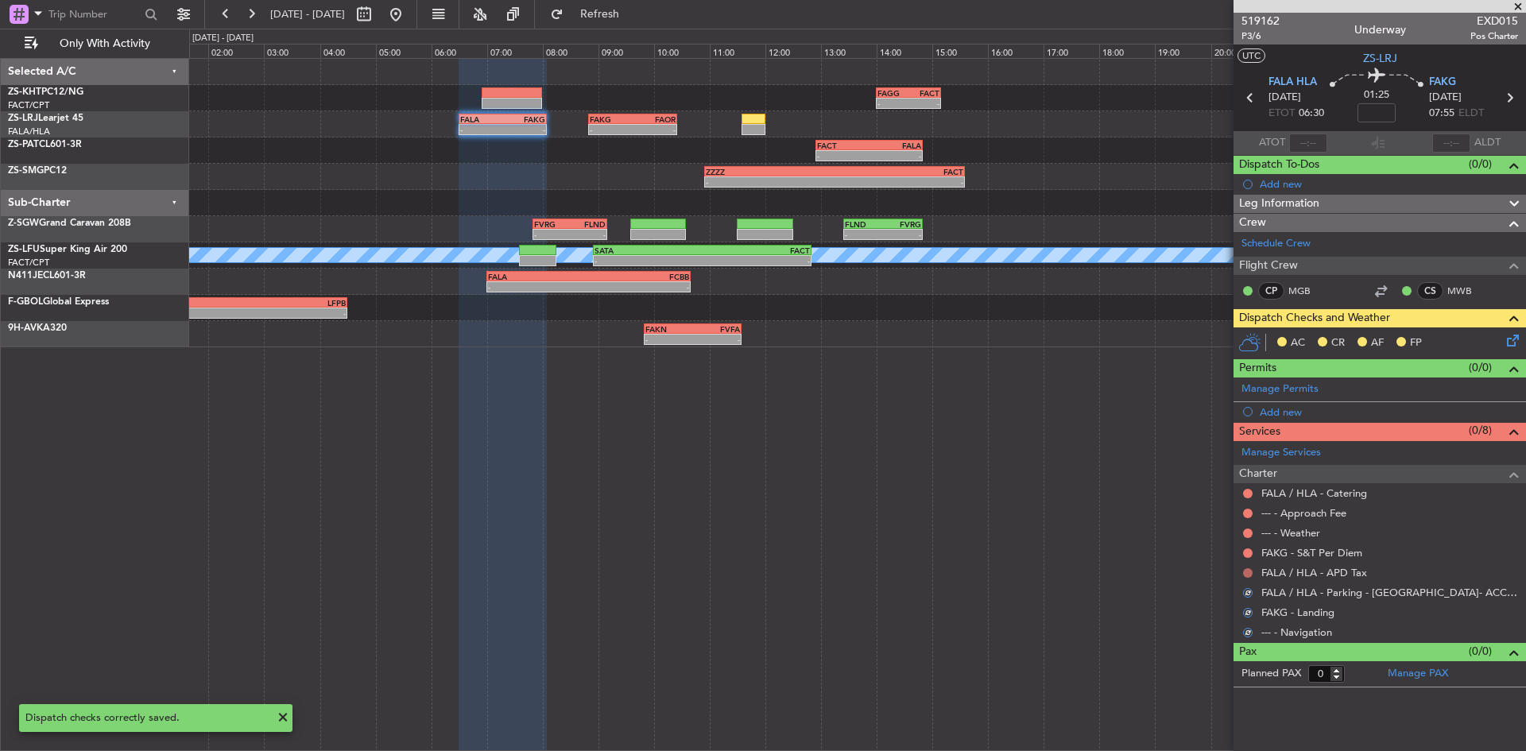
click at [1247, 574] on button at bounding box center [1248, 573] width 10 height 10
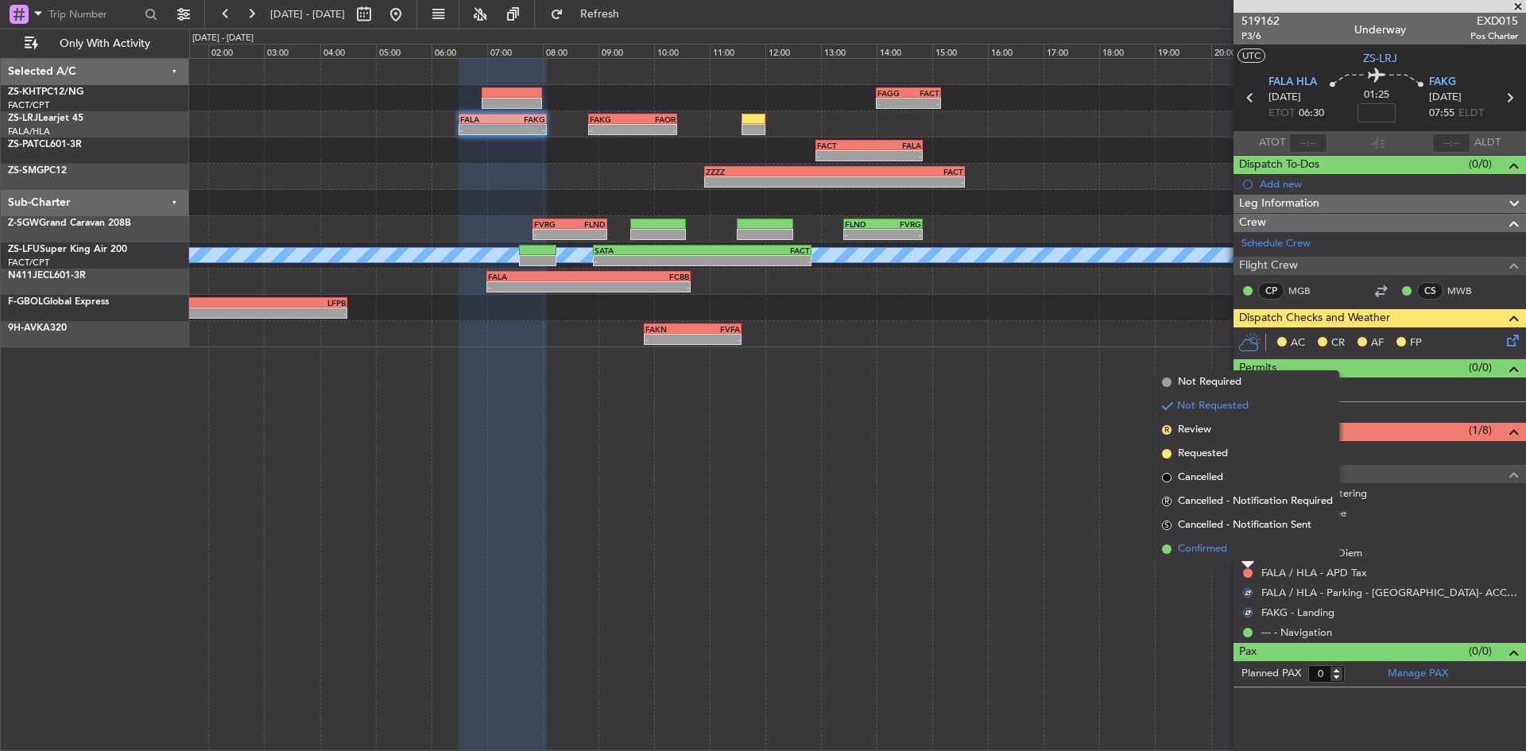
click at [1240, 555] on li "Confirmed" at bounding box center [1247, 549] width 184 height 24
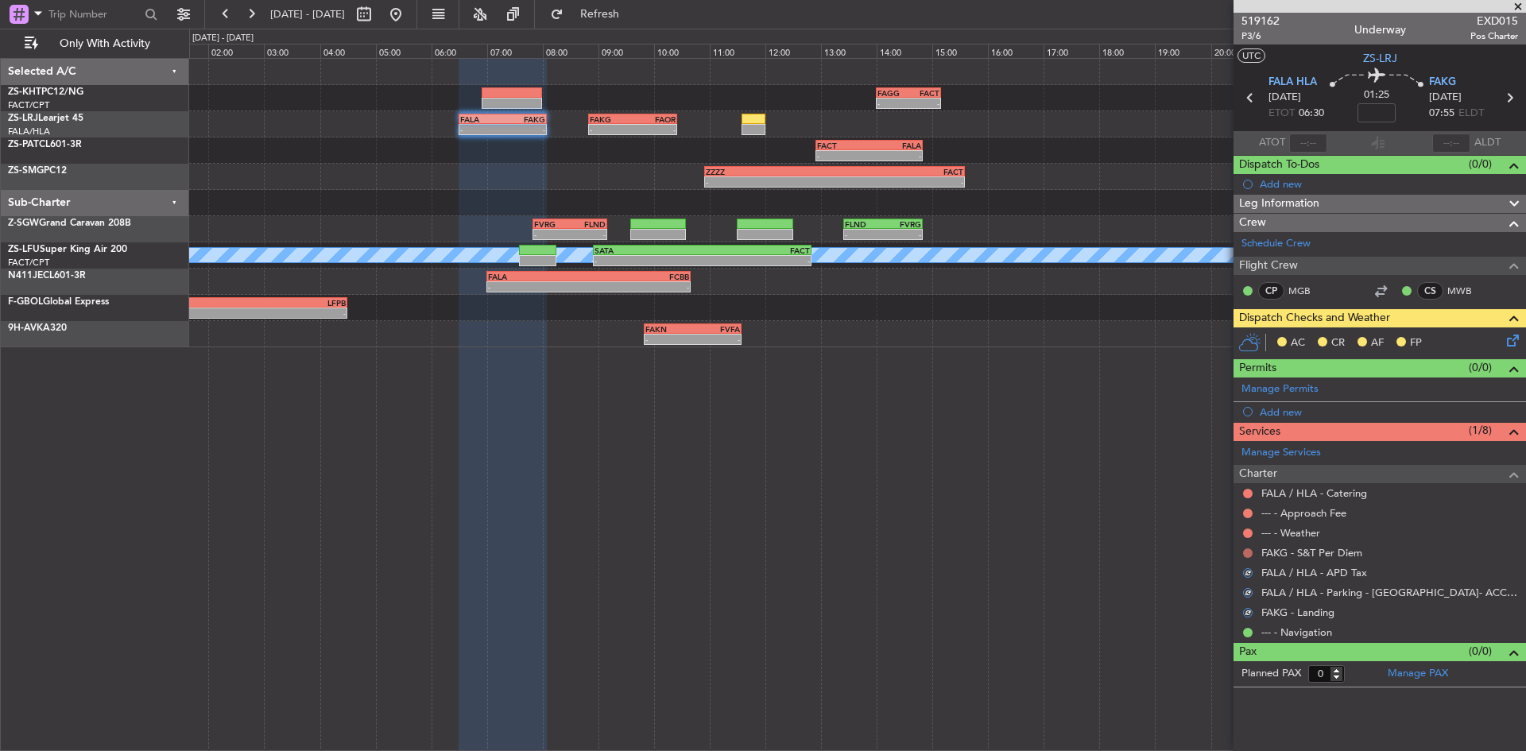
click at [1247, 551] on button at bounding box center [1248, 553] width 10 height 10
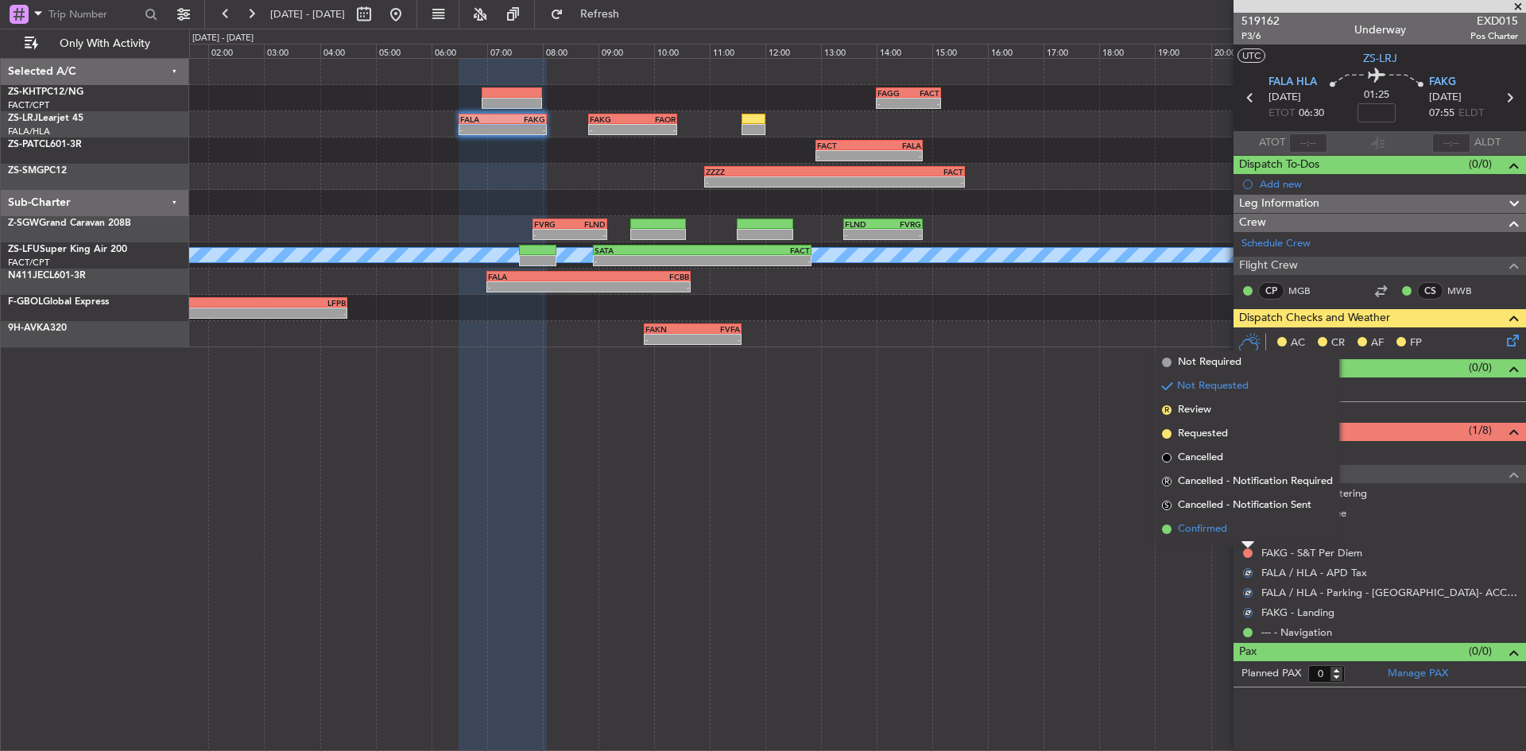
click at [1243, 536] on li "Confirmed" at bounding box center [1247, 529] width 184 height 24
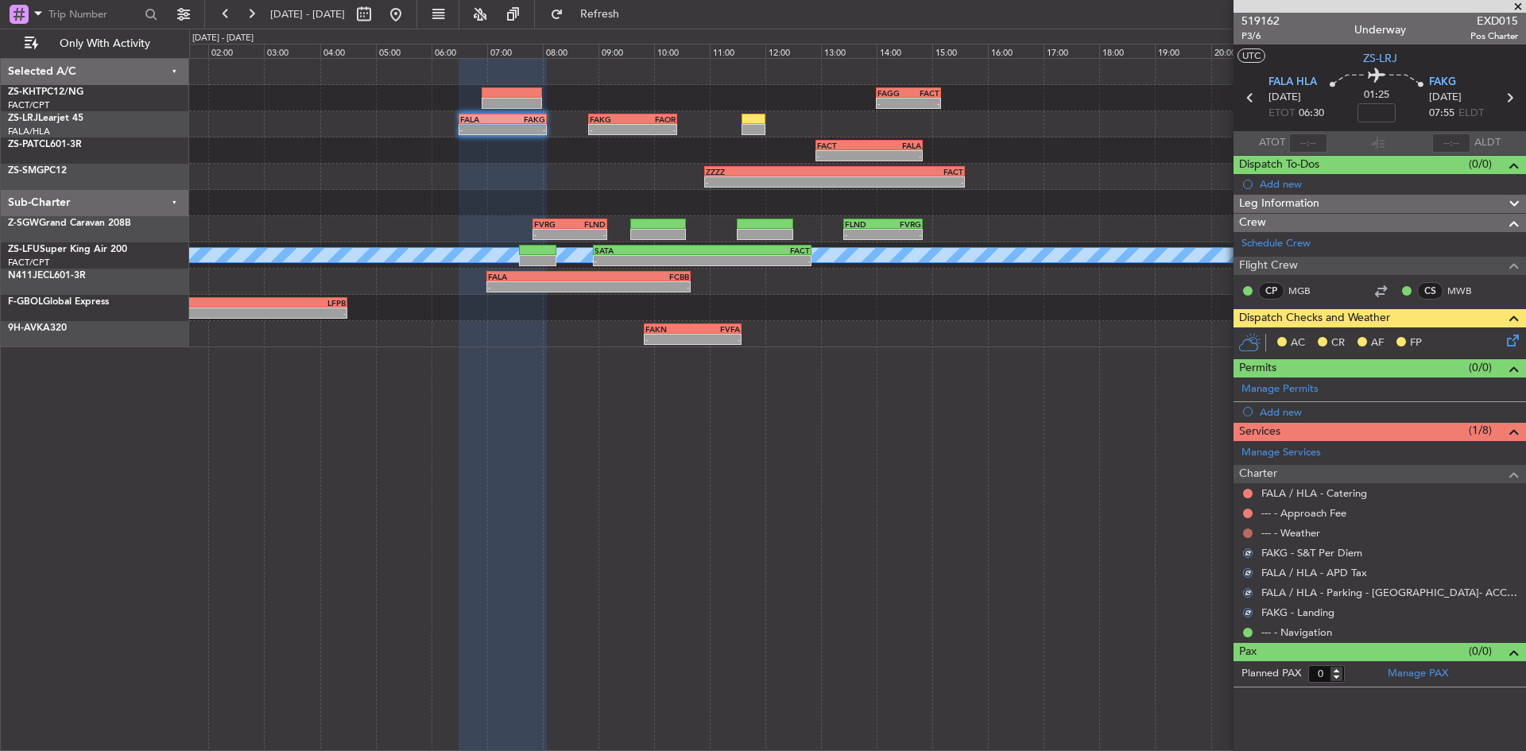
click at [1243, 532] on button at bounding box center [1248, 533] width 10 height 10
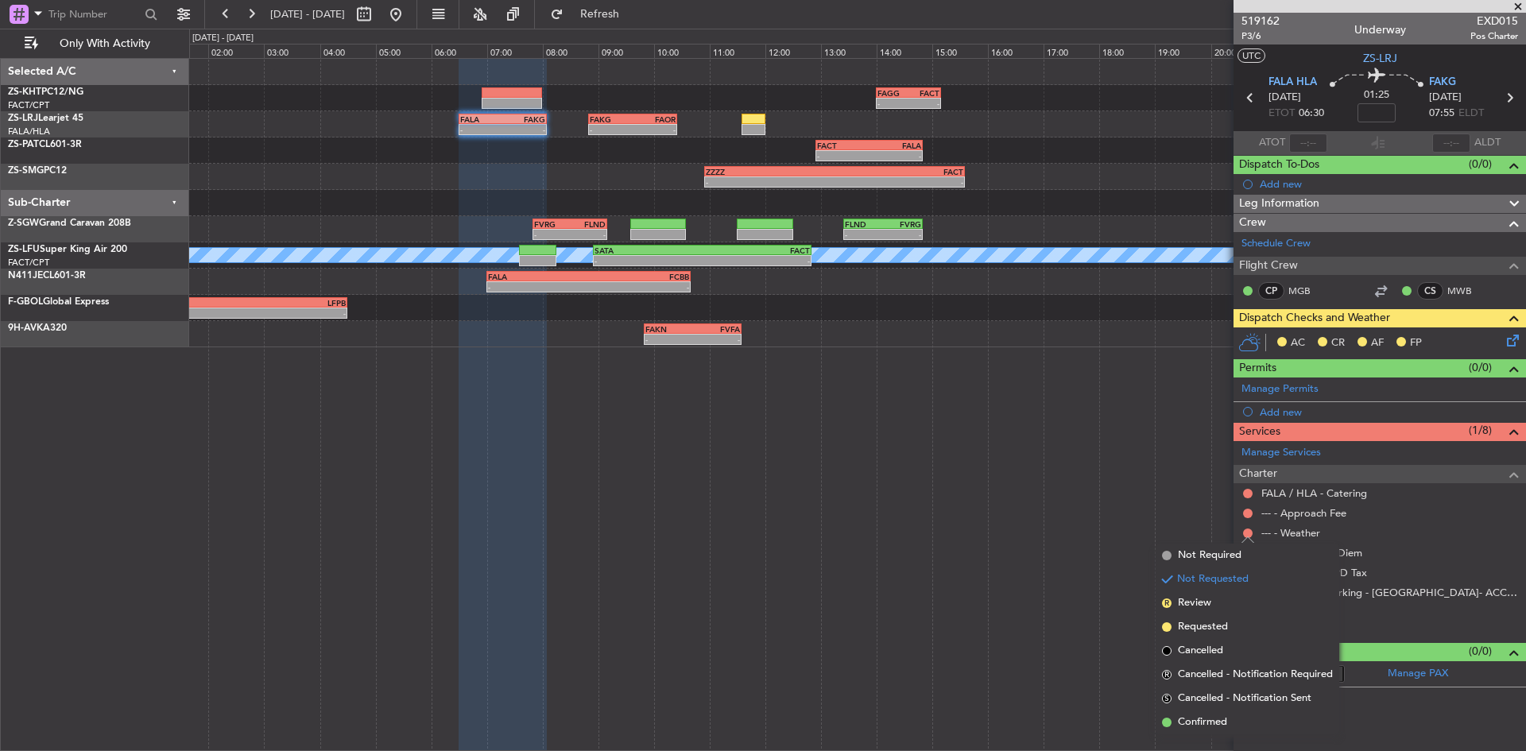
drag, startPoint x: 1226, startPoint y: 716, endPoint x: 1236, endPoint y: 663, distance: 53.3
click at [1224, 714] on li "Confirmed" at bounding box center [1247, 722] width 184 height 24
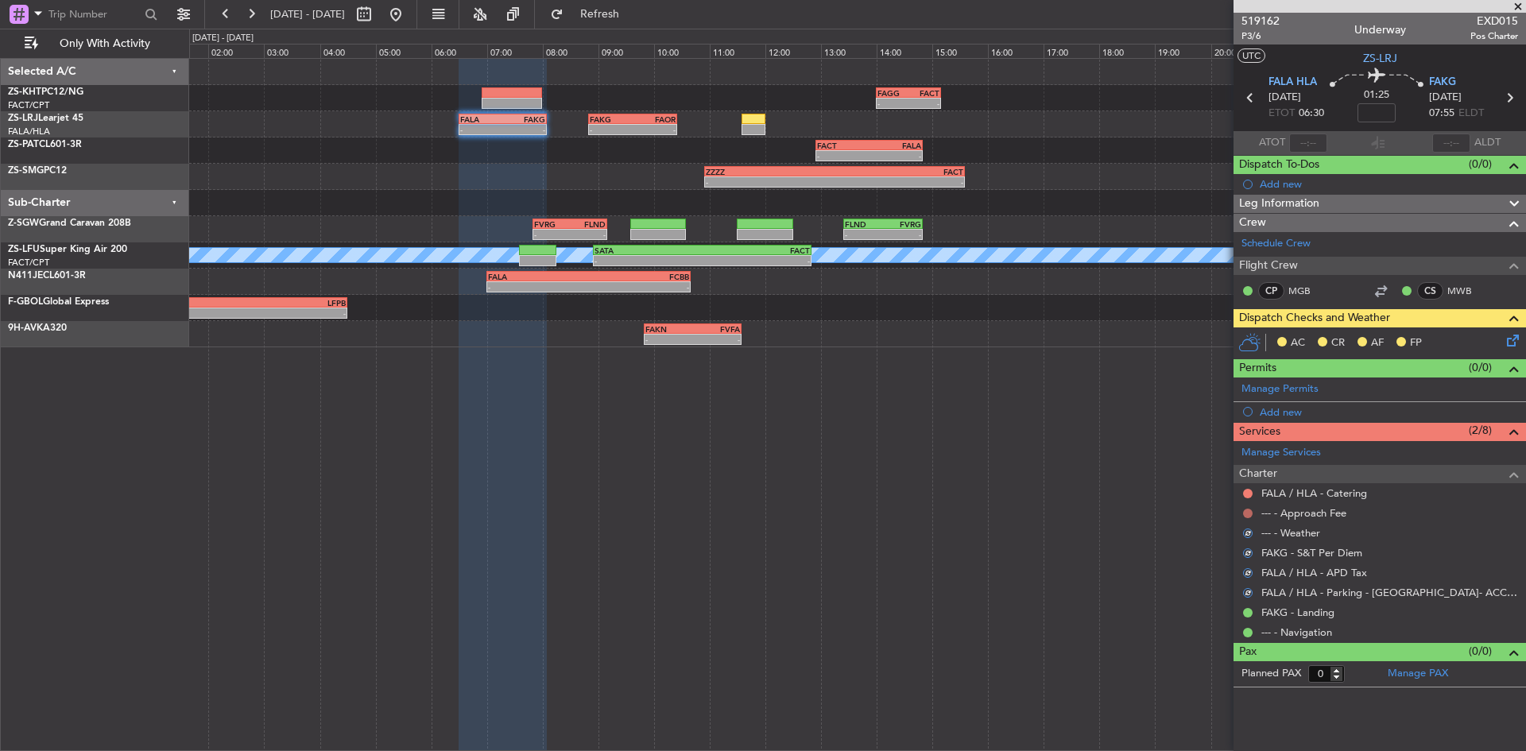
click at [1247, 514] on button at bounding box center [1248, 514] width 10 height 10
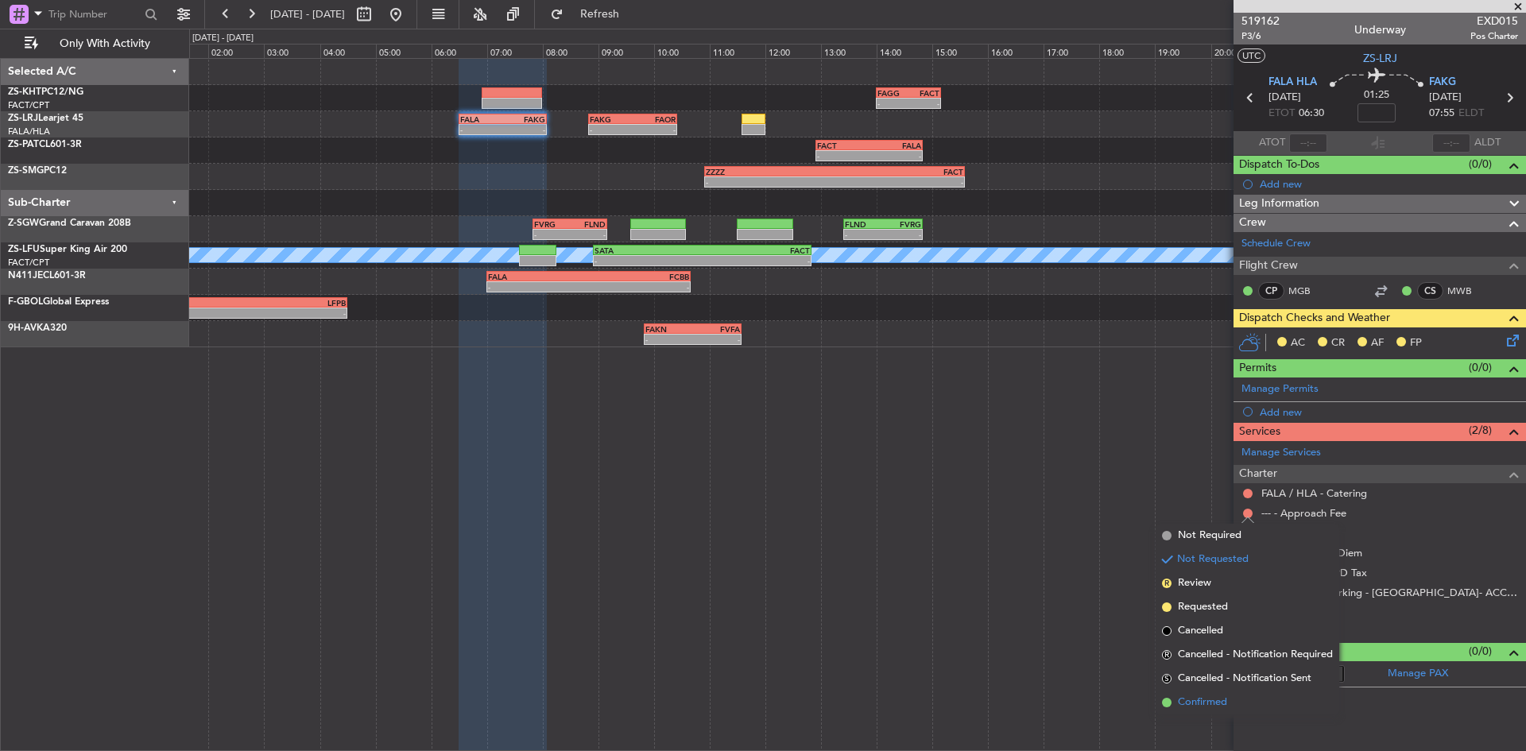
click at [1202, 699] on span "Confirmed" at bounding box center [1202, 702] width 49 height 16
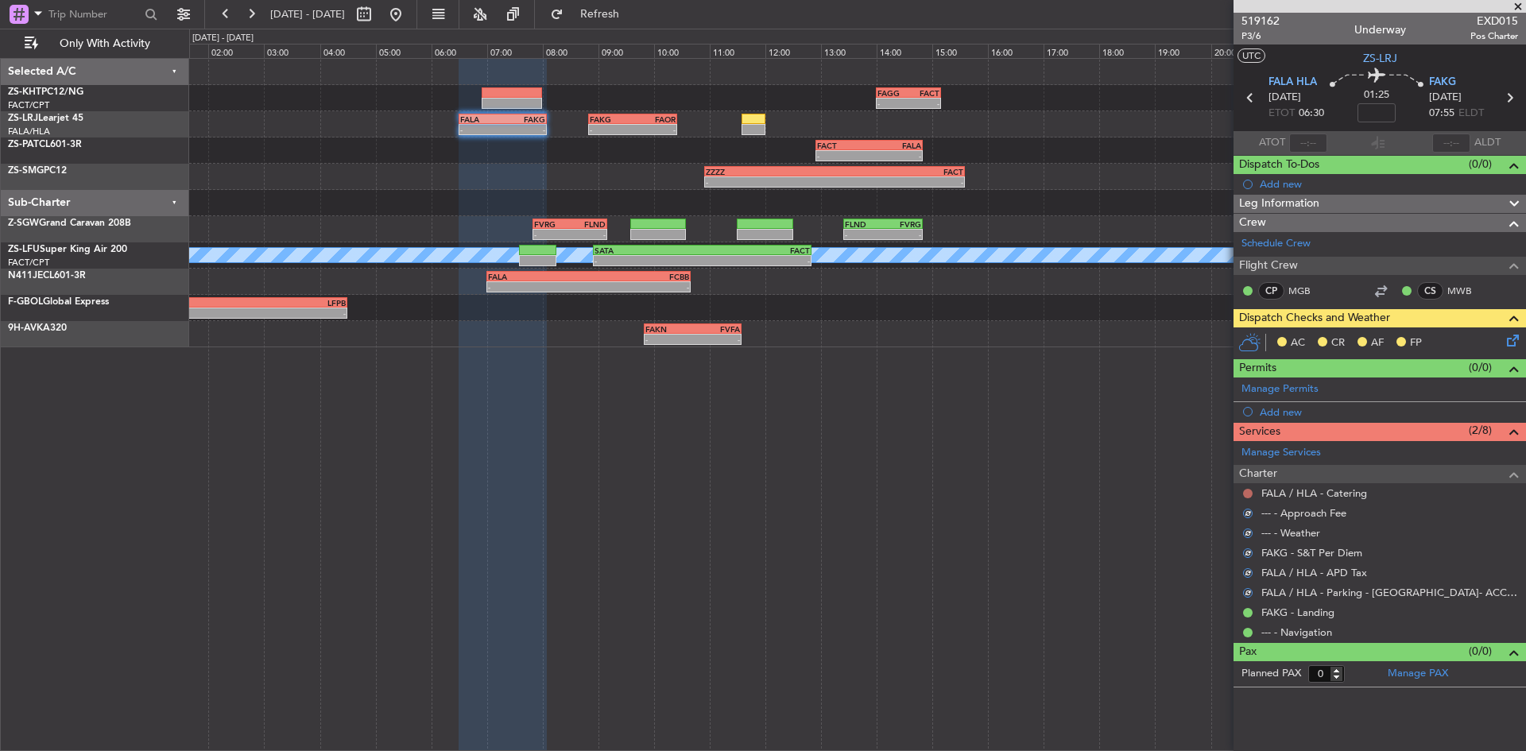
click at [1248, 493] on button at bounding box center [1248, 494] width 10 height 10
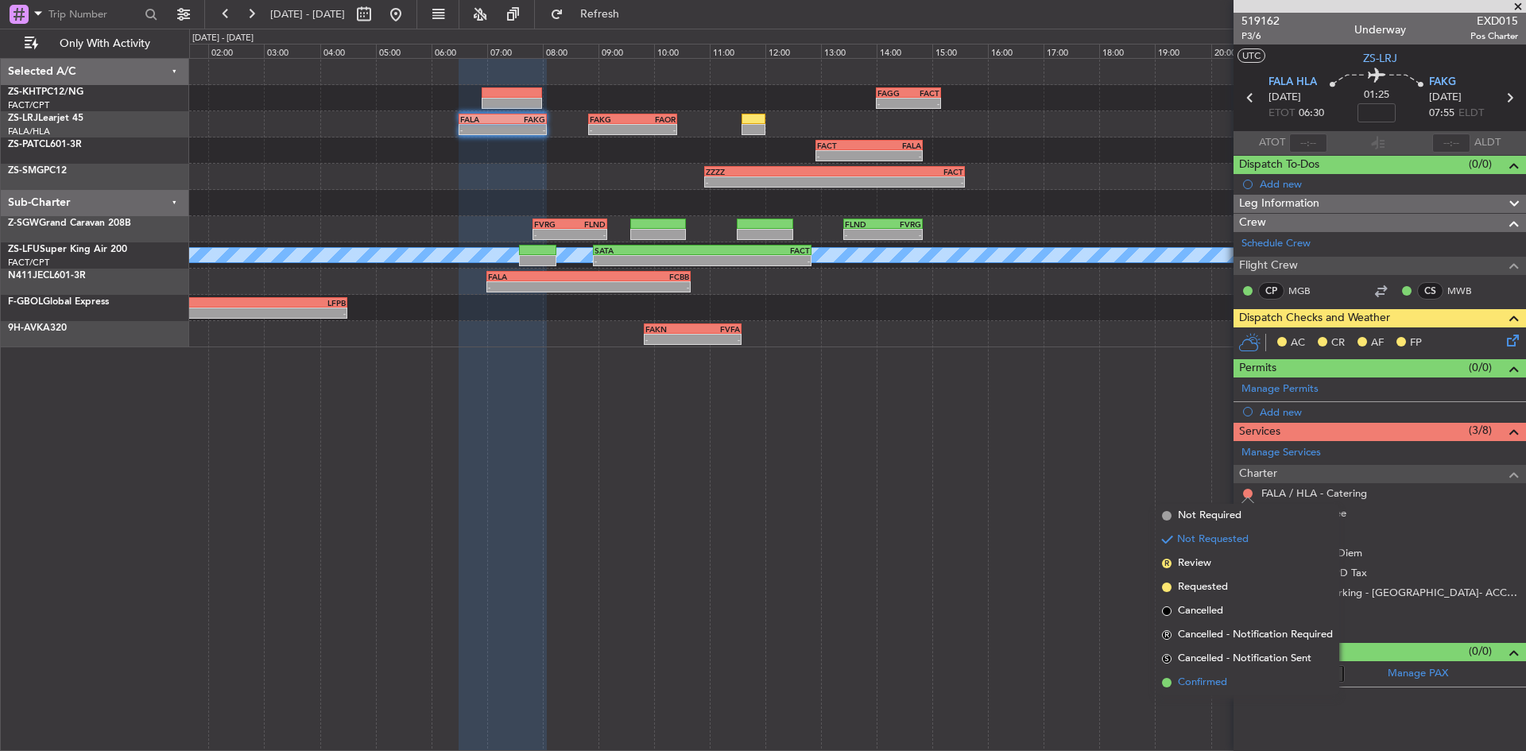
click at [1227, 684] on span "Confirmed" at bounding box center [1202, 683] width 49 height 16
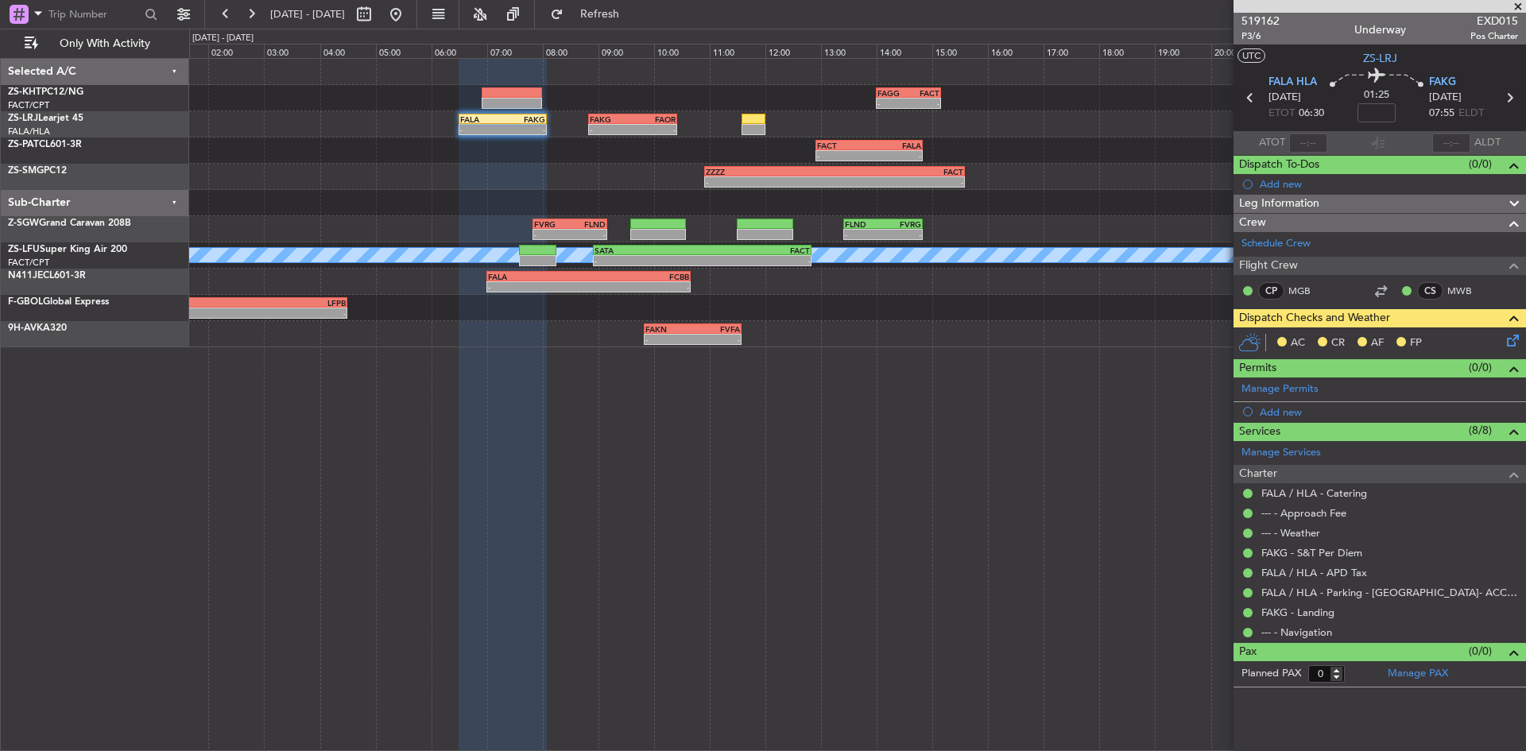
drag, startPoint x: 641, startPoint y: 12, endPoint x: 694, endPoint y: 24, distance: 53.8
click at [633, 12] on span "Refresh" at bounding box center [600, 14] width 67 height 11
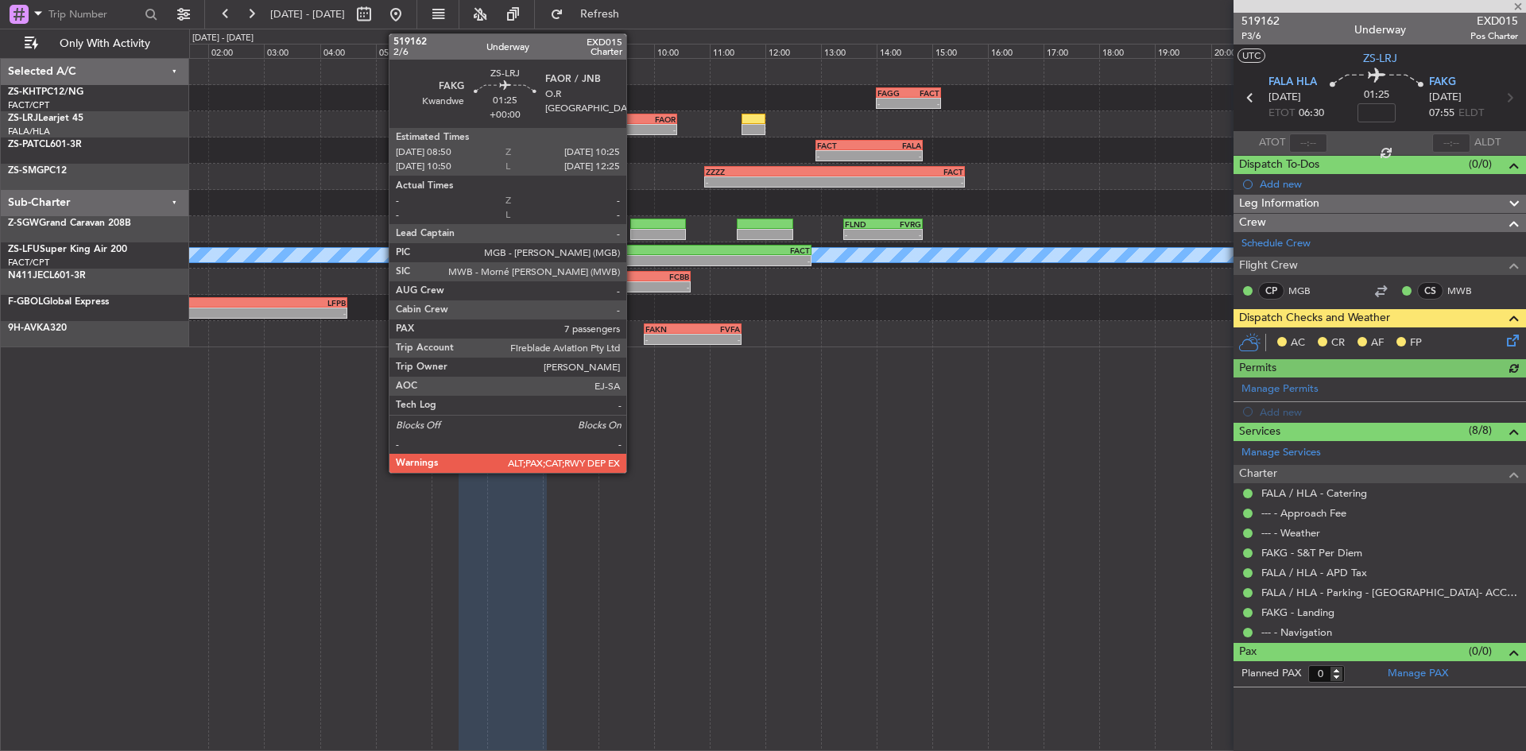
click at [633, 128] on div "-" at bounding box center [653, 130] width 43 height 10
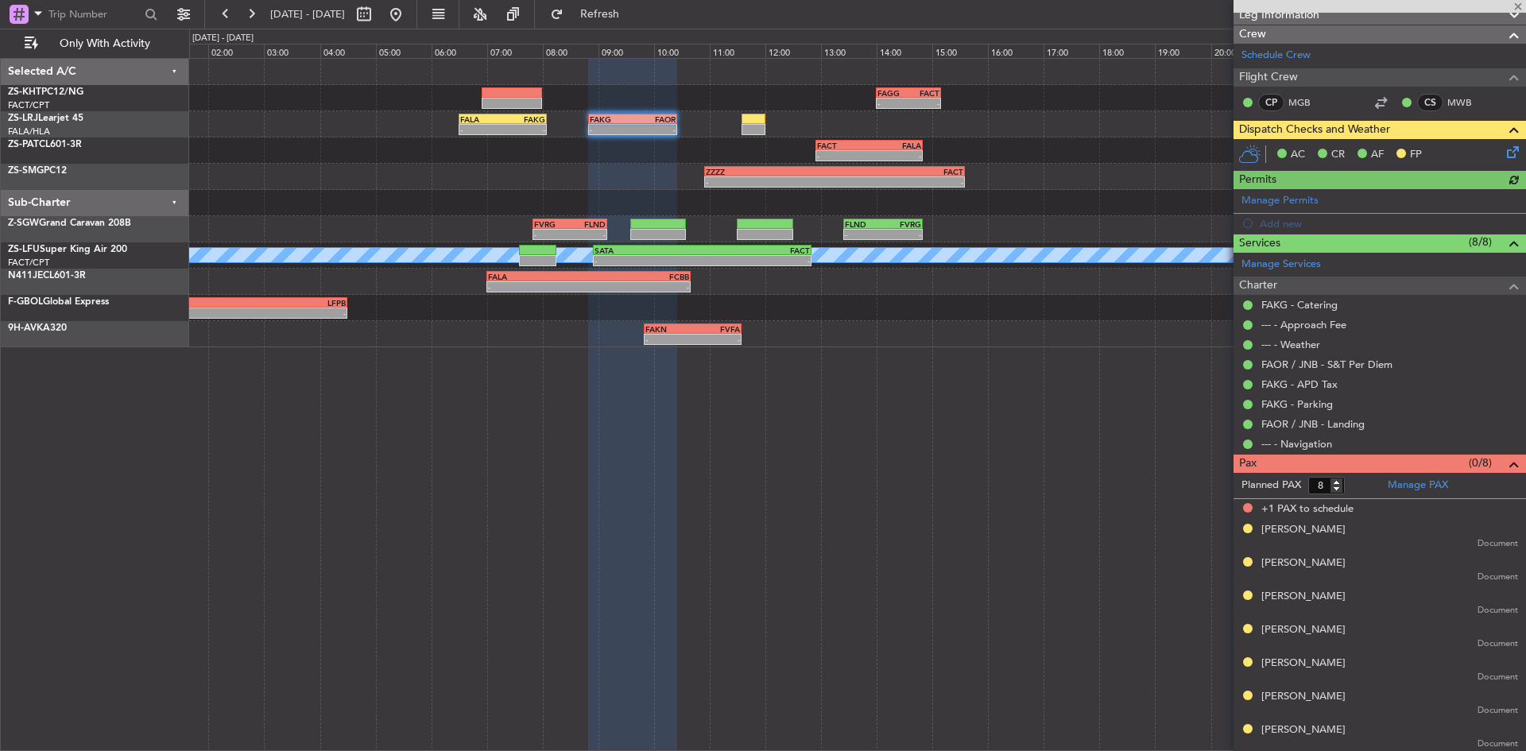
scroll to position [190, 0]
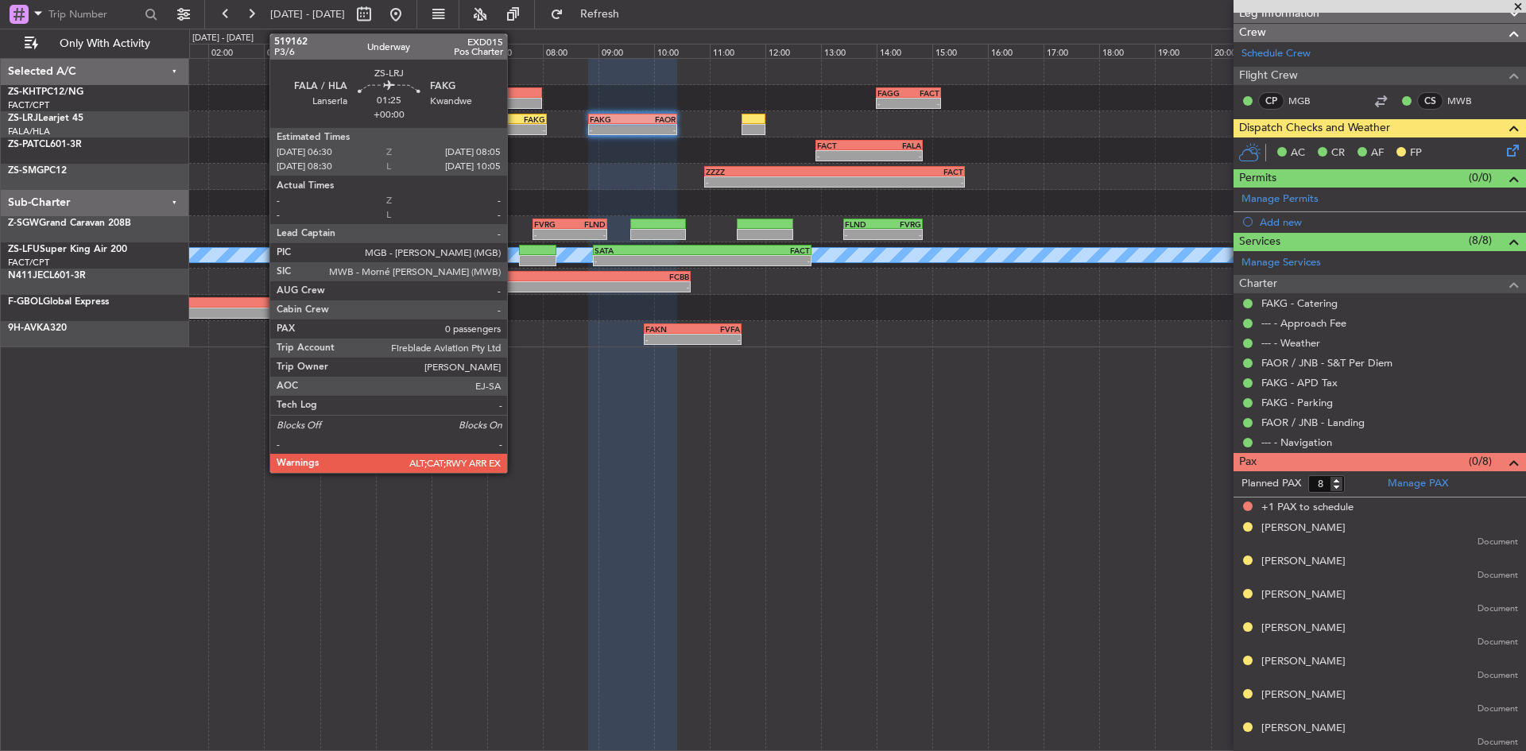
click at [514, 121] on div "FAKG" at bounding box center [523, 119] width 43 height 10
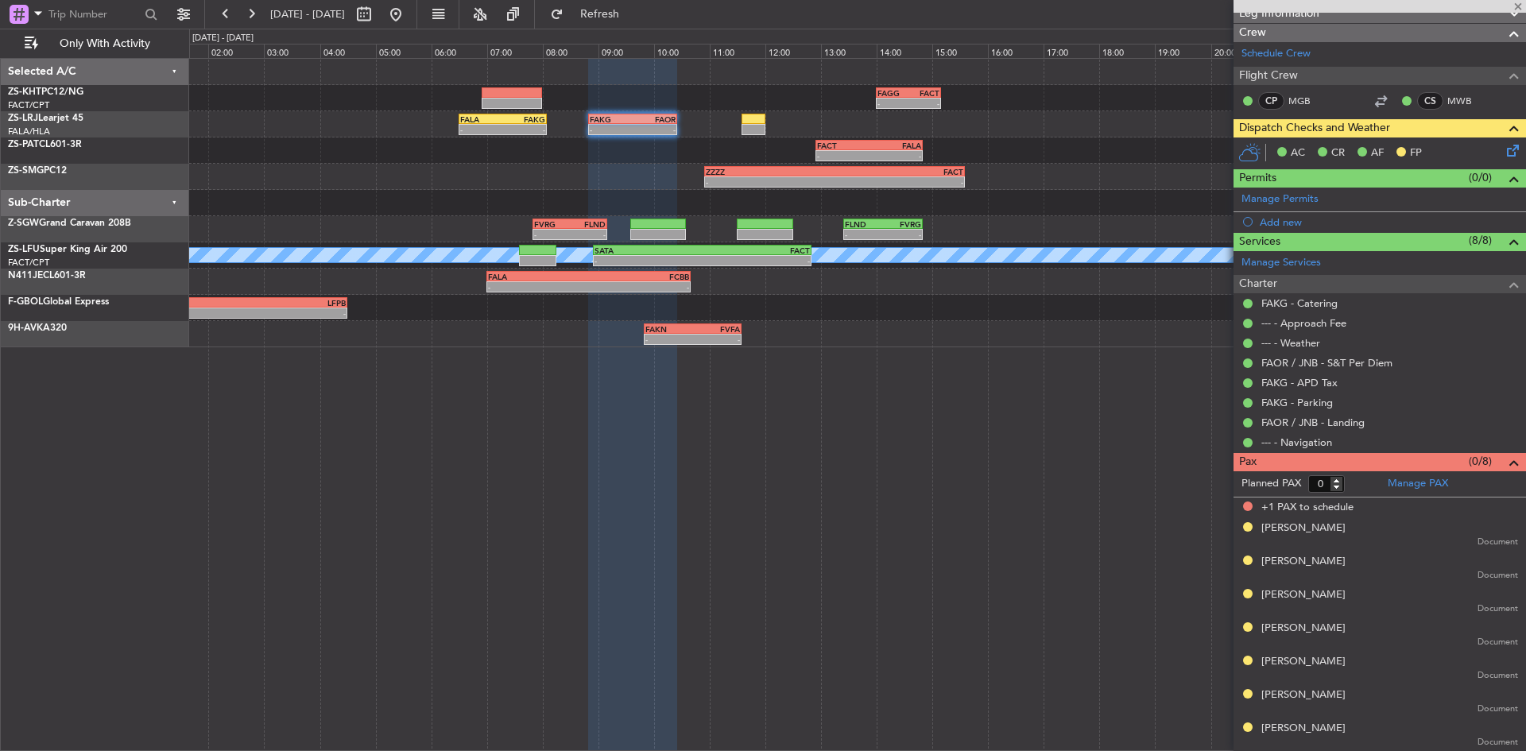
scroll to position [0, 0]
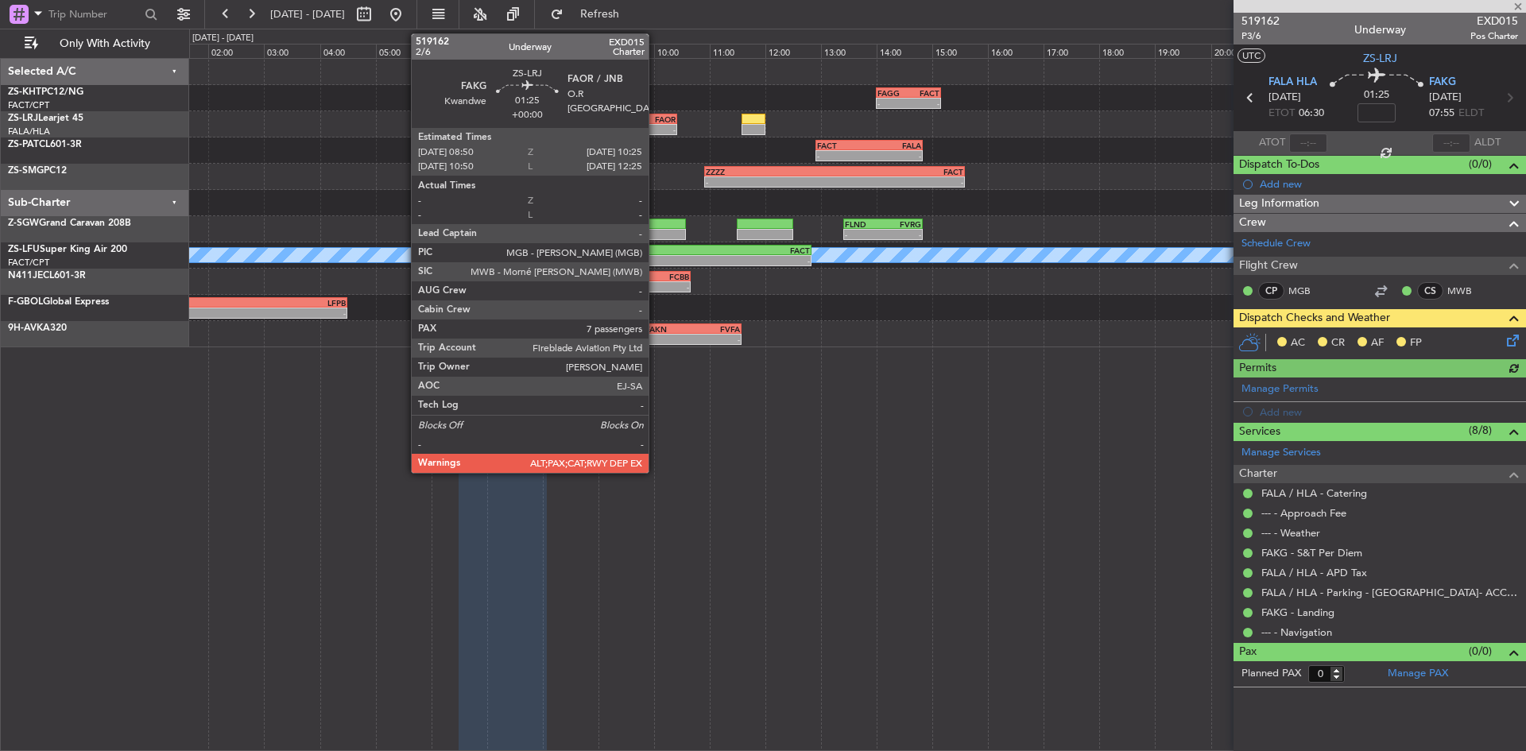
click at [656, 133] on div "-" at bounding box center [653, 130] width 43 height 10
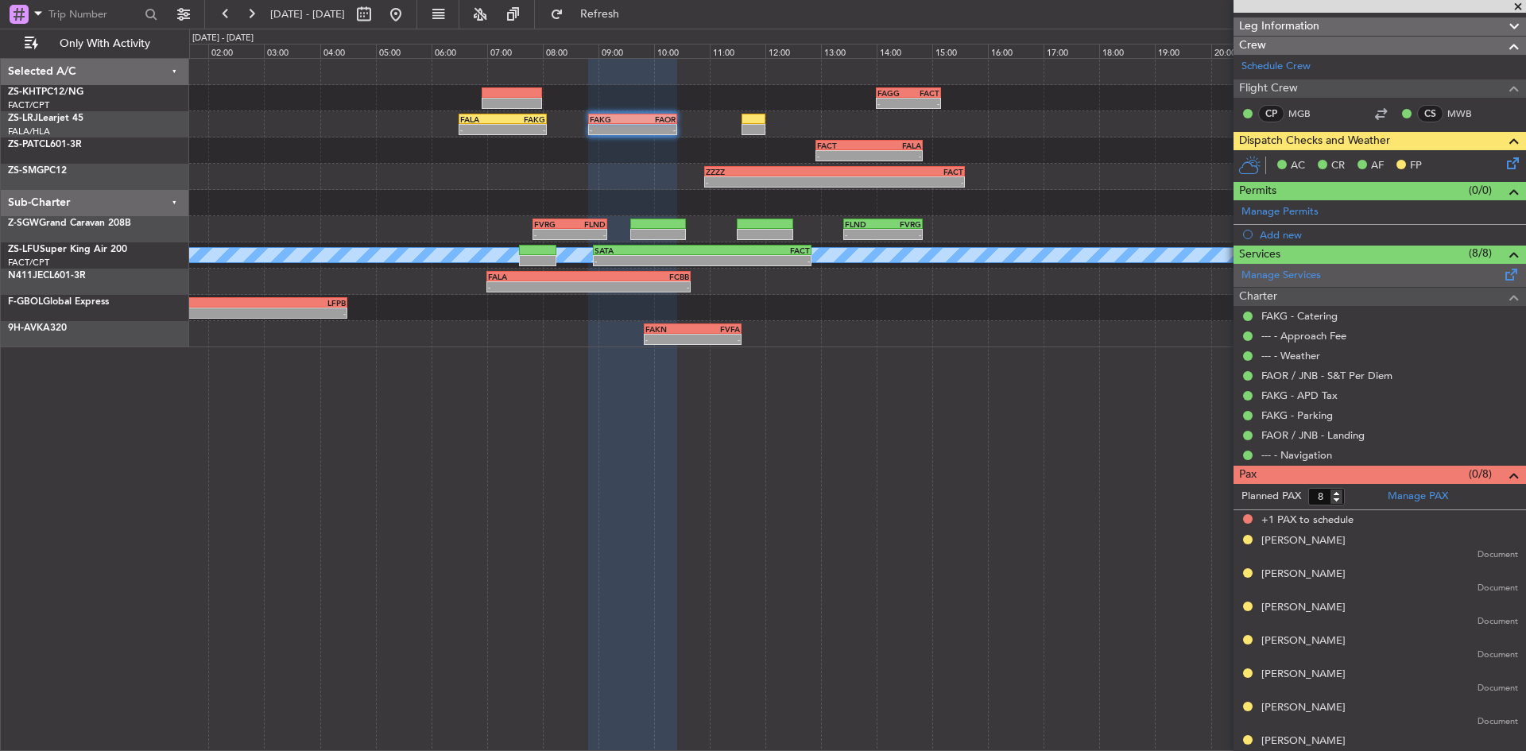
scroll to position [190, 0]
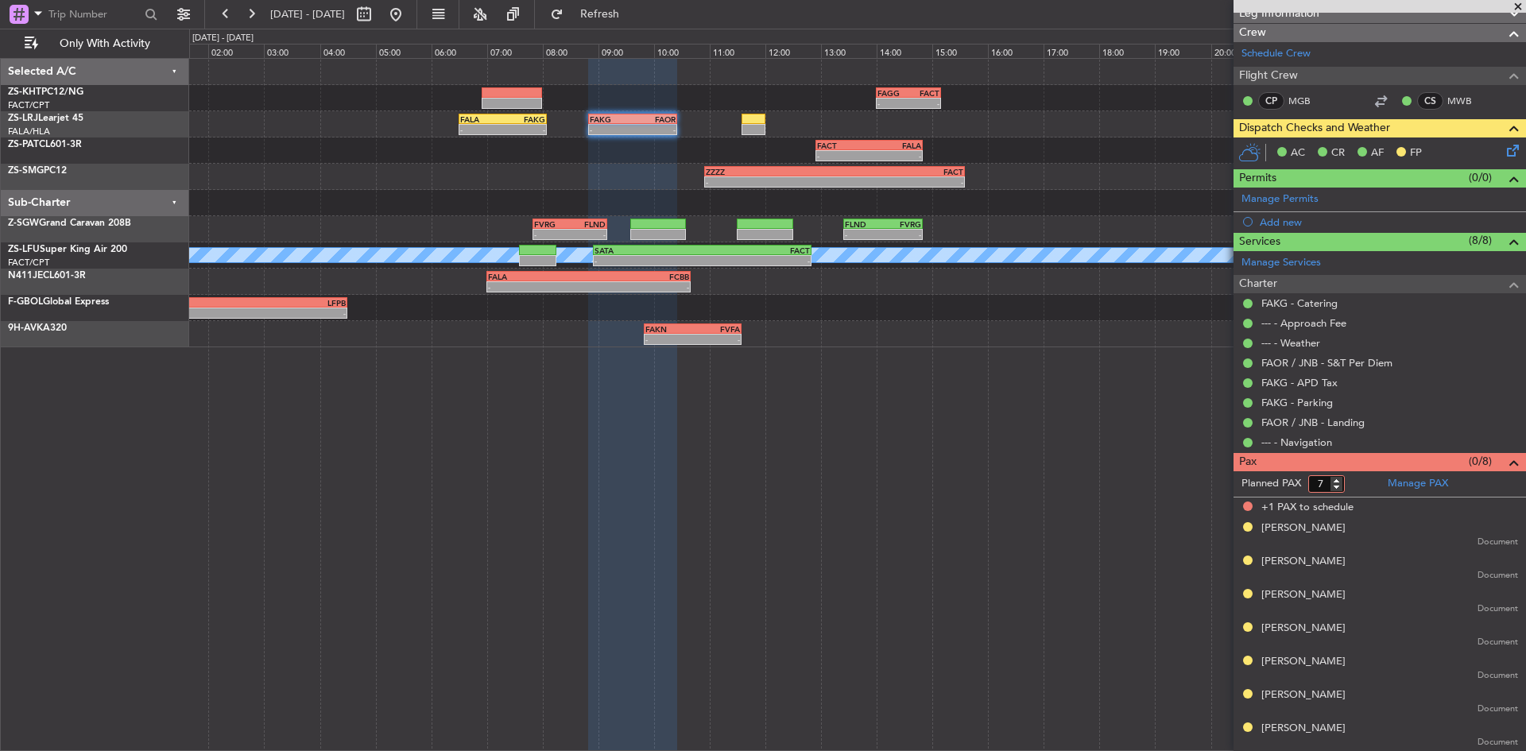
type input "7"
click at [1331, 485] on input "7" at bounding box center [1326, 483] width 37 height 17
click at [1360, 484] on form "Planned PAX 7" at bounding box center [1306, 483] width 146 height 25
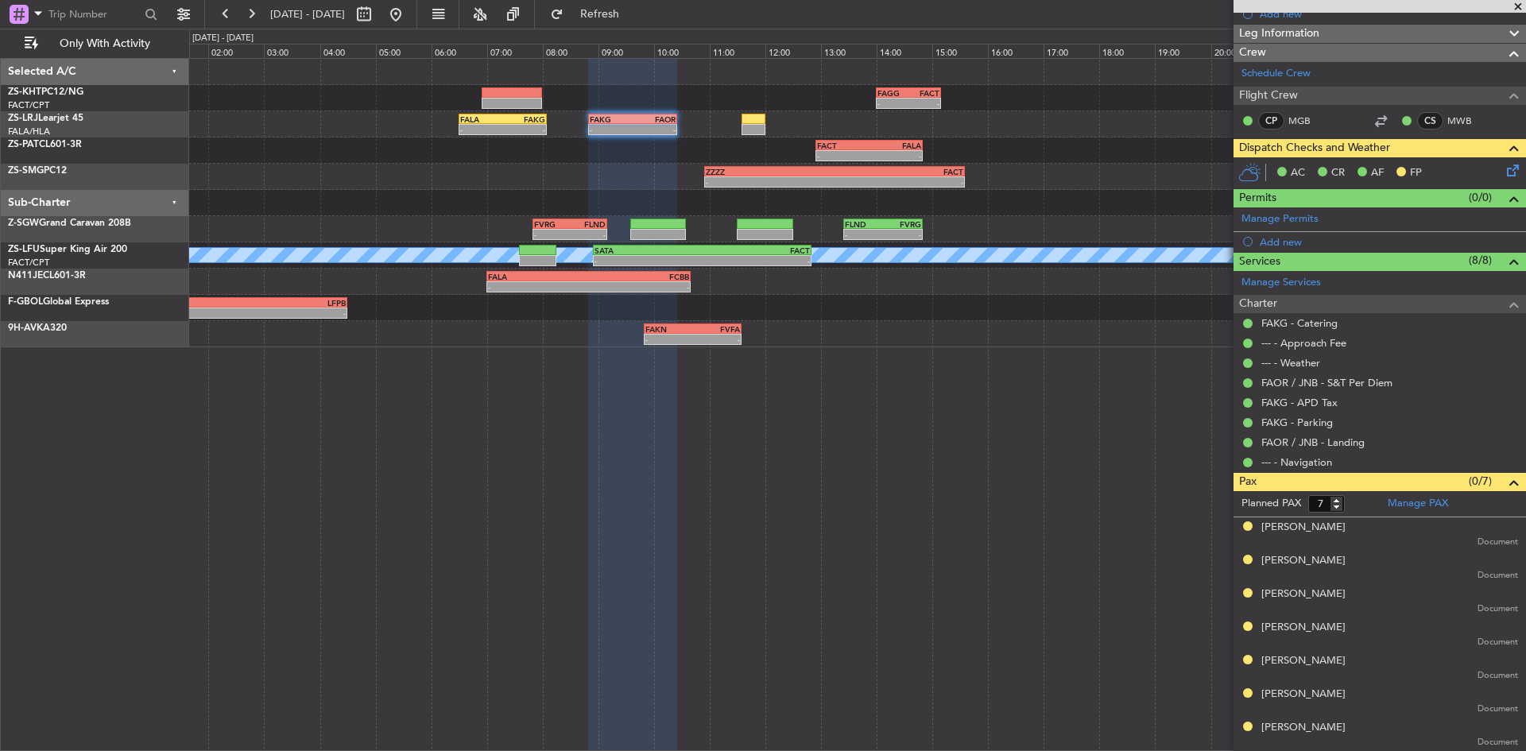
scroll to position [169, 0]
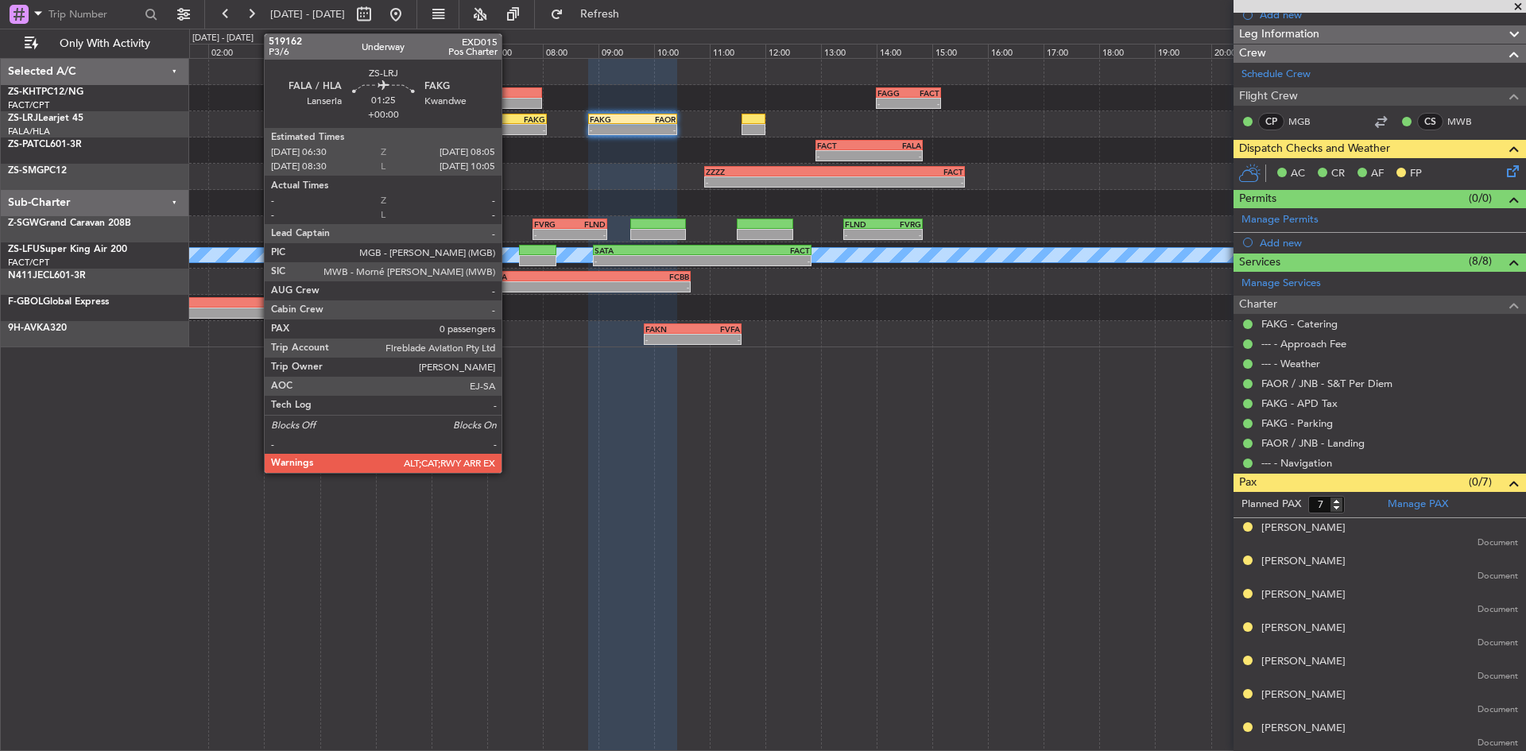
click at [509, 118] on div "FAKG" at bounding box center [523, 119] width 43 height 10
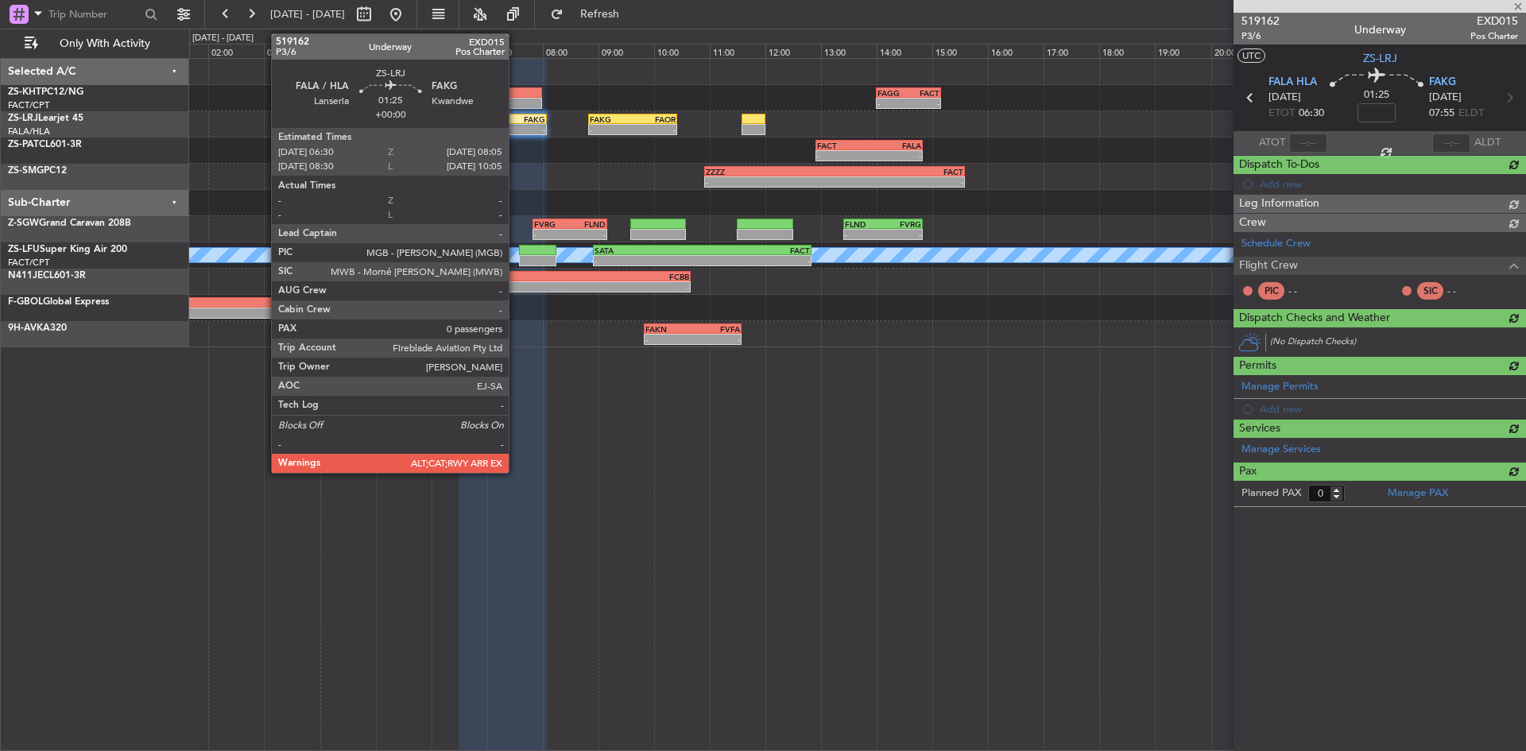
click at [516, 126] on div "-" at bounding box center [523, 130] width 43 height 10
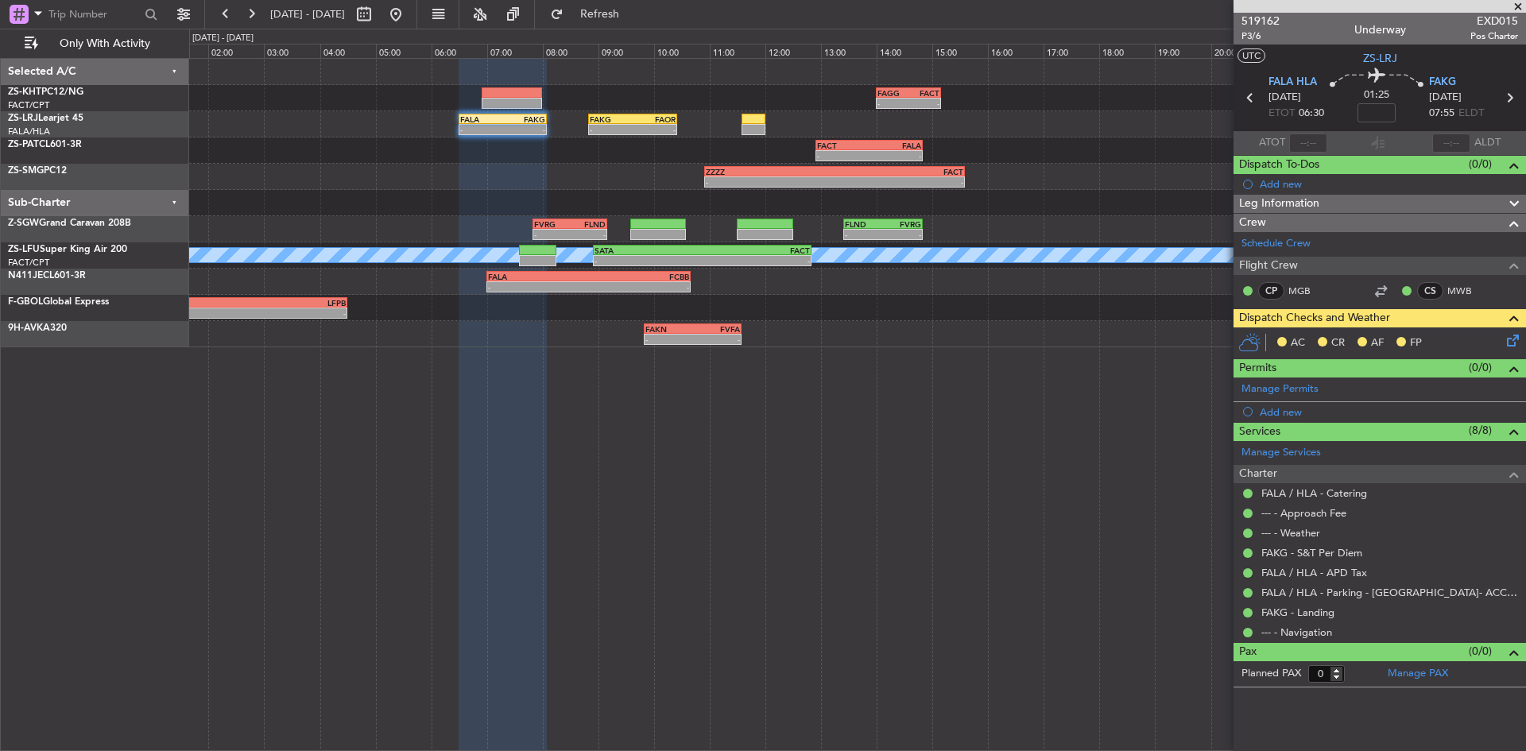
click at [1512, 340] on icon at bounding box center [1509, 337] width 13 height 13
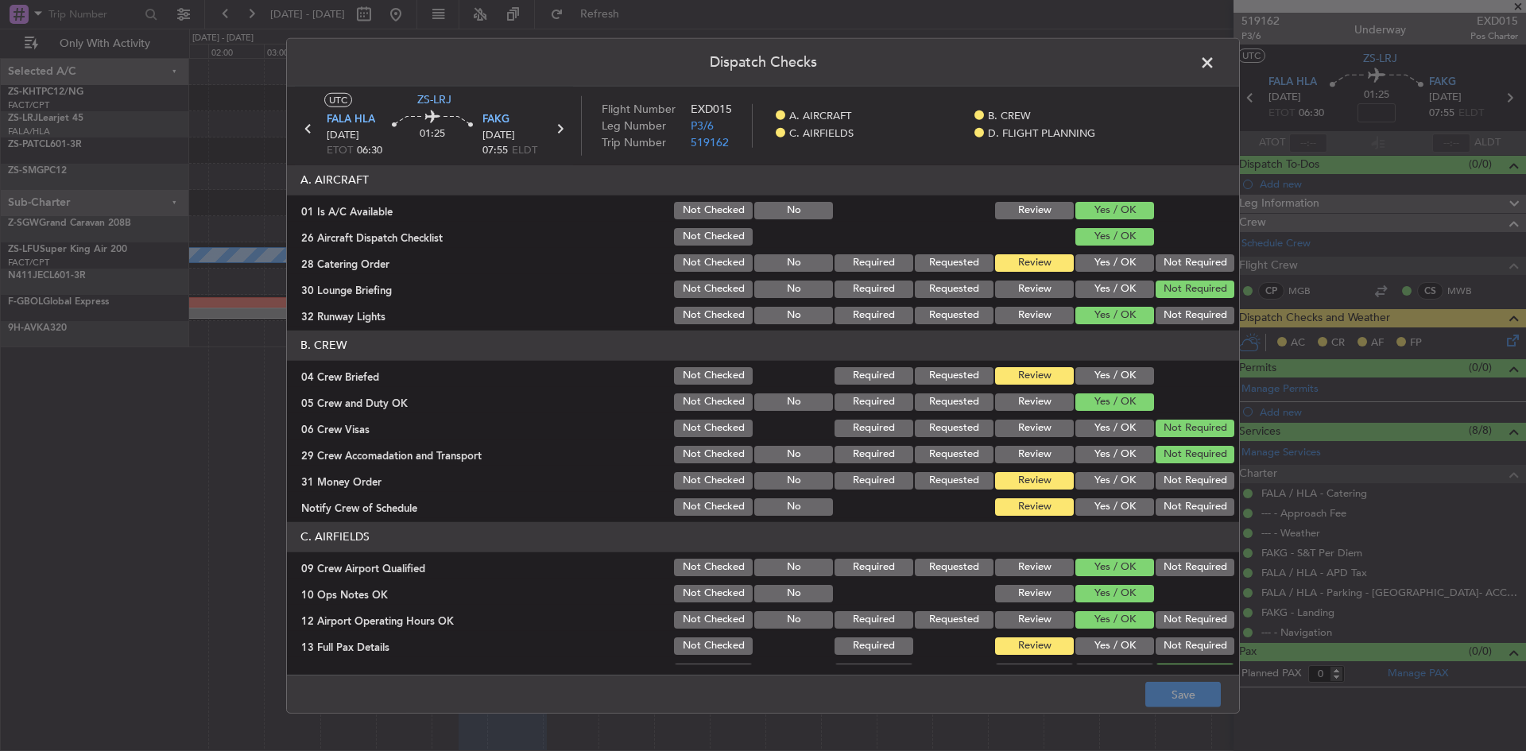
click at [1077, 373] on button "Yes / OK" at bounding box center [1114, 375] width 79 height 17
click at [1108, 504] on button "Yes / OK" at bounding box center [1114, 506] width 79 height 17
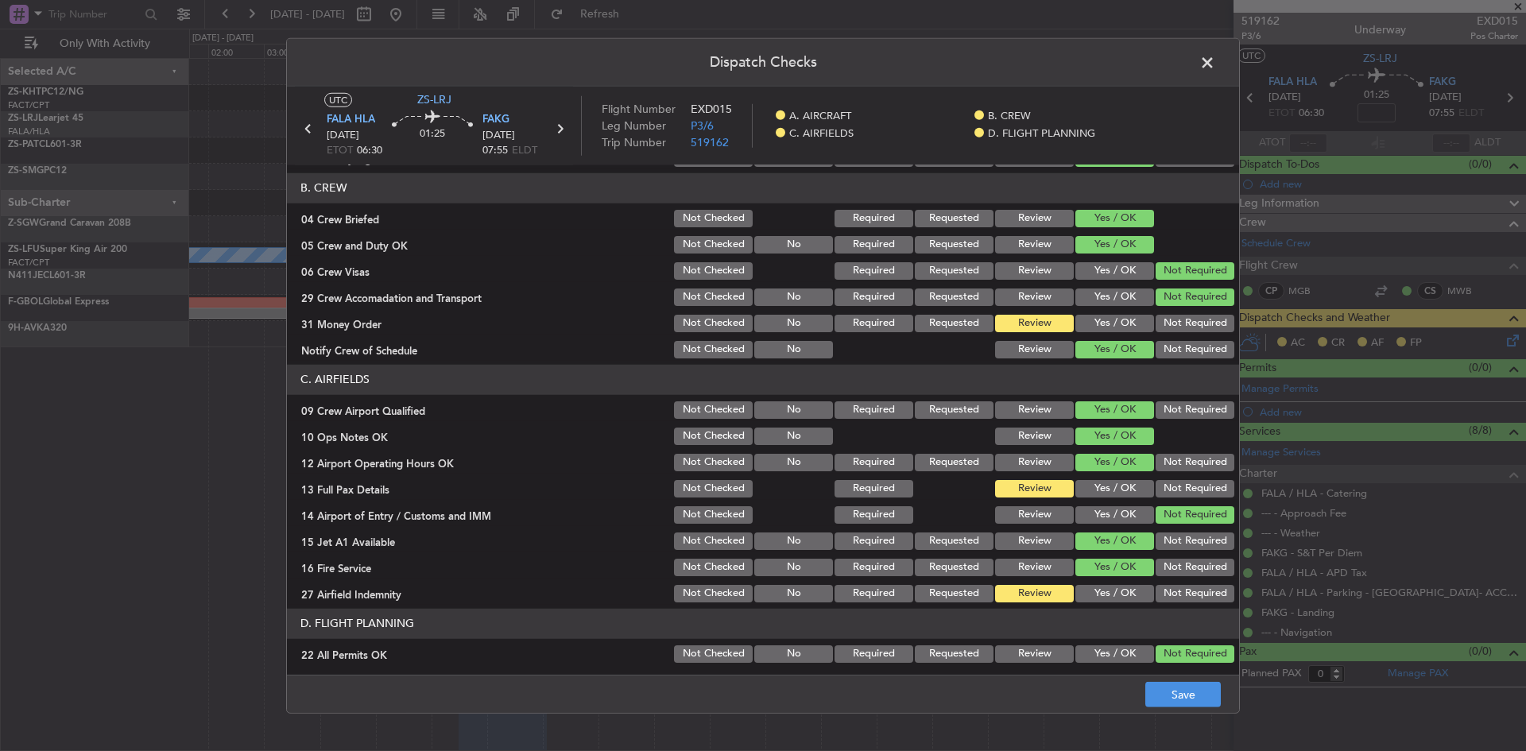
scroll to position [159, 0]
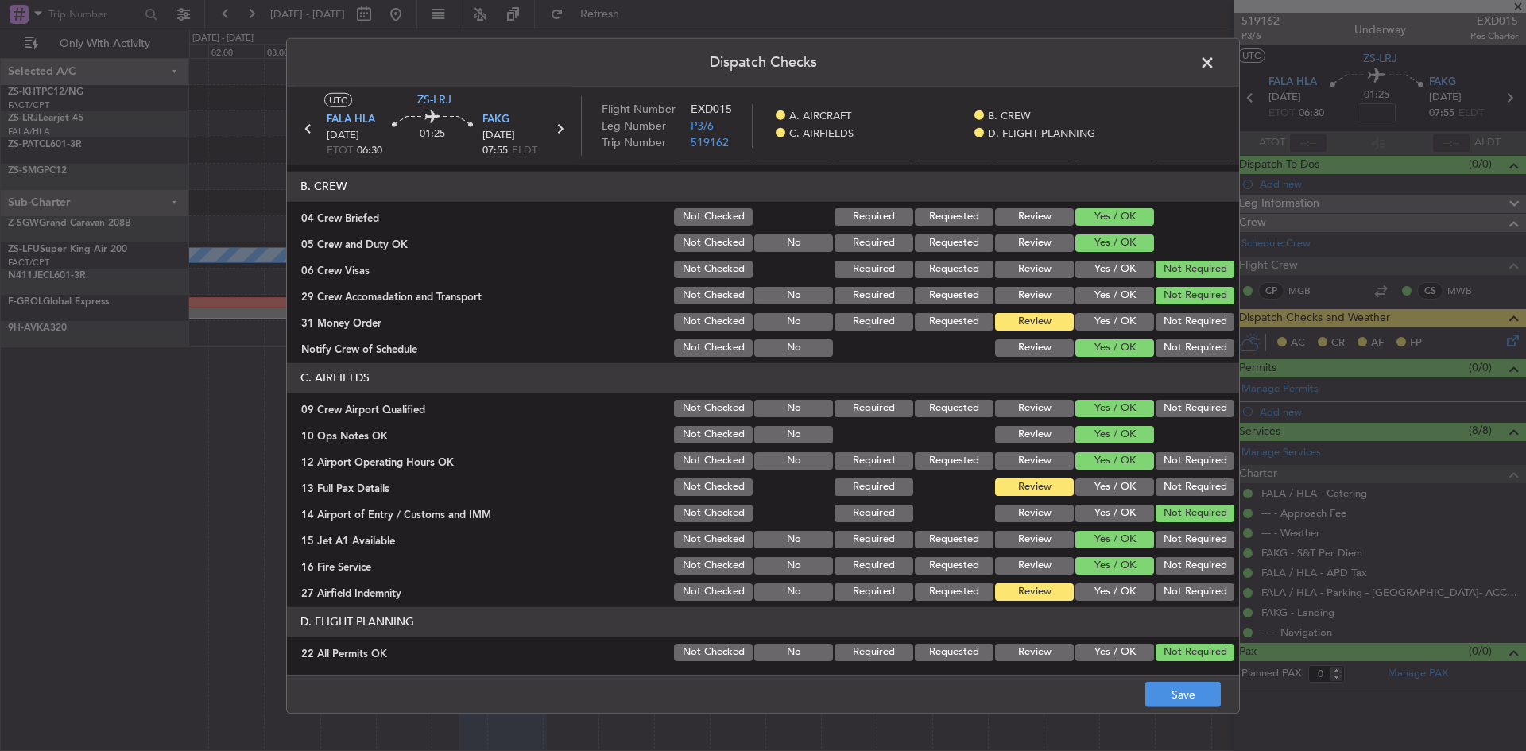
click at [1097, 485] on button "Yes / OK" at bounding box center [1114, 486] width 79 height 17
click at [1097, 583] on button "Yes / OK" at bounding box center [1114, 591] width 79 height 17
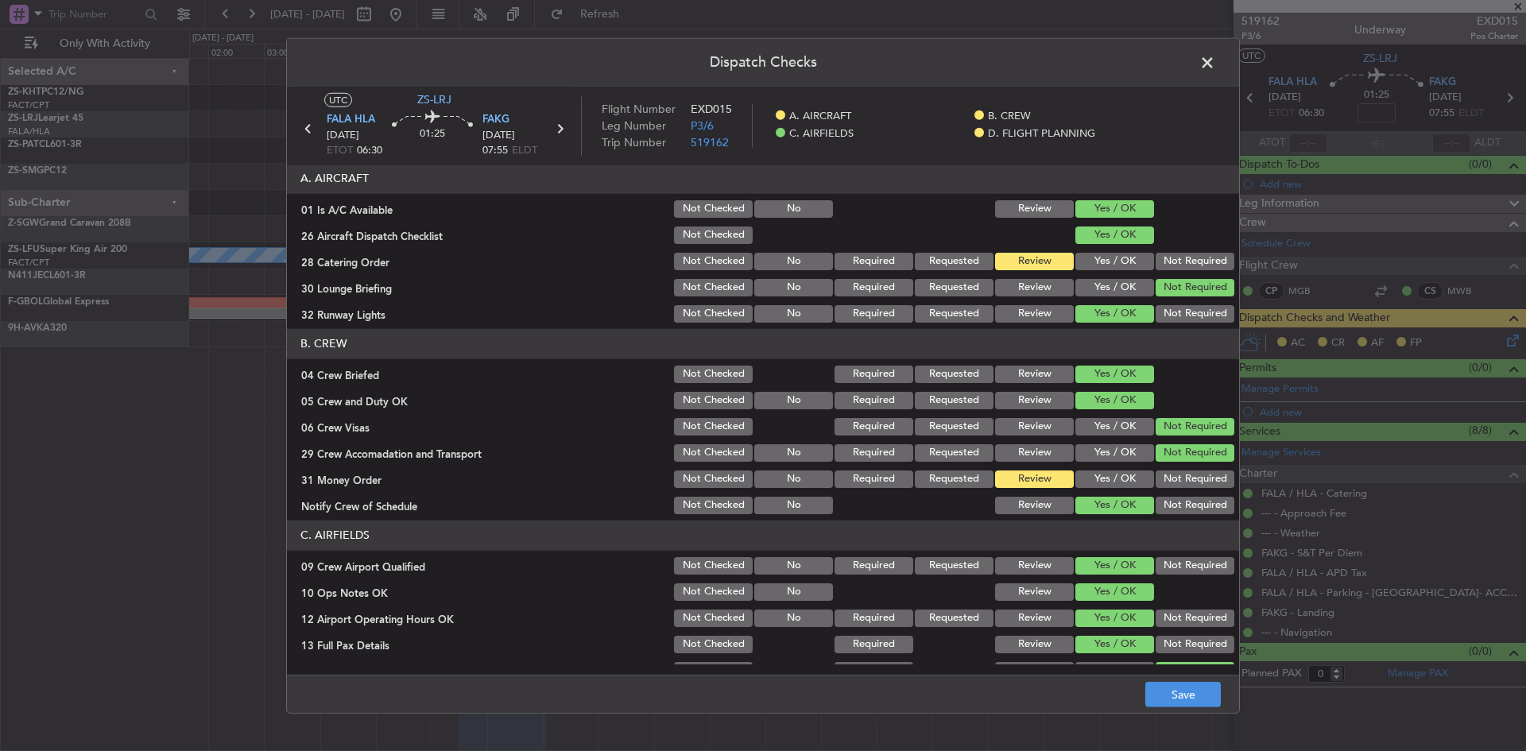
scroll to position [0, 0]
click at [1182, 694] on button "Save" at bounding box center [1182, 694] width 75 height 25
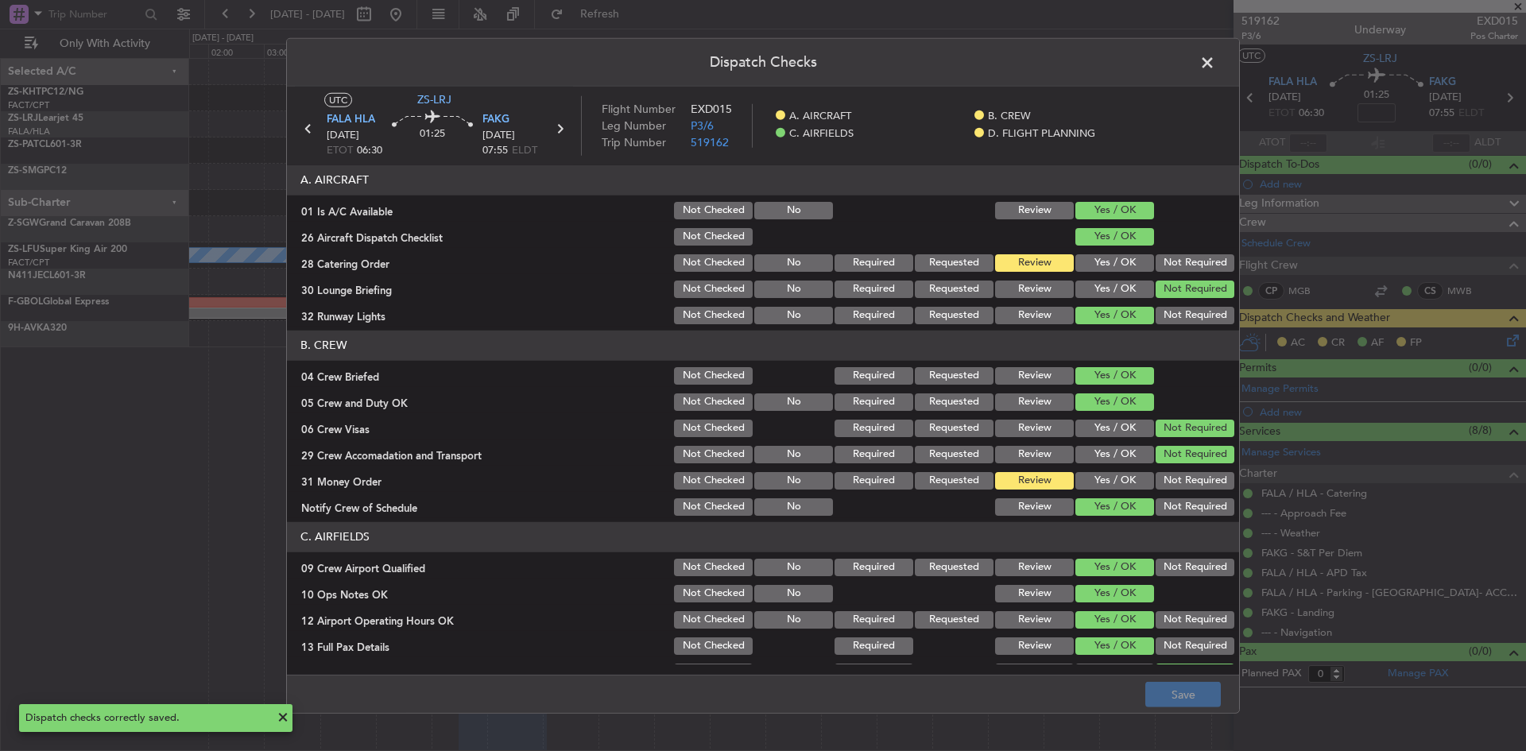
click at [1215, 57] on span at bounding box center [1215, 66] width 0 height 32
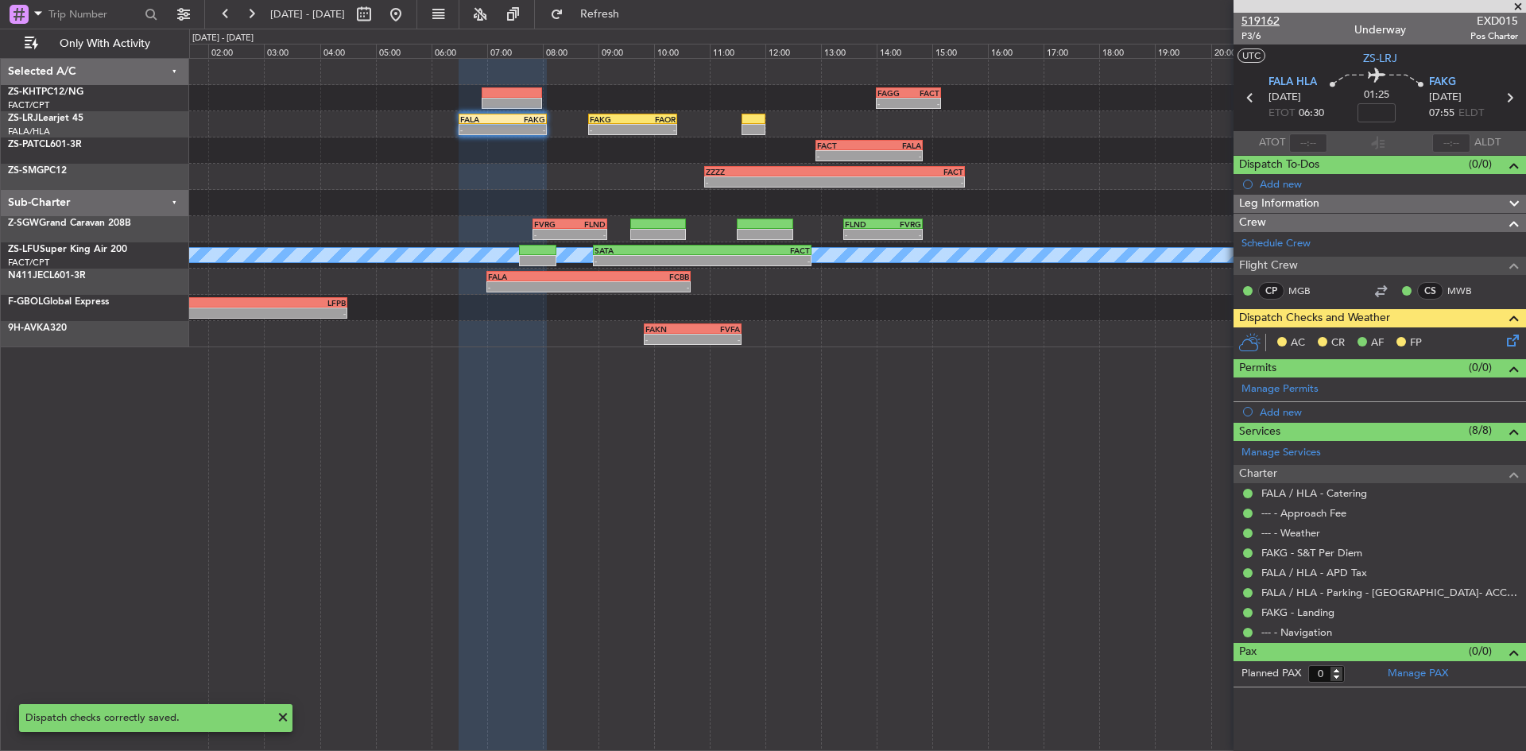
click at [1273, 18] on span "519162" at bounding box center [1260, 21] width 38 height 17
click at [1525, 342] on div "AC CR AF FP" at bounding box center [1379, 343] width 292 height 32
click at [1509, 340] on icon at bounding box center [1509, 337] width 13 height 13
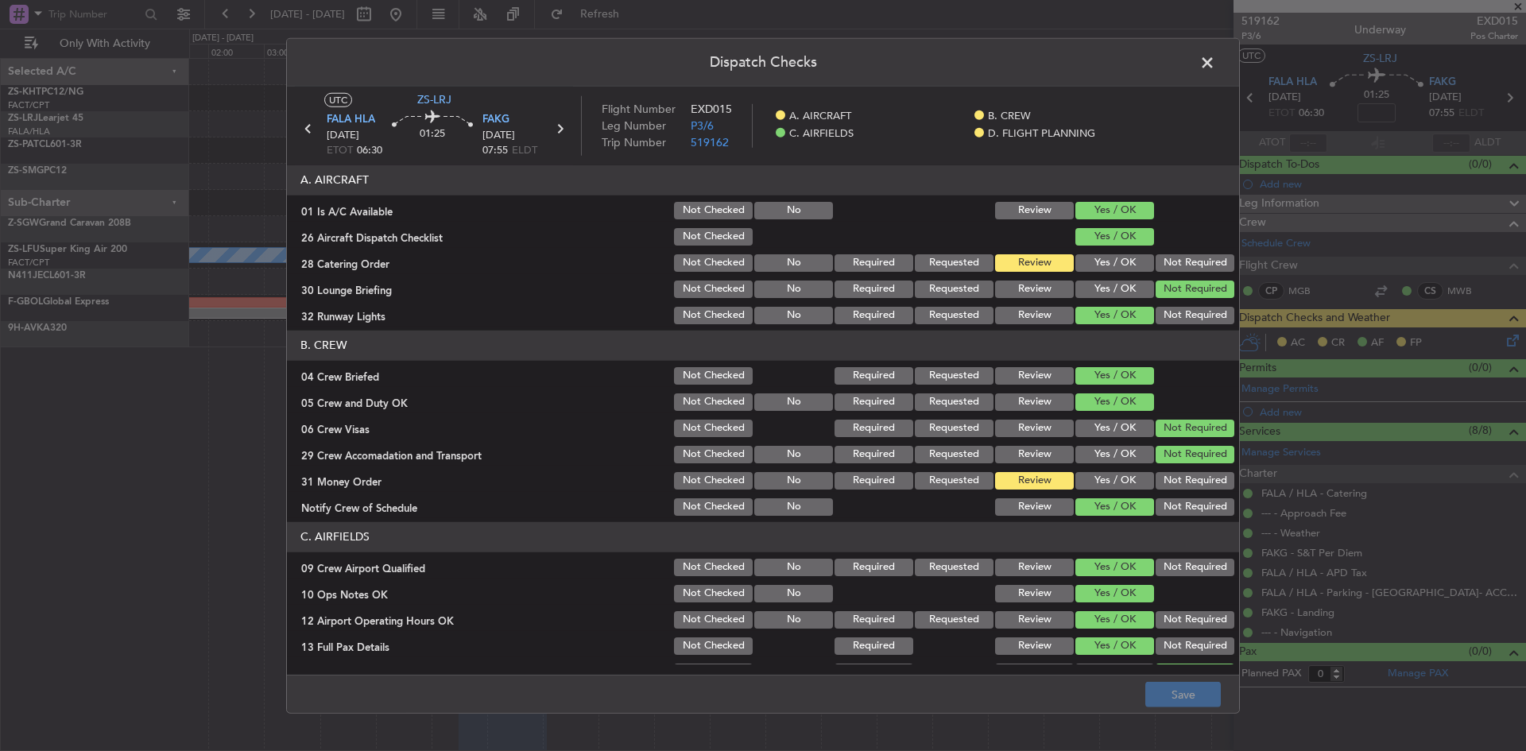
click at [1126, 262] on button "Yes / OK" at bounding box center [1114, 262] width 79 height 17
click at [1197, 698] on button "Save" at bounding box center [1182, 694] width 75 height 25
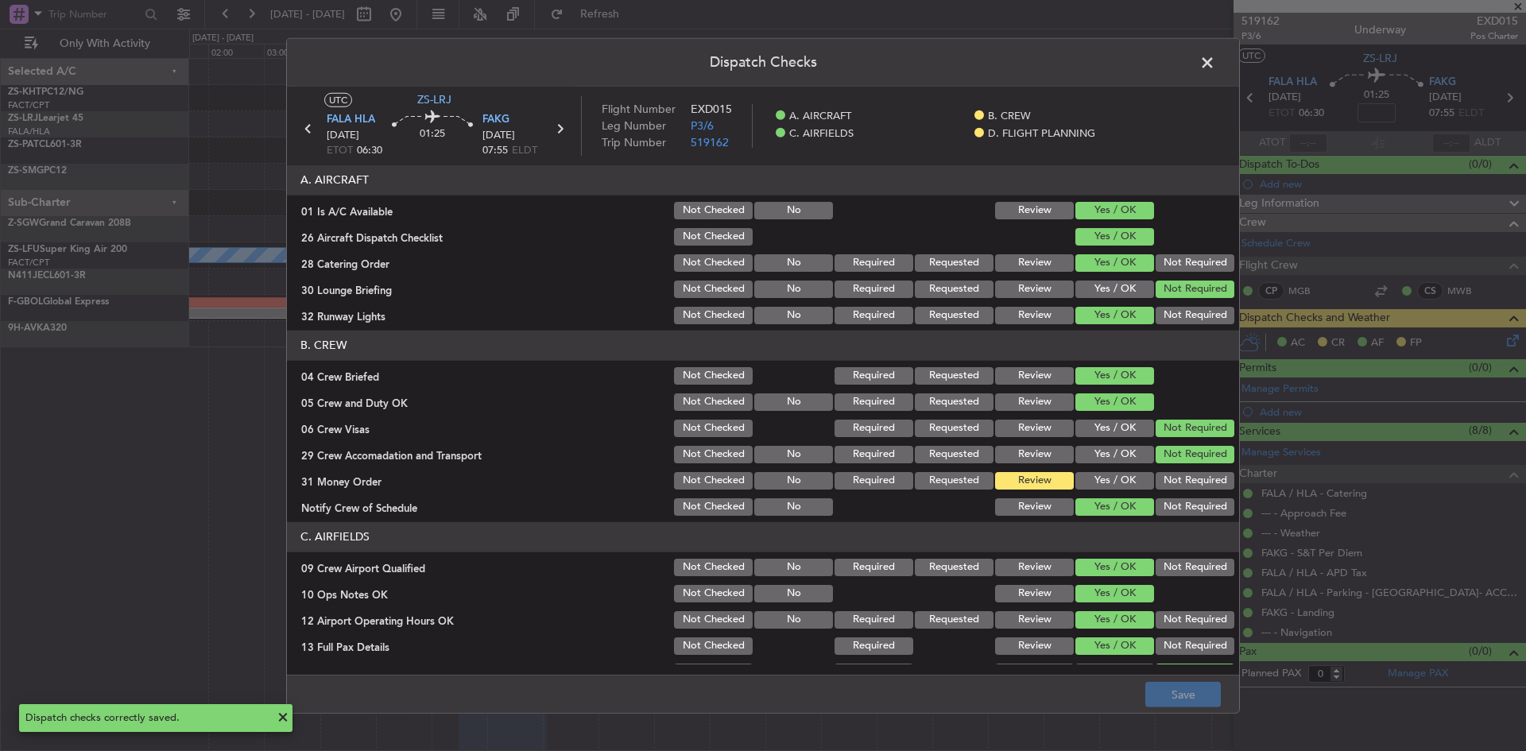
click at [1215, 64] on span at bounding box center [1215, 66] width 0 height 32
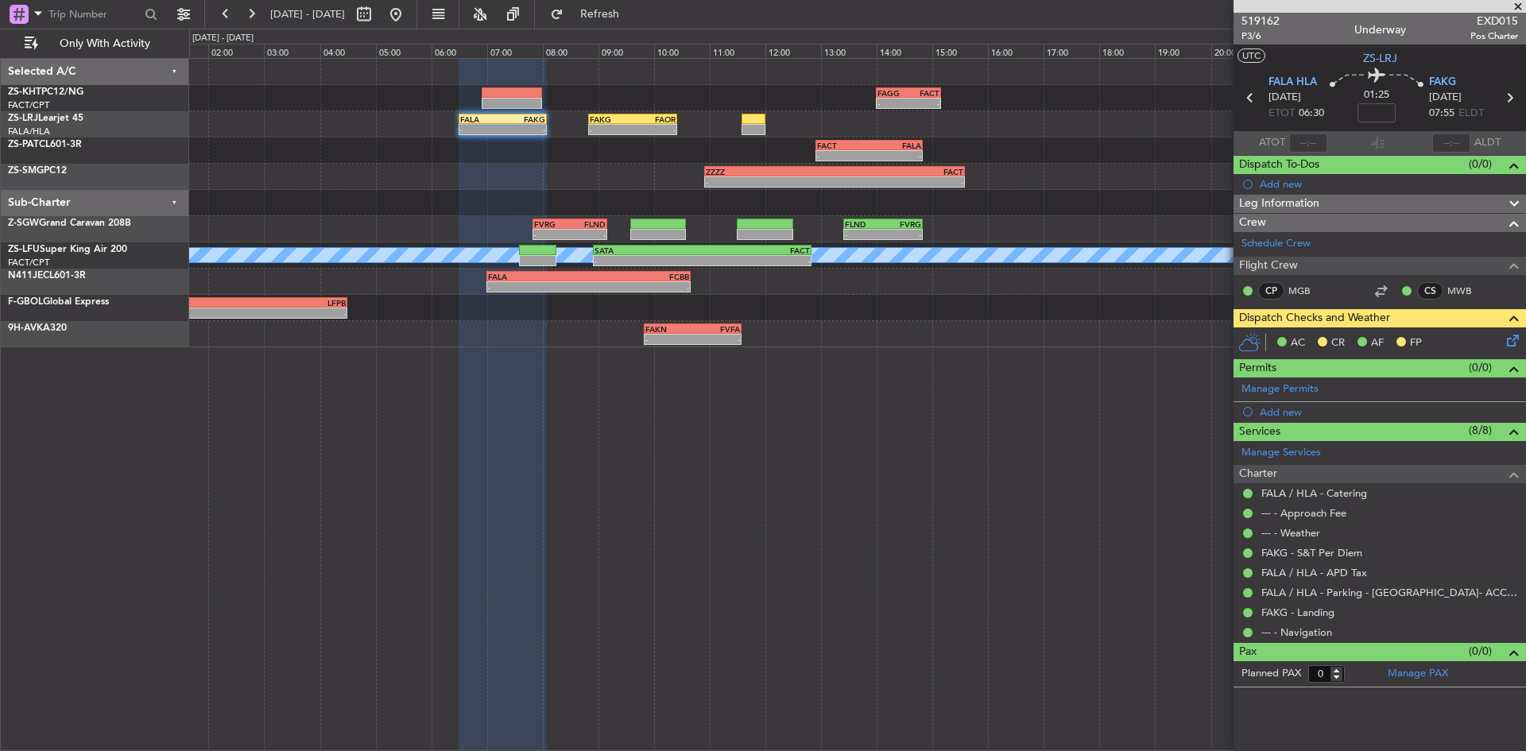
click at [1503, 342] on icon at bounding box center [1509, 337] width 13 height 13
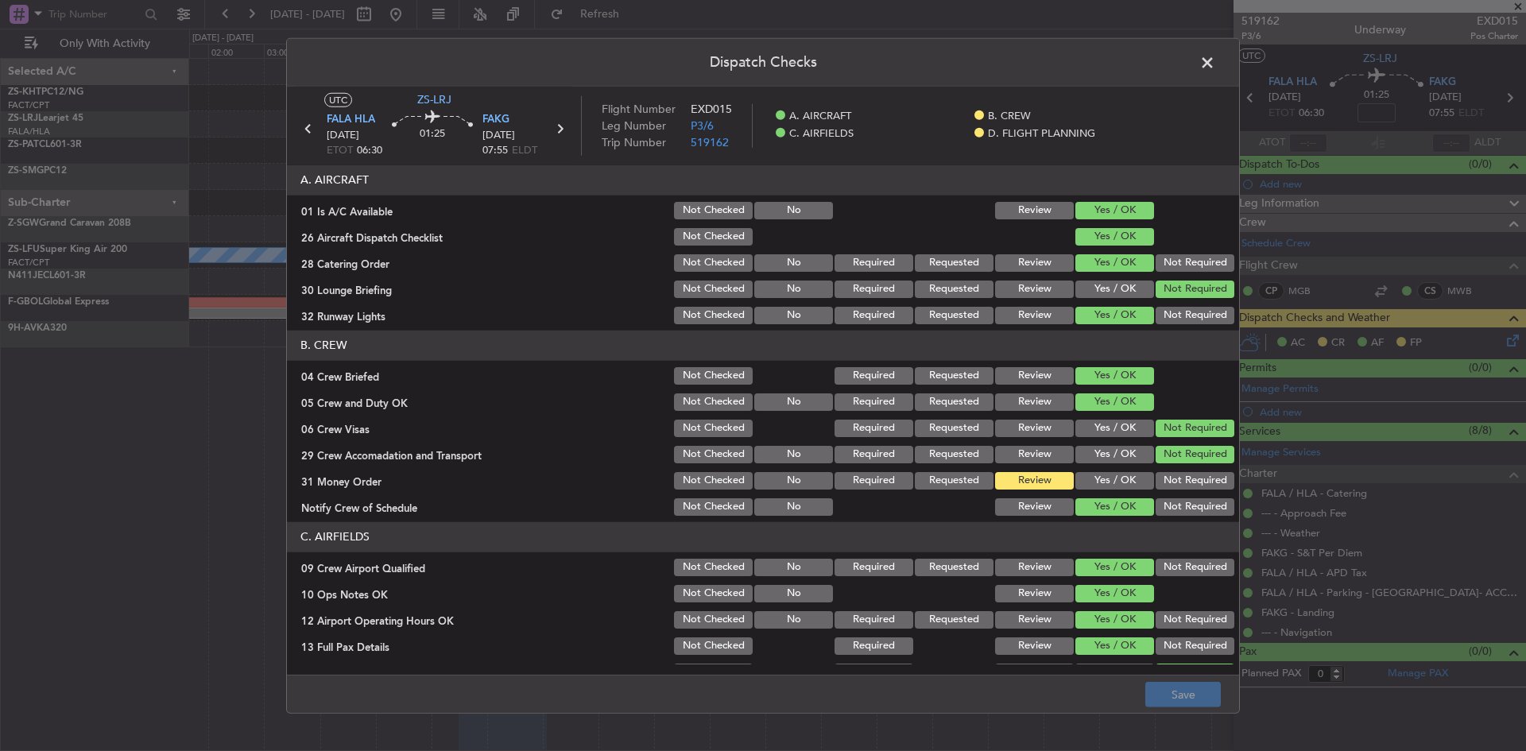
drag, startPoint x: 1118, startPoint y: 468, endPoint x: 1117, endPoint y: 479, distance: 11.2
click at [1117, 469] on section "B. CREW 04 Crew Briefed Not Checked Required Requested Review Yes / OK 05 Crew …" at bounding box center [763, 425] width 952 height 188
click at [1116, 481] on button "Yes / OK" at bounding box center [1114, 480] width 79 height 17
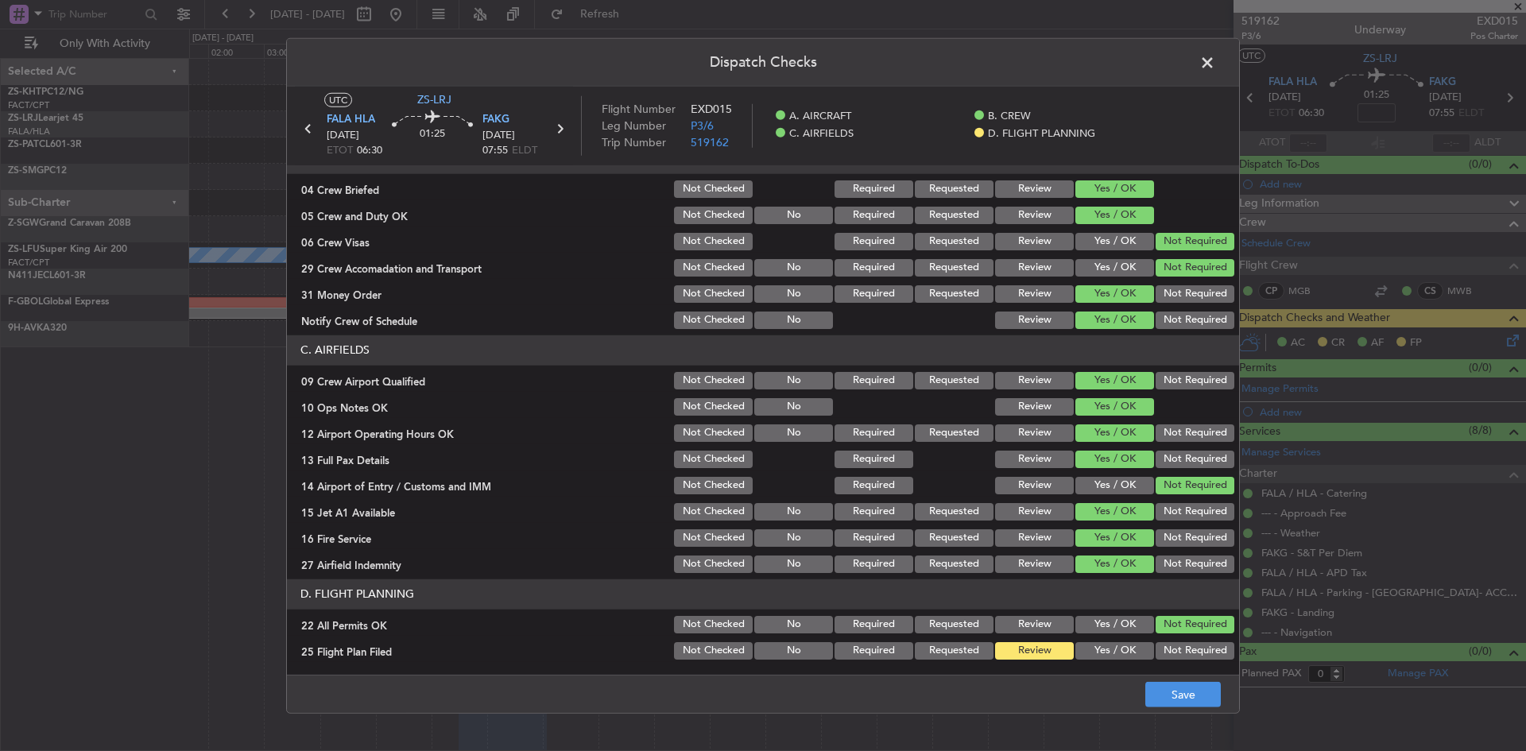
scroll to position [214, 0]
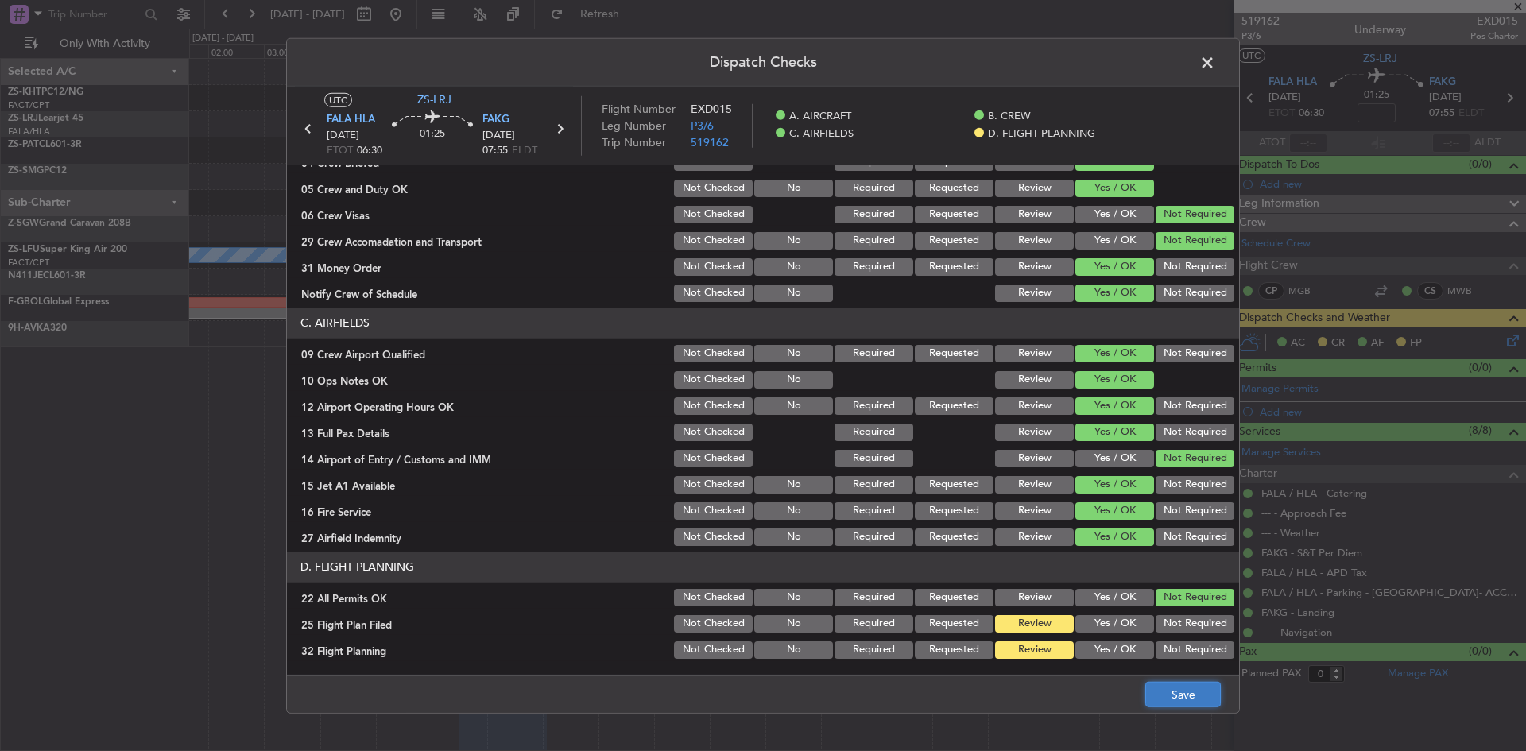
click at [1166, 683] on button "Save" at bounding box center [1182, 694] width 75 height 25
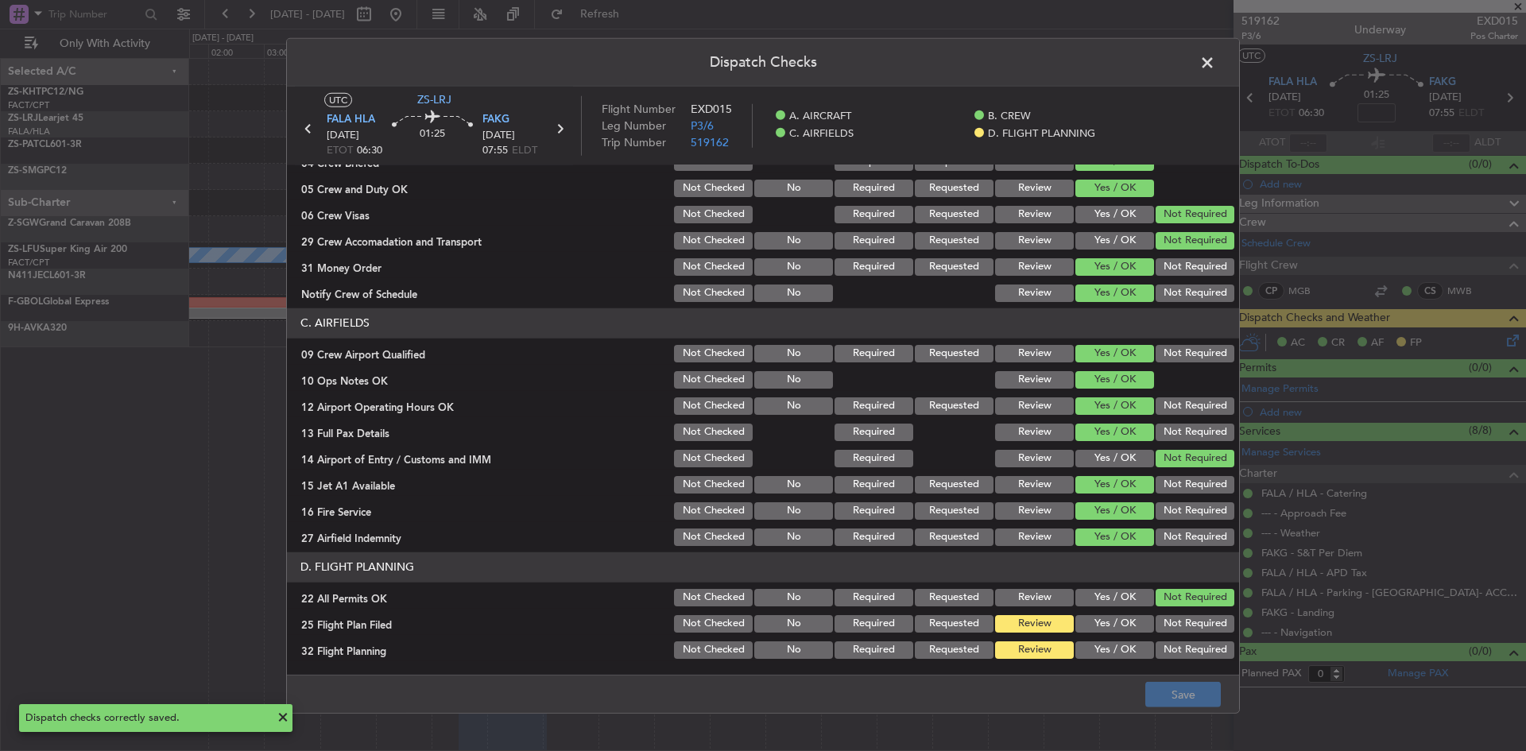
click at [1215, 62] on span at bounding box center [1215, 66] width 0 height 32
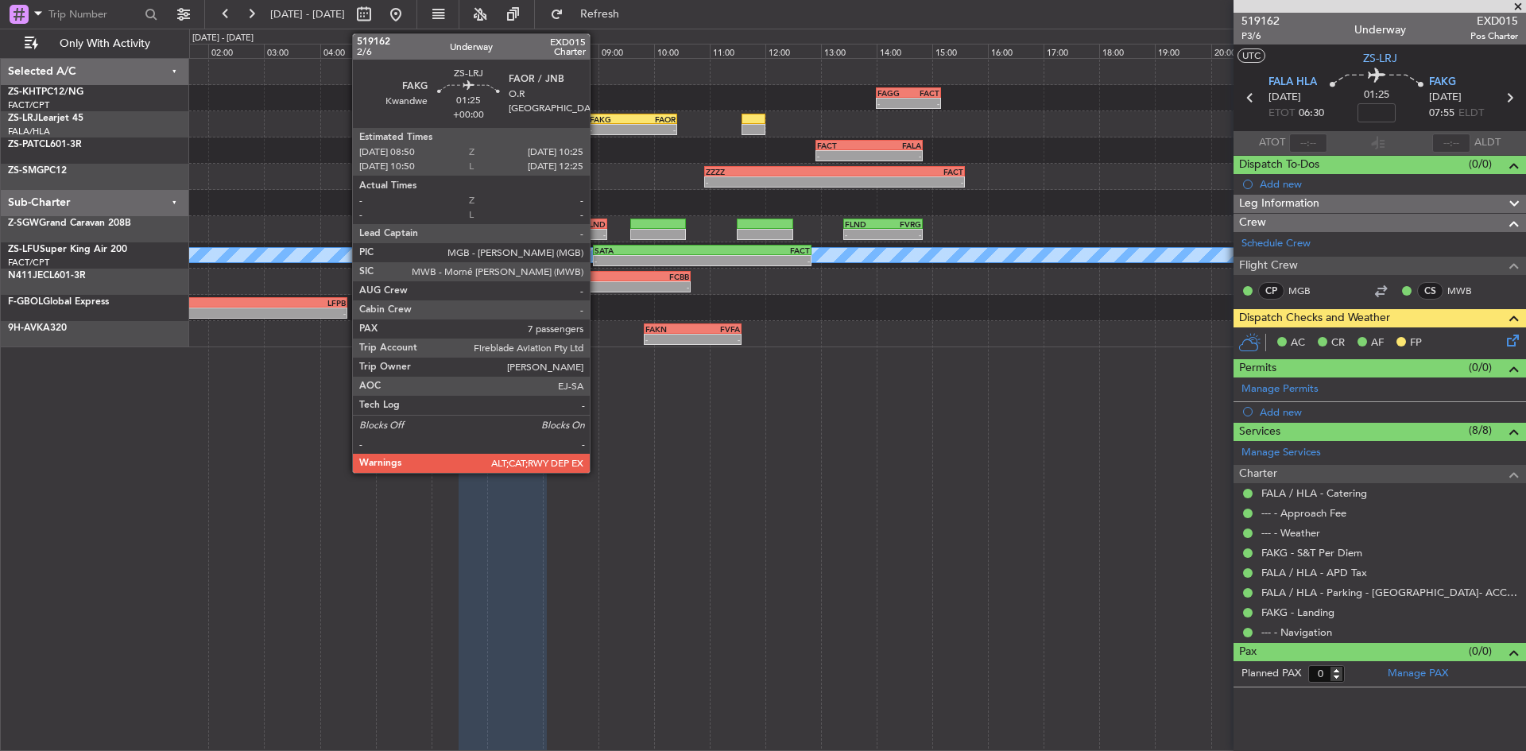
click at [597, 116] on div "FAKG" at bounding box center [611, 119] width 43 height 10
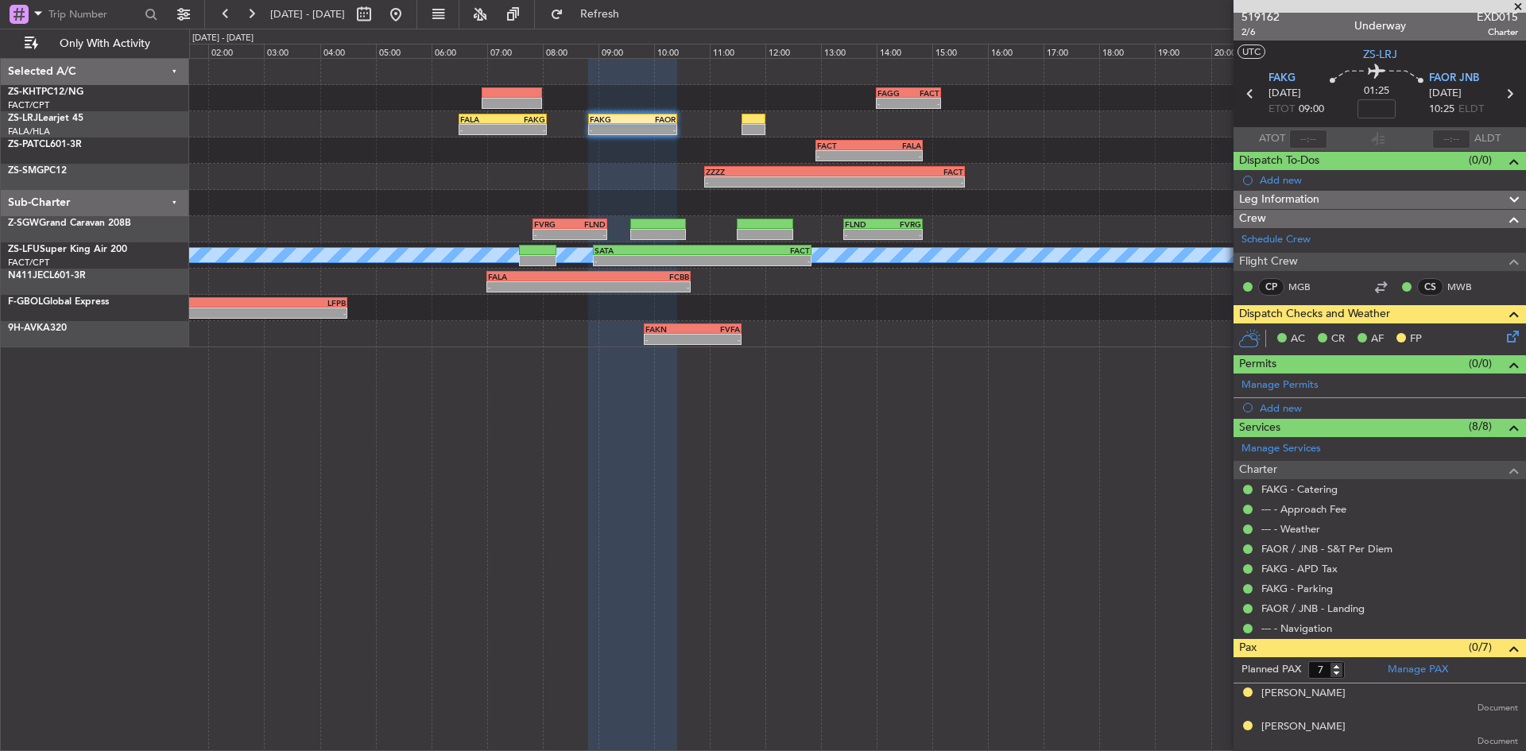
scroll to position [0, 0]
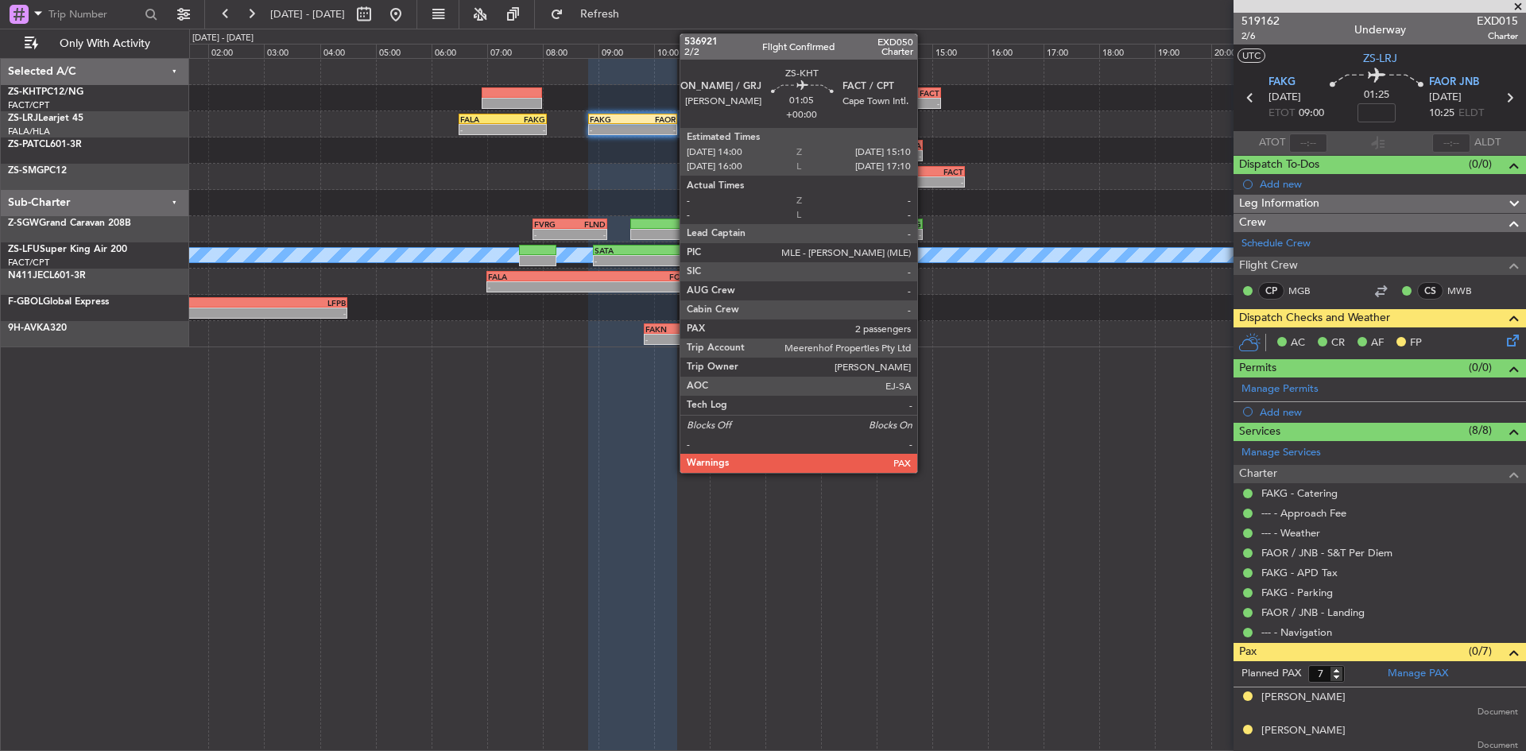
click at [924, 93] on div "FACT" at bounding box center [923, 93] width 31 height 10
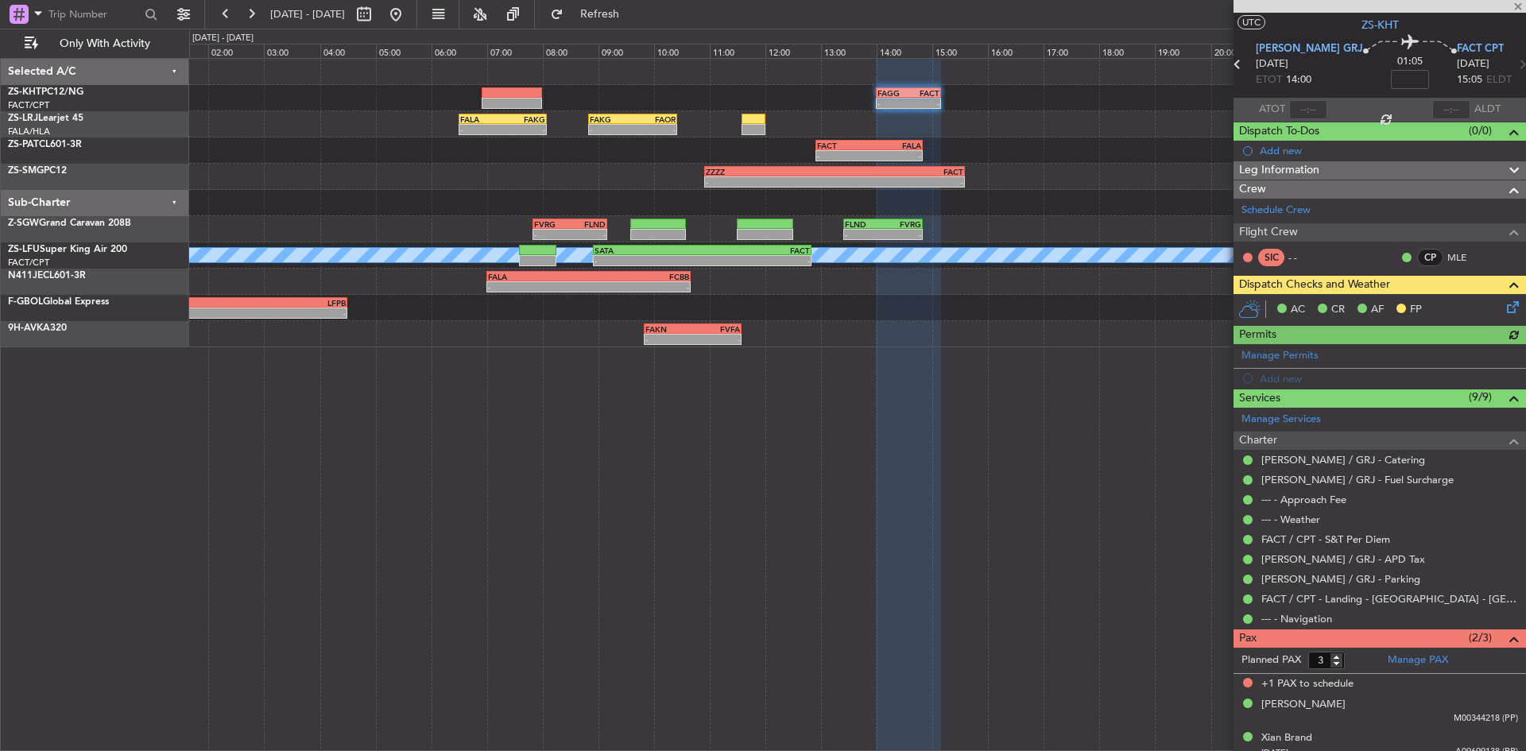
scroll to position [45, 0]
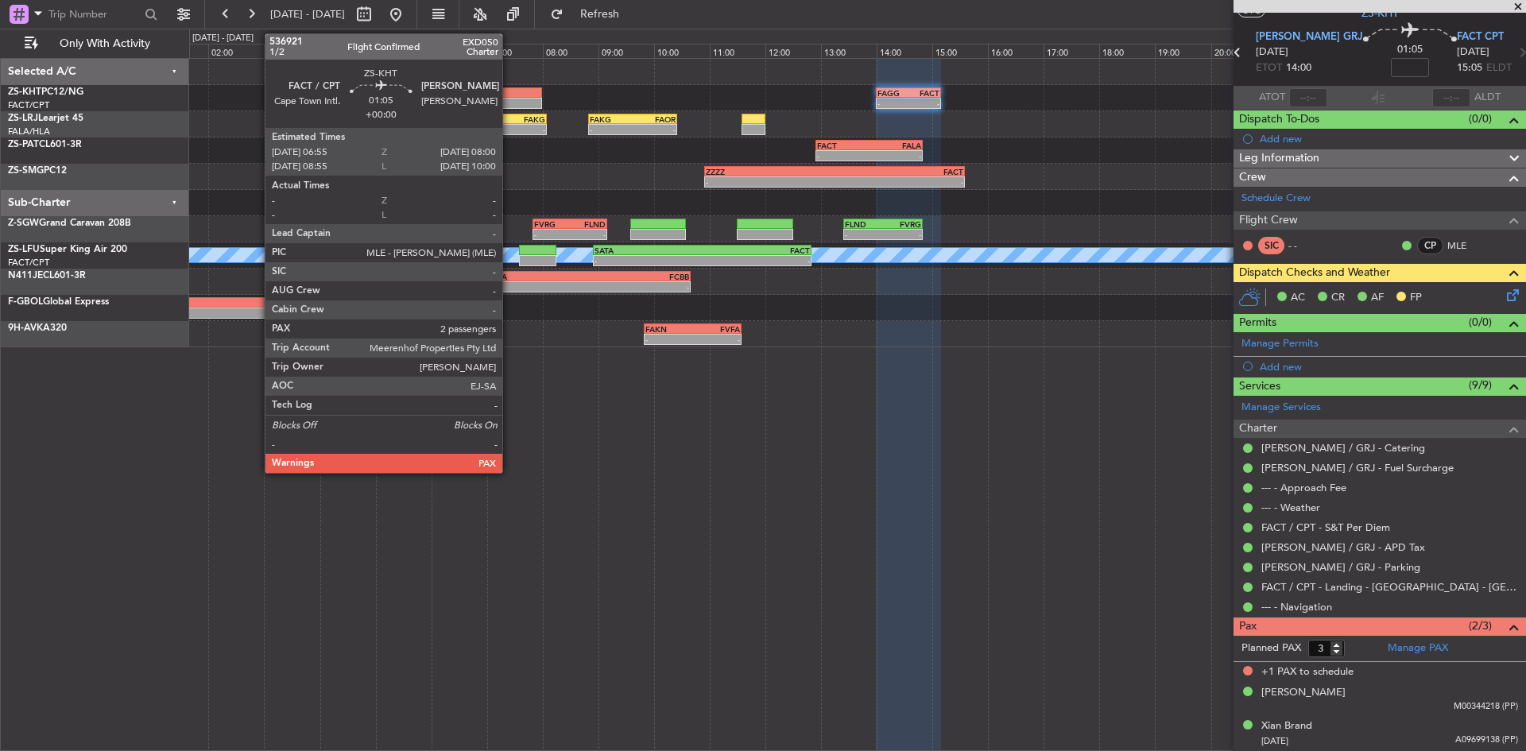
click at [509, 94] on div at bounding box center [511, 92] width 60 height 11
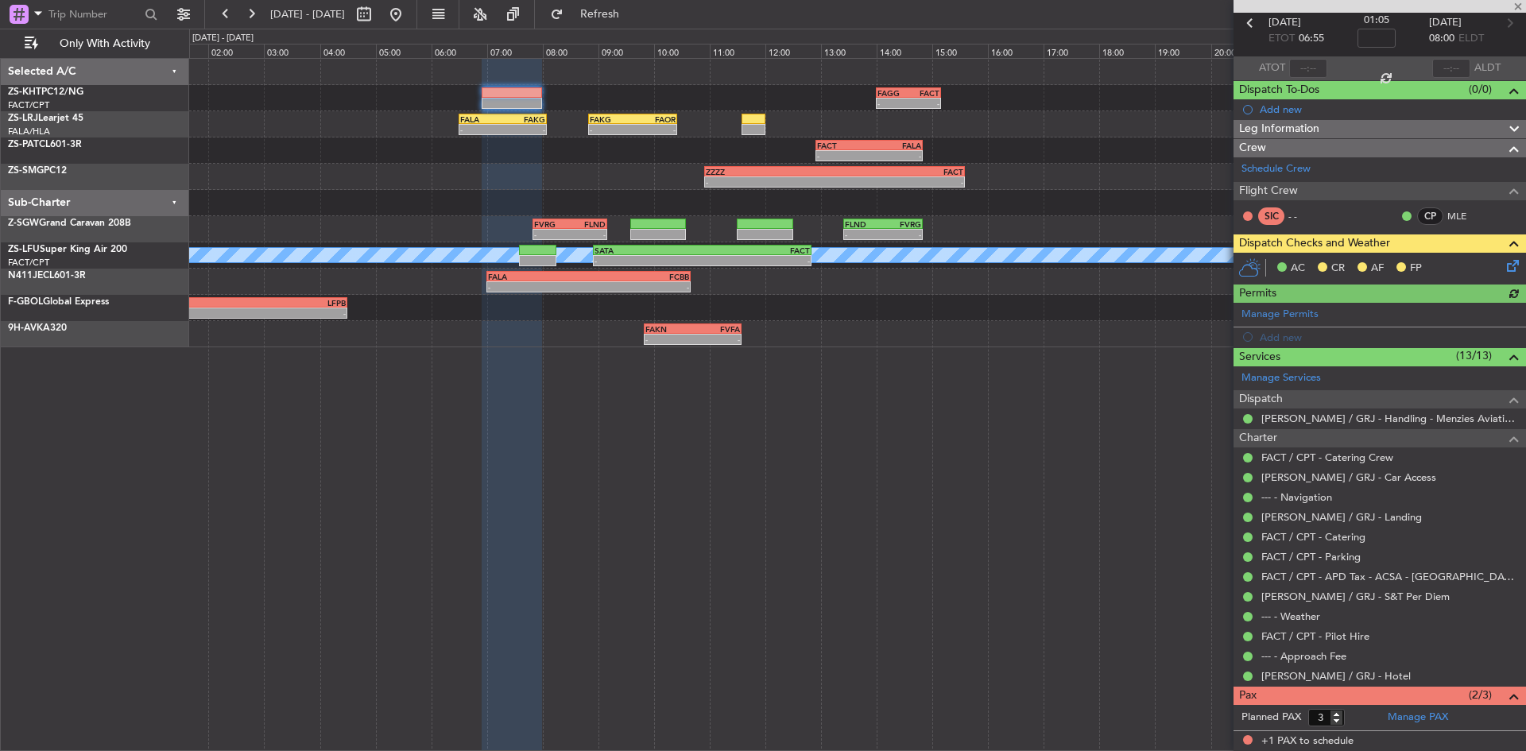
scroll to position [144, 0]
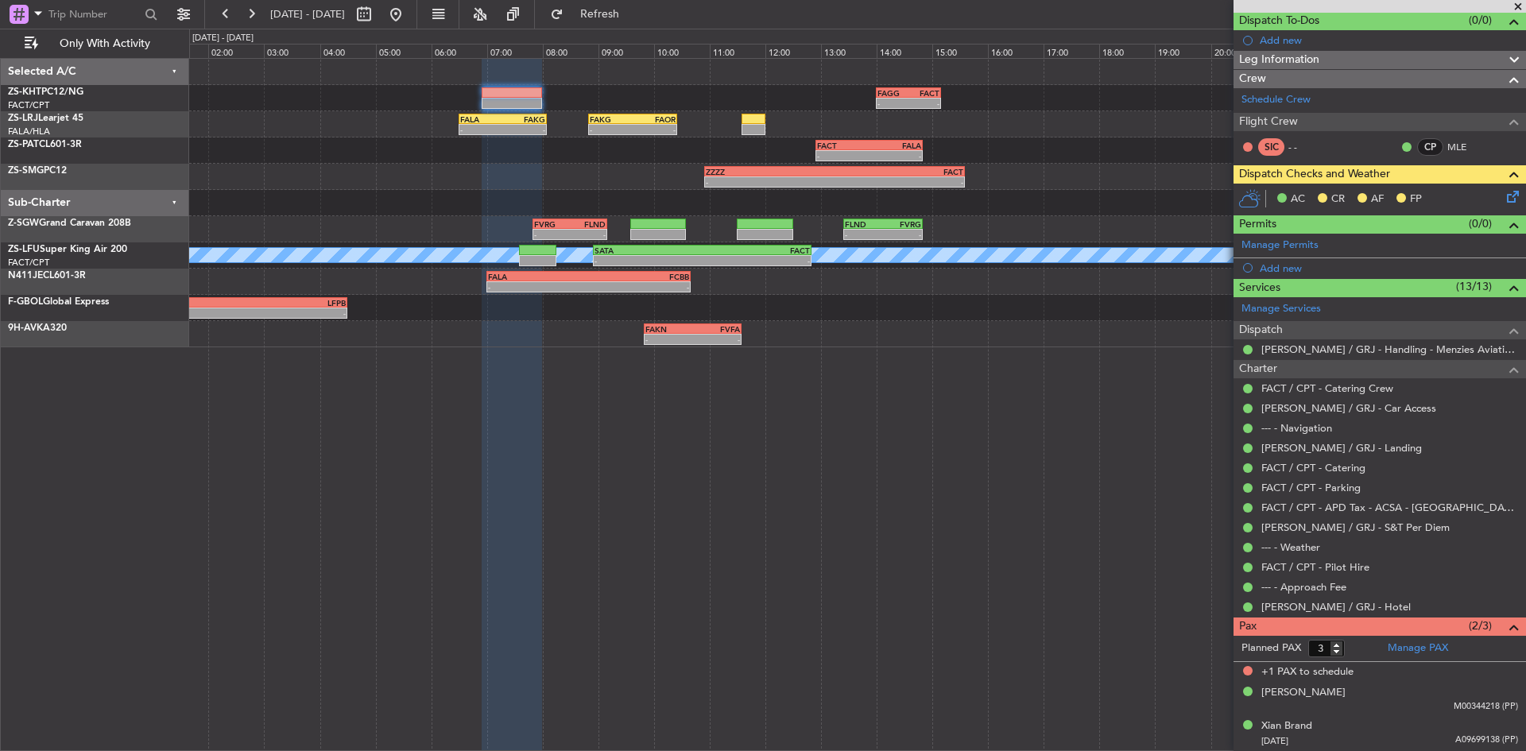
click at [1503, 194] on icon at bounding box center [1509, 194] width 13 height 13
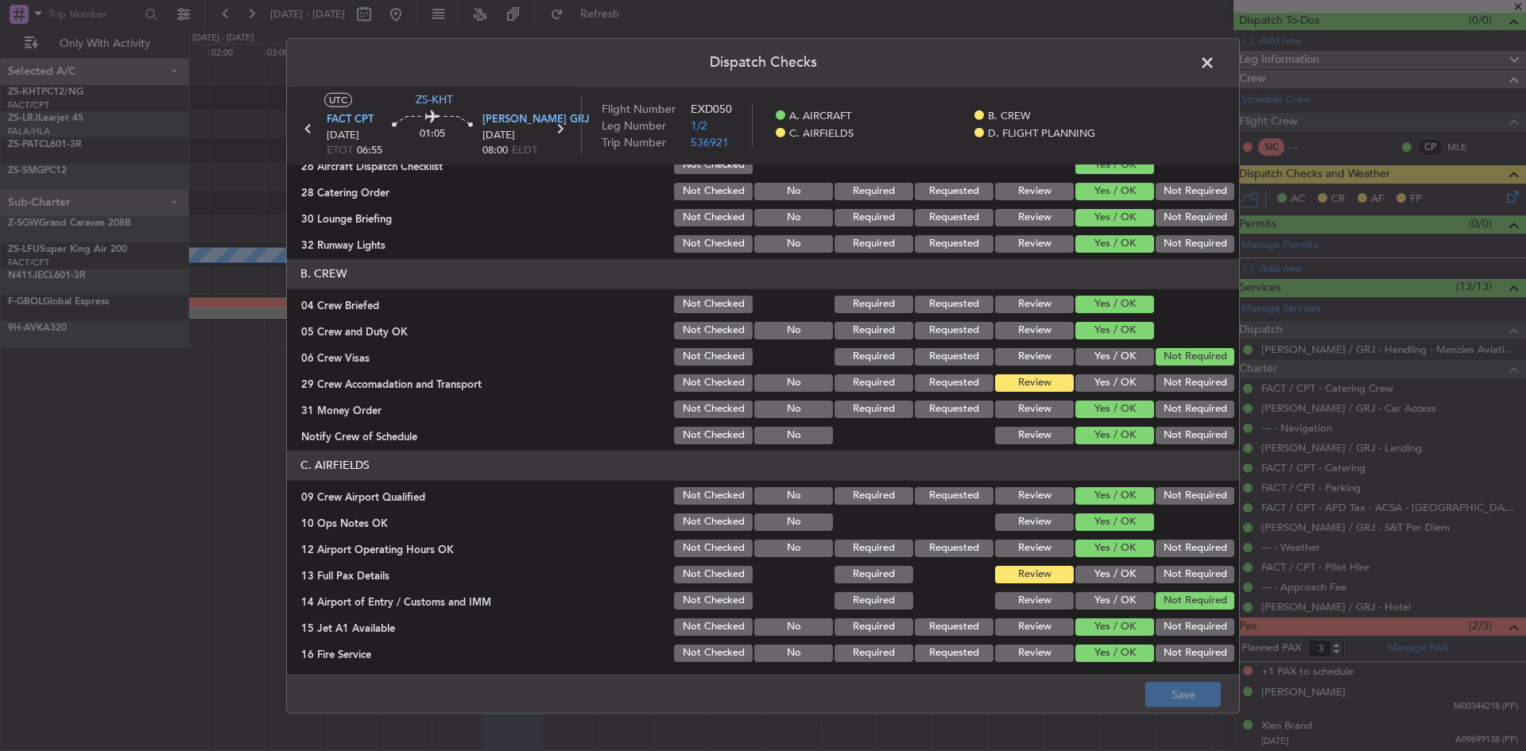
scroll to position [214, 0]
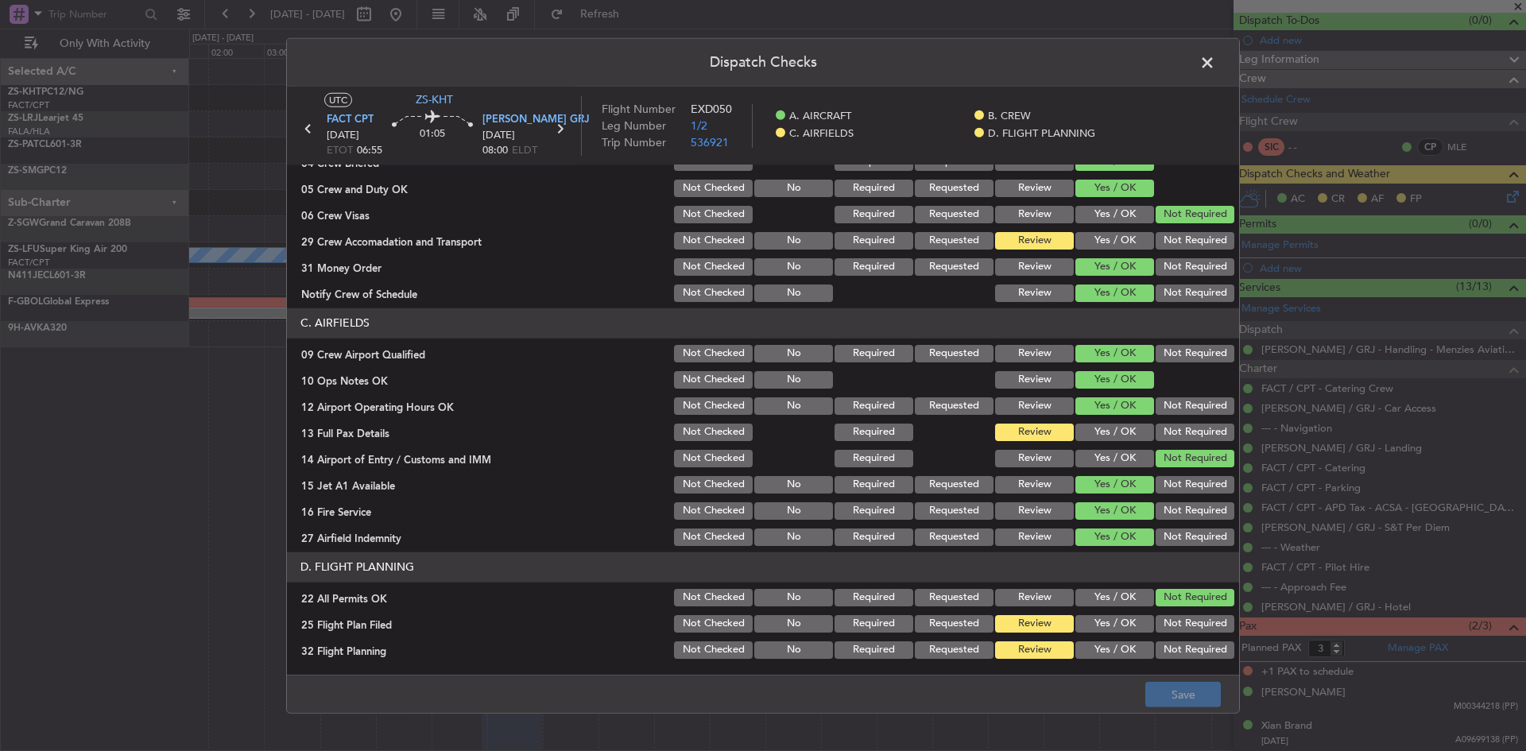
click at [1215, 65] on span at bounding box center [1215, 66] width 0 height 32
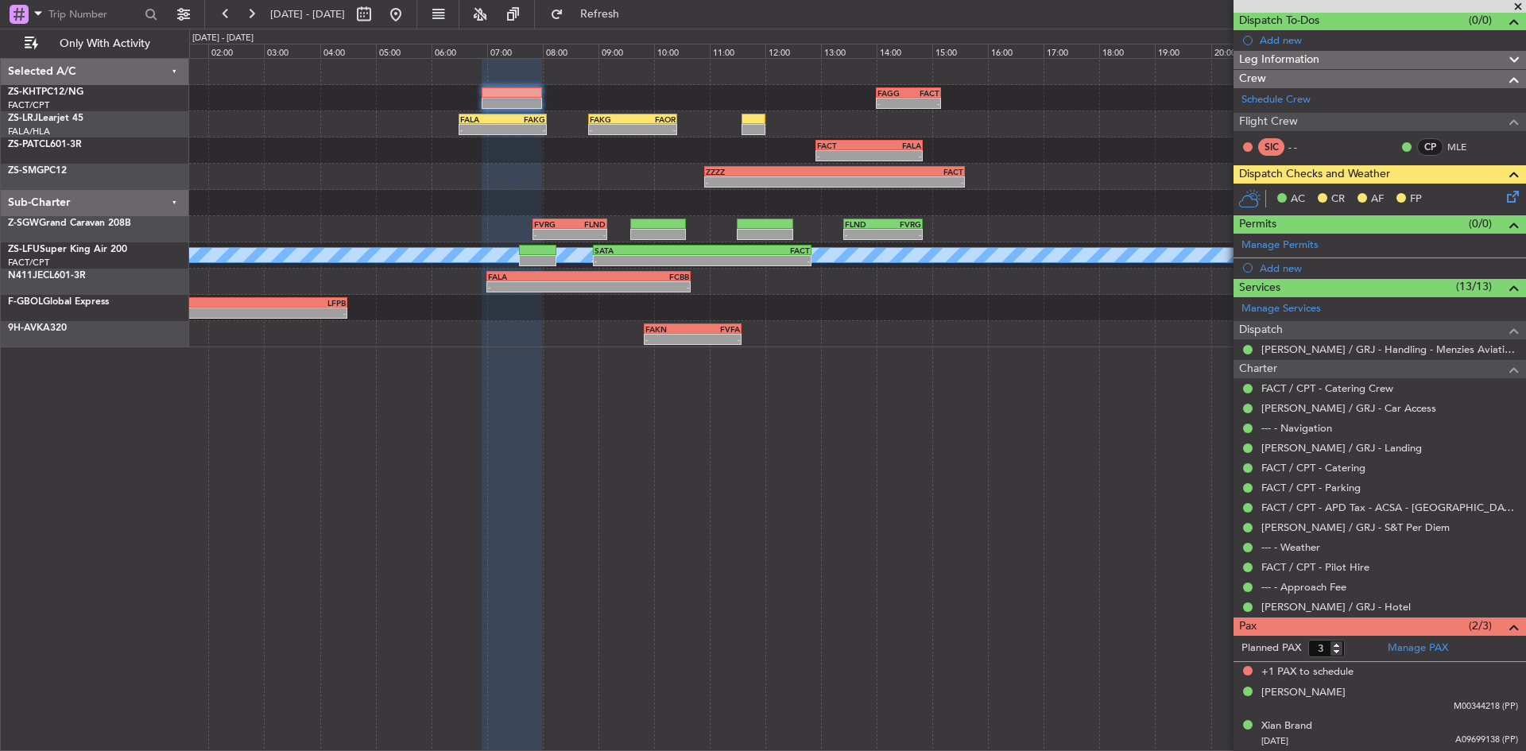
click at [1513, 2] on span at bounding box center [1518, 7] width 16 height 14
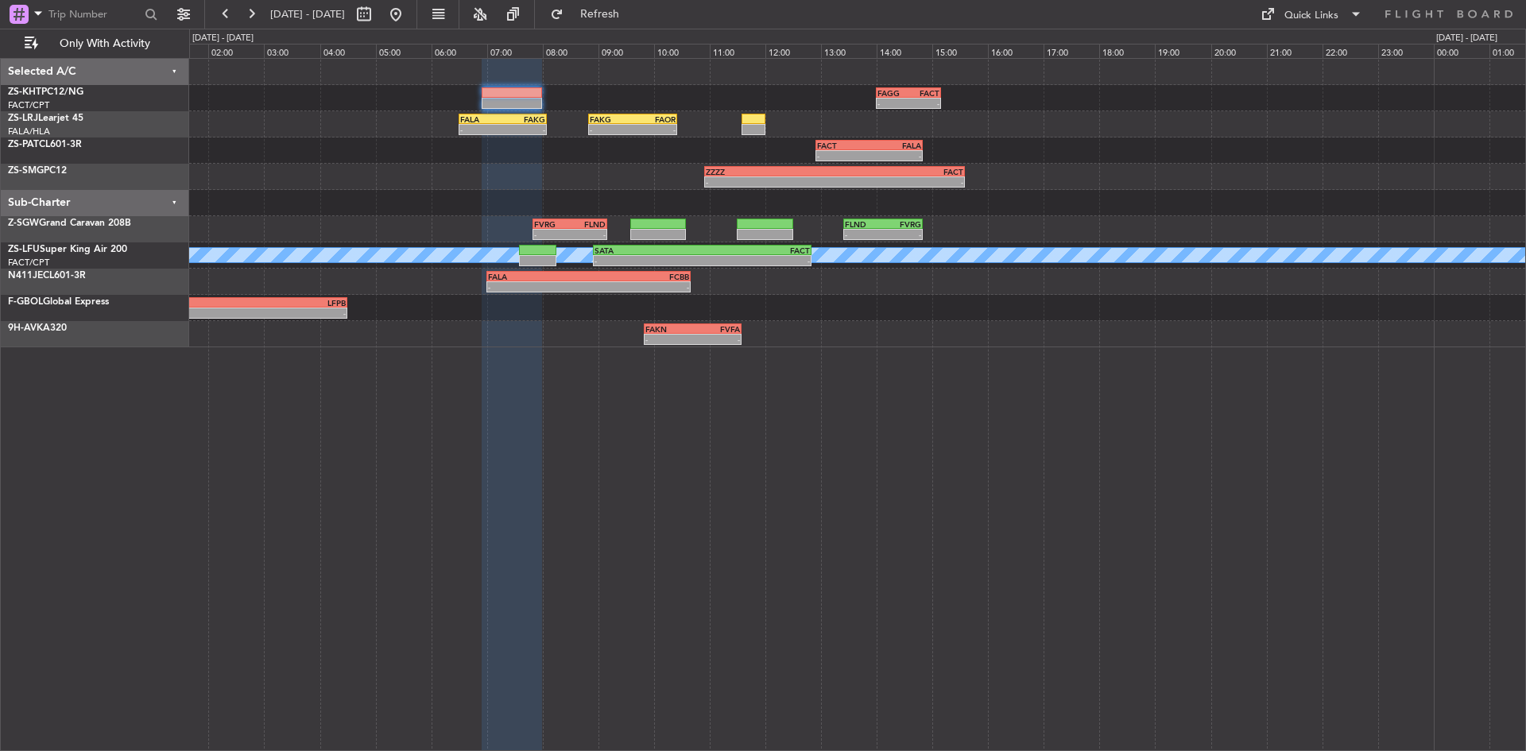
type input "0"
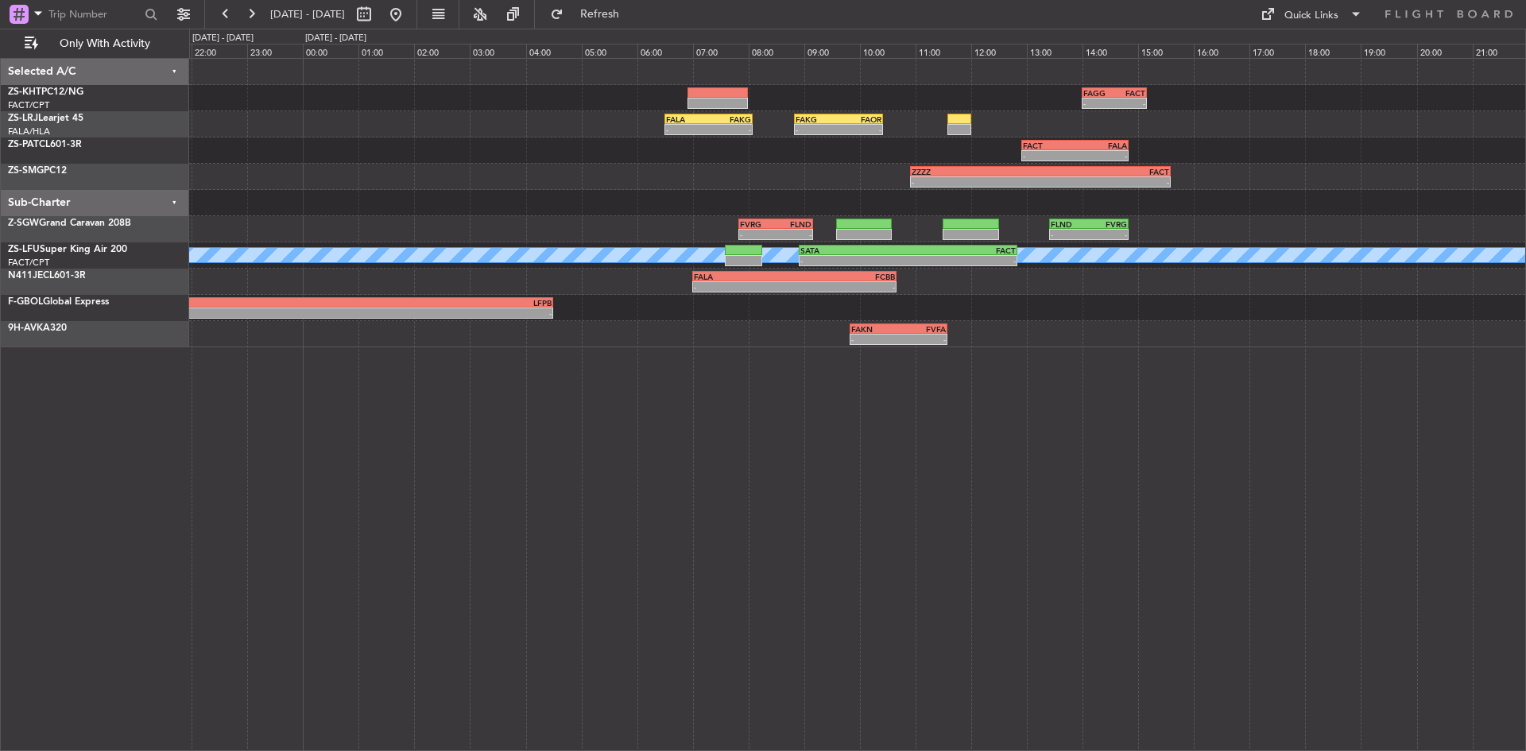
click at [821, 133] on div "- - FAGG 14:00 Z FACT 15:10 Z - - FALA 06:30 Z FAKG 08:05 Z - - FAKG 08:50 Z FA…" at bounding box center [857, 203] width 1336 height 288
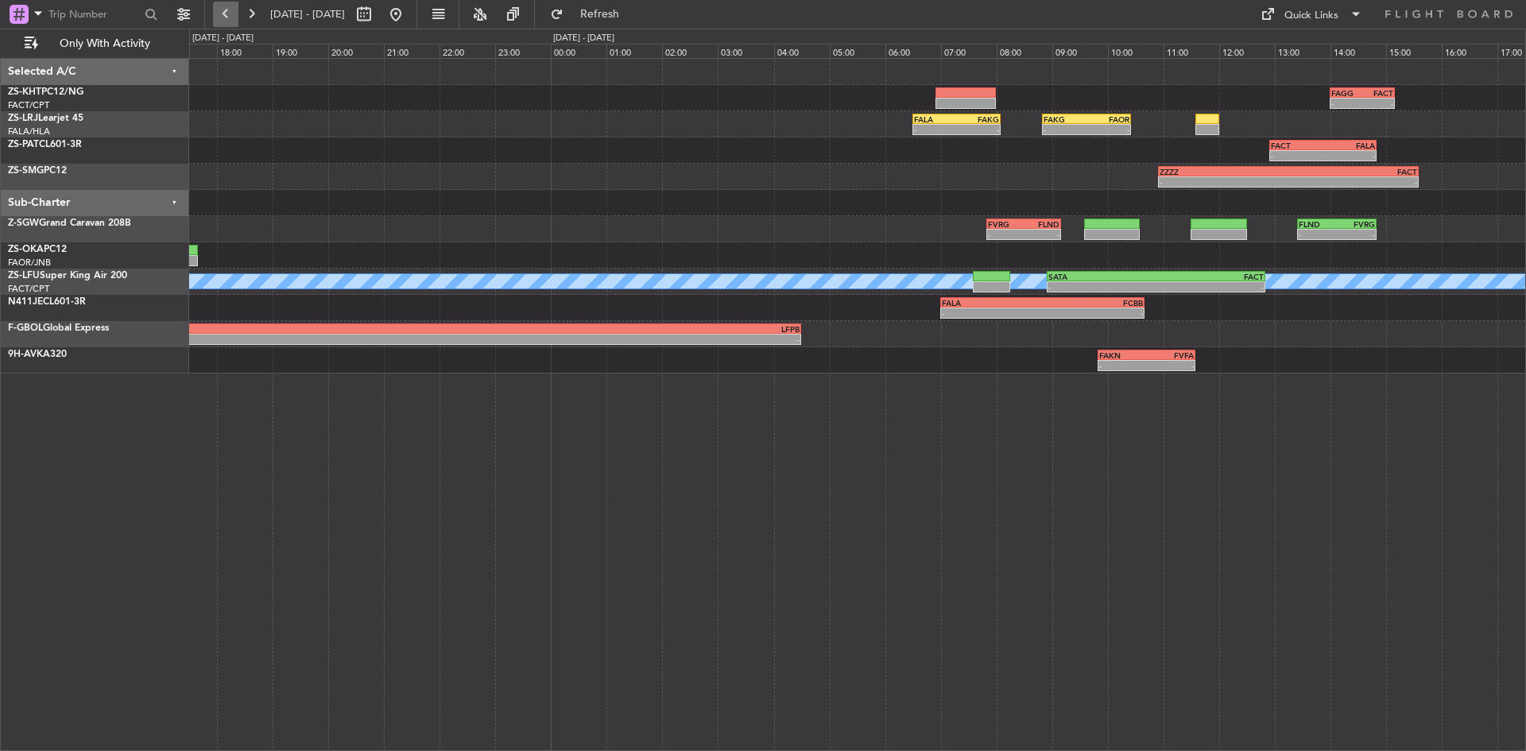
click at [222, 13] on button at bounding box center [225, 14] width 25 height 25
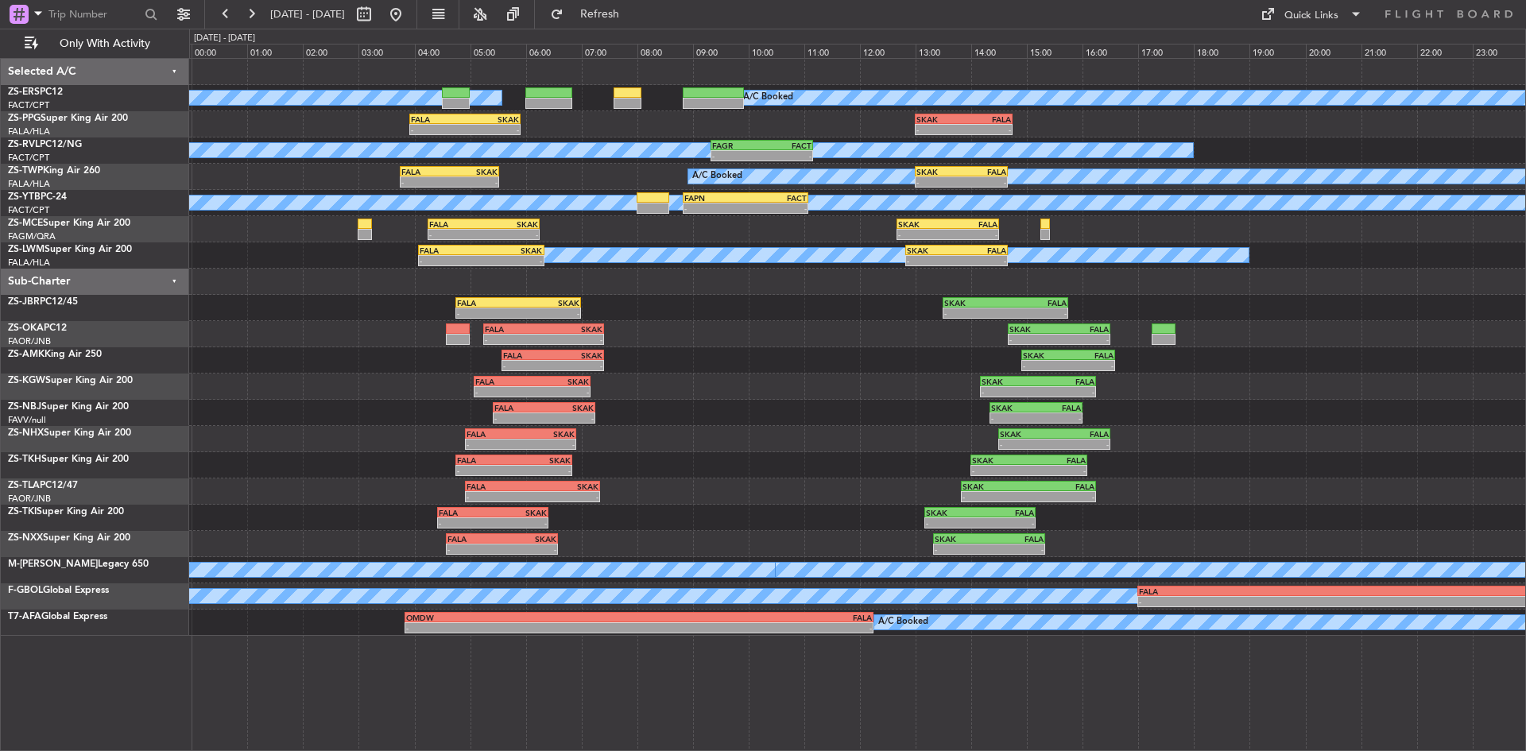
click at [195, 311] on div "A/C Booked A/C Booked A/C Booked A/C Booked A/C Booked A/C Booked A/C Booked A/…" at bounding box center [857, 347] width 1336 height 577
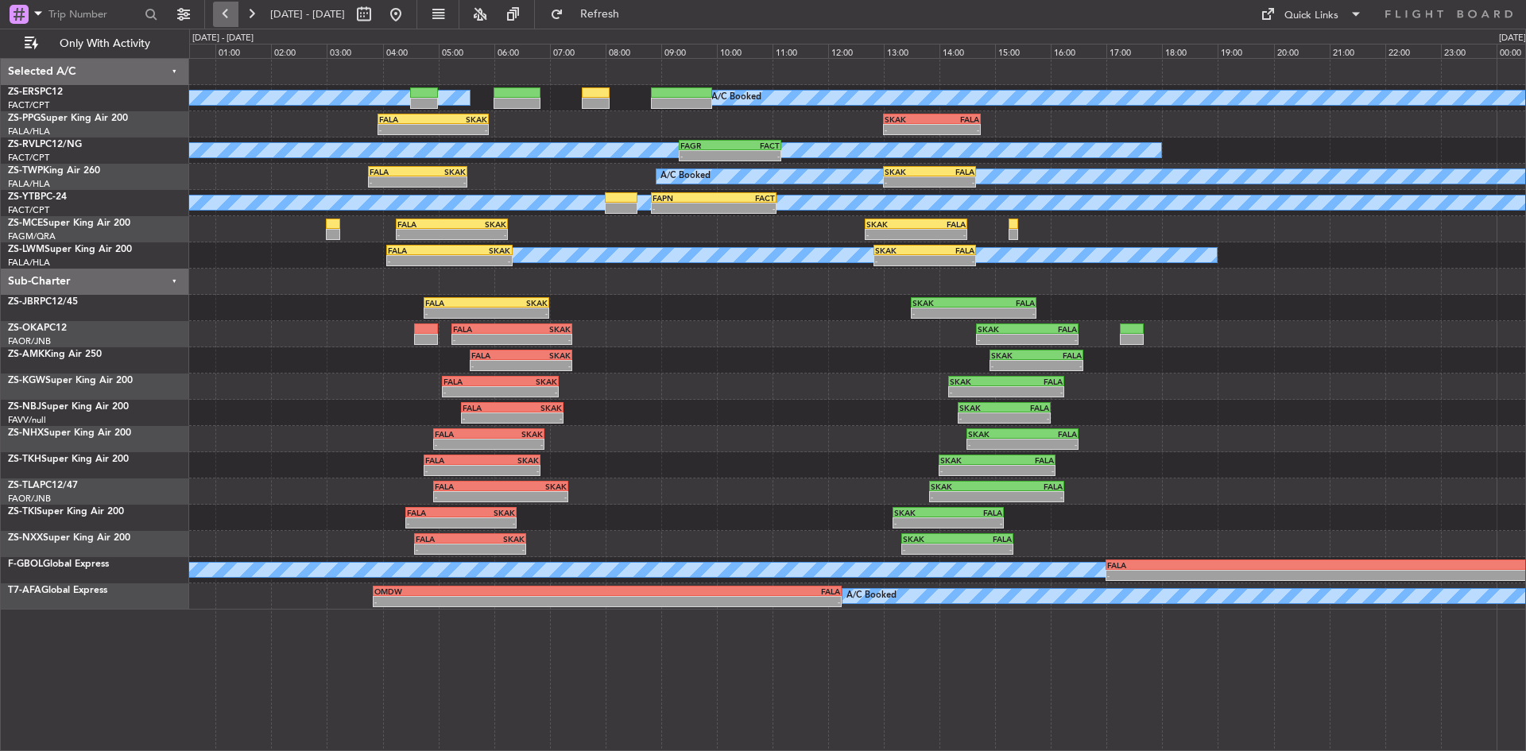
click at [231, 12] on button at bounding box center [225, 14] width 25 height 25
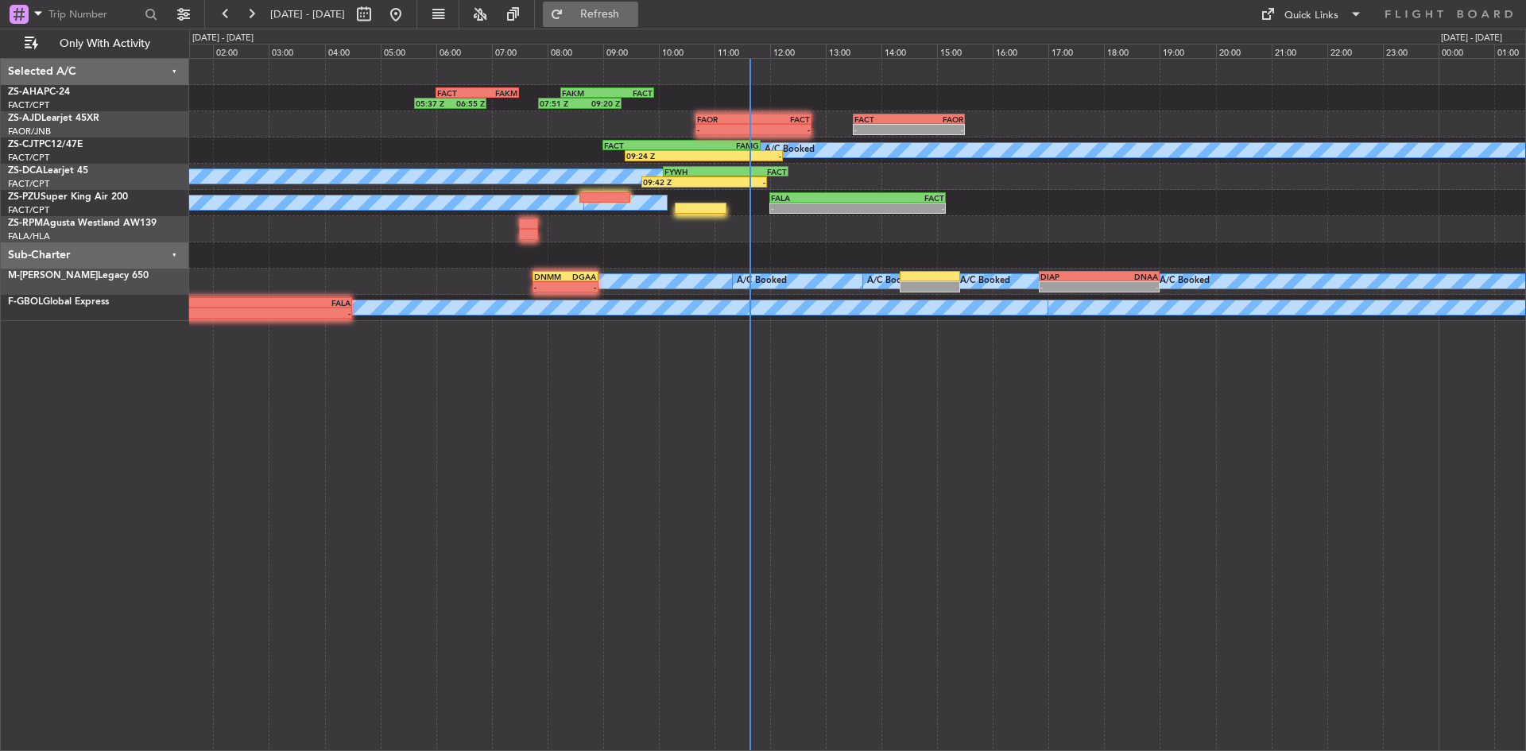
click at [622, 14] on span "Refresh" at bounding box center [600, 14] width 67 height 11
click at [702, 214] on div "A/C Booked A/C Booked - - FALA 12:00 Z FACT 15:10 Z" at bounding box center [857, 203] width 1336 height 26
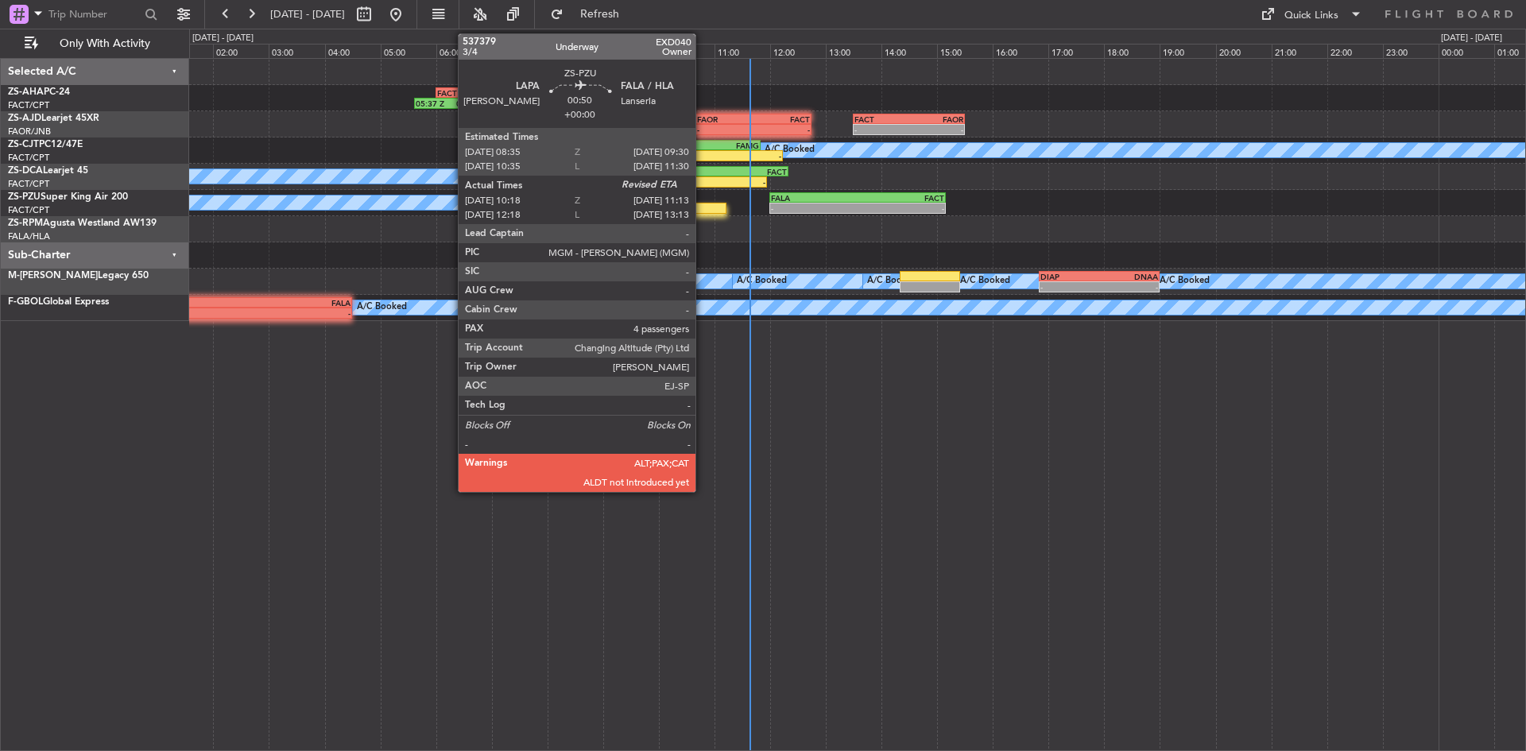
click at [702, 211] on div at bounding box center [701, 208] width 52 height 11
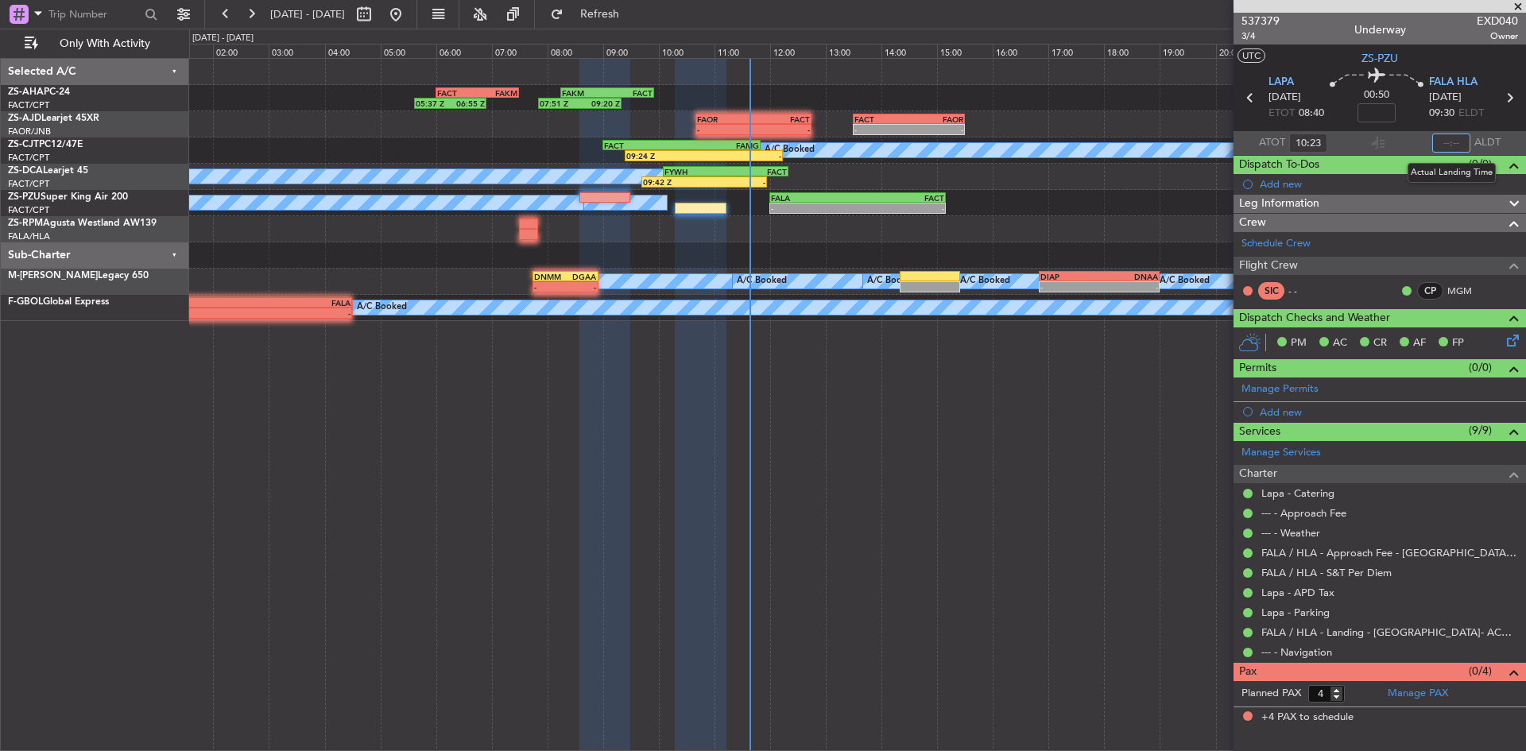
click at [1450, 144] on input "text" at bounding box center [1451, 142] width 38 height 19
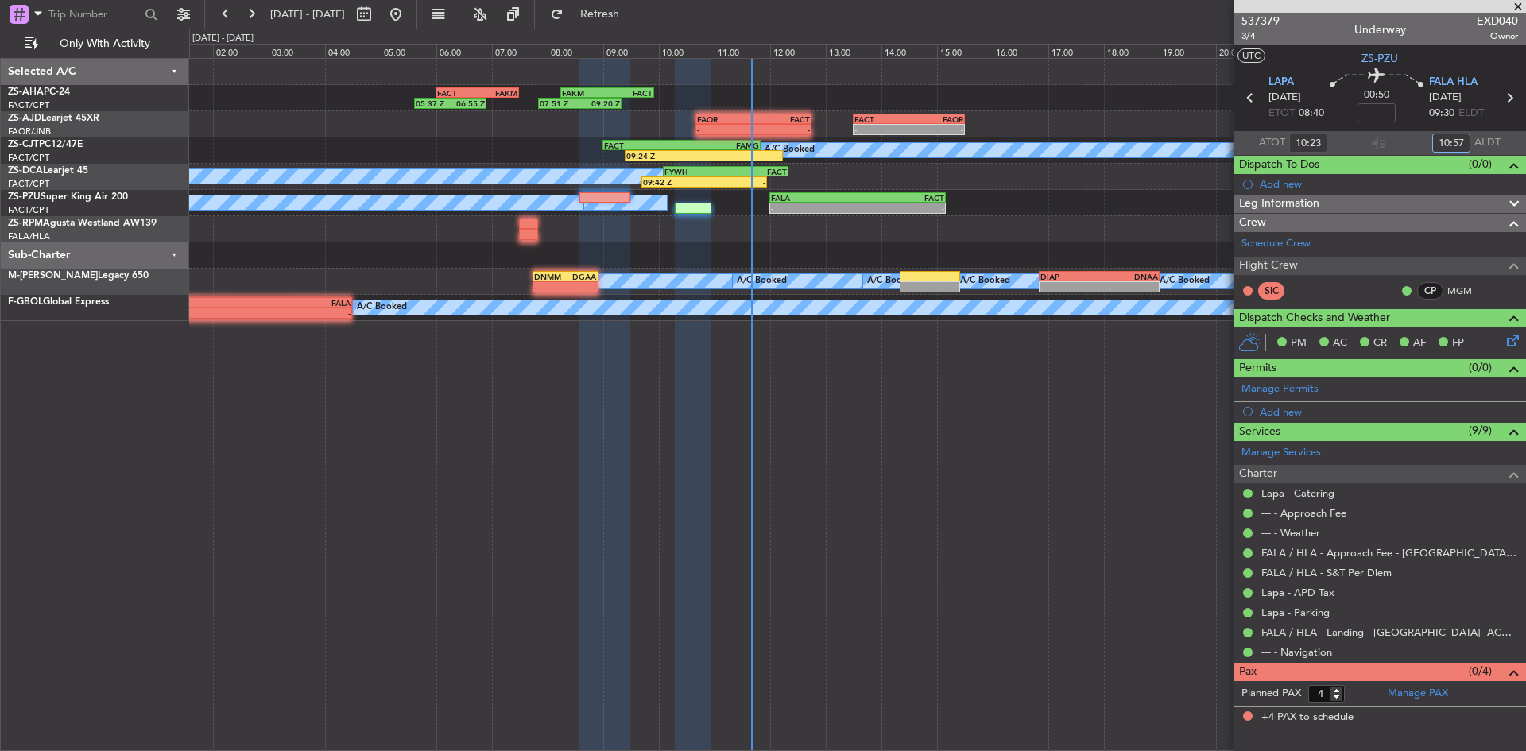
type input "10:57"
drag, startPoint x: 1521, startPoint y: 7, endPoint x: 1372, endPoint y: 12, distance: 148.7
click at [1519, 7] on span at bounding box center [1518, 7] width 16 height 14
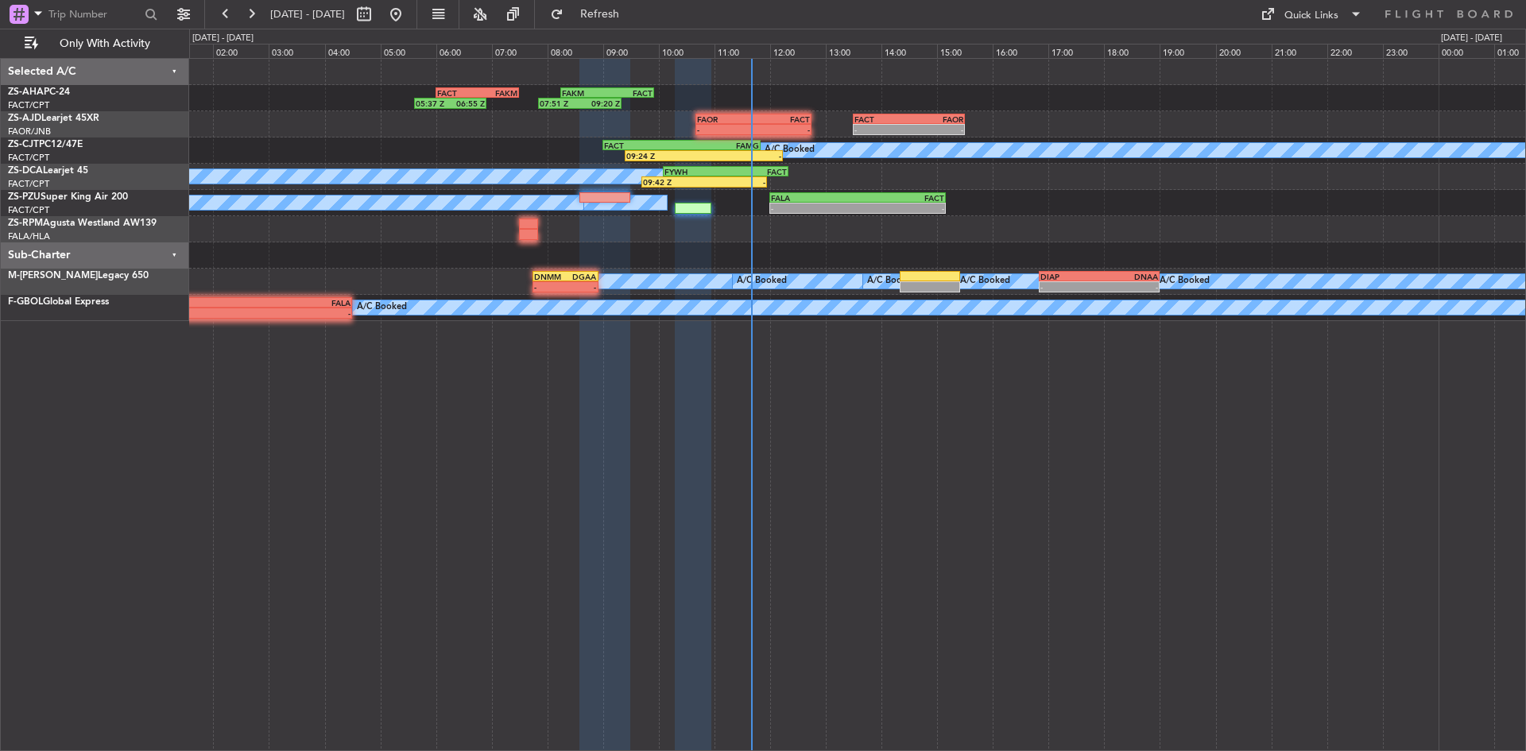
type input "0"
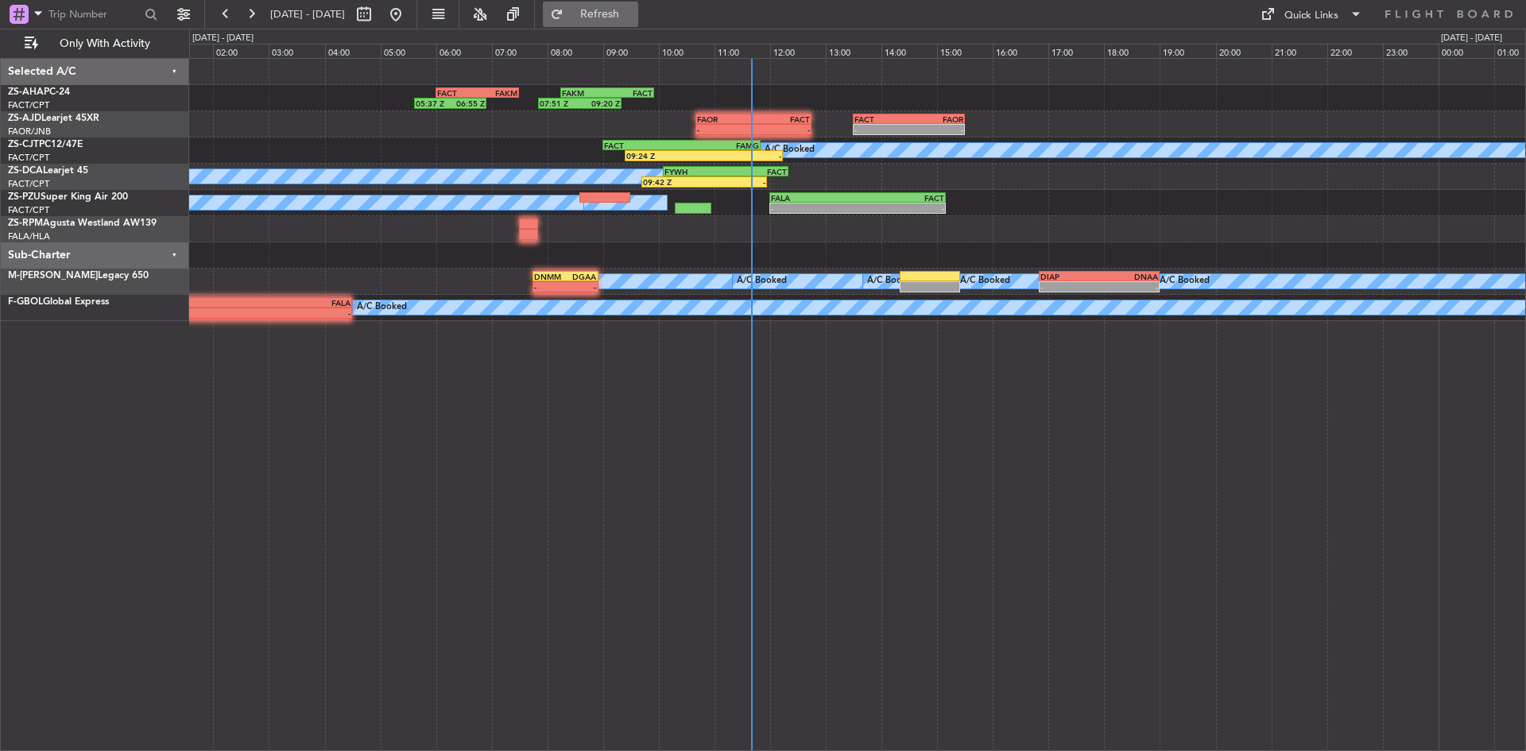
click at [633, 14] on span "Refresh" at bounding box center [600, 14] width 67 height 11
click at [633, 12] on span "Refresh" at bounding box center [600, 14] width 67 height 11
click at [633, 16] on span "Refresh" at bounding box center [600, 14] width 67 height 11
click at [633, 9] on span "Refresh" at bounding box center [600, 14] width 67 height 11
click at [638, 5] on button "Refresh" at bounding box center [590, 14] width 95 height 25
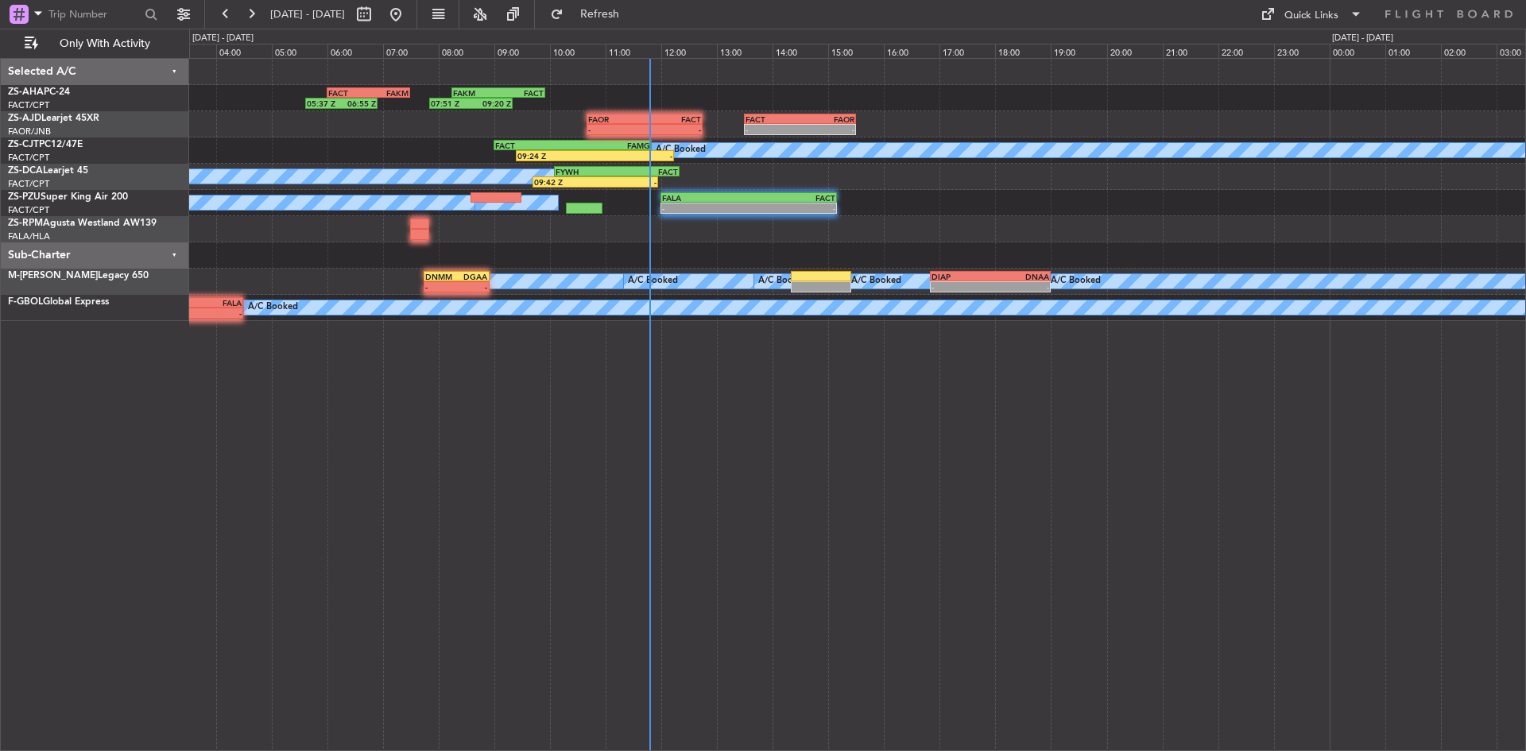
click at [610, 459] on div "05:37 Z 06:55 Z FACT 06:00 Z FAKM 07:30 Z 07:51 Z 09:20 Z FAKM 08:15 Z FACT 09:…" at bounding box center [857, 404] width 1336 height 693
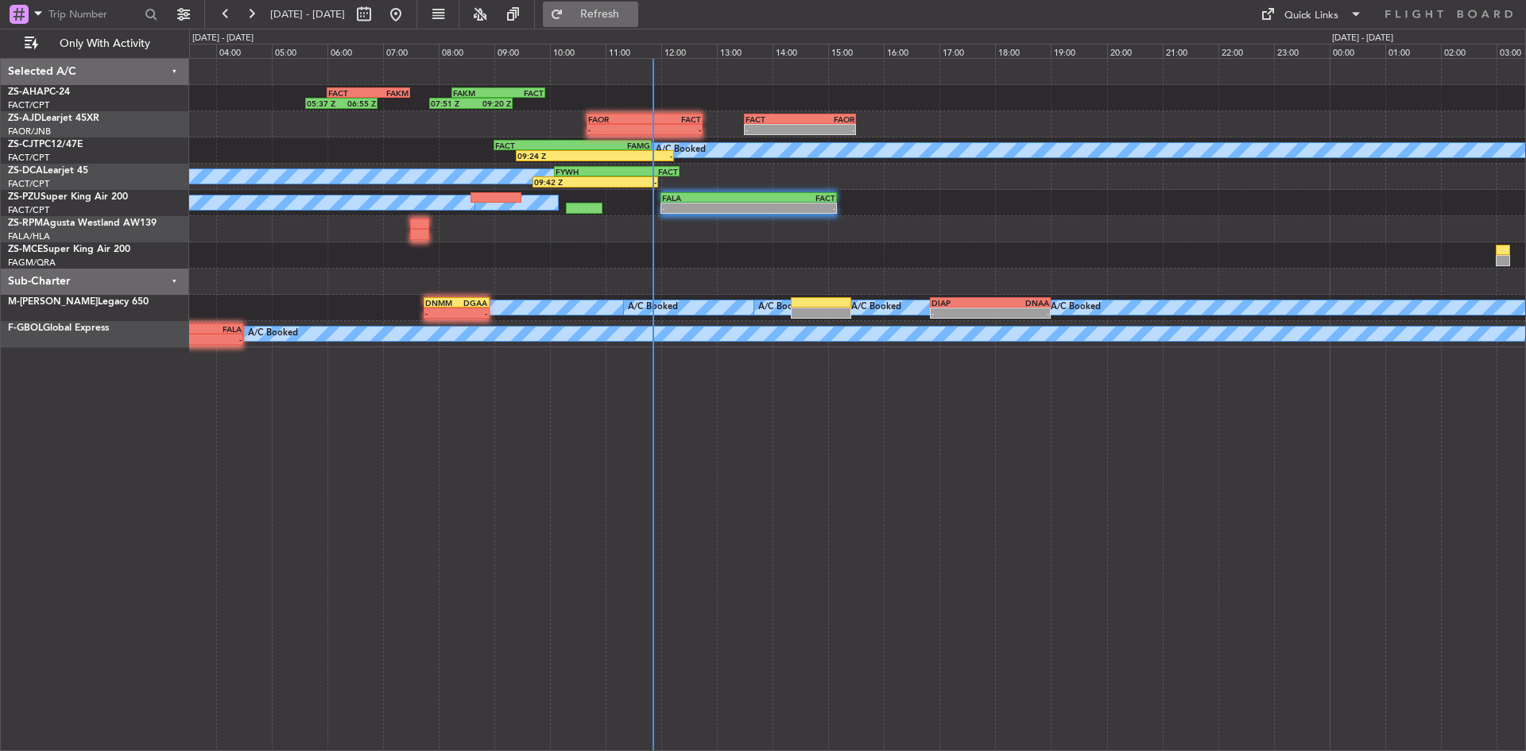
click at [601, 17] on button "Refresh" at bounding box center [590, 14] width 95 height 25
click at [253, 17] on button at bounding box center [250, 14] width 25 height 25
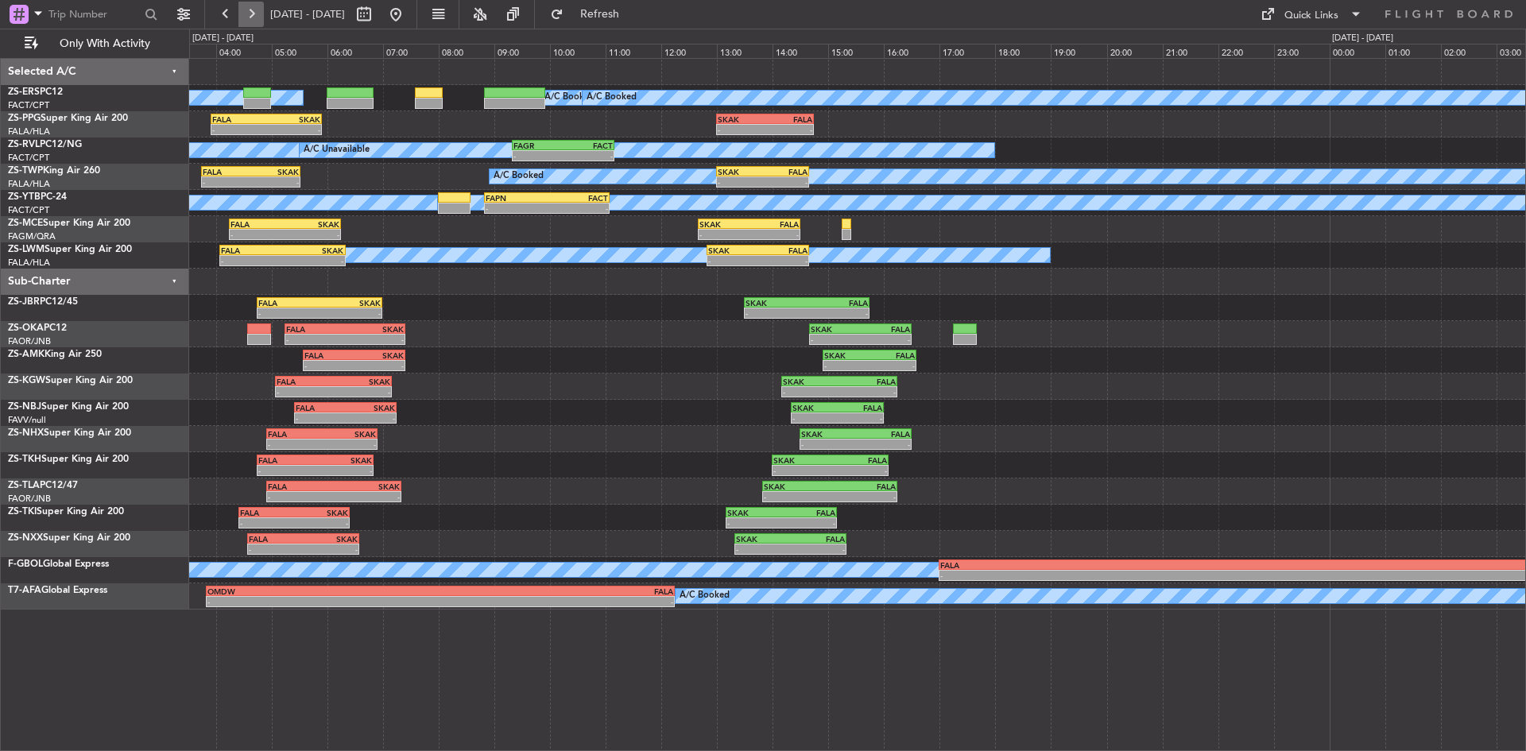
click at [253, 17] on button at bounding box center [250, 14] width 25 height 25
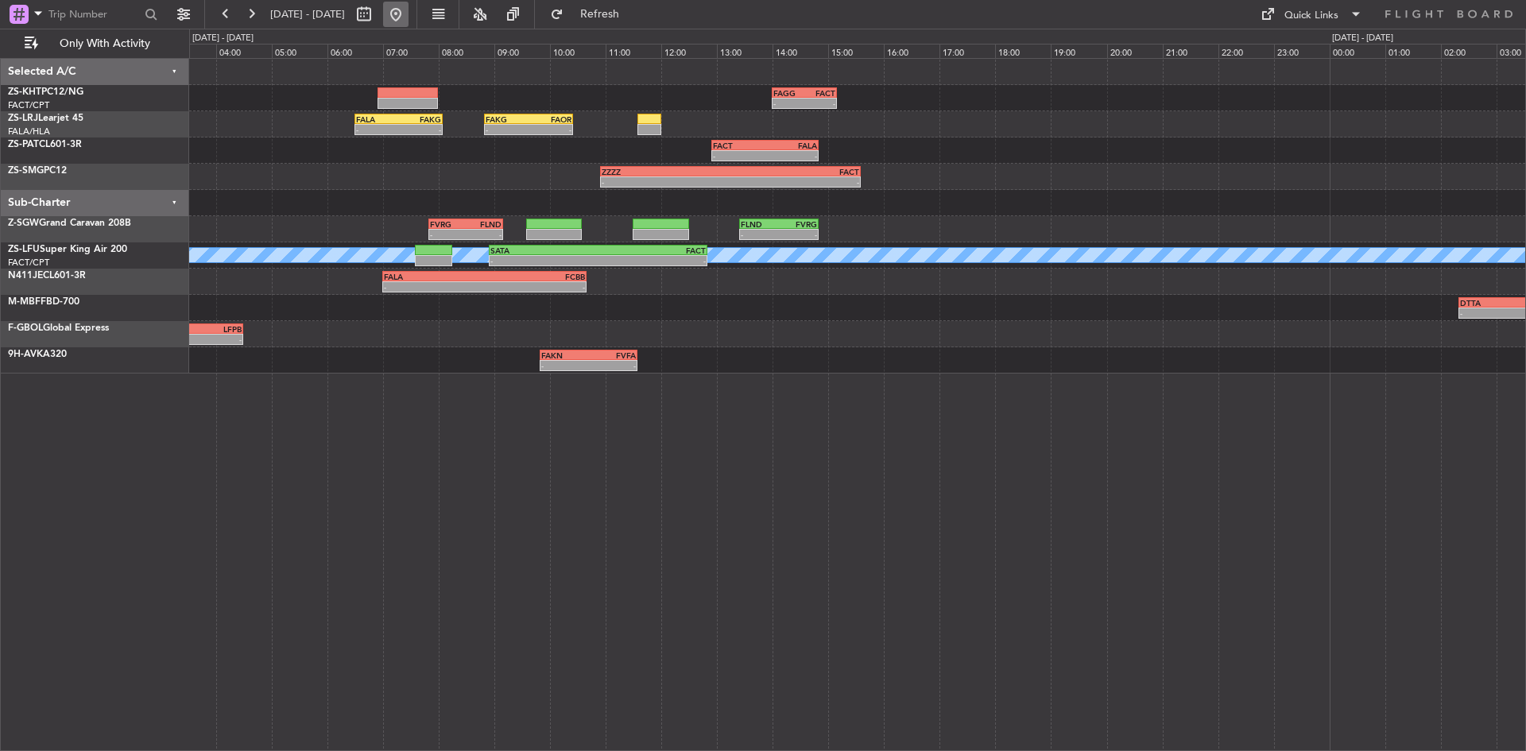
click at [408, 9] on button at bounding box center [395, 14] width 25 height 25
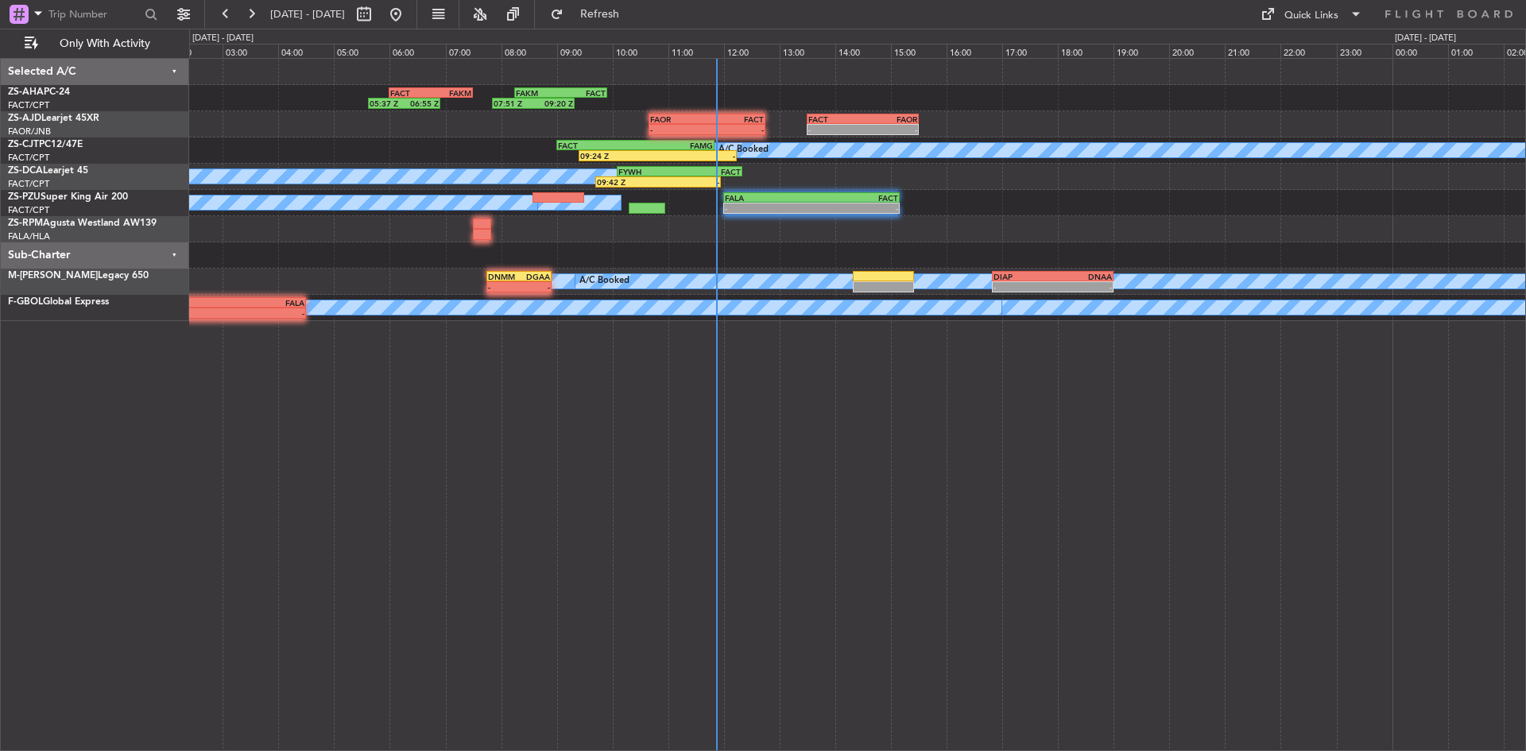
click at [397, 158] on div "FAKM 08:15 Z FACT 09:55 Z 07:51 Z 09:20 Z FACT 06:00 Z FAKM 07:30 Z 05:37 Z 06:…" at bounding box center [857, 190] width 1336 height 262
